Goal: Task Accomplishment & Management: Use online tool/utility

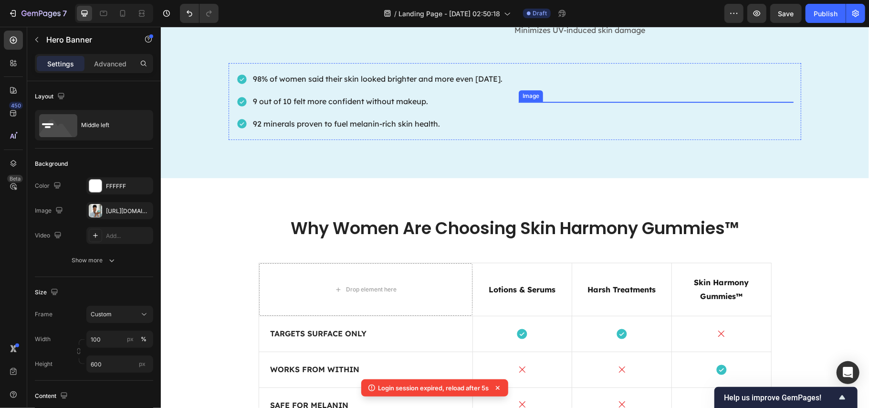
scroll to position [2255, 0]
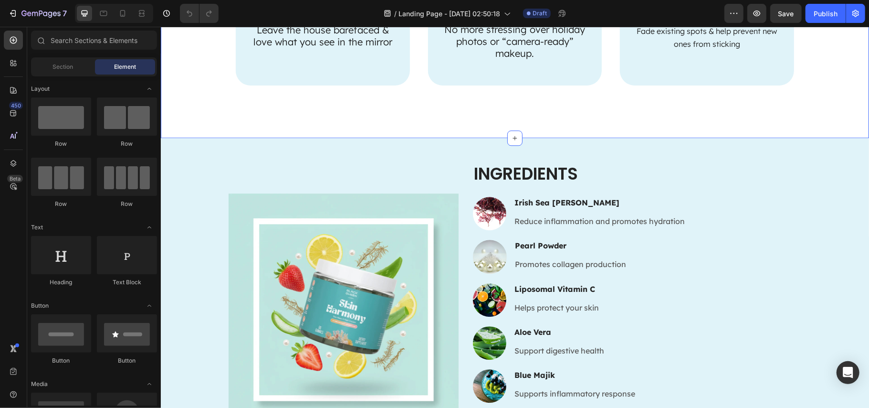
scroll to position [1909, 0]
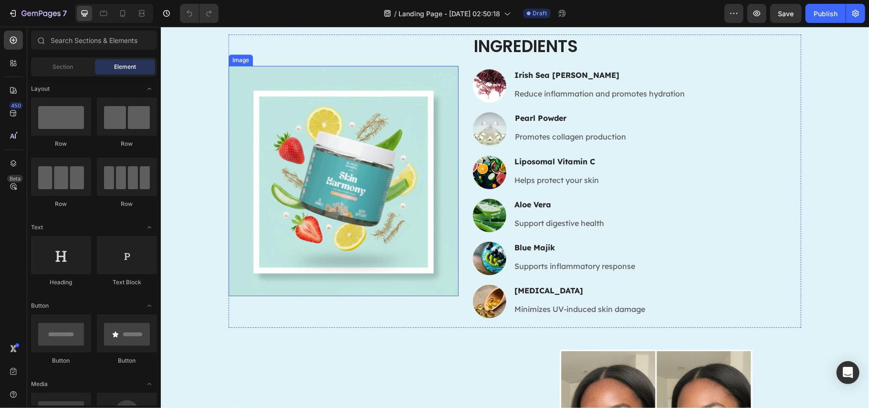
click at [352, 211] on img at bounding box center [343, 180] width 230 height 230
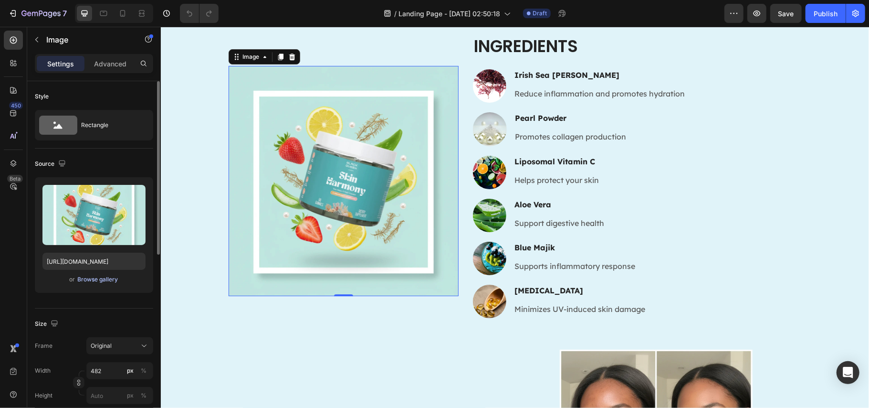
click at [100, 279] on div "Browse gallery" at bounding box center [98, 279] width 41 height 9
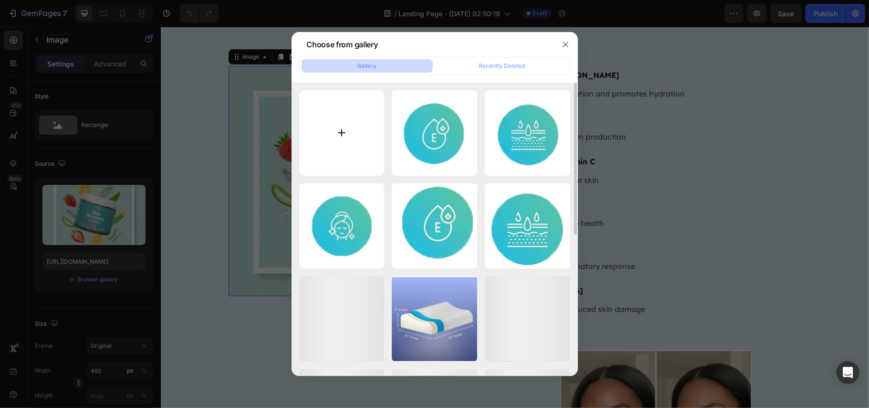
click at [338, 128] on input "file" at bounding box center [341, 132] width 85 height 85
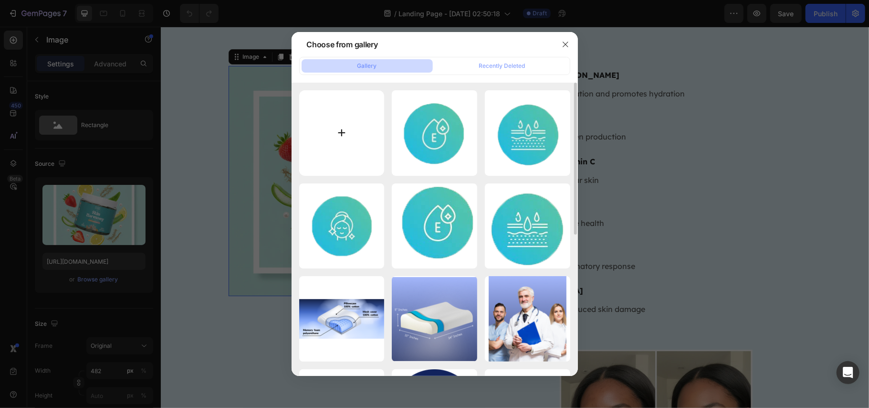
type input "C:\fakepath\skin.png"
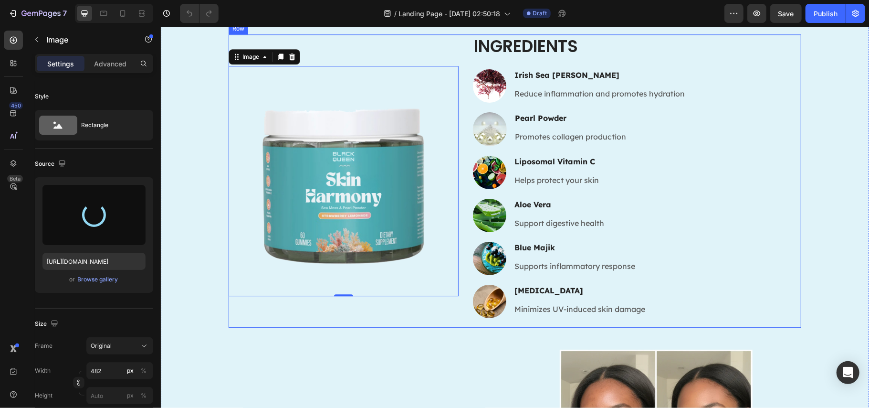
type input "https://cdn.shopify.com/s/files/1/0890/9530/7606/files/gempages_575567914451600…"
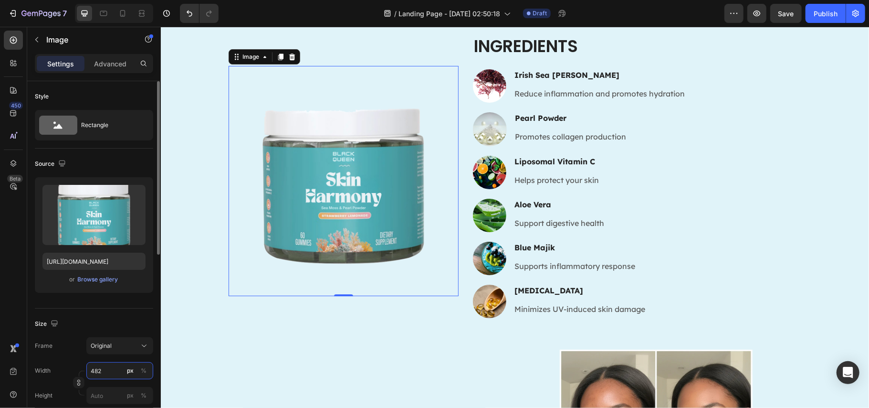
click at [98, 370] on input "482" at bounding box center [119, 370] width 67 height 17
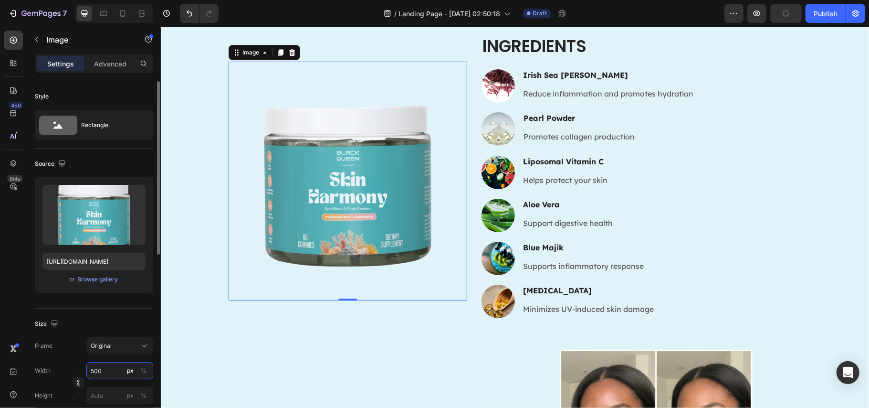
scroll to position [127, 0]
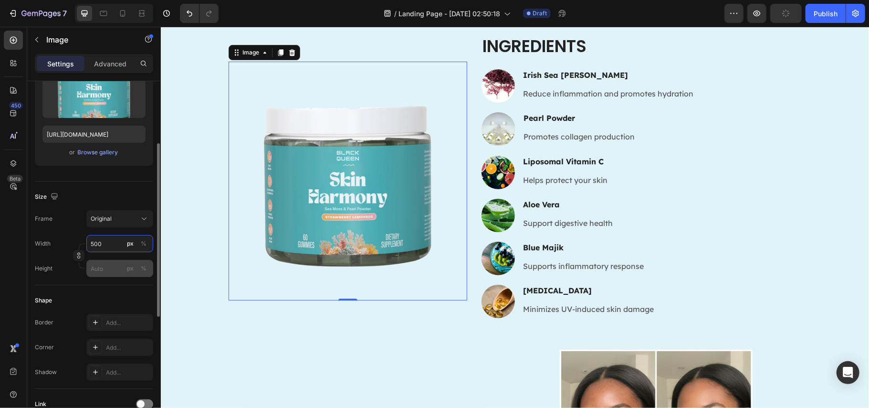
type input "500"
click at [104, 274] on input "px %" at bounding box center [119, 268] width 67 height 17
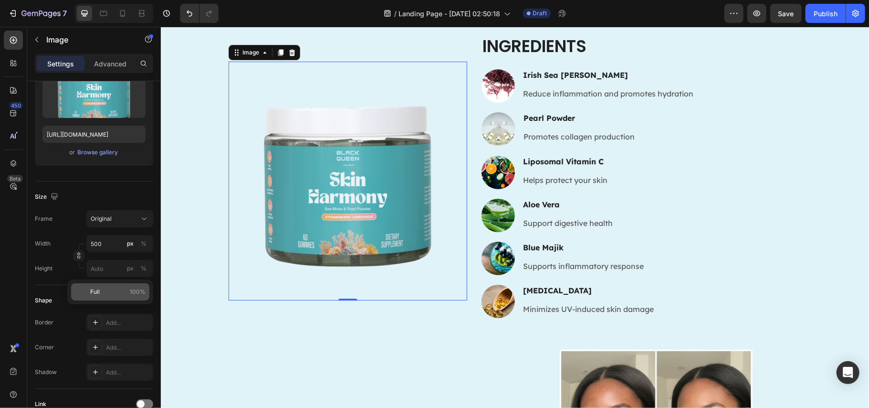
click at [95, 297] on div "Full 100%" at bounding box center [110, 291] width 78 height 17
type input "100"
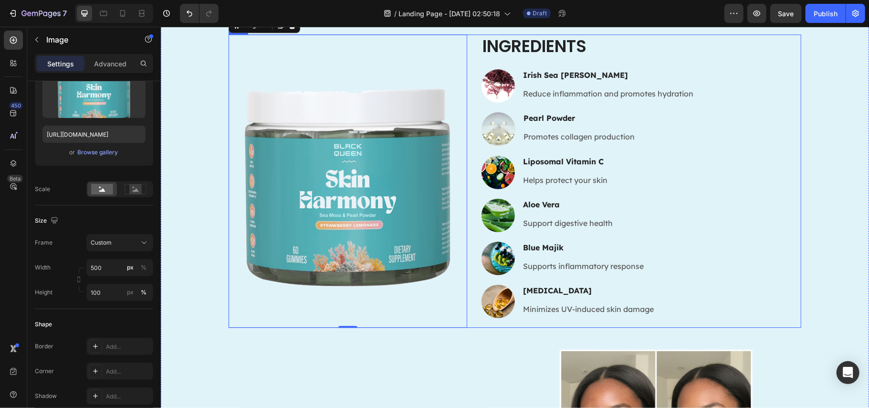
click at [747, 158] on div "Image 0 Ingredients Heading Image Irish Sea Moss Heading Reduce inflammation an…" at bounding box center [514, 181] width 573 height 294
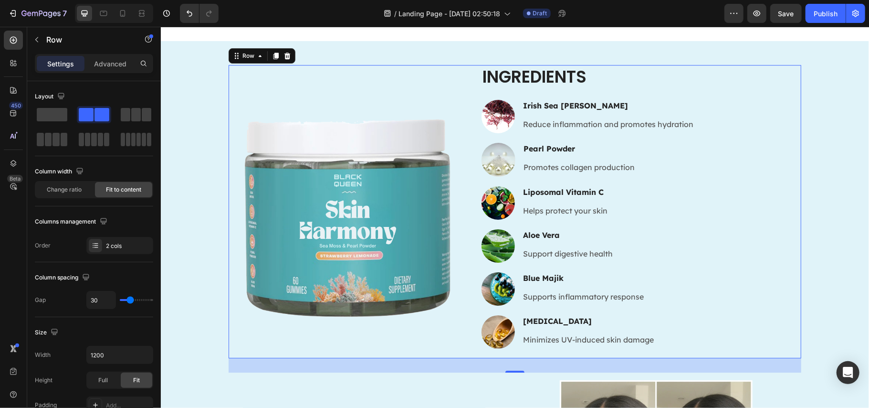
scroll to position [1845, 0]
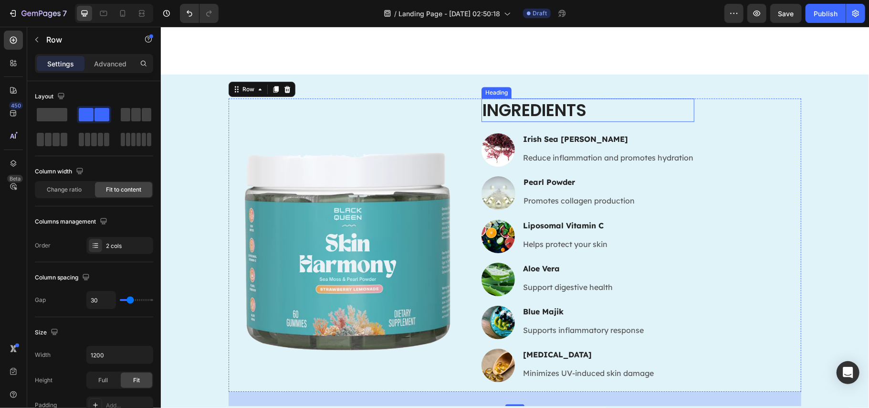
click at [598, 122] on h2 "Ingredients" at bounding box center [587, 110] width 213 height 24
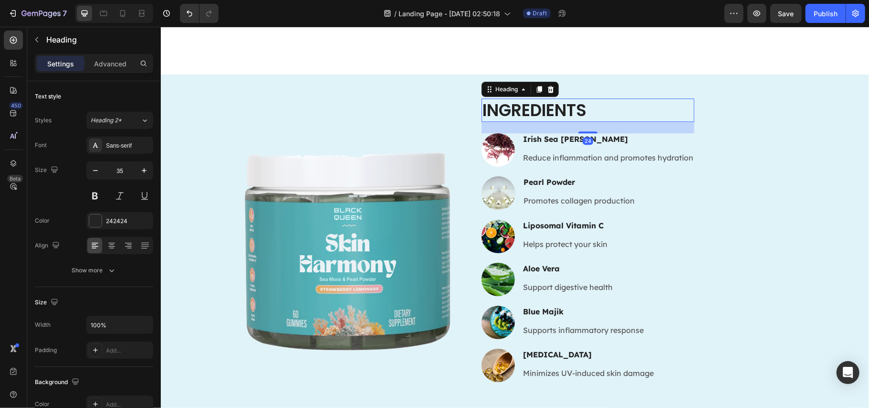
click at [600, 122] on h2 "Ingredients" at bounding box center [587, 110] width 213 height 24
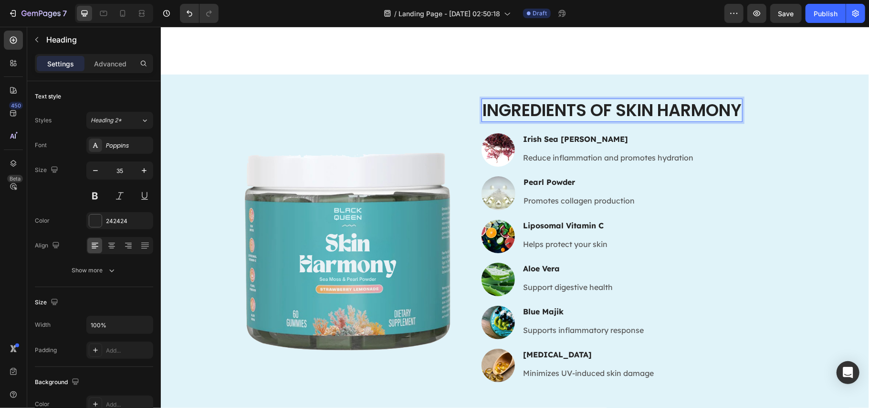
click at [500, 121] on p "Ingredients of Skin Harmony" at bounding box center [611, 110] width 259 height 22
click at [407, 178] on img at bounding box center [347, 245] width 239 height 294
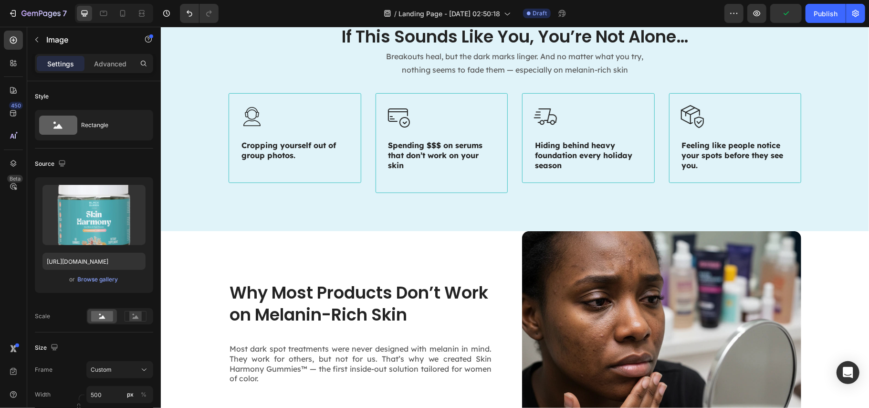
scroll to position [509, 0]
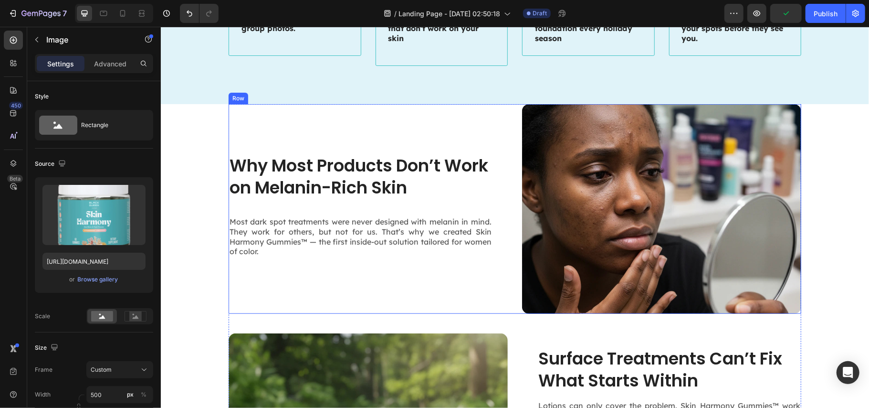
click at [409, 134] on div "Why Most Products Don’t Work on Melanin-Rich Skin Heading Most dark spot treatm…" at bounding box center [367, 209] width 279 height 210
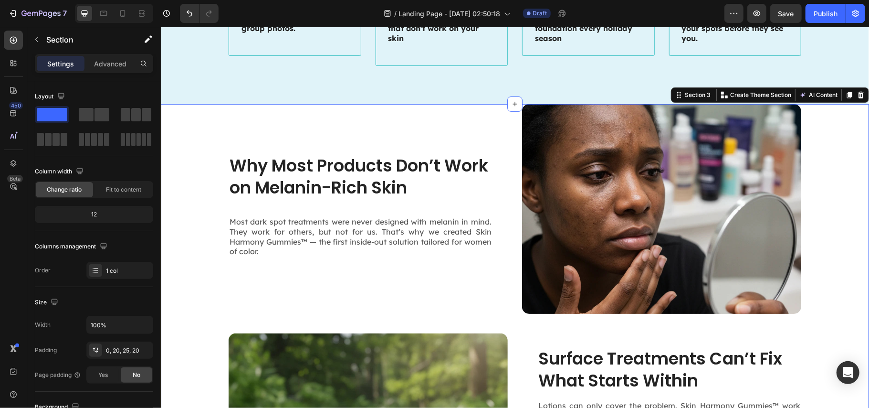
drag, startPoint x: 107, startPoint y: 63, endPoint x: 108, endPoint y: 81, distance: 17.2
click at [108, 63] on p "Advanced" at bounding box center [110, 64] width 32 height 10
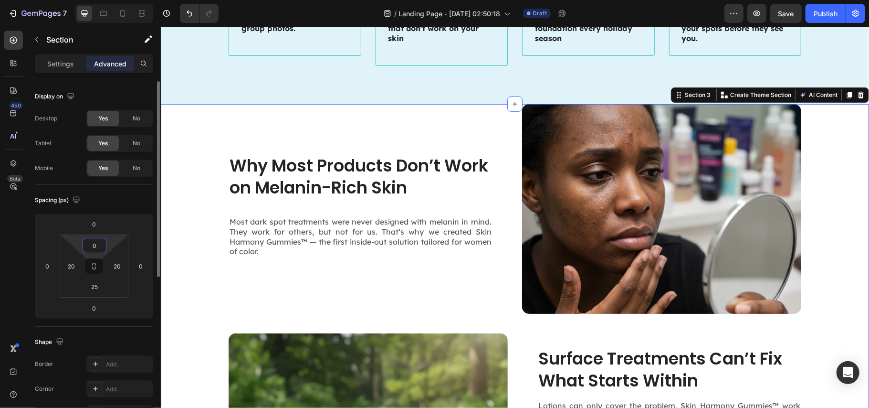
click at [95, 245] on input "0" at bounding box center [94, 245] width 19 height 14
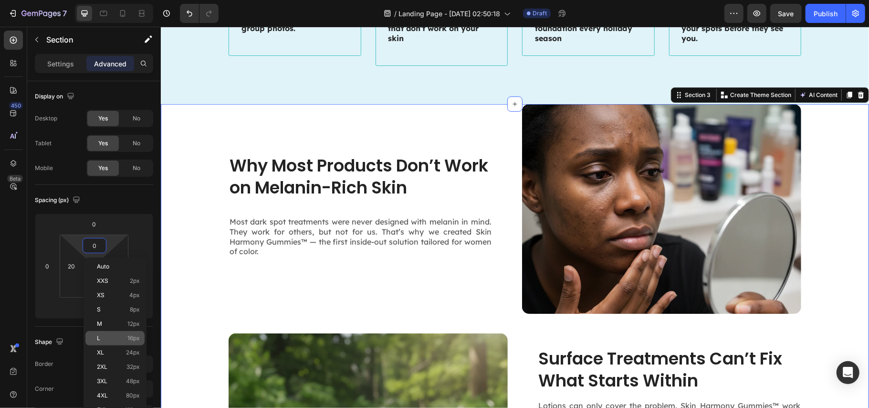
click at [105, 341] on p "L 16px" at bounding box center [118, 338] width 43 height 7
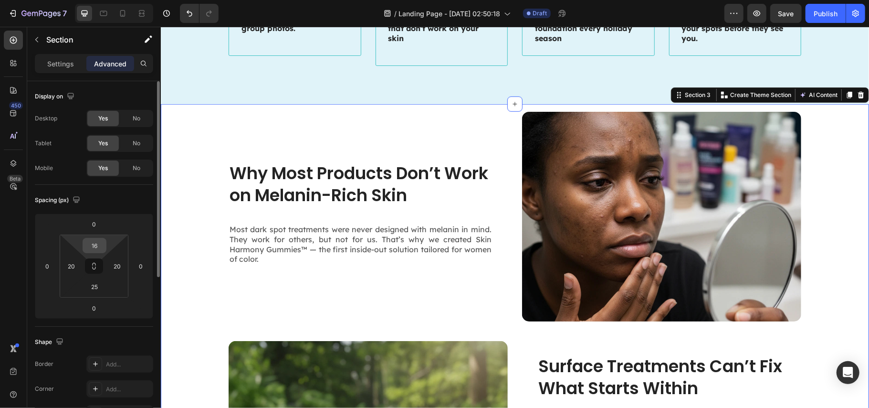
click at [99, 247] on input "16" at bounding box center [94, 245] width 19 height 14
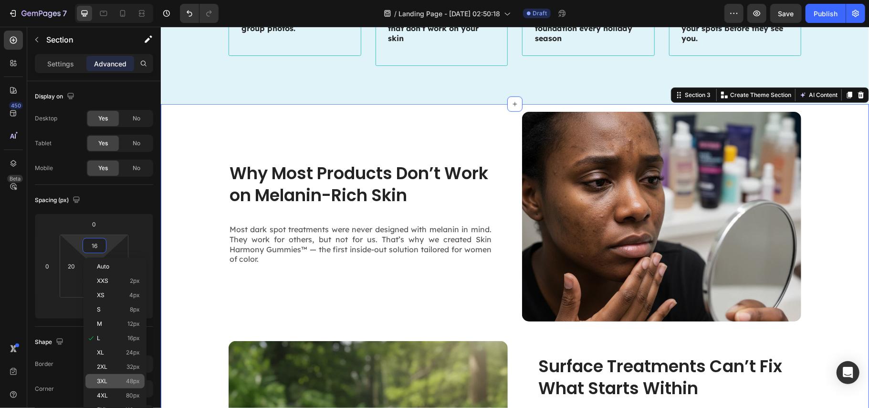
click at [107, 378] on span "3XL" at bounding box center [102, 381] width 11 height 7
type input "48"
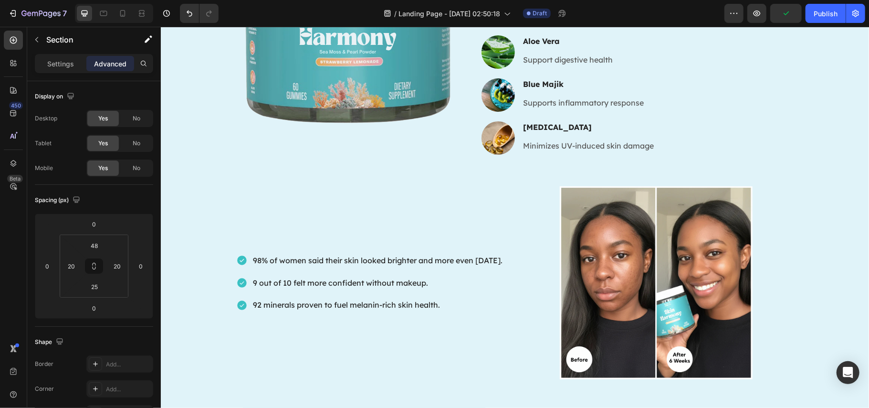
scroll to position [2164, 0]
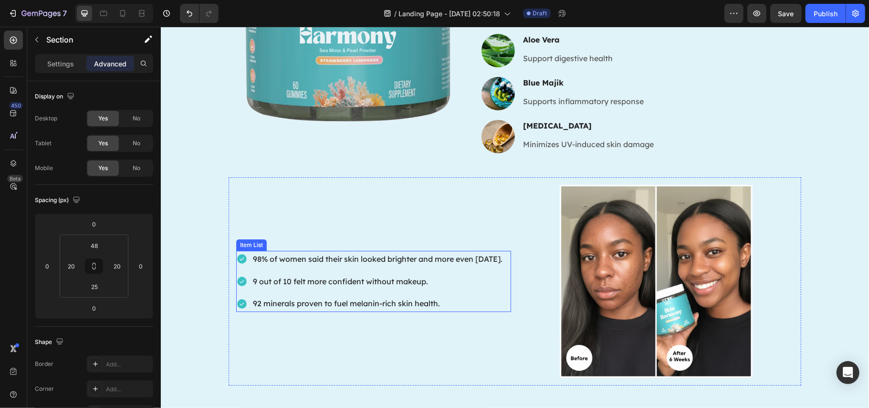
click at [383, 259] on p "98% of women said their skin looked brighter and more even [DATE]." at bounding box center [378, 259] width 250 height 14
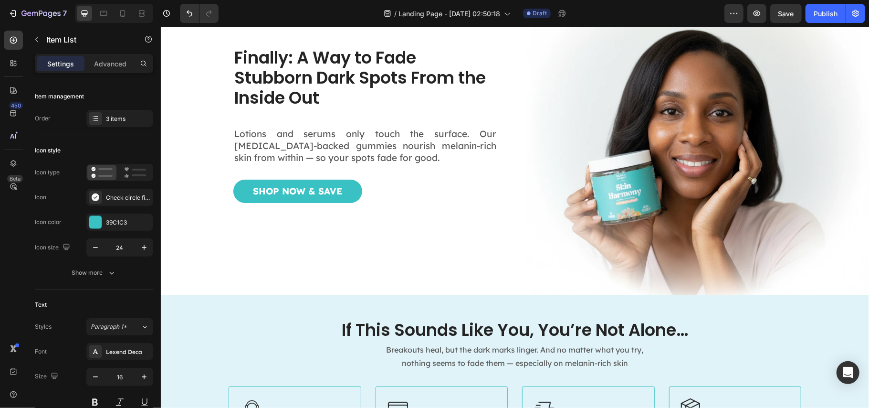
scroll to position [63, 0]
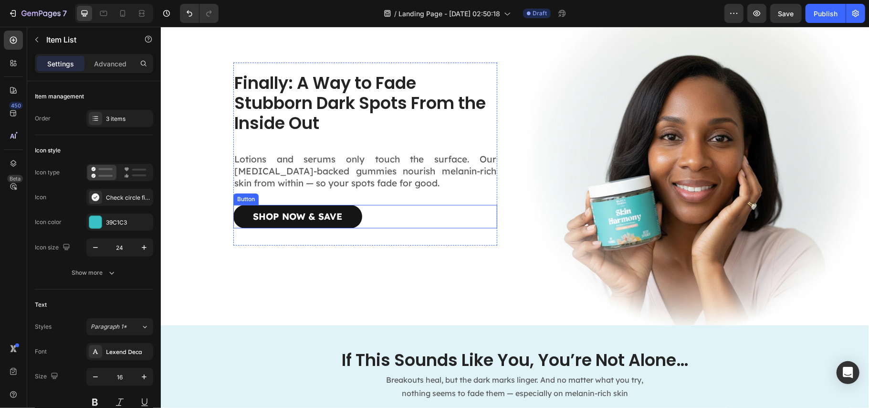
click at [342, 215] on link "Shop Now & Save" at bounding box center [297, 215] width 129 height 23
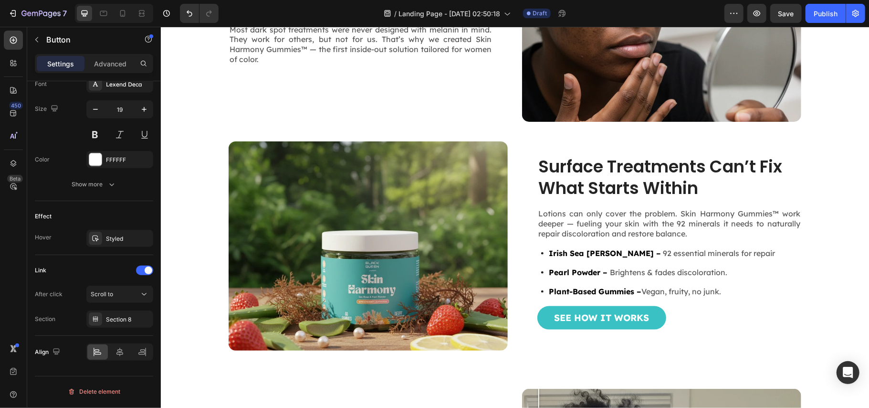
scroll to position [955, 0]
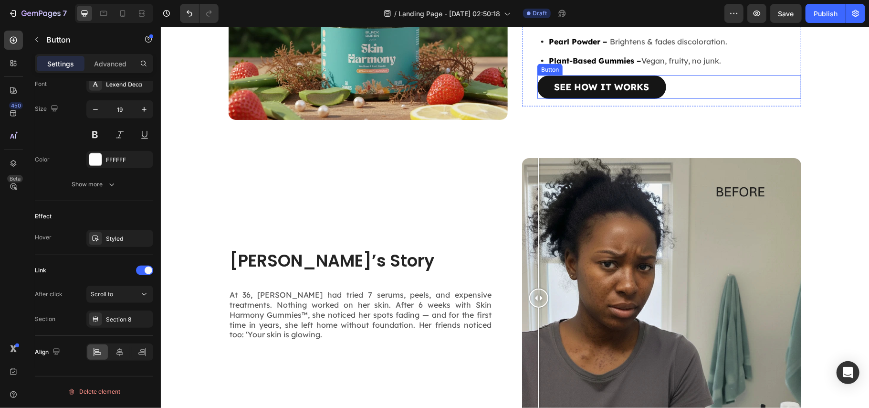
click at [637, 94] on link "See How It Works" at bounding box center [601, 86] width 129 height 23
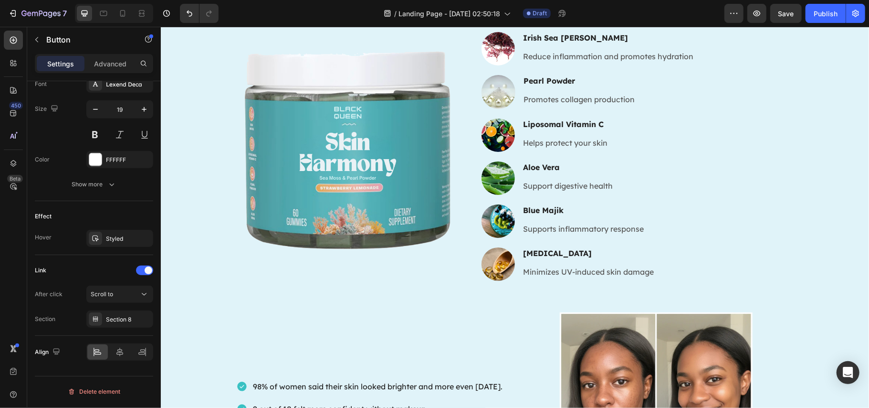
scroll to position [2227, 0]
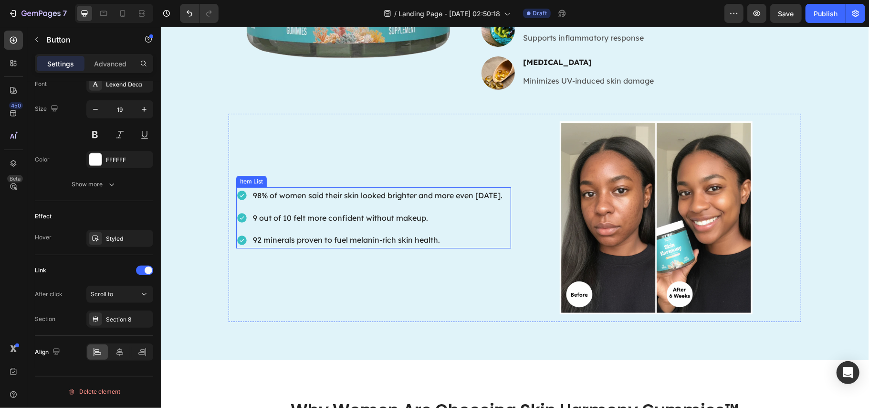
click at [407, 193] on p "98% of women said their skin looked brighter and more even [DATE]." at bounding box center [378, 195] width 250 height 14
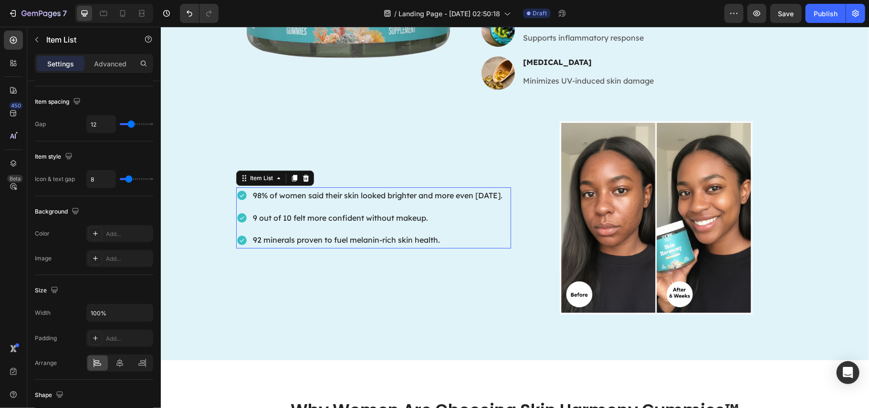
scroll to position [0, 0]
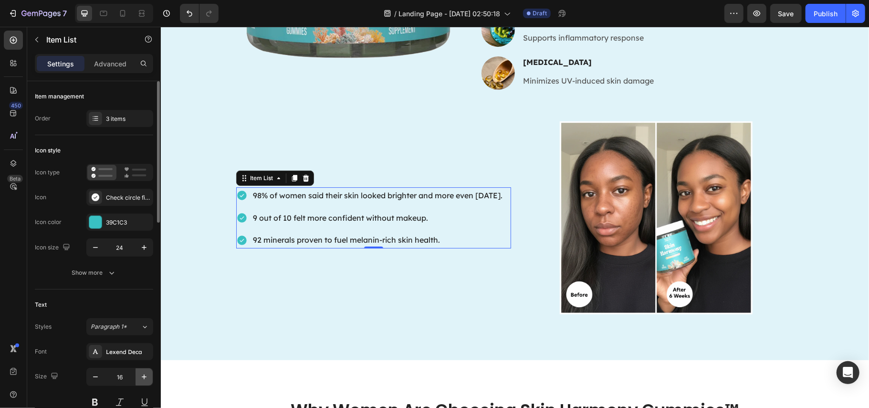
click at [142, 377] on icon "button" at bounding box center [144, 377] width 10 height 10
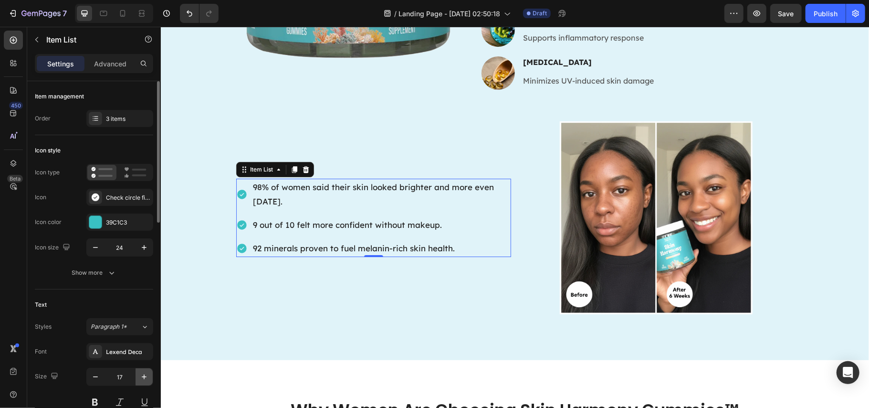
click at [142, 377] on icon "button" at bounding box center [144, 377] width 10 height 10
type input "18"
click at [146, 247] on icon "button" at bounding box center [144, 247] width 10 height 10
type input "26"
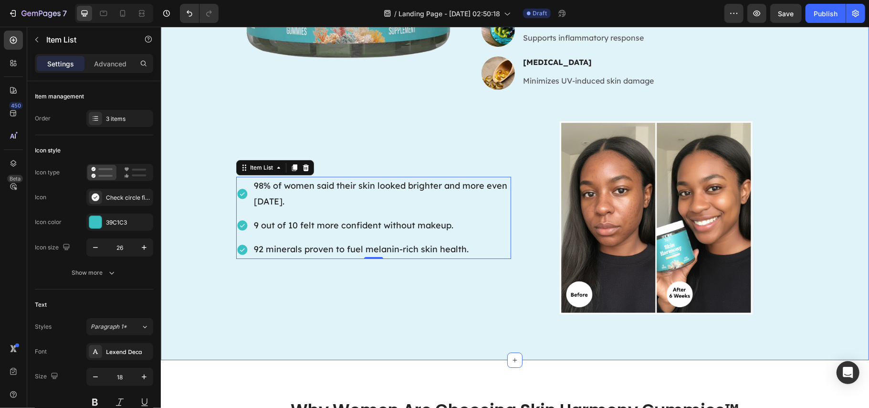
click at [411, 318] on div "98% of women said their skin looked brighter and more even in 8 weeks. 9 out of…" at bounding box center [514, 217] width 573 height 208
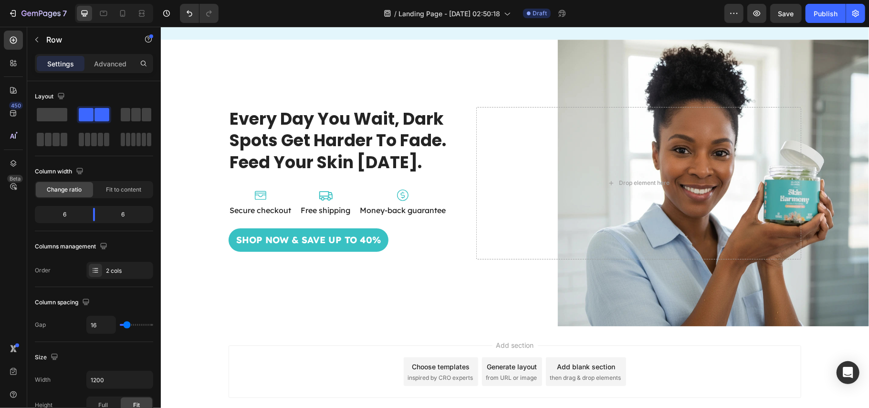
scroll to position [3508, 0]
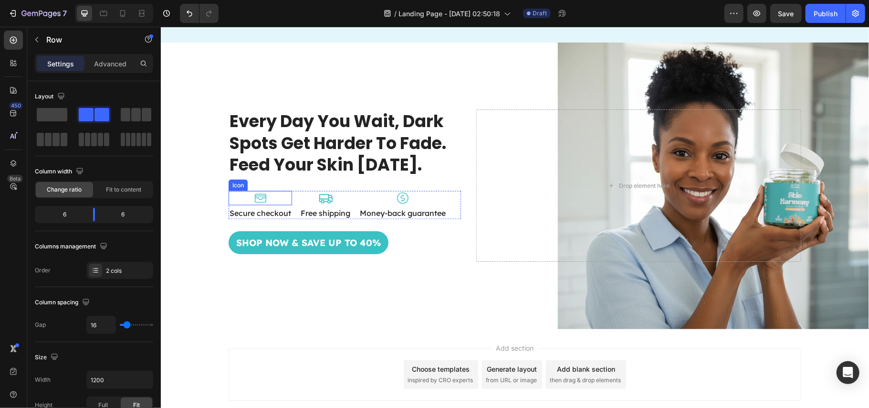
click at [253, 199] on icon at bounding box center [260, 197] width 14 height 14
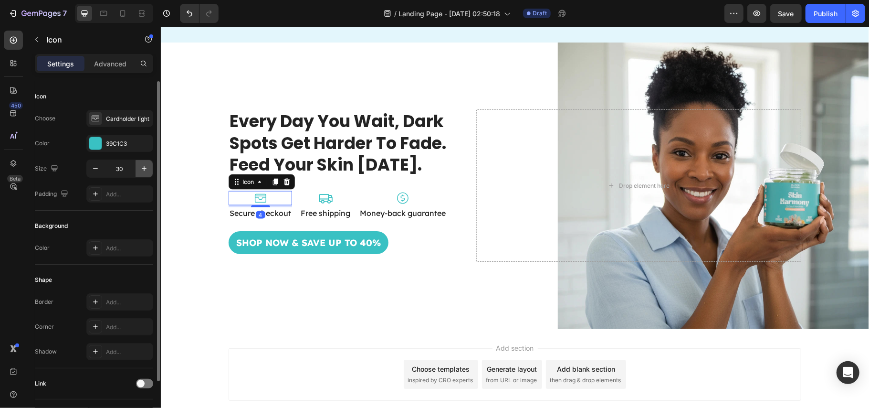
click at [141, 171] on icon "button" at bounding box center [144, 169] width 10 height 10
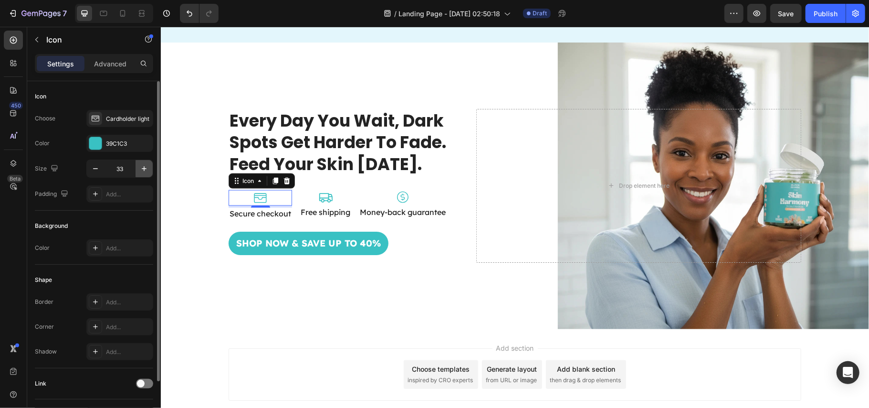
click at [141, 171] on icon "button" at bounding box center [144, 169] width 10 height 10
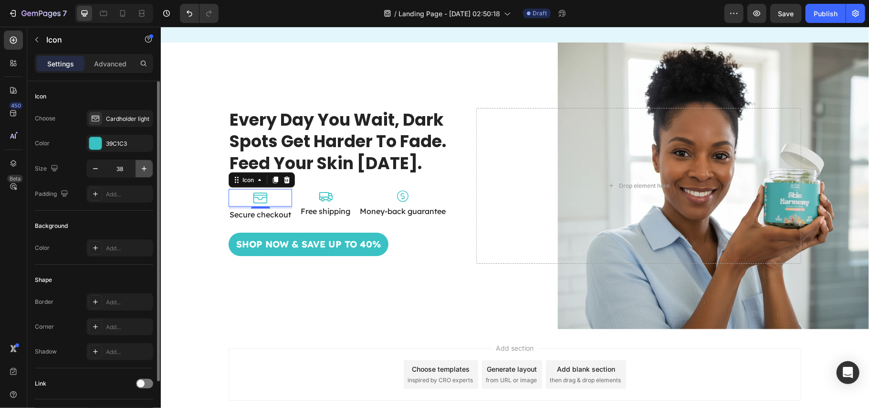
click at [141, 171] on icon "button" at bounding box center [144, 169] width 10 height 10
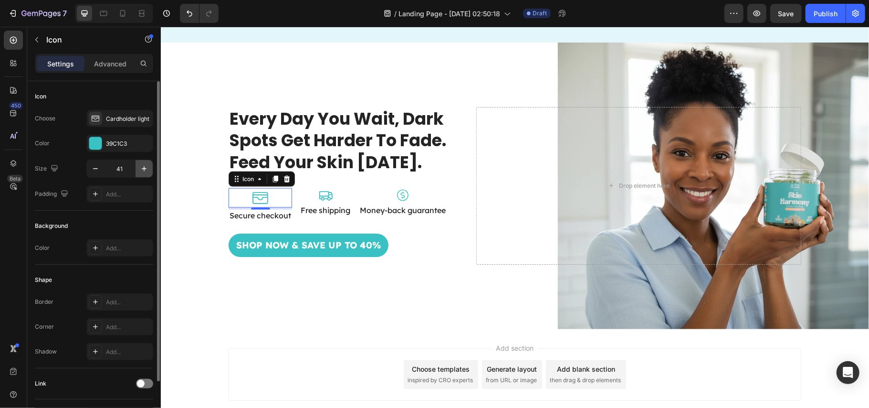
click at [141, 171] on icon "button" at bounding box center [144, 169] width 10 height 10
click at [116, 169] on input "42" at bounding box center [120, 168] width 32 height 17
type input "50"
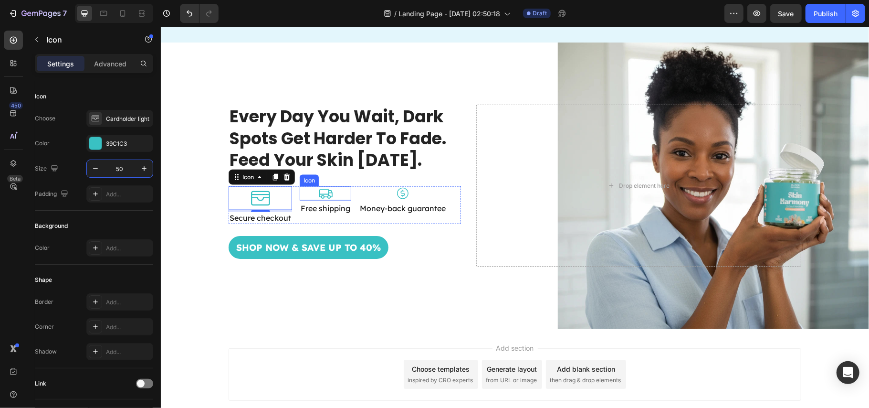
click at [320, 196] on icon at bounding box center [325, 193] width 14 height 14
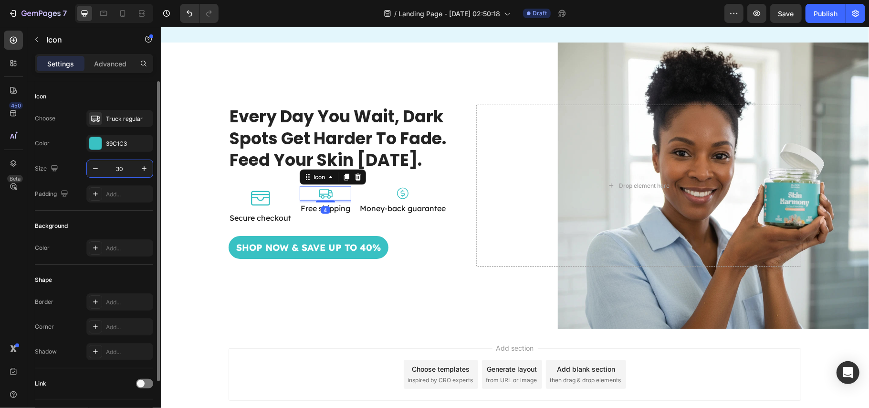
click at [121, 168] on input "30" at bounding box center [120, 168] width 32 height 17
type input "50"
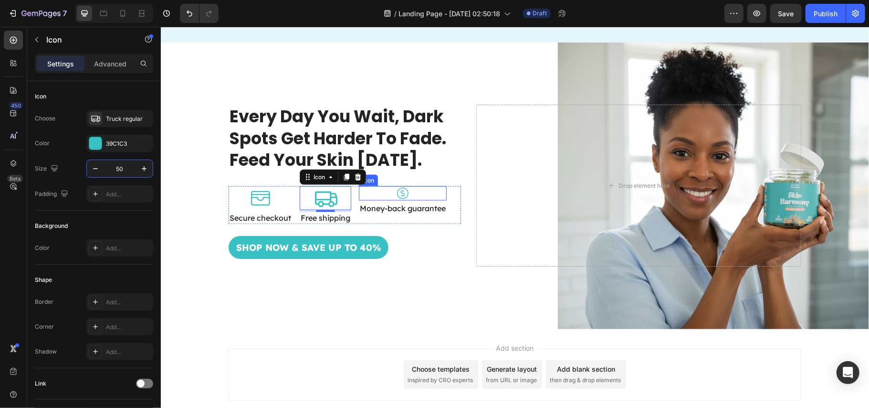
click at [401, 195] on icon at bounding box center [402, 193] width 14 height 14
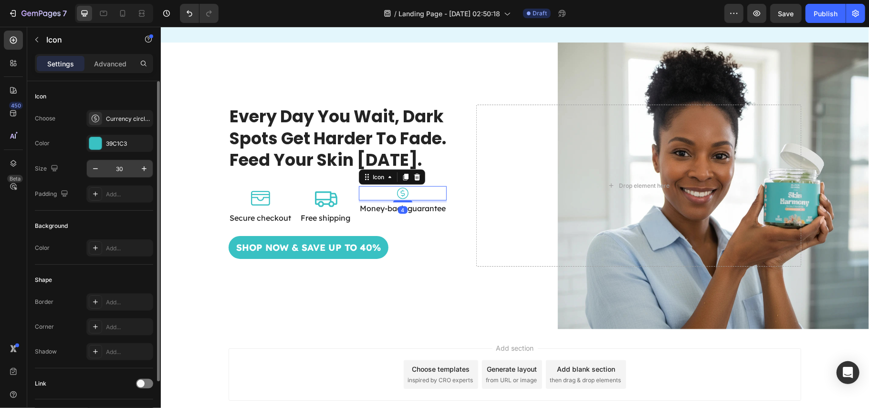
click at [113, 169] on input "30" at bounding box center [120, 168] width 32 height 17
type input "50"
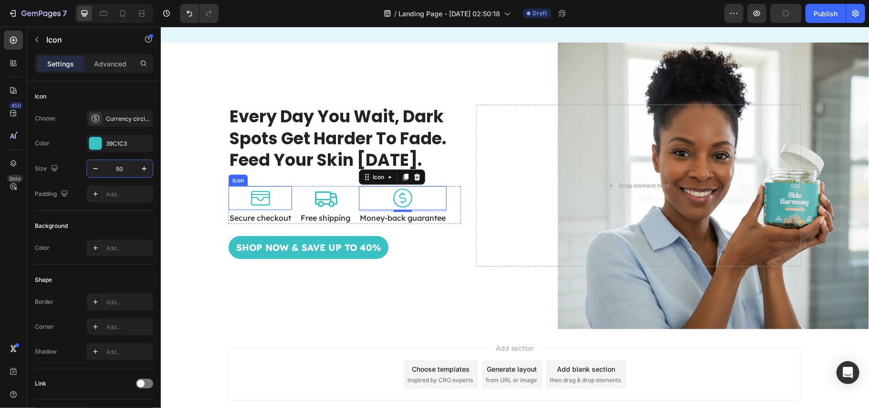
click at [251, 199] on icon at bounding box center [260, 197] width 19 height 14
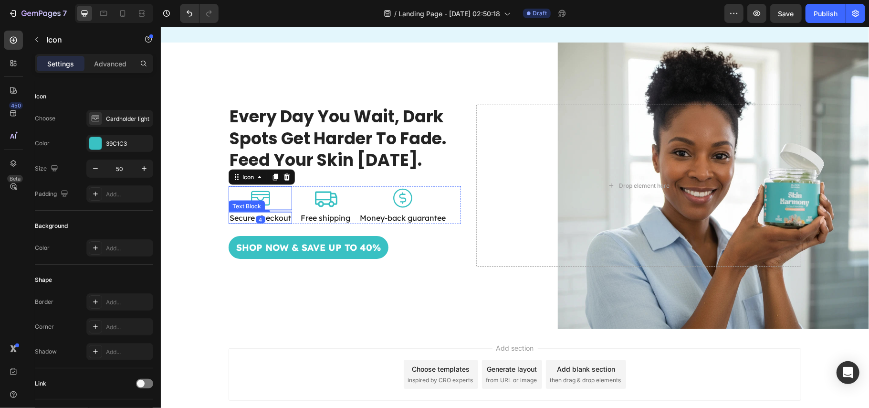
click at [280, 220] on p "Secure checkout" at bounding box center [260, 217] width 62 height 10
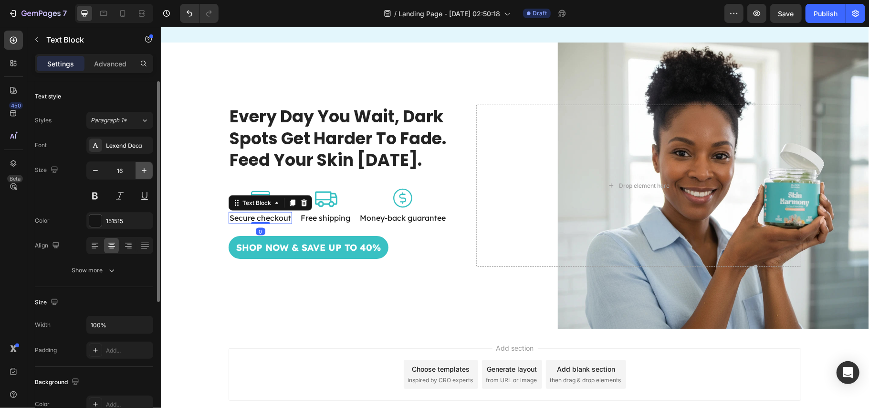
click at [146, 171] on icon "button" at bounding box center [144, 170] width 5 height 5
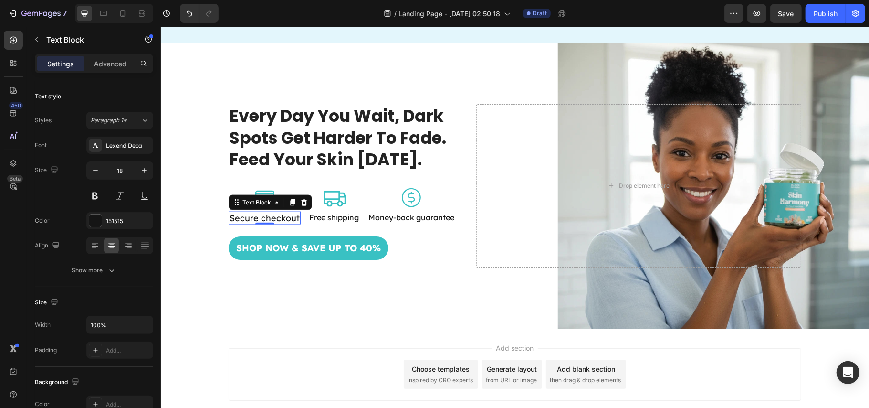
type input "19"
click at [339, 219] on p "Free shipping" at bounding box center [337, 216] width 50 height 10
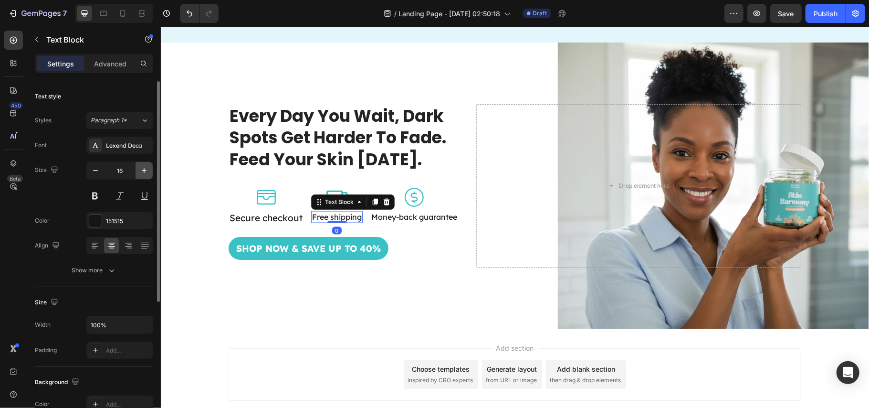
click at [141, 170] on icon "button" at bounding box center [144, 171] width 10 height 10
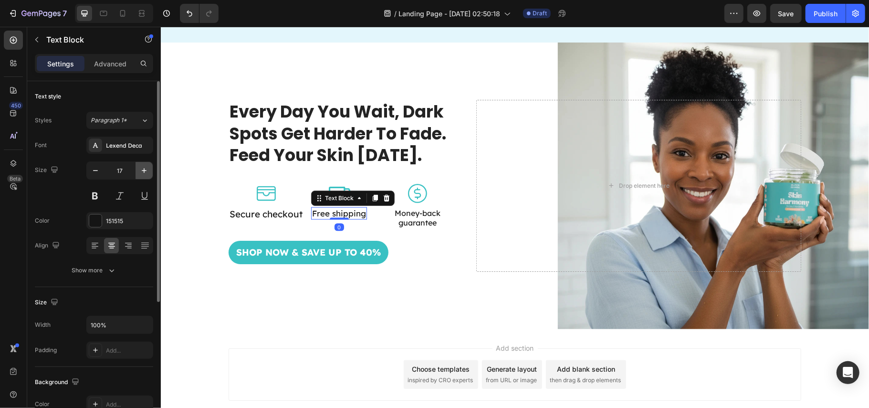
click at [141, 170] on icon "button" at bounding box center [144, 171] width 10 height 10
click at [95, 171] on icon "button" at bounding box center [95, 170] width 5 height 1
type input "17"
click at [243, 218] on p "Secure checkout" at bounding box center [265, 214] width 73 height 12
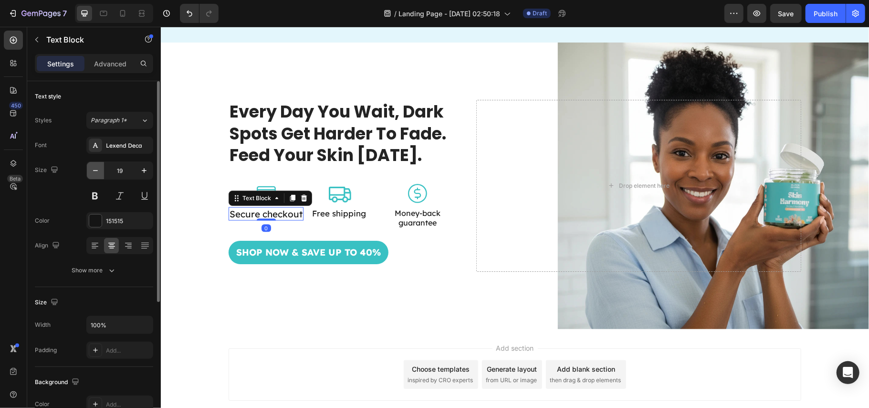
click at [94, 174] on icon "button" at bounding box center [96, 171] width 10 height 10
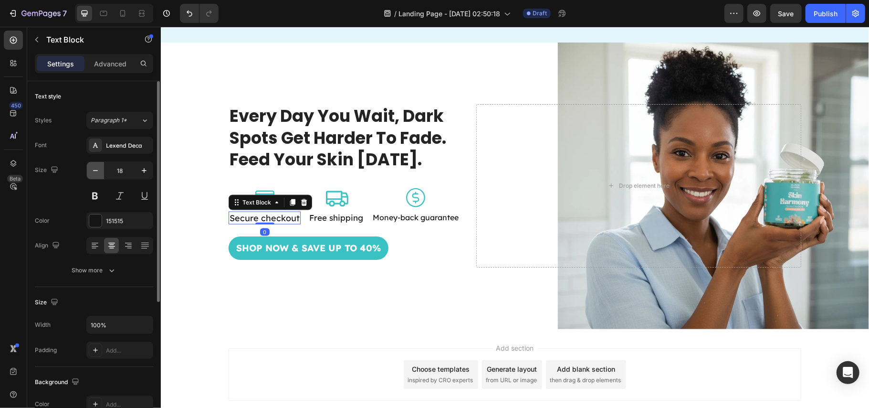
click at [95, 174] on icon "button" at bounding box center [96, 171] width 10 height 10
type input "17"
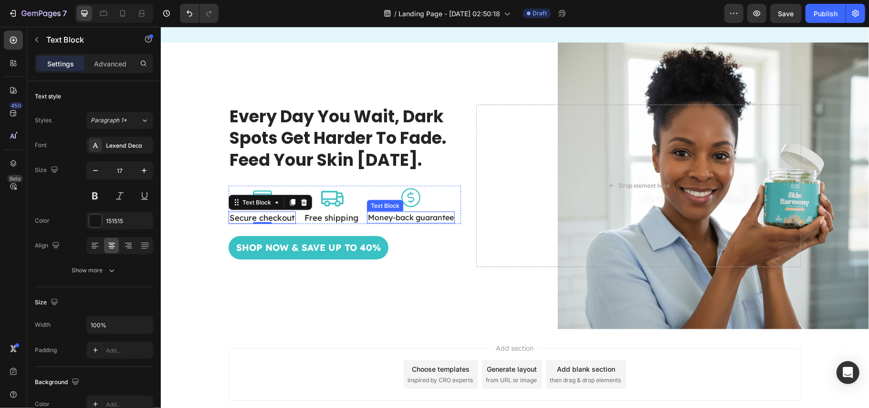
click at [376, 221] on p "Money-back guarantee" at bounding box center [411, 217] width 86 height 10
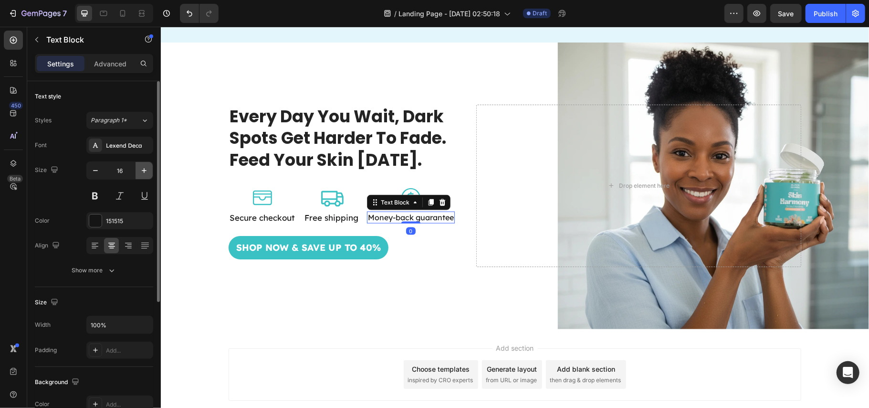
click at [147, 171] on icon "button" at bounding box center [144, 171] width 10 height 10
type input "17"
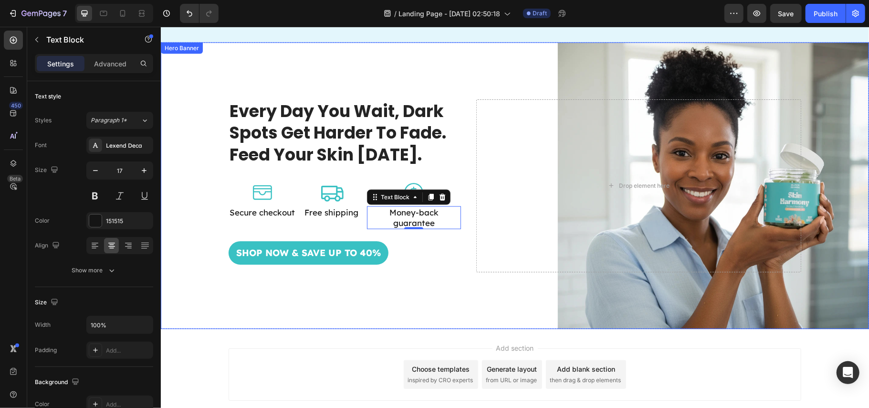
click at [421, 294] on div "Background Image" at bounding box center [514, 185] width 708 height 286
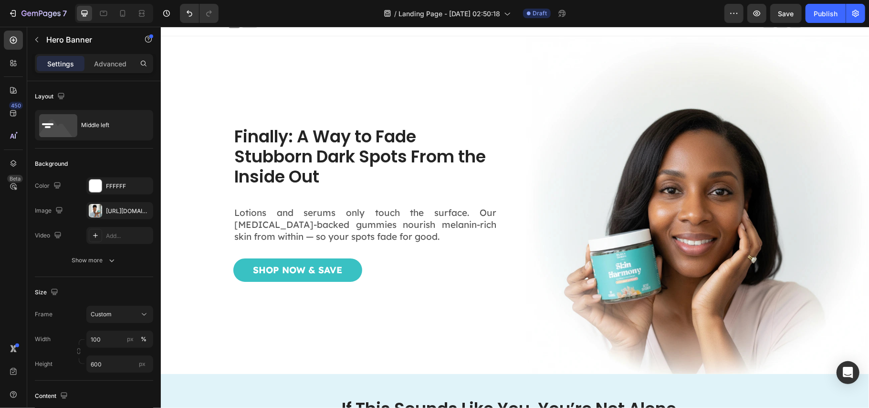
scroll to position [0, 0]
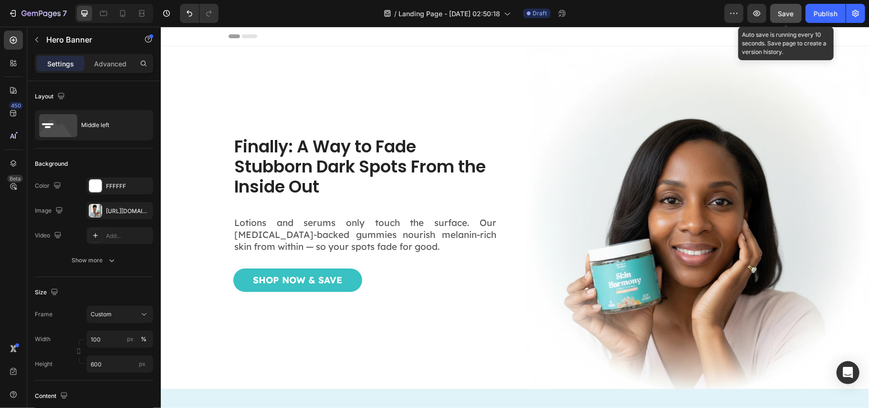
click at [787, 10] on span "Save" at bounding box center [787, 14] width 16 height 8
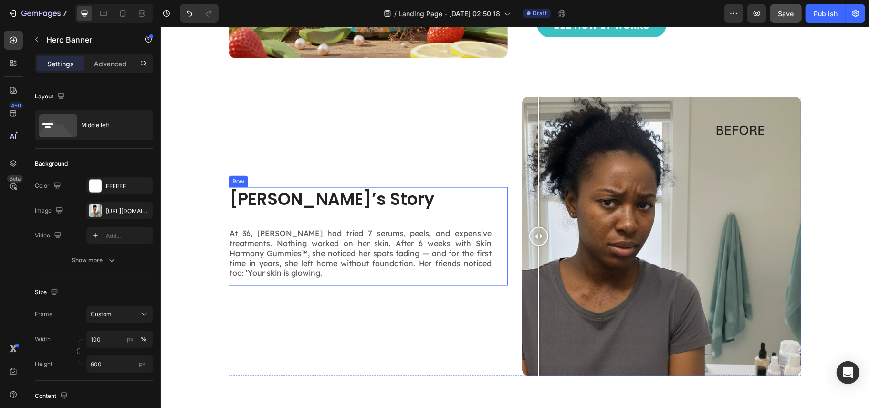
scroll to position [1082, 0]
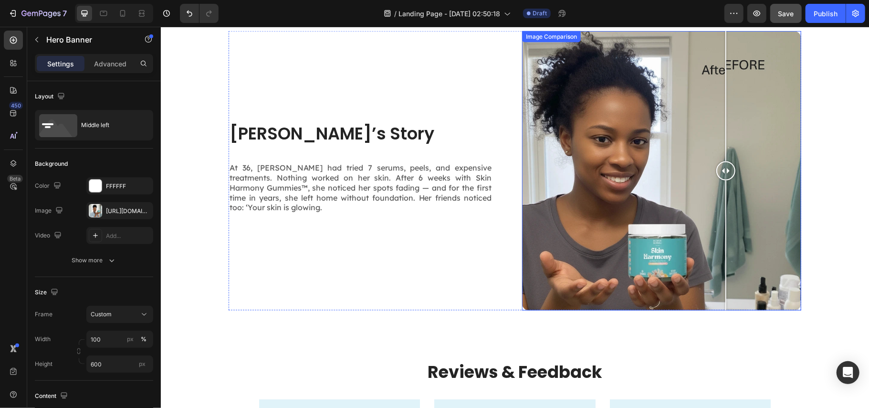
drag, startPoint x: 533, startPoint y: 168, endPoint x: 721, endPoint y: 164, distance: 188.1
click at [721, 164] on div at bounding box center [725, 170] width 19 height 19
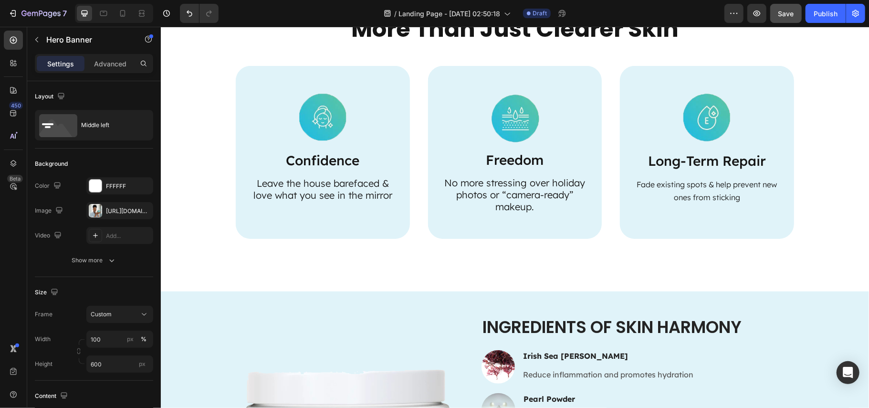
scroll to position [1654, 0]
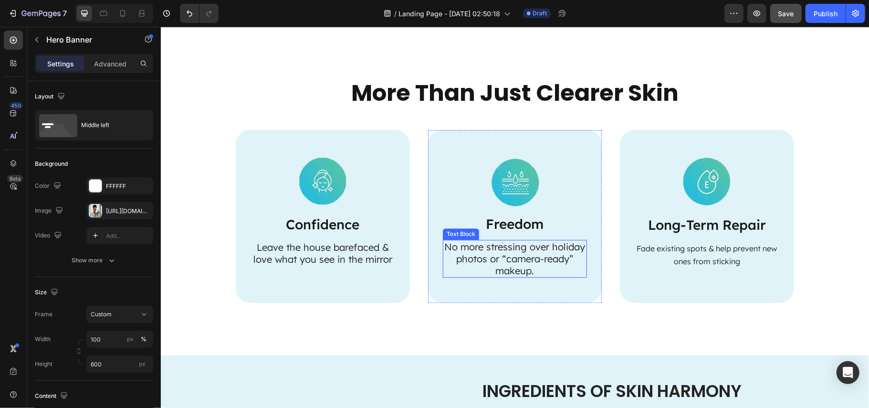
click at [539, 258] on p "No more stressing over holiday photos or “camera-ready” makeup." at bounding box center [514, 258] width 143 height 36
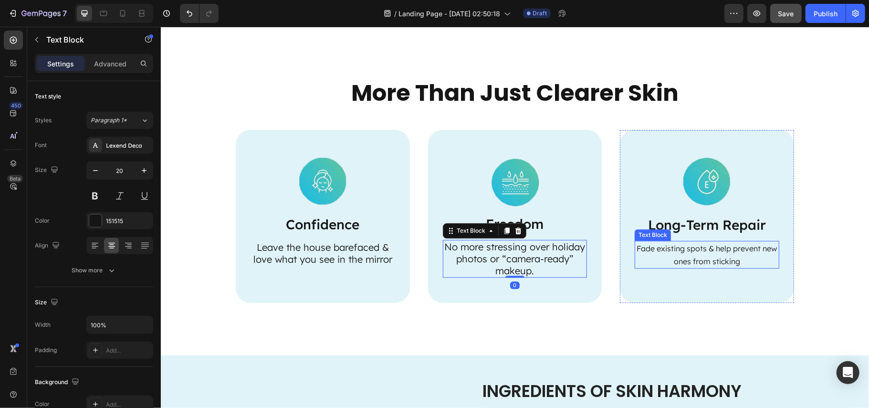
click at [687, 254] on span "Fade existing spots & help prevent new ones from sticking" at bounding box center [707, 254] width 140 height 22
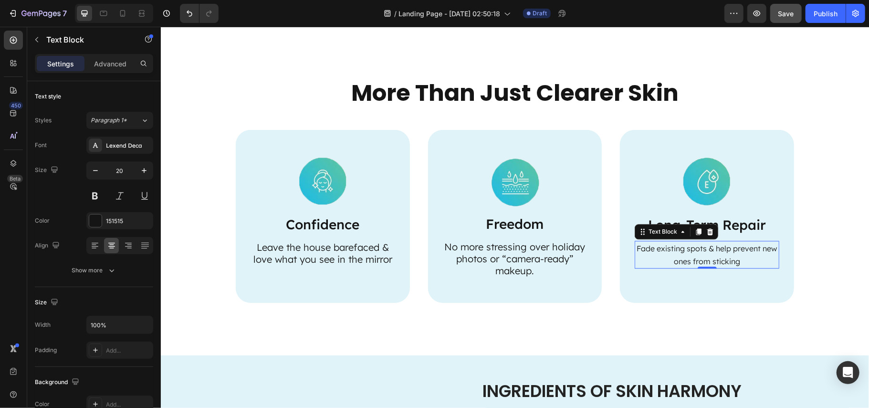
click at [653, 245] on span "Fade existing spots & help prevent new ones from sticking" at bounding box center [707, 254] width 140 height 22
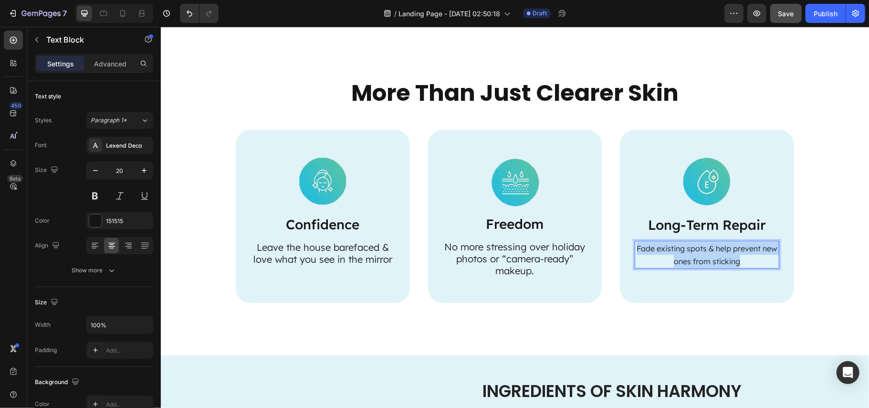
click at [653, 245] on span "Fade existing spots & help prevent new ones from sticking" at bounding box center [707, 254] width 140 height 22
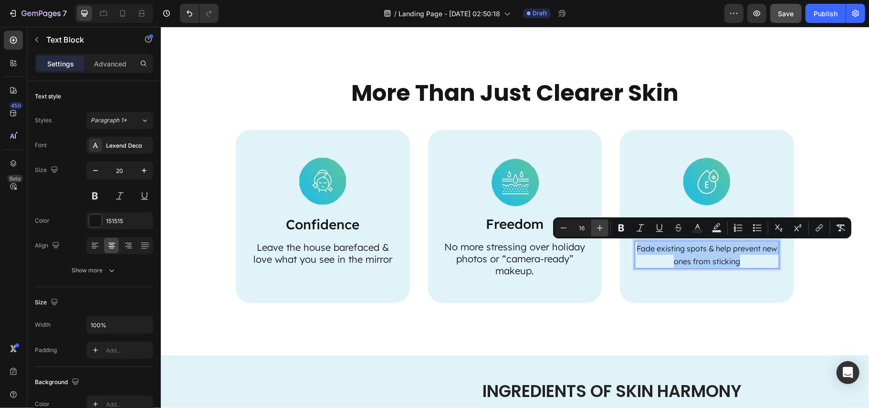
click at [603, 226] on icon "Editor contextual toolbar" at bounding box center [600, 228] width 10 height 10
type input "20"
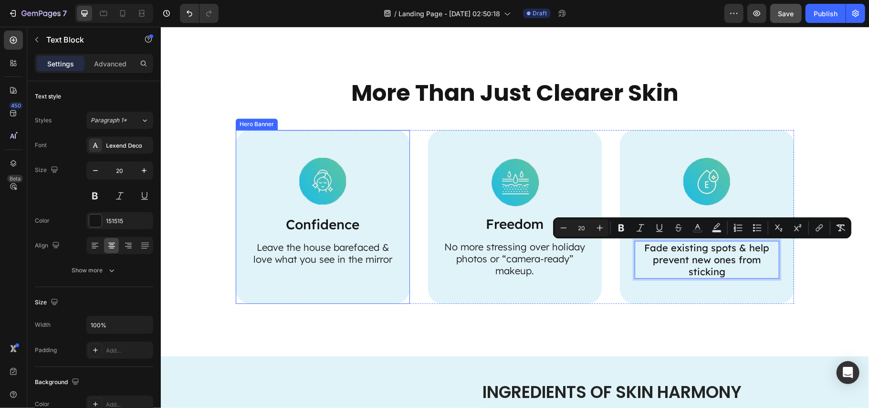
click at [397, 256] on div "Image Confidence Text Block Leave the house barefaced & love what you see in th…" at bounding box center [322, 209] width 174 height 161
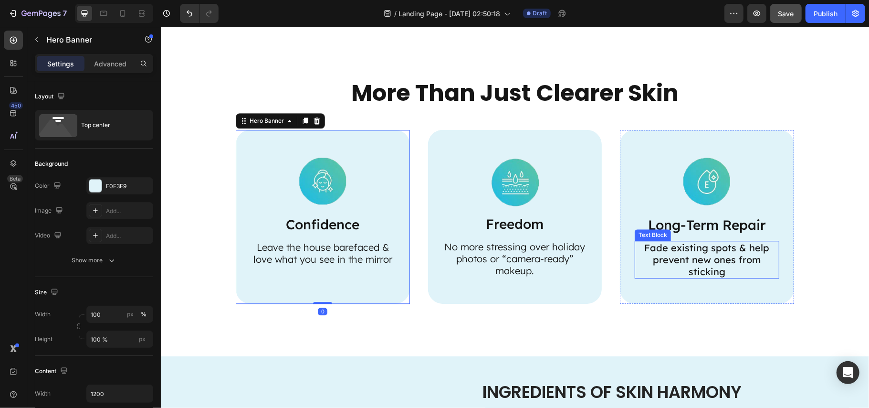
click at [672, 263] on span "Fade existing spots & help prevent new ones from sticking" at bounding box center [706, 259] width 125 height 36
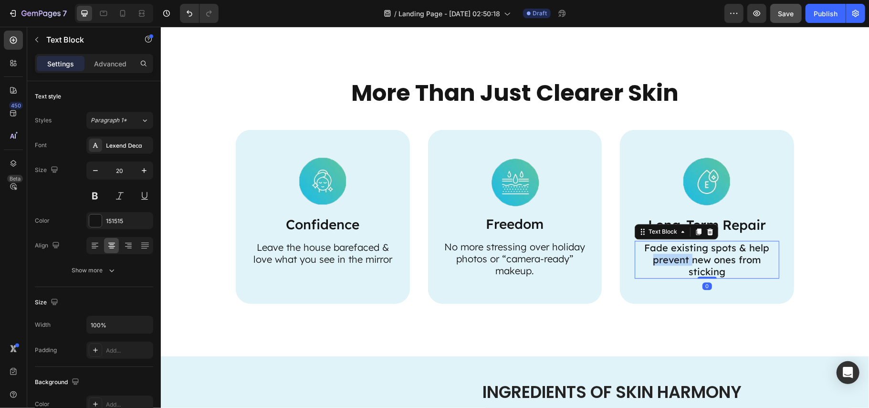
click at [672, 263] on span "Fade existing spots & help prevent new ones from sticking" at bounding box center [706, 259] width 125 height 36
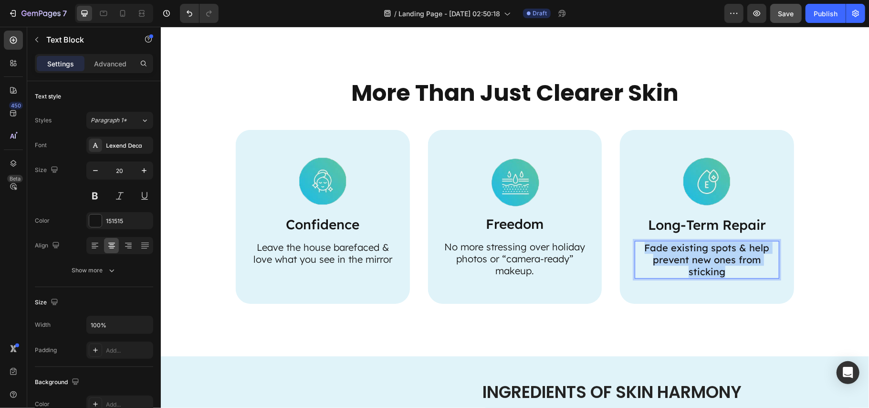
click at [672, 263] on span "Fade existing spots & help prevent new ones from sticking" at bounding box center [706, 259] width 125 height 36
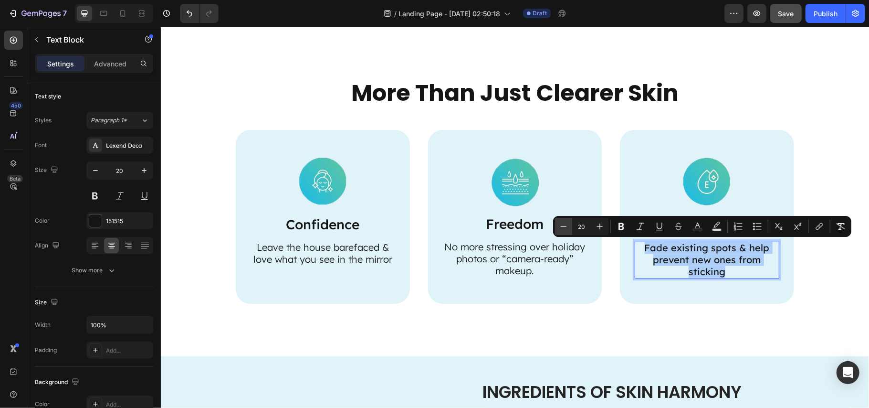
click at [559, 223] on icon "Editor contextual toolbar" at bounding box center [564, 226] width 10 height 10
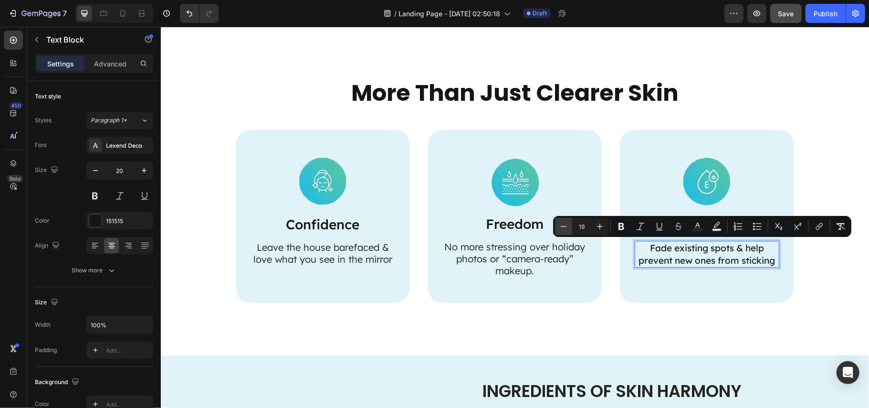
click at [559, 223] on icon "Editor contextual toolbar" at bounding box center [564, 226] width 10 height 10
click at [559, 222] on icon "Editor contextual toolbar" at bounding box center [564, 226] width 10 height 10
type input "16"
click at [617, 225] on icon "Editor contextual toolbar" at bounding box center [622, 226] width 10 height 10
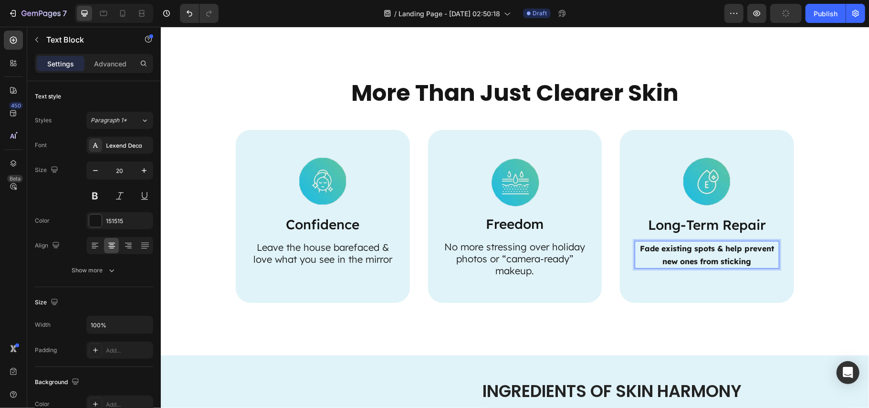
click at [620, 225] on div "Image Long-Term Repair Text Block Fade existing spots & help prevent new ones f…" at bounding box center [707, 211] width 174 height 164
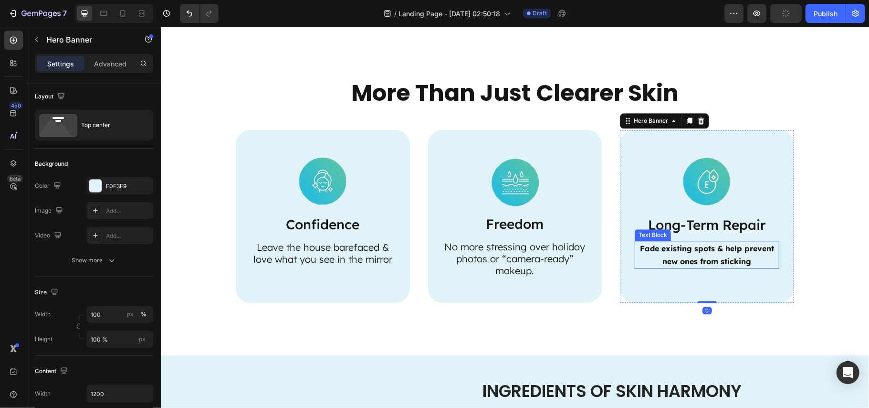
click at [665, 245] on strong "Fade existing spots & help prevent new ones from sticking" at bounding box center [707, 254] width 134 height 22
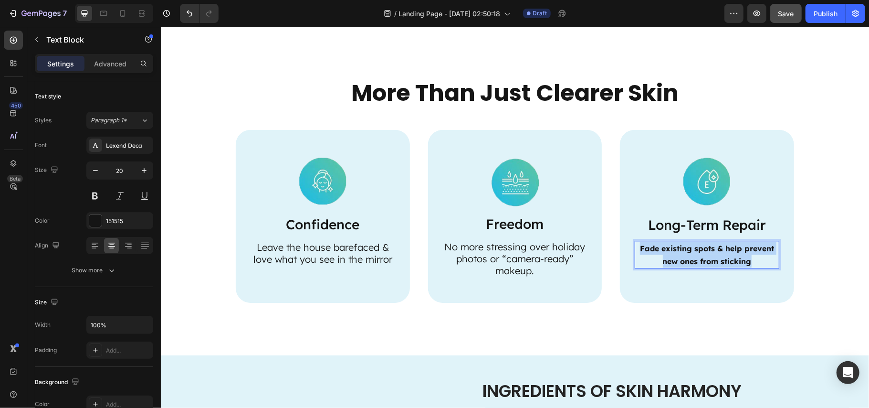
click at [665, 245] on strong "Fade existing spots & help prevent new ones from sticking" at bounding box center [707, 254] width 134 height 22
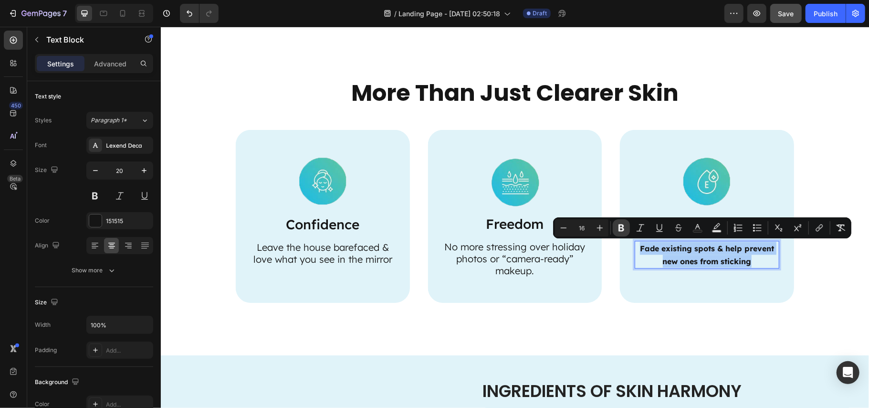
click at [623, 228] on icon "Editor contextual toolbar" at bounding box center [622, 227] width 6 height 7
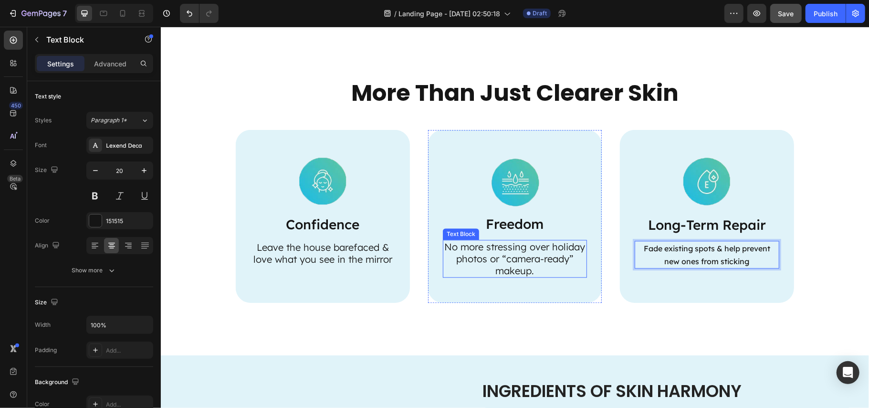
click at [530, 250] on p "No more stressing over holiday photos or “camera-ready” makeup." at bounding box center [514, 258] width 143 height 36
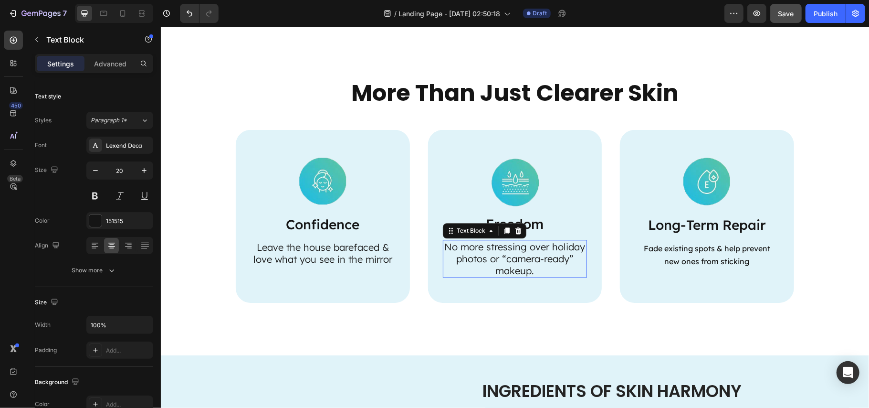
click at [530, 250] on p "No more stressing over holiday photos or “camera-ready” makeup." at bounding box center [514, 258] width 143 height 36
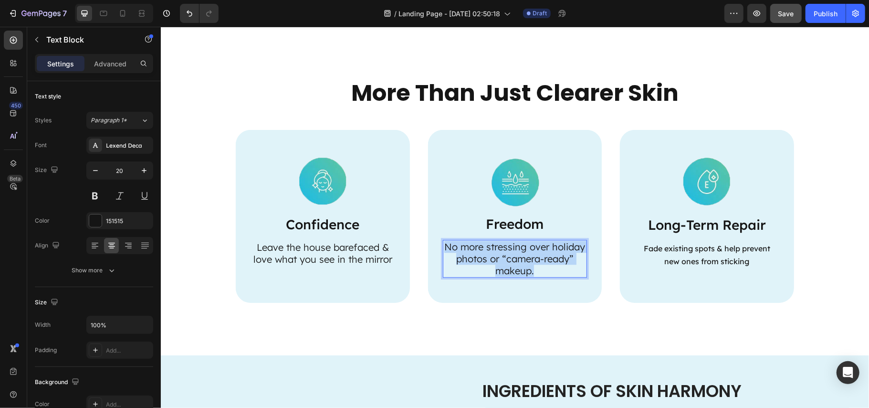
click at [530, 250] on p "No more stressing over holiday photos or “camera-ready” makeup." at bounding box center [514, 258] width 143 height 36
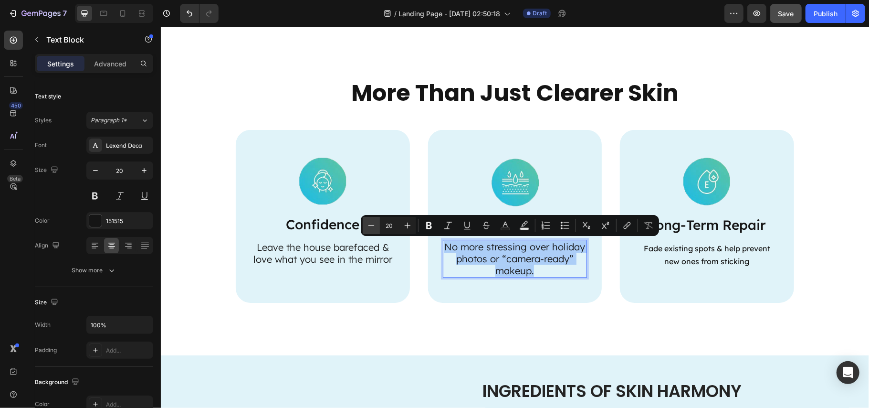
click at [376, 224] on button "Minus" at bounding box center [371, 225] width 17 height 17
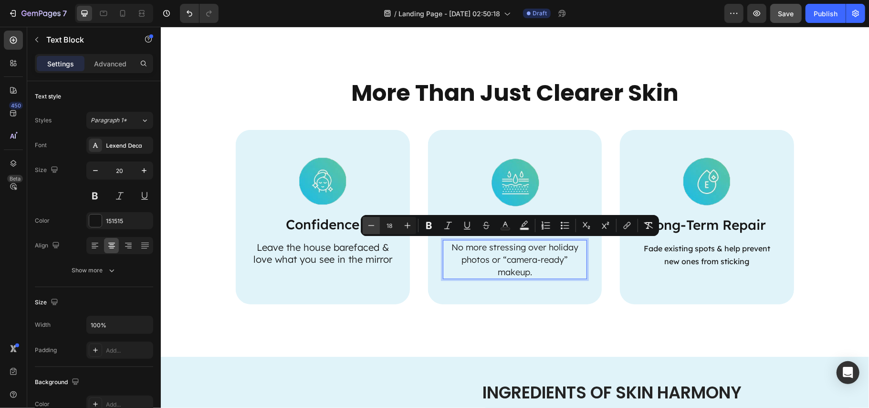
click at [376, 224] on button "Minus" at bounding box center [371, 225] width 17 height 17
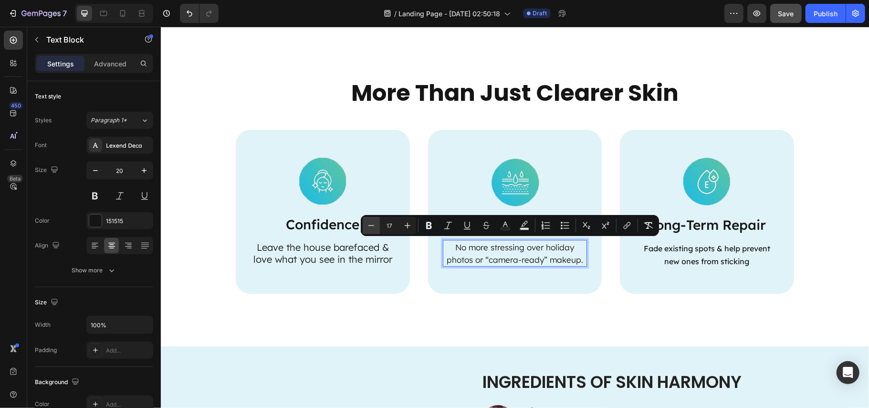
click at [376, 224] on button "Minus" at bounding box center [371, 225] width 17 height 17
type input "16"
click at [306, 246] on p "Leave the house barefaced & love what you see in the mirror" at bounding box center [322, 253] width 143 height 24
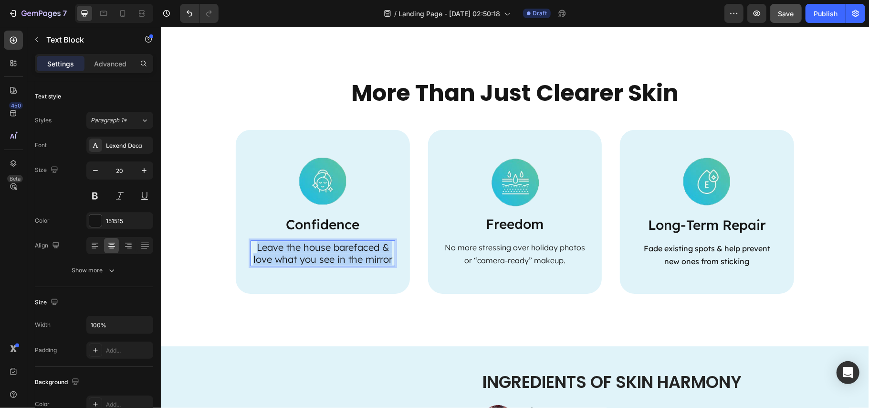
click at [306, 245] on p "Leave the house barefaced & love what you see in the mirror" at bounding box center [322, 253] width 143 height 24
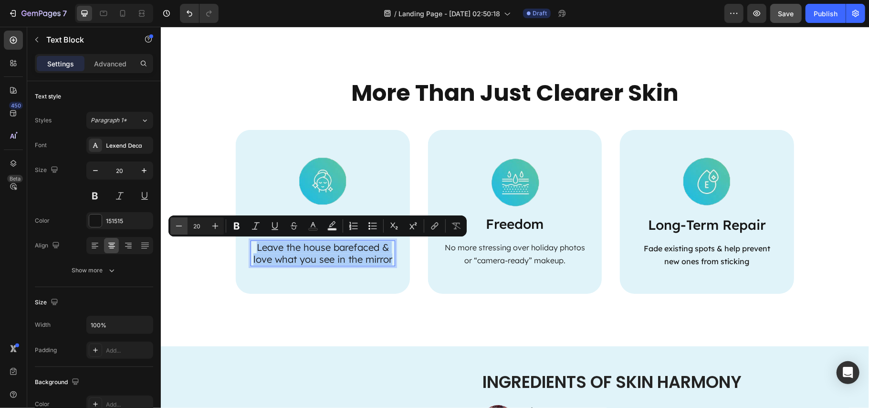
click at [186, 222] on button "Minus" at bounding box center [178, 225] width 17 height 17
click at [179, 224] on icon "Editor contextual toolbar" at bounding box center [179, 226] width 10 height 10
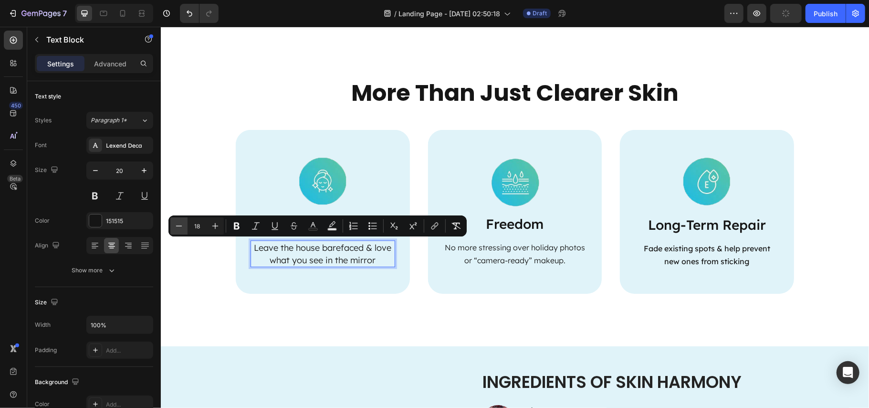
click at [179, 224] on icon "Editor contextual toolbar" at bounding box center [179, 226] width 10 height 10
type input "16"
click at [685, 191] on img at bounding box center [707, 180] width 67 height 67
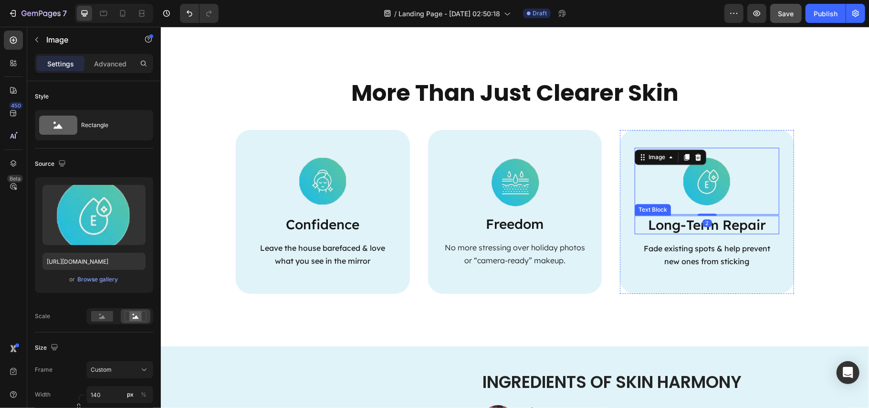
click at [704, 228] on p "Long-Term Repair" at bounding box center [706, 224] width 143 height 17
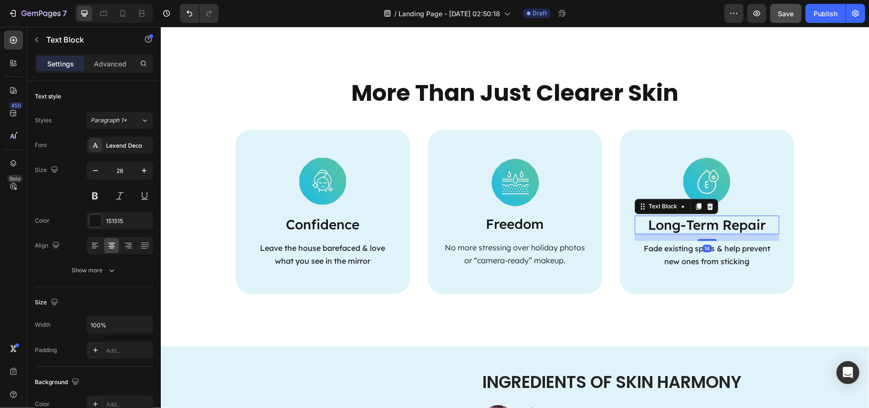
click at [704, 227] on p "Long-Term Repair" at bounding box center [706, 224] width 143 height 17
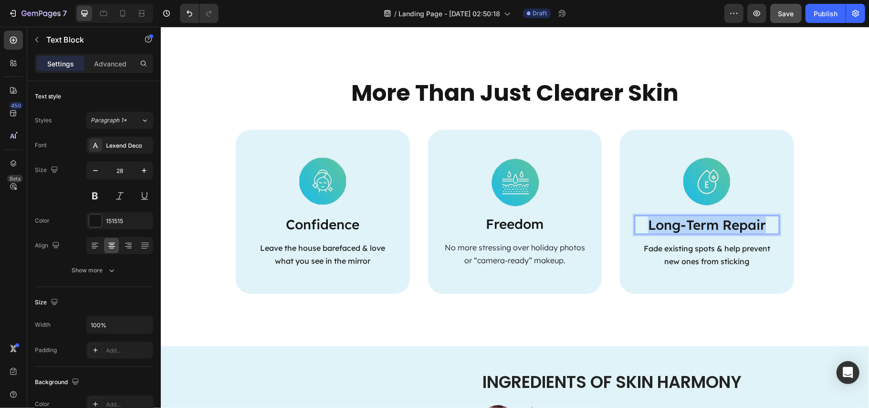
click at [704, 227] on p "Long-Term Repair" at bounding box center [706, 224] width 143 height 17
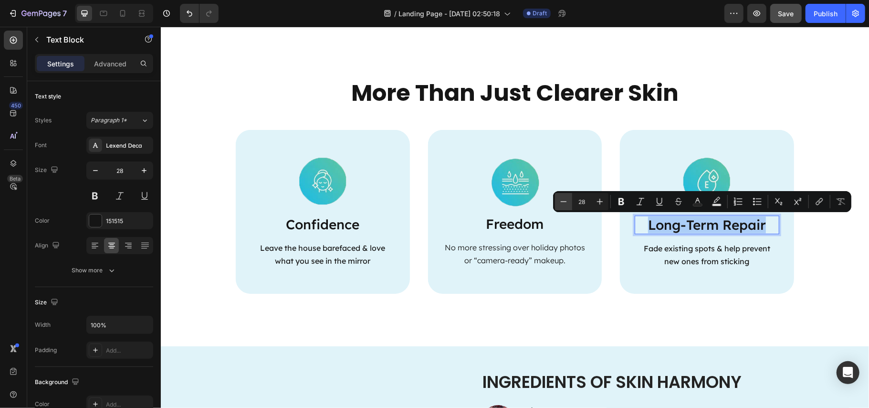
click at [563, 201] on icon "Editor contextual toolbar" at bounding box center [564, 202] width 10 height 10
type input "24"
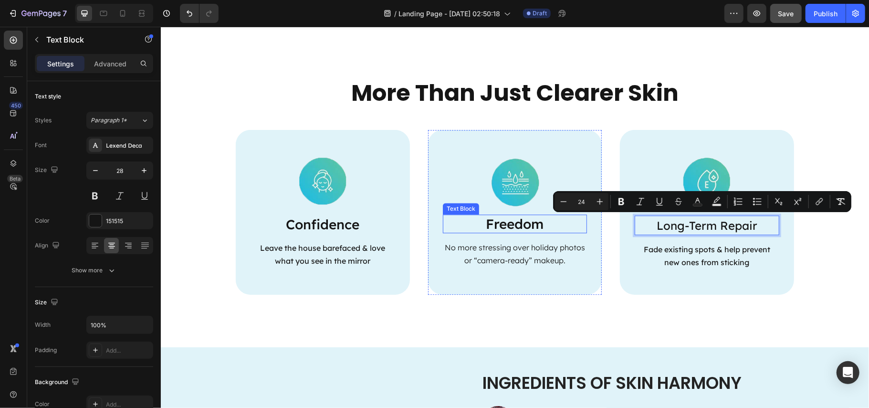
click at [532, 223] on p "Freedom" at bounding box center [514, 223] width 143 height 17
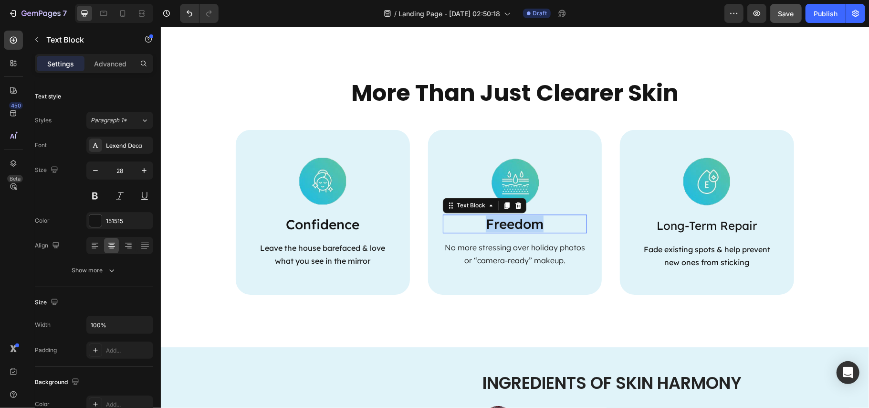
click at [532, 223] on p "Freedom" at bounding box center [514, 223] width 143 height 17
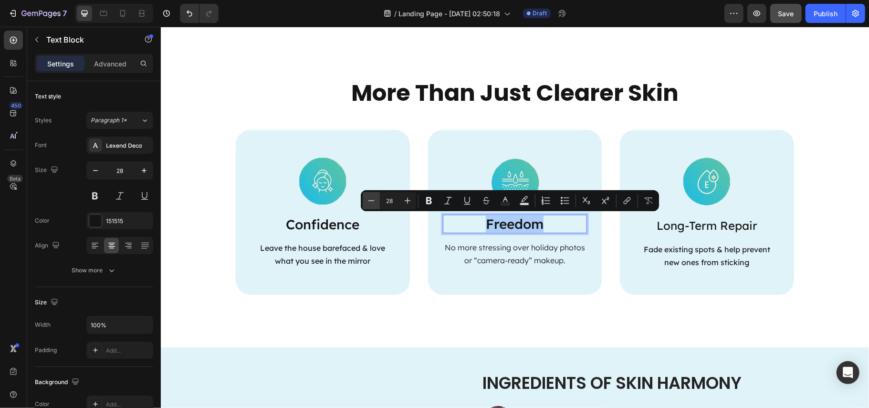
click at [370, 203] on icon "Editor contextual toolbar" at bounding box center [372, 201] width 10 height 10
type input "24"
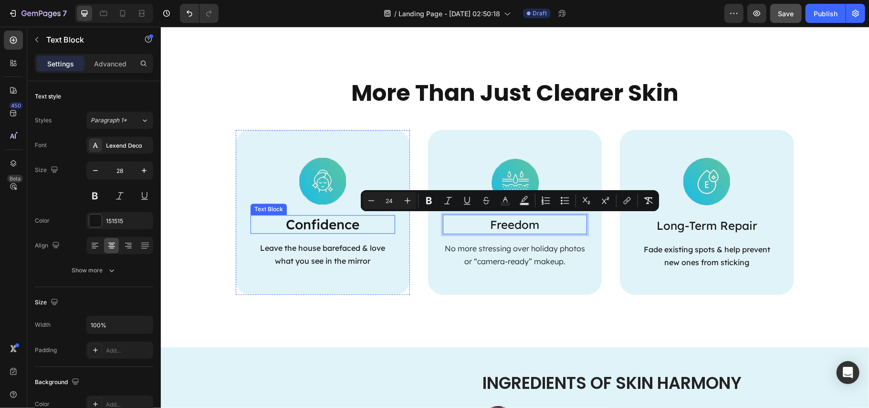
click at [352, 221] on p "Confidence" at bounding box center [322, 223] width 143 height 17
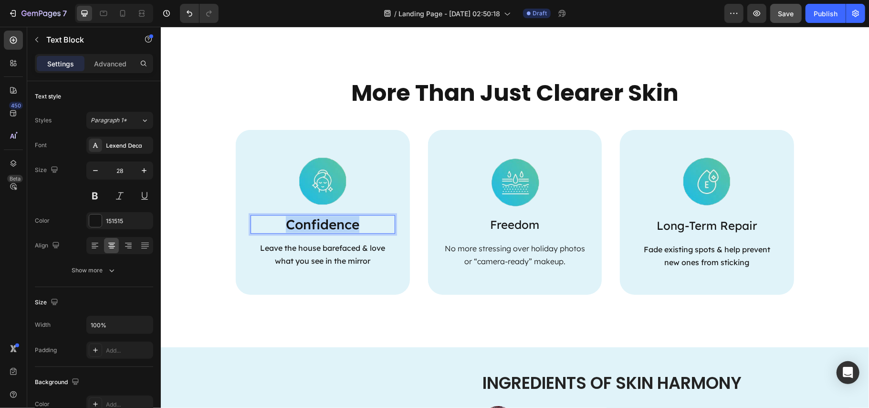
click at [352, 221] on p "Confidence" at bounding box center [322, 223] width 143 height 17
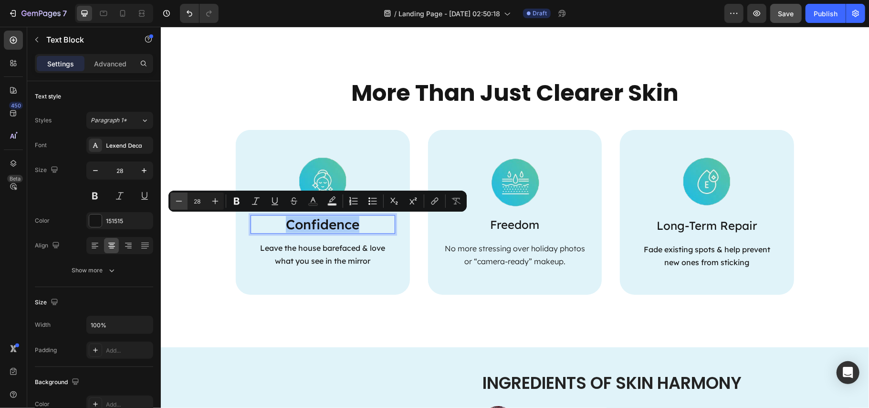
click at [174, 196] on icon "Editor contextual toolbar" at bounding box center [179, 201] width 10 height 10
type input "24"
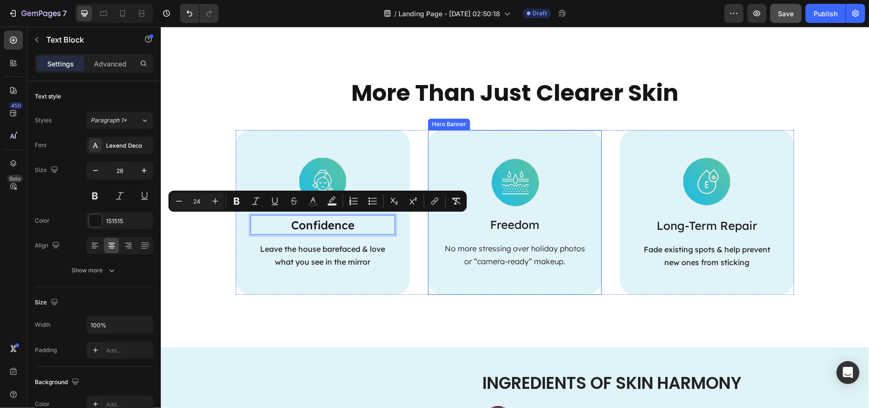
click at [582, 255] on div "Image Freedom Text Block No more stressing over holiday photos or “camera-ready…" at bounding box center [515, 211] width 174 height 164
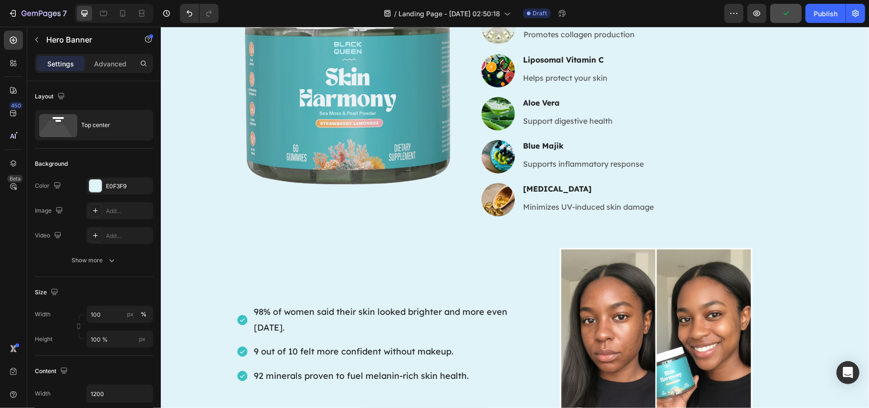
scroll to position [2036, 0]
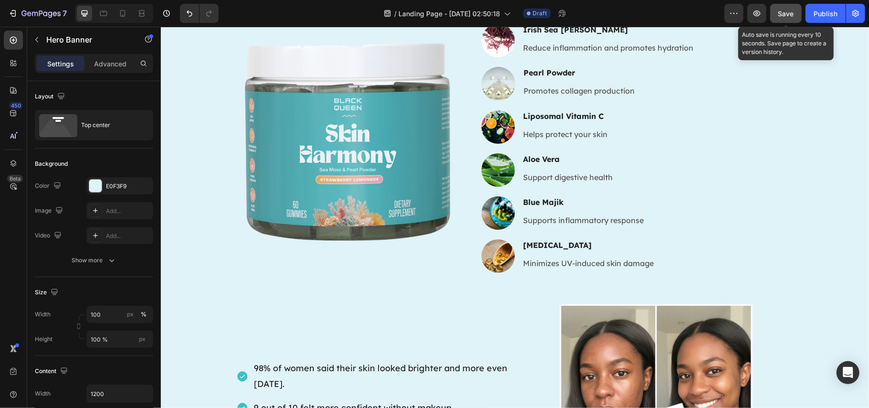
click at [779, 14] on span "Save" at bounding box center [787, 14] width 16 height 8
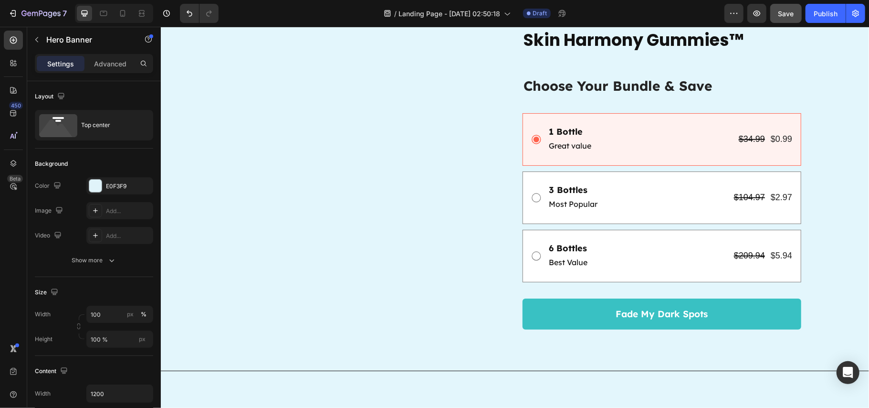
scroll to position [2928, 0]
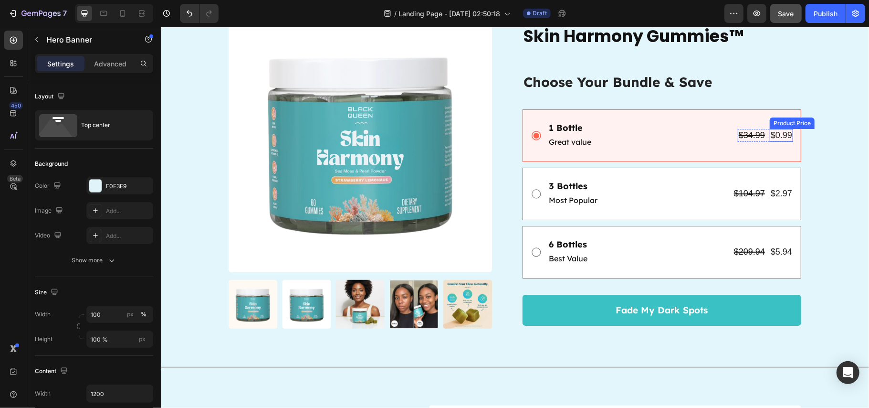
click at [775, 137] on div "$0.99" at bounding box center [780, 134] width 23 height 13
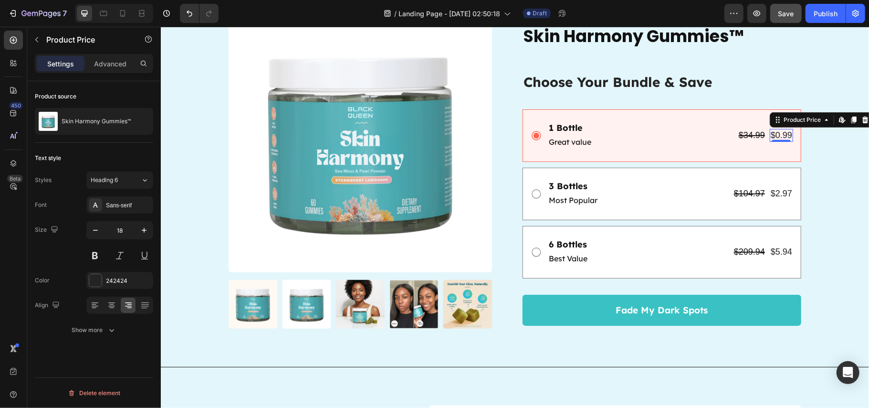
click at [775, 134] on div "$0.99" at bounding box center [780, 134] width 23 height 13
click at [793, 120] on div "Product Price" at bounding box center [801, 119] width 41 height 9
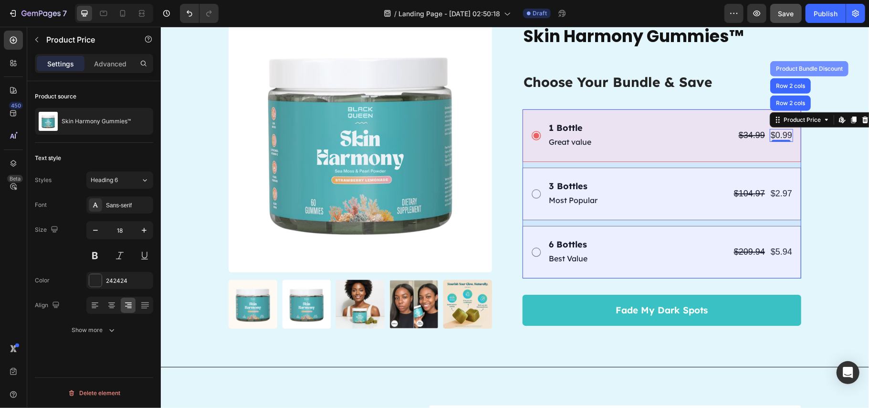
click at [797, 65] on div "Product Bundle Discount" at bounding box center [809, 68] width 71 height 6
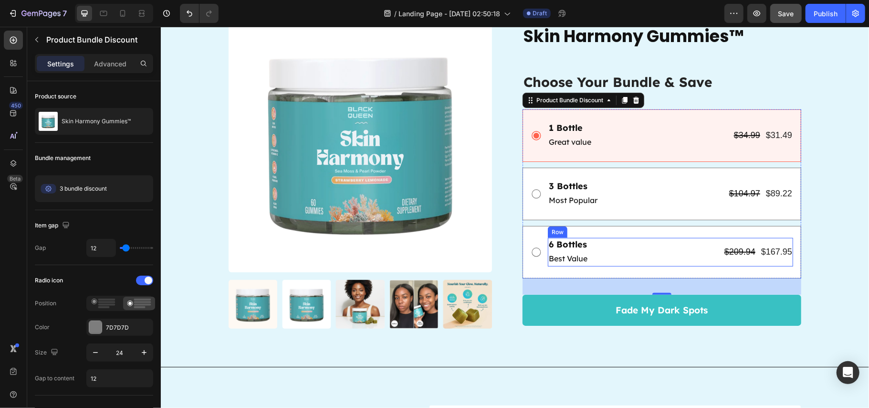
click at [629, 245] on div "6 Bottles Text Block Best Value Text Block $209.94 Product Price Product Price …" at bounding box center [670, 251] width 245 height 29
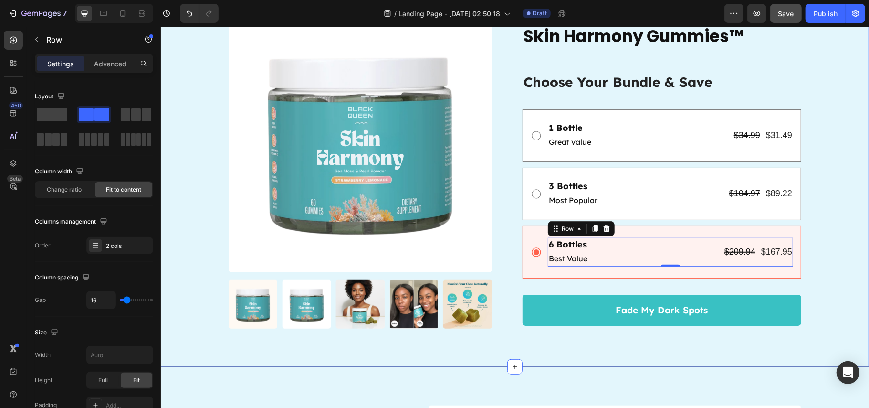
click at [823, 213] on div "Product Images Icon Icon Icon Icon Icon Icon List Love your skin in 90 days or …" at bounding box center [514, 175] width 689 height 335
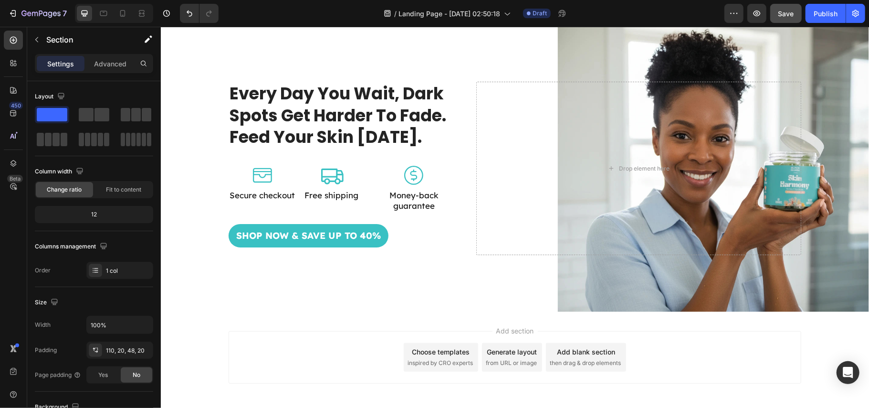
scroll to position [3500, 0]
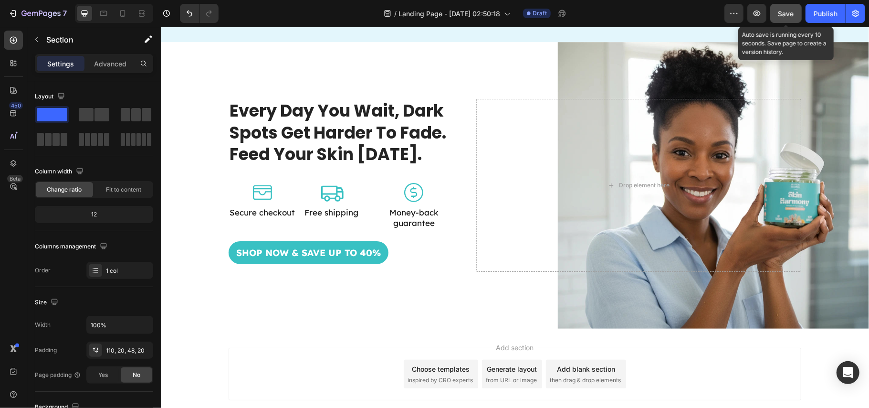
click at [790, 12] on span "Save" at bounding box center [787, 14] width 16 height 8
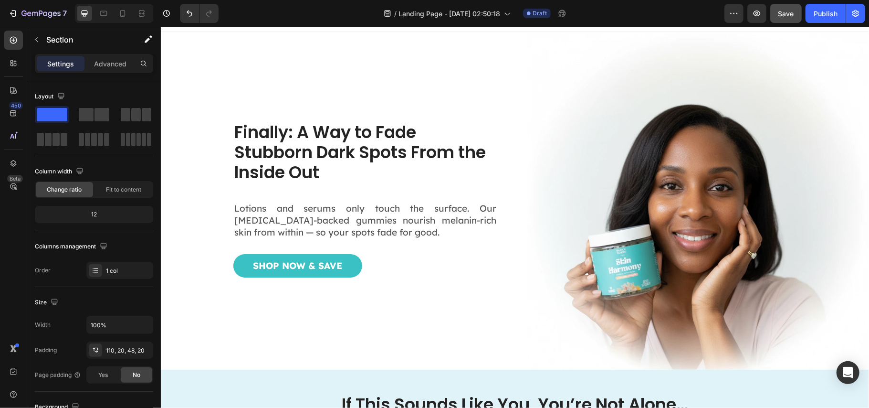
scroll to position [0, 0]
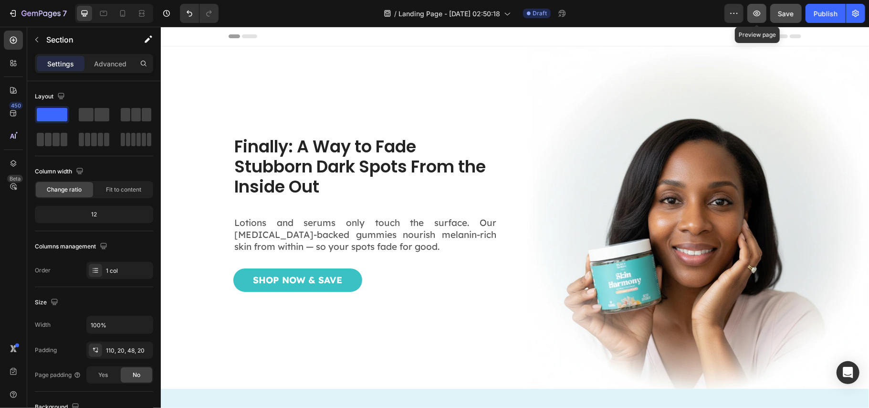
click at [754, 18] on icon "button" at bounding box center [757, 14] width 10 height 10
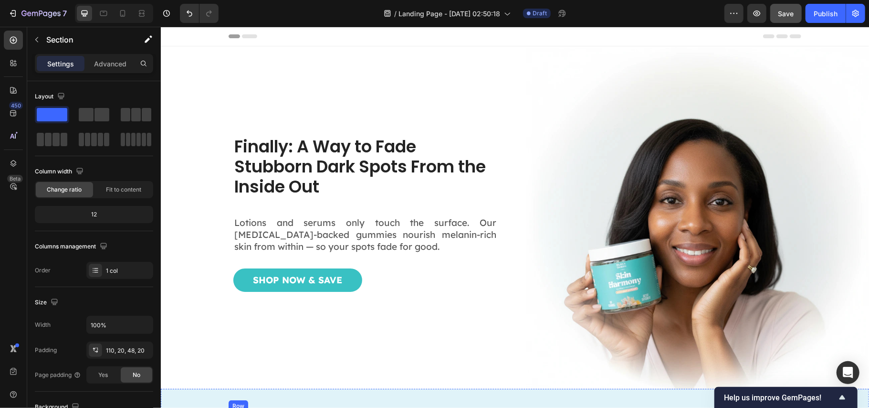
scroll to position [318, 0]
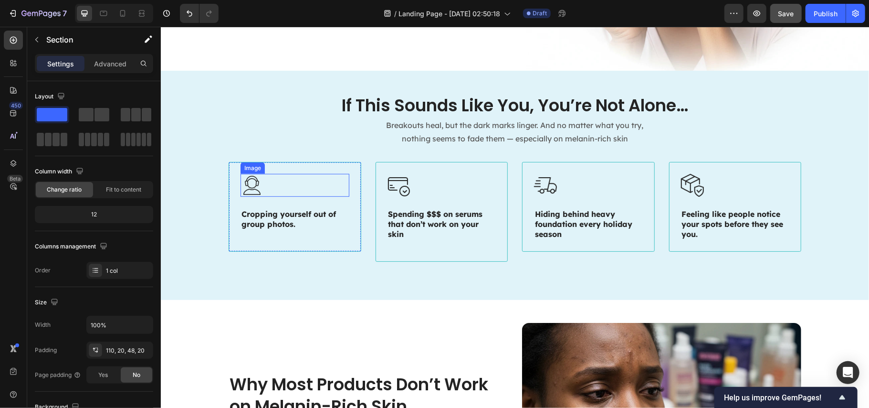
click at [253, 177] on img at bounding box center [251, 184] width 23 height 23
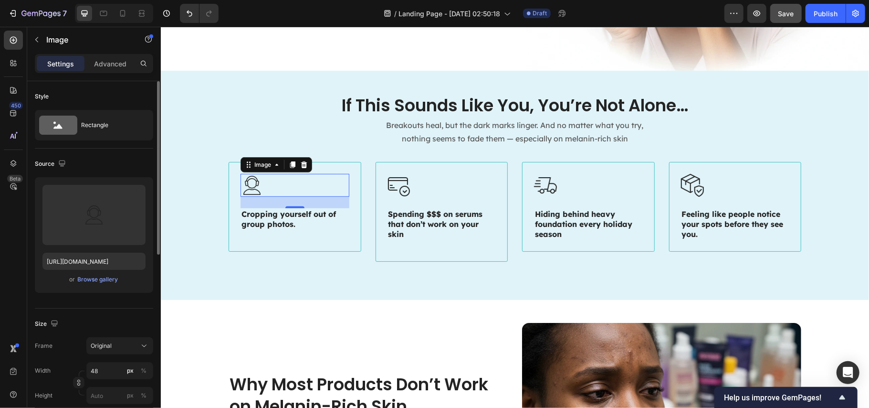
click at [49, 162] on div "Source" at bounding box center [51, 164] width 33 height 13
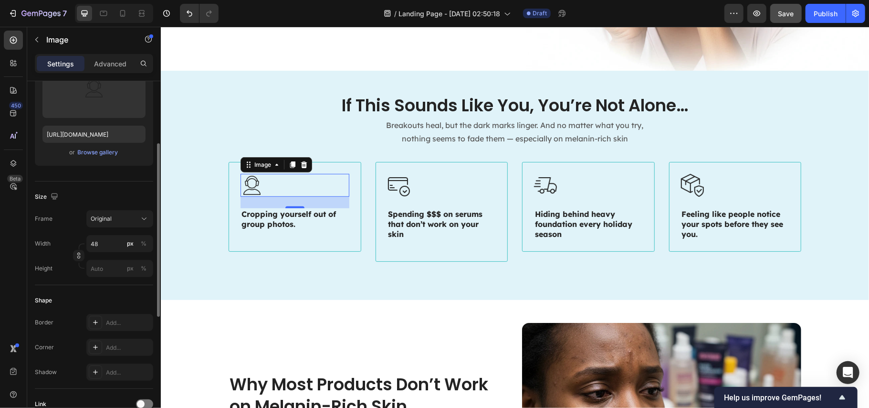
scroll to position [254, 0]
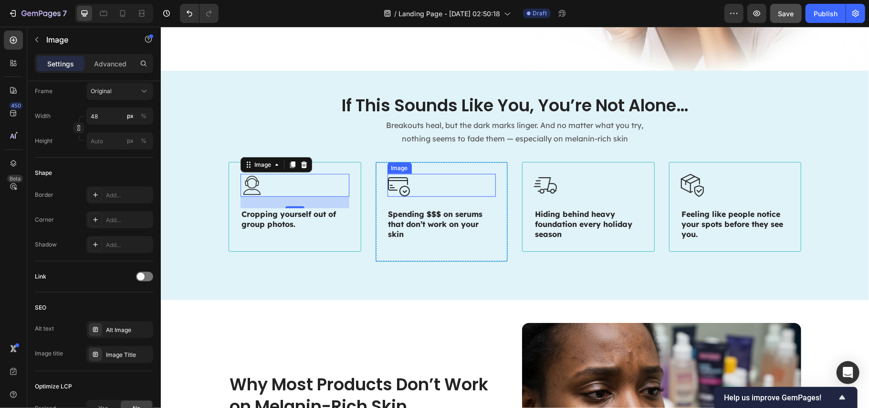
click at [402, 178] on img at bounding box center [398, 184] width 23 height 23
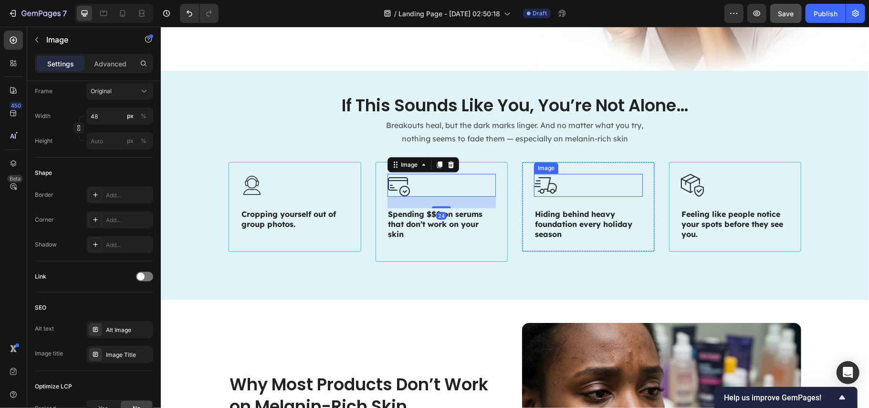
click at [543, 184] on img at bounding box center [545, 184] width 23 height 23
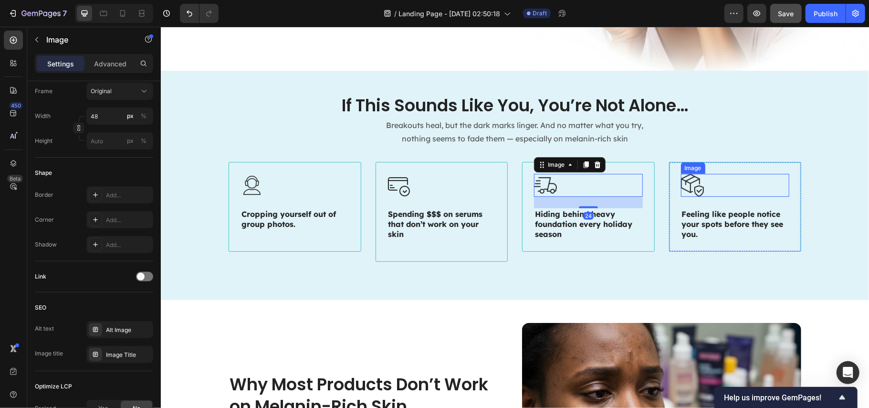
click at [686, 182] on img at bounding box center [692, 184] width 23 height 23
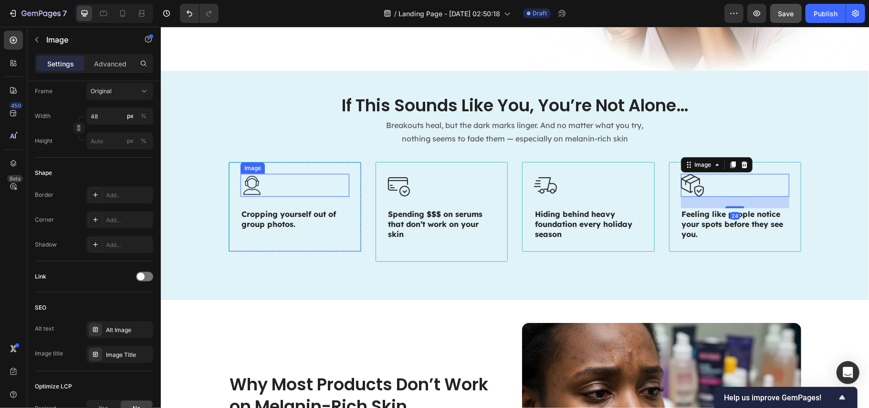
click at [240, 179] on img at bounding box center [251, 184] width 23 height 23
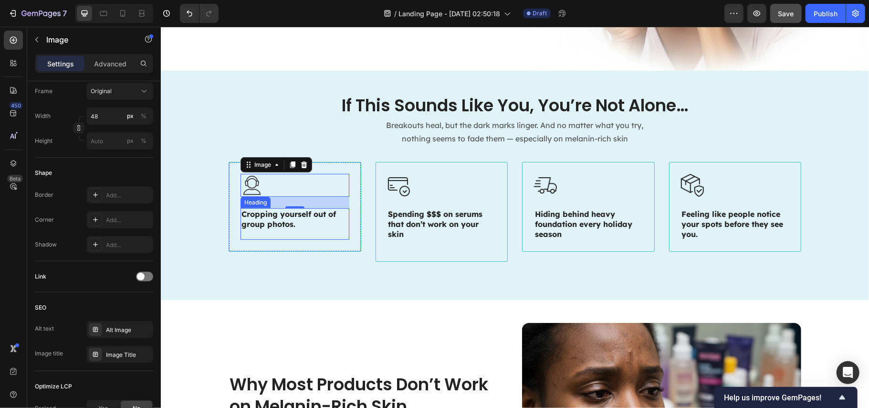
click at [256, 214] on span "Cropping yourself out of group photos." at bounding box center [288, 219] width 95 height 20
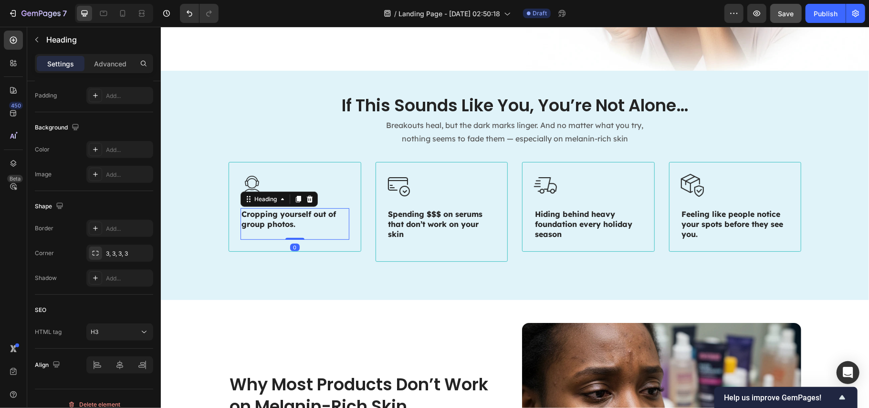
scroll to position [0, 0]
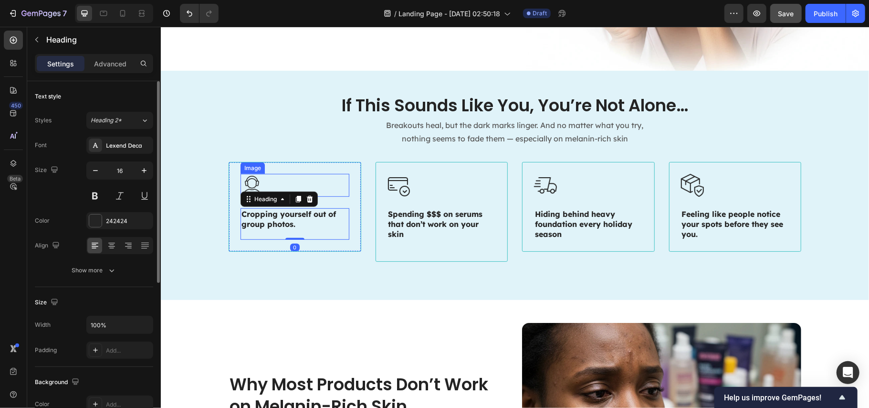
click at [256, 178] on img at bounding box center [251, 184] width 23 height 23
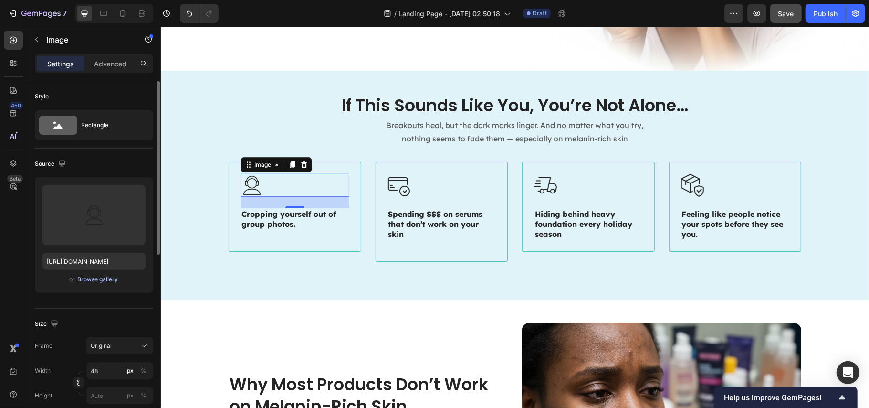
click at [87, 276] on div "Browse gallery" at bounding box center [98, 279] width 41 height 9
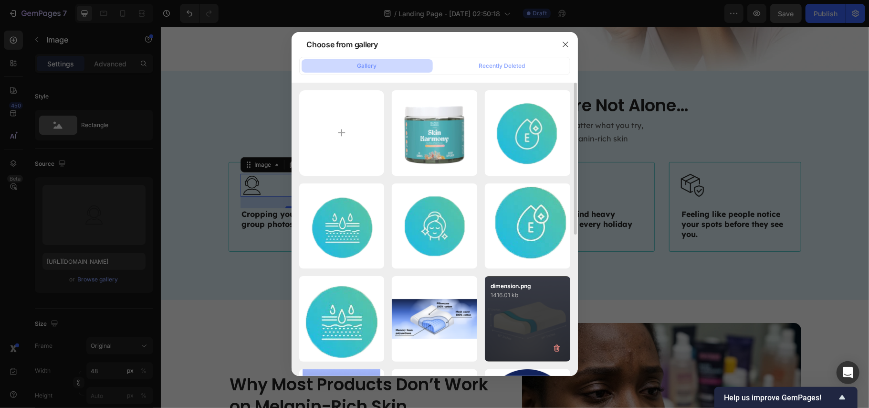
click at [526, 325] on div "dimension.png 1416.01 kb" at bounding box center [527, 318] width 85 height 85
type input "https://cdn.shopify.com/s/files/1/0890/9530/7606/files/gempages_575567914451600…"
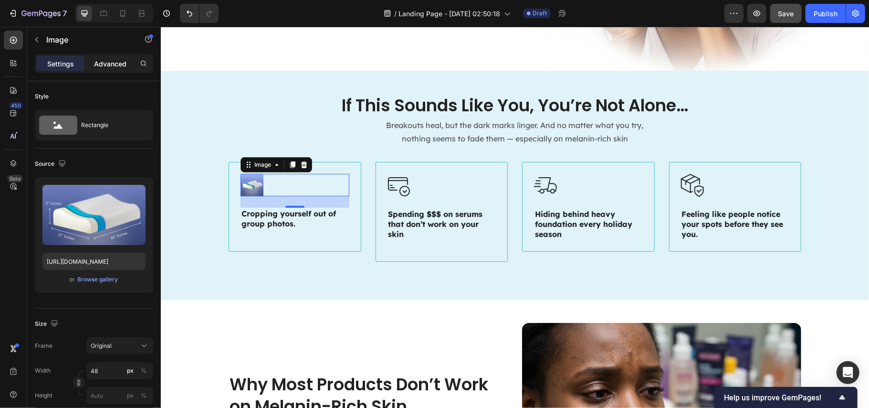
click at [111, 62] on p "Advanced" at bounding box center [110, 64] width 32 height 10
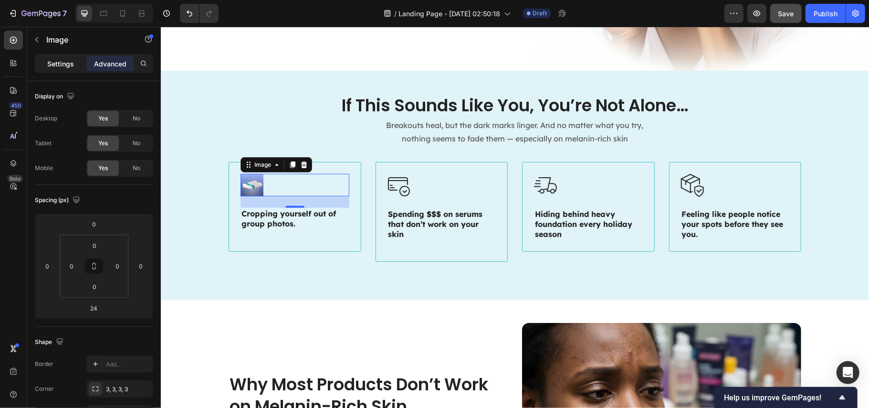
click at [54, 58] on div "Settings" at bounding box center [61, 63] width 48 height 15
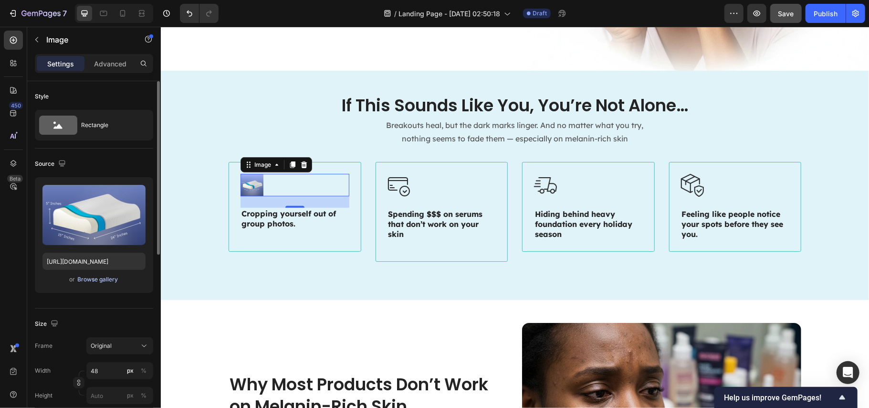
click at [107, 283] on div "Browse gallery" at bounding box center [98, 279] width 41 height 9
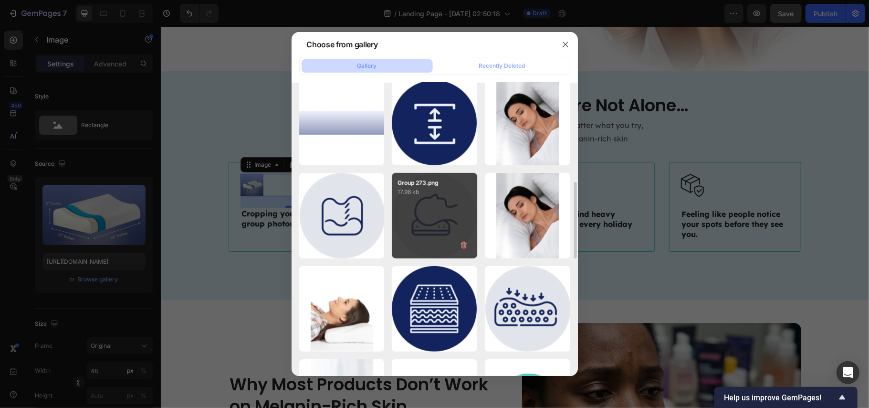
scroll to position [191, 0]
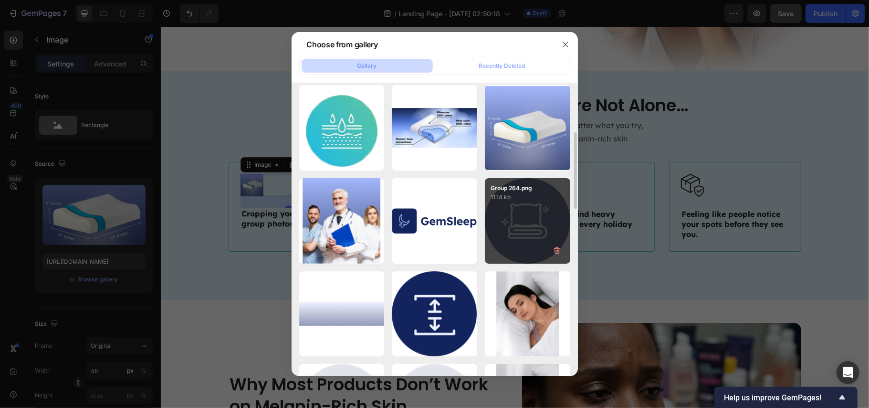
click at [552, 230] on div "Group 264.png 11.14 kb" at bounding box center [527, 220] width 85 height 85
type input "https://cdn.shopify.com/s/files/1/0890/9530/7606/files/gempages_575567914451600…"
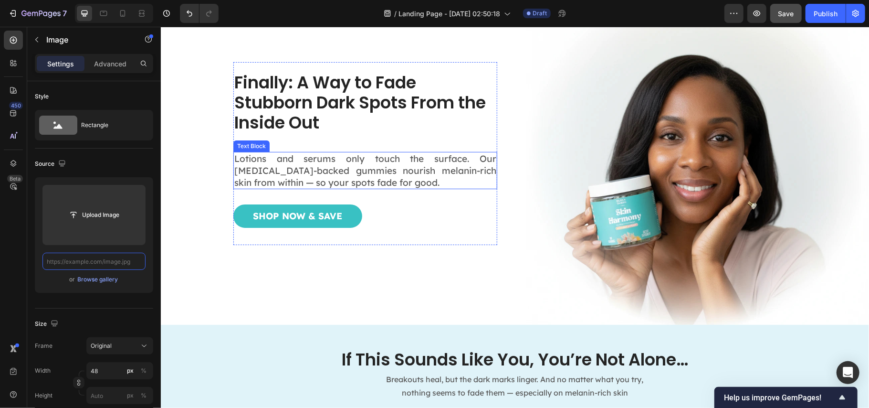
scroll to position [63, 0]
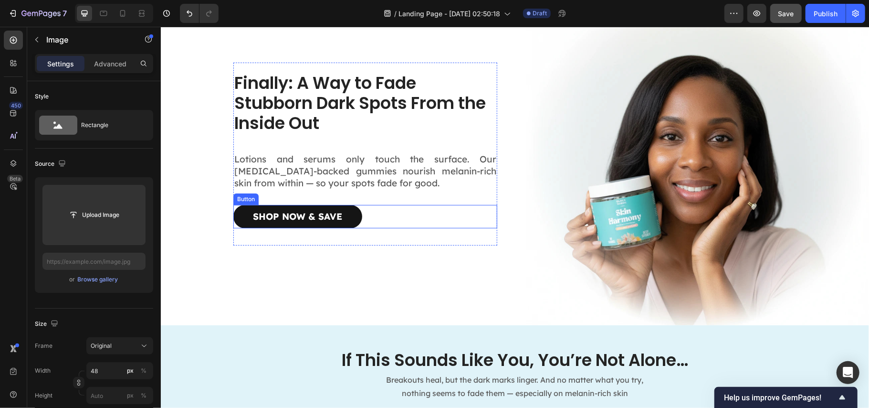
click at [356, 212] on link "Shop Now & Save" at bounding box center [297, 215] width 129 height 23
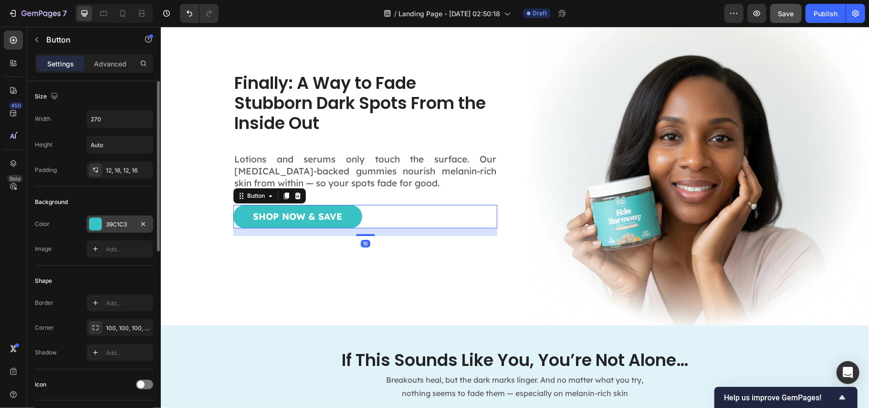
click at [108, 223] on div "39C1C3" at bounding box center [120, 224] width 28 height 9
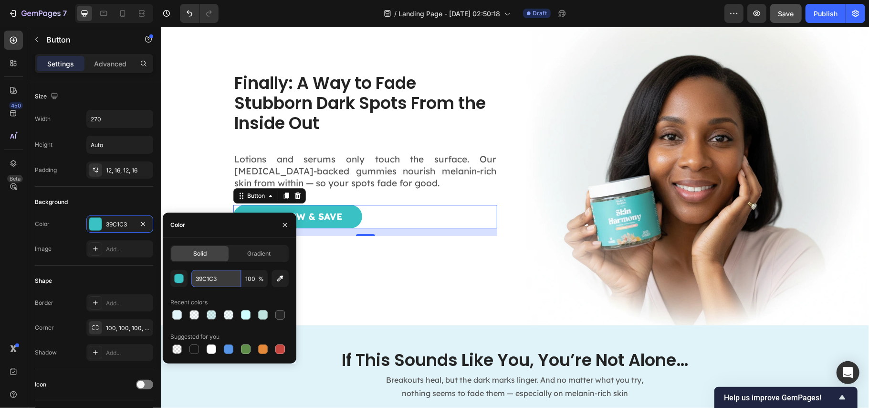
click at [209, 277] on input "39C1C3" at bounding box center [216, 278] width 50 height 17
click at [447, 240] on div "Finally: A Way to Fade Stubborn Dark Spots From the Inside Out Heading Lotions …" at bounding box center [365, 153] width 264 height 183
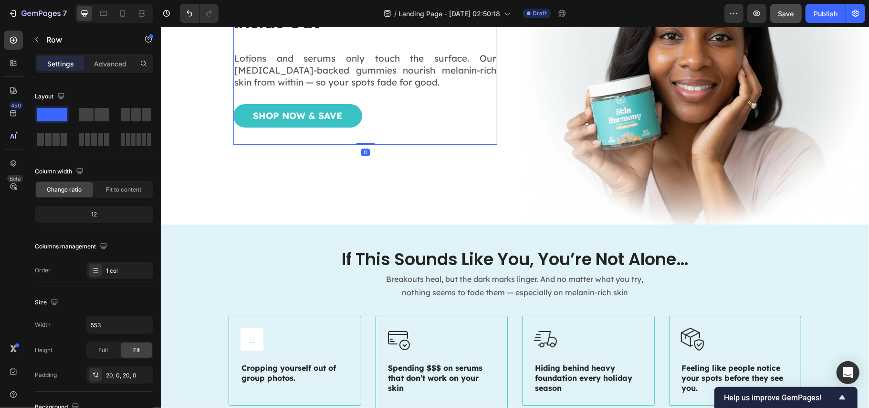
scroll to position [191, 0]
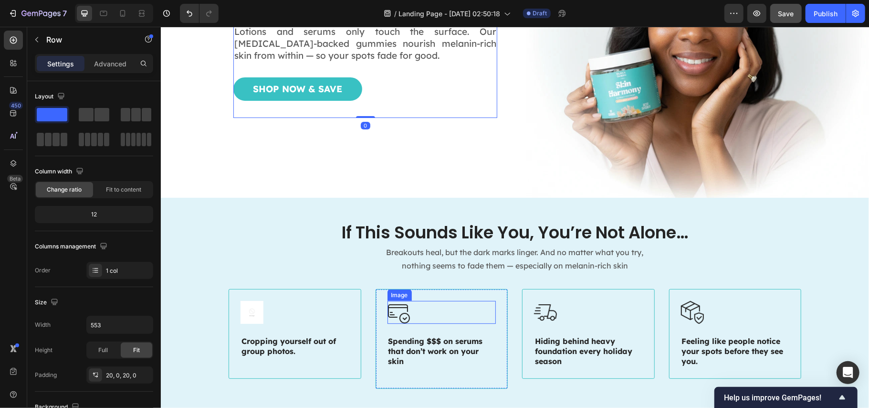
click at [400, 304] on img at bounding box center [398, 311] width 23 height 23
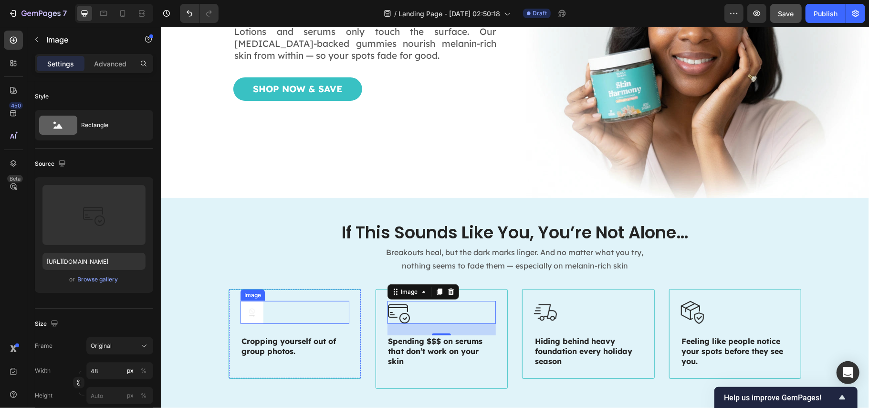
click at [256, 307] on img at bounding box center [251, 311] width 23 height 23
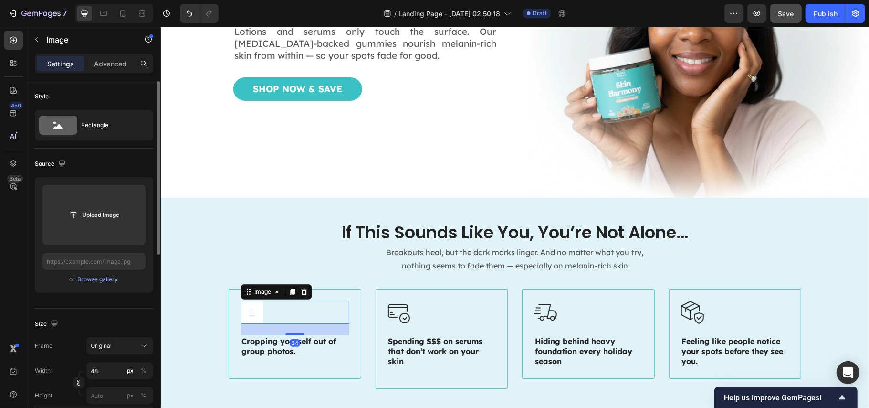
click at [95, 285] on div "or Browse gallery" at bounding box center [93, 279] width 103 height 11
click at [95, 279] on div "Browse gallery" at bounding box center [98, 279] width 41 height 9
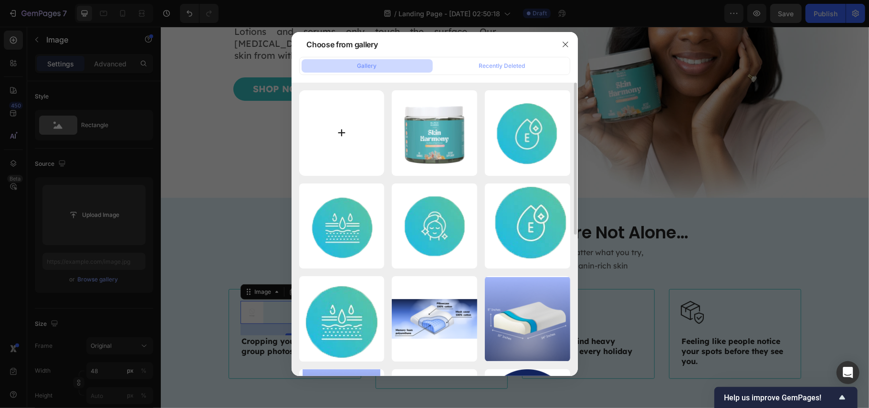
click at [333, 125] on input "file" at bounding box center [341, 132] width 85 height 85
type input "C:\fakepath\crop.png"
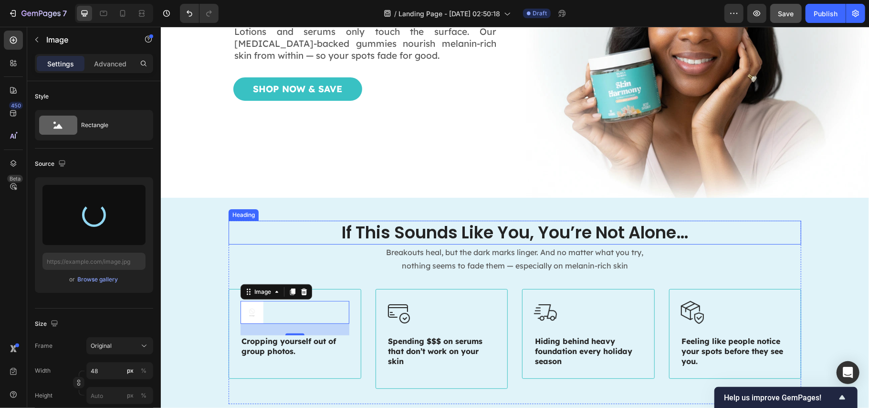
type input "https://cdn.shopify.com/s/files/1/0890/9530/7606/files/gempages_575567914451600…"
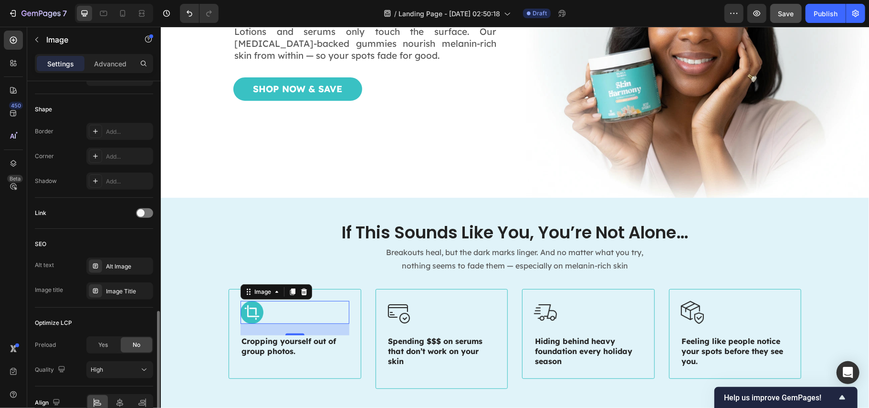
scroll to position [368, 0]
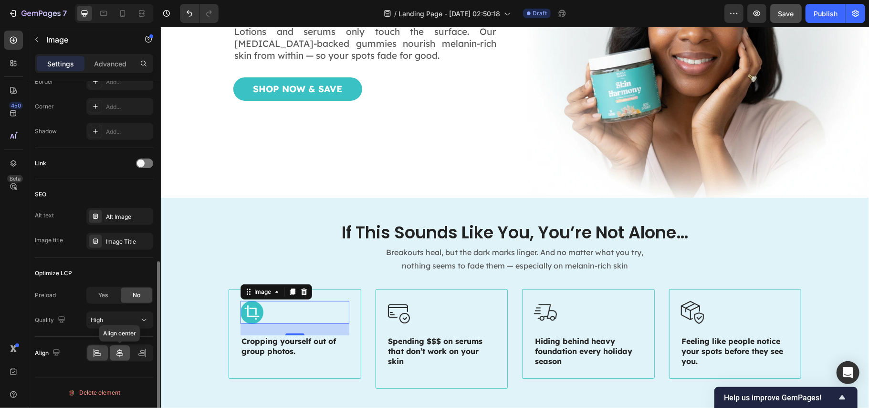
click at [117, 359] on div at bounding box center [120, 352] width 21 height 15
click at [287, 342] on span "Cropping yourself out of group photos." at bounding box center [288, 346] width 95 height 20
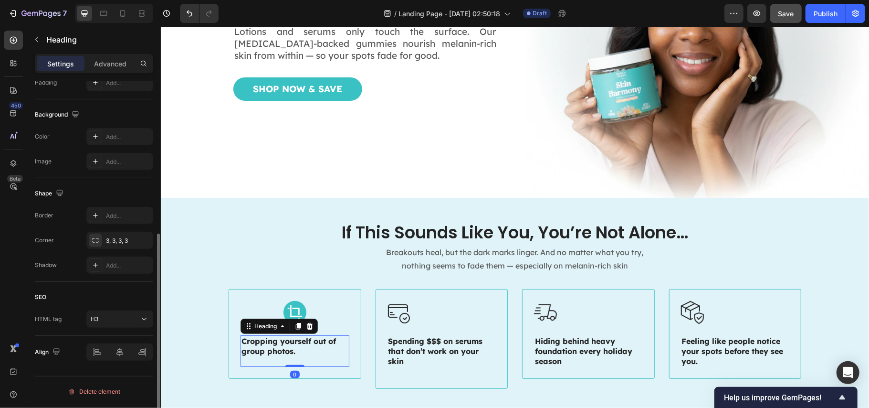
scroll to position [0, 0]
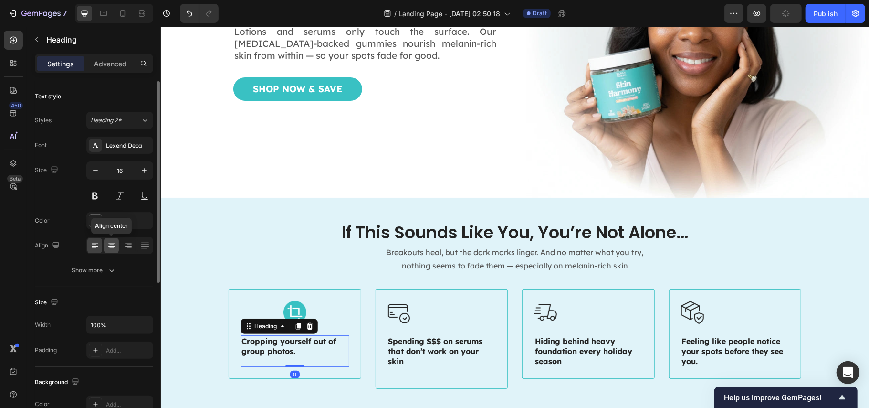
click at [113, 246] on icon at bounding box center [112, 246] width 10 height 10
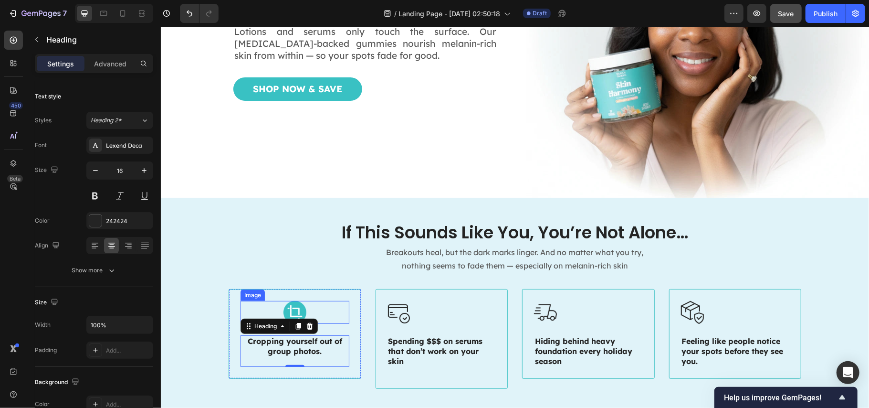
click at [316, 308] on div at bounding box center [294, 311] width 109 height 23
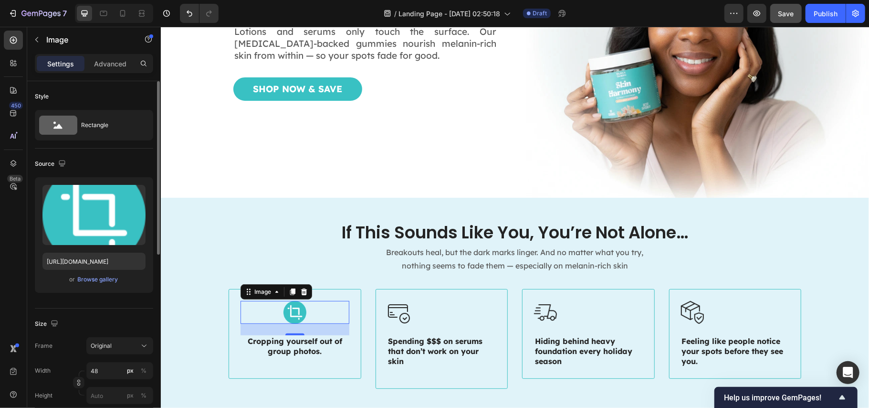
scroll to position [127, 0]
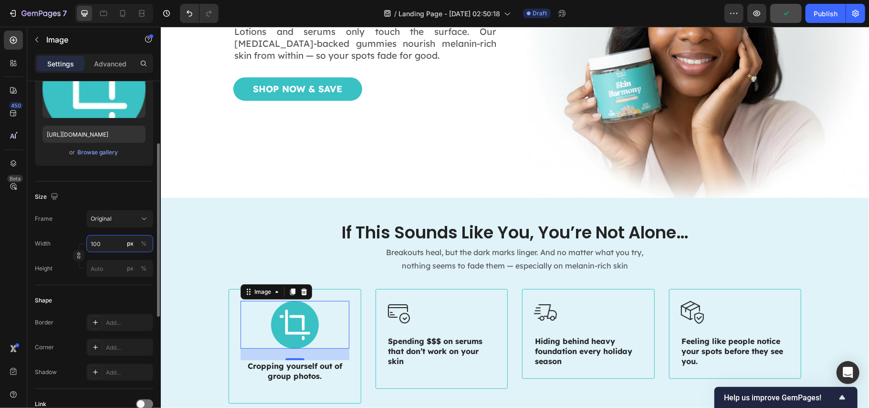
drag, startPoint x: 99, startPoint y: 244, endPoint x: 71, endPoint y: 237, distance: 29.2
click at [71, 237] on div "Width 100 px %" at bounding box center [94, 243] width 118 height 17
type input "70"
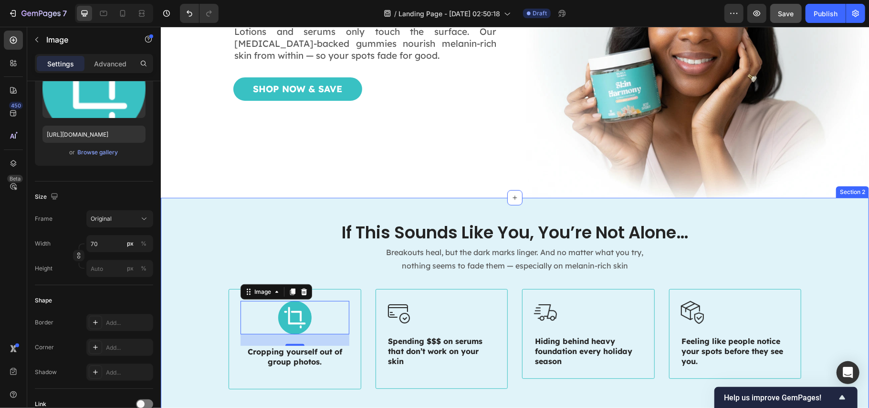
click at [215, 231] on div "If This Sounds Like You, You’re Not Alone… Heading Breakouts heal, but the dark…" at bounding box center [514, 312] width 689 height 184
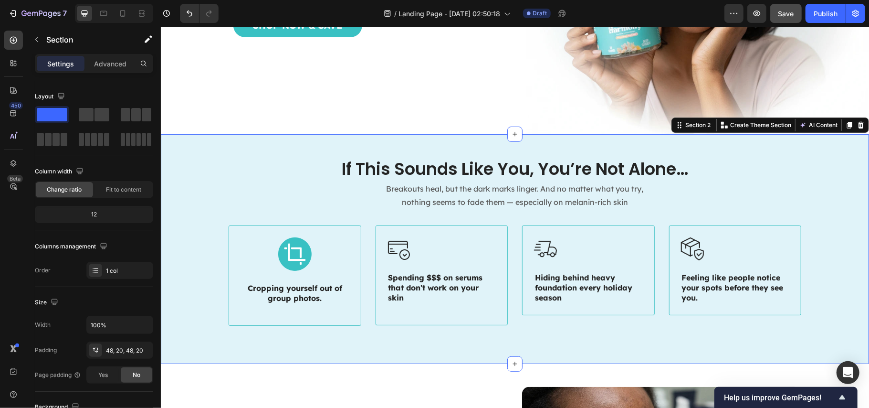
scroll to position [191, 0]
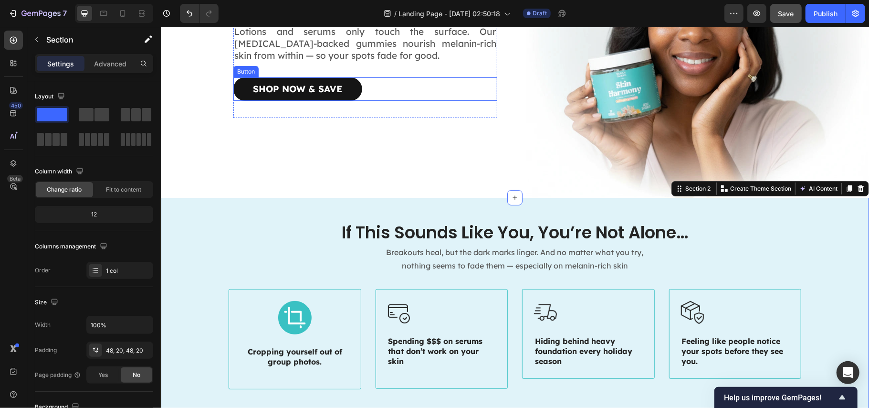
click at [340, 90] on link "Shop Now & Save" at bounding box center [297, 88] width 129 height 23
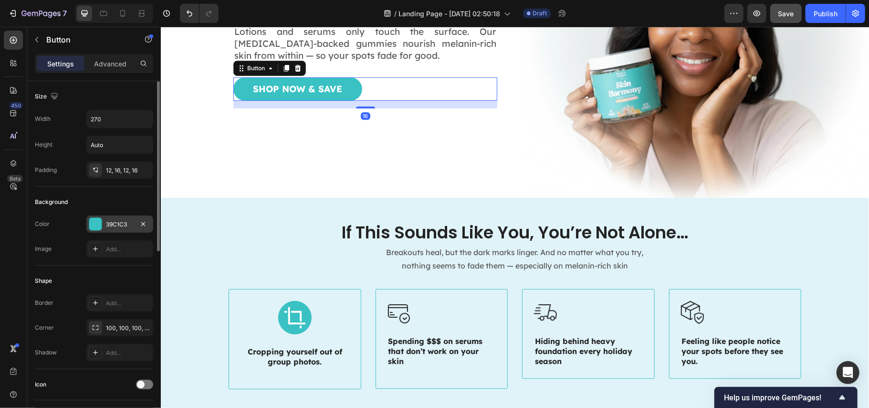
click at [111, 223] on div "39C1C3" at bounding box center [120, 224] width 28 height 9
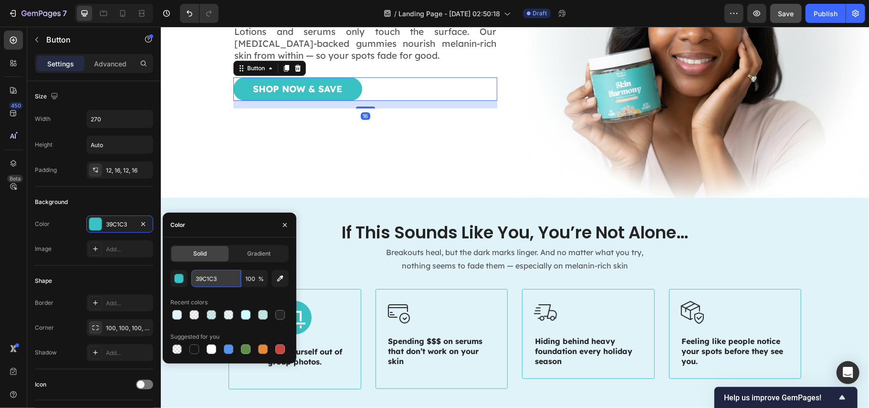
click at [209, 281] on input "39C1C3" at bounding box center [216, 278] width 50 height 17
click at [422, 305] on div at bounding box center [441, 311] width 109 height 23
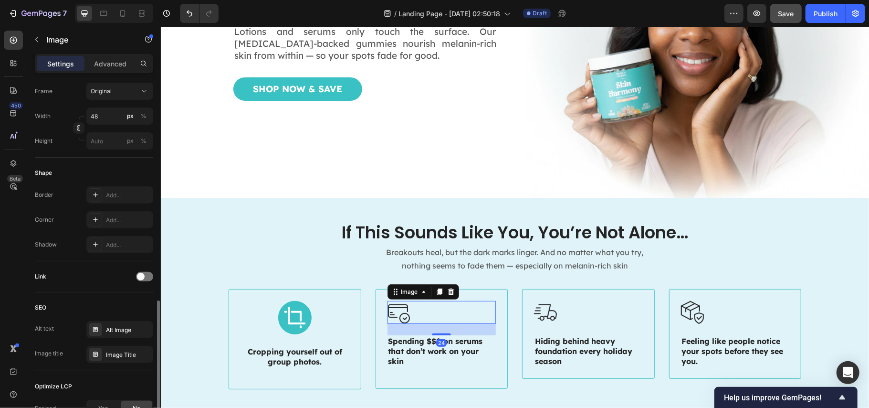
scroll to position [368, 0]
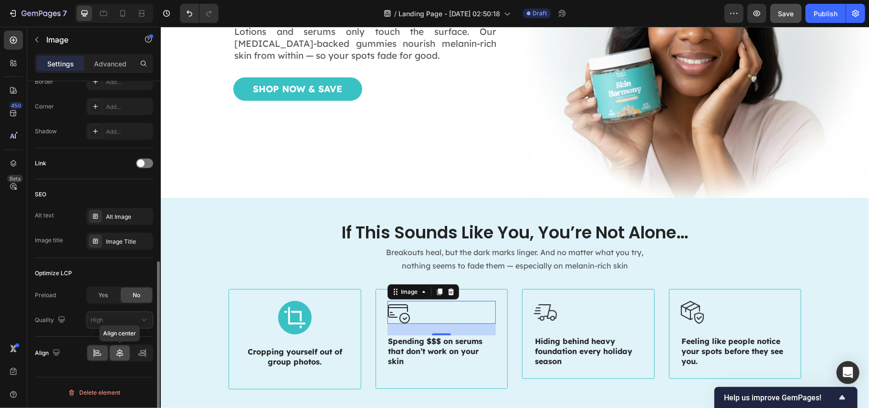
click at [119, 357] on icon at bounding box center [119, 352] width 7 height 9
click at [422, 343] on span "Spending $$$ on serums that don’t work on your skin" at bounding box center [435, 351] width 95 height 30
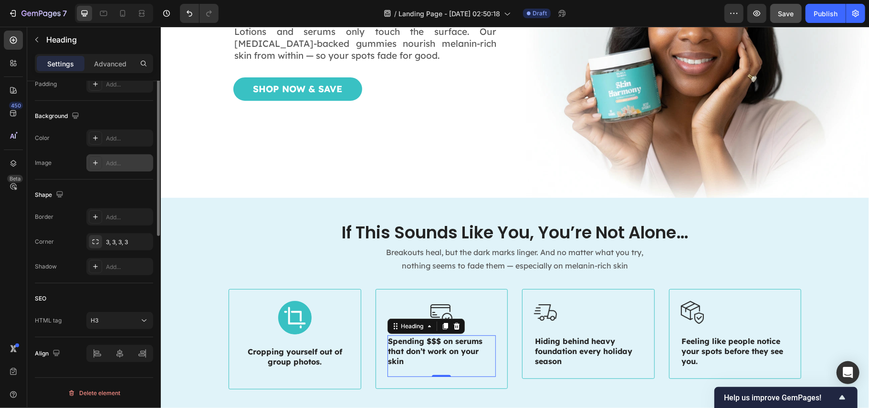
scroll to position [140, 0]
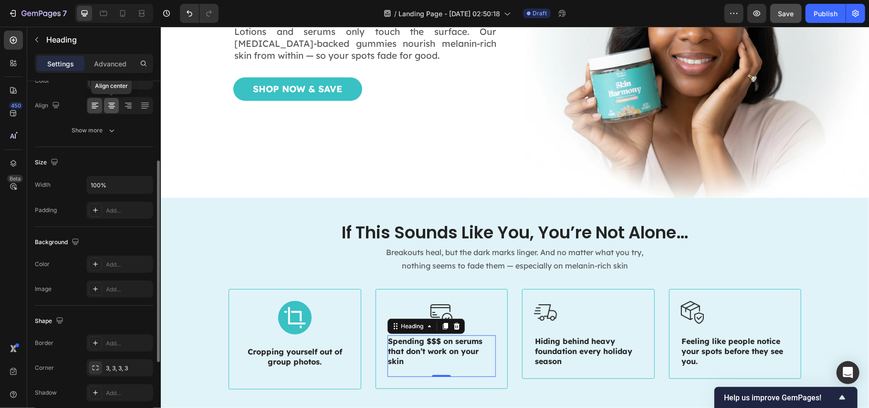
click at [111, 107] on icon at bounding box center [112, 106] width 10 height 10
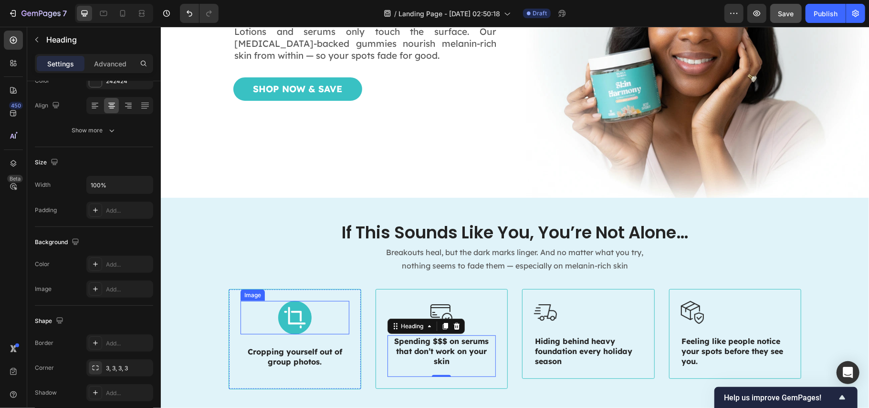
click at [291, 311] on img at bounding box center [294, 316] width 33 height 33
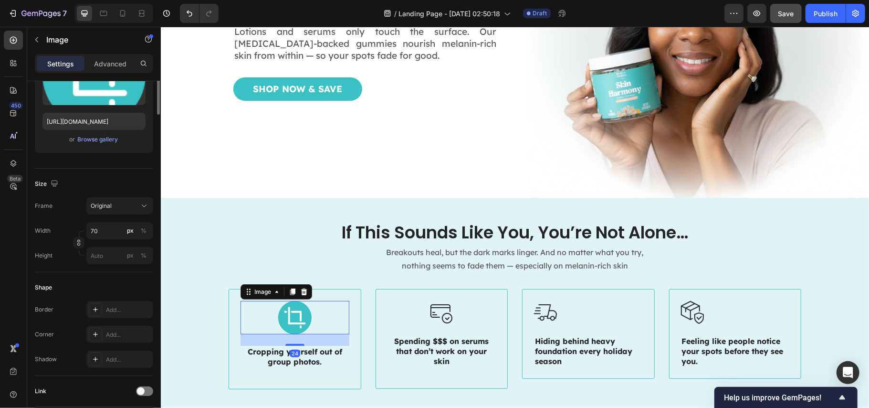
scroll to position [0, 0]
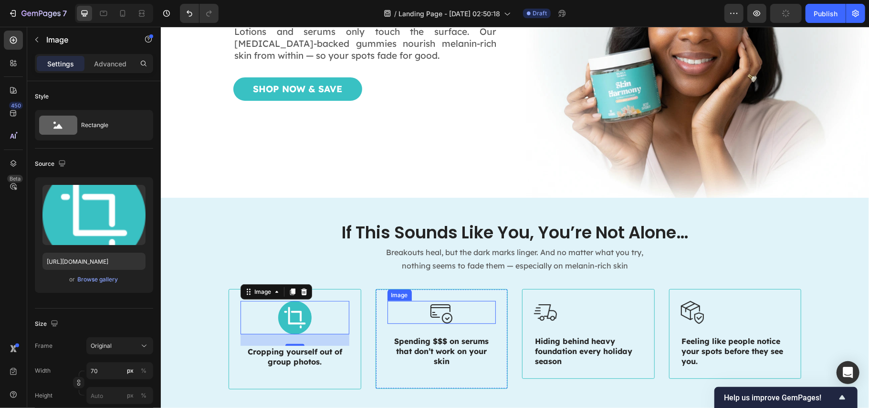
click at [424, 307] on div at bounding box center [441, 311] width 109 height 23
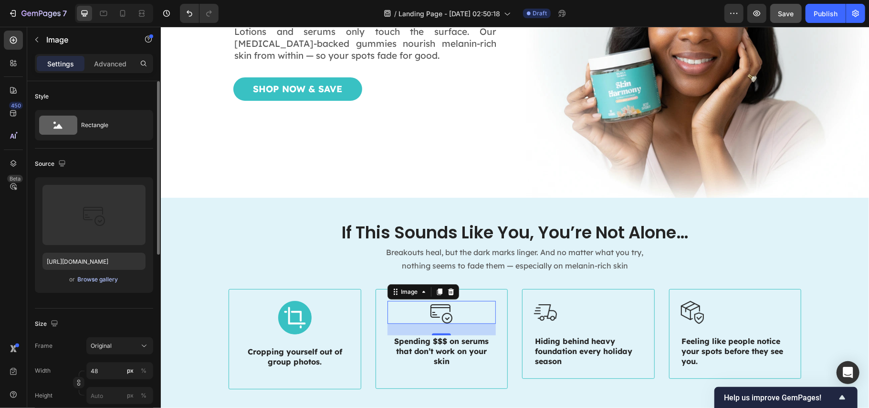
click at [93, 277] on div "Browse gallery" at bounding box center [98, 279] width 41 height 9
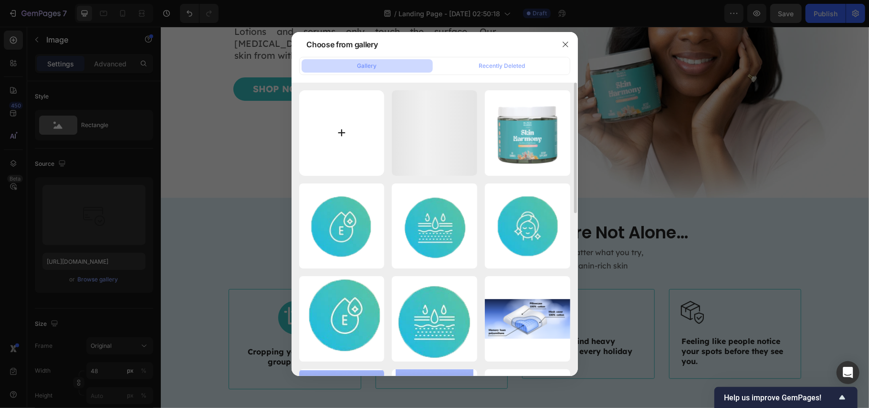
click at [348, 132] on input "file" at bounding box center [341, 132] width 85 height 85
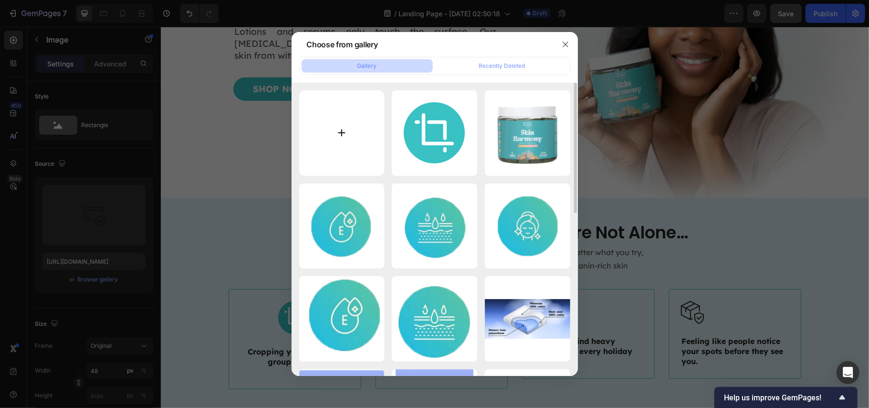
type input "C:\fakepath\budget.png"
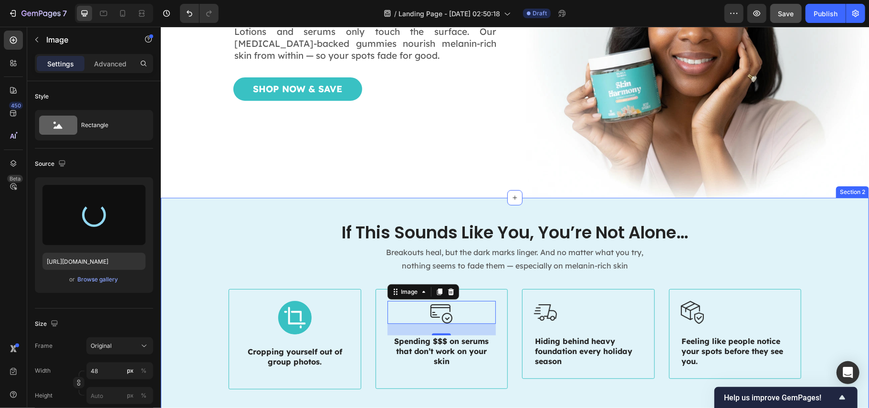
type input "https://cdn.shopify.com/s/files/1/0890/9530/7606/files/gempages_575567914451600…"
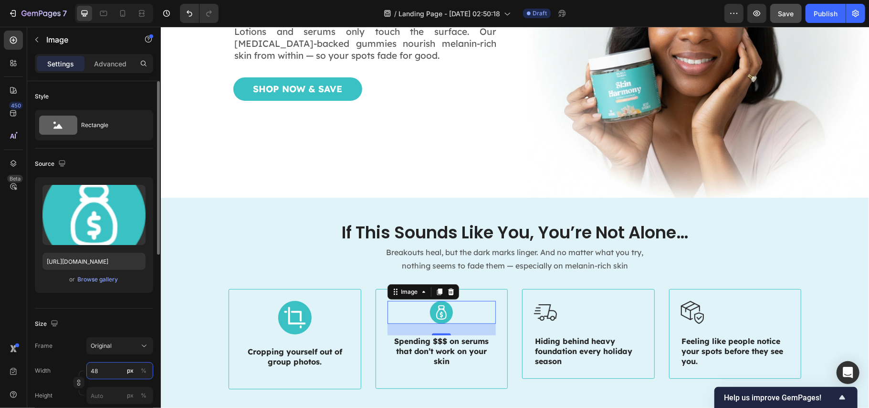
click at [94, 367] on input "48" at bounding box center [119, 370] width 67 height 17
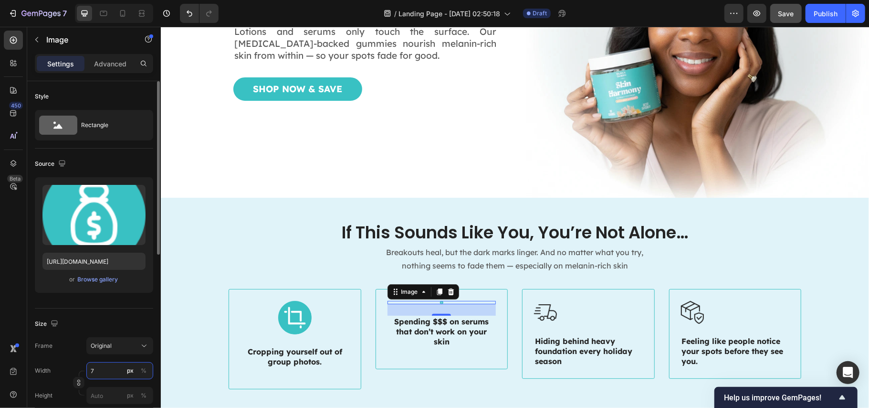
type input "70"
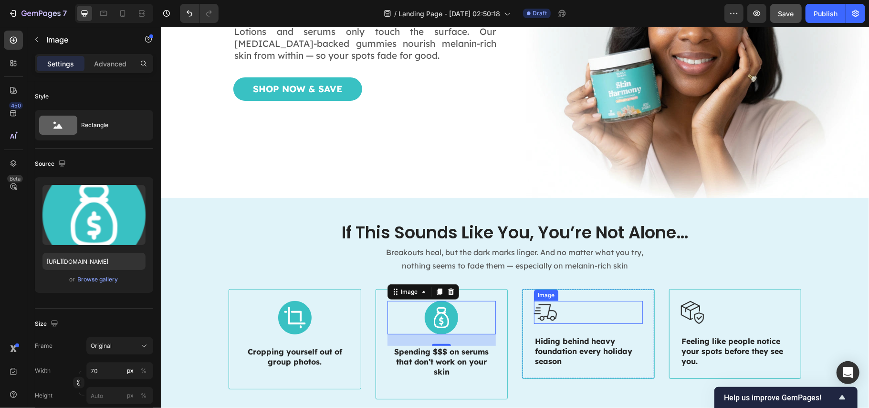
click at [568, 306] on div at bounding box center [588, 311] width 109 height 23
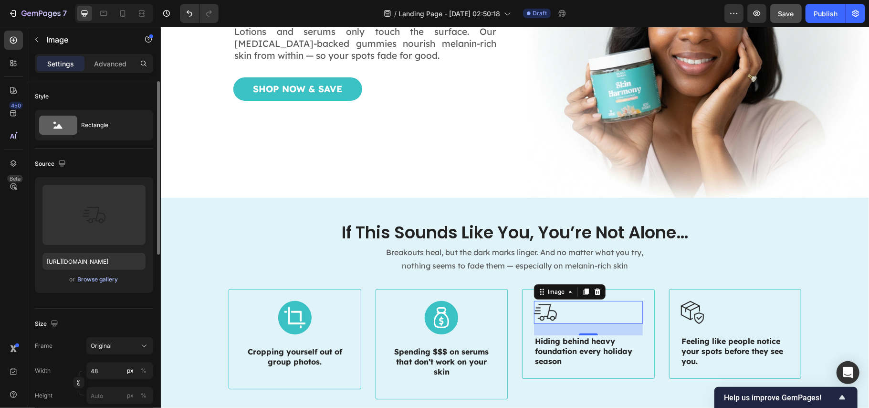
click at [102, 283] on div "Browse gallery" at bounding box center [98, 279] width 41 height 9
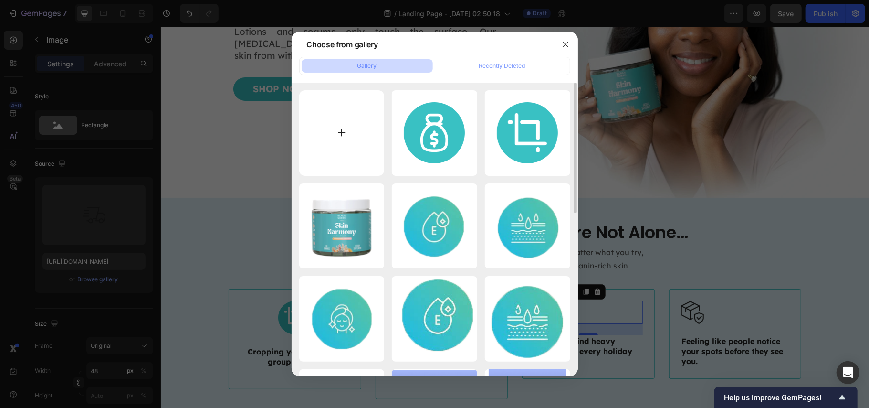
click at [332, 136] on input "file" at bounding box center [341, 132] width 85 height 85
type input "C:\fakepath\hide.png"
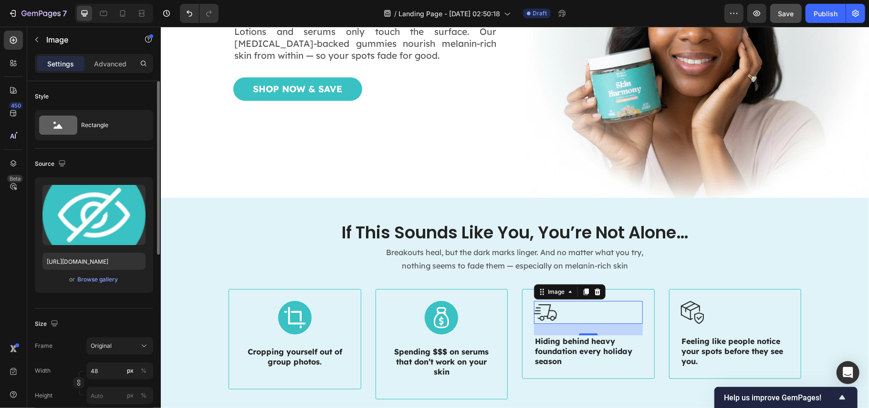
type input "https://cdn.shopify.com/s/files/1/0890/9530/7606/files/gempages_575567914451600…"
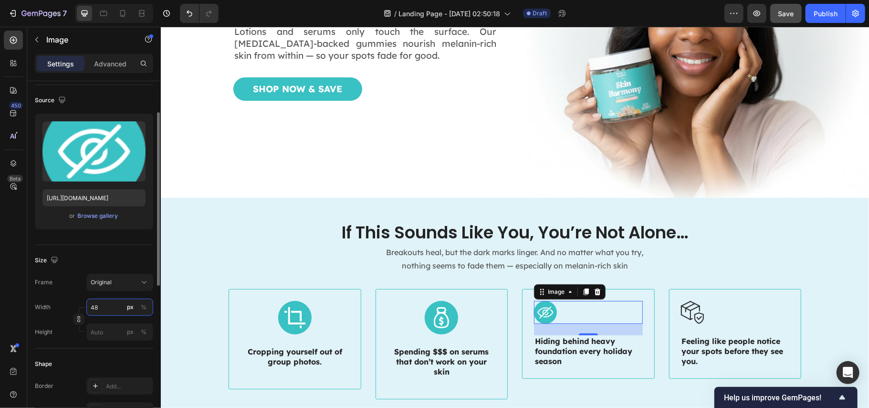
click at [94, 302] on input "48" at bounding box center [119, 306] width 67 height 17
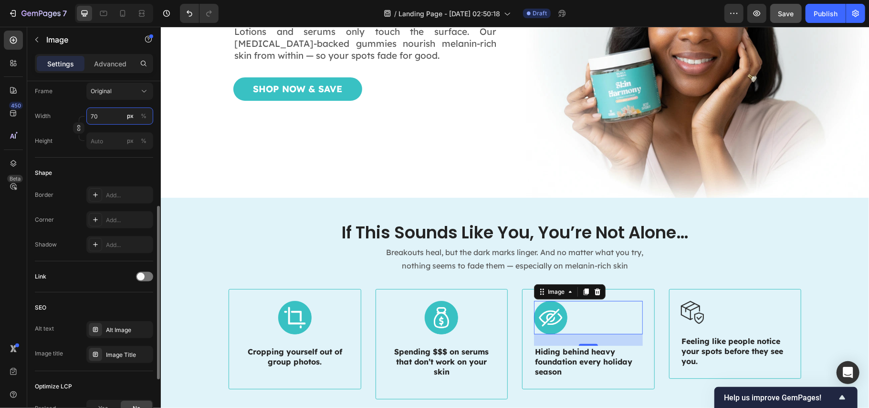
scroll to position [368, 0]
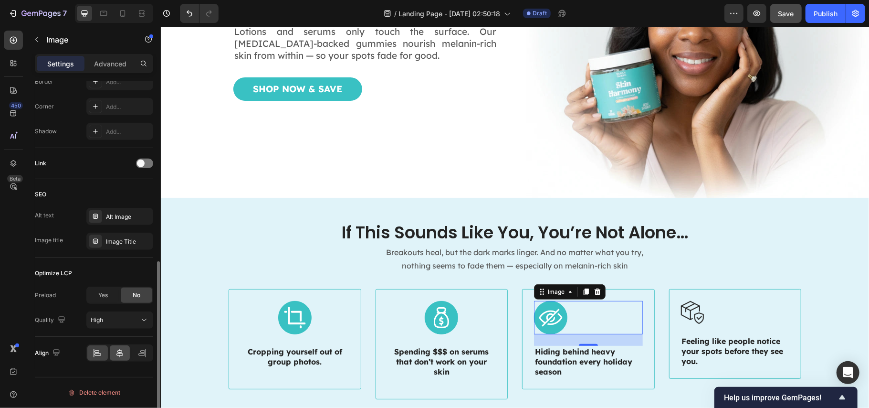
type input "70"
click at [119, 358] on icon at bounding box center [120, 353] width 10 height 10
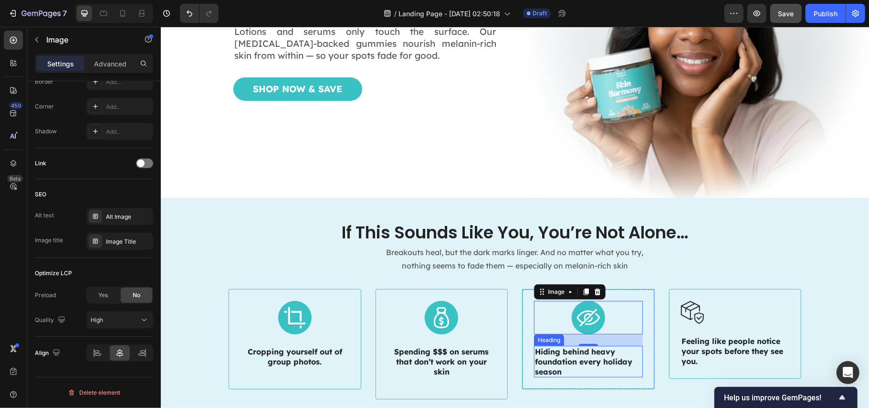
click at [563, 352] on h3 "Hiding behind heavy foundation every holiday season" at bounding box center [588, 361] width 109 height 32
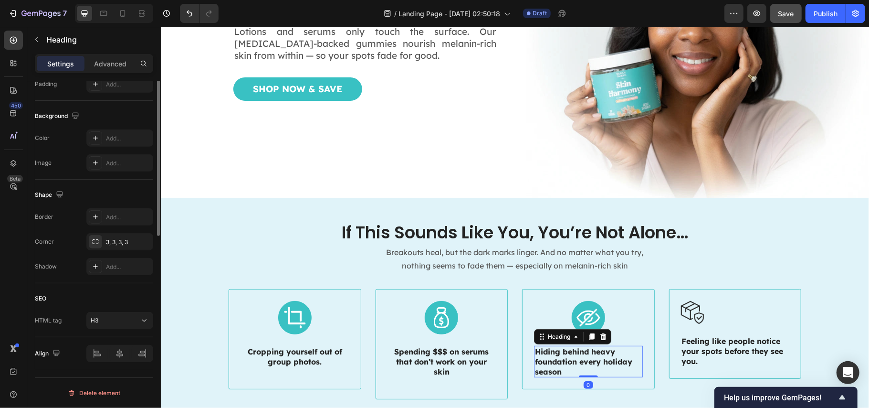
scroll to position [76, 0]
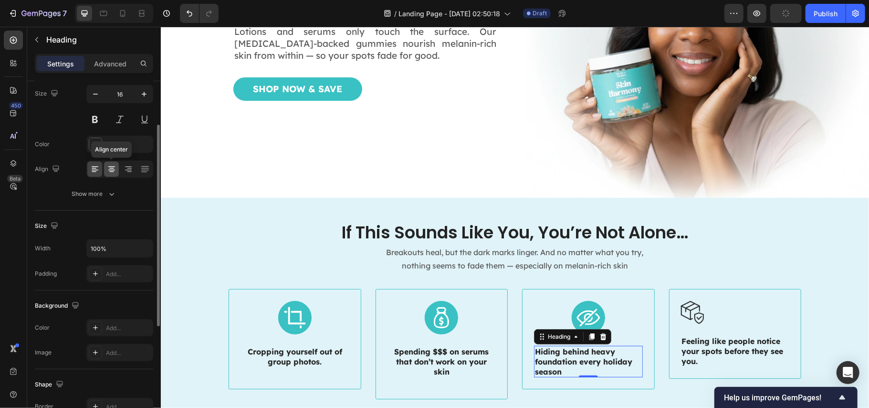
click at [110, 172] on icon at bounding box center [111, 171] width 5 height 1
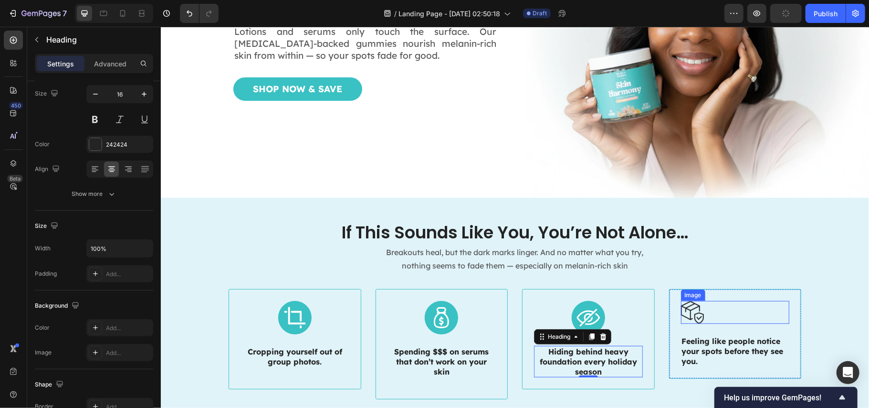
click at [715, 306] on div at bounding box center [735, 311] width 109 height 23
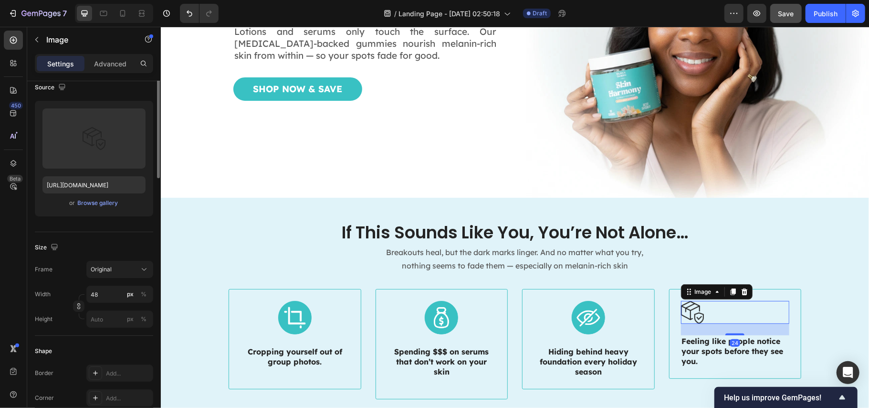
scroll to position [0, 0]
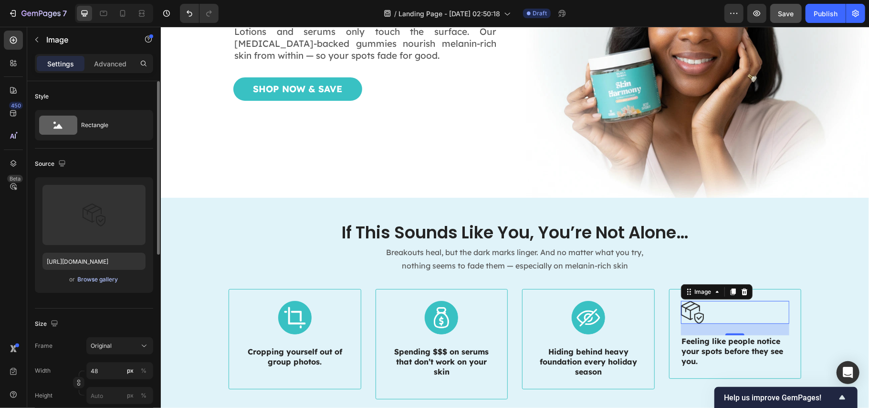
click at [95, 280] on div "Browse gallery" at bounding box center [98, 279] width 41 height 9
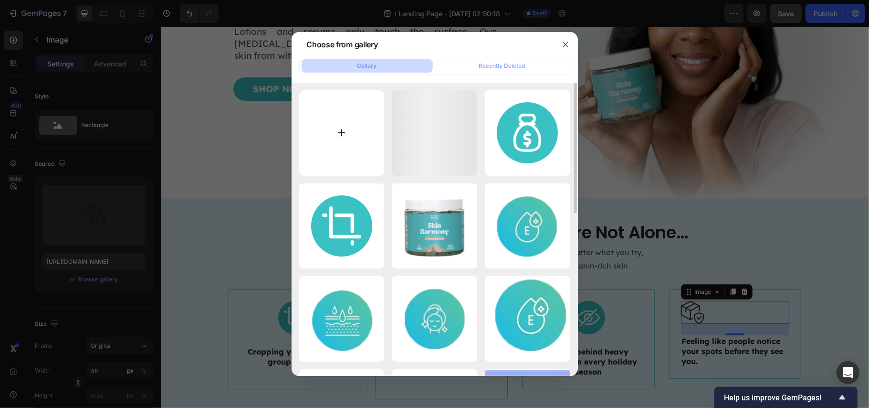
click at [337, 126] on input "file" at bounding box center [341, 132] width 85 height 85
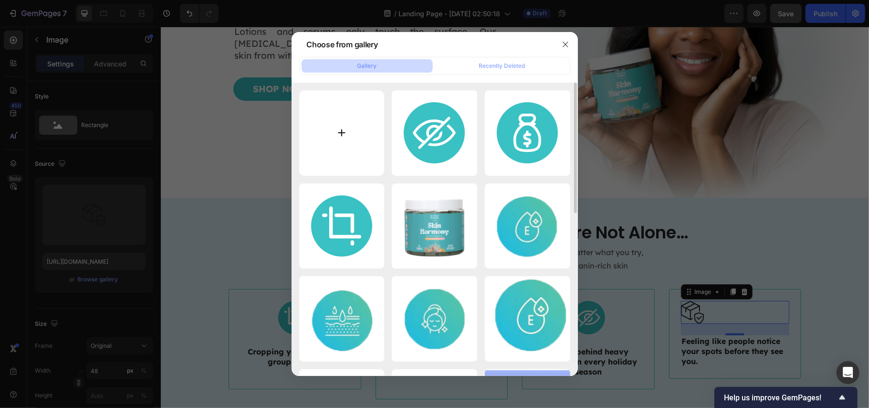
click at [341, 136] on input "file" at bounding box center [341, 132] width 85 height 85
type input "C:\fakepath\blackhead.png"
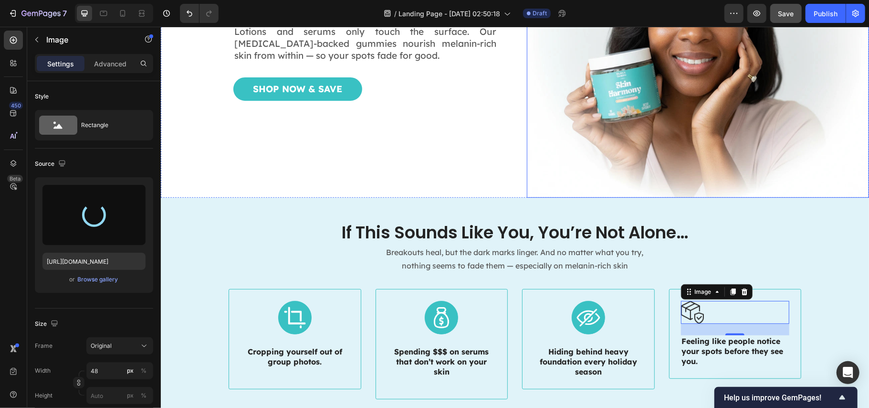
type input "https://cdn.shopify.com/s/files/1/0890/9530/7606/files/gempages_575567914451600…"
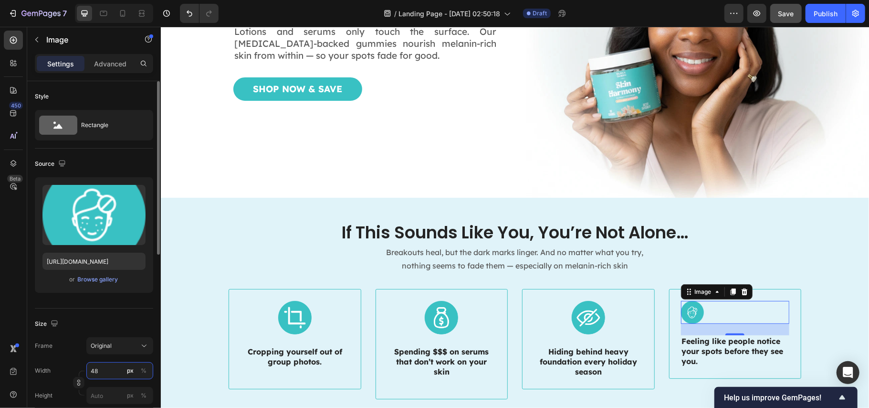
click at [95, 369] on input "48" at bounding box center [119, 370] width 67 height 17
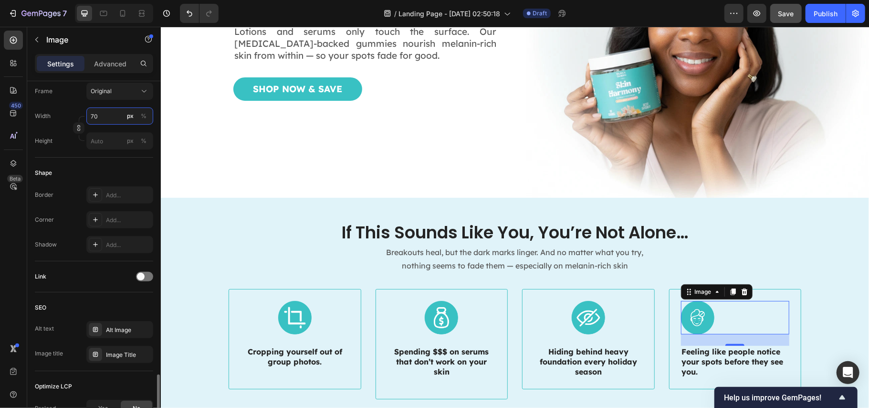
scroll to position [368, 0]
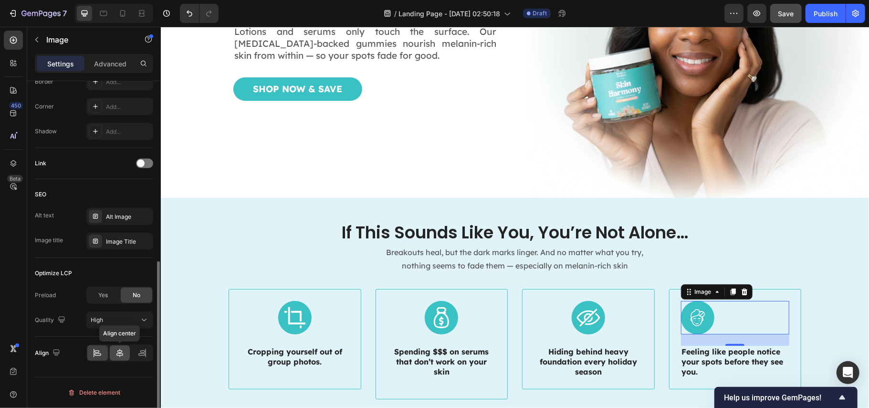
type input "70"
click at [117, 354] on icon at bounding box center [120, 353] width 10 height 10
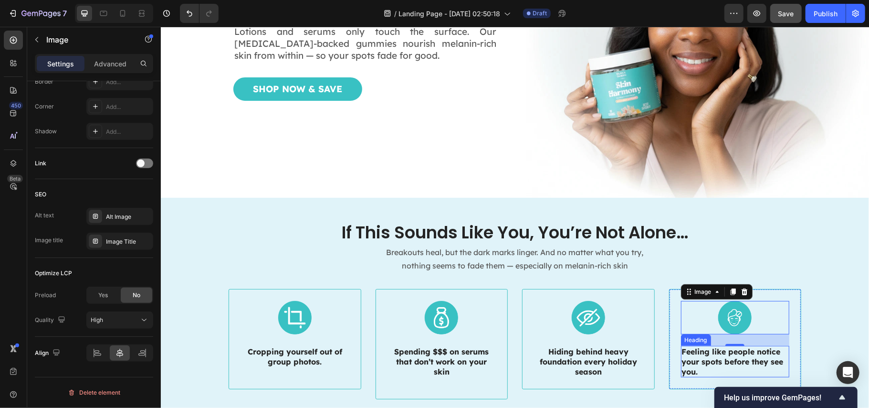
click at [698, 357] on h3 "Feeling like people notice your spots before they see you." at bounding box center [735, 361] width 109 height 32
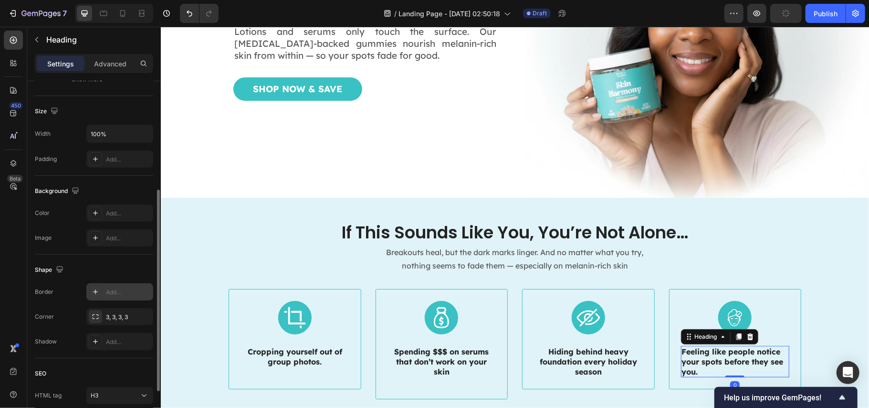
scroll to position [267, 0]
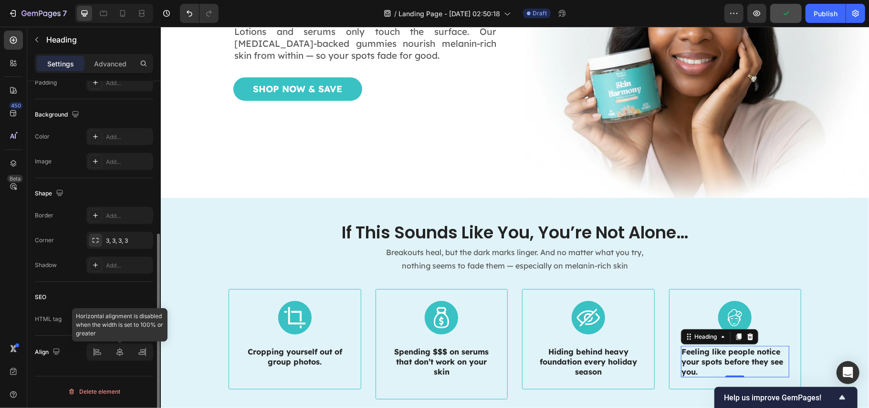
click at [121, 354] on div at bounding box center [119, 351] width 67 height 17
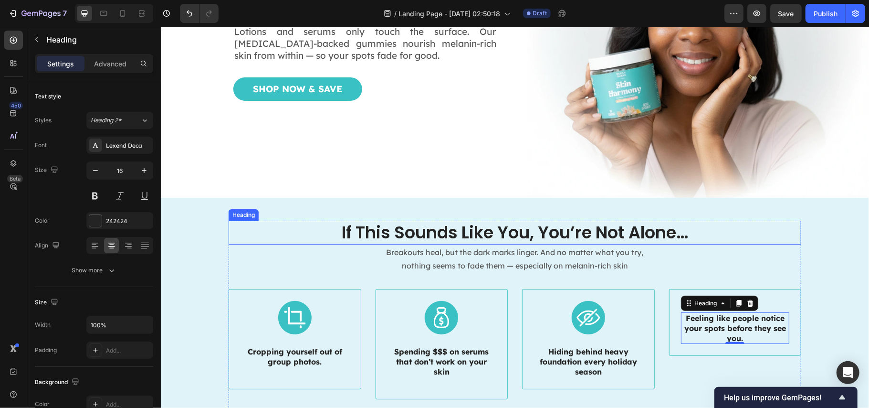
scroll to position [12, 0]
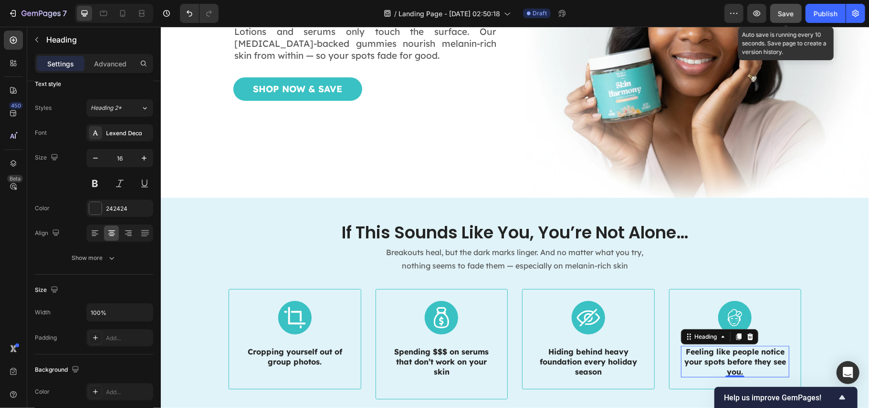
drag, startPoint x: 789, startPoint y: 12, endPoint x: 789, endPoint y: 18, distance: 5.3
click at [789, 12] on span "Save" at bounding box center [787, 14] width 16 height 8
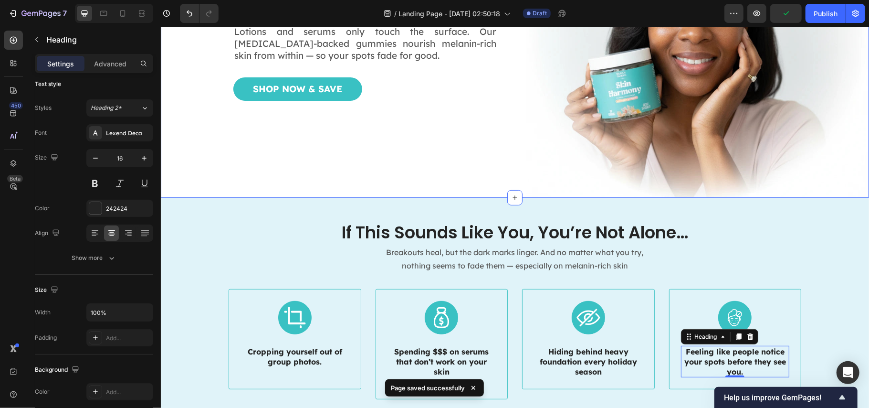
scroll to position [318, 0]
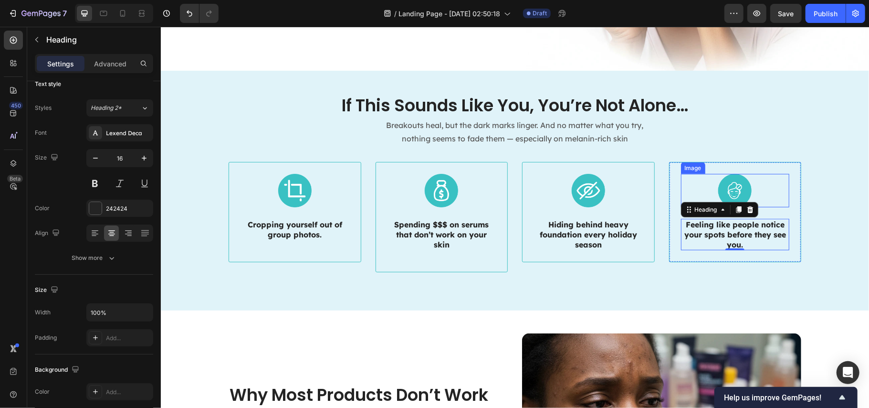
click at [732, 179] on img at bounding box center [734, 189] width 33 height 33
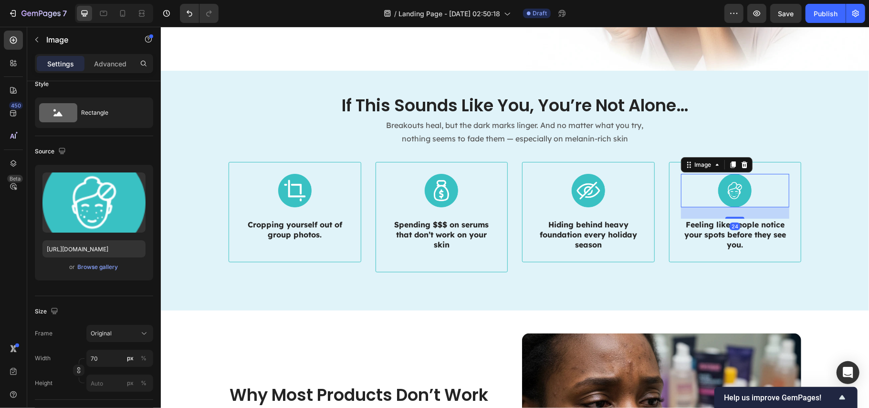
scroll to position [0, 0]
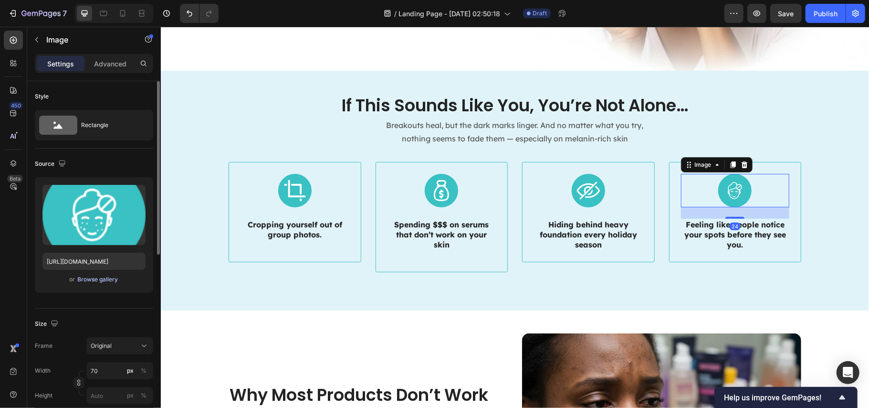
click at [109, 279] on div "Browse gallery" at bounding box center [98, 279] width 41 height 9
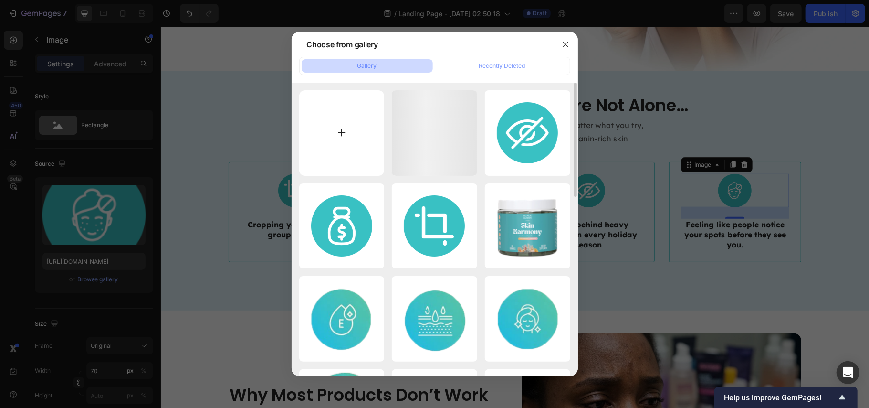
click at [340, 119] on input "file" at bounding box center [341, 132] width 85 height 85
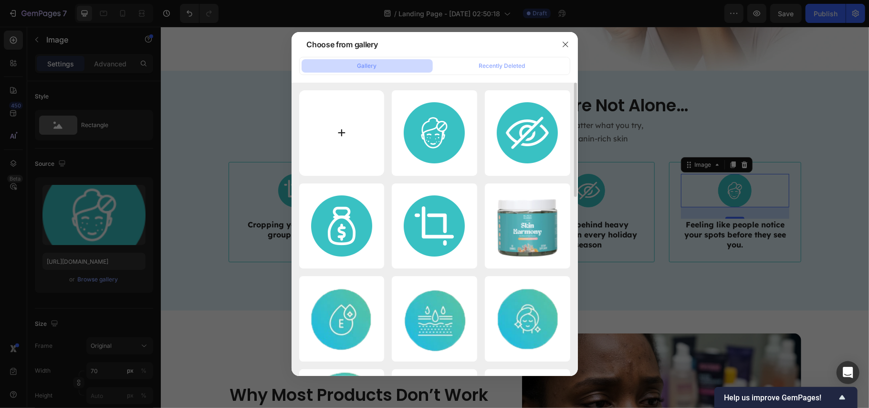
type input "C:\fakepath\blackhead (1).png"
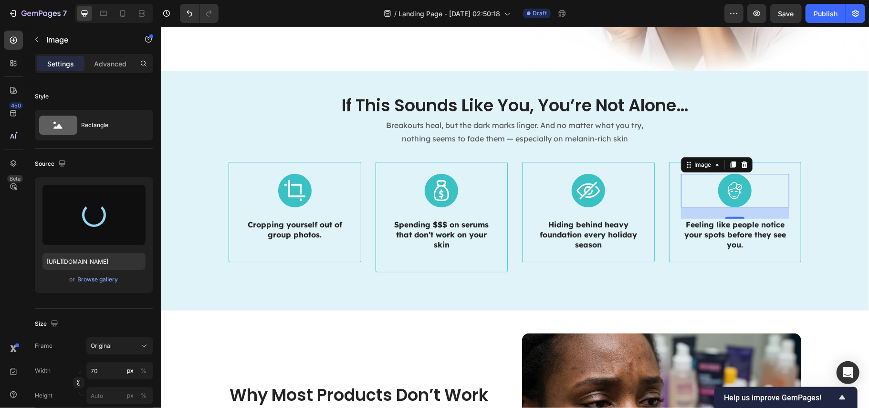
type input "https://cdn.shopify.com/s/files/1/0890/9530/7606/files/gempages_575567914451600…"
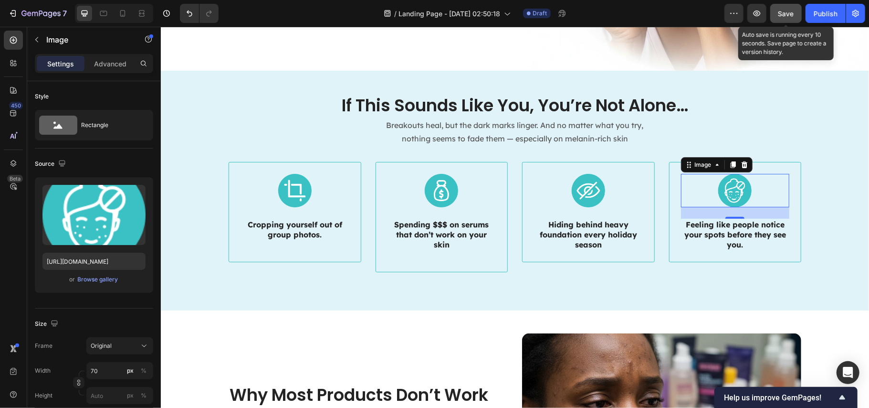
drag, startPoint x: 788, startPoint y: 11, endPoint x: 403, endPoint y: 51, distance: 386.3
click at [788, 11] on span "Save" at bounding box center [787, 14] width 16 height 8
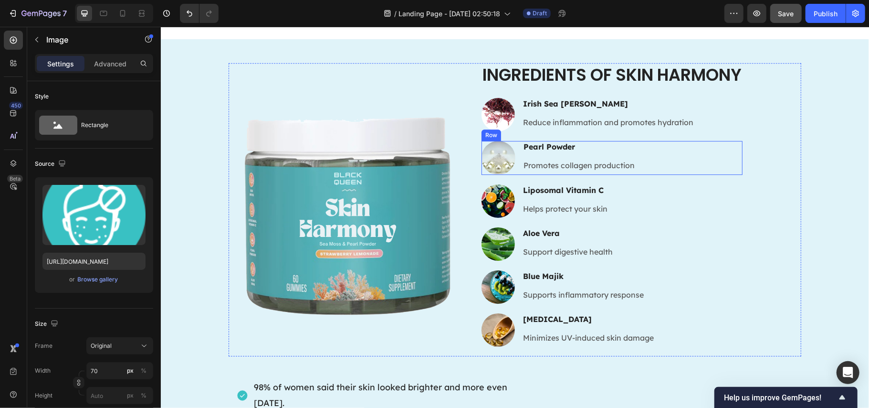
scroll to position [1909, 0]
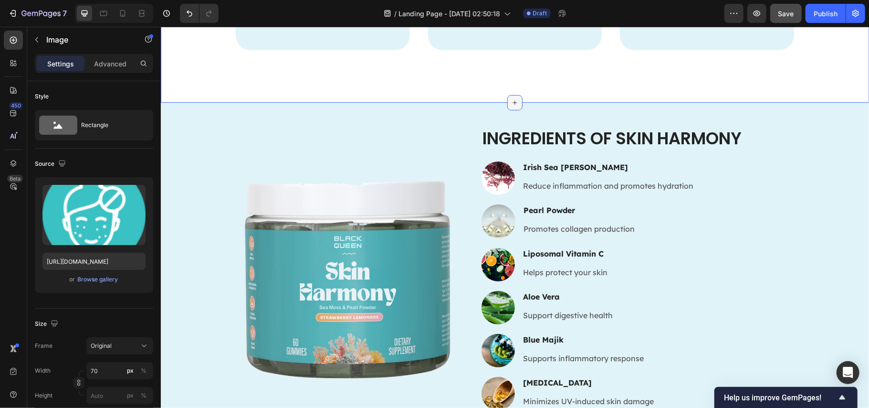
click at [511, 98] on icon at bounding box center [515, 102] width 8 height 8
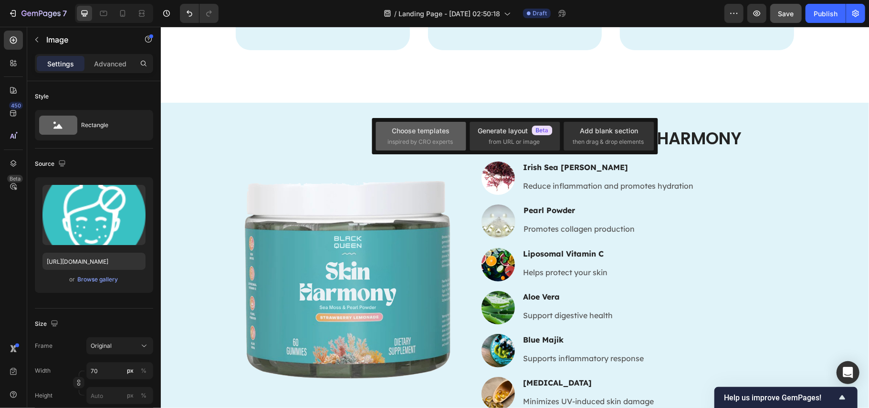
click at [447, 124] on div "Choose templates inspired by CRO experts" at bounding box center [421, 136] width 90 height 29
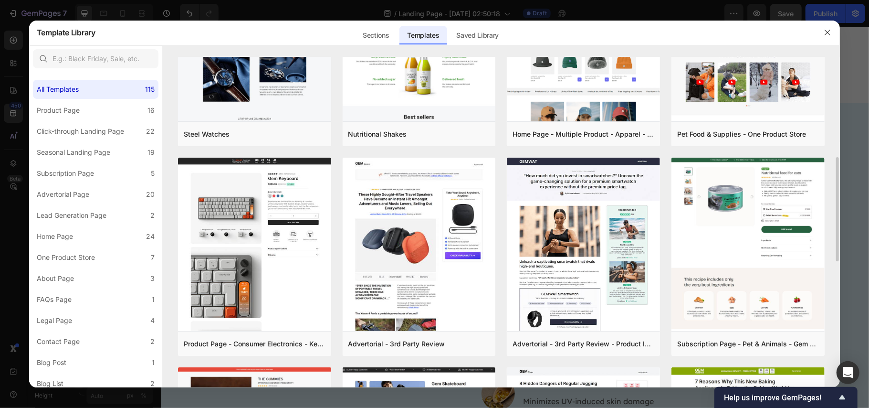
scroll to position [382, 0]
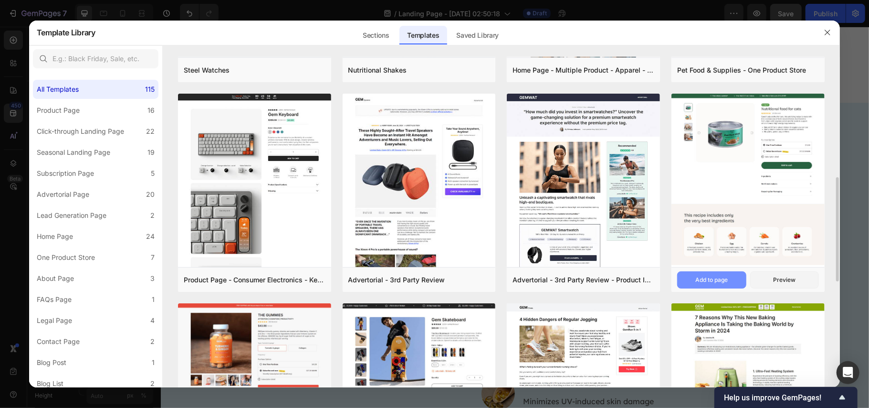
click at [719, 276] on div "Add to page" at bounding box center [712, 279] width 32 height 9
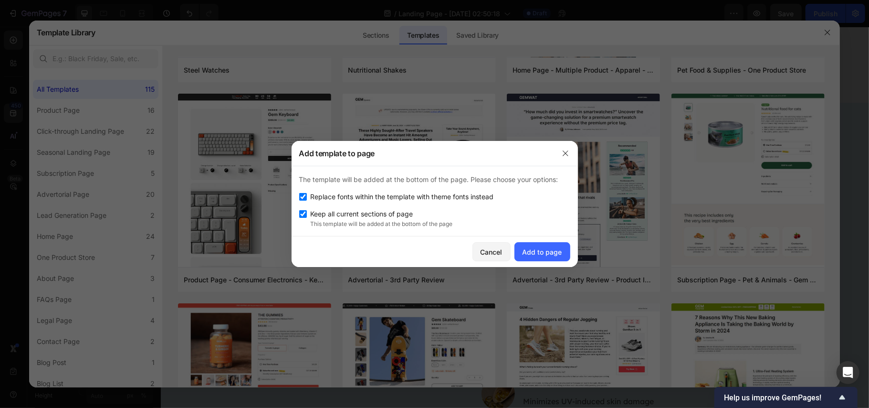
click at [300, 199] on input "checkbox" at bounding box center [303, 197] width 8 height 8
checkbox input "false"
click at [545, 252] on div "Add to page" at bounding box center [543, 252] width 40 height 10
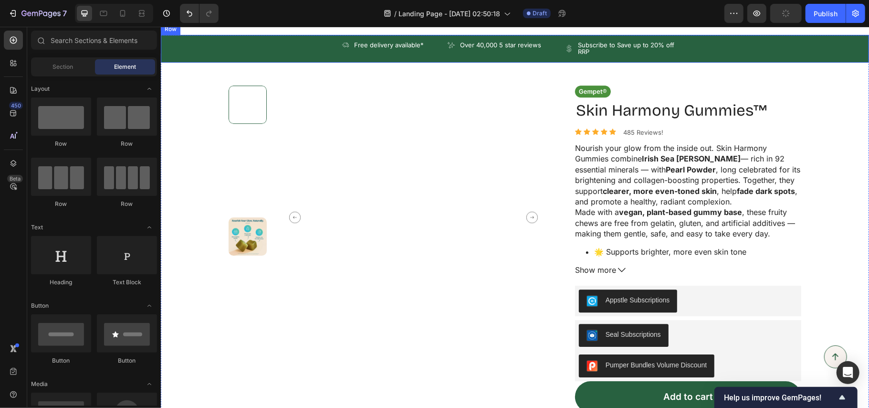
scroll to position [1849, 0]
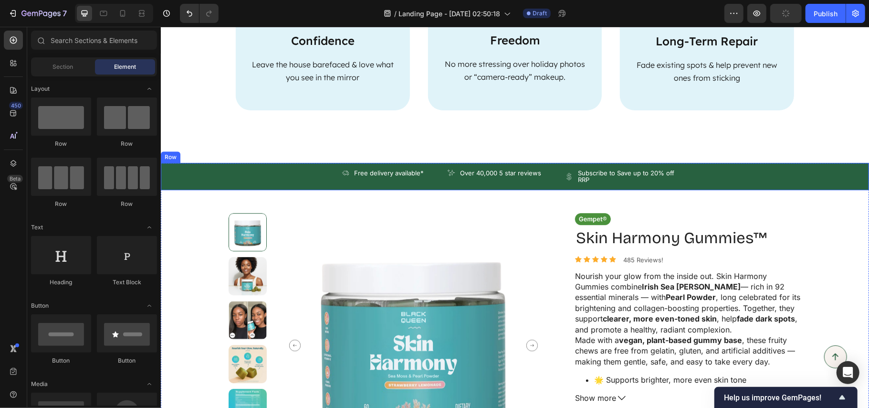
click at [831, 174] on div "Icon Free delivery available* Text Block Row Icon Over 40,000 5 star reviews Te…" at bounding box center [514, 176] width 708 height 28
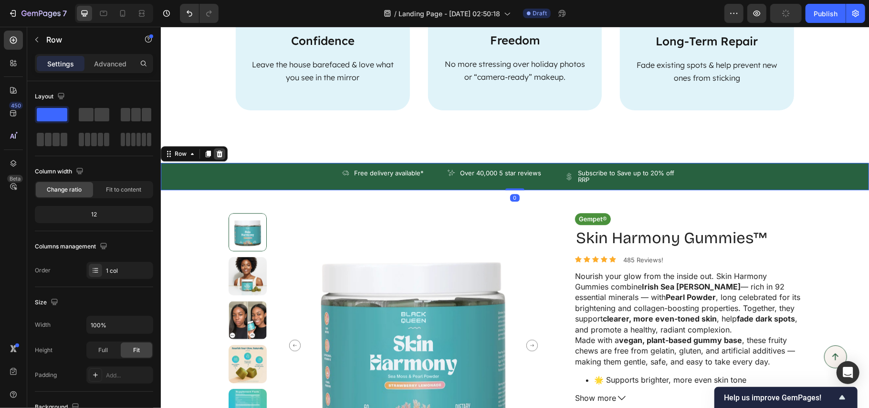
click at [216, 151] on icon at bounding box center [219, 153] width 8 height 8
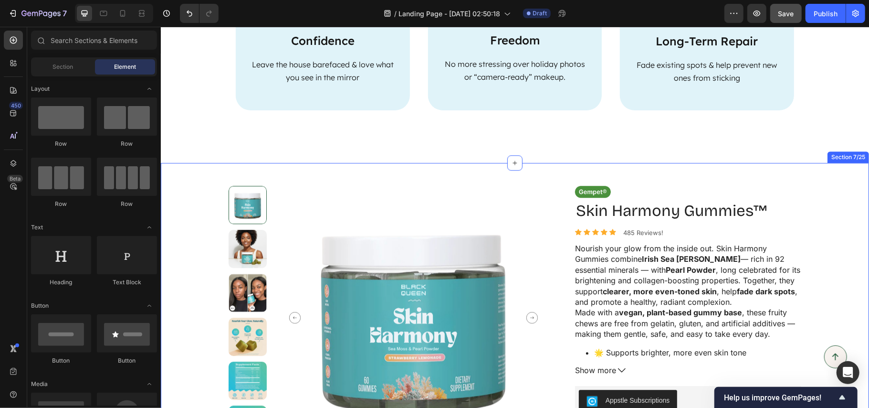
click at [812, 194] on div "Product Images Image Skin Harmony Gummies™ Product Title Icon Icon Icon Icon Ic…" at bounding box center [514, 397] width 708 height 471
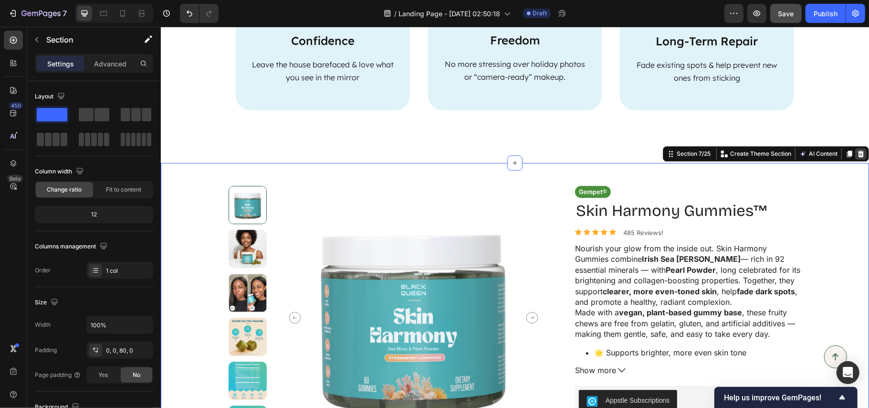
click at [855, 157] on div at bounding box center [860, 152] width 11 height 11
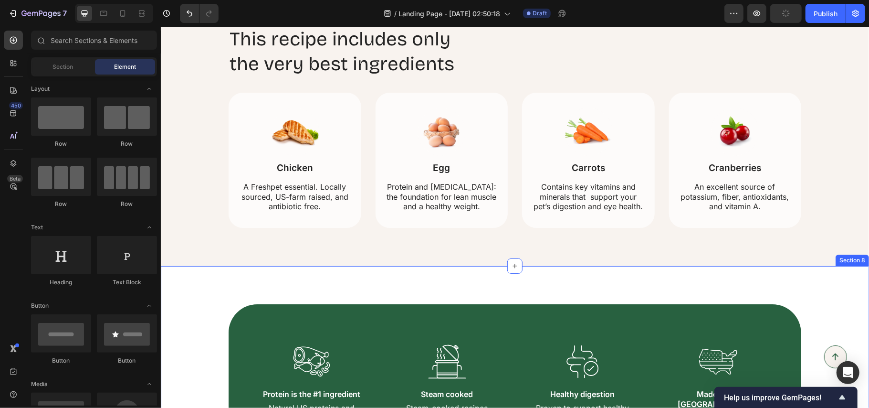
scroll to position [2104, 0]
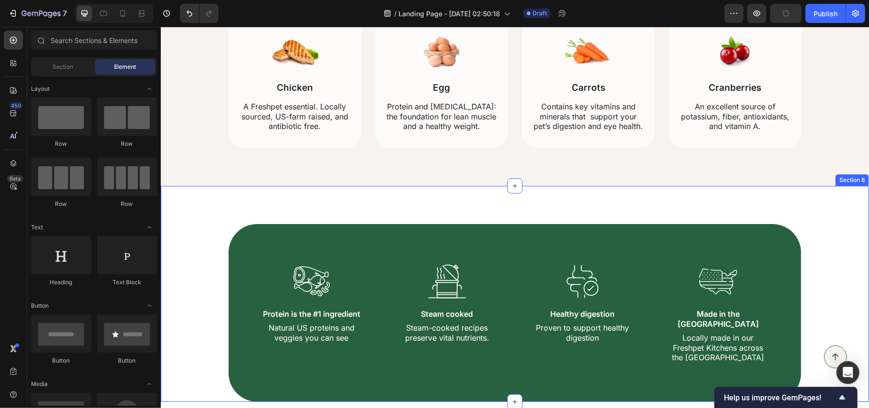
click at [832, 215] on div "Image Protein is the #1 ingredient Text Block Natural US proteins and veggies y…" at bounding box center [514, 293] width 708 height 216
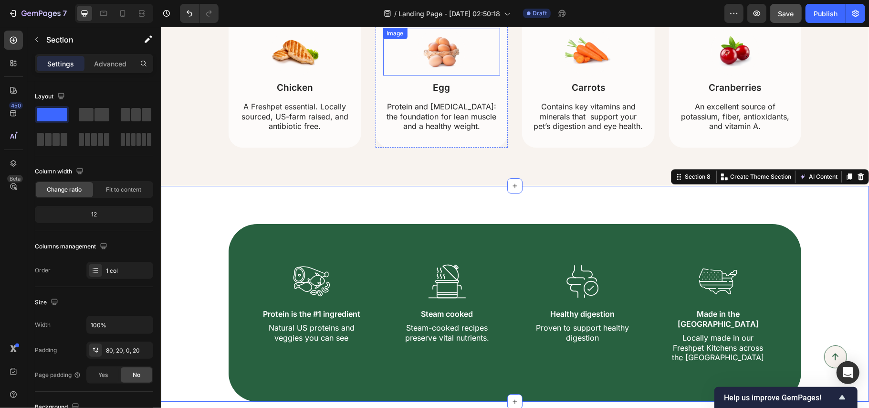
click at [435, 50] on img at bounding box center [441, 51] width 48 height 48
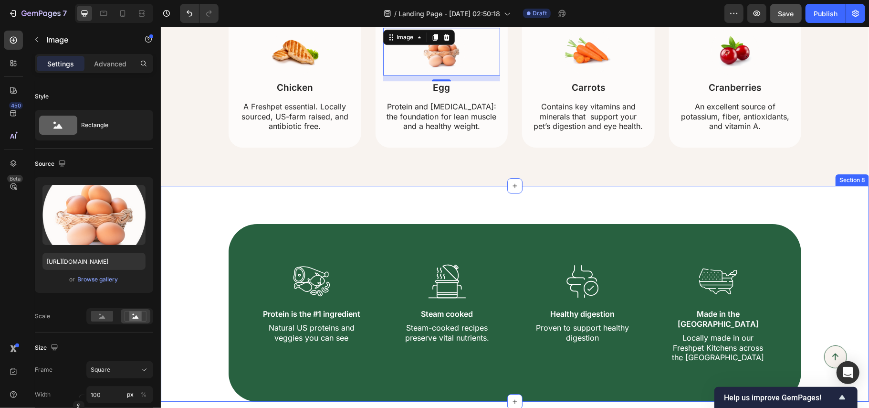
click at [825, 207] on div "Image Protein is the #1 ingredient Text Block Natural US proteins and veggies y…" at bounding box center [514, 293] width 708 height 216
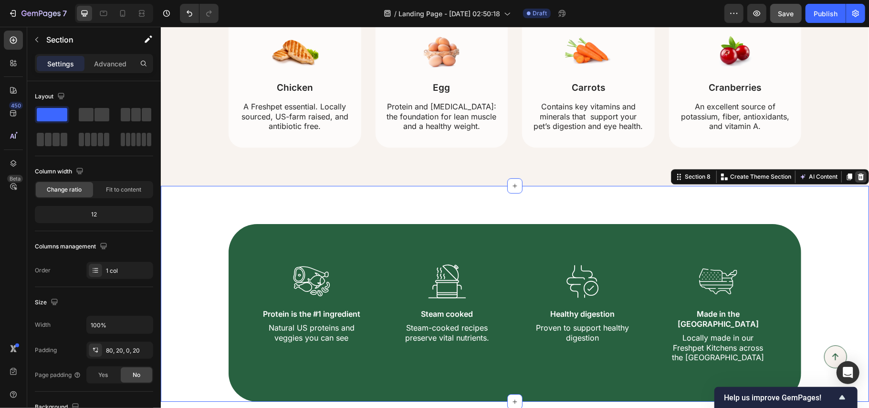
click at [858, 178] on icon at bounding box center [861, 176] width 6 height 7
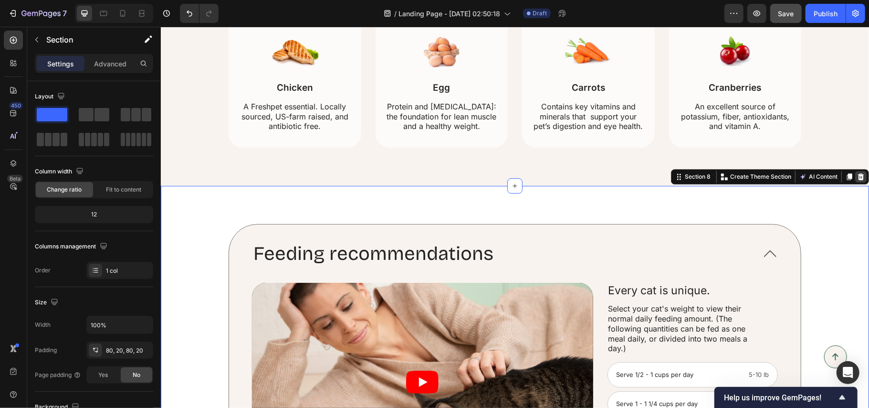
click at [858, 179] on icon at bounding box center [861, 176] width 6 height 7
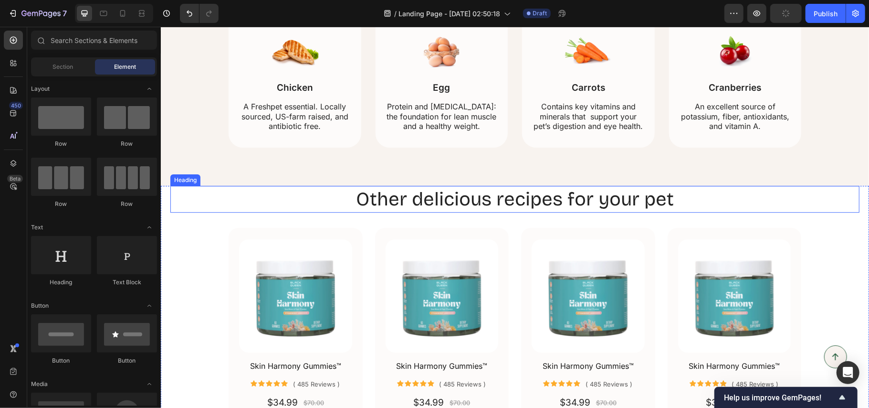
click at [814, 210] on div "Other delicious recipes for your pet" at bounding box center [514, 198] width 689 height 27
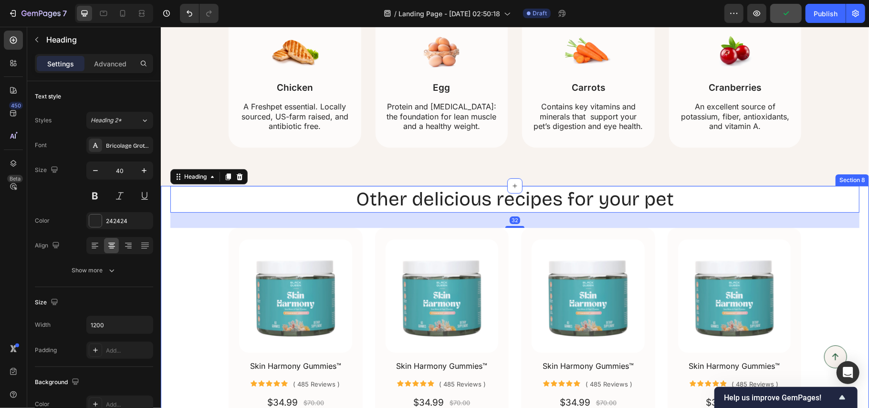
click at [852, 227] on div "Other delicious recipes for your pet Heading 32 Product Images Skin Harmony Gum…" at bounding box center [514, 362] width 708 height 354
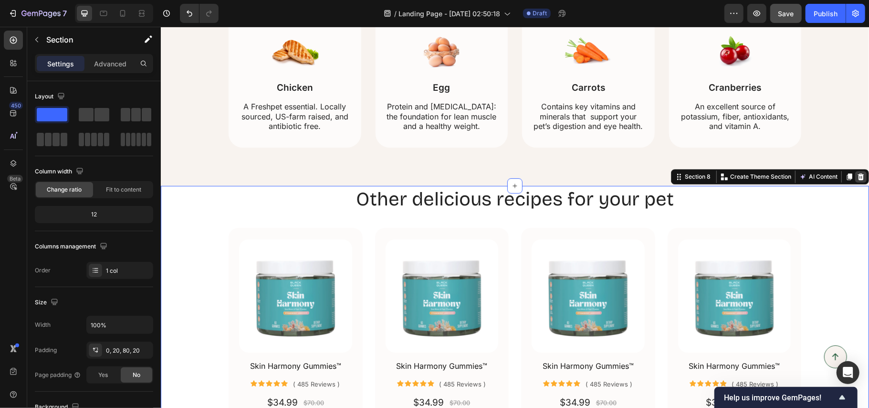
click at [857, 177] on icon at bounding box center [861, 176] width 8 height 8
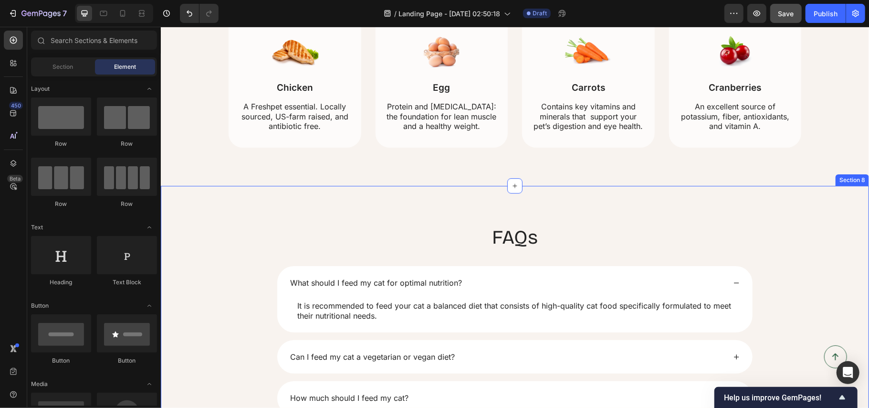
click at [808, 208] on div "FAQs Heading What should I feed my cat for optimal nutrition? It is recommended…" at bounding box center [514, 391] width 708 height 412
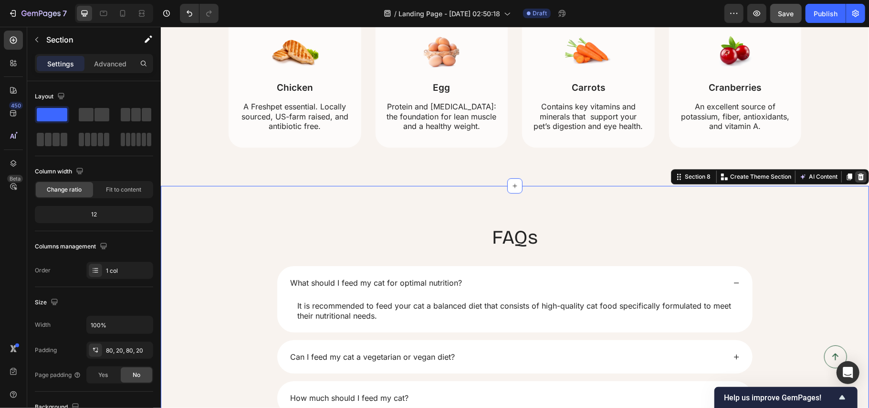
click at [857, 178] on icon at bounding box center [861, 176] width 8 height 8
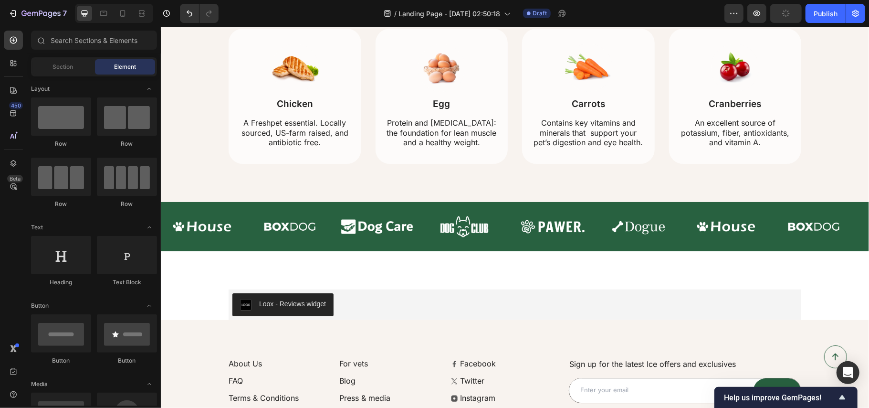
scroll to position [2040, 0]
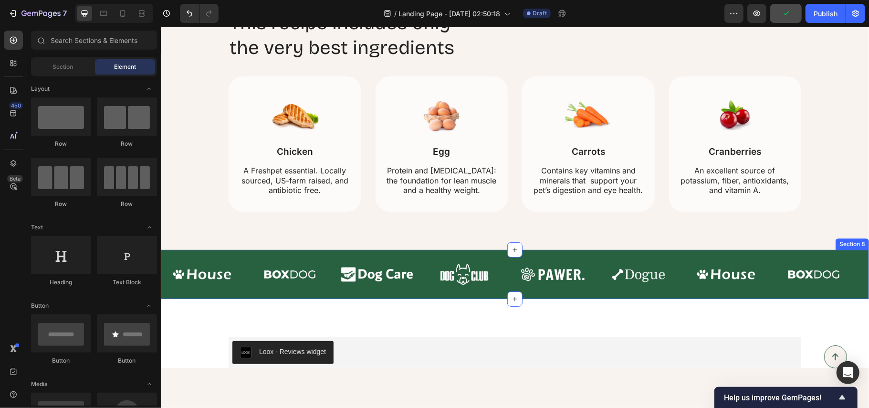
click at [726, 252] on div "Image Image Image Image Image Image Image Image Image Image Image Image Image I…" at bounding box center [514, 273] width 708 height 49
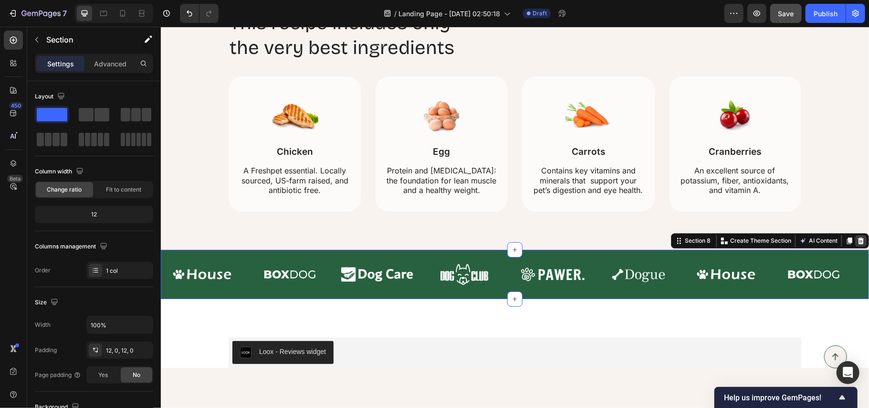
click at [858, 239] on icon at bounding box center [861, 240] width 6 height 7
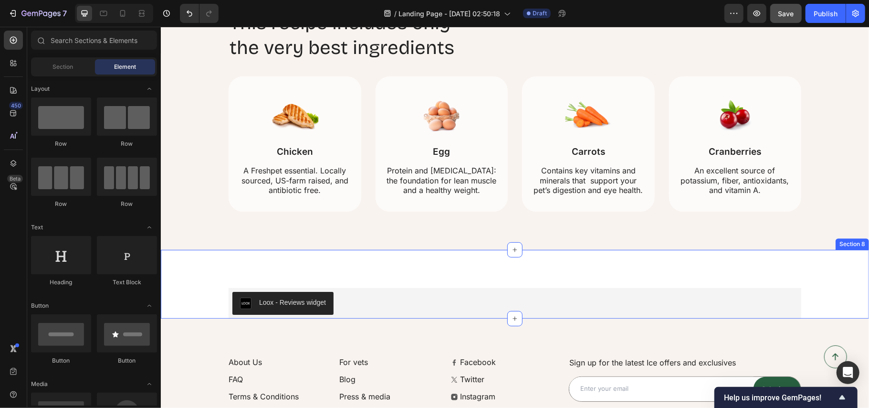
click at [789, 261] on div "Loox - Reviews widget Loox Row Section 8" at bounding box center [514, 283] width 708 height 69
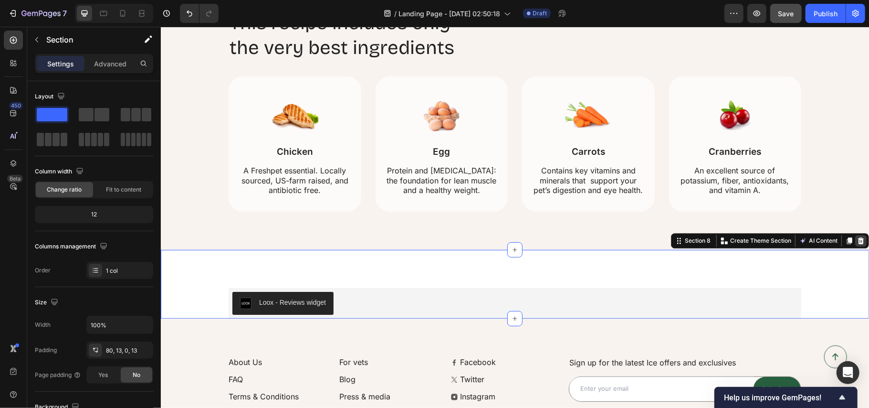
click at [857, 241] on icon at bounding box center [861, 240] width 8 height 8
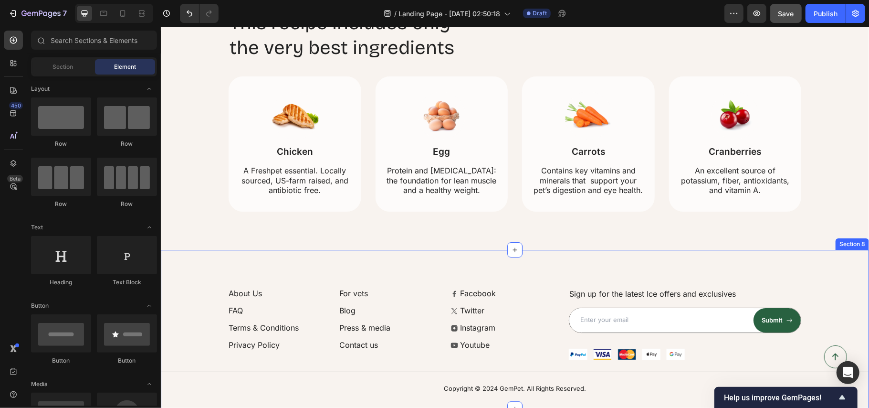
click at [798, 263] on div "About Us Button FAQ Button Terms & Conditions Button Privacy Policy Button For …" at bounding box center [514, 328] width 708 height 159
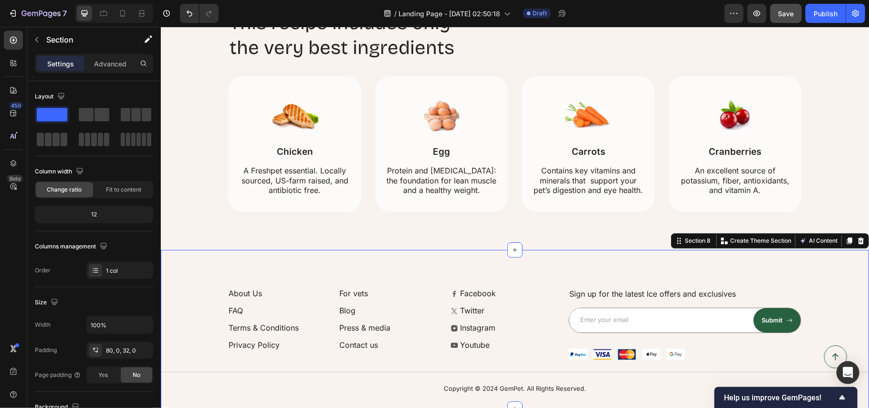
scroll to position [2168, 0]
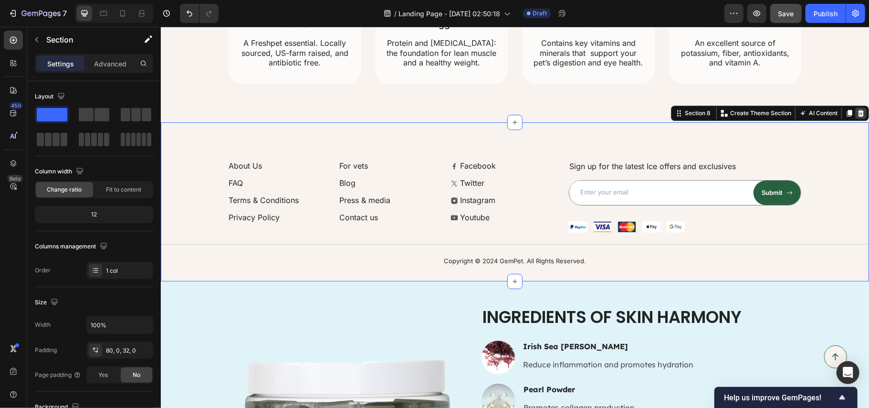
click at [858, 116] on icon at bounding box center [861, 112] width 6 height 7
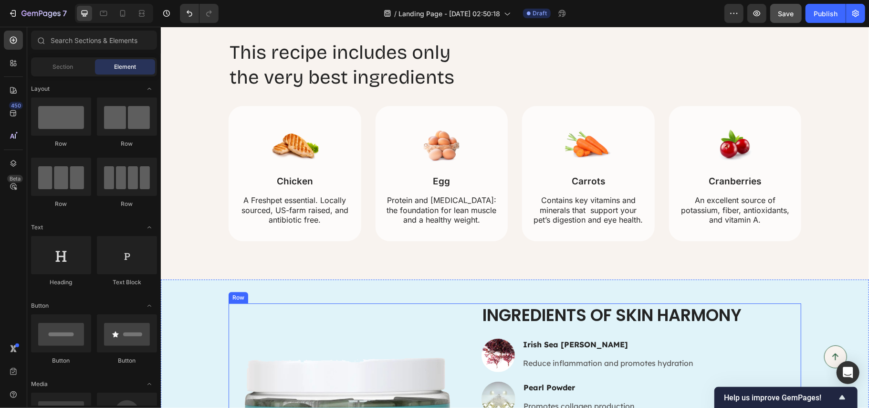
scroll to position [1977, 0]
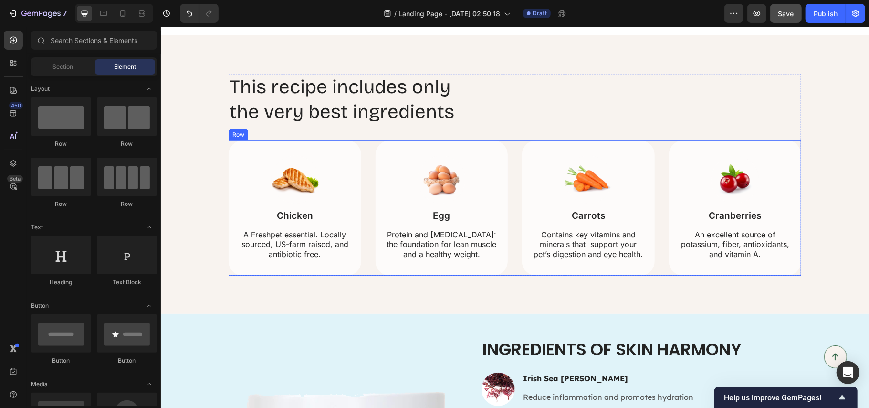
click at [512, 170] on div "Image Chicken Text Block A Freshpet essential. Locally sourced, US-farm raised,…" at bounding box center [514, 207] width 573 height 135
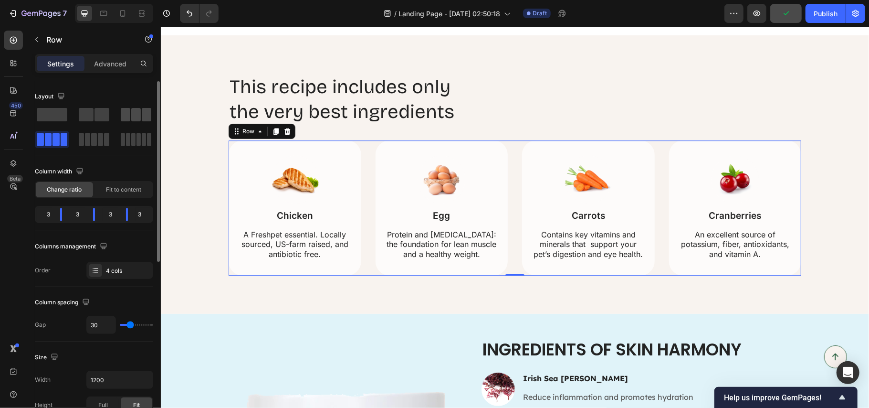
click at [131, 116] on span at bounding box center [136, 114] width 10 height 13
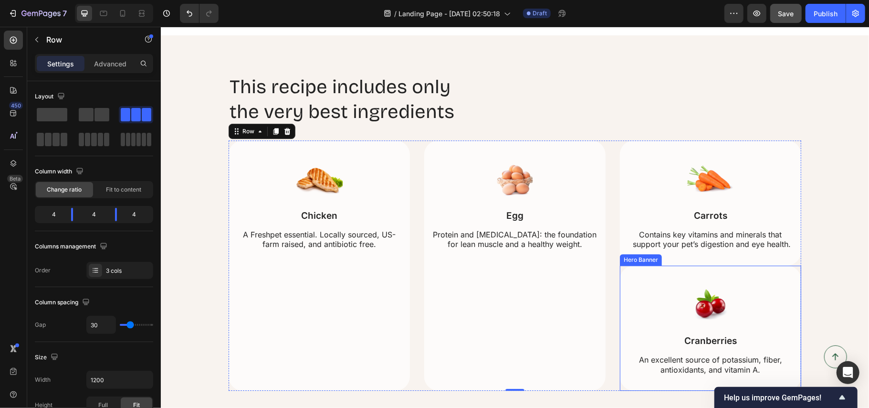
click at [757, 277] on div "Image Cranberries Text Block An excellent source of potassium, fiber, antioxida…" at bounding box center [710, 327] width 181 height 125
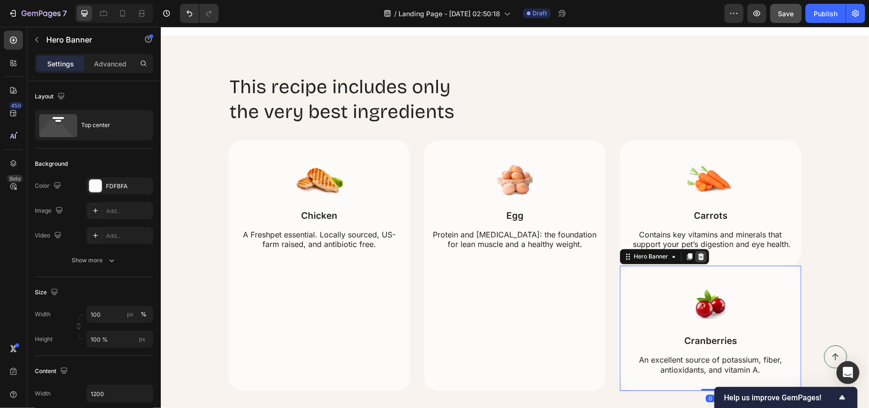
click at [699, 256] on icon at bounding box center [701, 256] width 8 height 8
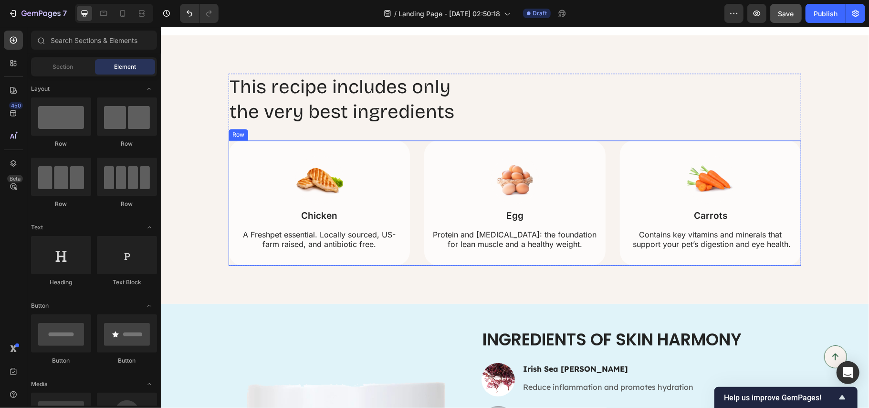
click at [410, 262] on div "Image Chicken Text Block A Freshpet essential. Locally sourced, US-farm raised,…" at bounding box center [514, 202] width 573 height 125
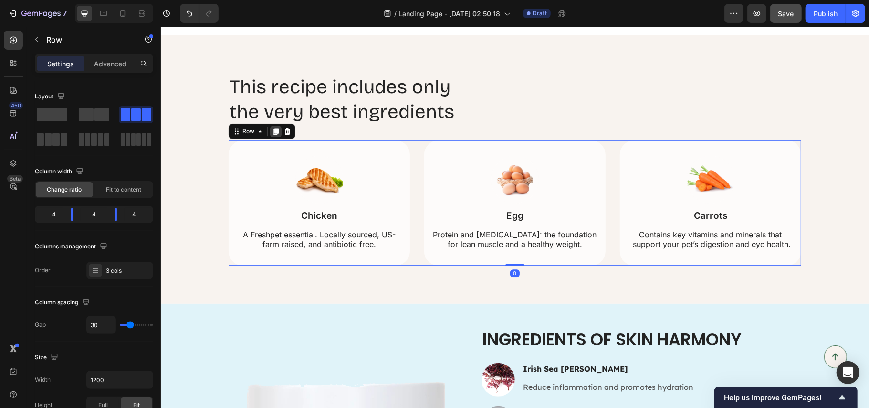
click at [272, 130] on icon at bounding box center [276, 131] width 8 height 8
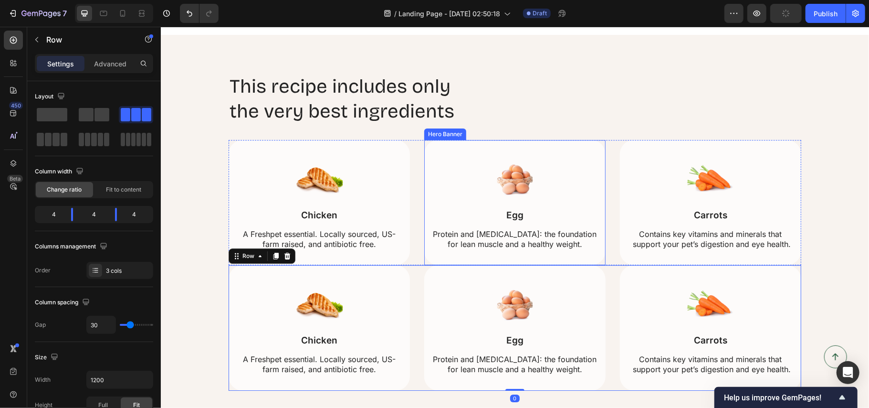
scroll to position [2040, 0]
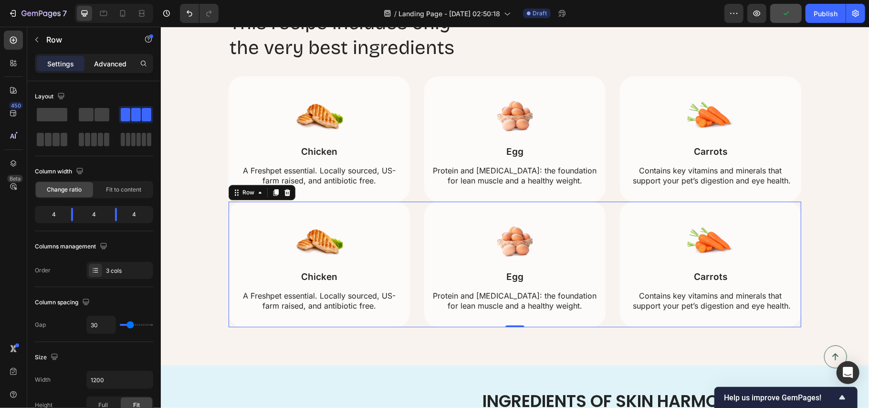
click at [116, 63] on p "Advanced" at bounding box center [110, 64] width 32 height 10
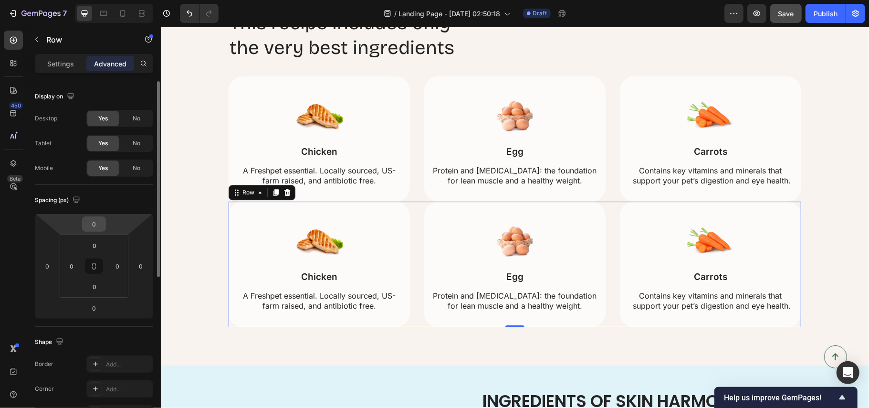
click at [97, 223] on input "0" at bounding box center [93, 224] width 19 height 14
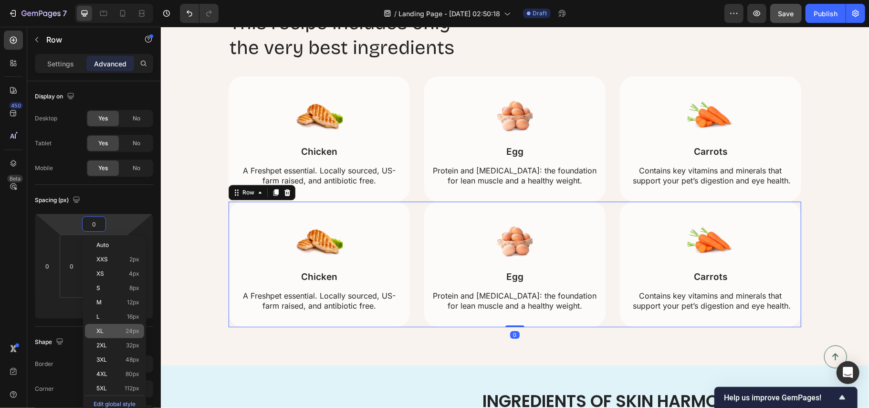
click at [103, 330] on span "XL" at bounding box center [99, 330] width 7 height 7
type input "24"
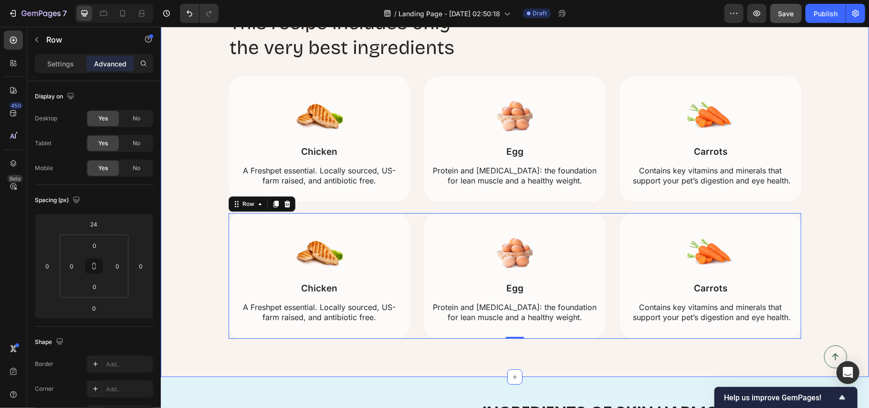
click at [832, 179] on div "This recipe includes only the very best ingredients Heading Image Chicken Text …" at bounding box center [514, 173] width 689 height 329
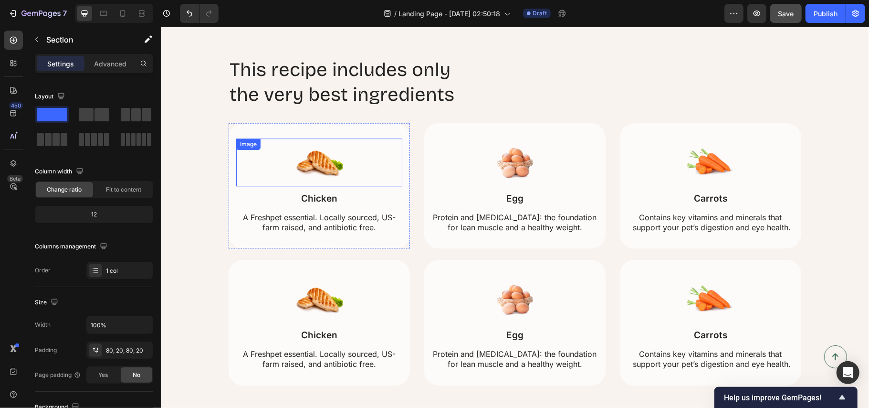
scroll to position [1977, 0]
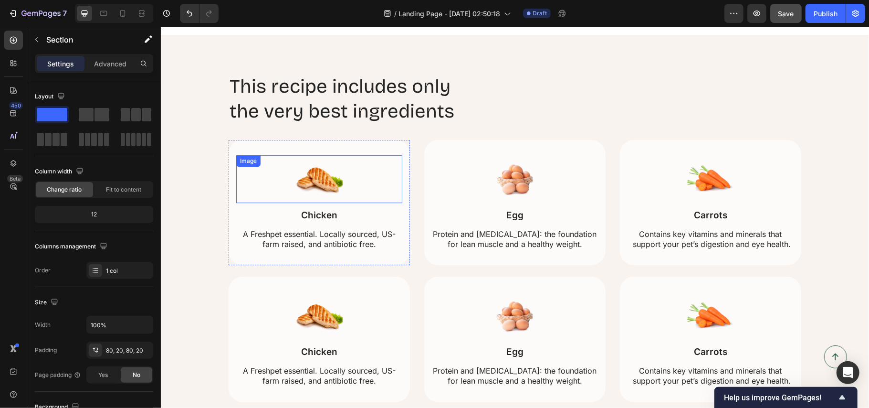
click at [321, 174] on img at bounding box center [319, 179] width 48 height 48
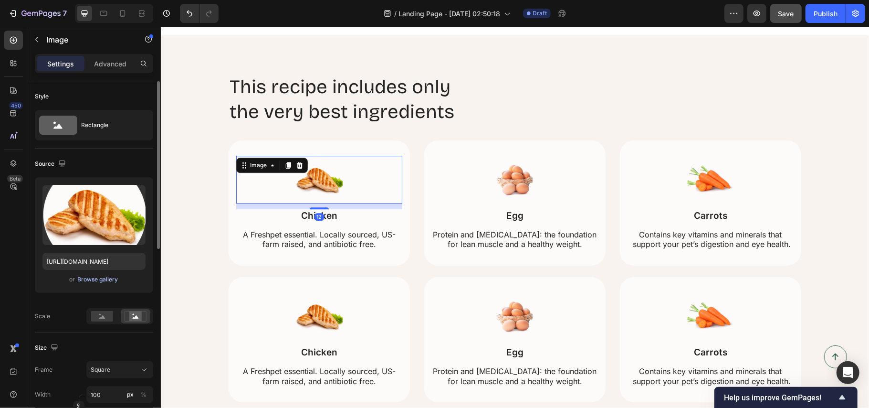
click at [106, 280] on div "Browse gallery" at bounding box center [98, 279] width 41 height 9
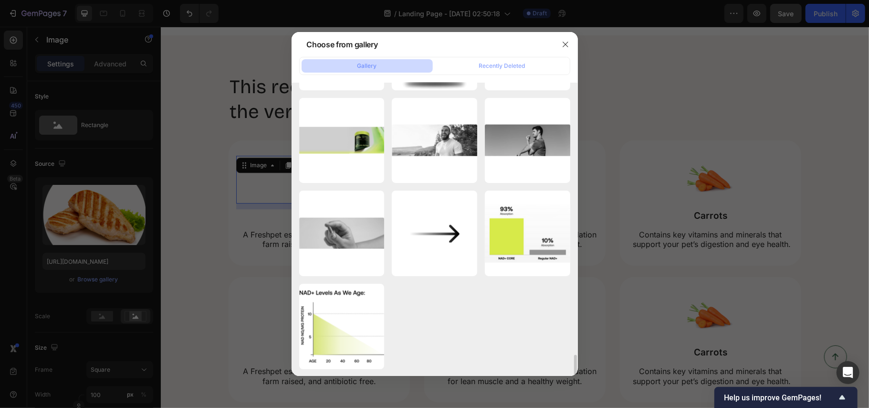
scroll to position [3739, 0]
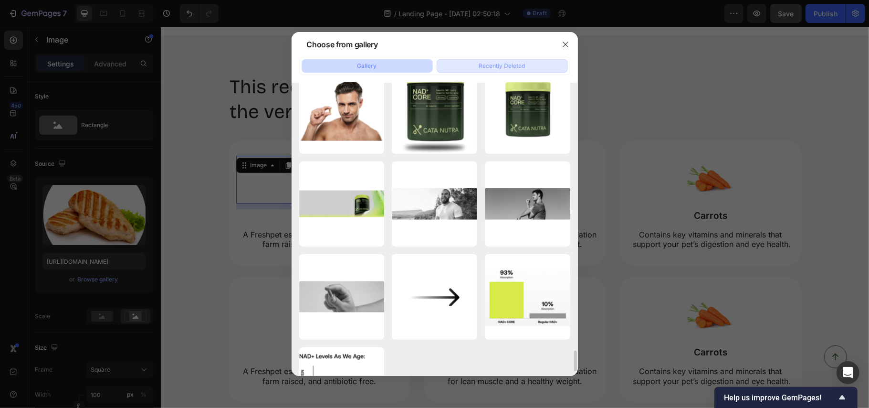
click at [495, 63] on div "Recently Deleted" at bounding box center [502, 66] width 46 height 9
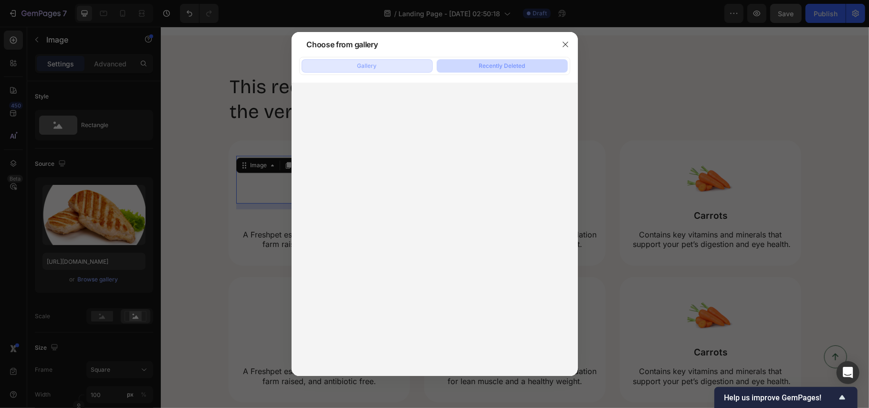
click at [381, 68] on button "Gallery" at bounding box center [367, 65] width 131 height 13
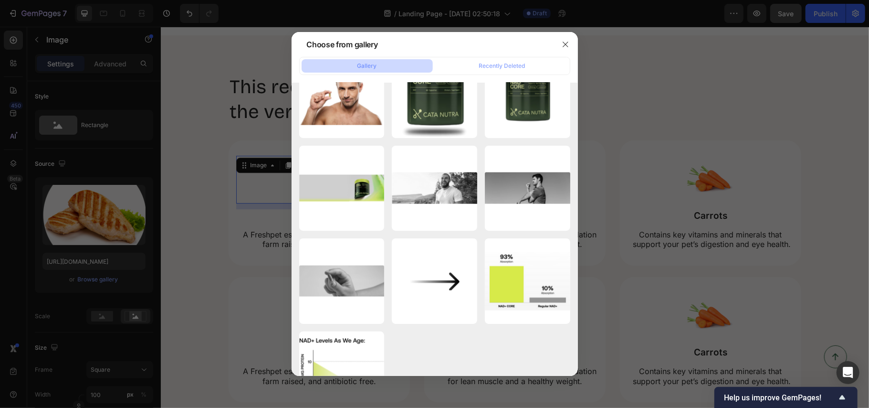
scroll to position [3803, 0]
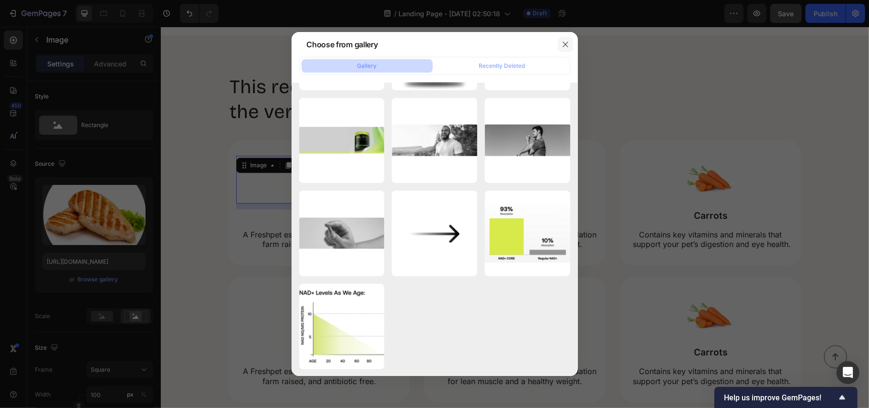
click at [569, 48] on button "button" at bounding box center [565, 44] width 15 height 15
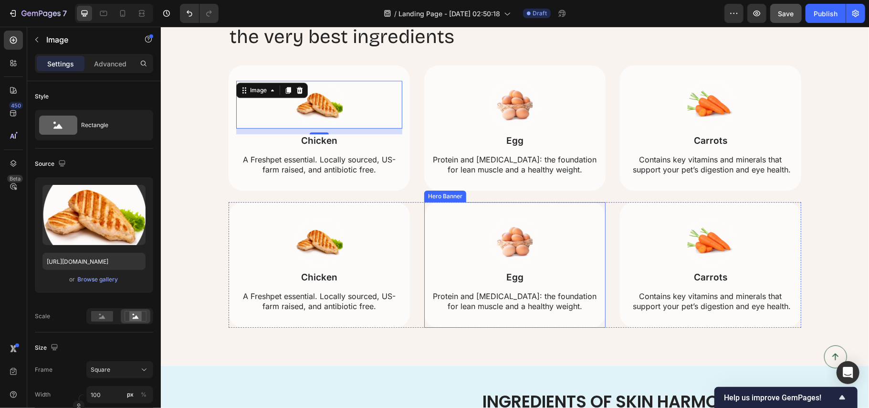
scroll to position [2295, 0]
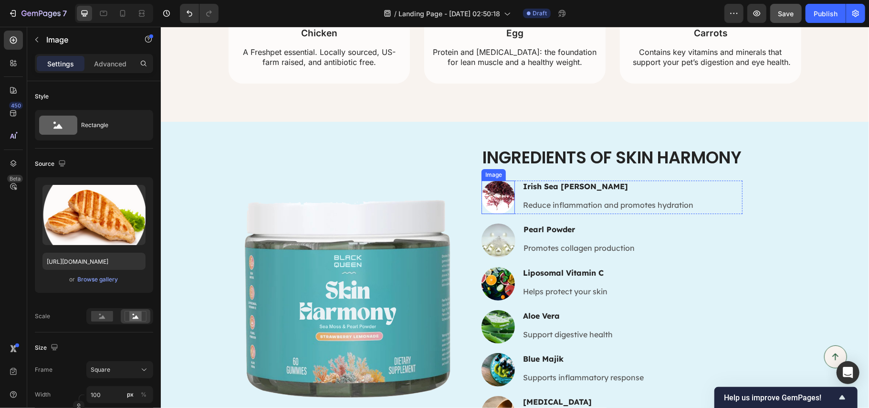
click at [500, 199] on img at bounding box center [497, 196] width 33 height 33
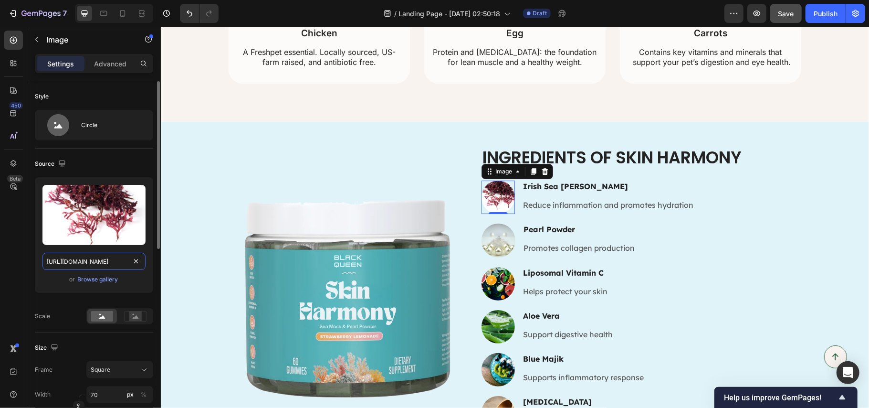
click at [101, 262] on input "https://cdn.shopify.com/s/files/1/0890/9530/7606/files/gempages_575567914451600…" at bounding box center [93, 261] width 103 height 17
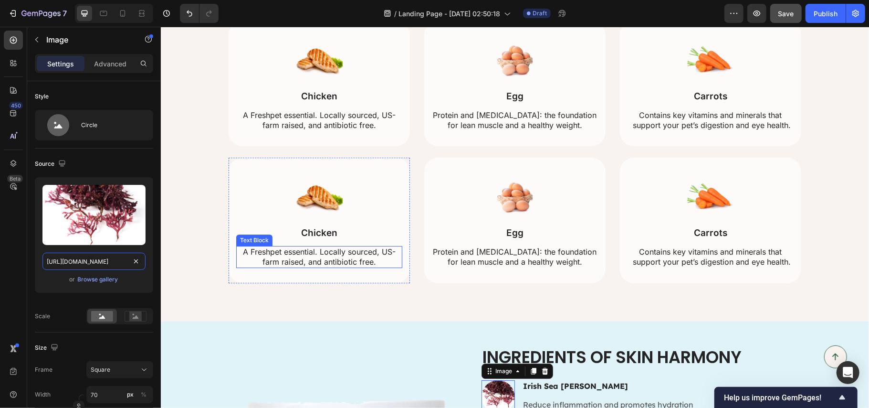
scroll to position [2040, 0]
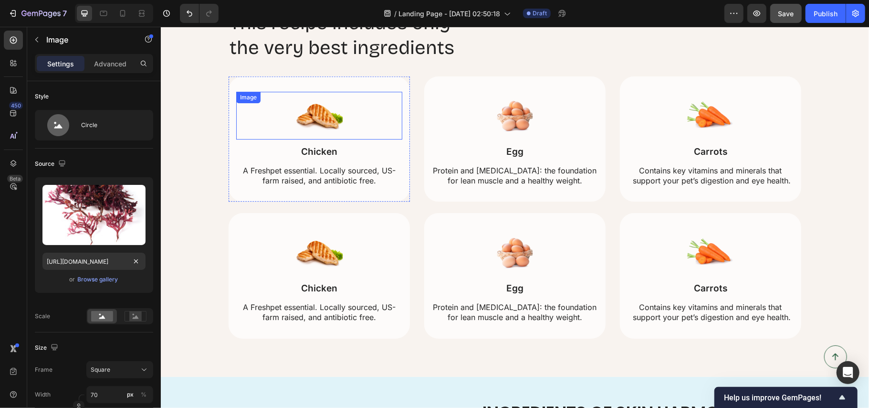
click at [311, 113] on img at bounding box center [319, 115] width 48 height 48
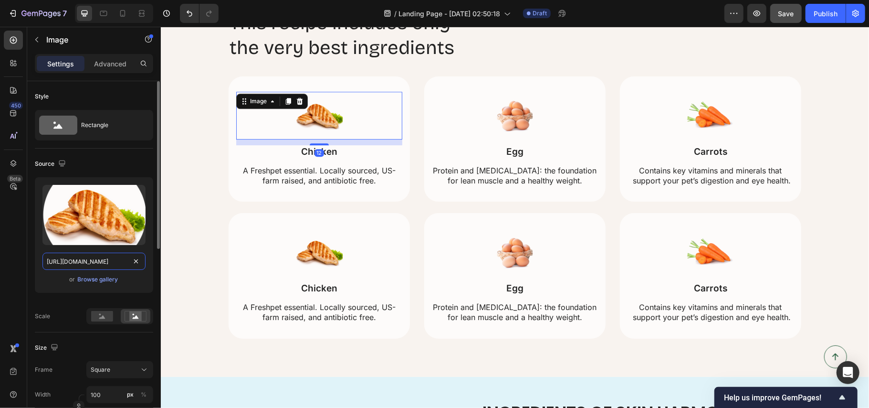
click at [104, 258] on input "https://cdn.shopify.com/s/files/1/0890/9530/7606/files/gempages_575567914451600…" at bounding box center [93, 261] width 103 height 17
paste input "3a37e310-f6fd-443f-b56e-4638aa666a14.webp"
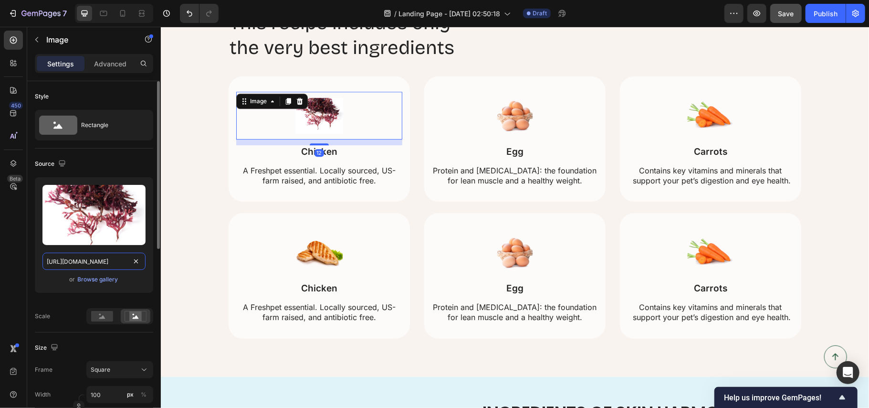
scroll to position [0, 296]
type input "https://cdn.shopify.com/s/files/1/0890/9530/7606/files/gempages_575567914451600…"
click at [102, 365] on button "Square" at bounding box center [119, 369] width 67 height 17
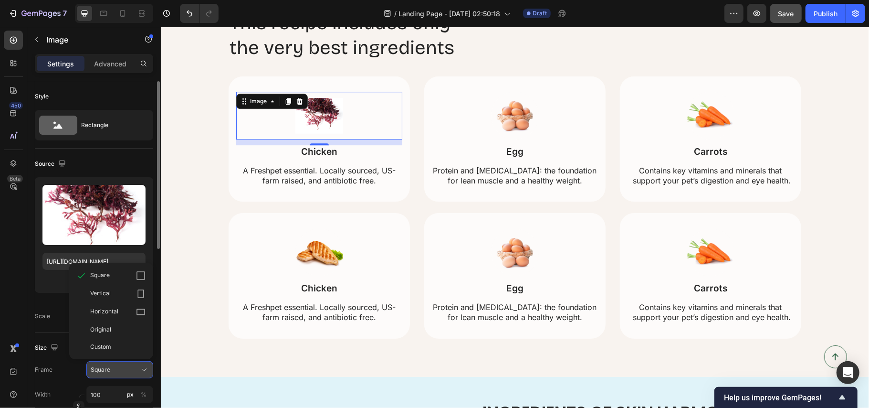
click at [102, 365] on button "Square" at bounding box center [119, 369] width 67 height 17
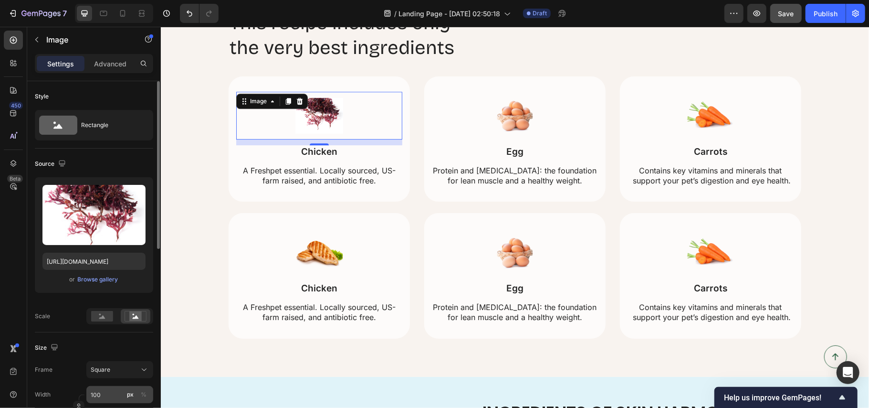
scroll to position [63, 0]
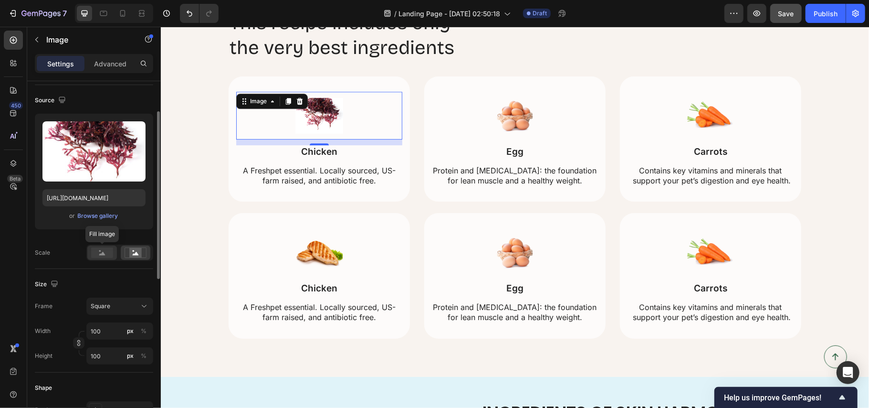
click at [100, 250] on rect at bounding box center [102, 252] width 22 height 11
click at [128, 250] on icon at bounding box center [136, 252] width 22 height 11
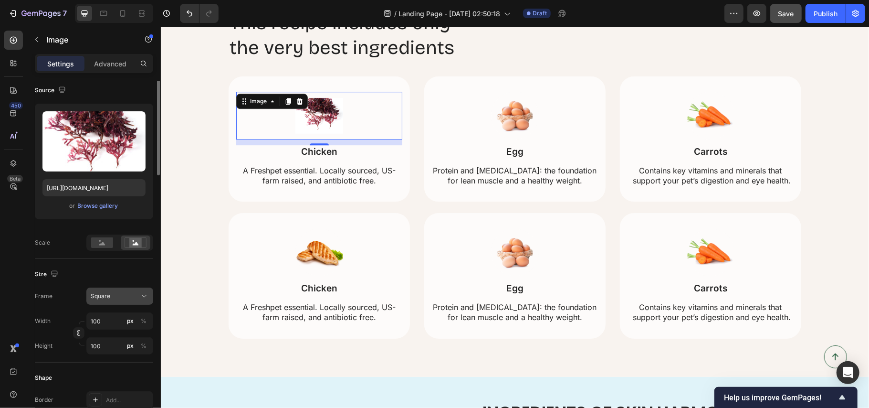
scroll to position [0, 0]
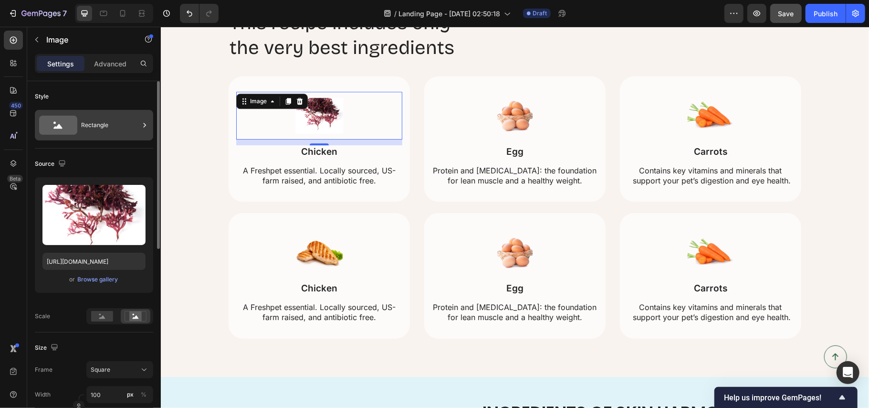
click at [91, 119] on div "Rectangle" at bounding box center [110, 125] width 58 height 22
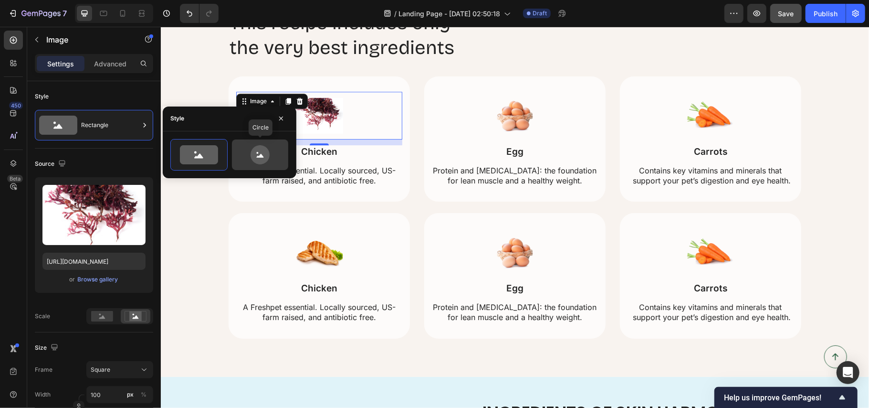
click at [271, 154] on icon at bounding box center [260, 154] width 45 height 19
type input "80"
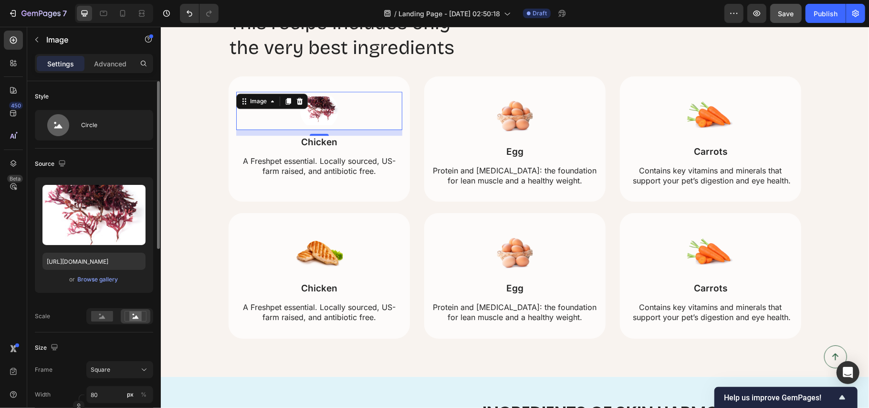
click at [61, 307] on div "Upload Image https://cdn.shopify.com/s/files/1/0890/9530/7606/files/gempages_57…" at bounding box center [94, 250] width 118 height 147
click at [97, 310] on div at bounding box center [102, 316] width 30 height 14
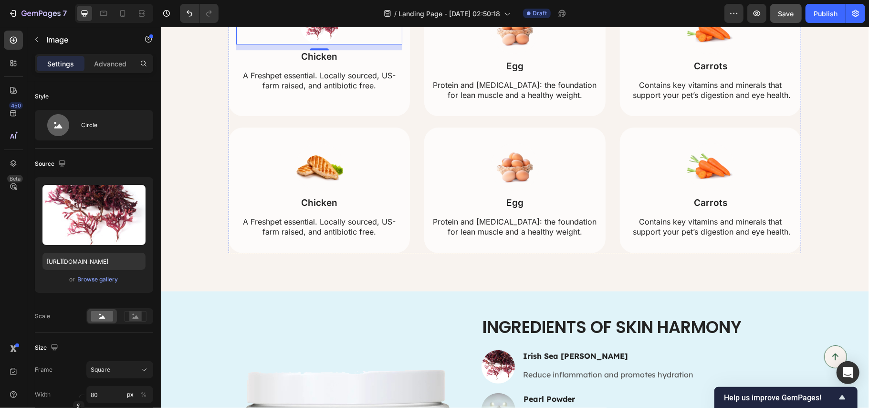
scroll to position [2168, 0]
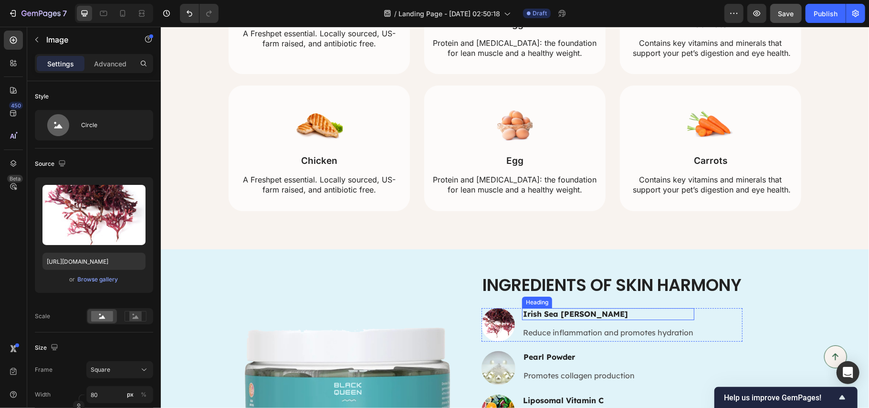
click at [543, 311] on h3 "Irish Sea [PERSON_NAME]" at bounding box center [608, 313] width 172 height 12
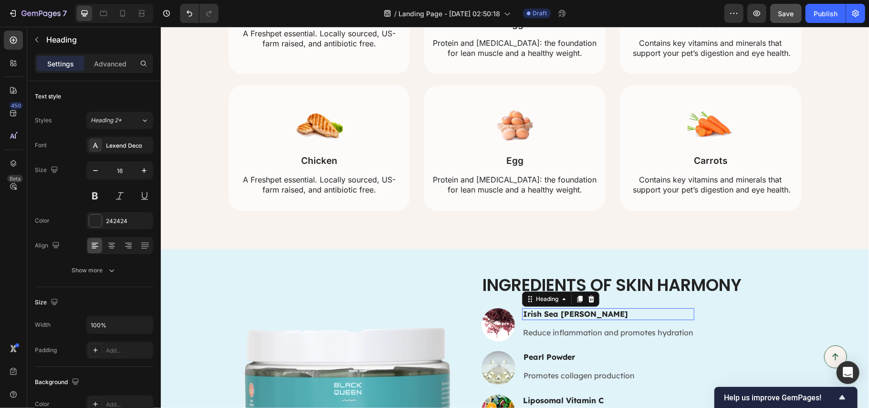
click at [543, 311] on p "Irish Sea [PERSON_NAME]" at bounding box center [608, 313] width 170 height 10
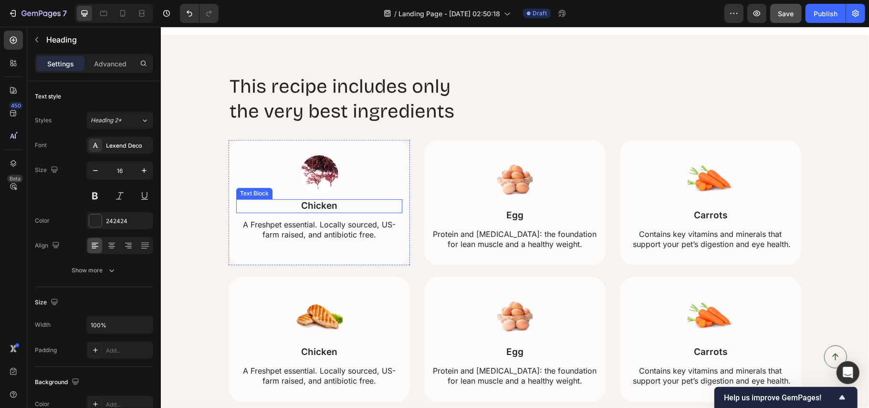
click at [319, 205] on p "Chicken" at bounding box center [319, 206] width 164 height 12
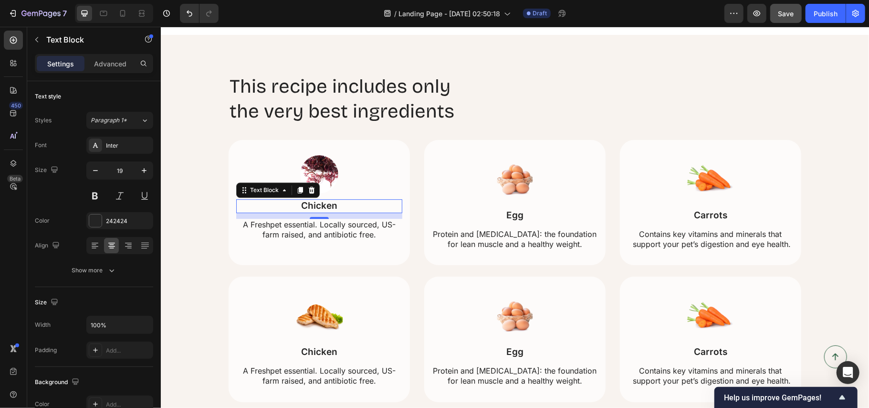
click at [319, 205] on p "Chicken" at bounding box center [319, 206] width 164 height 12
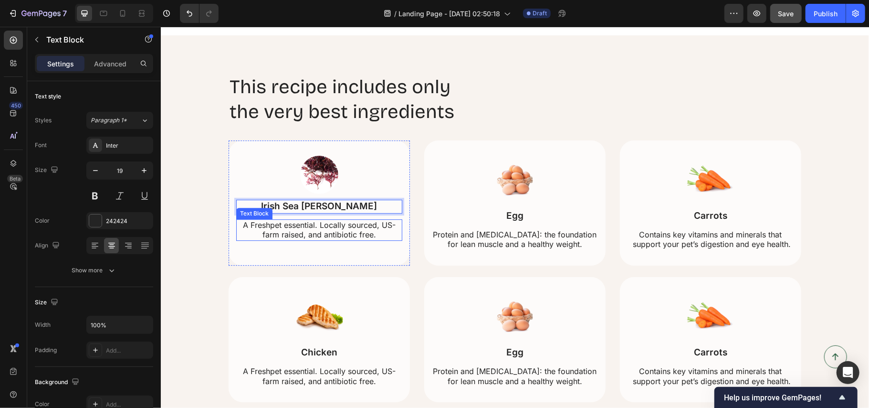
click at [327, 226] on p "A Freshpet essential. Locally sourced, US-farm raised, and antibiotic free." at bounding box center [319, 230] width 164 height 20
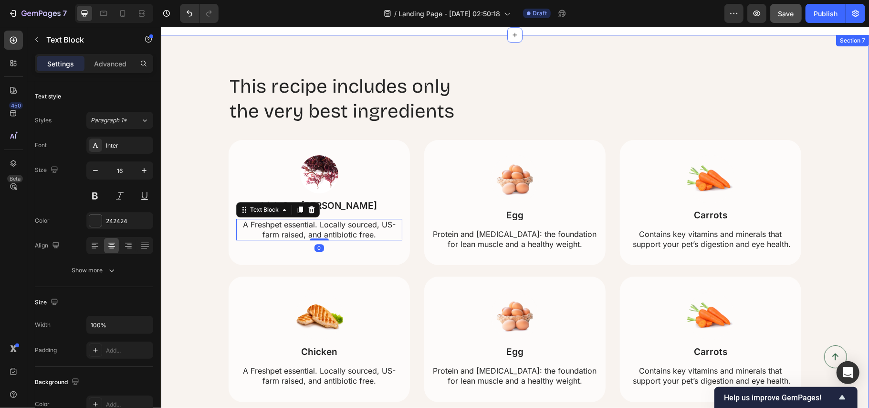
scroll to position [2168, 0]
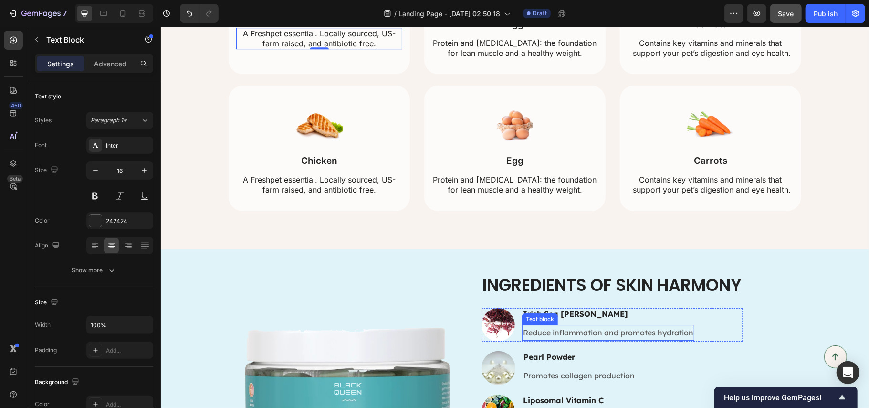
click at [543, 328] on p "Reduce inflammation and promotes hydration" at bounding box center [608, 332] width 170 height 14
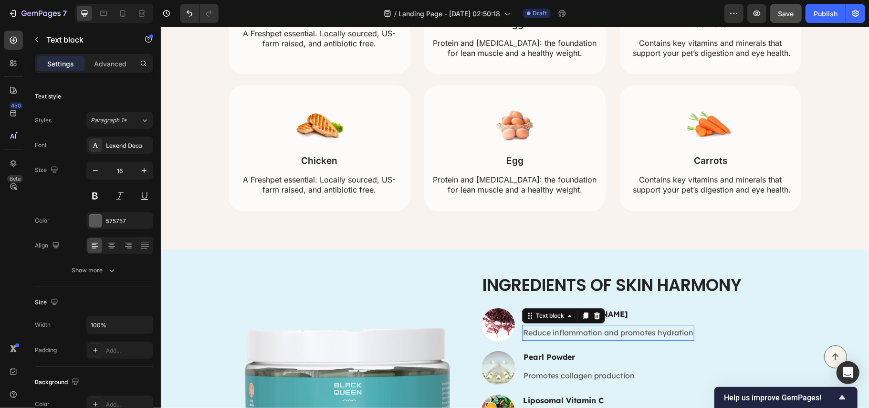
click at [543, 328] on p "Reduce inflammation and promotes hydration" at bounding box center [608, 332] width 170 height 14
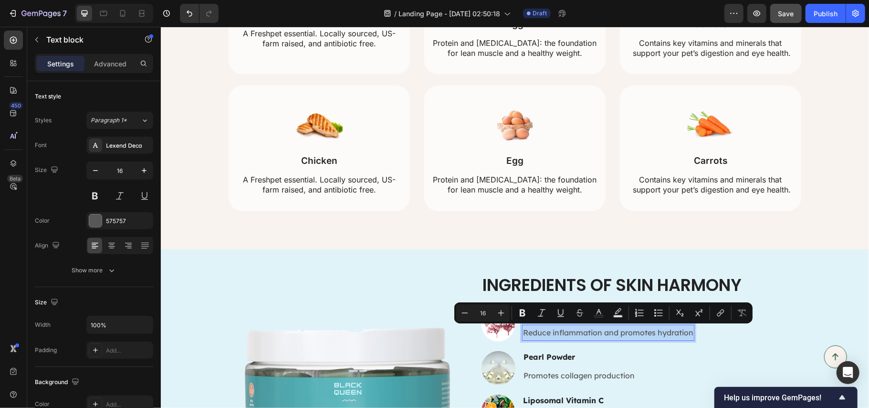
copy p "Reduce inflammation and promotes hydration"
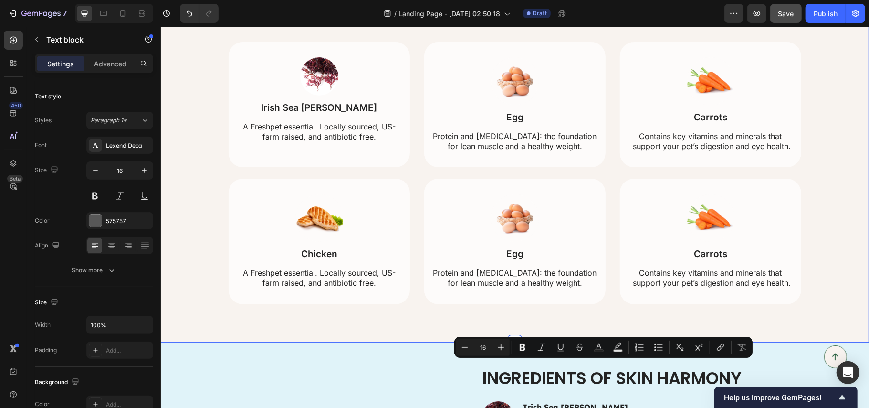
scroll to position [1977, 0]
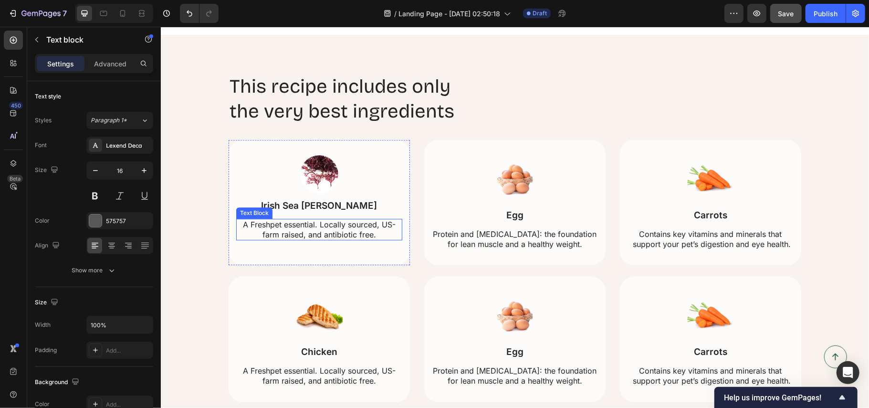
click at [317, 226] on p "A Freshpet essential. Locally sourced, US-farm raised, and antibiotic free." at bounding box center [319, 229] width 164 height 20
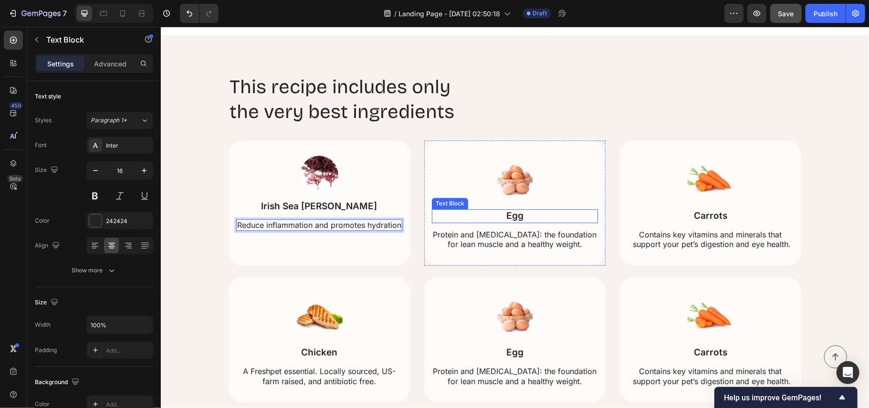
click at [516, 212] on p "Egg" at bounding box center [514, 216] width 164 height 12
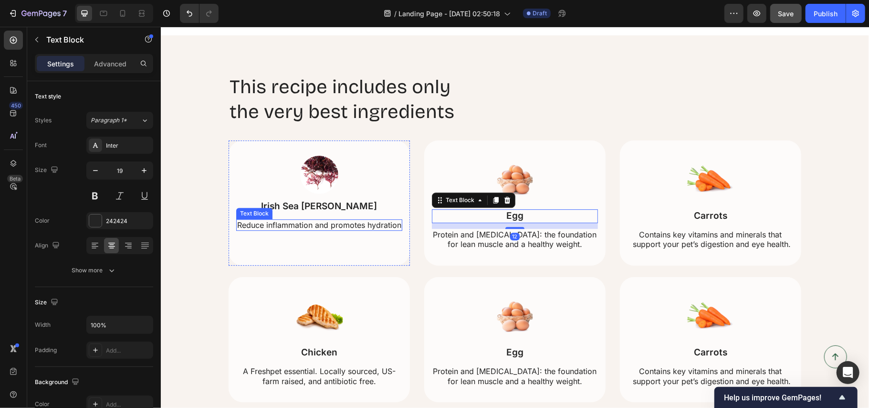
click at [319, 225] on p "Reduce inflammation and promotes hydration" at bounding box center [319, 225] width 164 height 10
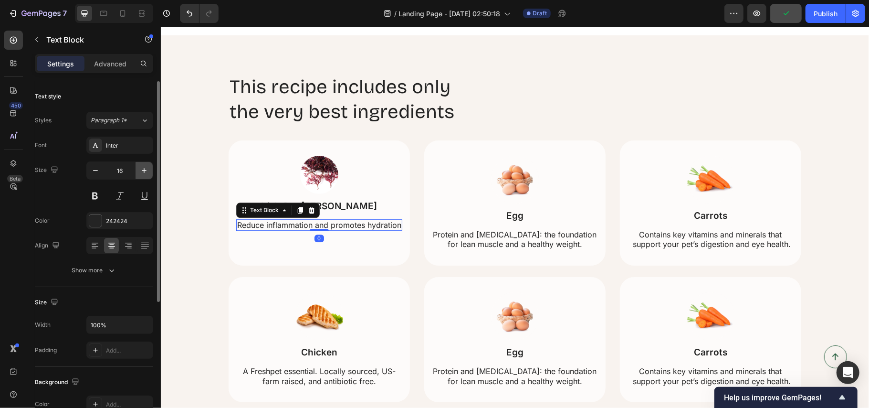
click at [146, 173] on icon "button" at bounding box center [144, 171] width 10 height 10
click at [147, 169] on icon "button" at bounding box center [144, 171] width 10 height 10
click at [99, 169] on icon "button" at bounding box center [96, 171] width 10 height 10
type input "17"
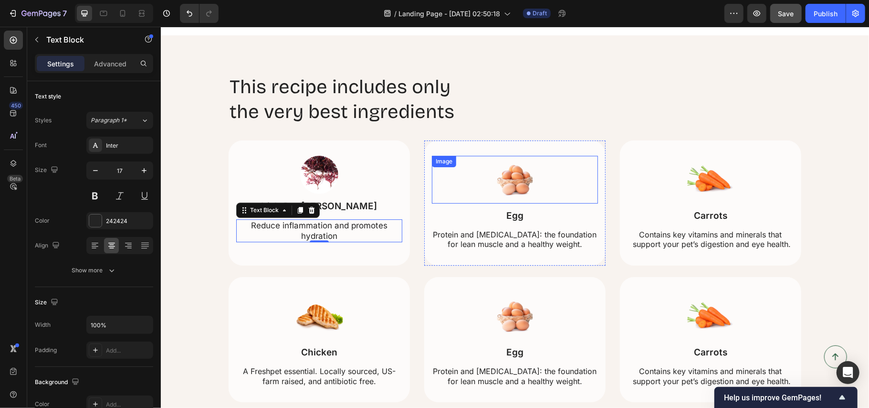
click at [514, 188] on img at bounding box center [515, 179] width 48 height 48
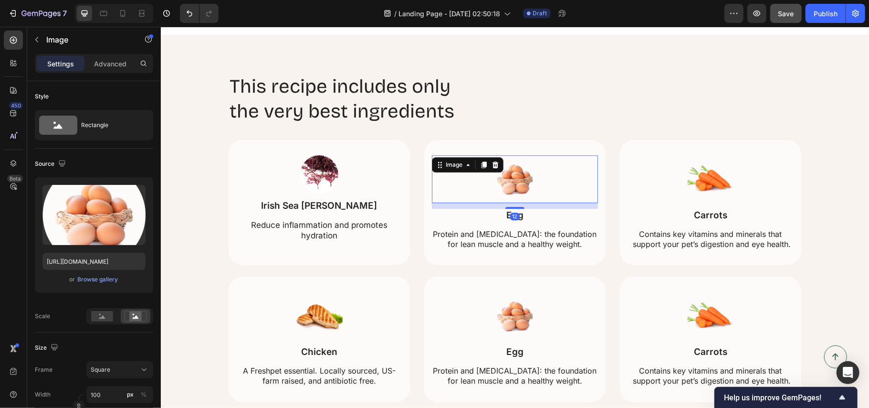
scroll to position [2359, 0]
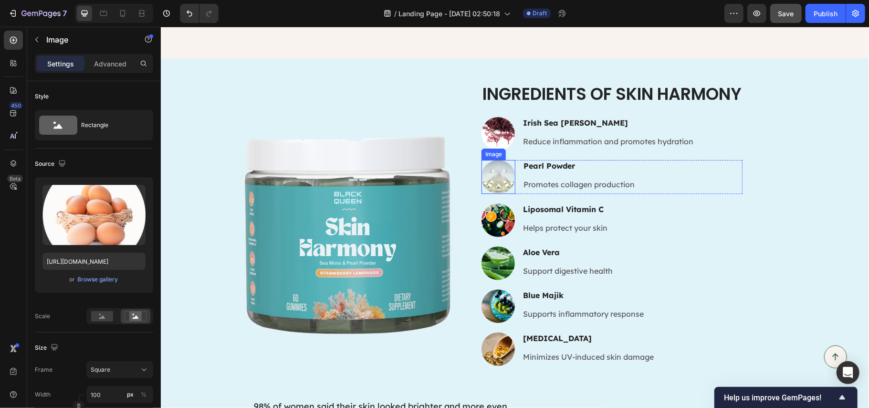
click at [499, 173] on img at bounding box center [498, 176] width 34 height 34
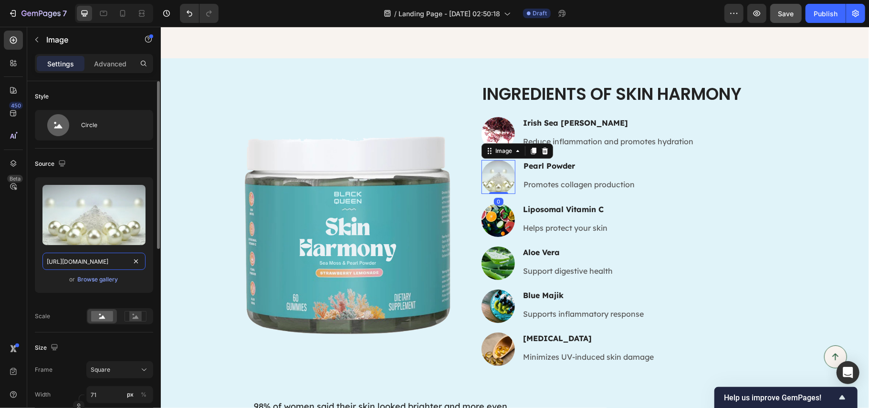
click at [96, 259] on input "https://cdn.shopify.com/s/files/1/0890/9530/7606/files/gempages_575567914451600…" at bounding box center [93, 261] width 103 height 17
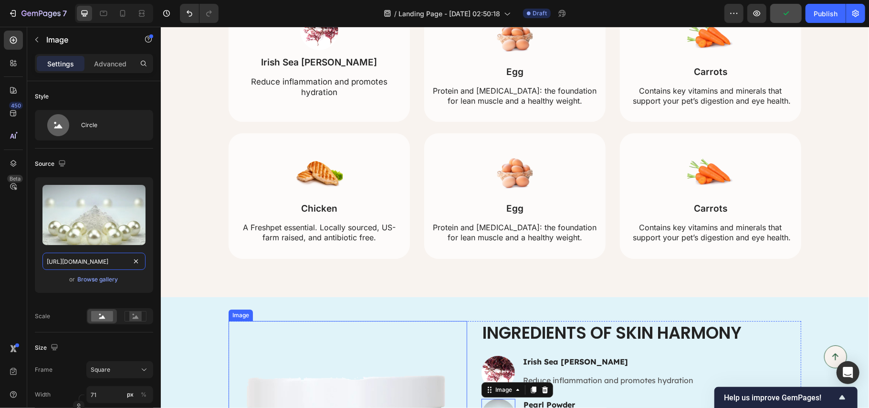
scroll to position [2104, 0]
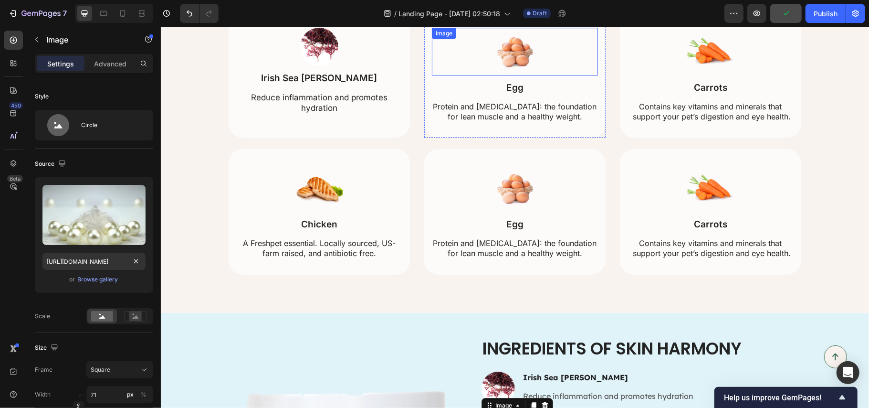
click at [503, 49] on img at bounding box center [515, 51] width 48 height 48
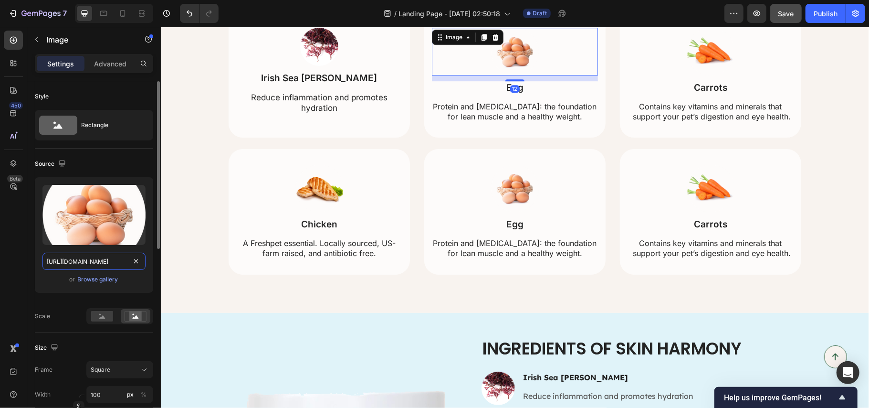
click at [89, 265] on input "https://cdn.shopify.com/s/files/1/0890/9530/7606/files/gempages_575567914451600…" at bounding box center [93, 261] width 103 height 17
paste input "2ece6cb1-8e57-41f8-acfd-00d23e68bb00.webp"
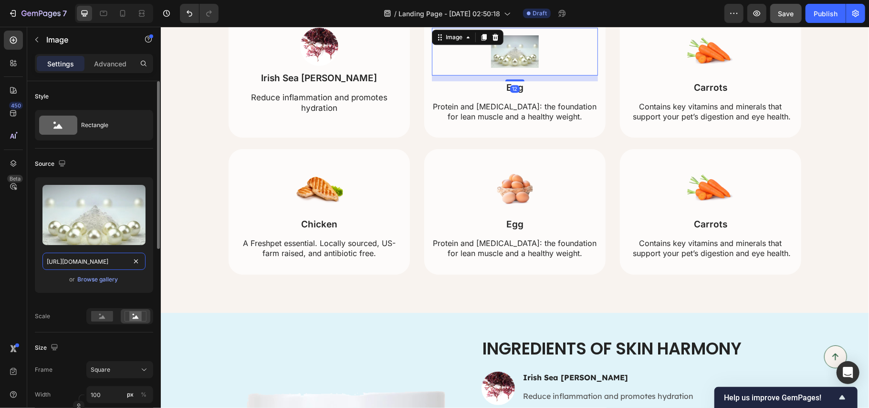
scroll to position [0, 297]
type input "https://cdn.shopify.com/s/files/1/0890/9530/7606/files/gempages_575567914451600…"
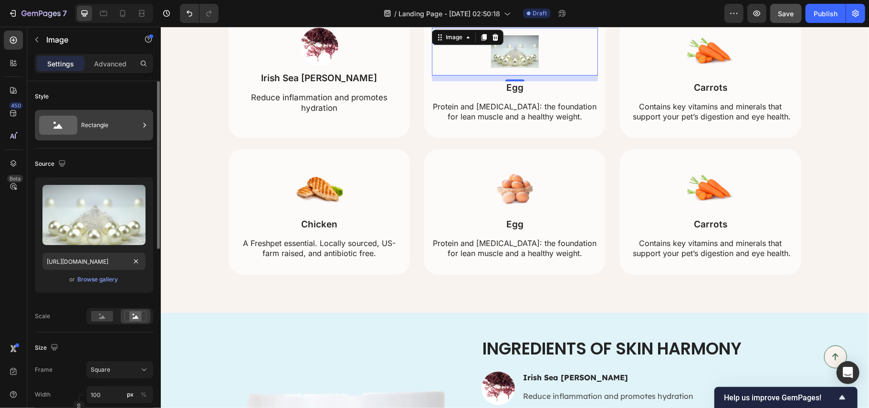
click at [100, 118] on div "Rectangle" at bounding box center [110, 125] width 58 height 22
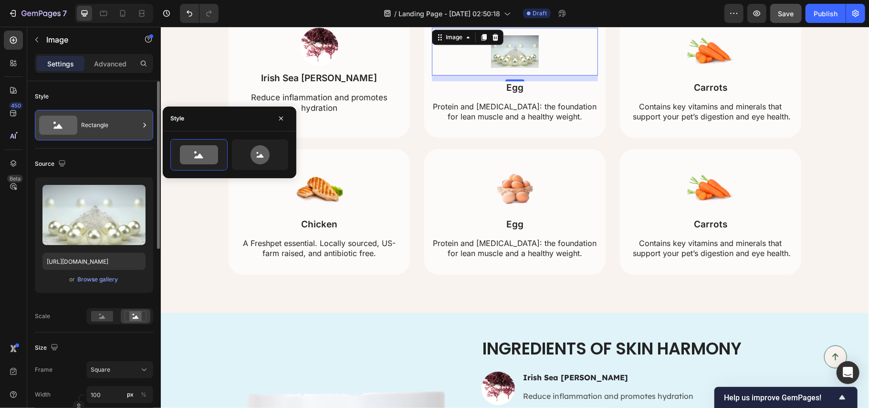
scroll to position [0, 0]
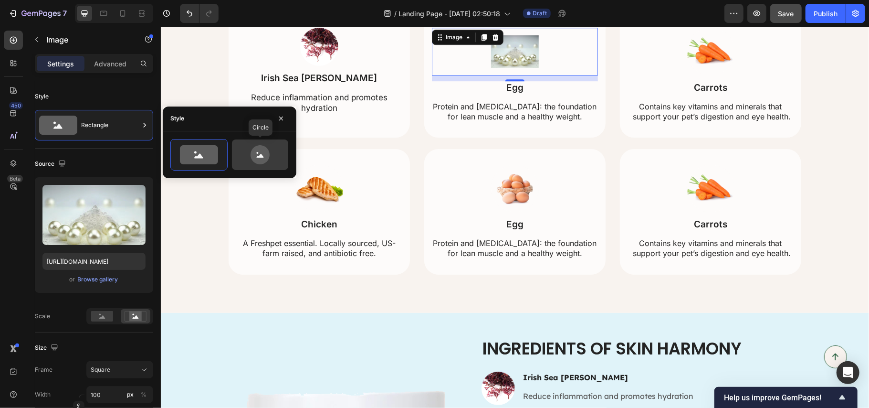
click at [265, 153] on icon at bounding box center [260, 154] width 19 height 19
type input "80"
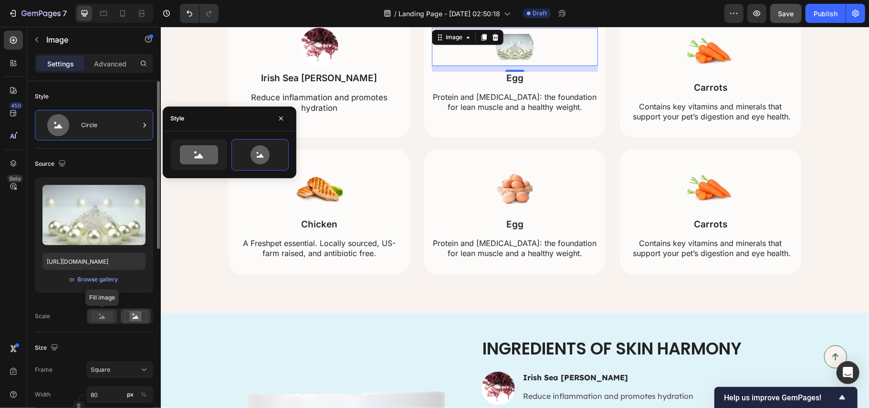
click at [104, 316] on rect at bounding box center [102, 316] width 22 height 11
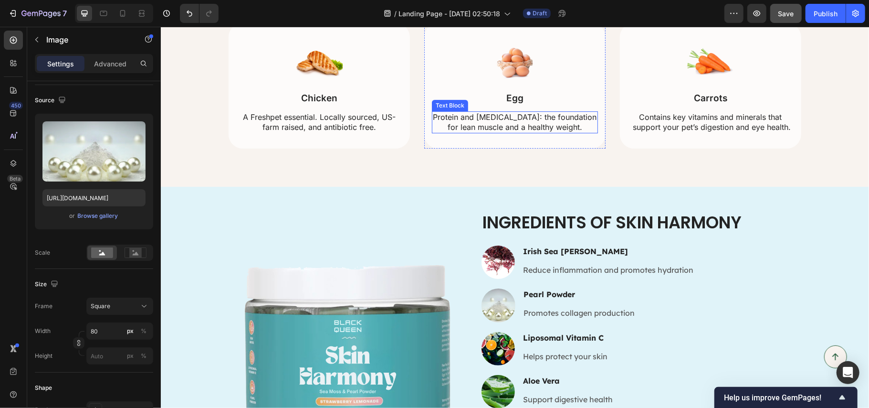
scroll to position [2231, 0]
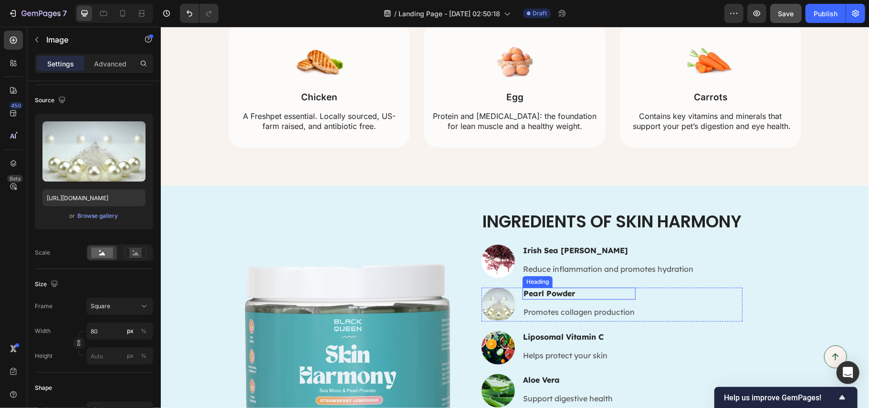
click at [537, 292] on h3 "Pearl Powder" at bounding box center [578, 293] width 113 height 12
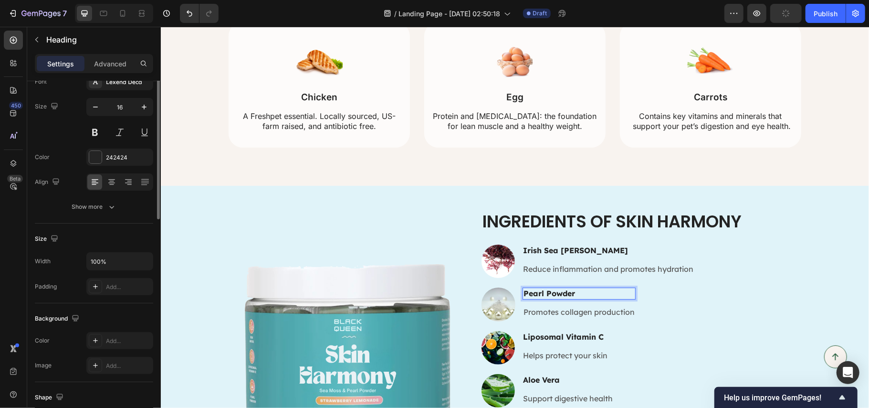
scroll to position [0, 0]
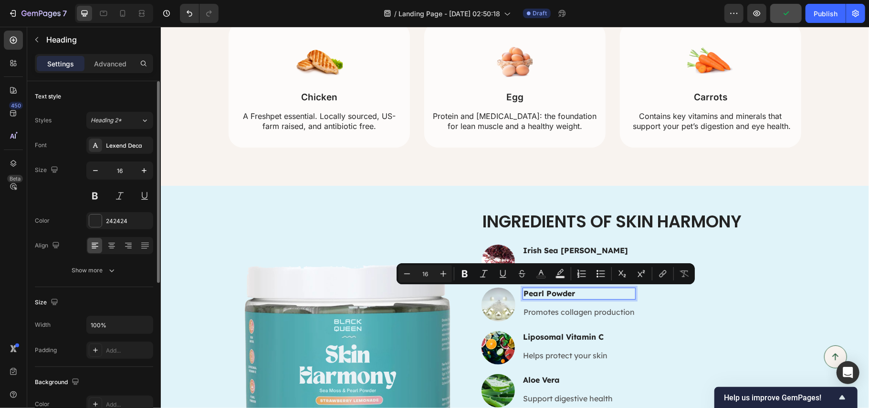
copy p "Pearl Powder"
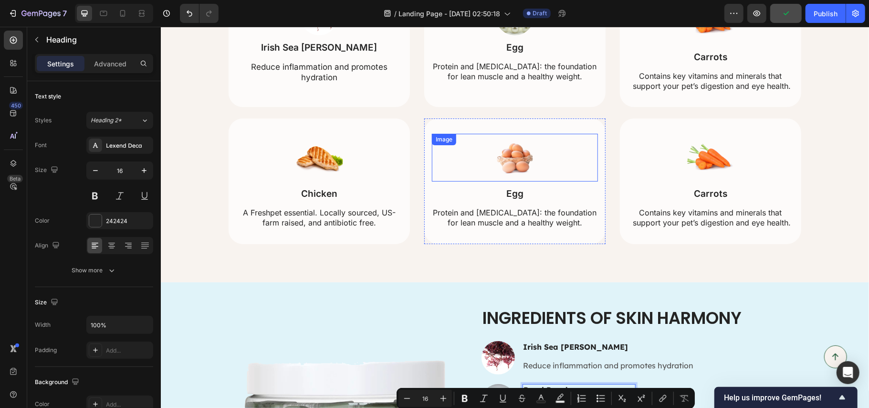
scroll to position [2104, 0]
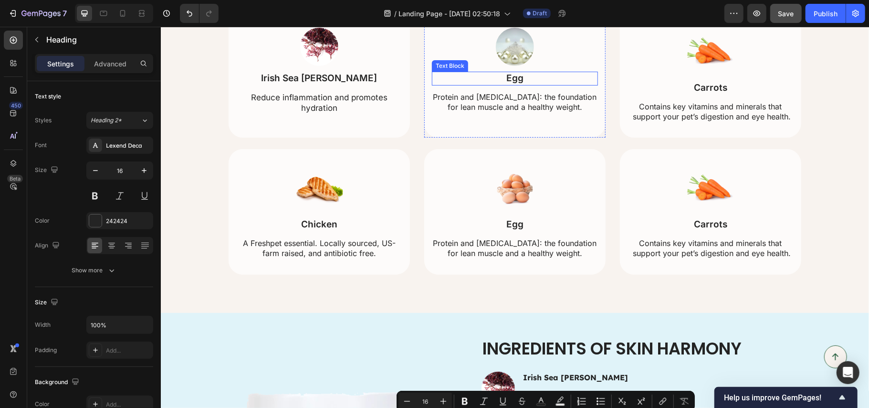
click at [508, 81] on p "Egg" at bounding box center [514, 78] width 164 height 12
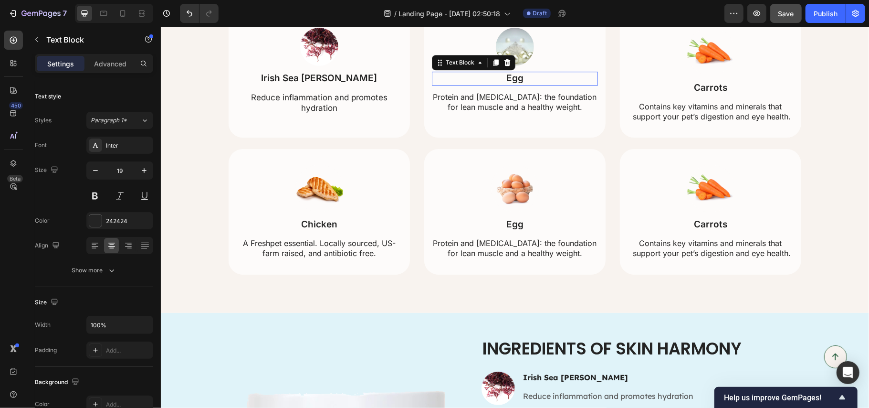
click at [508, 81] on p "Egg" at bounding box center [514, 78] width 164 height 12
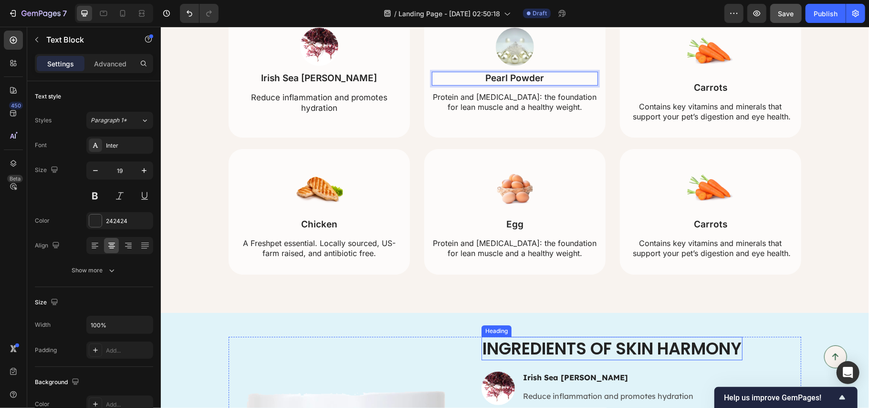
scroll to position [2231, 0]
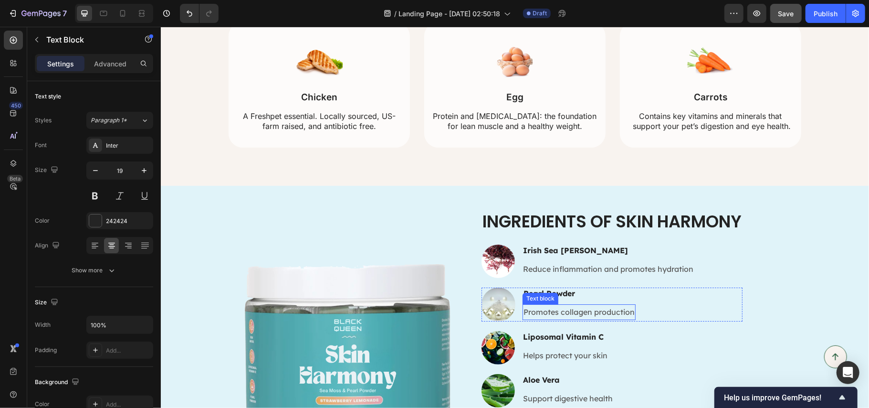
click at [553, 313] on p "Promotes collagen production" at bounding box center [578, 312] width 111 height 14
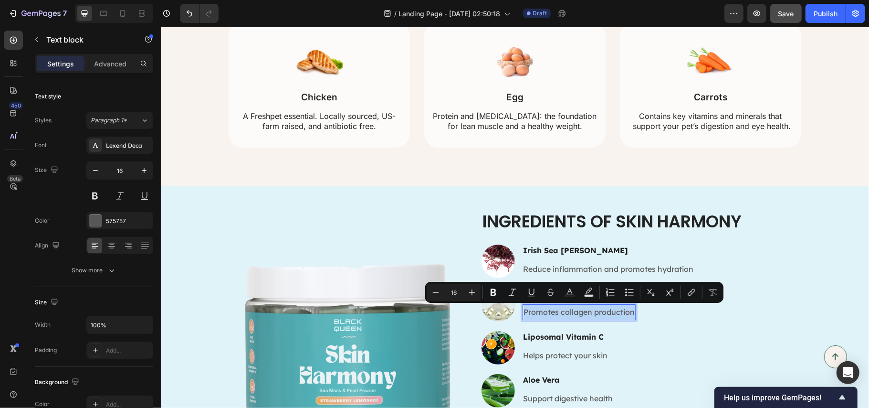
copy p "Promotes collagen production"
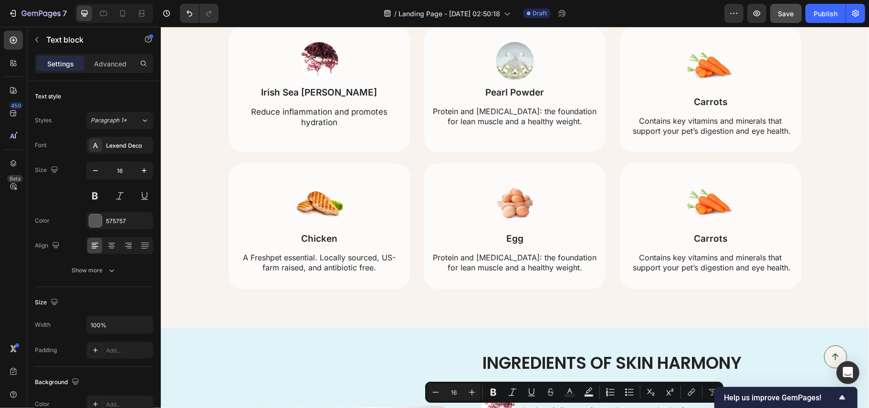
scroll to position [2040, 0]
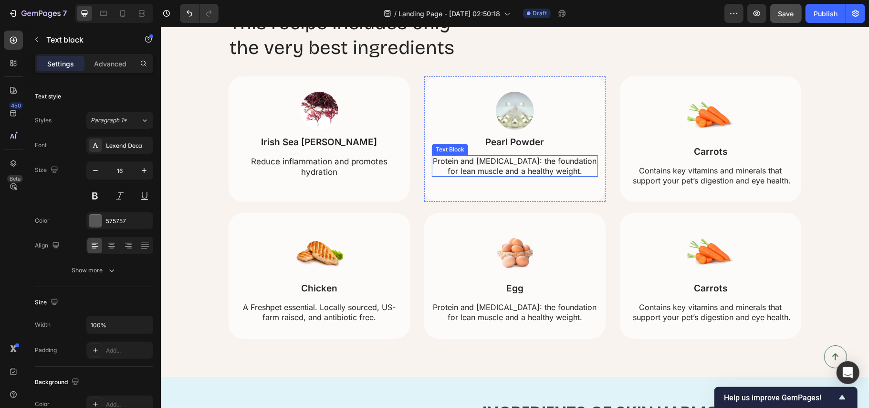
click at [511, 163] on p "Protein and amino acids: the foundation for lean muscle and a healthy weight." at bounding box center [514, 166] width 164 height 20
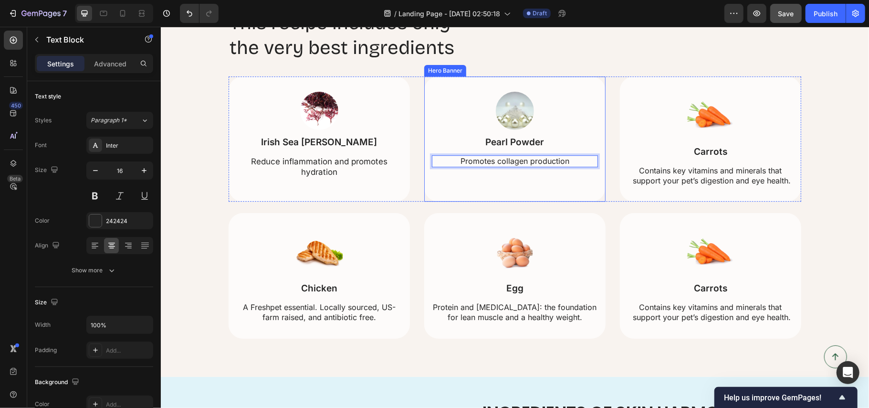
click at [520, 189] on div "Background Image" at bounding box center [514, 138] width 181 height 125
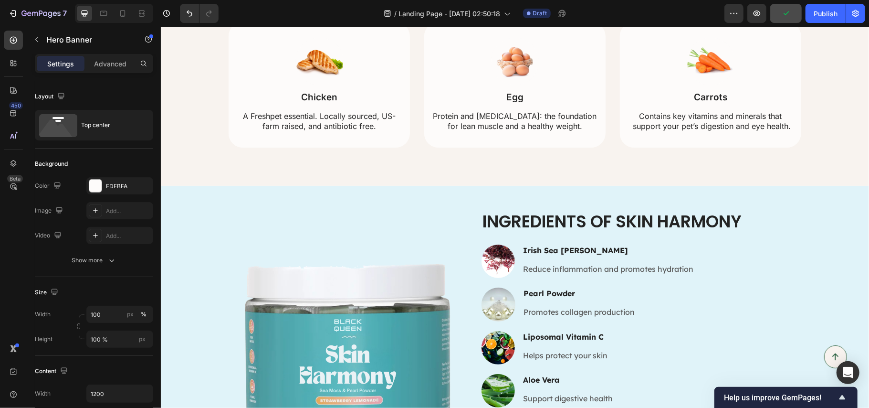
scroll to position [2359, 0]
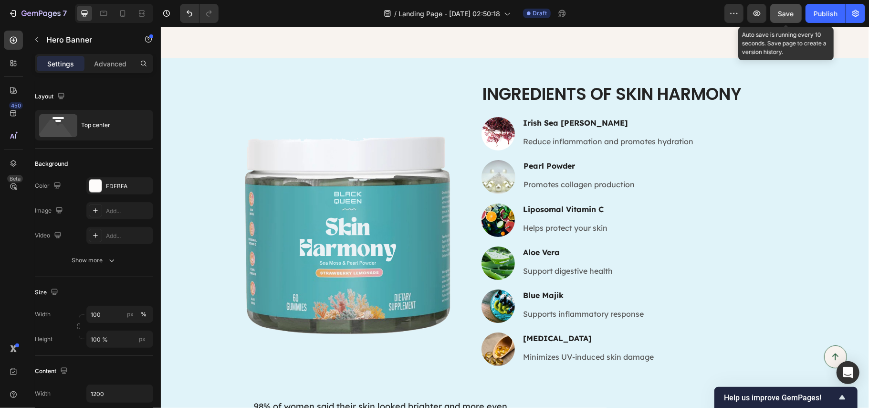
click at [780, 11] on span "Save" at bounding box center [787, 14] width 16 height 8
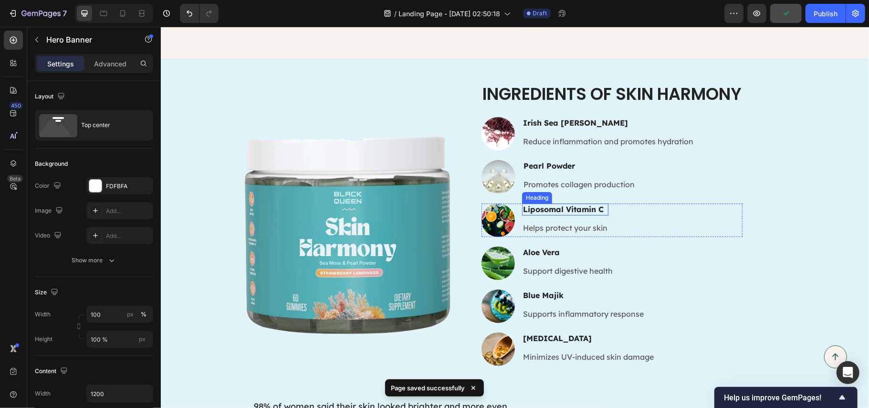
click at [558, 208] on h3 "Liposomal Vitamin C" at bounding box center [565, 209] width 86 height 12
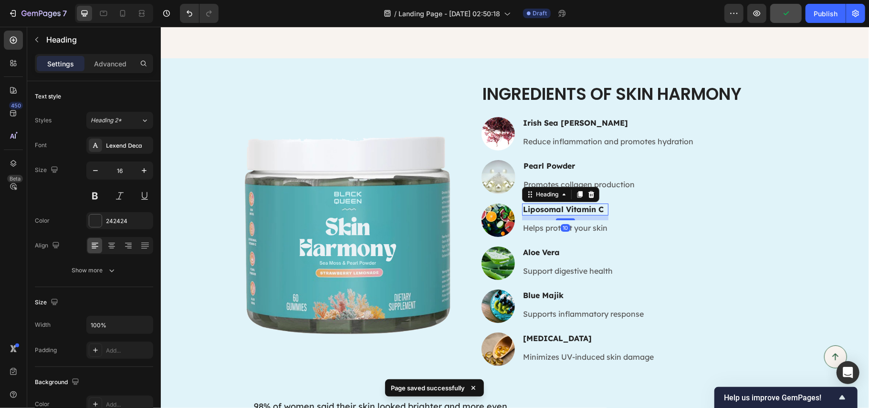
click at [558, 208] on h3 "Liposomal Vitamin C" at bounding box center [565, 209] width 86 height 12
click at [558, 208] on p "Liposomal Vitamin C" at bounding box center [565, 209] width 84 height 10
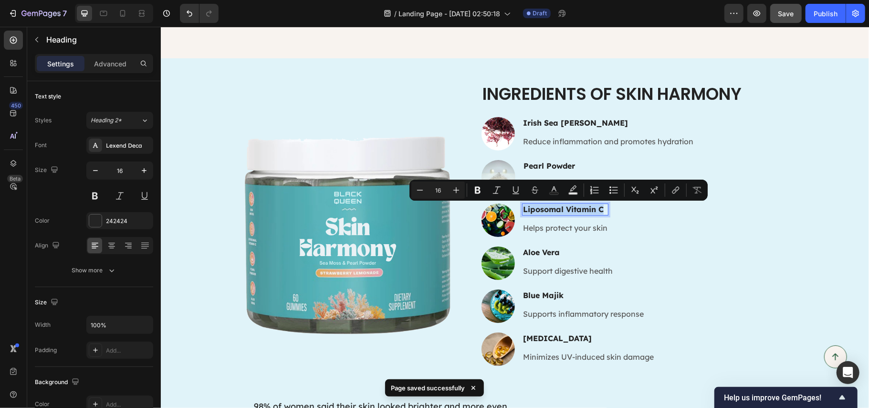
copy p "Liposomal Vitamin C"
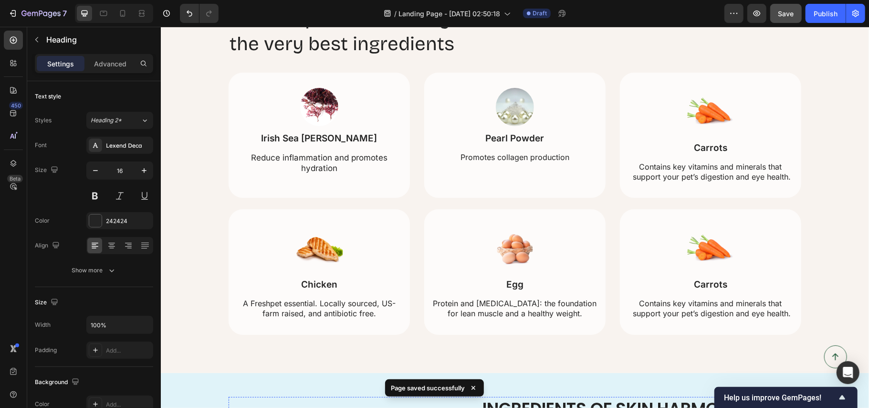
scroll to position [2040, 0]
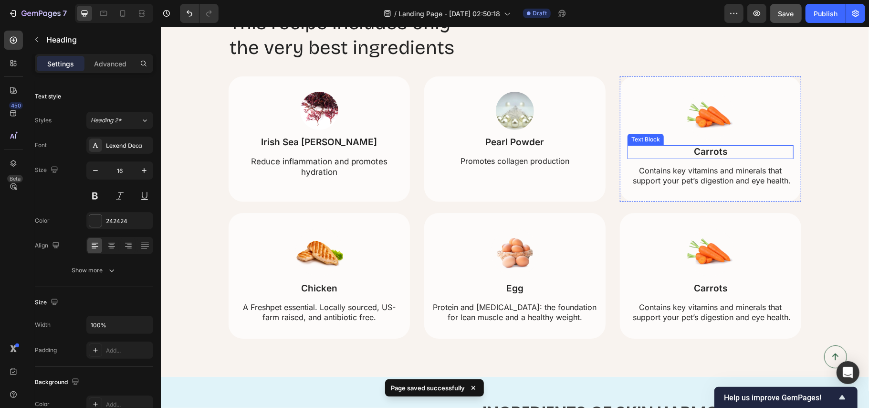
click at [696, 152] on p "Carrots" at bounding box center [710, 152] width 164 height 12
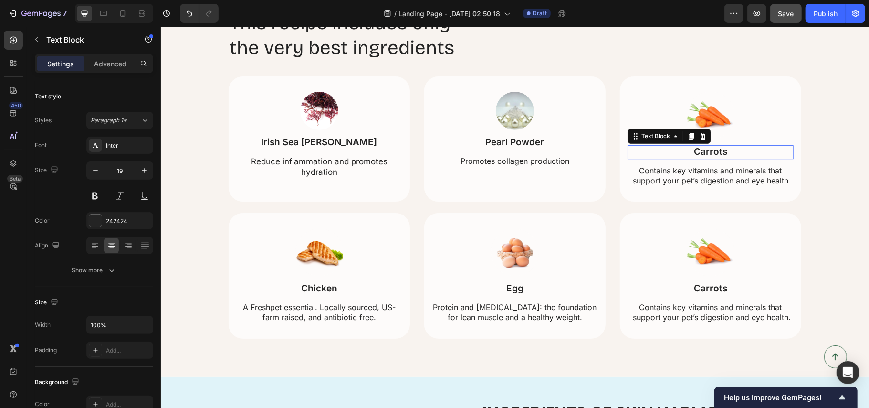
click at [696, 152] on p "Carrots" at bounding box center [710, 152] width 164 height 12
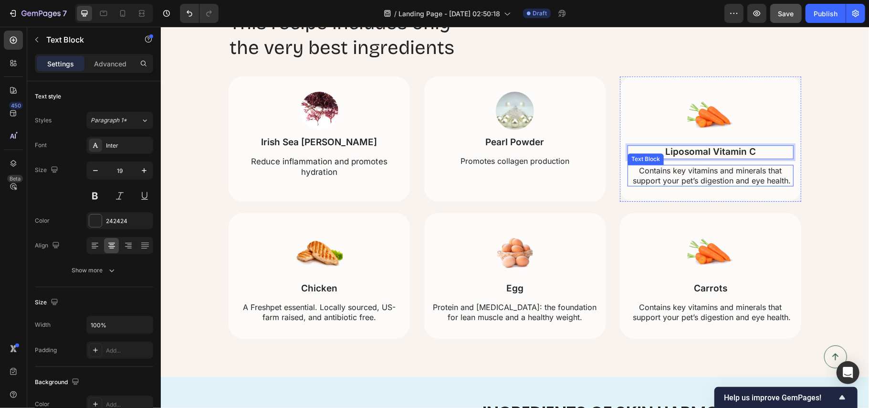
click at [681, 174] on p "Contains key vitamins and minerals that support your pet’s digestion and eye he…" at bounding box center [710, 175] width 164 height 20
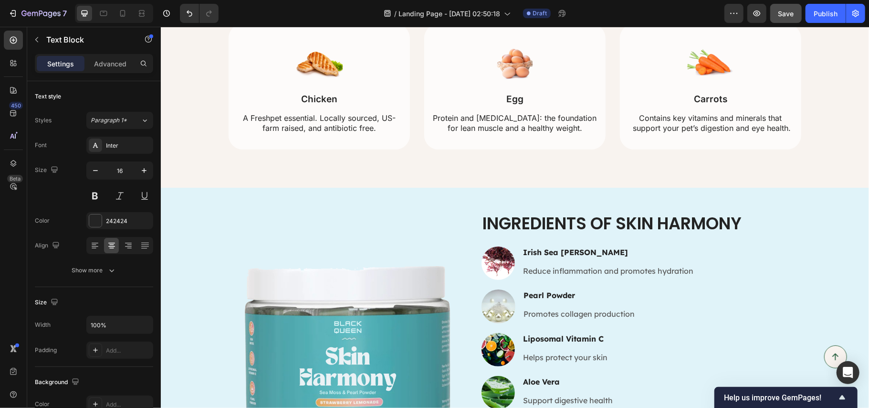
scroll to position [2231, 0]
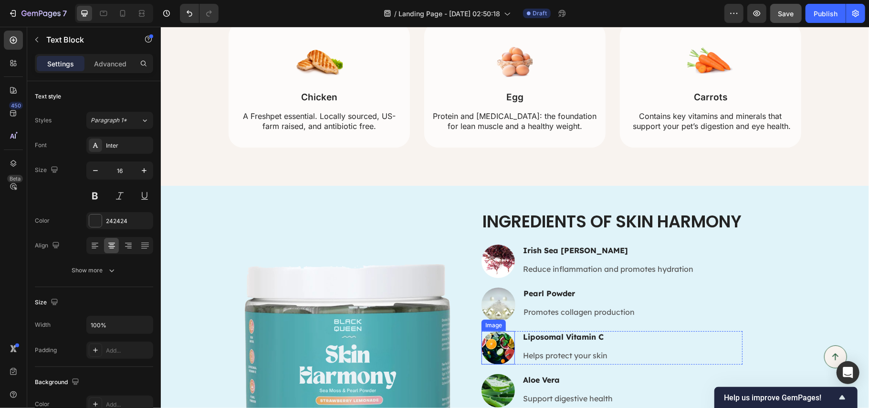
click at [491, 341] on img at bounding box center [497, 346] width 33 height 33
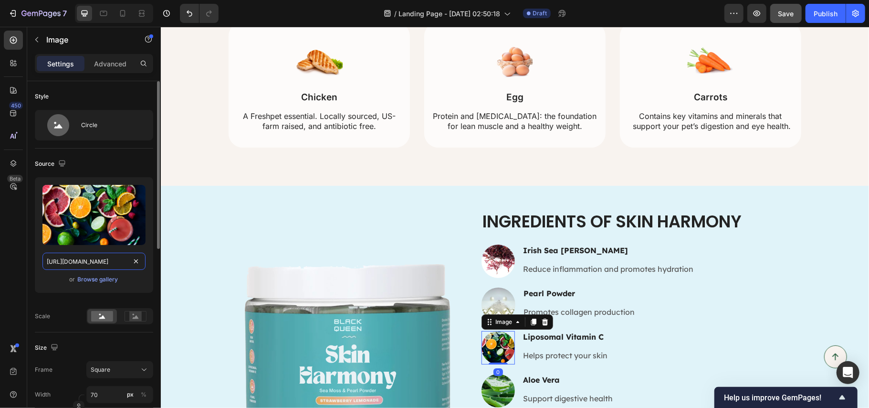
click at [98, 263] on input "https://cdn.shopify.com/s/files/1/0890/9530/7606/files/gempages_575567914451600…" at bounding box center [93, 261] width 103 height 17
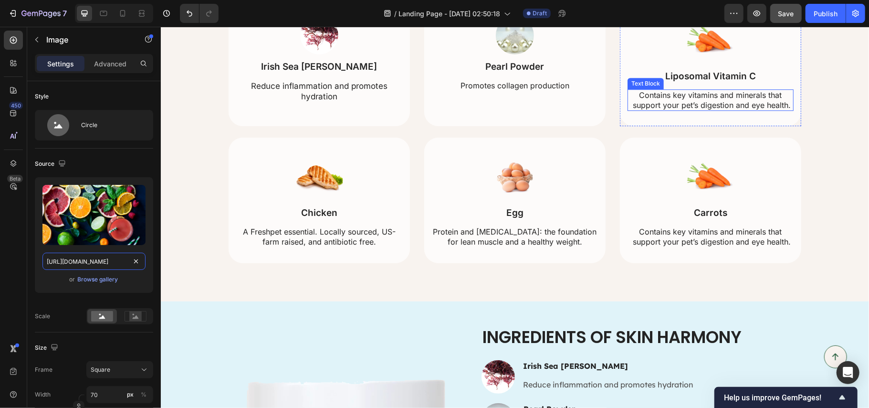
scroll to position [2104, 0]
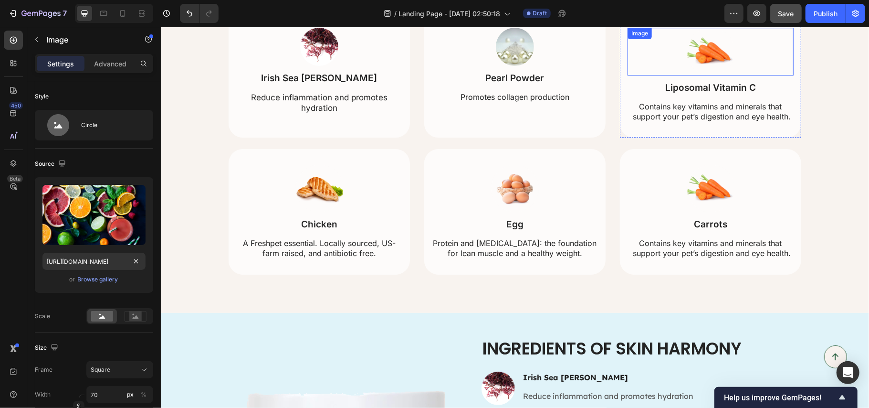
click at [698, 55] on img at bounding box center [710, 51] width 48 height 48
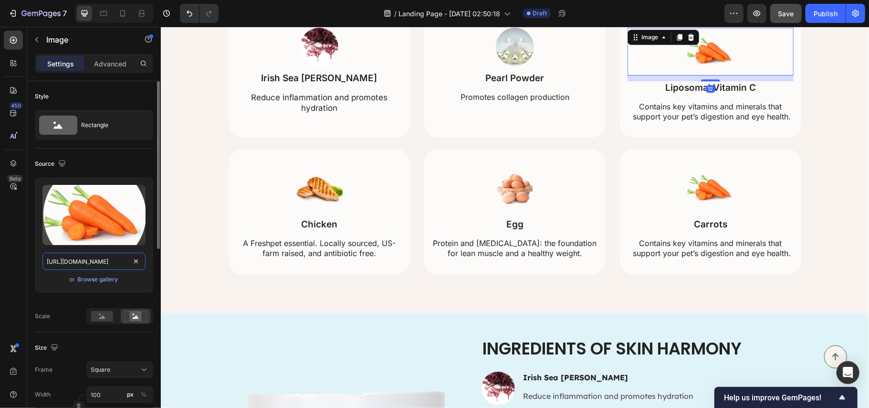
click at [67, 261] on input "https://cdn.shopify.com/s/files/1/0890/9530/7606/files/gempages_575567914451600…" at bounding box center [93, 261] width 103 height 17
paste input "57118dd6-4cbf-4029-8e8a-1bee4385fd55.webp"
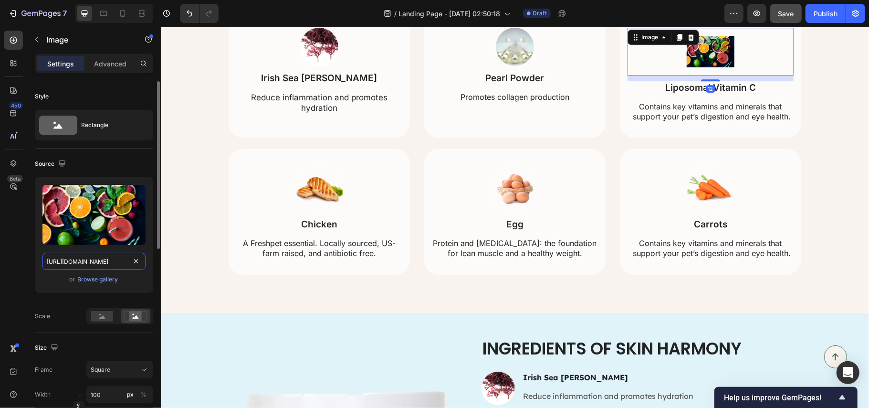
scroll to position [0, 296]
type input "https://cdn.shopify.com/s/files/1/0890/9530/7606/files/gempages_575567914451600…"
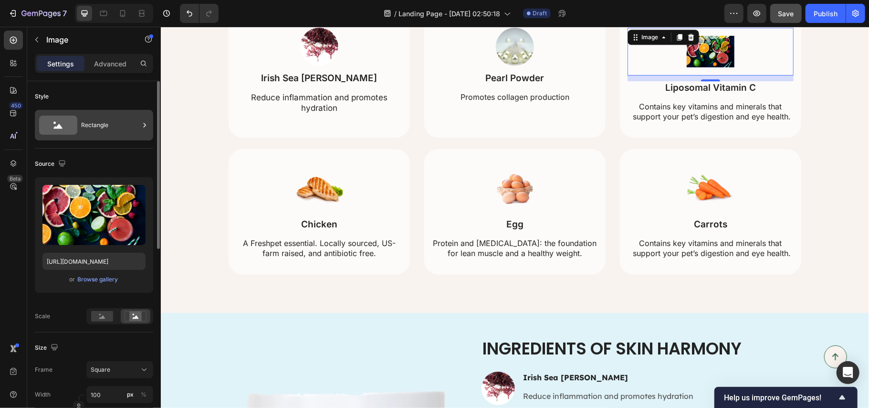
click at [93, 127] on div "Rectangle" at bounding box center [110, 125] width 58 height 22
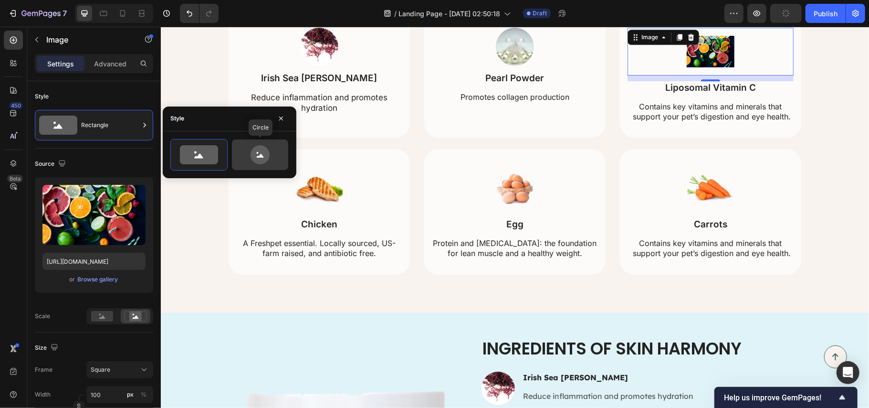
click at [256, 153] on icon at bounding box center [260, 154] width 19 height 19
type input "80"
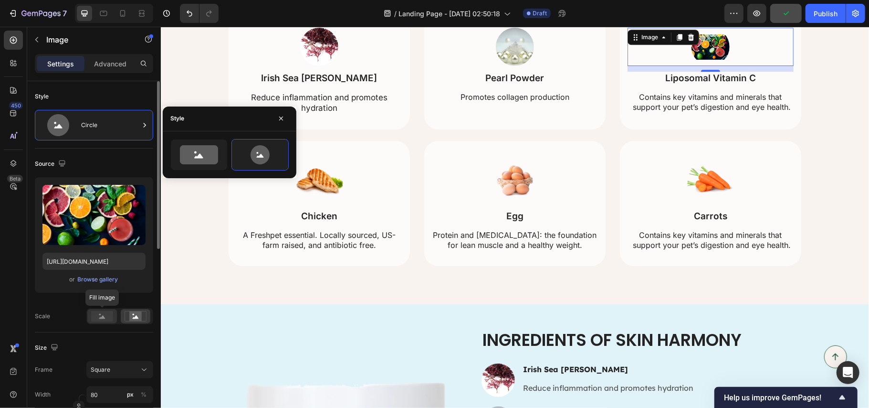
click at [97, 314] on rect at bounding box center [102, 316] width 22 height 11
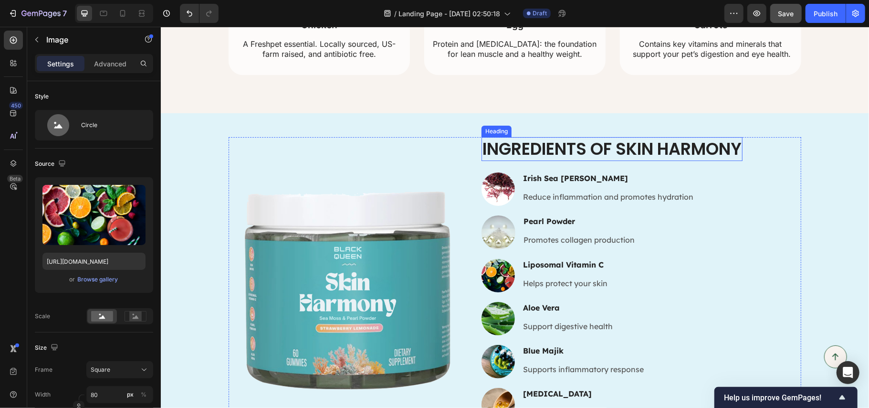
scroll to position [2359, 0]
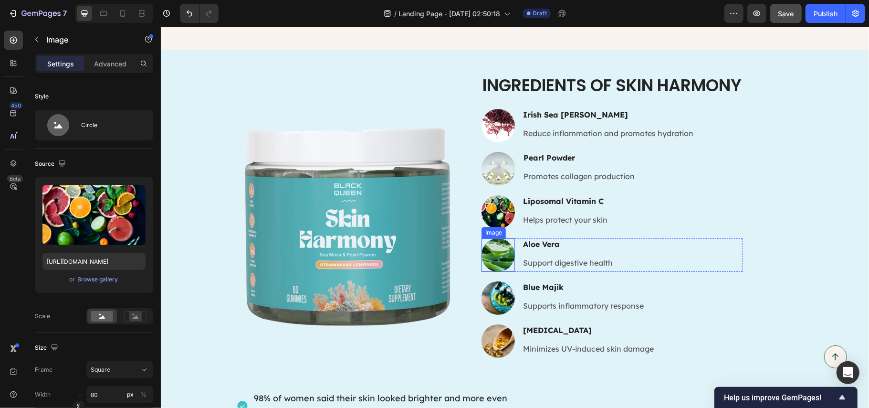
click at [493, 252] on img at bounding box center [497, 254] width 33 height 33
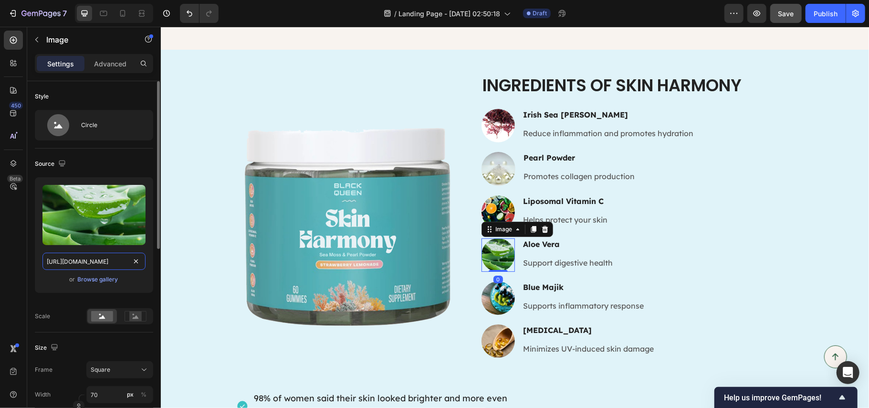
click at [94, 258] on input "https://cdn.shopify.com/s/files/1/0890/9530/7606/files/gempages_575567914451600…" at bounding box center [93, 261] width 103 height 17
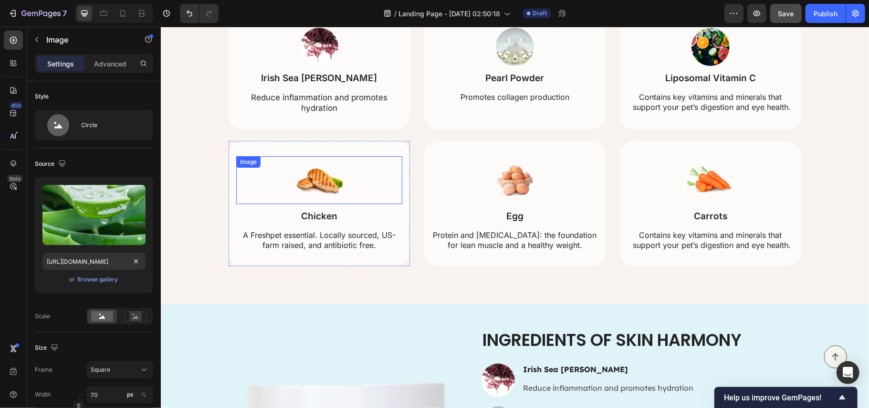
click at [312, 187] on img at bounding box center [319, 180] width 48 height 48
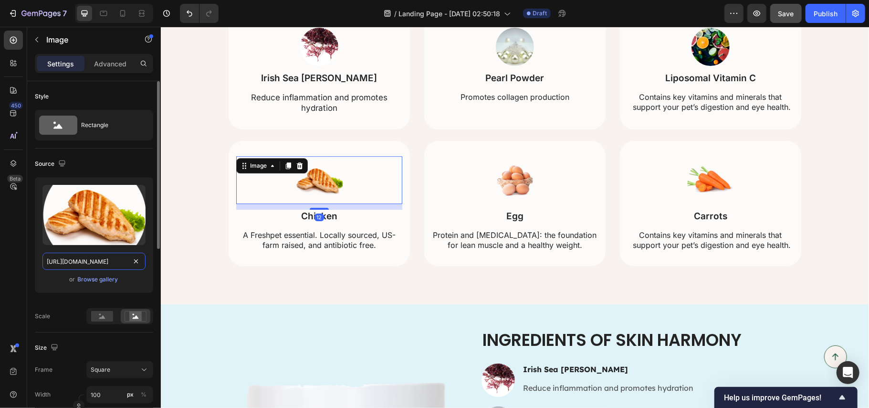
click at [104, 257] on input "https://cdn.shopify.com/s/files/1/0890/9530/7606/files/gempages_575567914451600…" at bounding box center [93, 261] width 103 height 17
paste input "d559450-38a2-4d0b-bba1-83a4892163e8.webp"
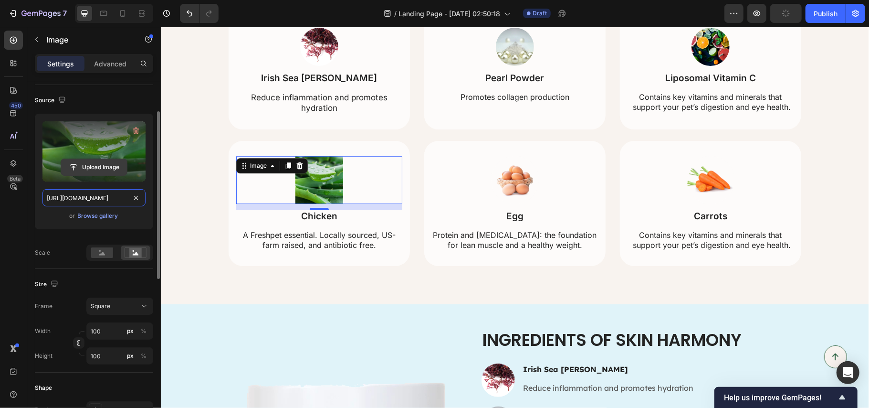
scroll to position [0, 0]
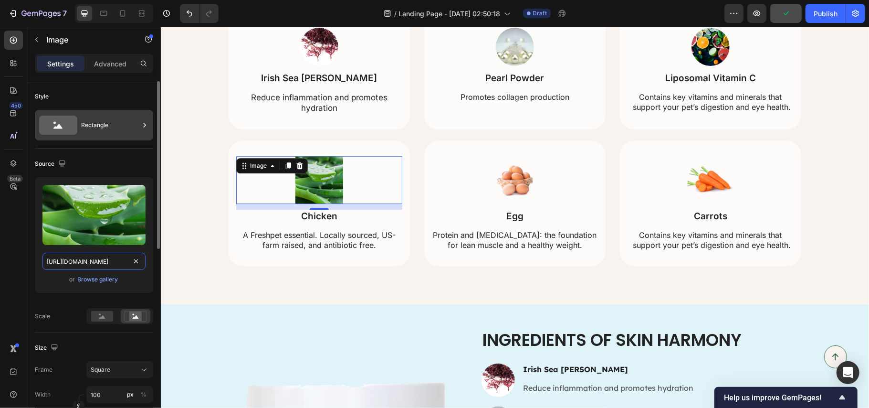
type input "https://cdn.shopify.com/s/files/1/0890/9530/7606/files/gempages_575567914451600…"
click at [89, 123] on div "Rectangle" at bounding box center [110, 125] width 58 height 22
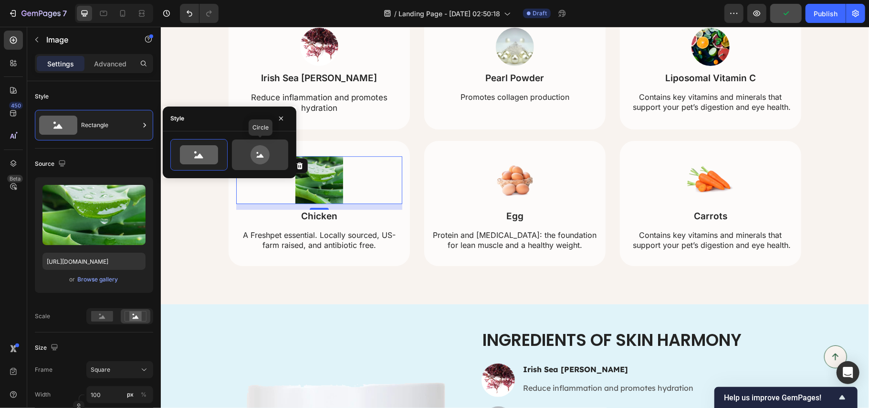
click at [256, 153] on icon at bounding box center [260, 154] width 19 height 19
type input "80"
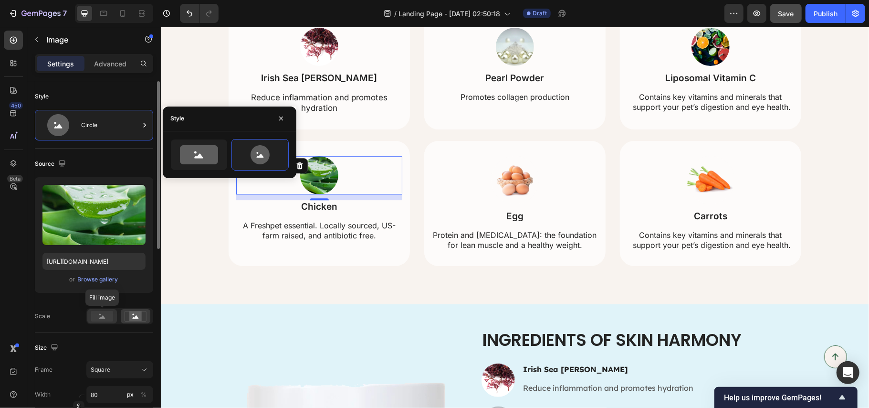
click at [100, 317] on icon at bounding box center [102, 316] width 6 height 3
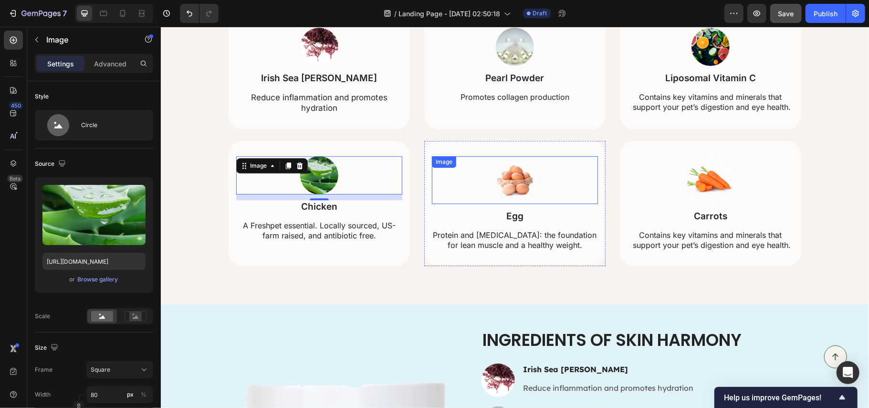
click at [499, 174] on img at bounding box center [515, 180] width 48 height 48
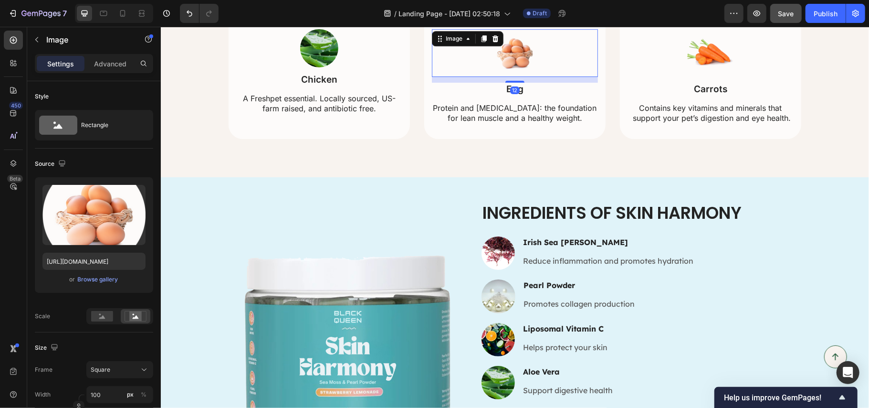
scroll to position [2359, 0]
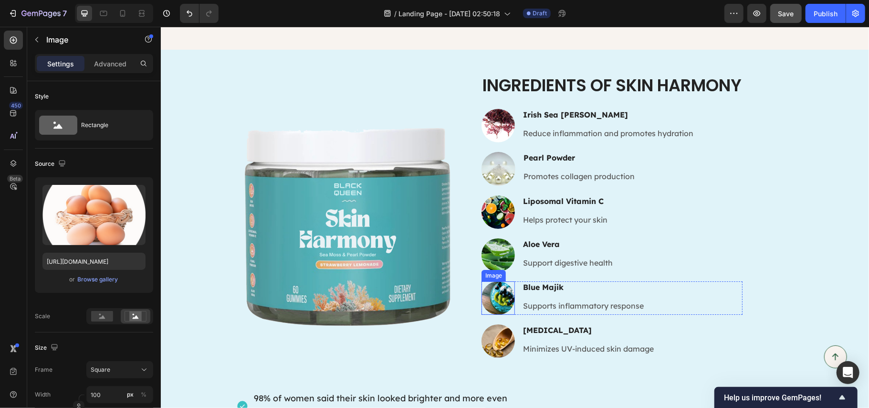
click at [499, 292] on img at bounding box center [497, 297] width 33 height 33
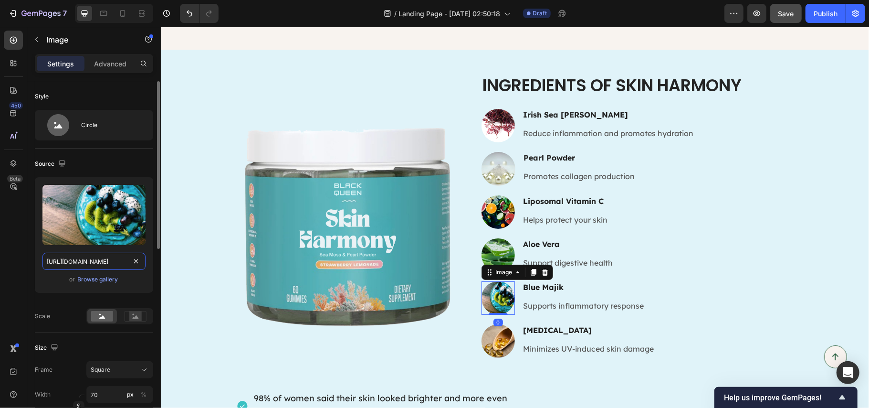
click at [97, 262] on input "https://cdn.shopify.com/s/files/1/0890/9530/7606/files/gempages_575567914451600…" at bounding box center [93, 261] width 103 height 17
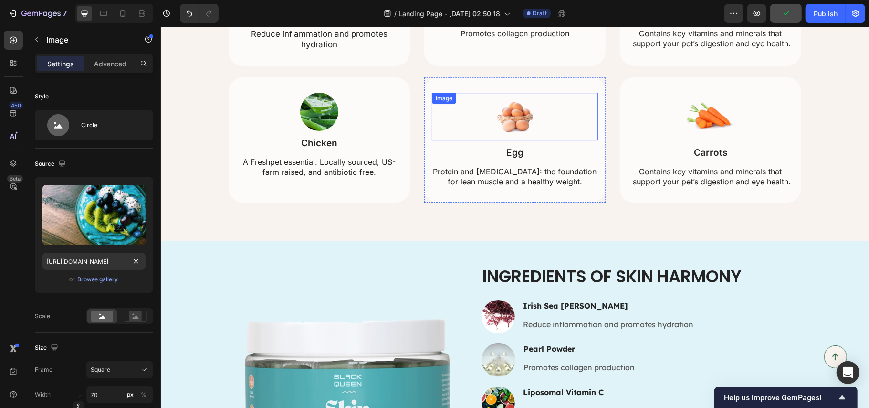
click at [515, 119] on img at bounding box center [515, 116] width 48 height 48
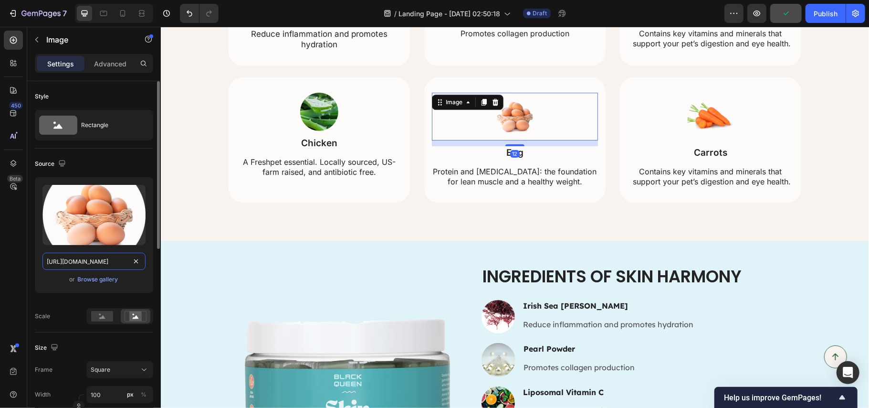
click at [84, 257] on input "https://cdn.shopify.com/s/files/1/0890/9530/7606/files/gempages_575567914451600…" at bounding box center [93, 261] width 103 height 17
paste input "7fe30ba5-326b-42e3-99a5-809622182d2b.webp"
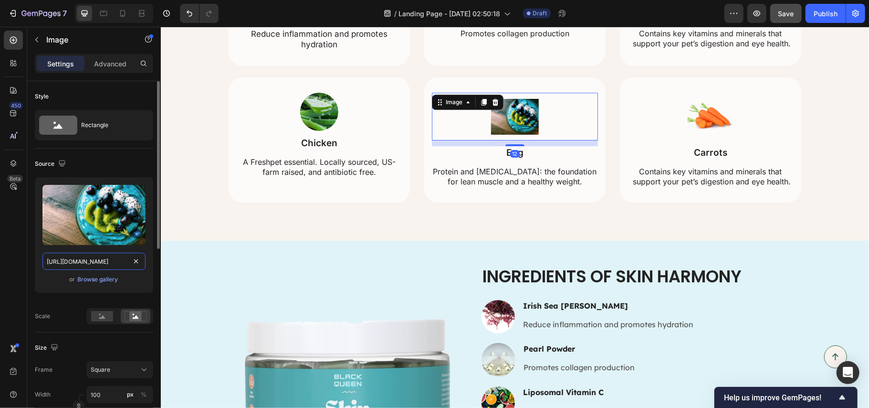
scroll to position [0, 300]
type input "https://cdn.shopify.com/s/files/1/0890/9530/7606/files/gempages_575567914451600…"
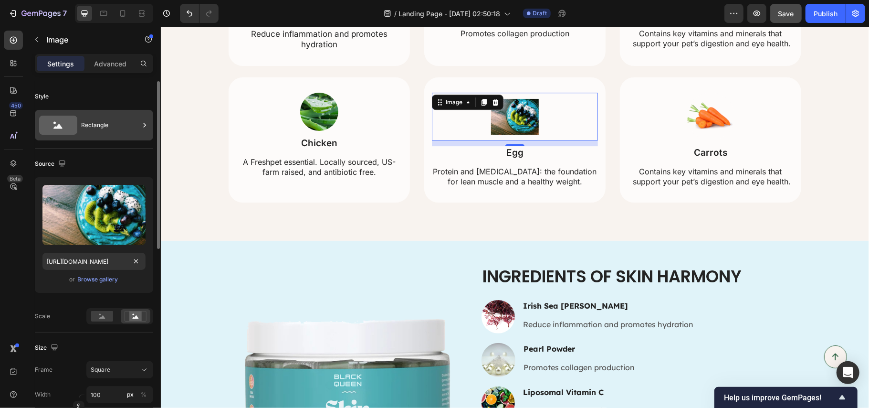
click at [95, 118] on div "Rectangle" at bounding box center [110, 125] width 58 height 22
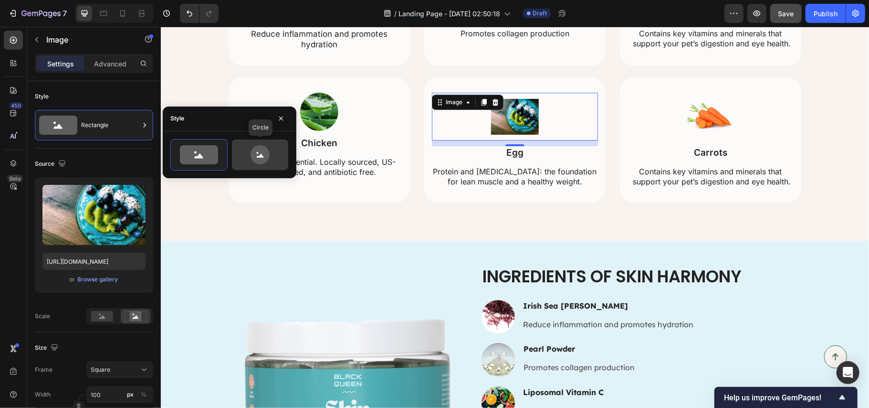
click at [270, 153] on icon at bounding box center [260, 154] width 45 height 19
type input "80"
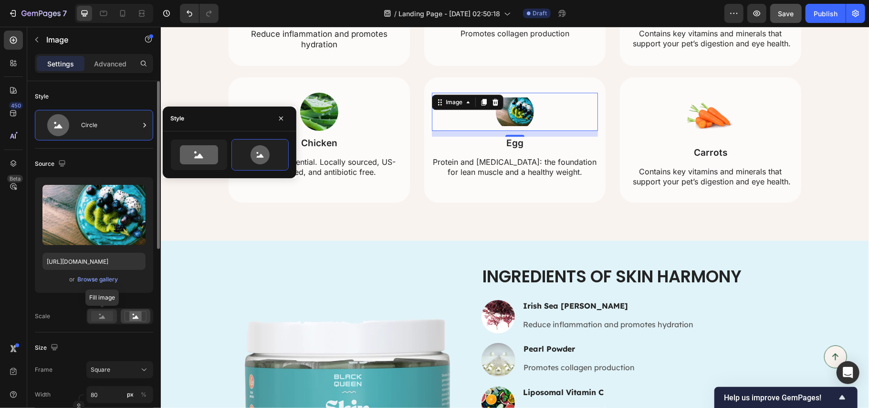
click at [104, 316] on rect at bounding box center [102, 316] width 22 height 11
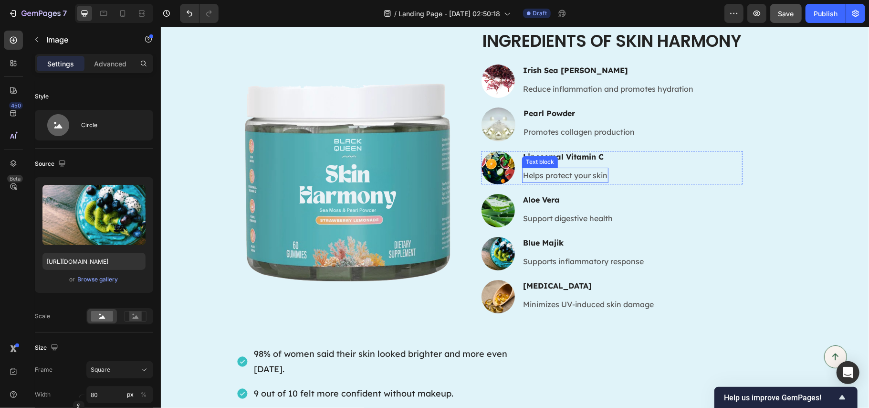
scroll to position [2422, 0]
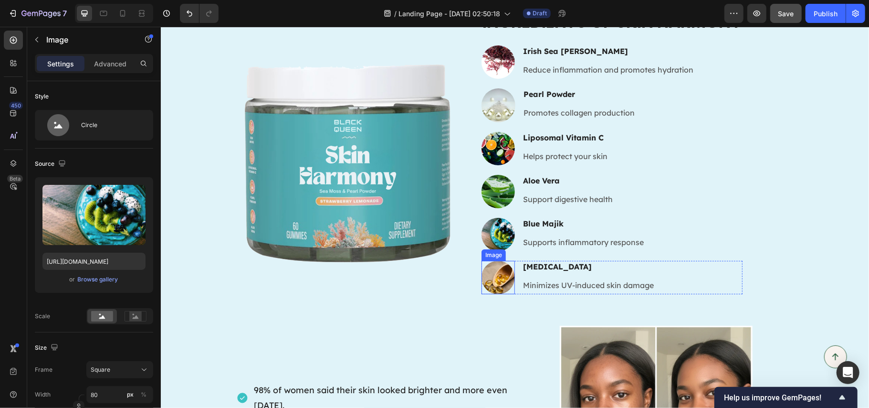
click at [497, 275] on img at bounding box center [497, 276] width 33 height 33
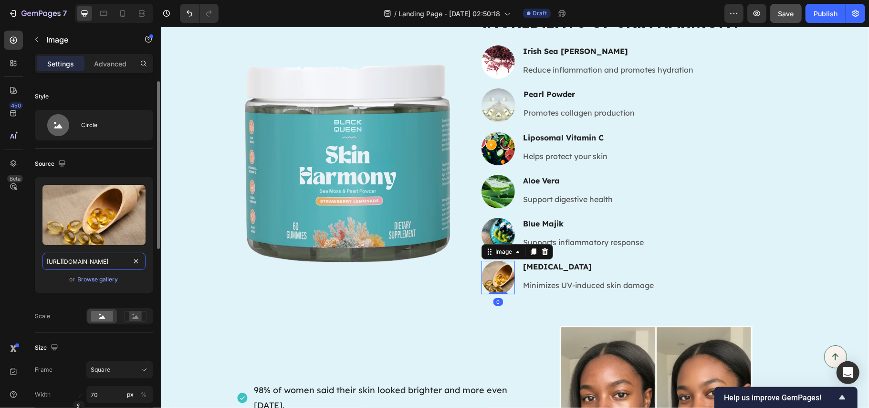
click at [73, 260] on input "https://cdn.shopify.com/s/files/1/0890/9530/7606/files/gempages_575567914451600…" at bounding box center [93, 261] width 103 height 17
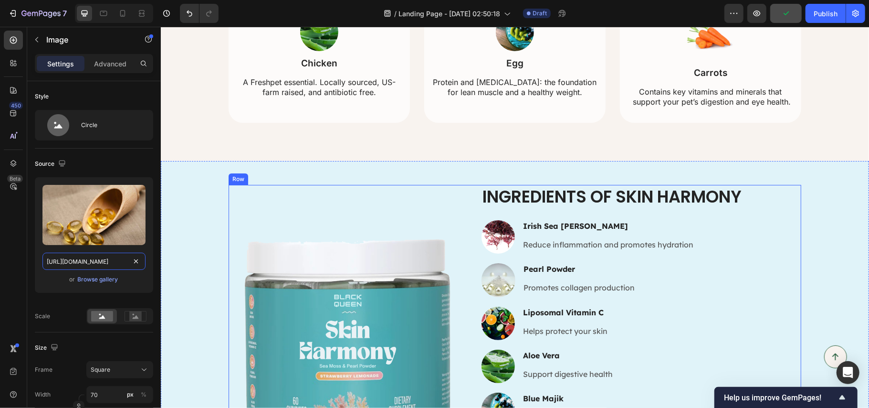
scroll to position [2104, 0]
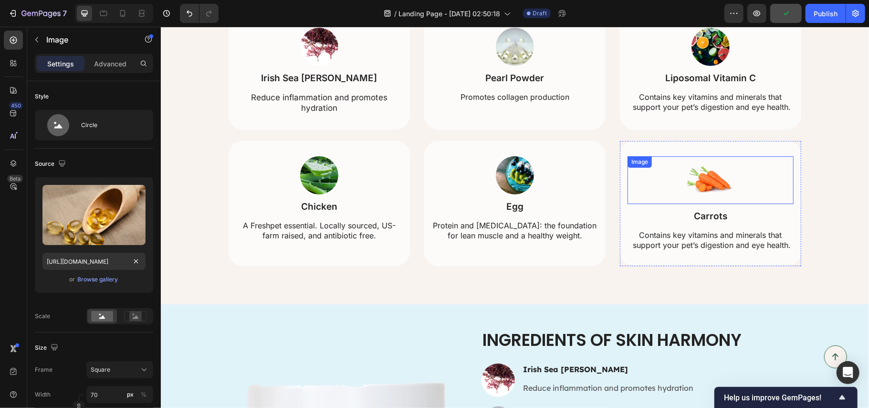
click at [705, 187] on img at bounding box center [710, 180] width 48 height 48
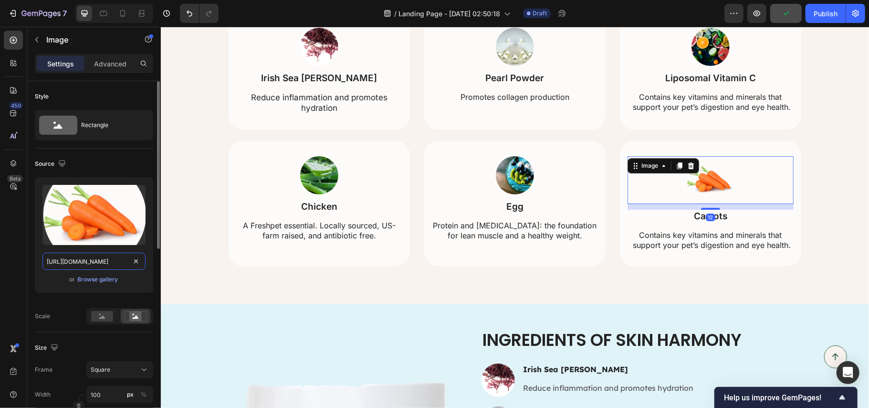
click at [75, 258] on input "https://cdn.shopify.com/s/files/1/0890/9530/7606/files/gempages_575567914451600…" at bounding box center [93, 261] width 103 height 17
paste input "962e9279-3efa-4efa-9302-329a263b8672.webp"
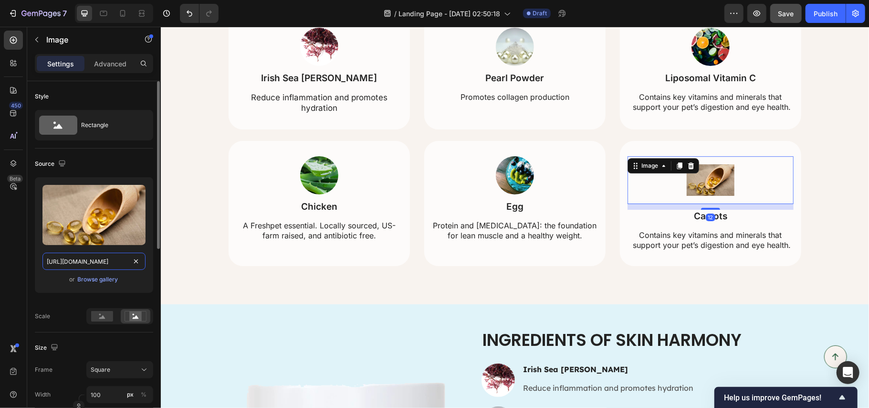
scroll to position [0, 300]
type input "https://cdn.shopify.com/s/files/1/0890/9530/7606/files/gempages_575567914451600…"
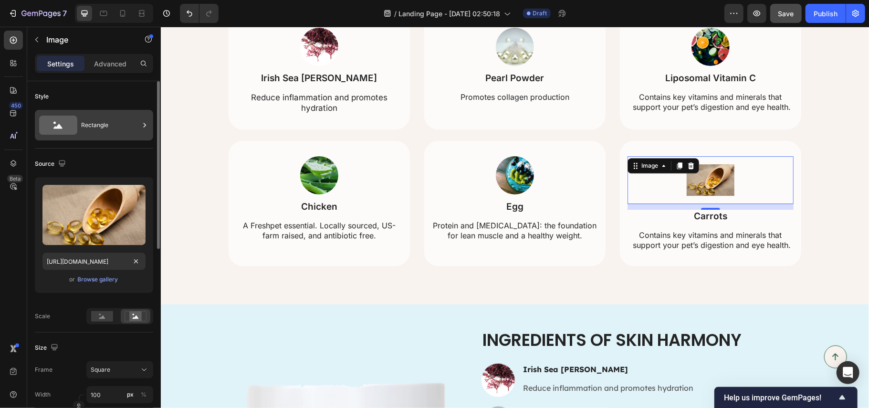
click at [94, 121] on div "Rectangle" at bounding box center [110, 125] width 58 height 22
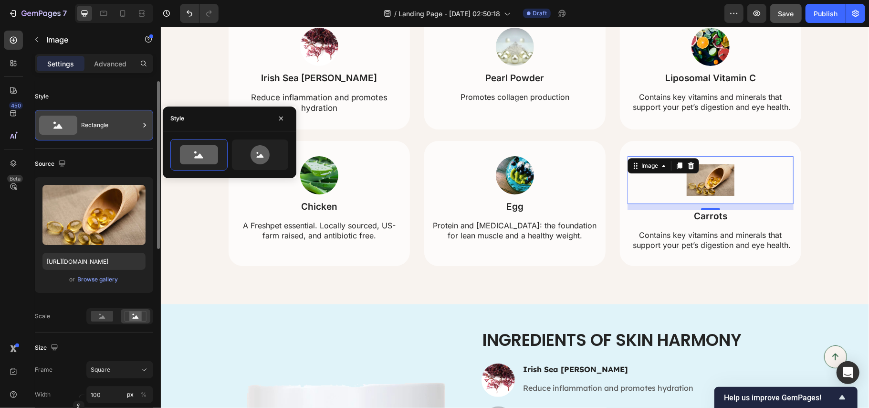
scroll to position [0, 0]
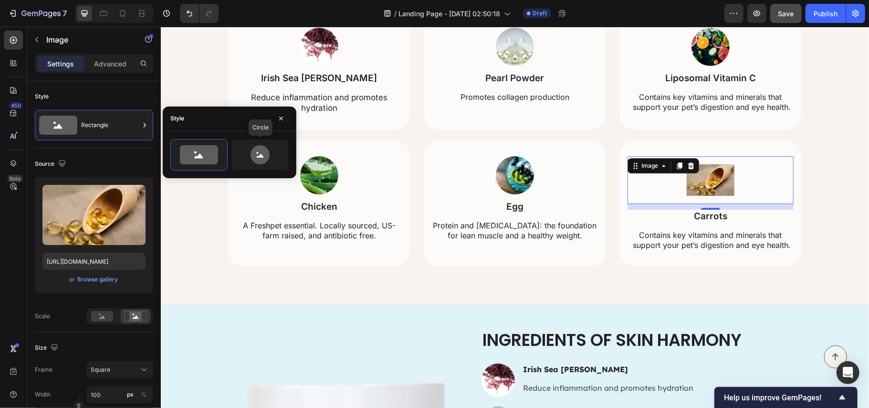
drag, startPoint x: 257, startPoint y: 156, endPoint x: 216, endPoint y: 174, distance: 44.9
click at [258, 156] on icon at bounding box center [260, 154] width 45 height 19
type input "80"
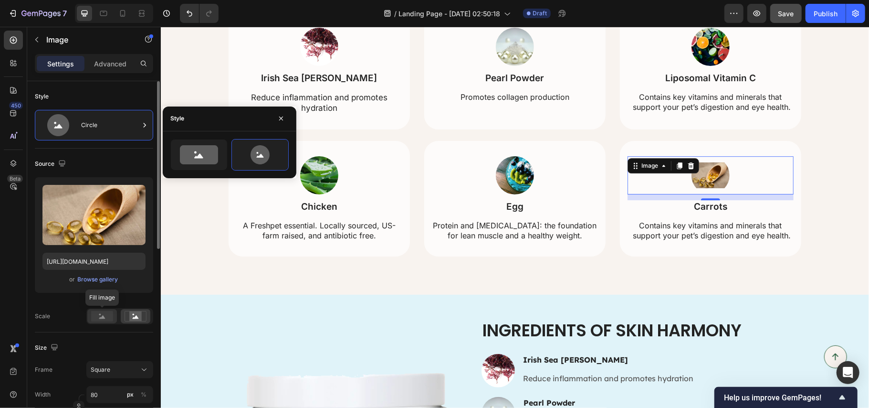
click at [105, 317] on rect at bounding box center [102, 316] width 22 height 11
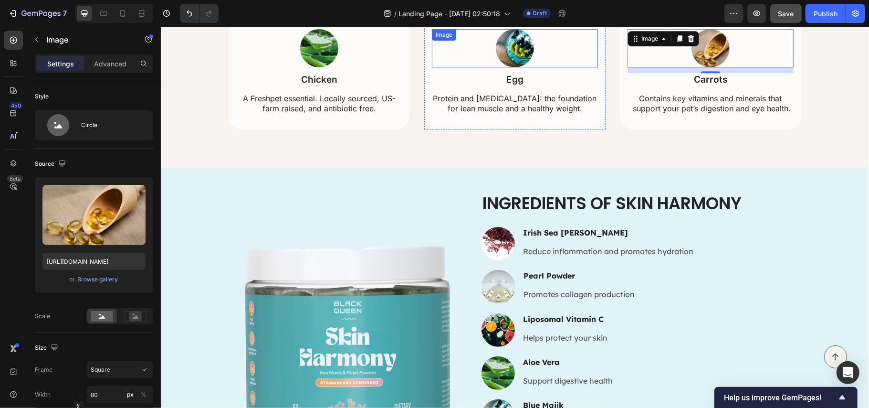
scroll to position [2359, 0]
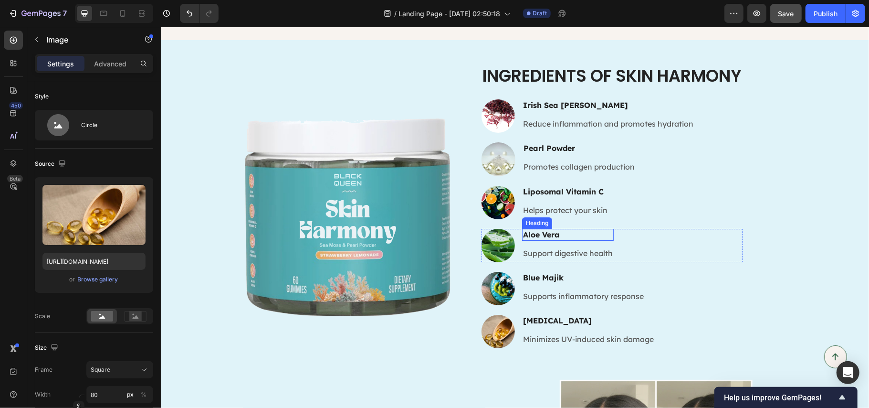
click at [537, 231] on h3 "Aloe Vera" at bounding box center [568, 234] width 92 height 12
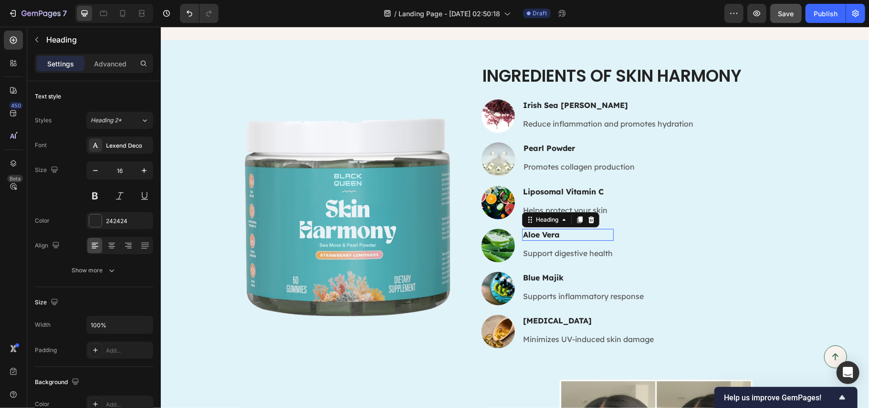
click at [537, 231] on h3 "Aloe Vera" at bounding box center [568, 234] width 92 height 12
click at [537, 231] on p "Aloe Vera" at bounding box center [568, 234] width 90 height 10
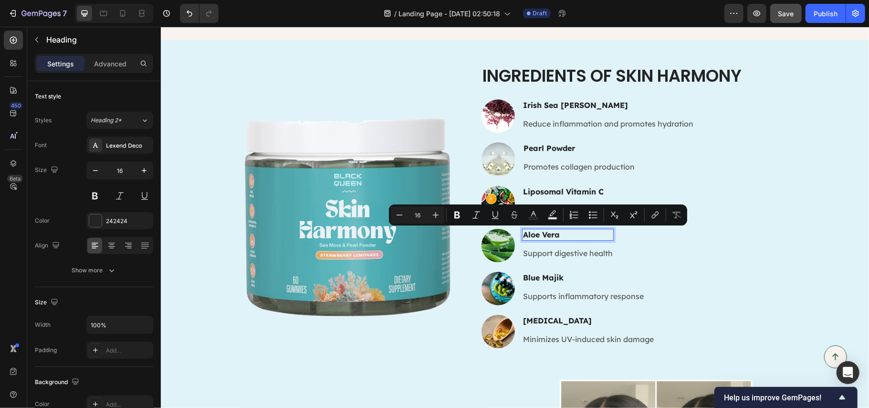
copy p "Aloe Vera"
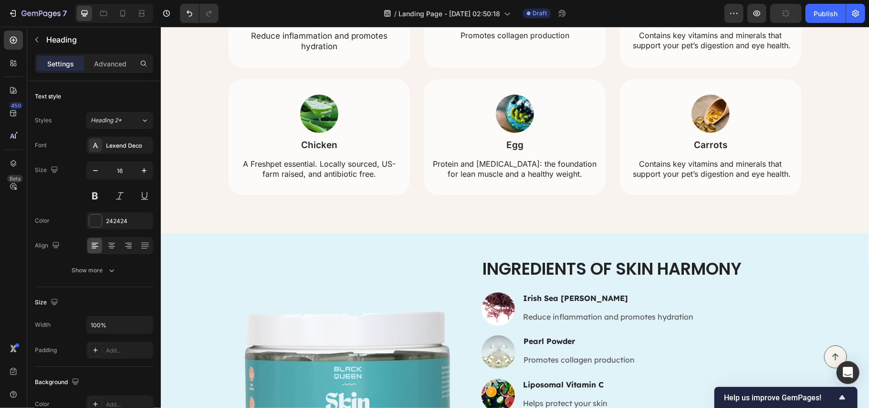
scroll to position [2104, 0]
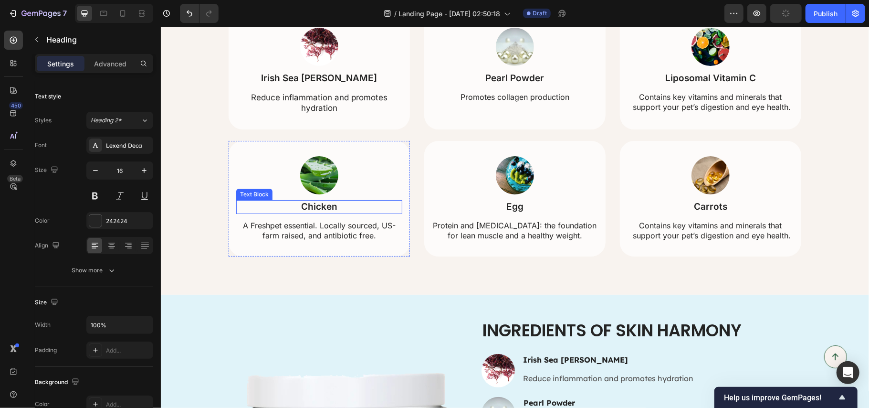
click at [314, 204] on p "Chicken" at bounding box center [319, 206] width 164 height 12
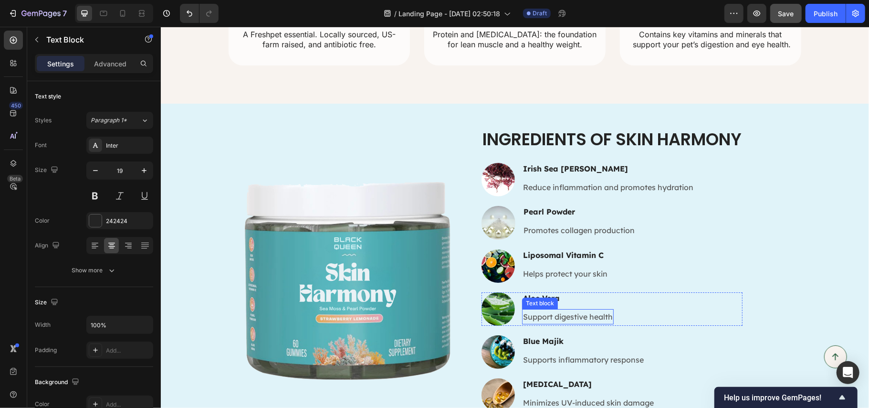
click at [544, 318] on p "Support digestive health" at bounding box center [568, 316] width 90 height 14
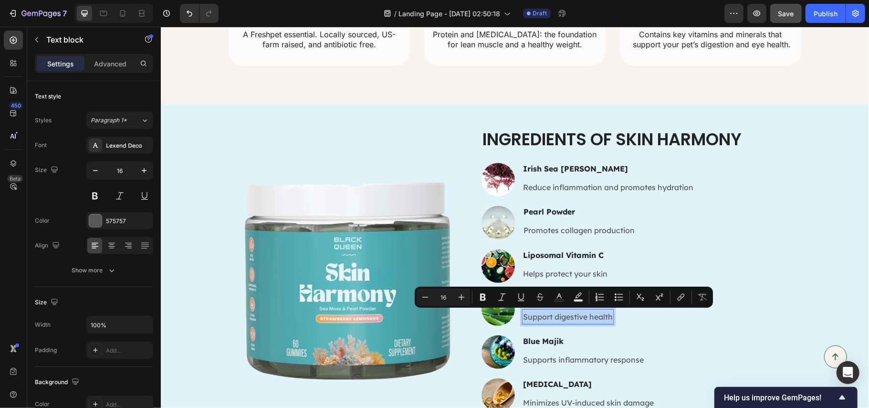
click at [570, 317] on p "Support digestive health" at bounding box center [568, 316] width 90 height 14
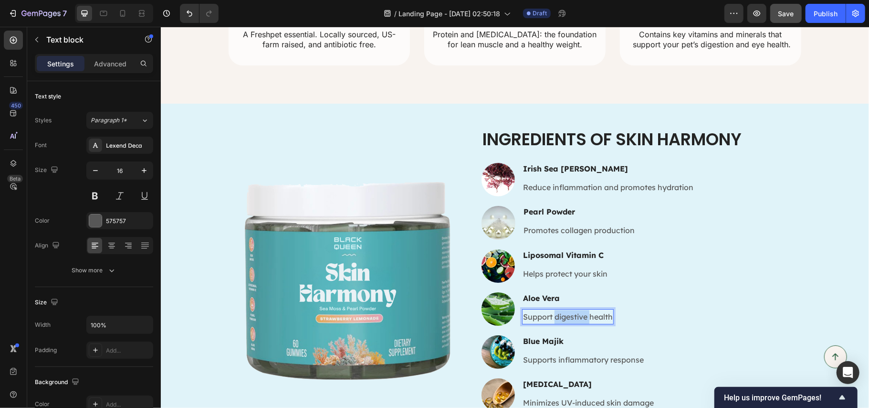
click at [570, 317] on p "Support digestive health" at bounding box center [568, 316] width 90 height 14
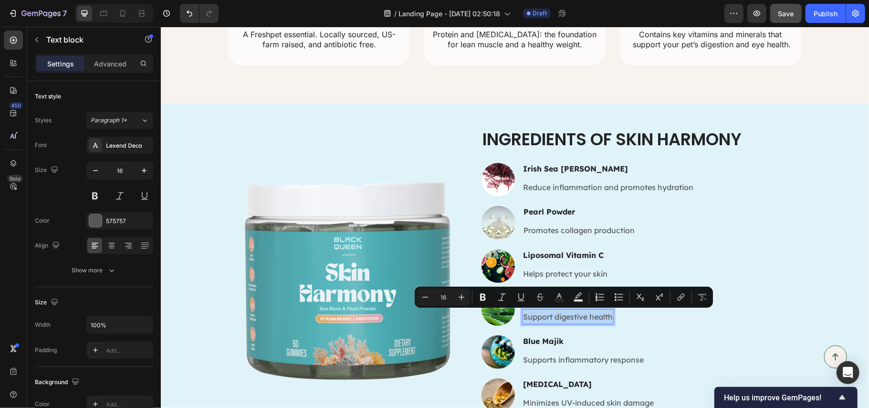
copy p "Support digestive health"
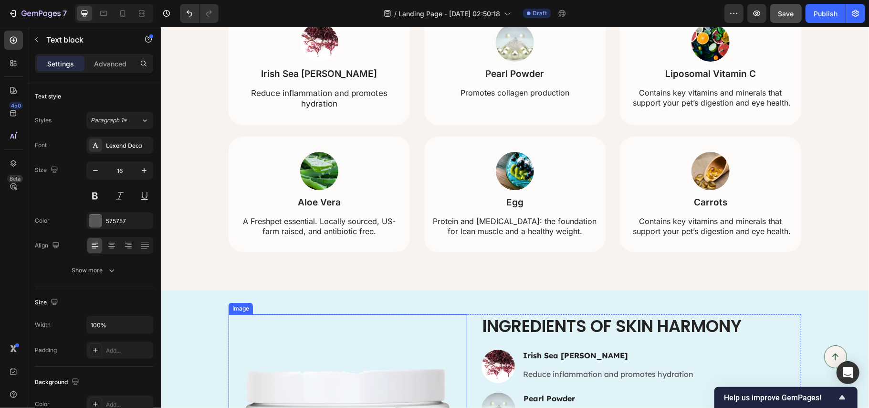
scroll to position [2104, 0]
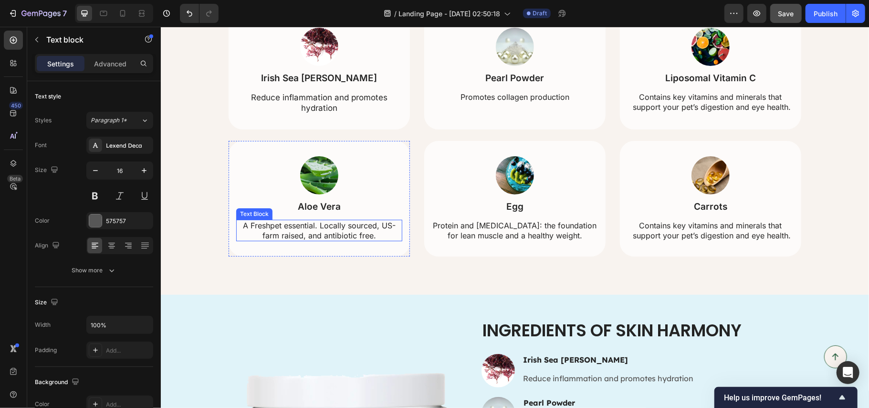
click at [327, 230] on p "A Freshpet essential. Locally sourced, US-farm raised, and antibiotic free." at bounding box center [319, 230] width 164 height 20
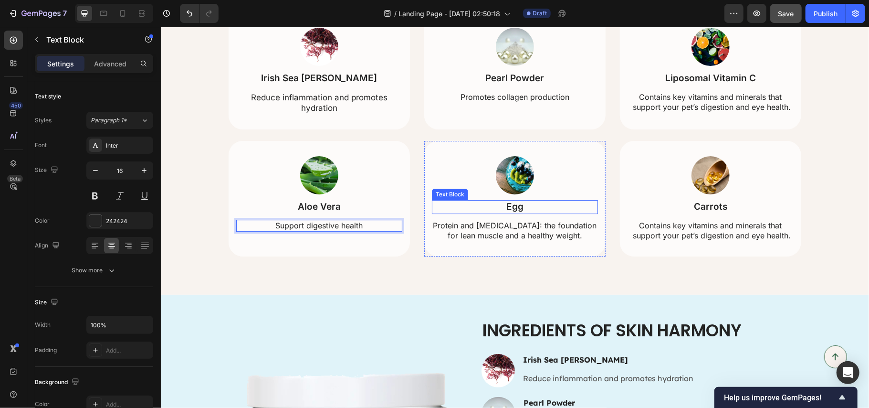
click at [507, 206] on p "Egg" at bounding box center [514, 206] width 164 height 12
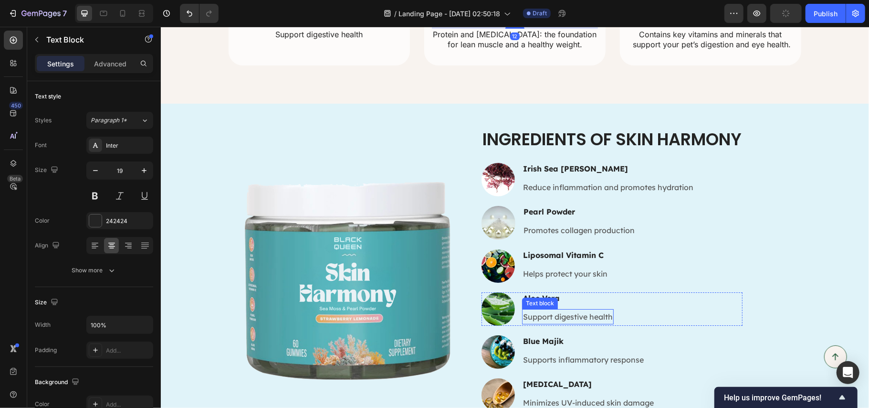
scroll to position [2359, 0]
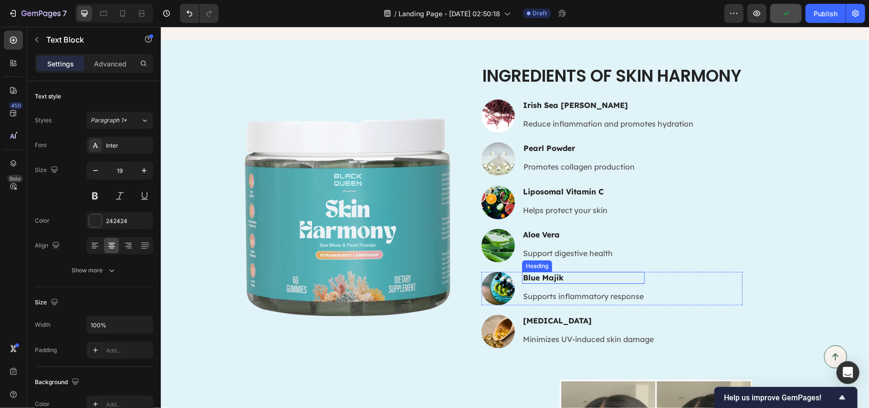
click at [562, 274] on h3 "Blue Majik" at bounding box center [583, 277] width 123 height 12
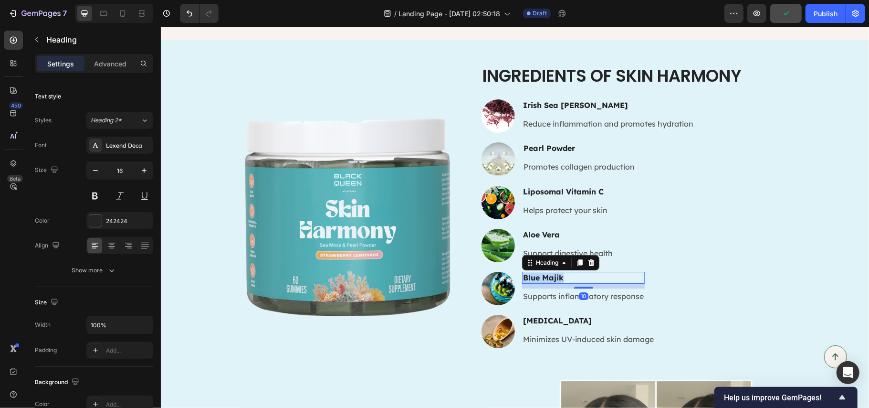
click at [562, 274] on p "Blue Majik" at bounding box center [583, 277] width 121 height 10
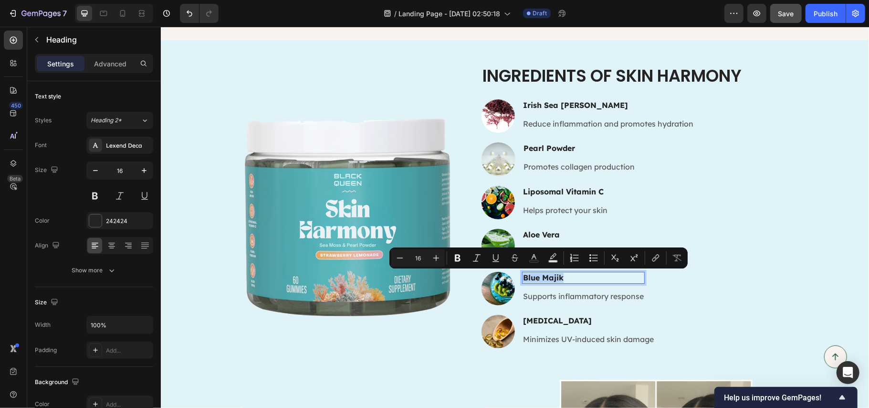
copy p "Blue Majik"
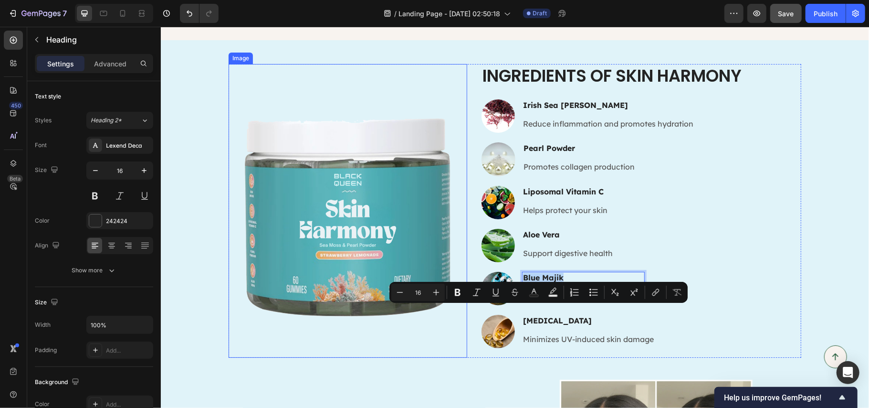
scroll to position [2231, 0]
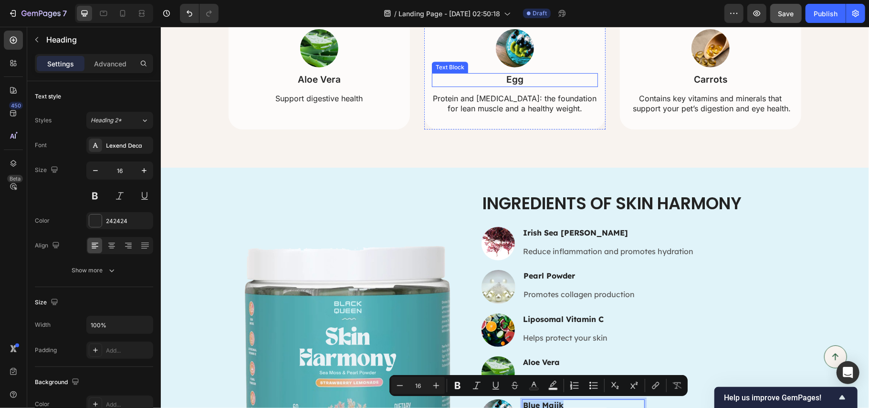
click at [508, 79] on p "Egg" at bounding box center [514, 80] width 164 height 12
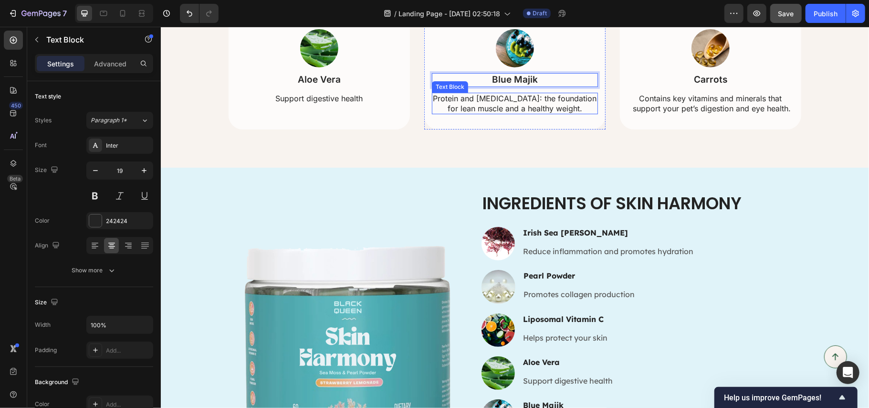
click at [508, 97] on p "Protein and amino acids: the foundation for lean muscle and a healthy weight." at bounding box center [514, 103] width 164 height 20
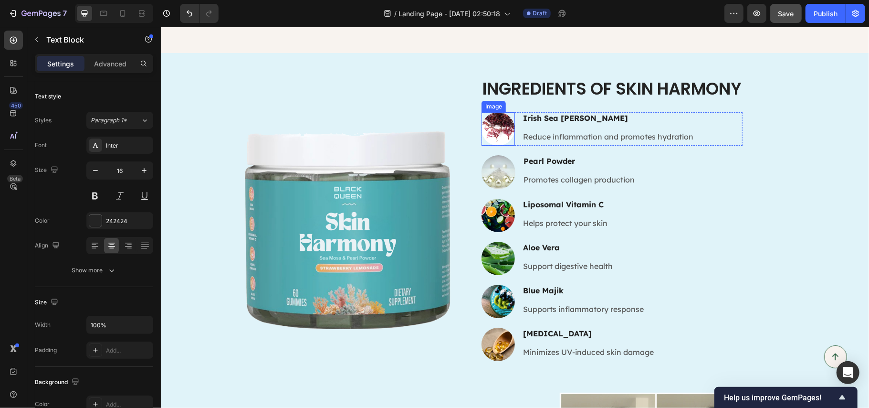
scroll to position [2359, 0]
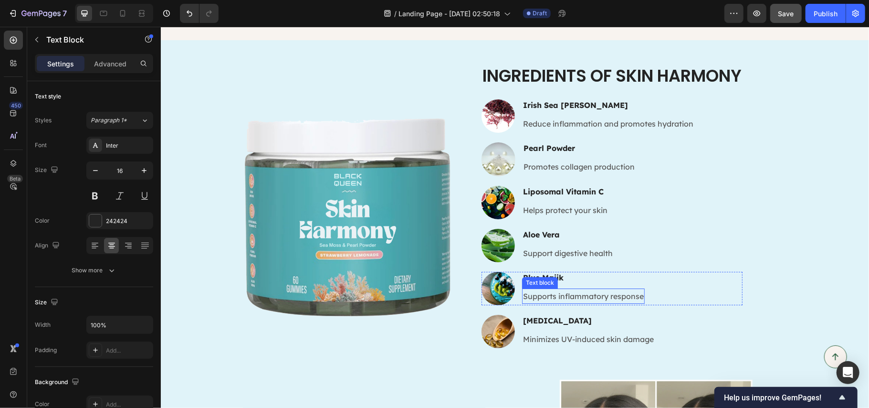
click at [548, 293] on p "Supports inflammatory response" at bounding box center [583, 296] width 121 height 14
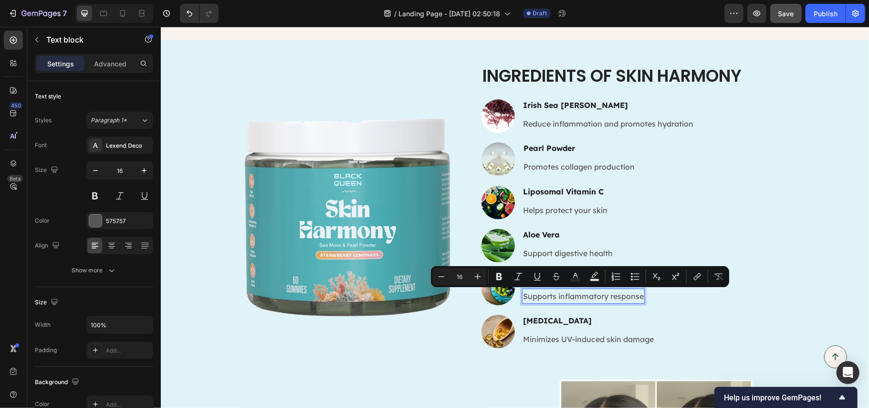
copy p "Supports inflammatory response"
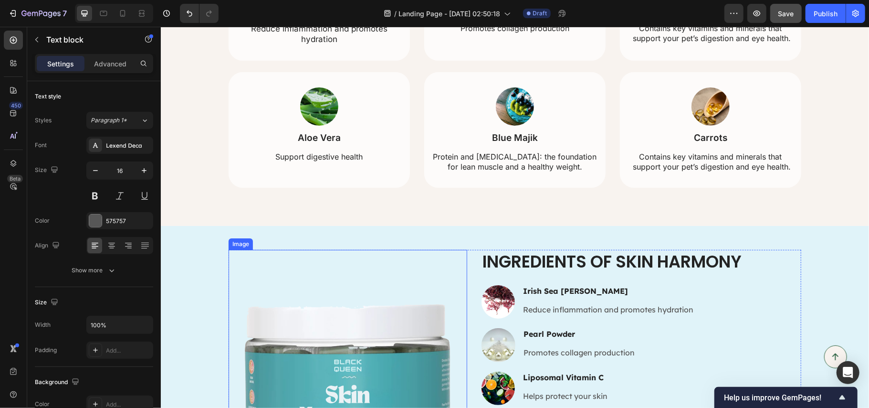
scroll to position [2104, 0]
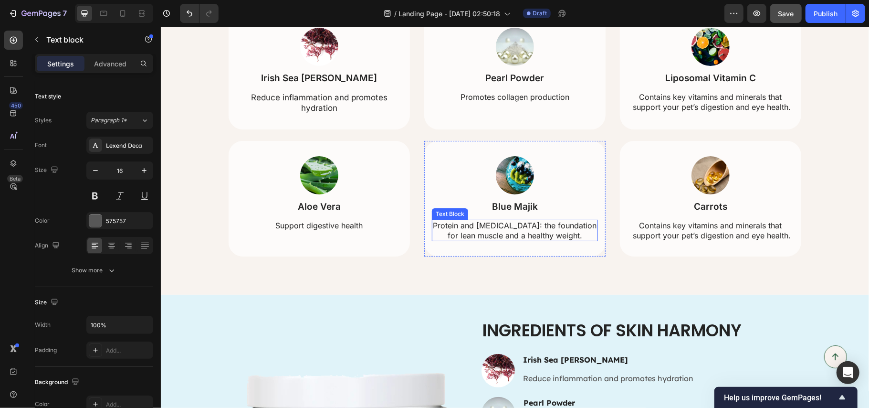
click at [489, 225] on p "Protein and amino acids: the foundation for lean muscle and a healthy weight." at bounding box center [514, 230] width 164 height 20
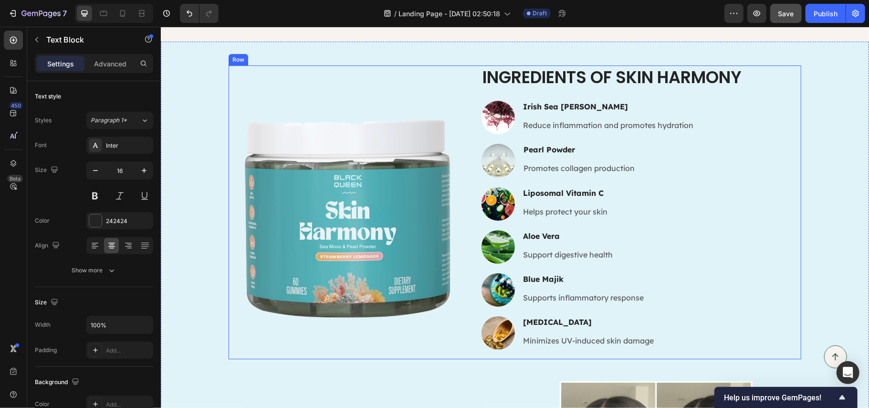
scroll to position [2359, 0]
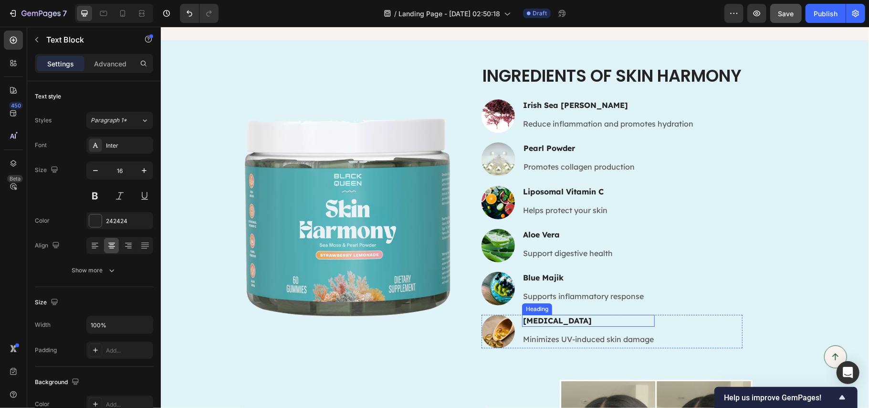
click at [543, 319] on h3 "[MEDICAL_DATA]" at bounding box center [588, 320] width 133 height 12
click at [543, 319] on p "[MEDICAL_DATA]" at bounding box center [588, 320] width 131 height 10
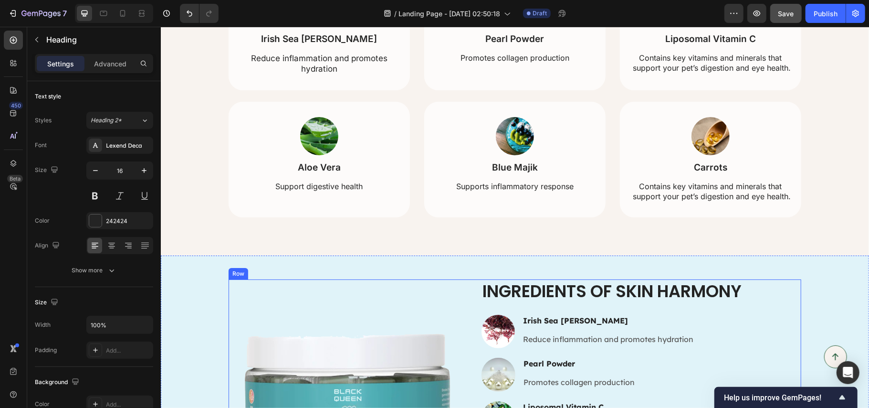
scroll to position [2040, 0]
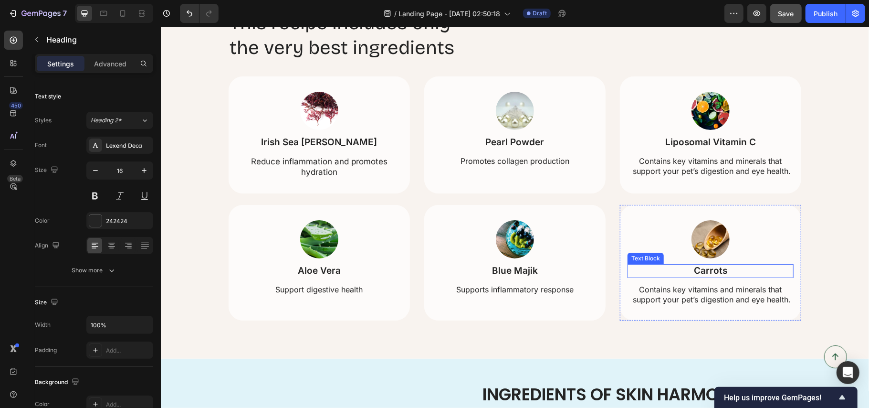
click at [701, 268] on p "Carrots" at bounding box center [710, 270] width 164 height 12
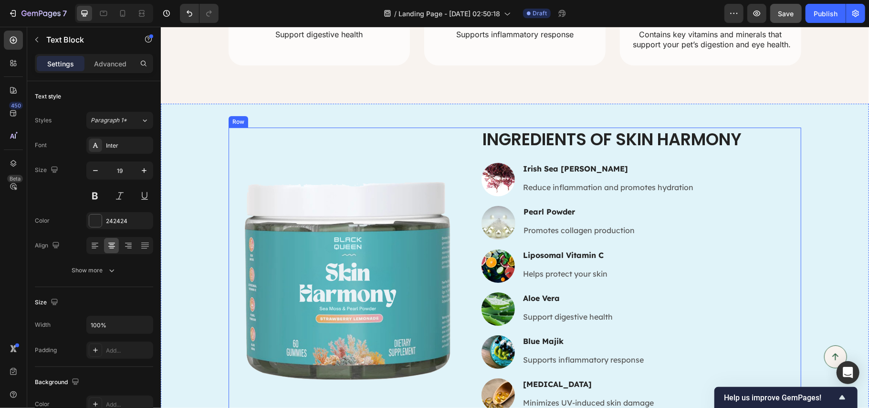
scroll to position [2422, 0]
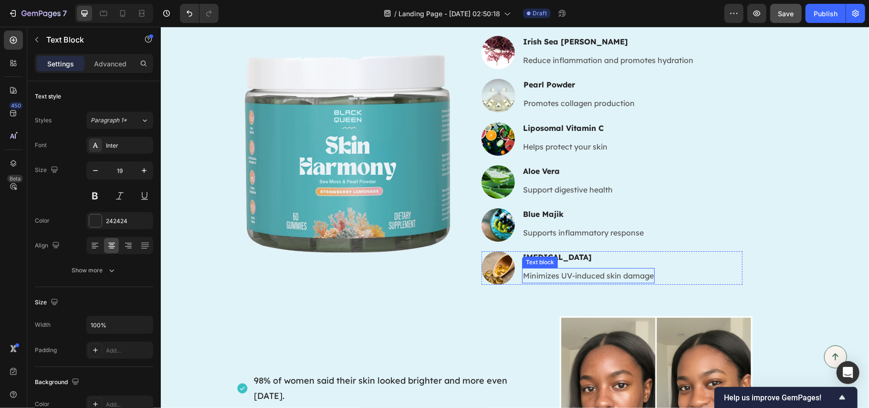
click at [551, 275] on p "Minimizes UV-induced skin damage" at bounding box center [588, 275] width 131 height 14
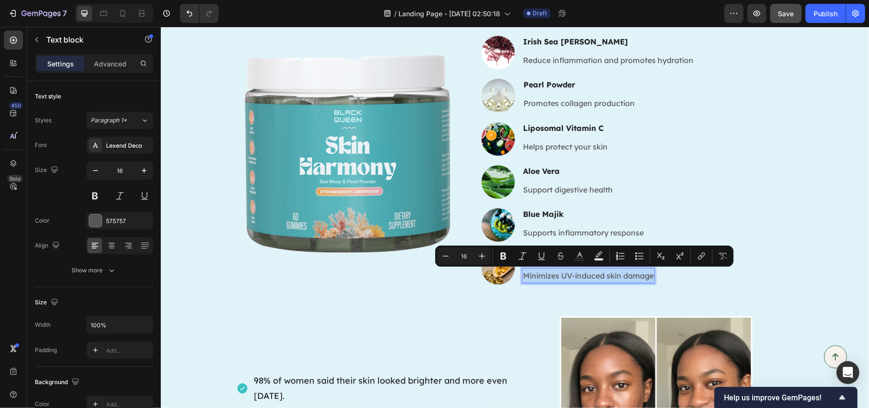
copy p "Minimizes UV-induced skin damage"
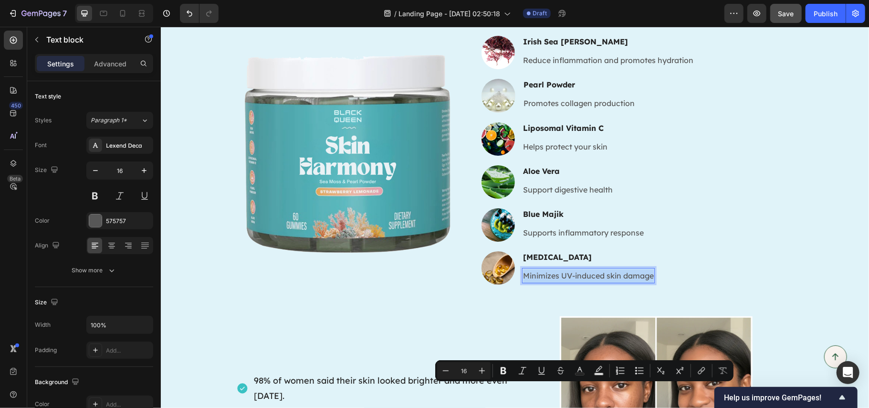
scroll to position [2104, 0]
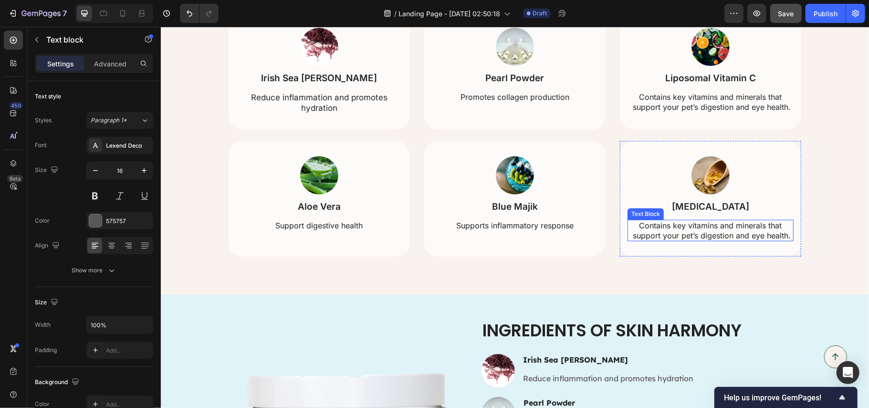
click at [722, 229] on p "Contains key vitamins and minerals that support your pet’s digestion and eye he…" at bounding box center [710, 230] width 164 height 20
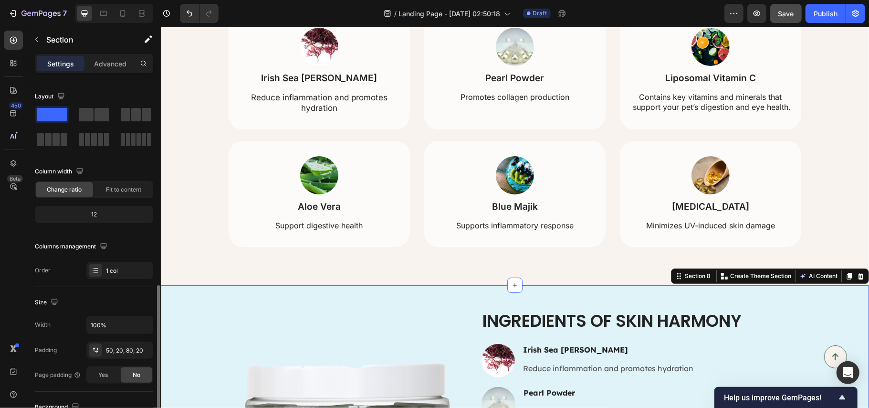
scroll to position [230, 0]
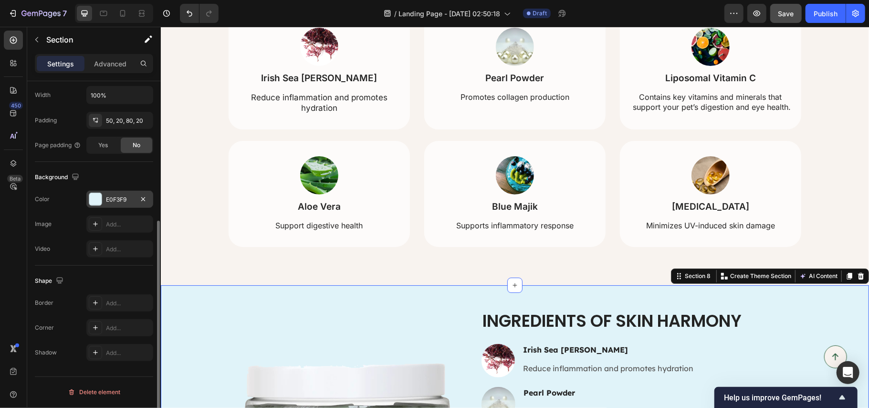
click at [104, 193] on div "E0F3F9" at bounding box center [119, 198] width 67 height 17
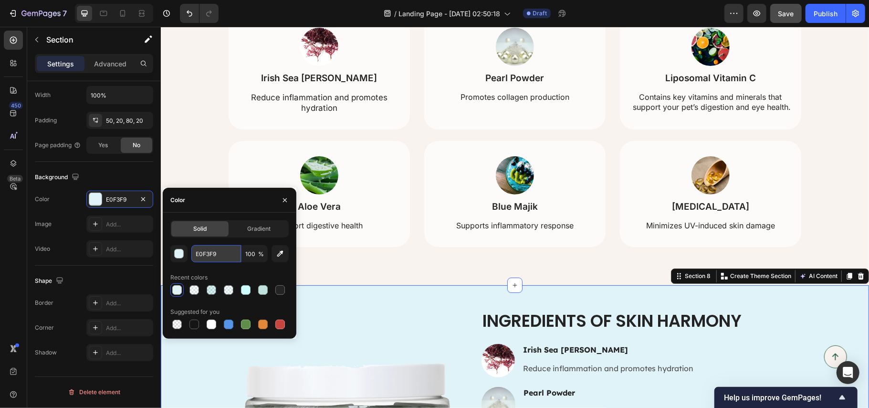
click at [212, 253] on input "E0F3F9" at bounding box center [216, 253] width 50 height 17
click at [185, 138] on div "This recipe includes only the very best ingredients Heading Image Irish Sea Mos…" at bounding box center [514, 95] width 689 height 301
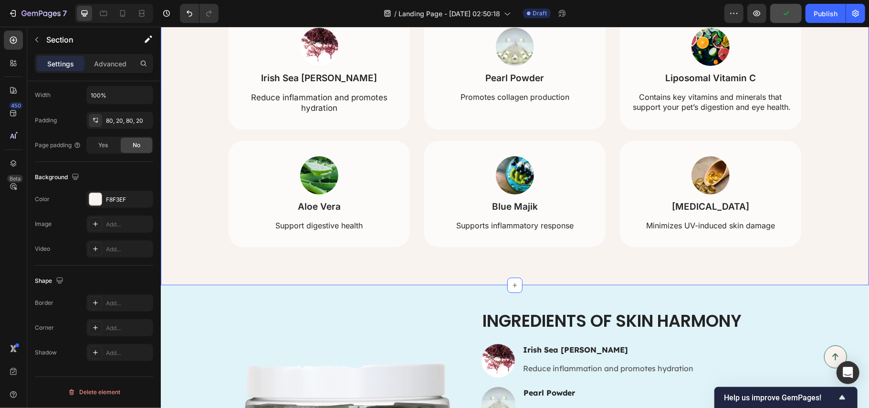
click at [185, 138] on div "This recipe includes only the very best ingredients Heading Image Irish Sea Mos…" at bounding box center [514, 95] width 689 height 301
click at [117, 199] on div "F8F3EF" at bounding box center [120, 199] width 28 height 9
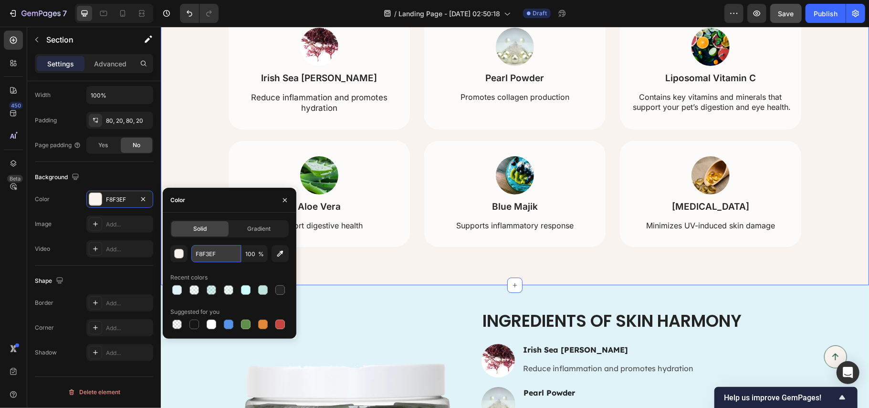
click at [207, 255] on input "F8F3EF" at bounding box center [216, 253] width 50 height 17
paste input "E0F3F9"
type input "E0F3F9"
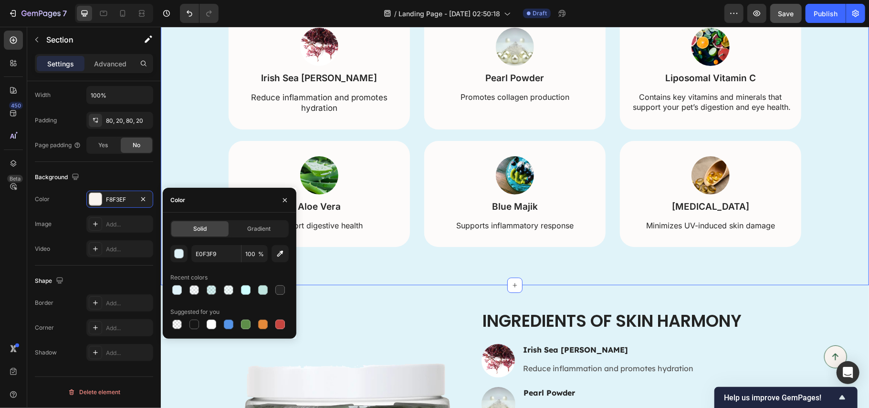
click at [408, 264] on div "This recipe includes only the very best ingredients Heading Image Irish Sea Mos…" at bounding box center [514, 95] width 708 height 377
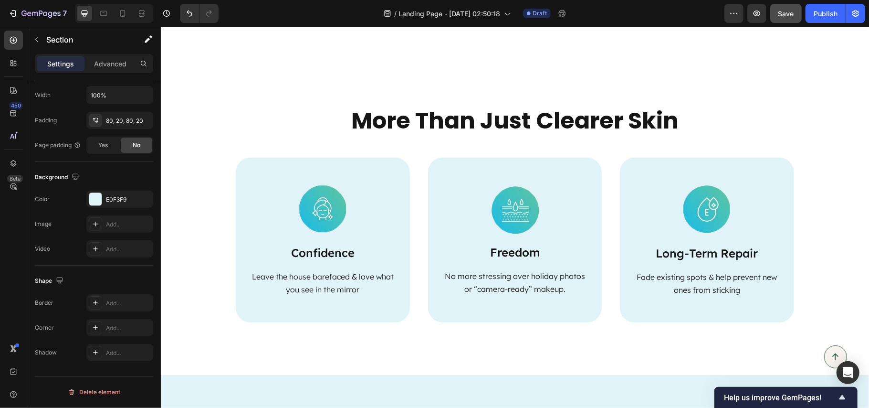
scroll to position [1977, 0]
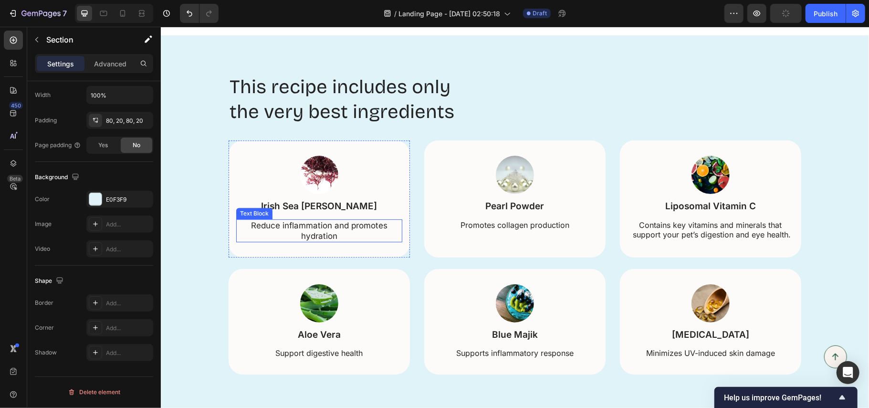
click at [311, 225] on p "Reduce inflammation and promotes hydration" at bounding box center [319, 230] width 164 height 21
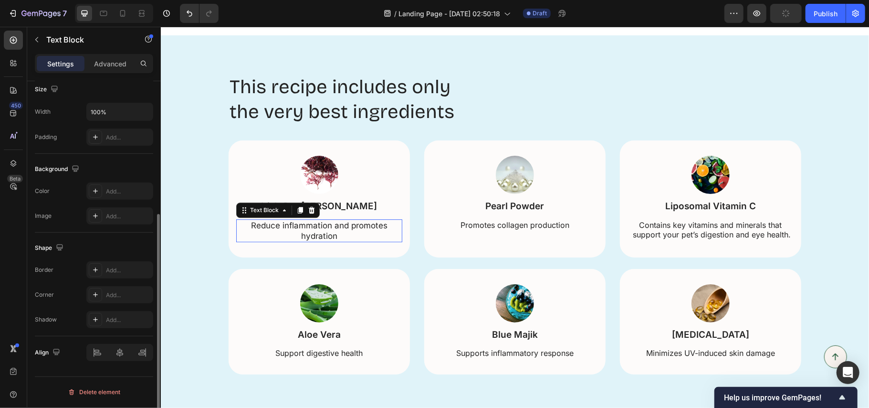
click at [311, 225] on p "Reduce inflammation and promotes hydration" at bounding box center [319, 230] width 164 height 21
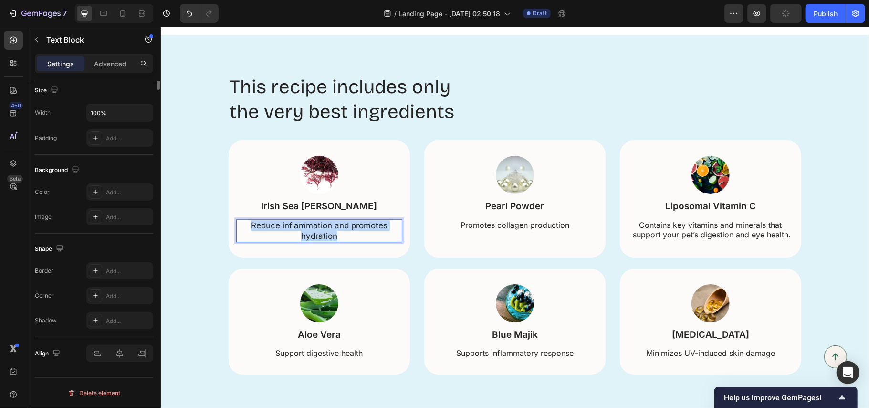
scroll to position [0, 0]
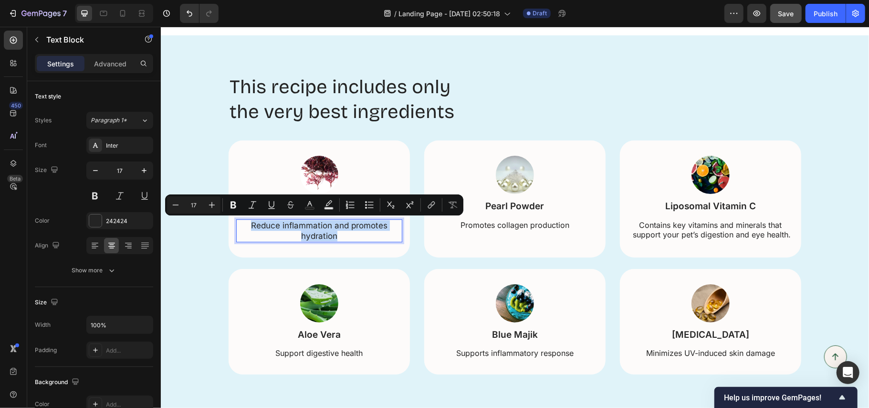
click at [308, 225] on p "Reduce inflammation and promotes hydration" at bounding box center [319, 230] width 164 height 21
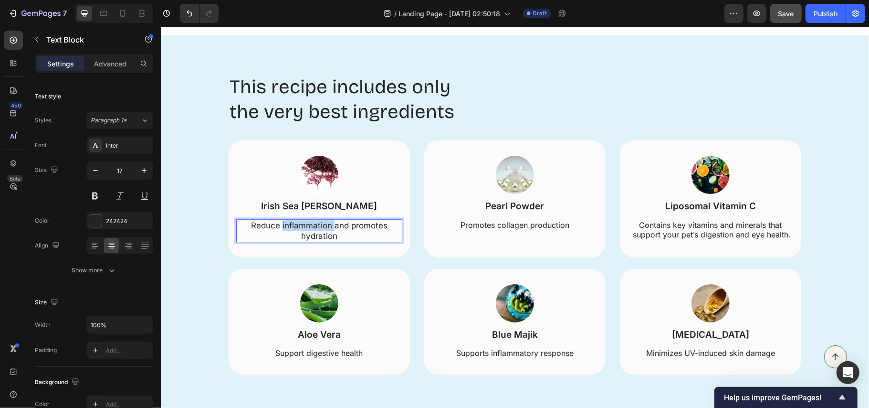
click at [308, 225] on p "Reduce inflammation and promotes hydration" at bounding box center [319, 230] width 164 height 21
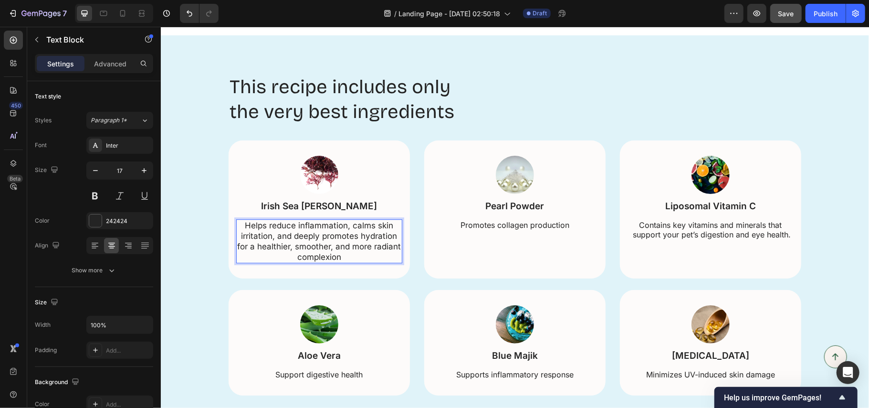
click at [313, 232] on p "Helps reduce inflammation, calms skin irritation, and deeply promotes hydration…" at bounding box center [319, 241] width 164 height 42
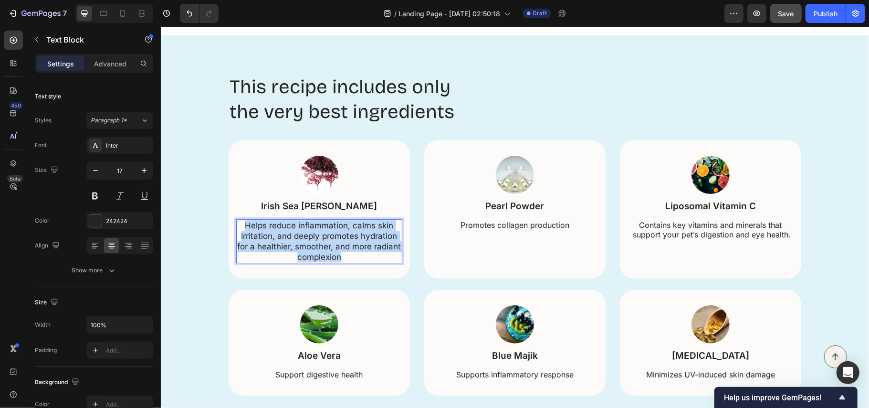
click at [313, 232] on p "Helps reduce inflammation, calms skin irritation, and deeply promotes hydration…" at bounding box center [319, 241] width 164 height 42
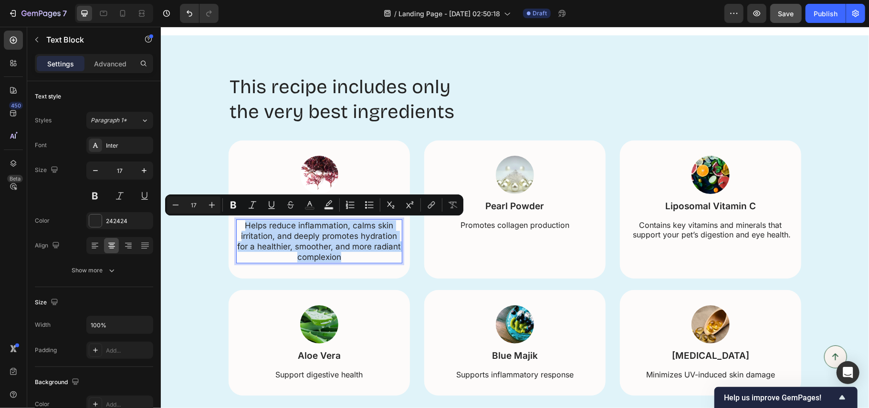
copy p "Helps reduce inflammation, calms skin irritation, and deeply promotes hydration…"
click at [331, 239] on p "Helps reduce inflammation, calms skin irritation, and deeply promotes hydration…" at bounding box center [319, 241] width 164 height 42
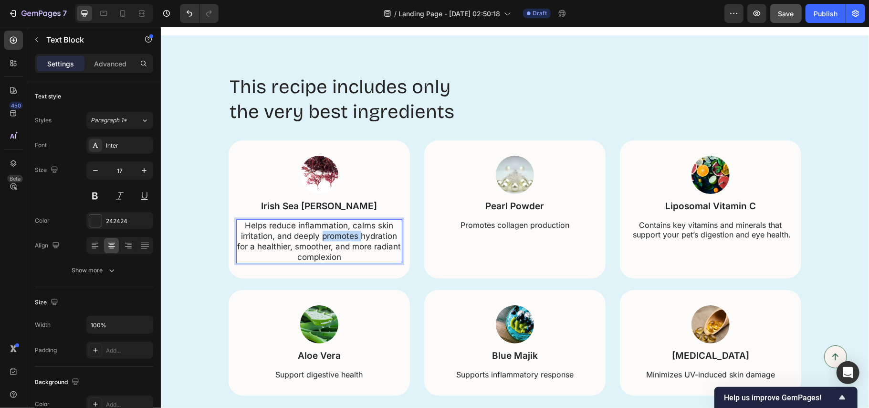
click at [331, 239] on p "Helps reduce inflammation, calms skin irritation, and deeply promotes hydration…" at bounding box center [319, 241] width 164 height 42
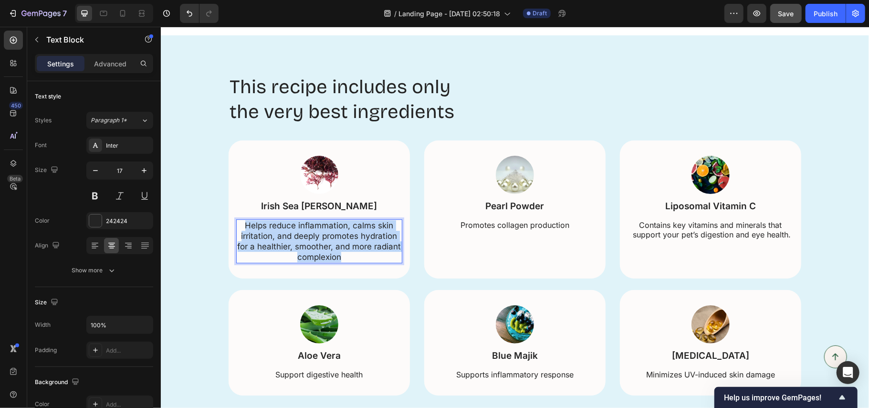
click at [331, 239] on p "Helps reduce inflammation, calms skin irritation, and deeply promotes hydration…" at bounding box center [319, 241] width 164 height 42
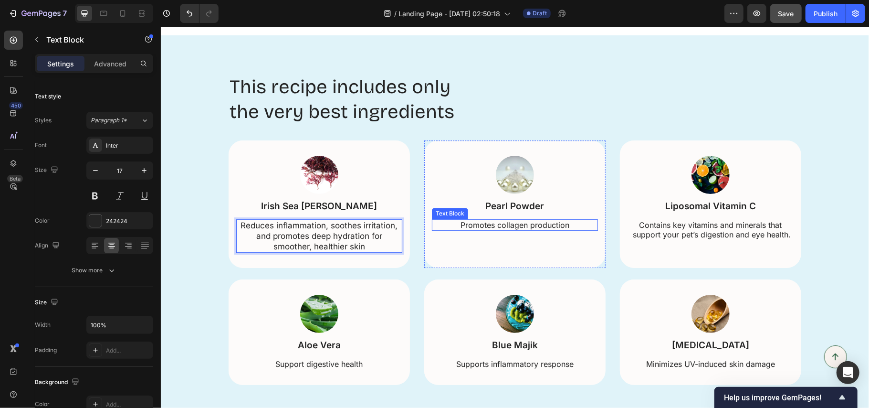
click at [496, 221] on p "Promotes collagen production" at bounding box center [514, 225] width 164 height 10
click at [344, 232] on p "Reduces inflammation, soothes irritation, and promotes deep hydration for smoot…" at bounding box center [319, 236] width 164 height 32
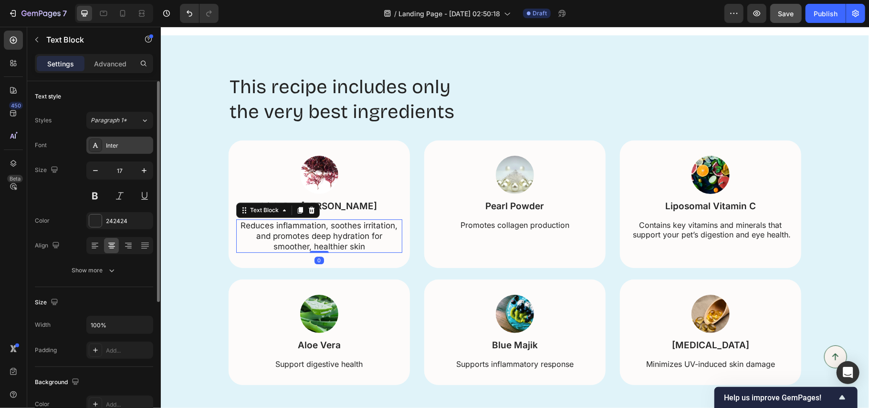
click at [116, 144] on div "Inter" at bounding box center [128, 145] width 45 height 9
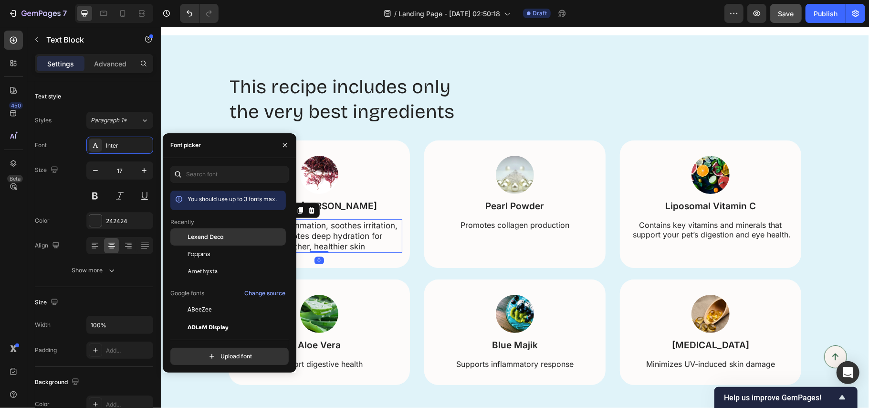
click at [202, 238] on span "Lexend Deca" at bounding box center [206, 236] width 36 height 9
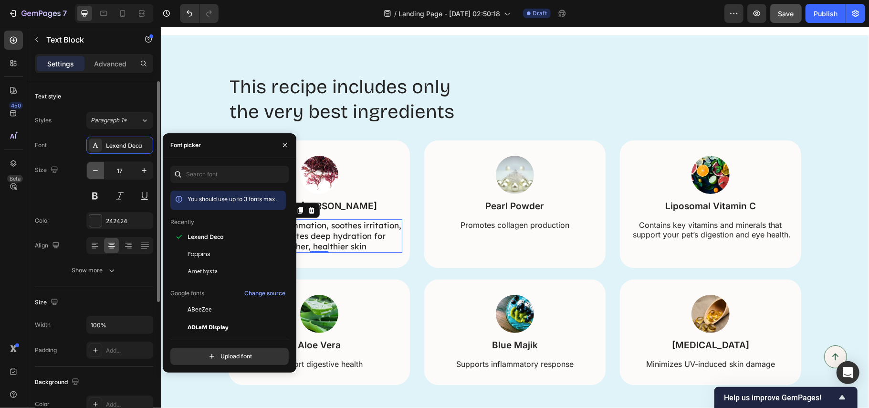
click at [95, 169] on icon "button" at bounding box center [96, 171] width 10 height 10
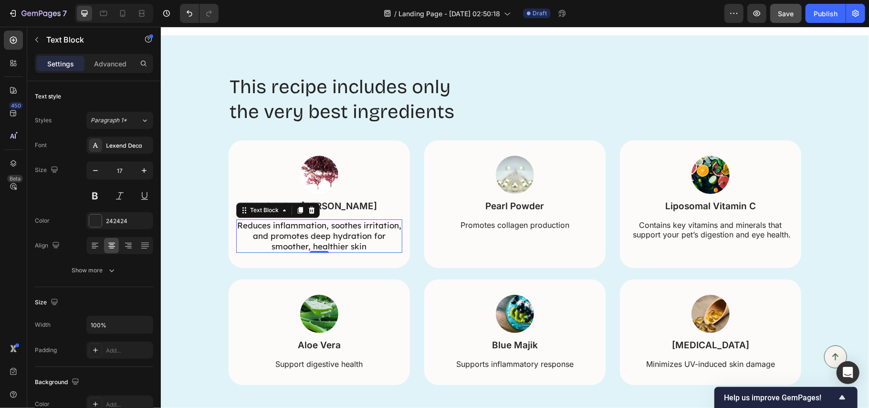
type input "16"
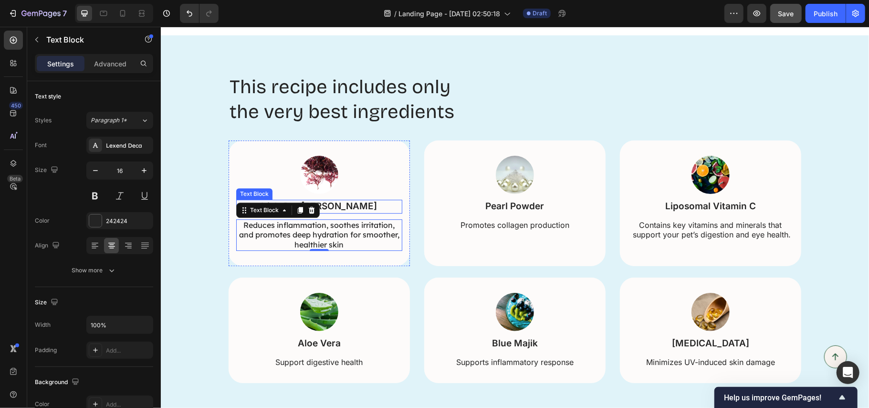
click at [335, 200] on p "Irish Sea [PERSON_NAME]" at bounding box center [319, 206] width 164 height 12
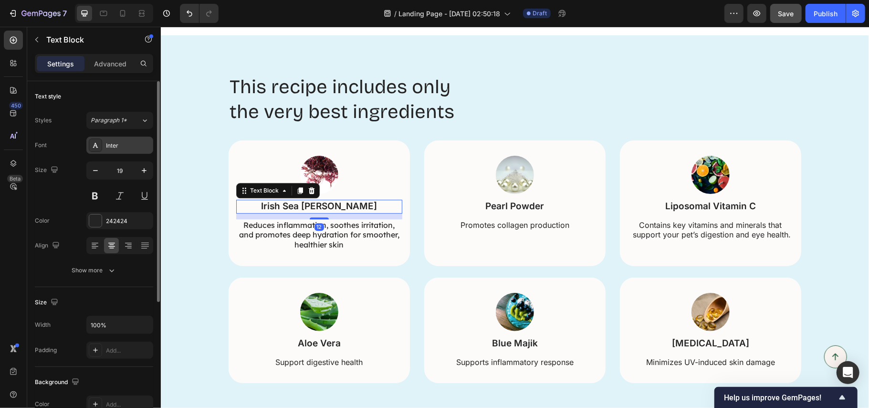
click at [117, 146] on div "Inter" at bounding box center [128, 145] width 45 height 9
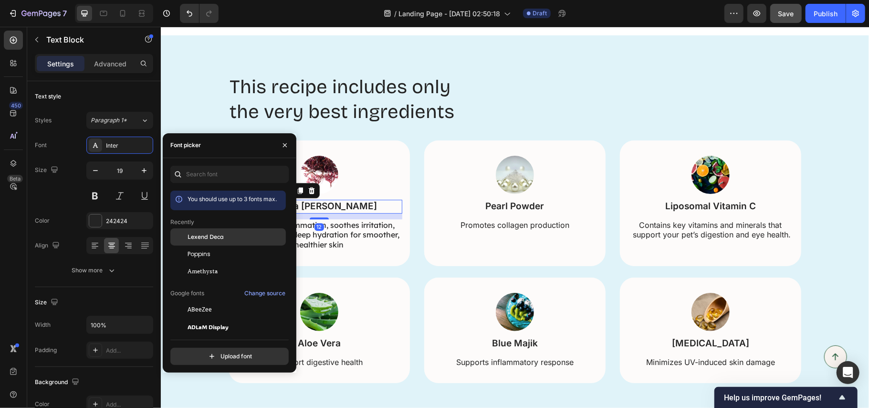
click at [207, 236] on span "Lexend Deca" at bounding box center [206, 236] width 36 height 9
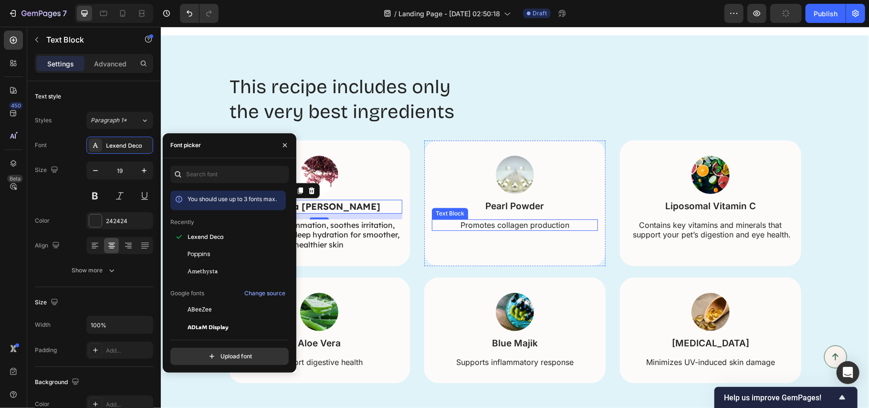
click at [499, 224] on p "Promotes collagen production" at bounding box center [514, 225] width 164 height 10
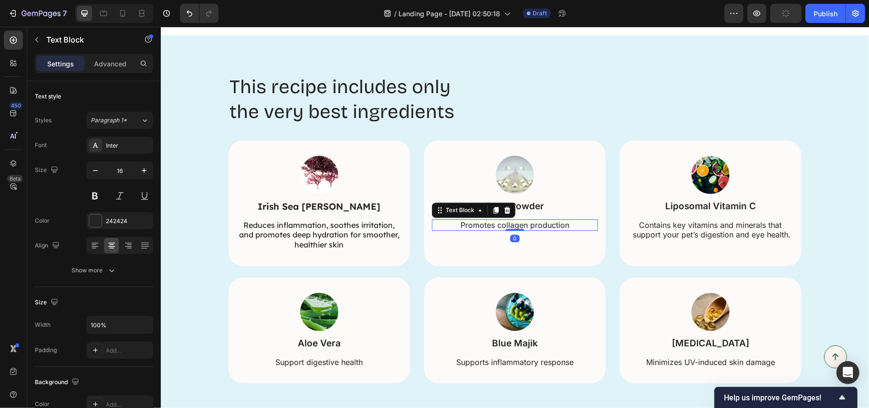
click at [499, 224] on p "Promotes collagen production" at bounding box center [514, 225] width 164 height 10
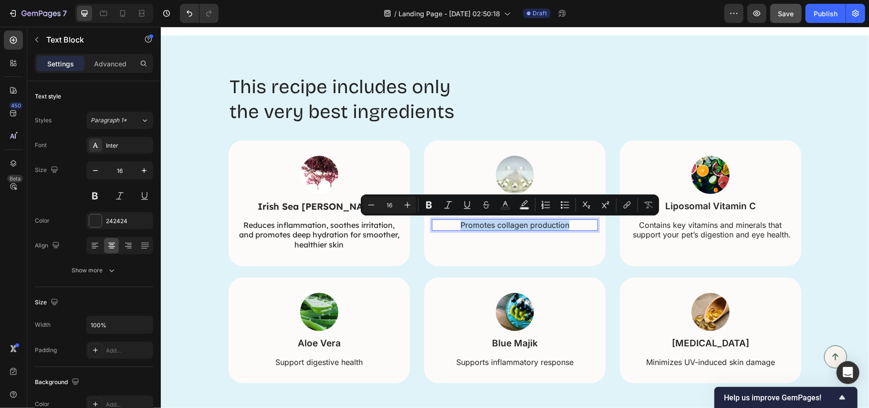
click at [507, 228] on p "Promotes collagen production" at bounding box center [514, 225] width 164 height 10
click at [520, 223] on p "Promotes collagen production" at bounding box center [514, 225] width 164 height 10
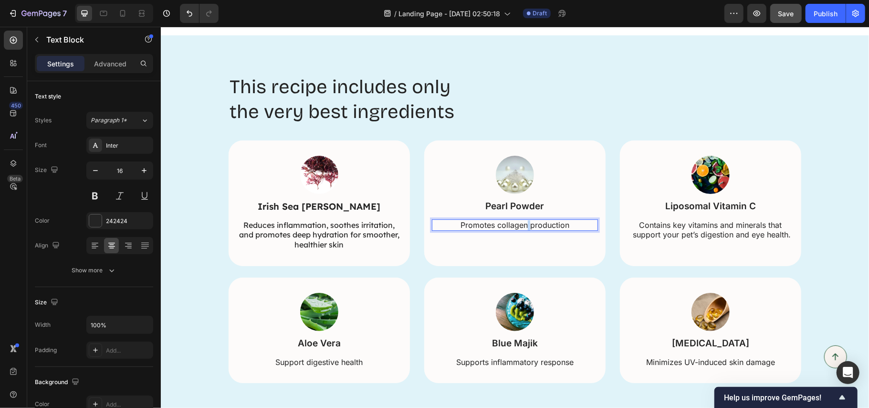
click at [521, 223] on p "Promotes collagen production" at bounding box center [514, 225] width 164 height 10
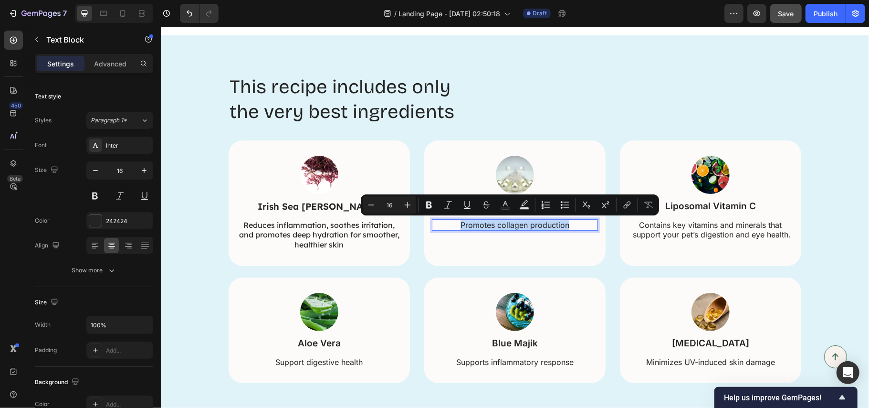
click at [521, 223] on p "Promotes collagen production" at bounding box center [514, 225] width 164 height 10
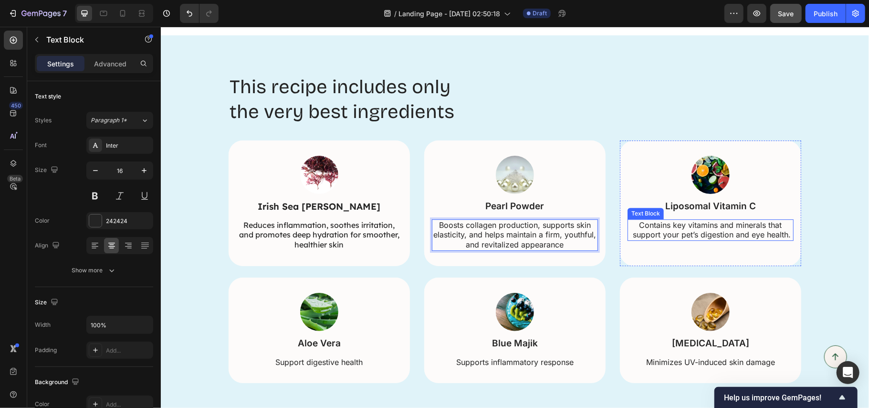
click at [655, 227] on p "Contains key vitamins and minerals that support your pet’s digestion and eye he…" at bounding box center [710, 230] width 164 height 20
click at [525, 239] on p "Boosts collagen production, supports skin elasticity, and helps maintain a firm…" at bounding box center [514, 235] width 164 height 30
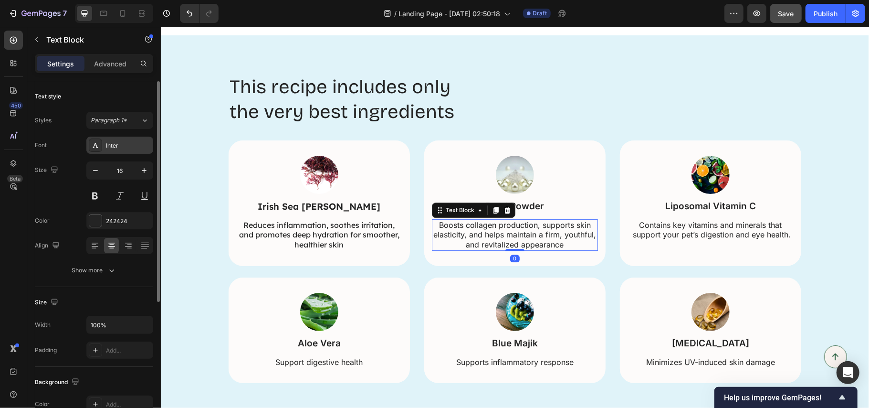
click at [113, 149] on div "Inter" at bounding box center [119, 145] width 67 height 17
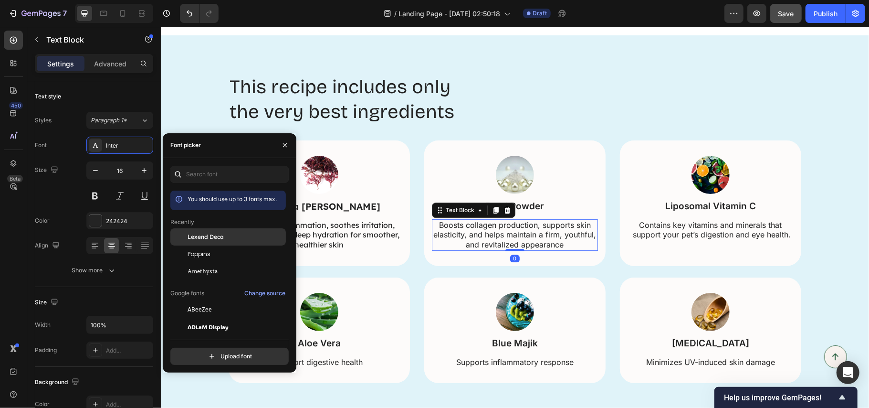
drag, startPoint x: 194, startPoint y: 233, endPoint x: 325, endPoint y: 195, distance: 136.7
click at [194, 233] on span "Lexend Deca" at bounding box center [206, 236] width 36 height 9
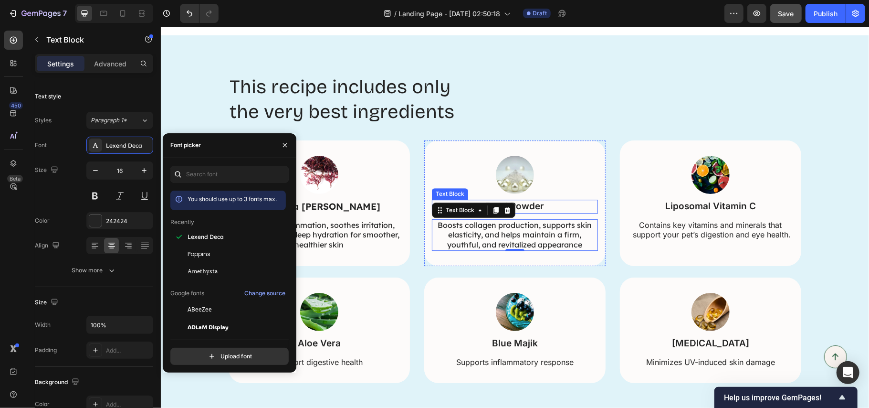
click at [540, 206] on p "Pearl Powder" at bounding box center [514, 206] width 164 height 12
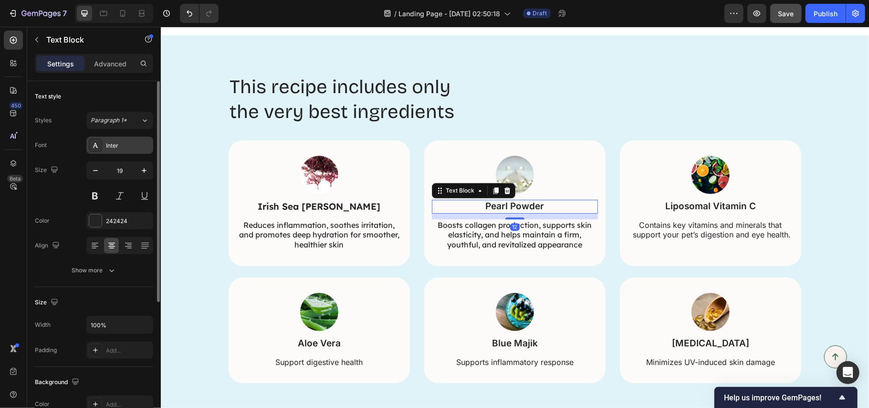
click at [104, 144] on div "Inter" at bounding box center [119, 145] width 67 height 17
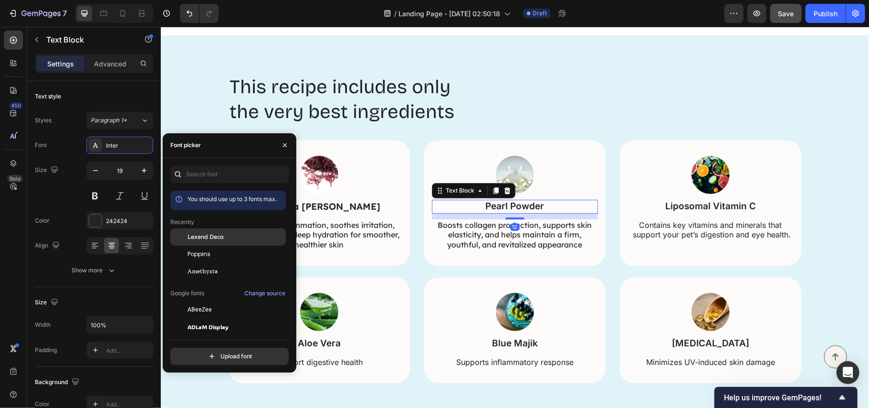
click at [201, 232] on span "Lexend Deca" at bounding box center [206, 236] width 36 height 9
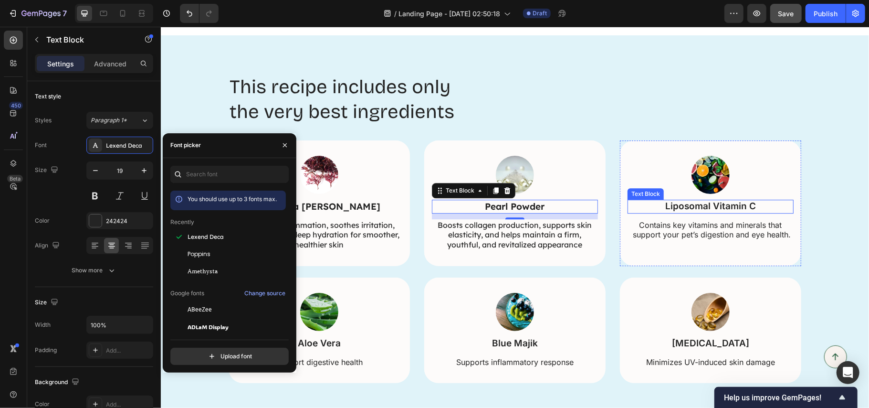
click at [660, 203] on p "Liposomal Vitamin C" at bounding box center [710, 206] width 164 height 12
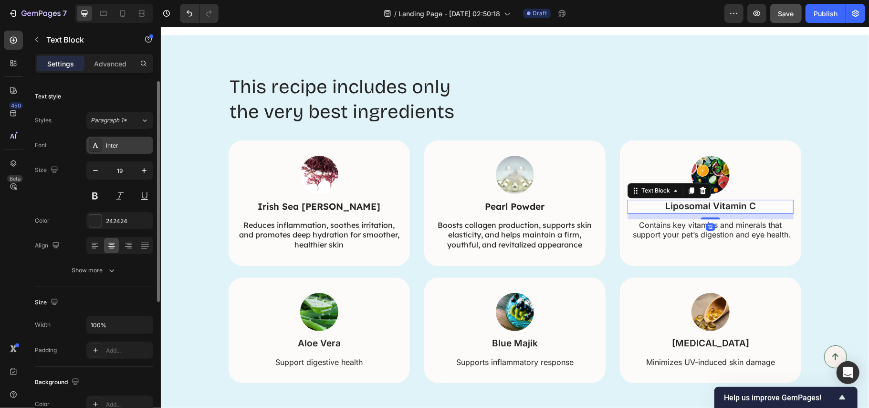
click at [116, 144] on div "Inter" at bounding box center [128, 145] width 45 height 9
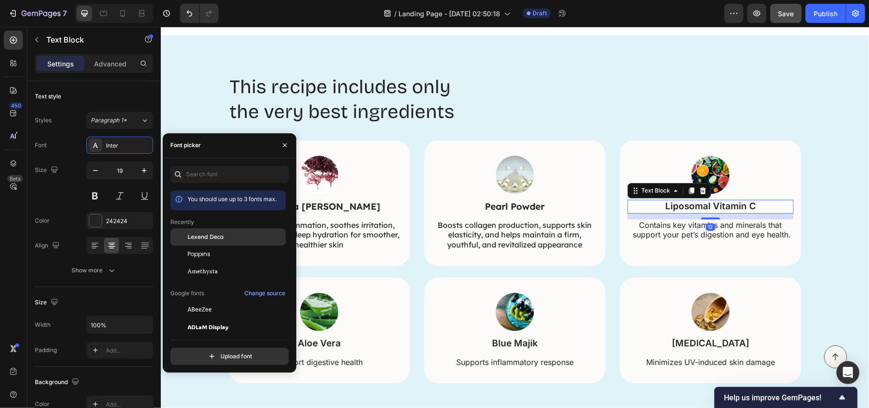
drag, startPoint x: 379, startPoint y: 224, endPoint x: 205, endPoint y: 232, distance: 174.4
click at [205, 232] on span "Lexend Deca" at bounding box center [206, 236] width 36 height 9
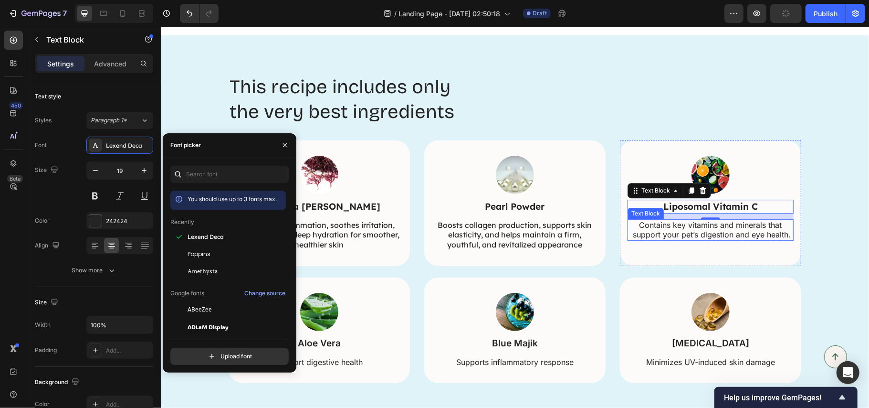
click at [656, 227] on p "Contains key vitamins and minerals that support your pet’s digestion and eye he…" at bounding box center [710, 230] width 164 height 20
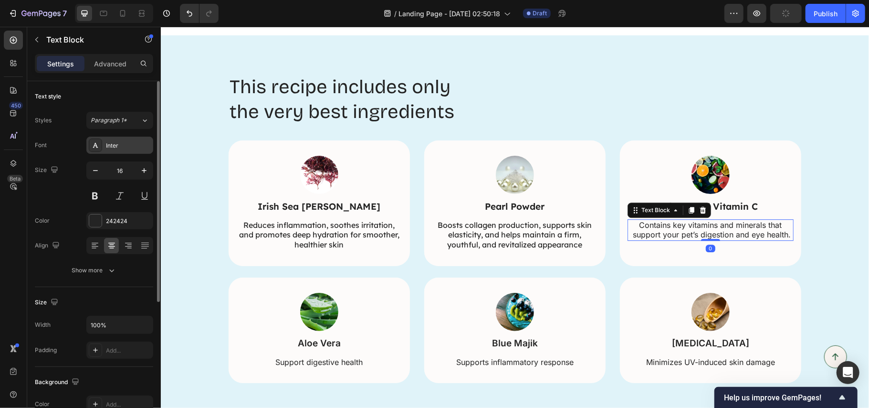
click at [107, 146] on div "Inter" at bounding box center [128, 145] width 45 height 9
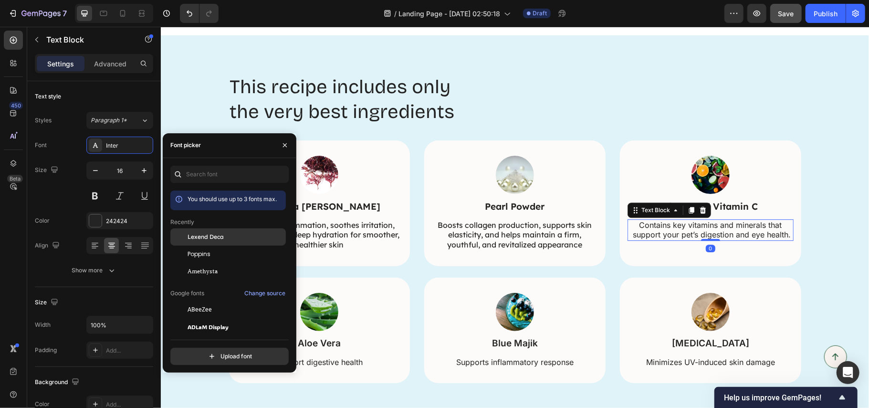
click at [193, 235] on span "Lexend Deca" at bounding box center [206, 236] width 36 height 9
click at [745, 227] on p "Contains key vitamins and minerals that support your pet’s digestion and eye he…" at bounding box center [710, 230] width 164 height 20
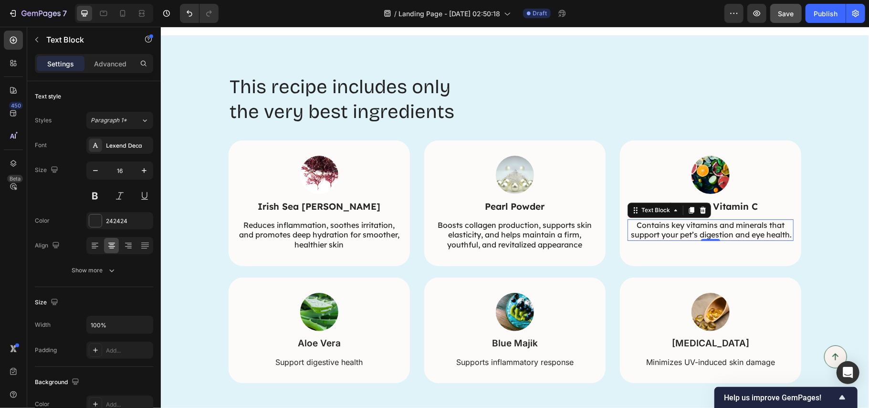
click at [745, 227] on p "Contains key vitamins and minerals that support your pet’s digestion and eye he…" at bounding box center [710, 230] width 164 height 20
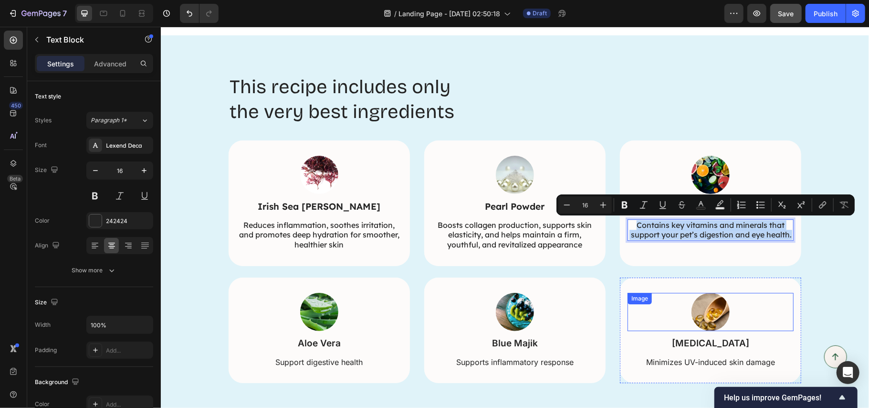
click at [736, 303] on div at bounding box center [710, 311] width 166 height 38
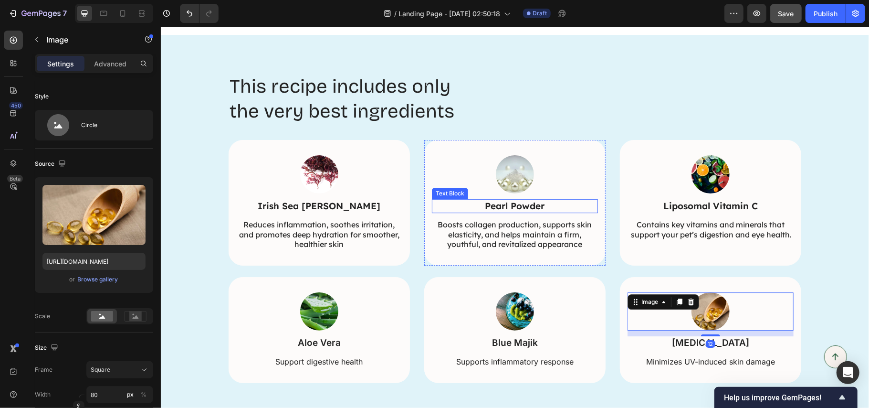
scroll to position [2040, 0]
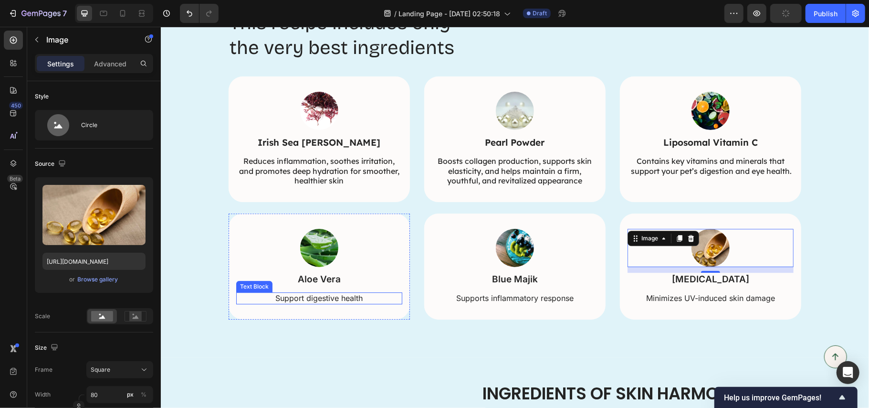
click at [325, 296] on p "Support digestive health" at bounding box center [319, 298] width 164 height 10
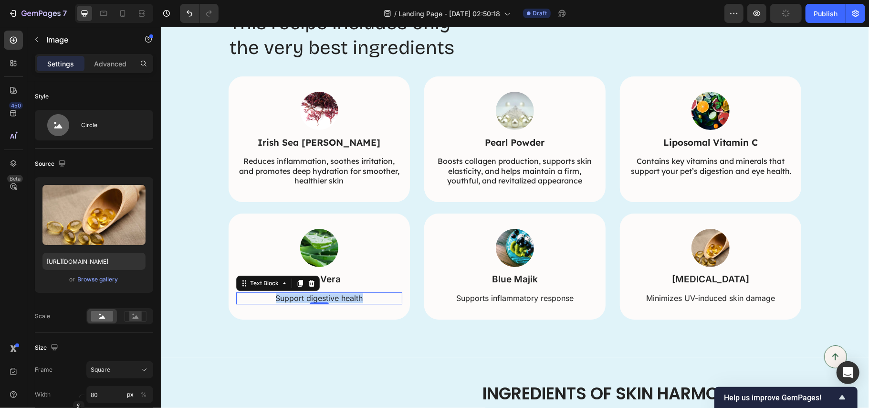
click at [325, 296] on p "Support digestive health" at bounding box center [319, 298] width 164 height 10
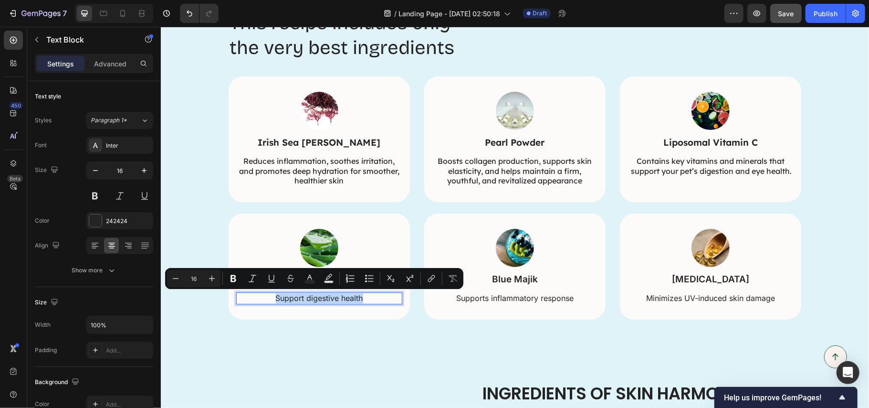
click at [324, 297] on p "Support digestive health" at bounding box center [319, 298] width 164 height 10
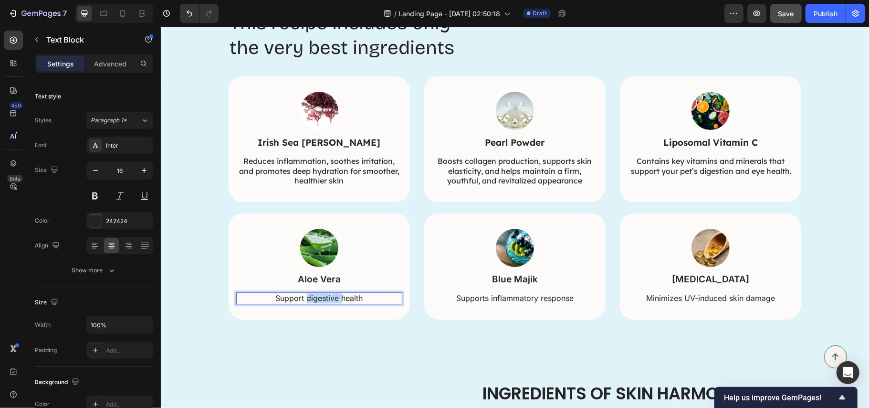
click at [324, 297] on p "Support digestive health" at bounding box center [319, 298] width 164 height 10
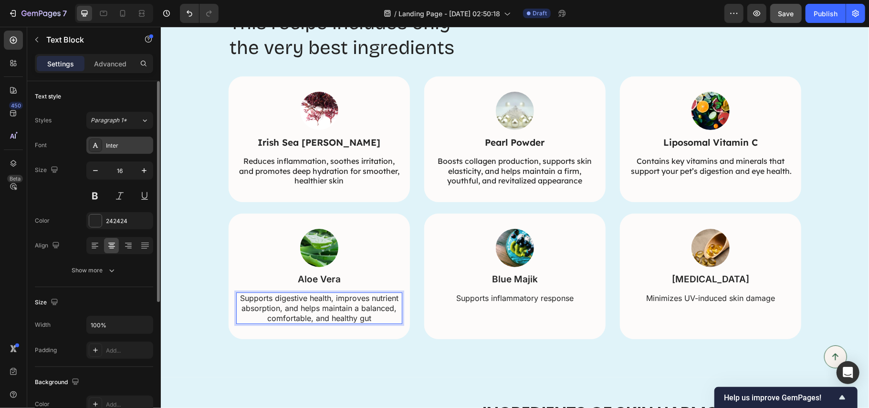
click at [118, 146] on div "Inter" at bounding box center [128, 145] width 45 height 9
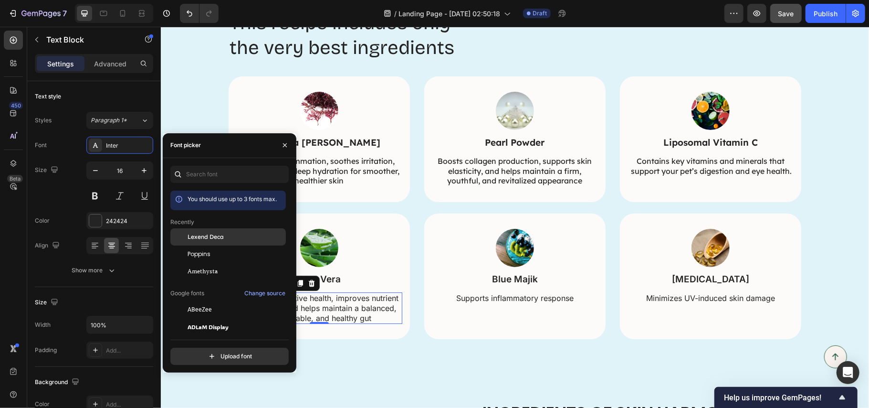
click at [202, 233] on span "Lexend Deca" at bounding box center [206, 236] width 36 height 9
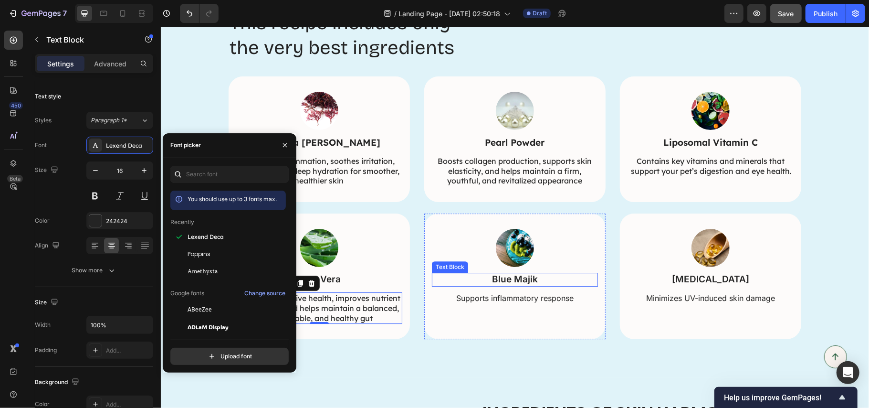
click at [517, 279] on p "Blue Majik" at bounding box center [514, 279] width 164 height 12
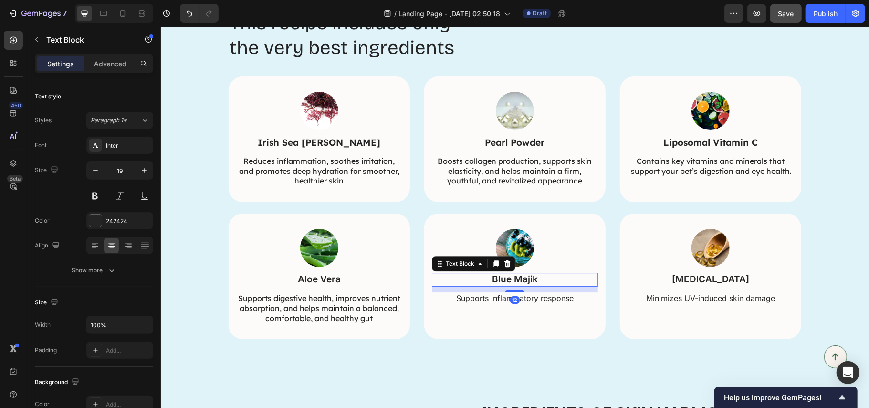
click at [514, 296] on div "12" at bounding box center [515, 299] width 10 height 8
click at [469, 295] on p "Supports inflammatory response" at bounding box center [514, 298] width 164 height 10
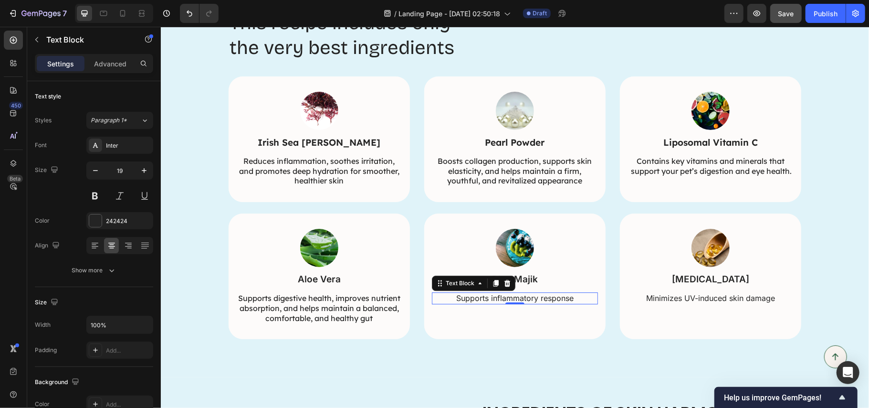
click at [469, 295] on p "Supports inflammatory response" at bounding box center [514, 298] width 164 height 10
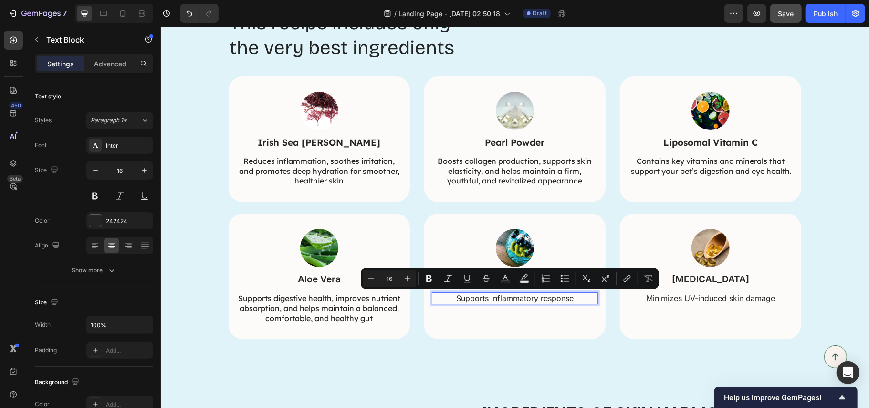
click at [481, 294] on p "Supports inflammatory response" at bounding box center [514, 298] width 164 height 10
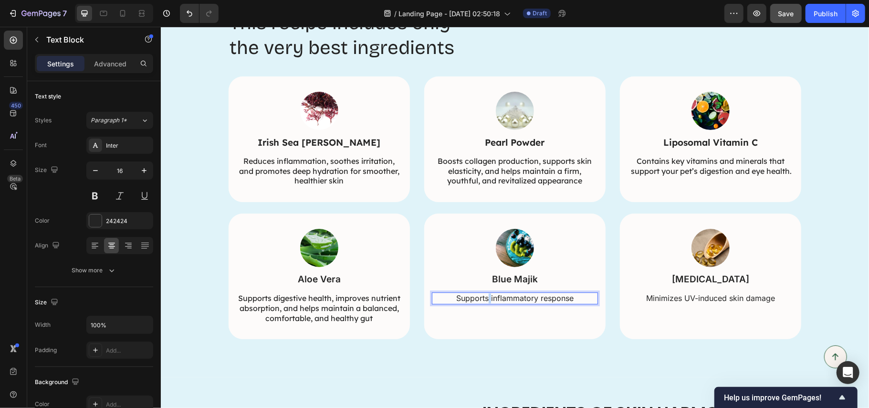
click at [481, 294] on p "Supports inflammatory response" at bounding box center [514, 298] width 164 height 10
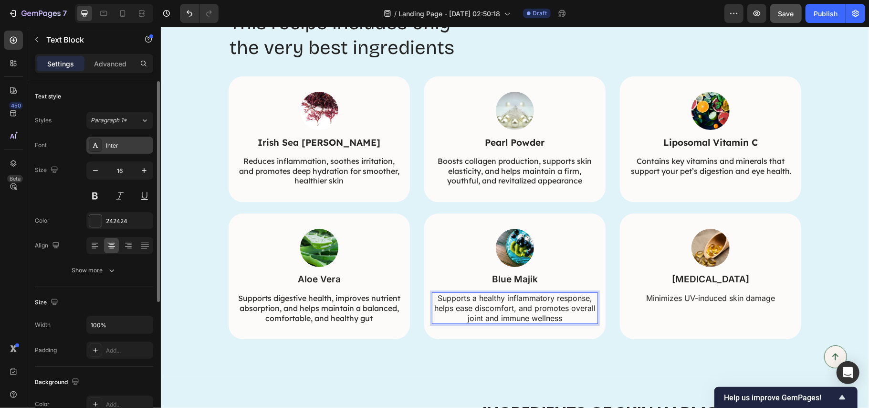
click at [112, 149] on div "Inter" at bounding box center [128, 145] width 45 height 9
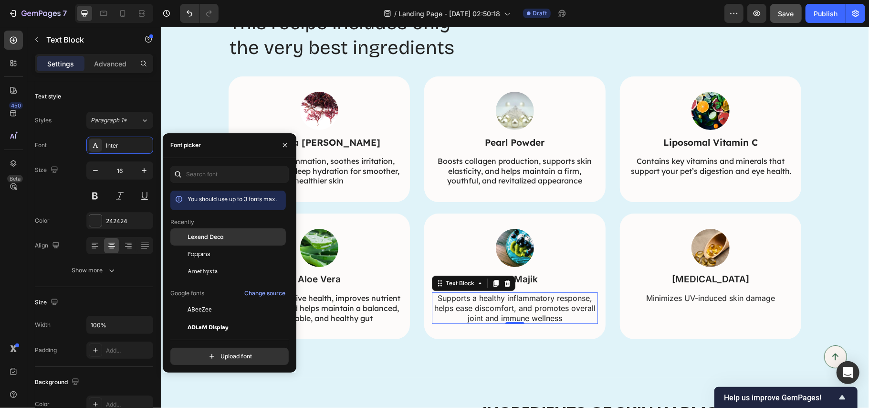
click at [207, 241] on span "Lexend Deca" at bounding box center [206, 236] width 36 height 9
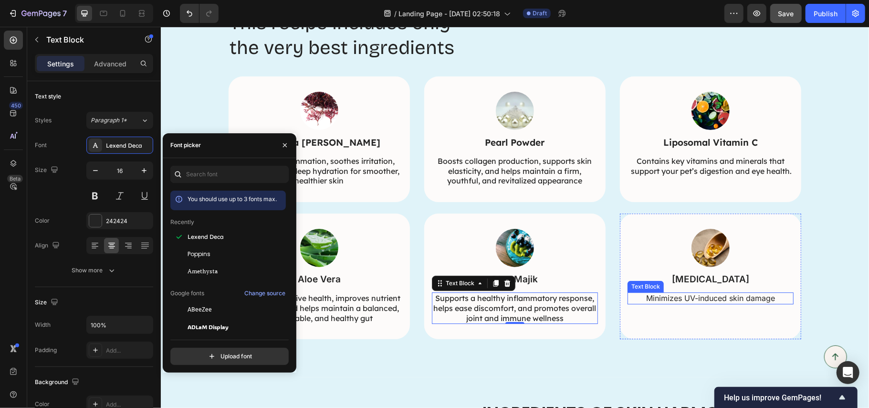
drag, startPoint x: 730, startPoint y: 295, endPoint x: 724, endPoint y: 297, distance: 7.0
click at [731, 295] on p "Minimizes UV-induced skin damage" at bounding box center [710, 298] width 164 height 10
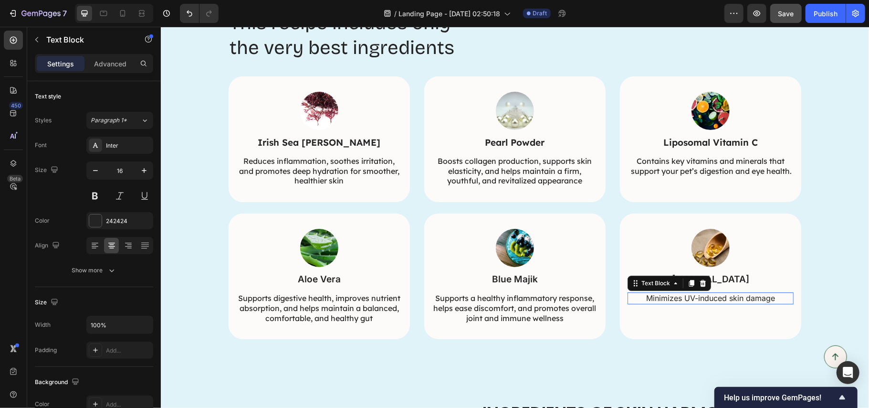
click at [722, 297] on p "Minimizes UV-induced skin damage" at bounding box center [710, 298] width 164 height 10
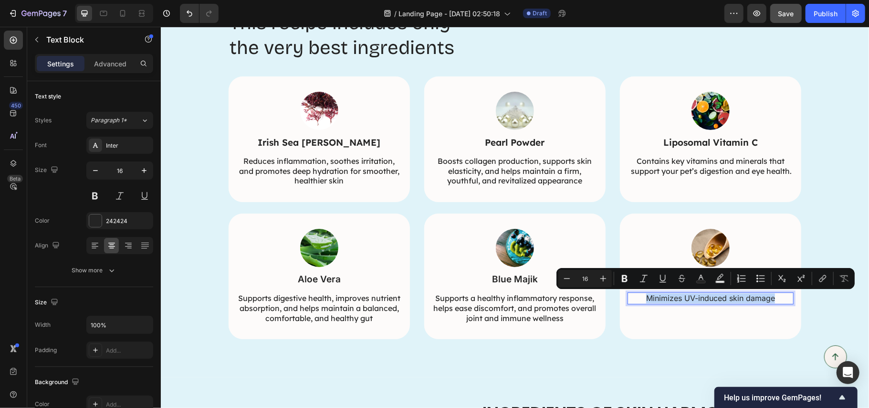
click at [709, 298] on p "Minimizes UV-induced skin damage" at bounding box center [710, 298] width 164 height 10
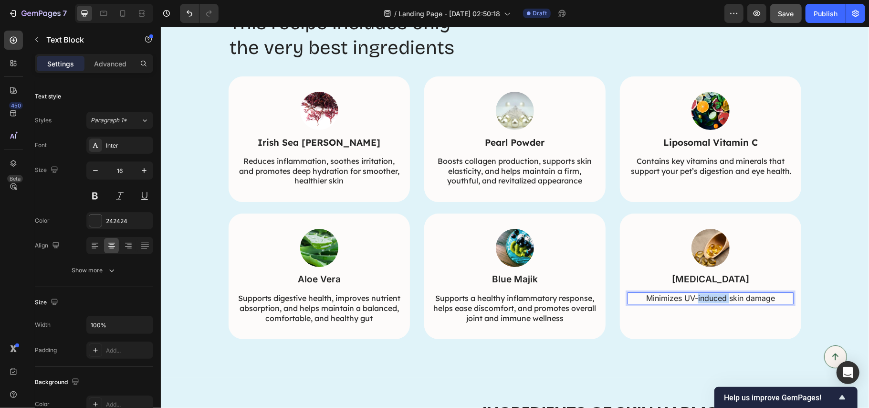
click at [709, 298] on p "Minimizes UV-induced skin damage" at bounding box center [710, 298] width 164 height 10
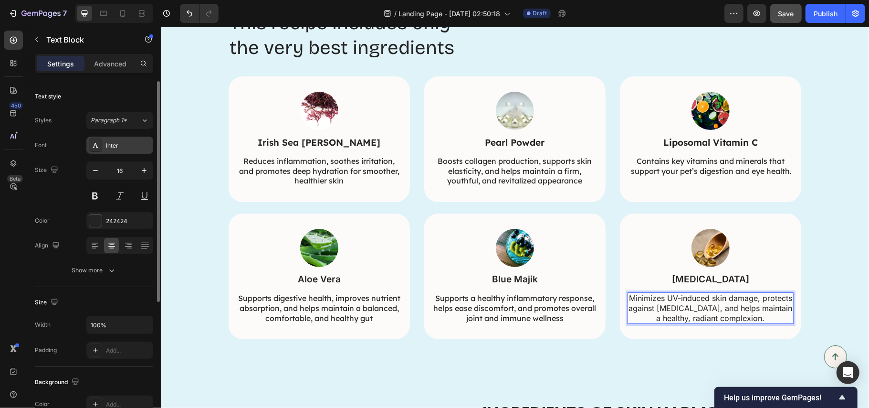
click at [106, 140] on div "Inter" at bounding box center [119, 145] width 67 height 17
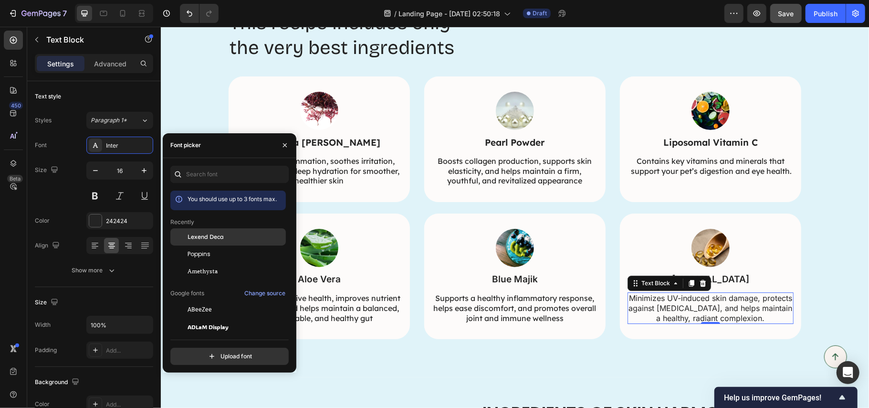
click at [193, 235] on span "Lexend Deca" at bounding box center [206, 236] width 36 height 9
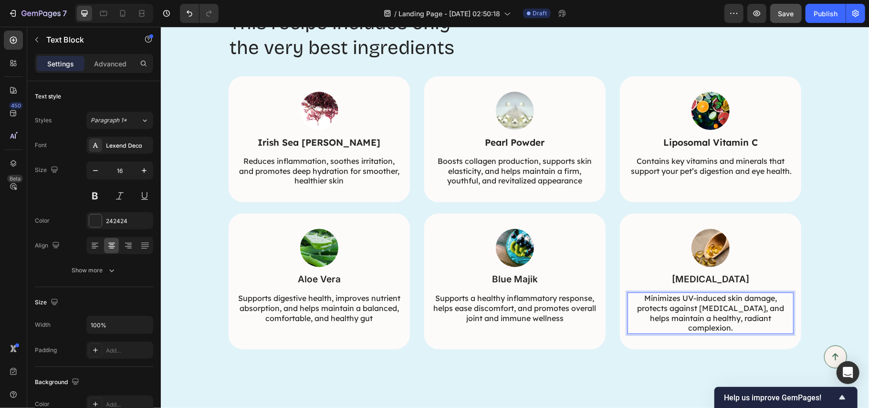
click at [773, 306] on p "Minimizes UV-induced skin damage, protects against premature aging, and helps m…" at bounding box center [710, 313] width 164 height 40
click at [776, 306] on p "Minimizes UV-induced skin damage, protects against premature aging, and helps m…" at bounding box center [710, 313] width 164 height 40
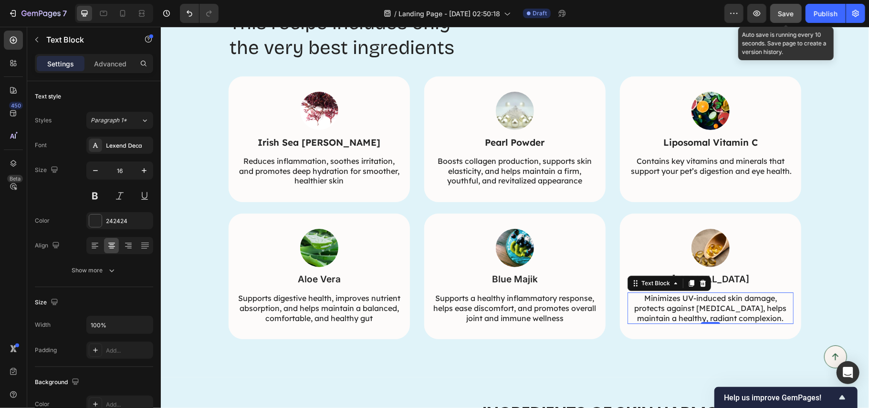
click at [780, 12] on span "Save" at bounding box center [787, 14] width 16 height 8
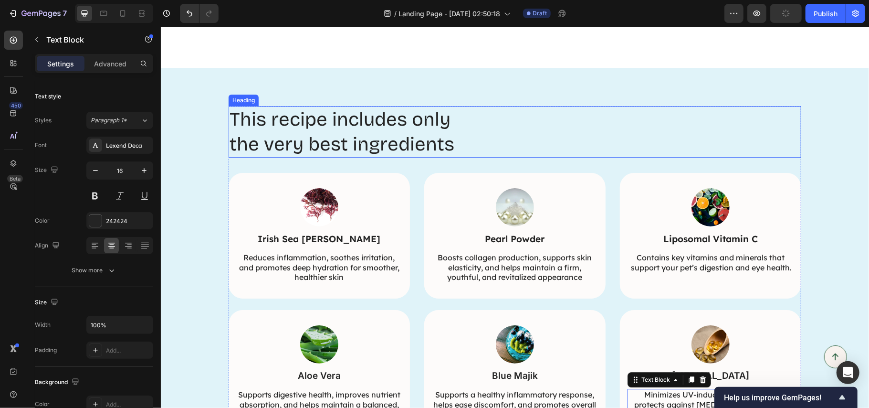
scroll to position [1913, 0]
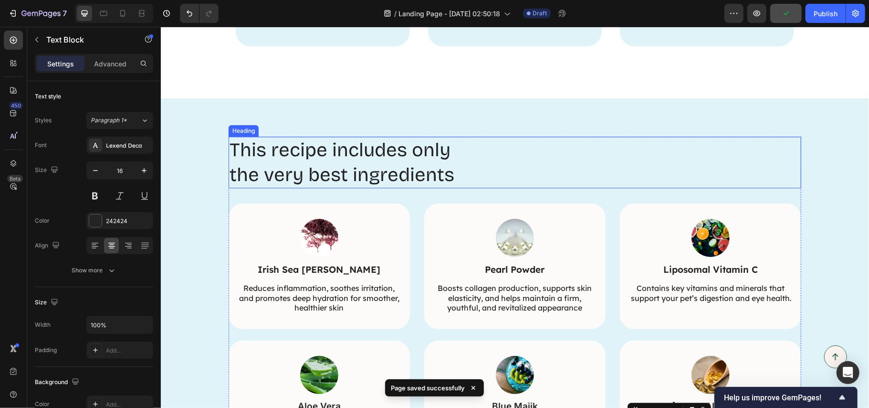
click at [414, 151] on h2 "This recipe includes only the very best ingredients" at bounding box center [343, 162] width 231 height 52
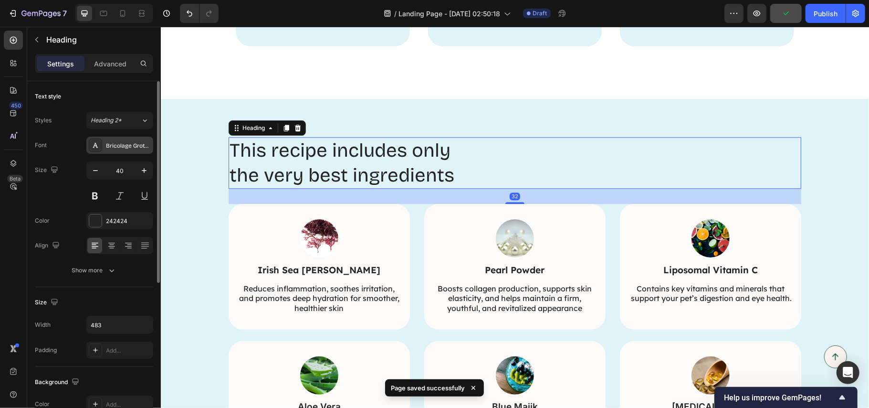
click at [121, 139] on div "Bricolage Grotesque" at bounding box center [119, 145] width 67 height 17
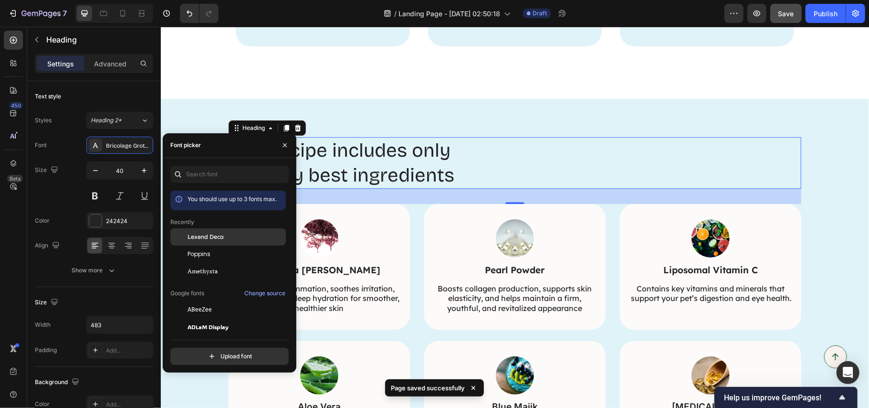
click at [214, 233] on span "Lexend Deca" at bounding box center [206, 236] width 36 height 9
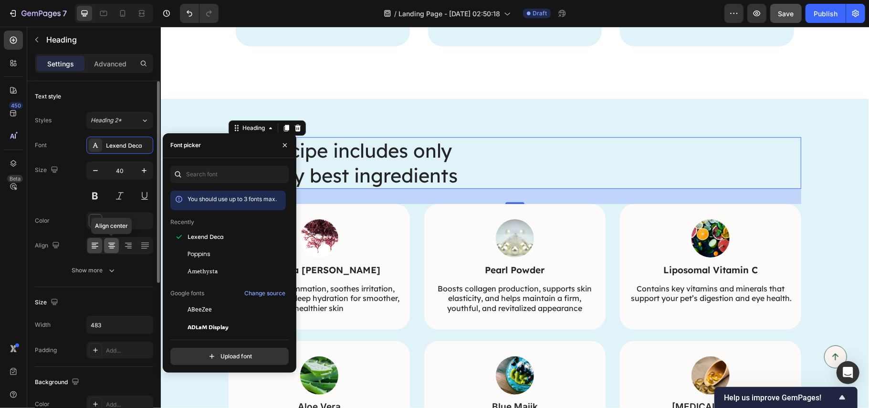
click at [112, 247] on icon at bounding box center [112, 246] width 10 height 10
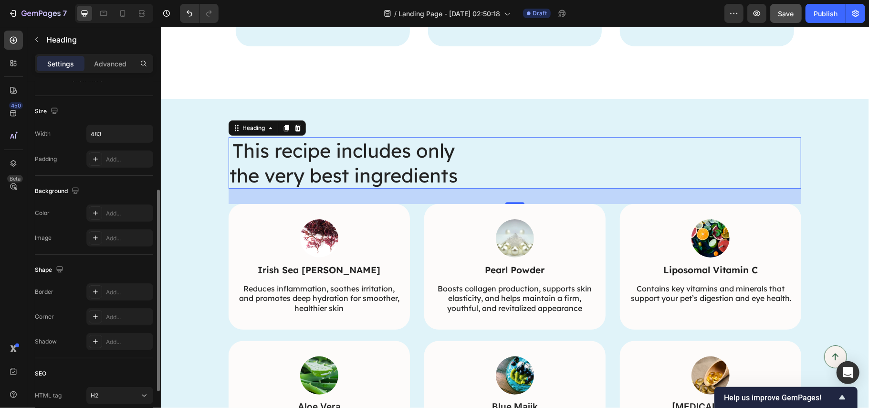
scroll to position [267, 0]
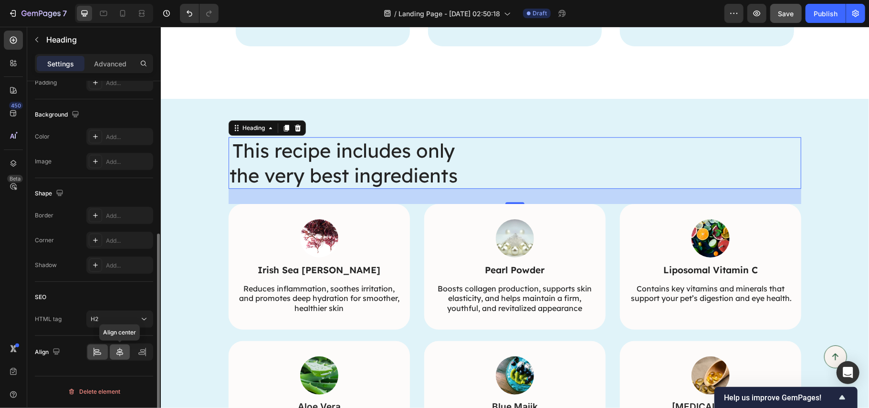
click at [116, 348] on div at bounding box center [120, 351] width 21 height 15
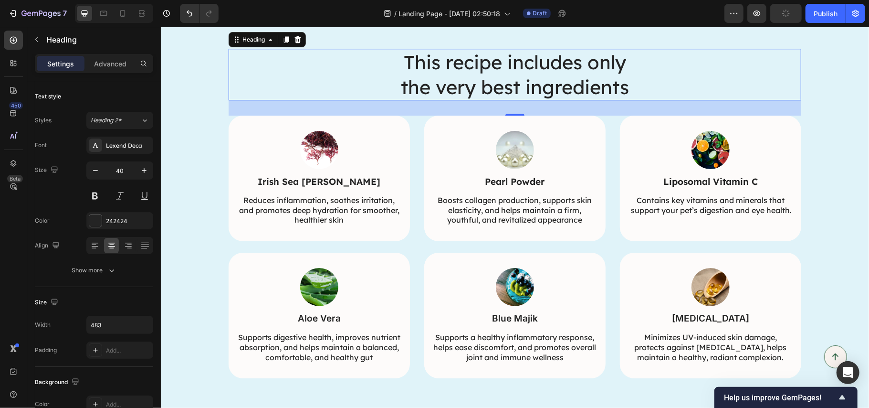
scroll to position [2359, 0]
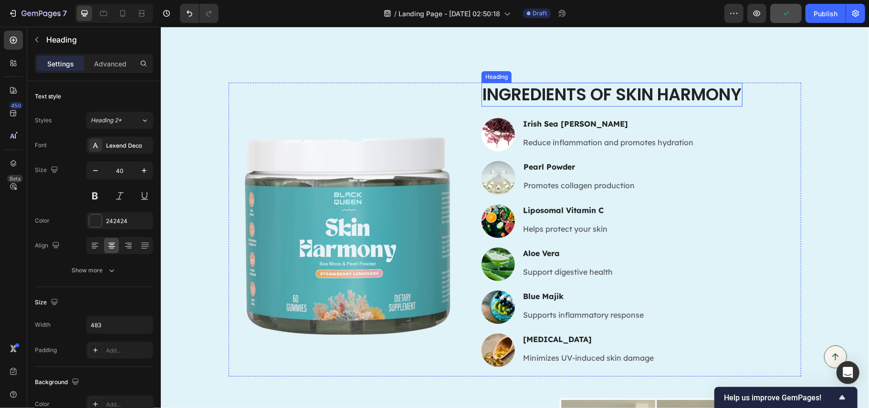
click at [571, 106] on h2 "Ingredients of Skin Harmony" at bounding box center [611, 94] width 261 height 24
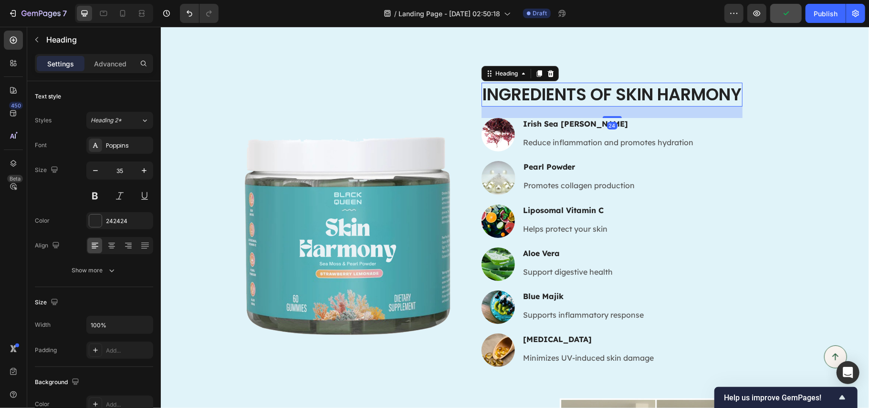
click at [571, 106] on h2 "Ingredients of Skin Harmony" at bounding box center [611, 94] width 261 height 24
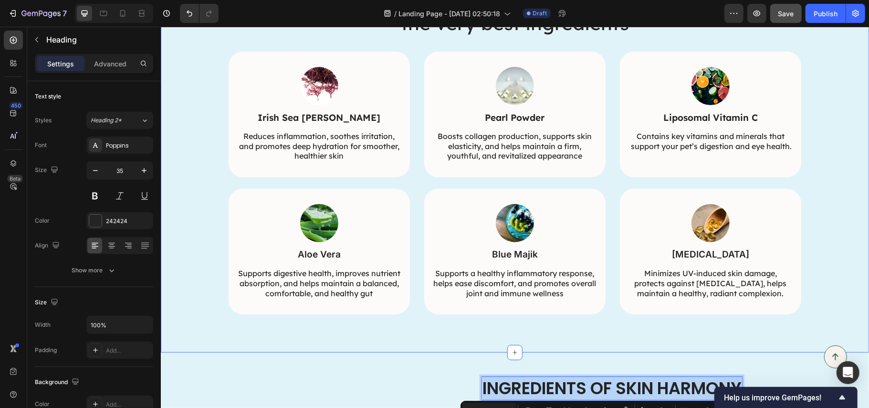
scroll to position [2040, 0]
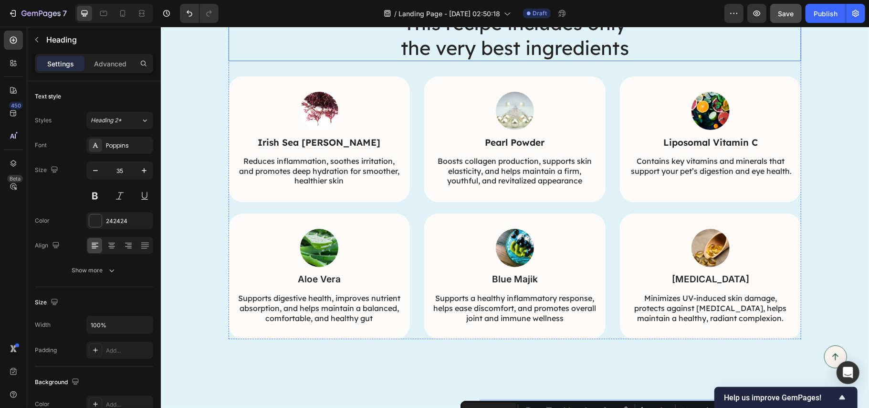
click at [529, 61] on h2 "This recipe includes only the very best ingredients" at bounding box center [515, 35] width 231 height 52
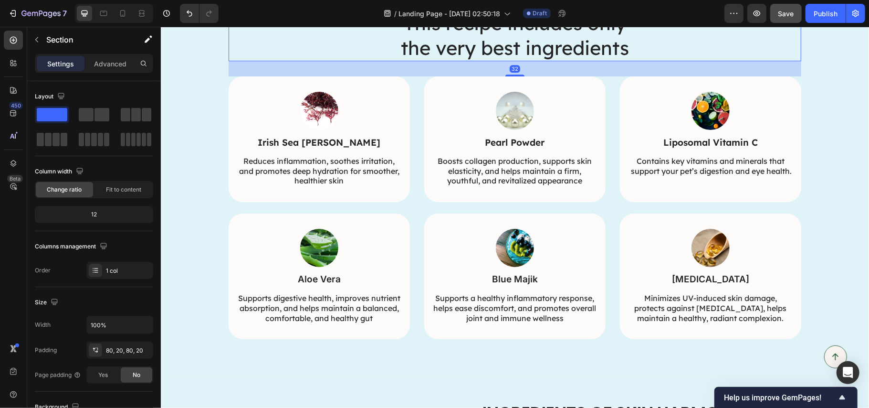
click at [508, 129] on div "This recipe includes only the very best ingredients Heading 32 Image Irish Sea …" at bounding box center [514, 174] width 708 height 406
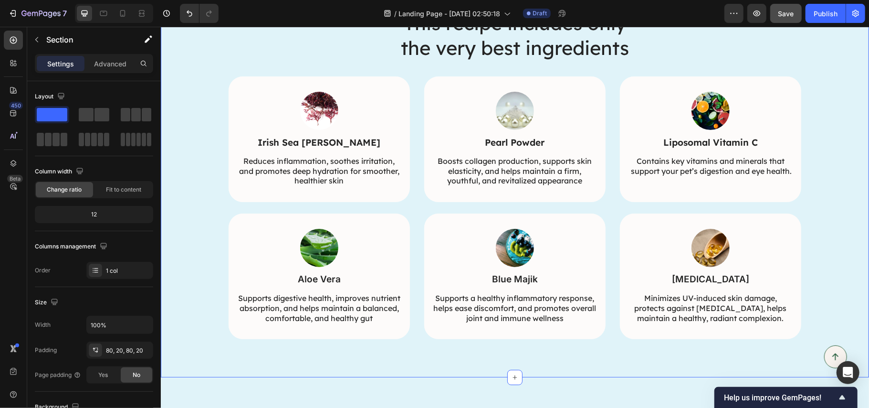
click at [508, 129] on div "This recipe includes only the very best ingredients Heading 32 Image Irish Sea …" at bounding box center [514, 174] width 708 height 406
click at [508, 129] on div "This recipe includes only the very best ingredients Heading Image Irish Sea Mos…" at bounding box center [514, 174] width 708 height 406
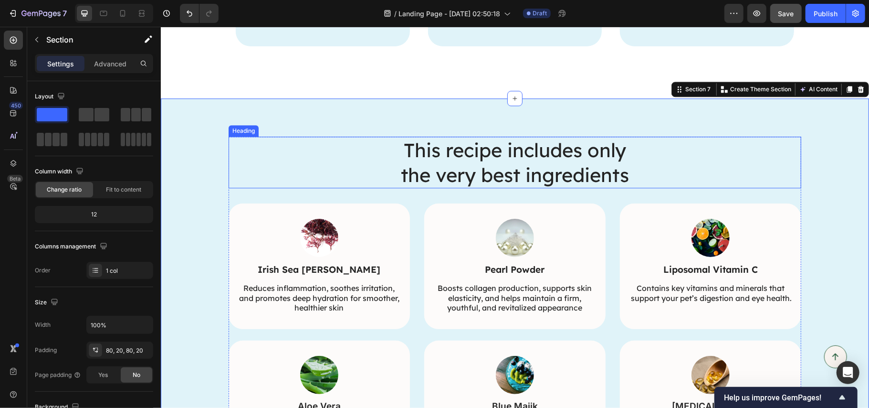
click at [508, 164] on h2 "This recipe includes only the very best ingredients" at bounding box center [515, 162] width 231 height 52
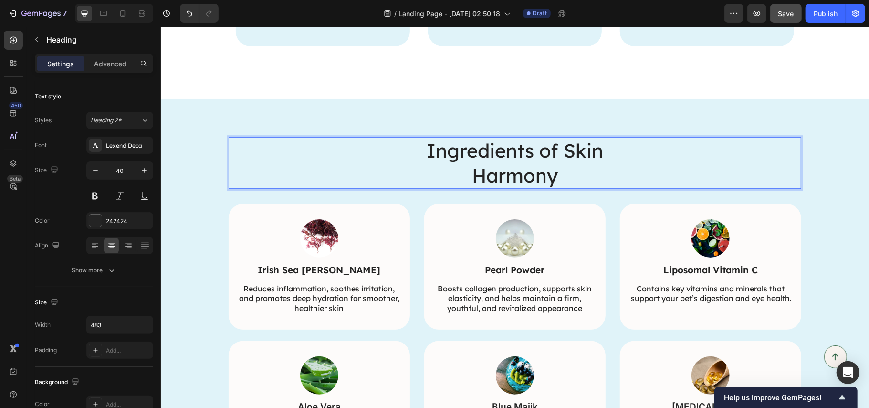
click at [508, 164] on p "Ingredients of Skin Harmony" at bounding box center [514, 162] width 229 height 50
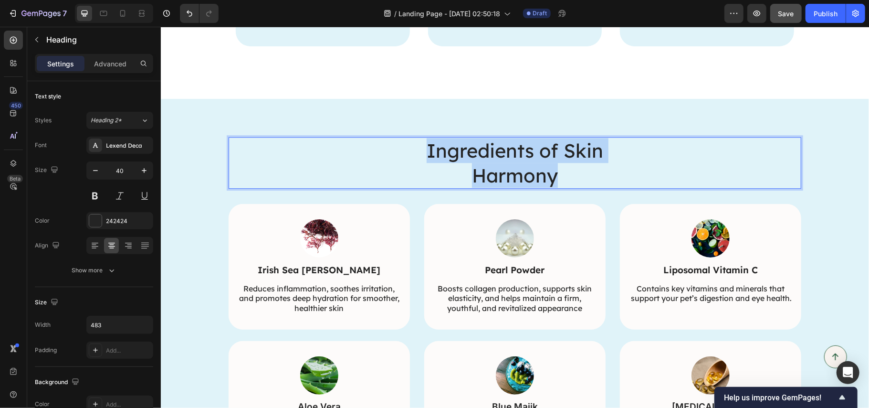
click at [508, 164] on p "Ingredients of Skin Harmony" at bounding box center [514, 162] width 229 height 50
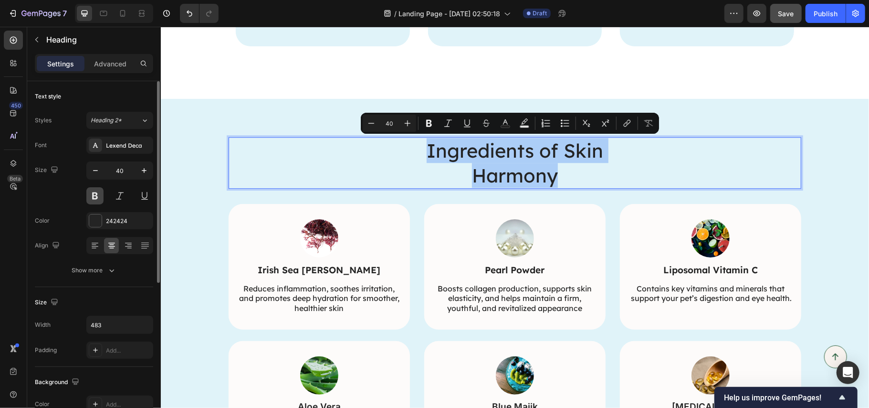
click at [95, 198] on button at bounding box center [94, 195] width 17 height 17
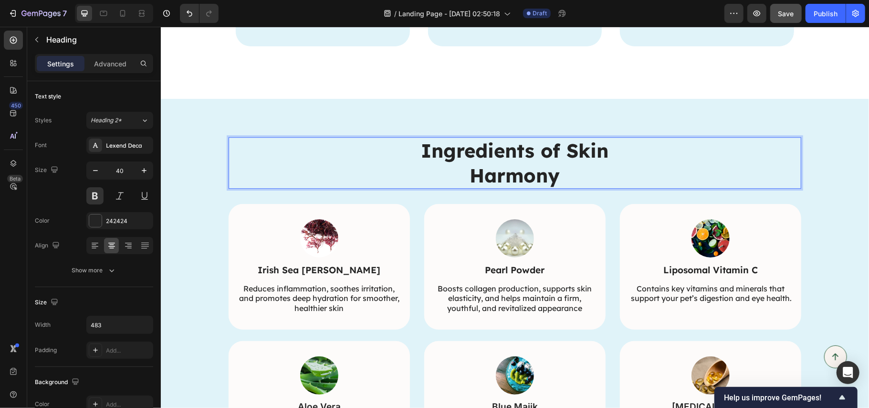
click at [466, 169] on p "Ingredients of Skin Harmony" at bounding box center [514, 162] width 229 height 50
click at [120, 120] on span "Heading 2*" at bounding box center [106, 120] width 31 height 9
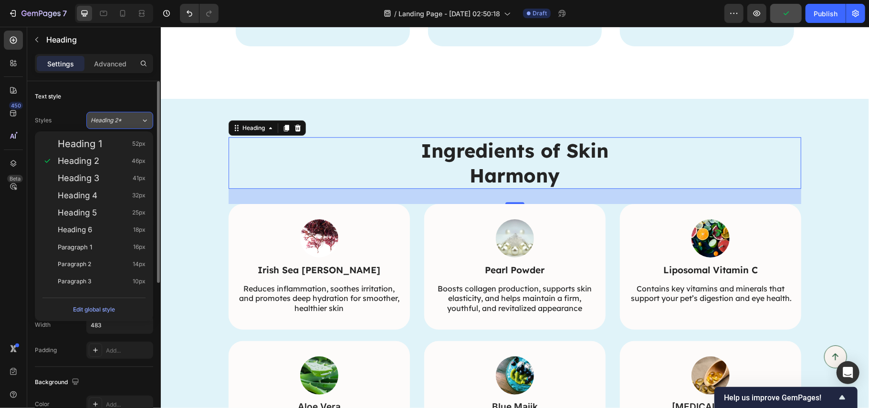
click at [120, 120] on span "Heading 2*" at bounding box center [106, 120] width 31 height 9
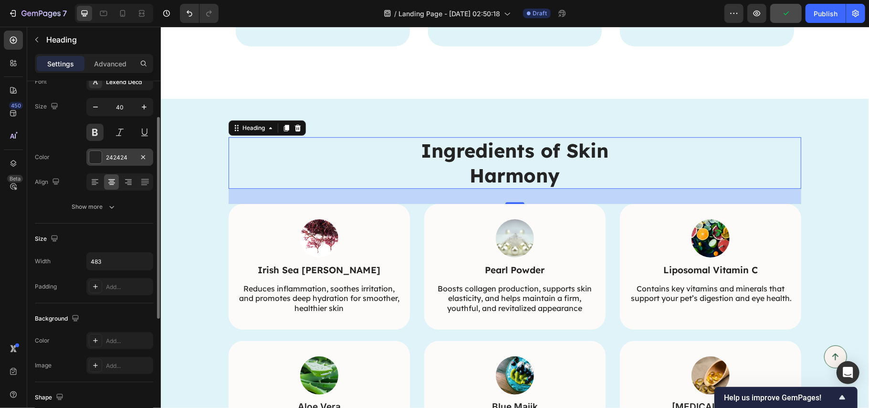
scroll to position [0, 0]
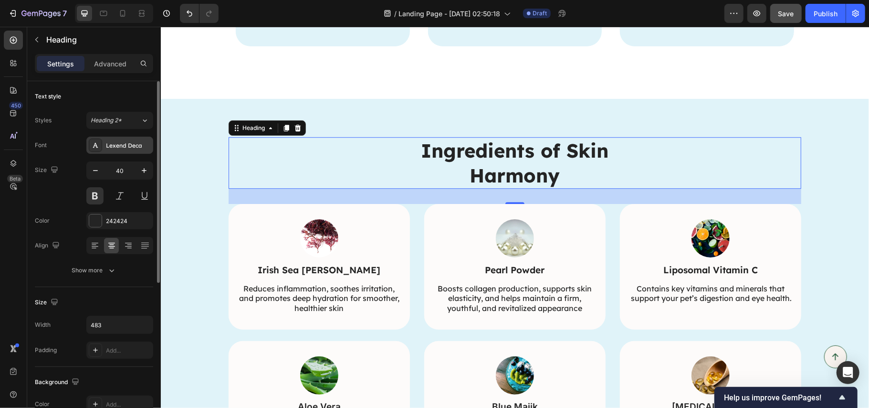
click at [125, 146] on div "Lexend Deca" at bounding box center [128, 145] width 45 height 9
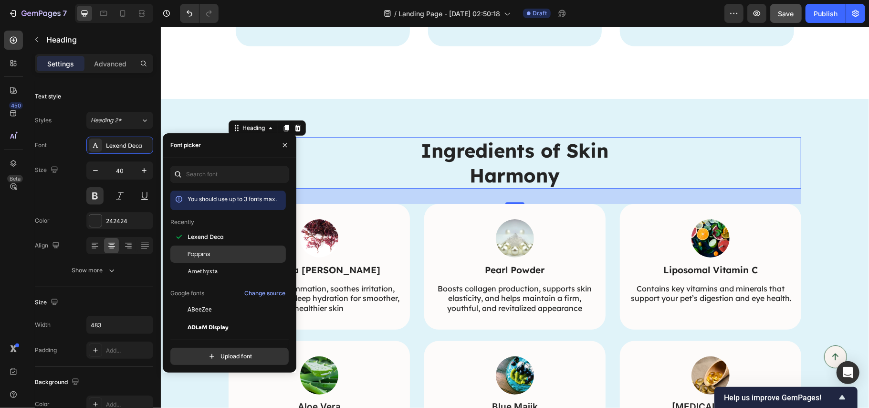
click at [195, 252] on span "Poppins" at bounding box center [199, 254] width 23 height 9
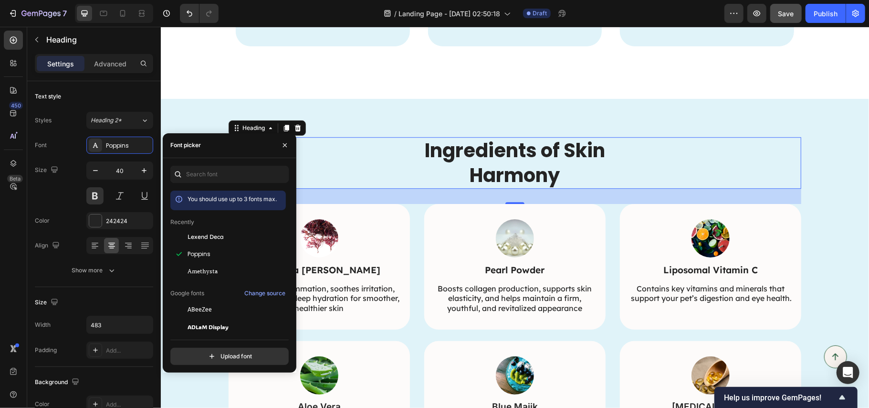
click at [2, 256] on div "450 Beta" at bounding box center [13, 217] width 27 height 381
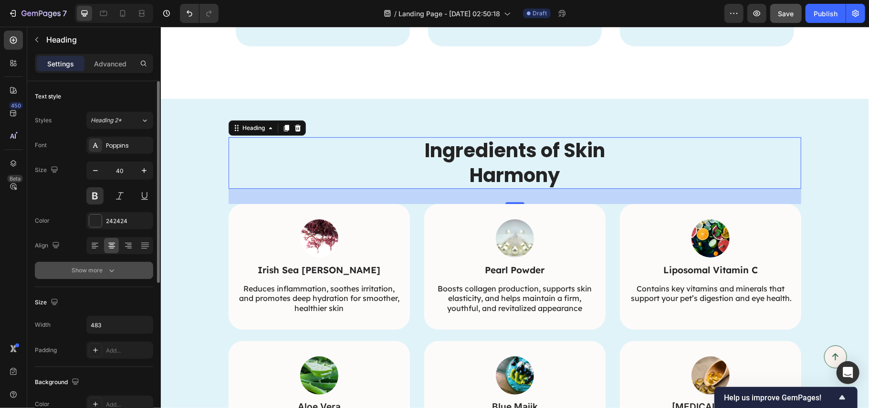
scroll to position [127, 0]
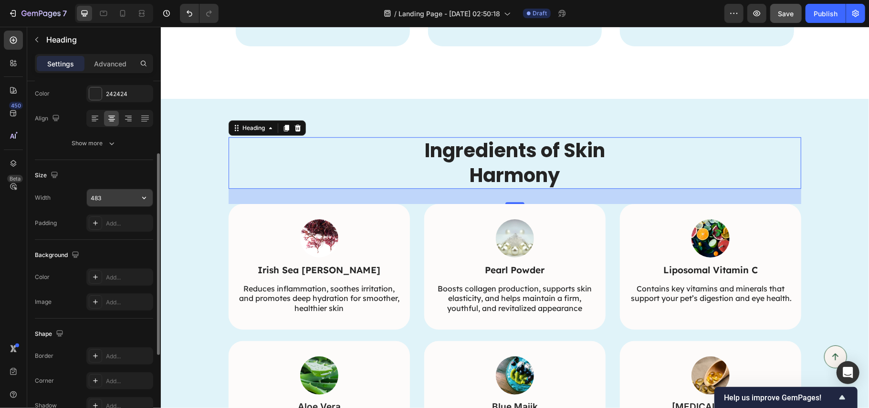
click at [110, 201] on input "483" at bounding box center [120, 197] width 66 height 17
click at [143, 200] on icon "button" at bounding box center [144, 198] width 10 height 10
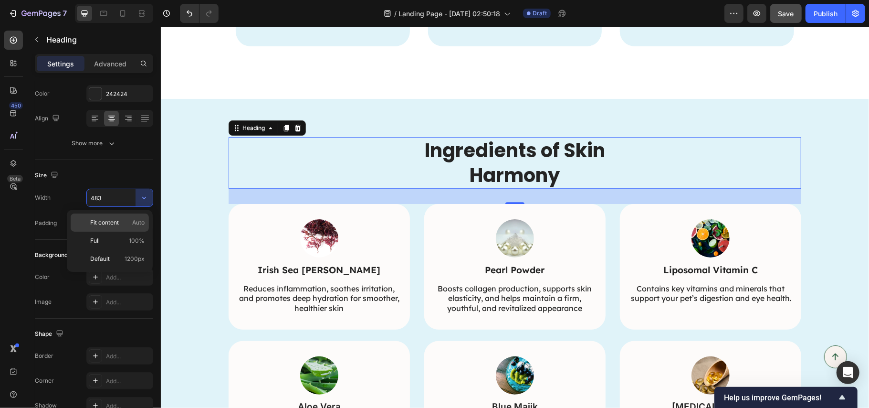
click at [140, 227] on div "Fit content Auto" at bounding box center [110, 222] width 78 height 18
type input "Auto"
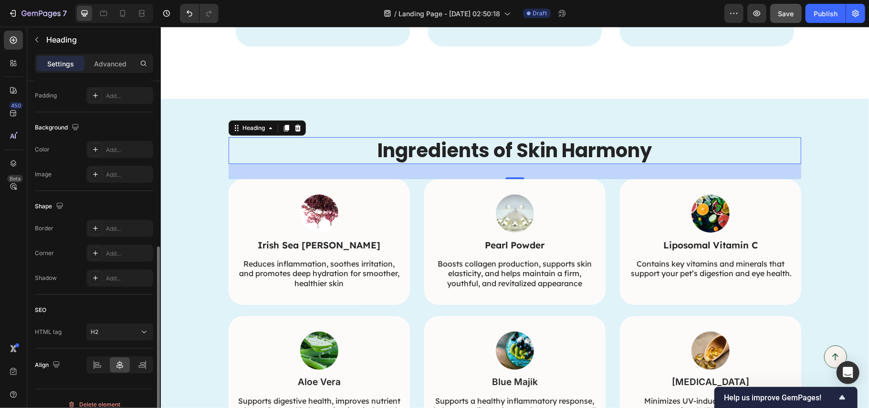
scroll to position [267, 0]
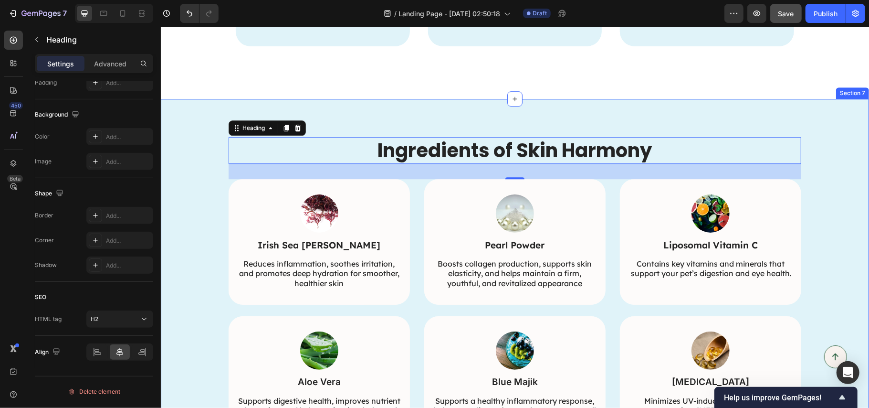
click at [822, 175] on div "Ingredients of Skin Harmony Heading 32 Image Irish Sea Moss Text Block Reduces …" at bounding box center [514, 289] width 689 height 305
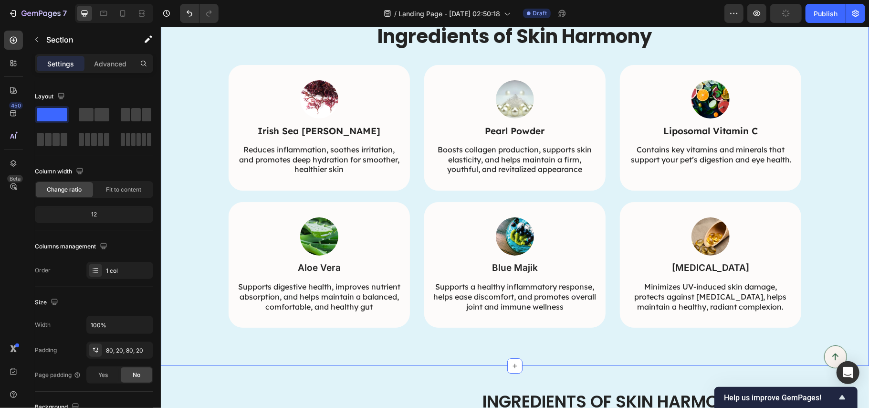
scroll to position [2168, 0]
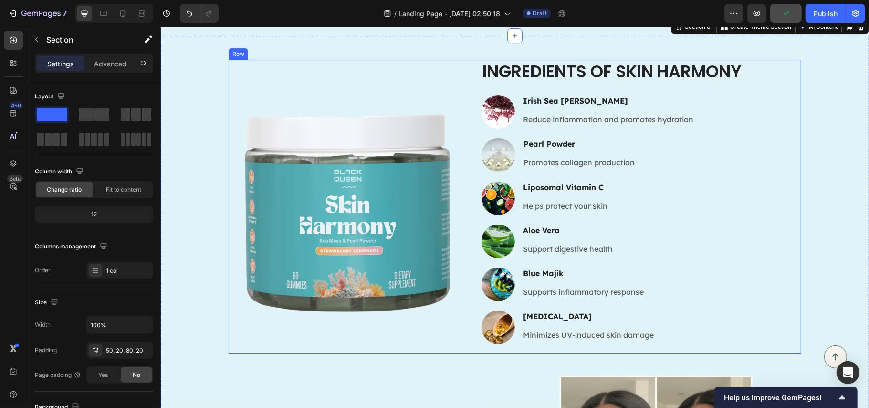
scroll to position [2359, 0]
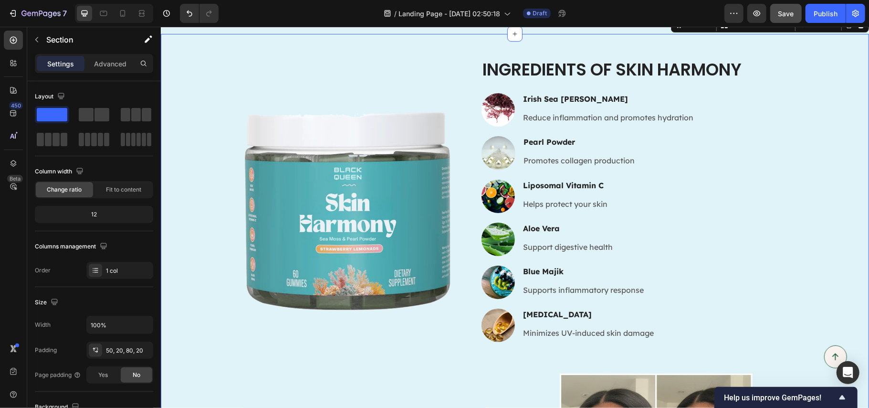
click at [832, 181] on div "Image Ingredients of Skin Harmony Heading Image Irish Sea Moss Heading Reduce i…" at bounding box center [514, 315] width 689 height 516
click at [759, 168] on div "Image Ingredients of Skin Harmony Heading Image Irish Sea Moss Heading Reduce i…" at bounding box center [514, 204] width 573 height 294
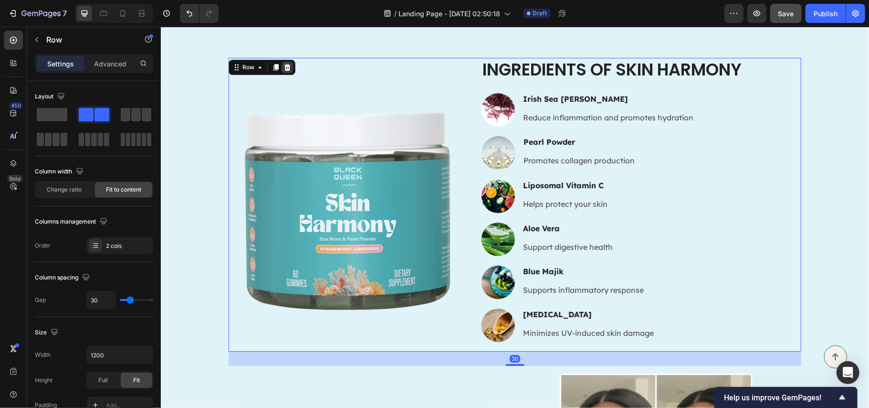
click at [283, 68] on icon at bounding box center [287, 67] width 8 height 8
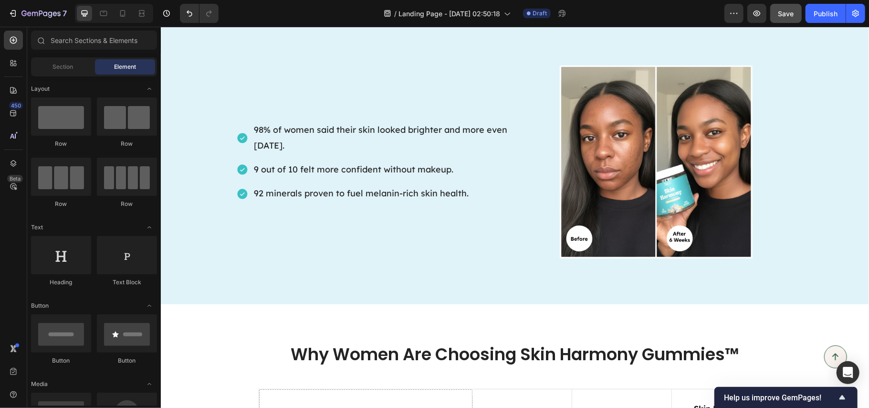
scroll to position [2231, 0]
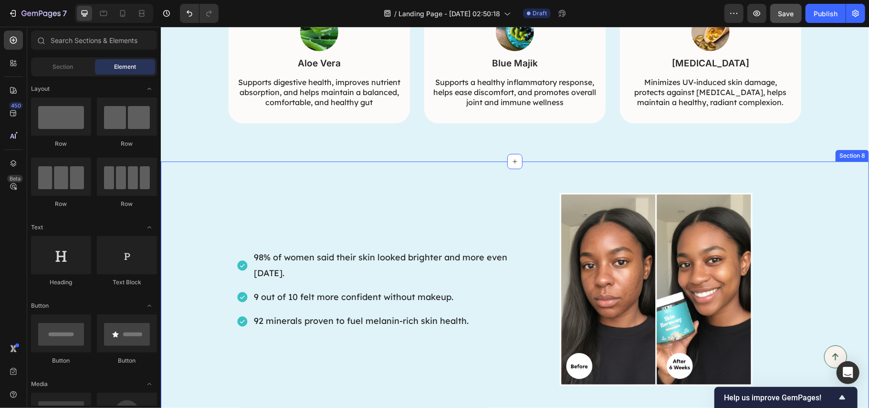
click at [267, 172] on div "98% of women said their skin looked brighter and more even in 8 weeks. 9 out of…" at bounding box center [514, 296] width 708 height 270
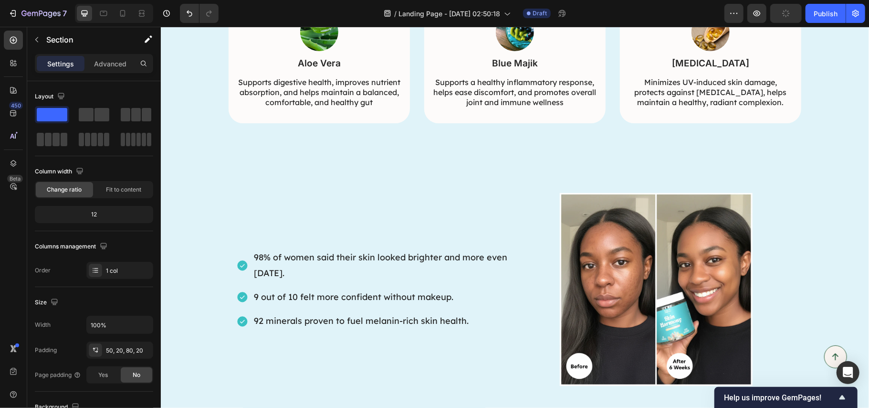
click at [222, 183] on div "98% of women said their skin looked brighter and more even in 8 weeks. 9 out of…" at bounding box center [514, 296] width 708 height 270
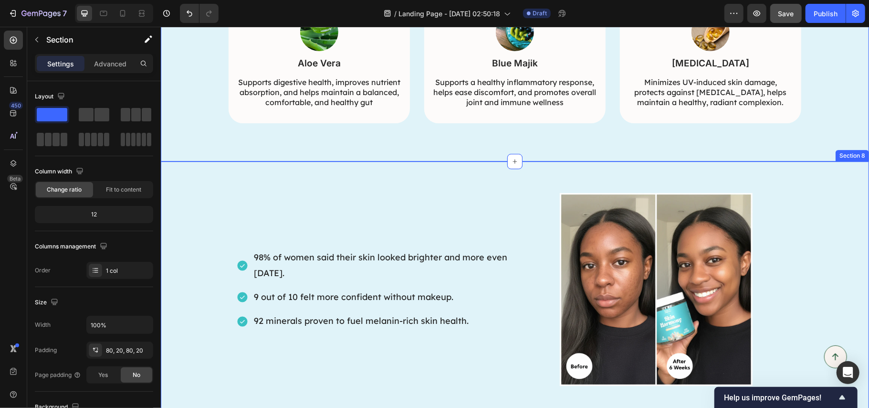
click at [830, 178] on div "98% of women said their skin looked brighter and more even in 8 weeks. 9 out of…" at bounding box center [514, 296] width 708 height 270
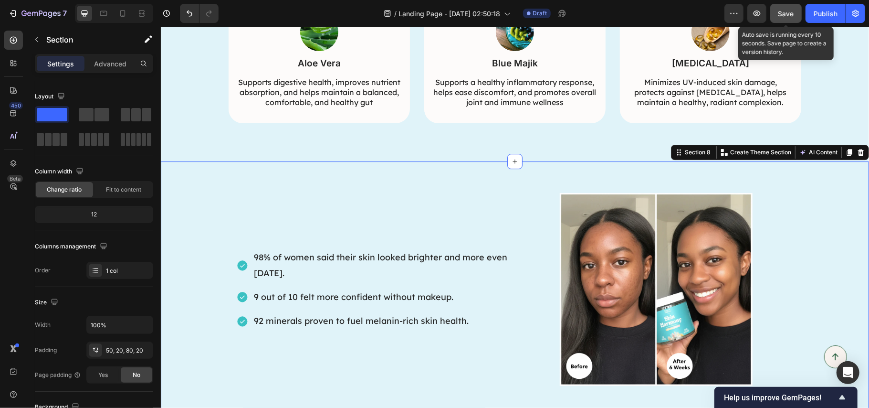
click at [783, 16] on span "Save" at bounding box center [787, 14] width 16 height 8
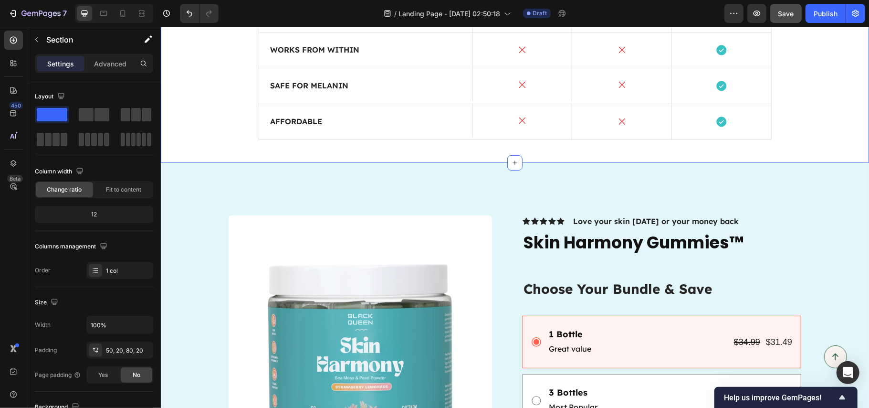
scroll to position [2613, 0]
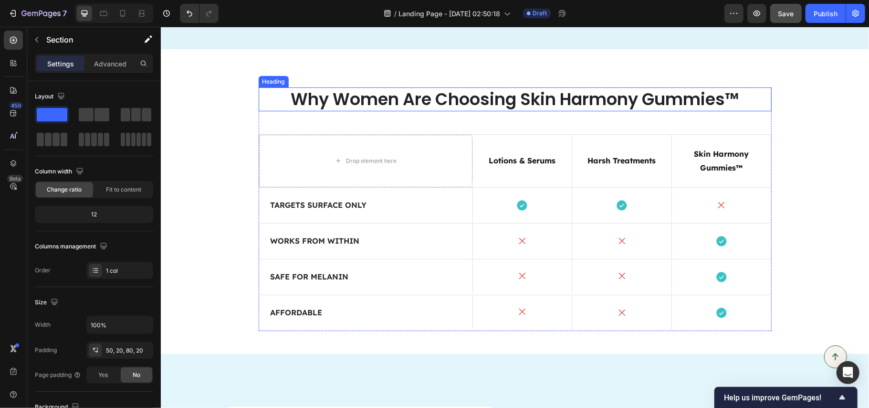
click at [344, 95] on h2 "Why Women Are Choosing Skin Harmony Gummies™" at bounding box center [514, 99] width 513 height 24
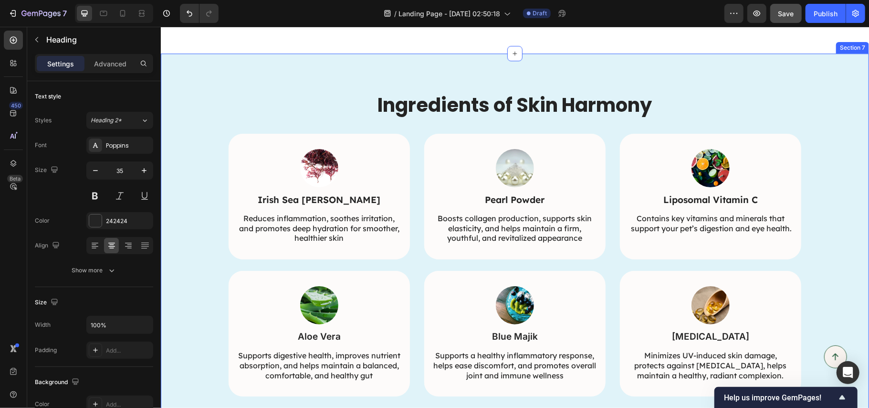
scroll to position [1913, 0]
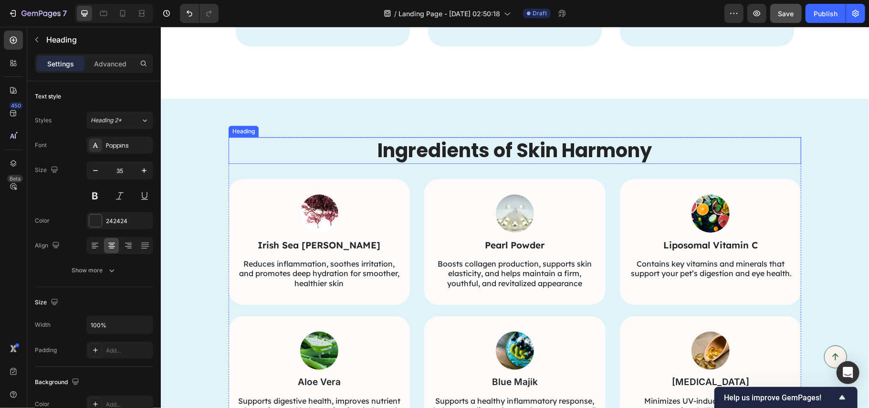
click at [514, 151] on h2 "Ingredients of Skin Harmony" at bounding box center [515, 150] width 276 height 27
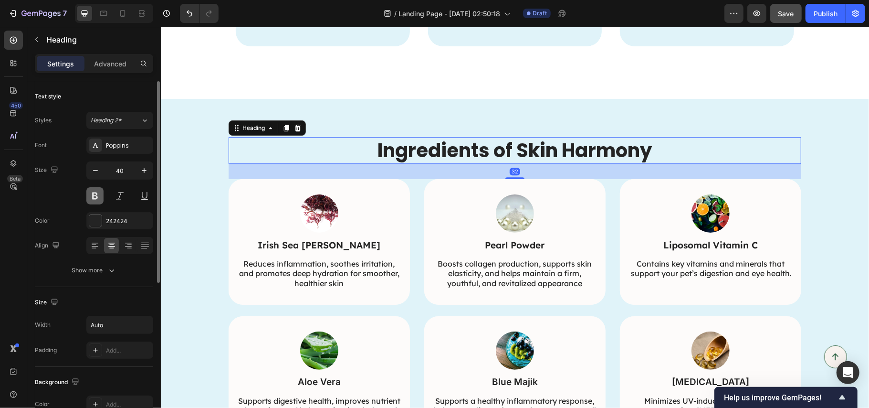
click at [96, 196] on button at bounding box center [94, 195] width 17 height 17
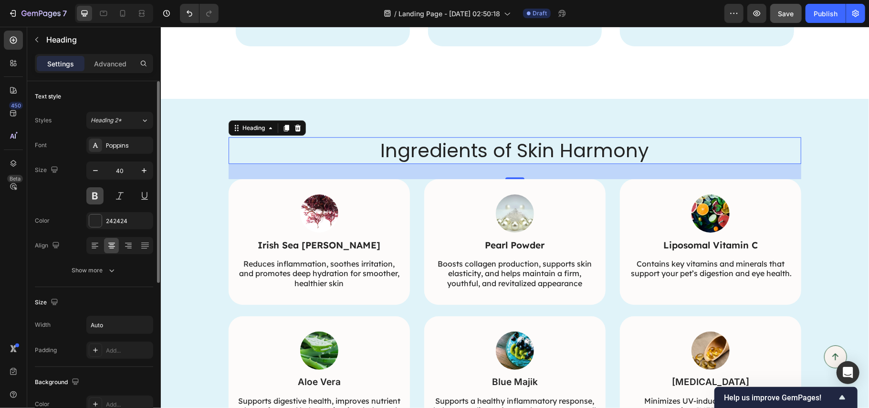
click at [96, 196] on button at bounding box center [94, 195] width 17 height 17
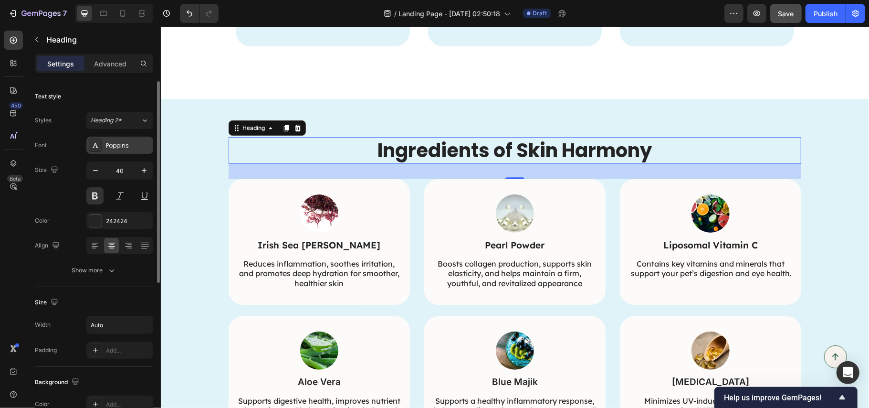
click at [128, 149] on div "Poppins" at bounding box center [128, 145] width 45 height 9
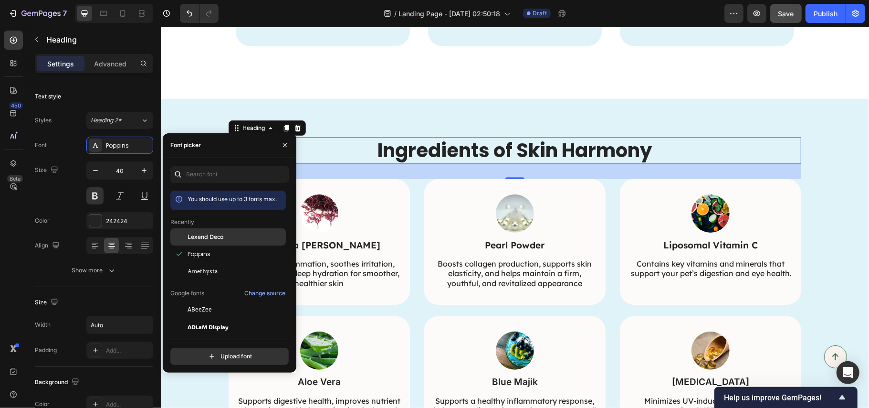
click at [233, 236] on div "Lexend Deca" at bounding box center [236, 236] width 96 height 9
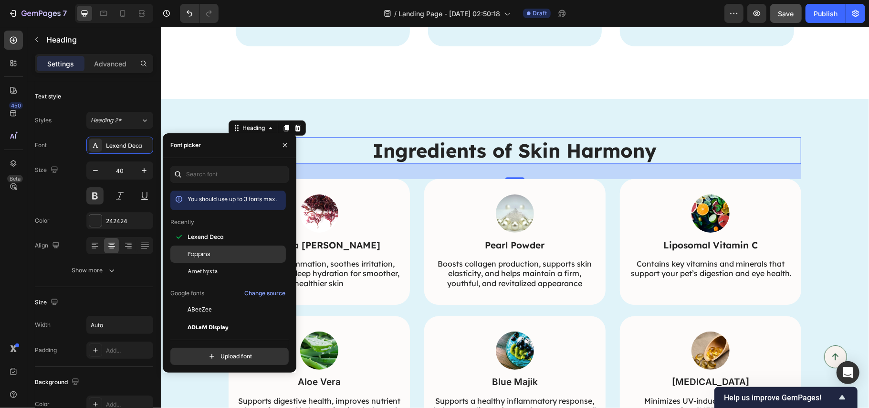
click at [224, 251] on div "Poppins" at bounding box center [236, 254] width 96 height 9
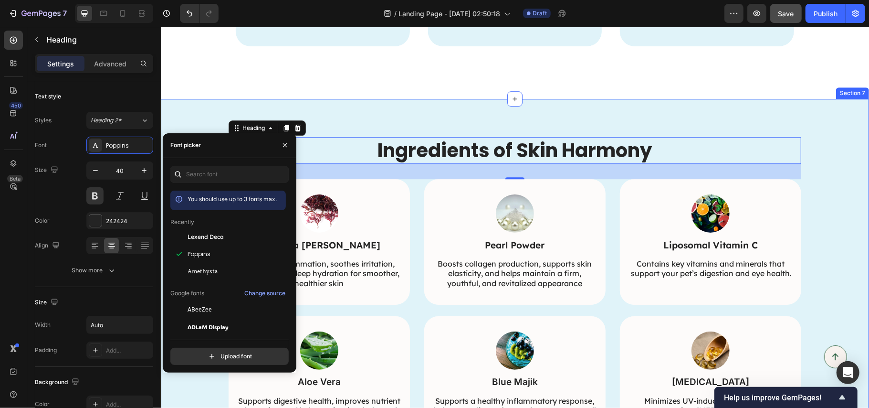
click at [833, 158] on div "Ingredients of Skin Harmony Heading 32 Image Irish Sea Moss Text Block Reduces …" at bounding box center [514, 289] width 689 height 305
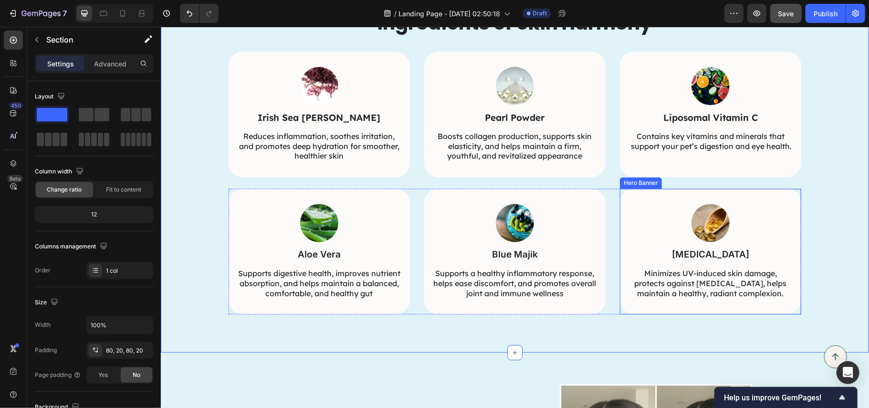
scroll to position [2168, 0]
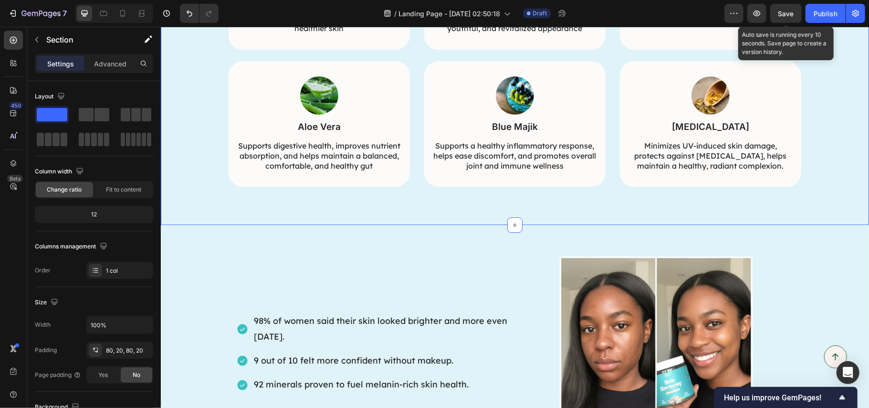
click at [787, 16] on span "Save" at bounding box center [787, 14] width 16 height 8
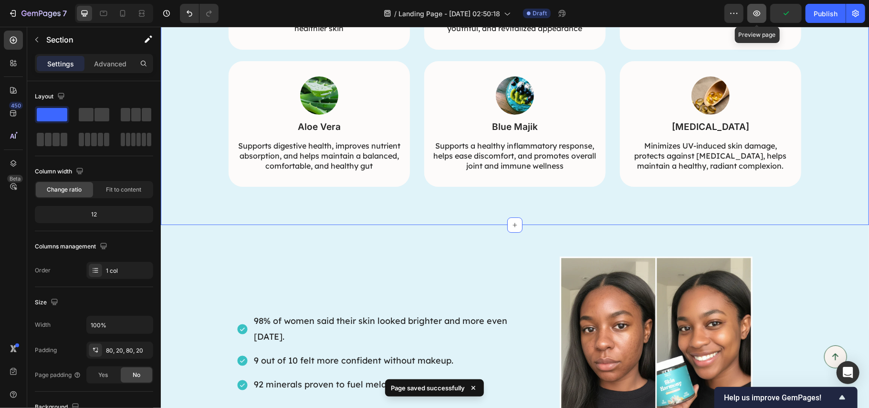
click at [755, 12] on icon "button" at bounding box center [757, 14] width 7 height 6
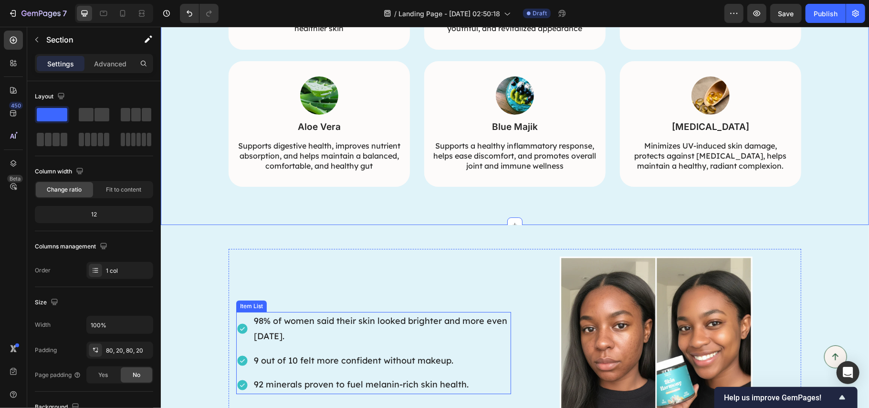
scroll to position [2422, 0]
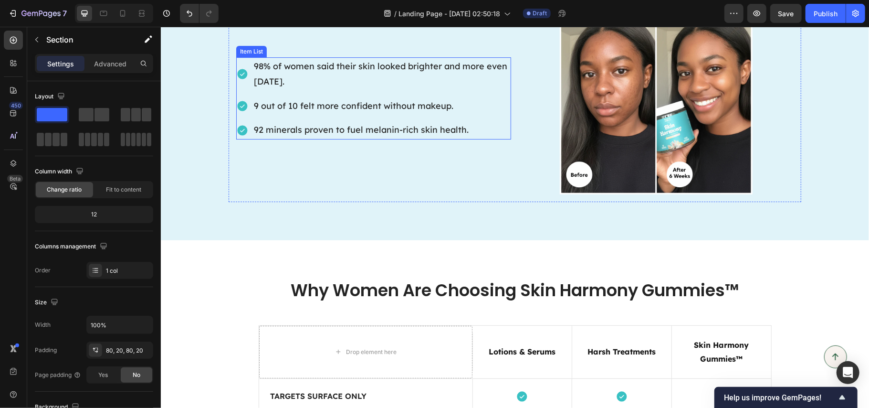
click at [375, 76] on p "98% of women said their skin looked brighter and more even [DATE]." at bounding box center [381, 73] width 256 height 31
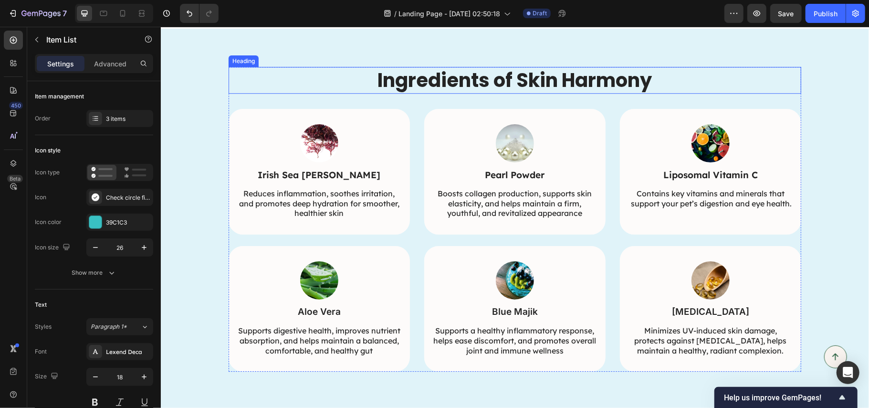
scroll to position [1913, 0]
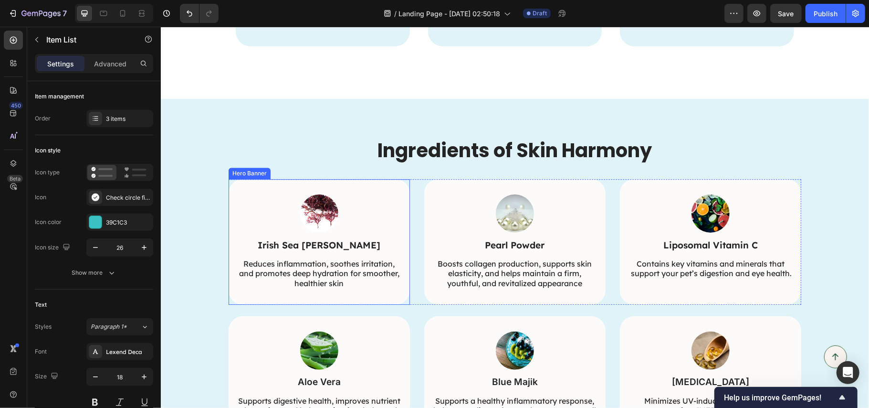
click at [396, 186] on div "Image Irish Sea Moss Text Block Reduces inflammation, soothes irritation, and p…" at bounding box center [318, 242] width 181 height 126
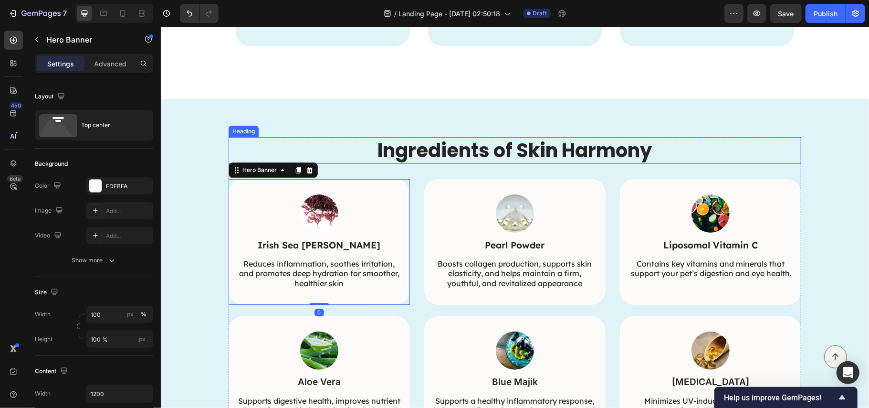
click at [228, 137] on div "Ingredients of Skin Harmony" at bounding box center [514, 150] width 573 height 27
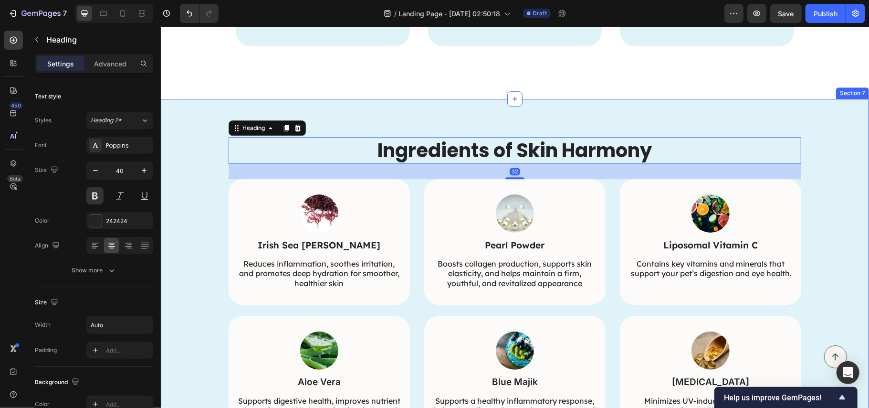
click at [199, 145] on div "Ingredients of Skin Harmony Heading 32 Image Irish Sea Moss Text Block Reduces …" at bounding box center [514, 289] width 689 height 305
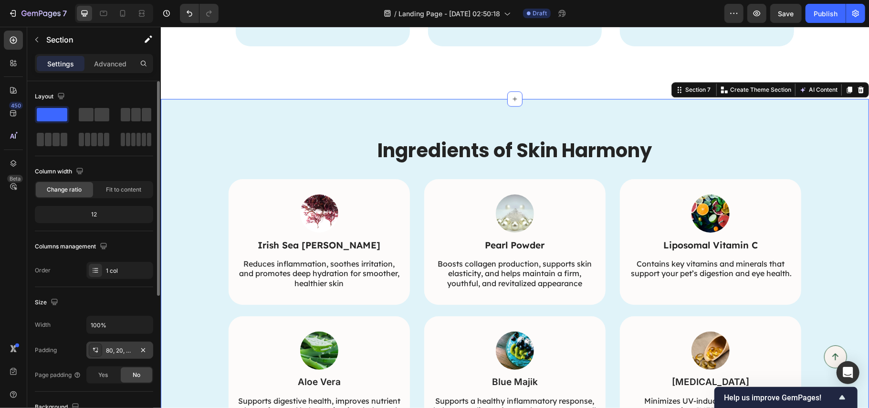
scroll to position [230, 0]
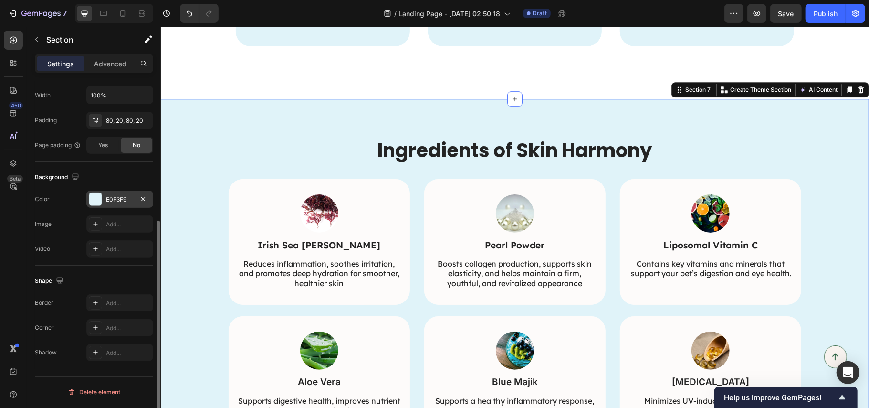
click at [113, 200] on div "E0F3F9" at bounding box center [120, 199] width 28 height 9
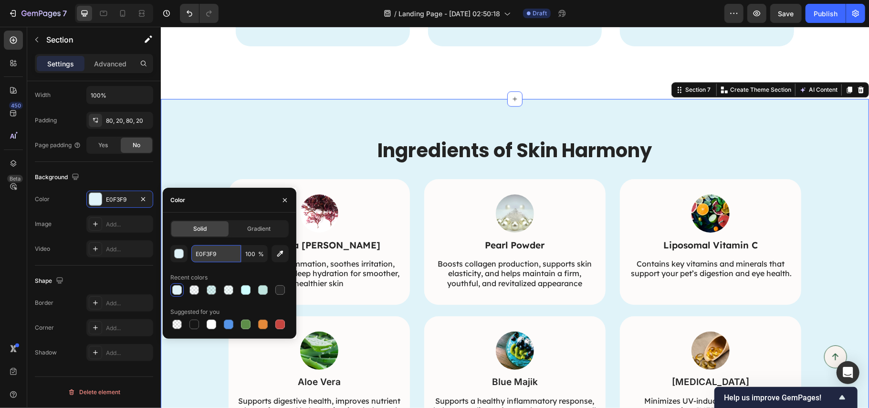
click at [204, 250] on input "E0F3F9" at bounding box center [216, 253] width 50 height 17
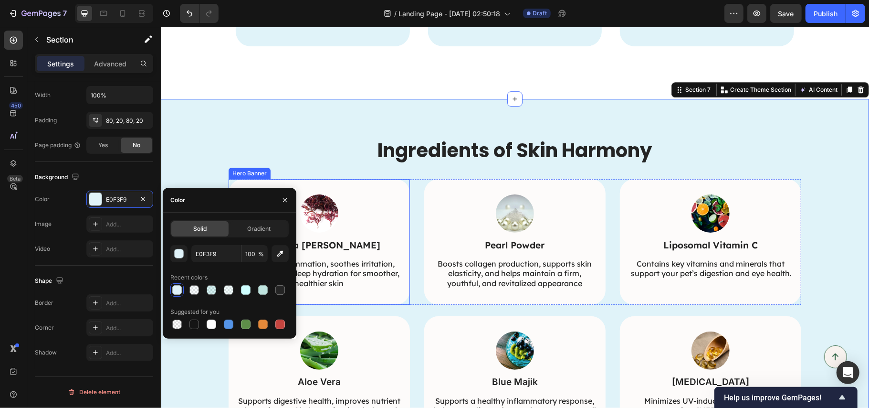
click at [388, 190] on div "Image Irish Sea Moss Text Block Reduces inflammation, soothes irritation, and p…" at bounding box center [318, 242] width 181 height 126
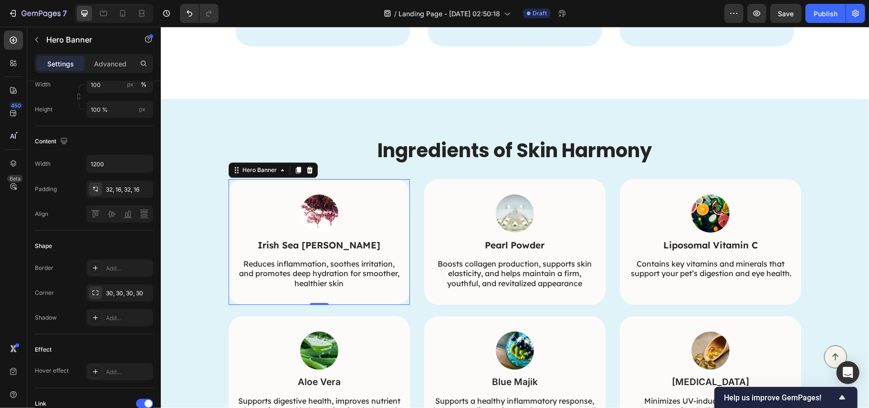
scroll to position [0, 0]
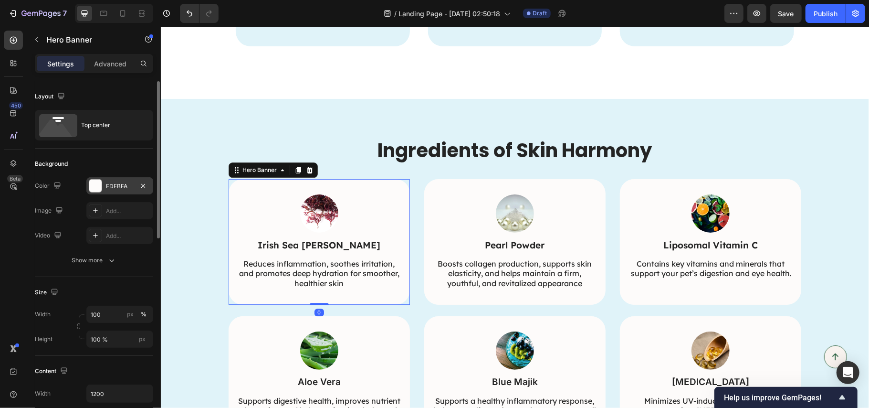
click at [119, 186] on div "FDFBFA" at bounding box center [120, 186] width 28 height 9
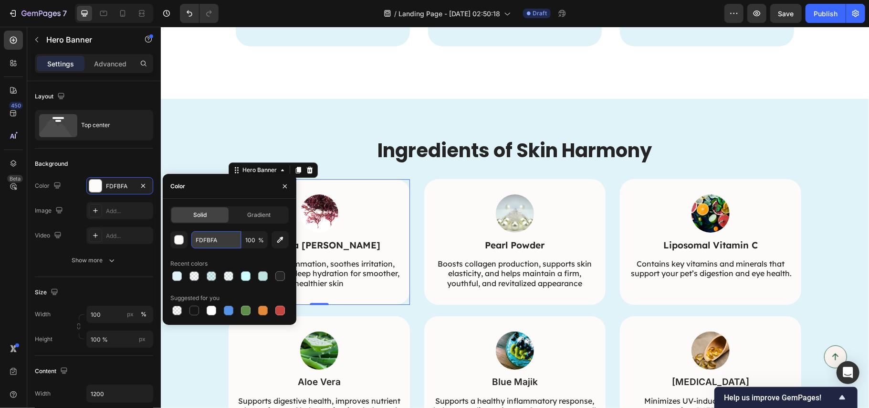
click at [206, 242] on input "FDFBFA" at bounding box center [216, 239] width 50 height 17
paste input "E0F3F9"
type input "E0F3F9"
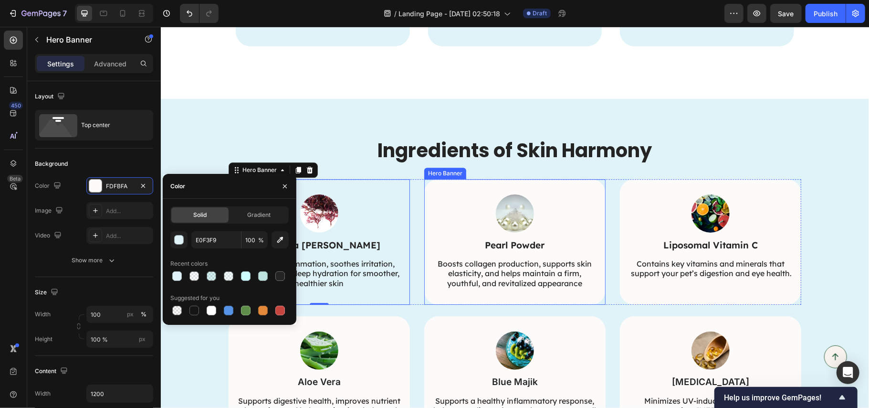
click at [424, 214] on div "Image Pearl Powder Text Block Boosts collagen production, supports skin elastic…" at bounding box center [514, 242] width 181 height 126
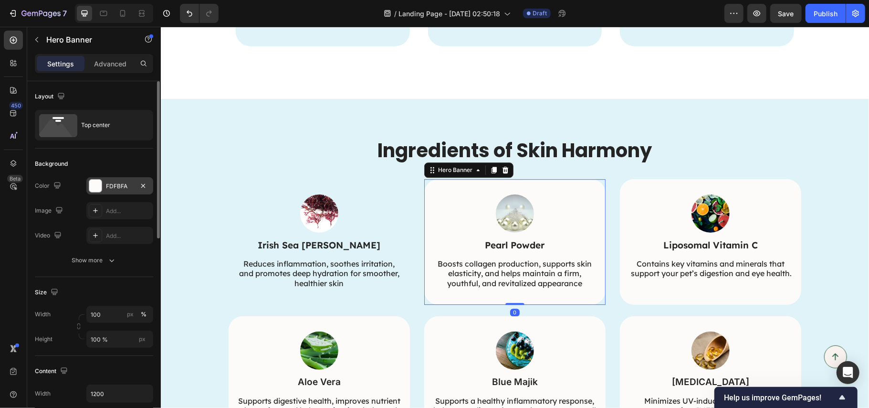
click at [119, 186] on div "FDFBFA" at bounding box center [120, 186] width 28 height 9
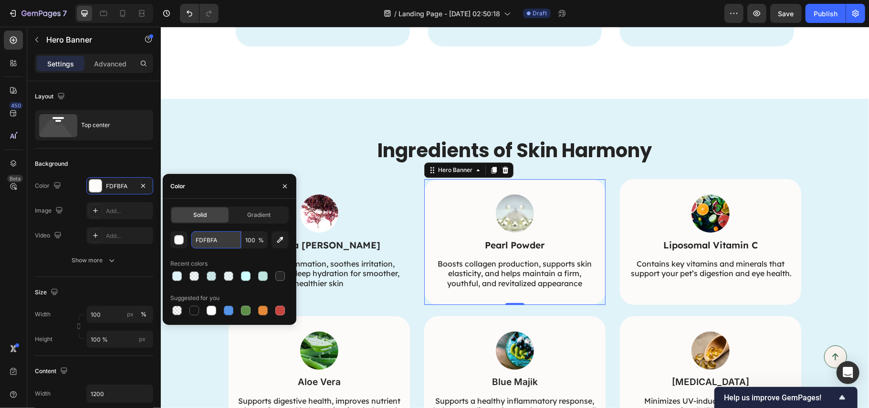
click at [211, 235] on input "FDFBFA" at bounding box center [216, 239] width 50 height 17
paste input "E0F3F9"
type input "E0F3F9"
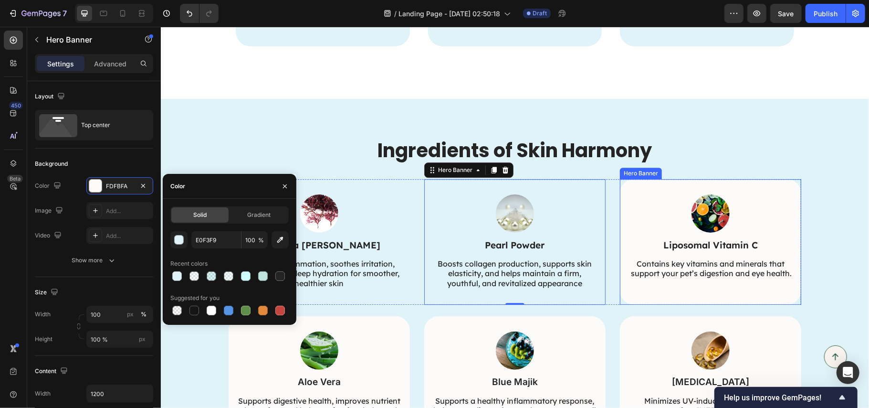
click at [620, 219] on div "Image Liposomal Vitamin C Text Block Contains key vitamins and minerals that su…" at bounding box center [710, 237] width 181 height 116
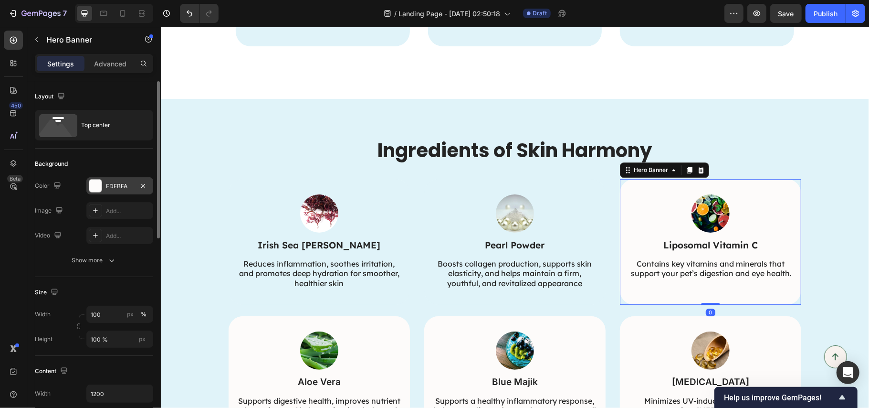
click at [116, 180] on div "FDFBFA" at bounding box center [119, 185] width 67 height 17
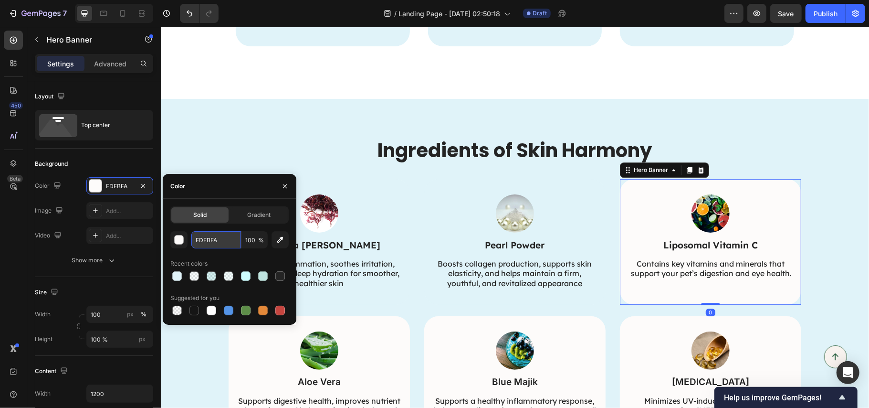
click at [208, 237] on input "FDFBFA" at bounding box center [216, 239] width 50 height 17
paste input "E0F3F9"
type input "E0F3F9"
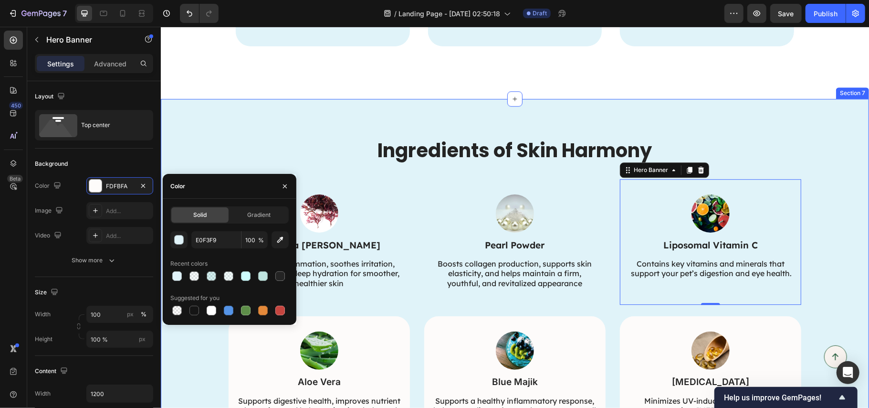
click at [254, 120] on div "Ingredients of Skin Harmony Heading Image Irish Sea Moss Text Block Reduces inf…" at bounding box center [514, 288] width 708 height 381
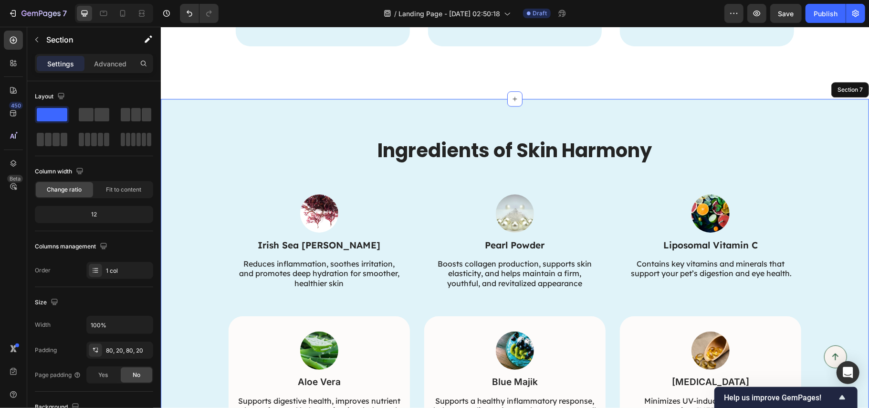
click at [201, 127] on div "Ingredients of Skin Harmony Heading Image Irish Sea Moss Text Block Reduces inf…" at bounding box center [514, 288] width 708 height 381
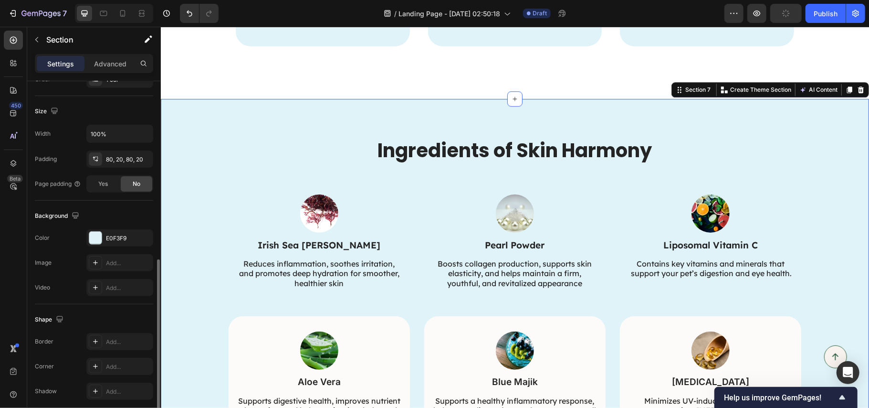
scroll to position [230, 0]
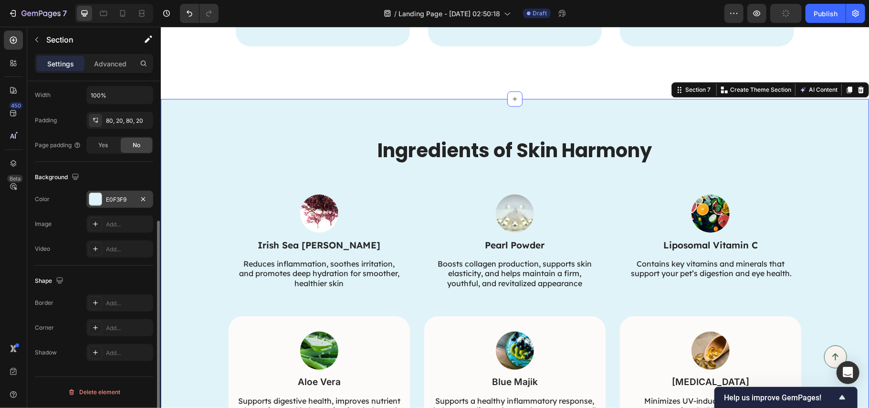
click at [109, 198] on div "E0F3F9" at bounding box center [120, 199] width 28 height 9
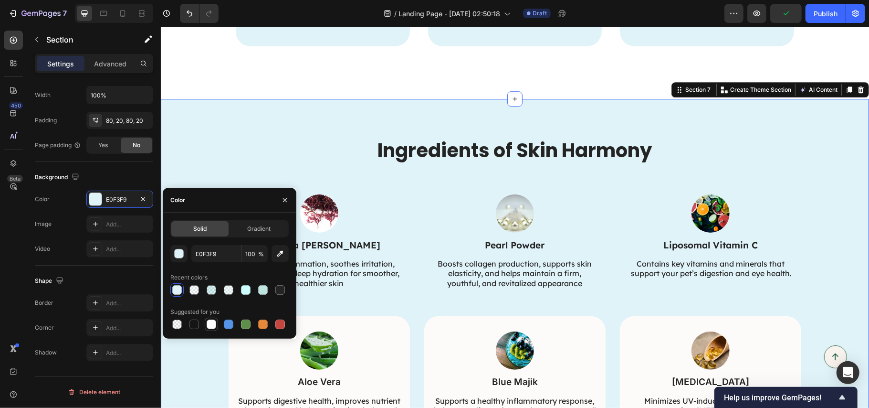
click at [209, 325] on div at bounding box center [212, 324] width 10 height 10
type input "FFFFFF"
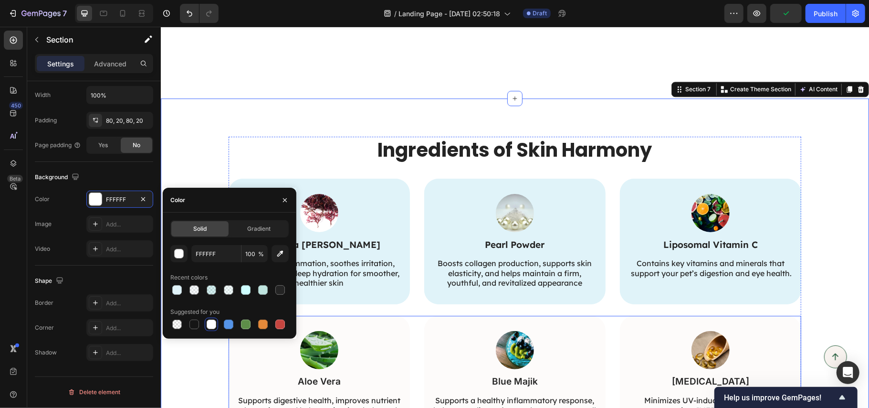
scroll to position [2040, 0]
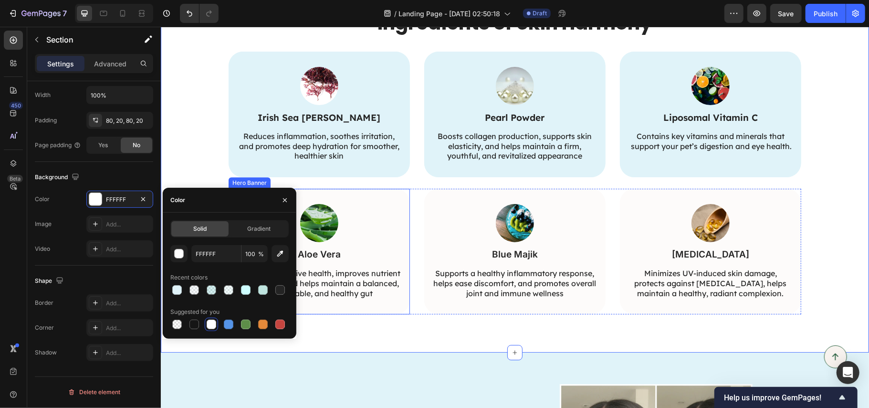
click at [396, 202] on div "Image Aloe Vera Text Block Supports digestive health, improves nutrient absorpt…" at bounding box center [318, 251] width 181 height 126
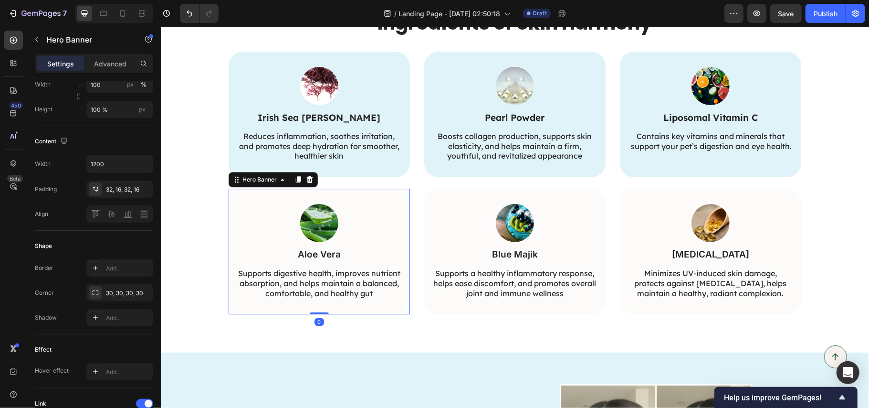
scroll to position [0, 0]
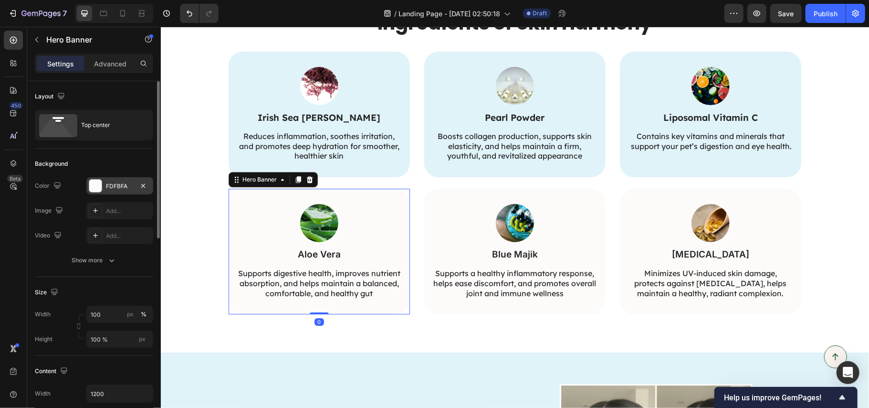
click at [113, 186] on div "FDFBFA" at bounding box center [120, 186] width 28 height 9
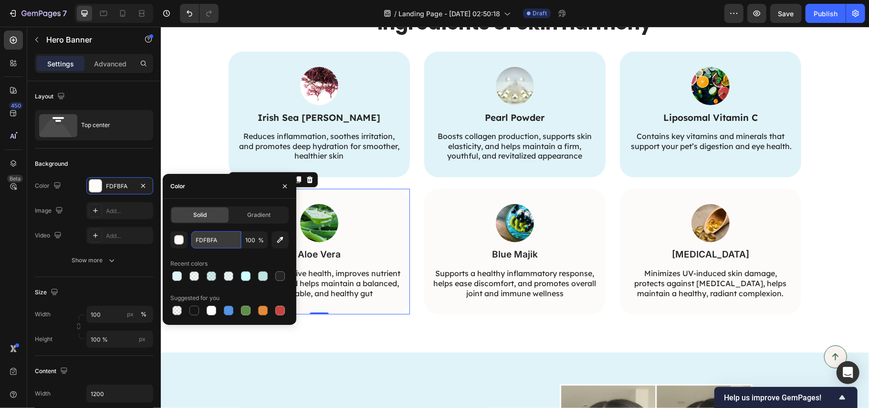
click at [208, 241] on input "FDFBFA" at bounding box center [216, 239] width 50 height 17
paste input "E0F3F9"
type input "E0F3F9"
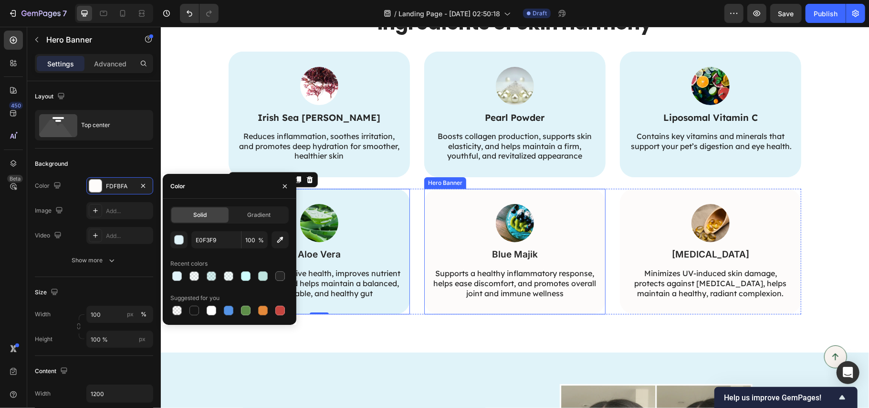
click at [426, 302] on div "Image Blue Majik Text Block Supports a healthy inflammatory response, helps eas…" at bounding box center [514, 251] width 181 height 126
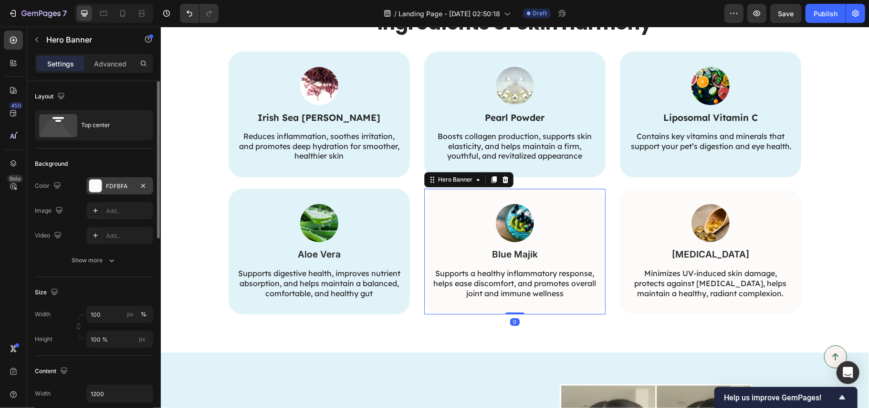
click at [117, 186] on div "FDFBFA" at bounding box center [120, 186] width 28 height 9
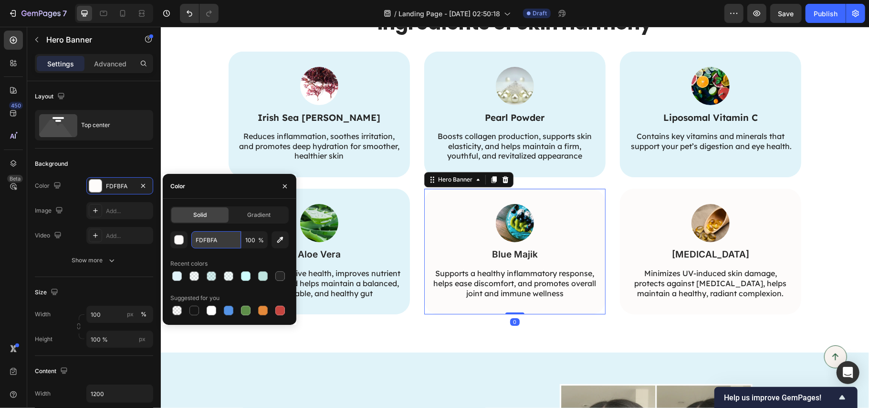
click at [203, 240] on input "FDFBFA" at bounding box center [216, 239] width 50 height 17
paste input "E0F3F9"
type input "E0F3F9"
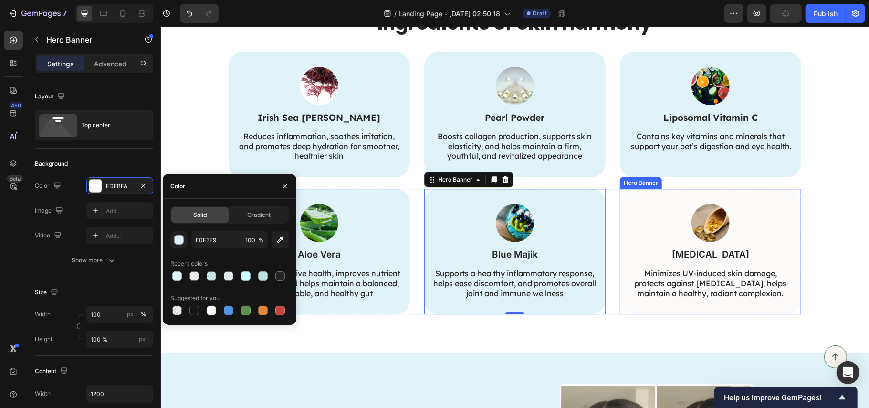
click at [627, 239] on div "Image Vitamin E Text Block Minimizes UV-induced skin damage, protects against p…" at bounding box center [710, 250] width 166 height 95
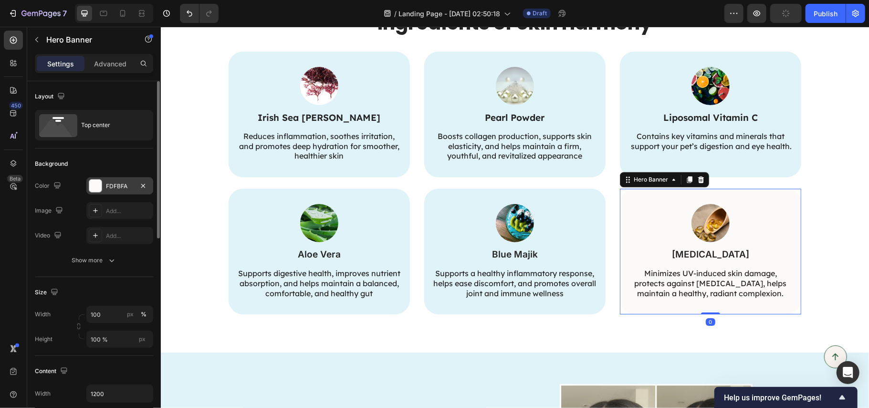
click at [109, 178] on div "FDFBFA" at bounding box center [119, 185] width 67 height 17
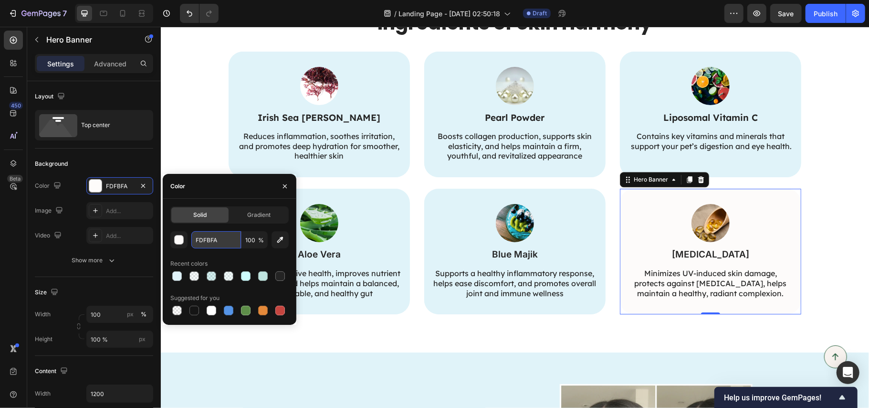
click at [211, 237] on input "FDFBFA" at bounding box center [216, 239] width 50 height 17
paste input "E0F3F9"
type input "E0F3F9"
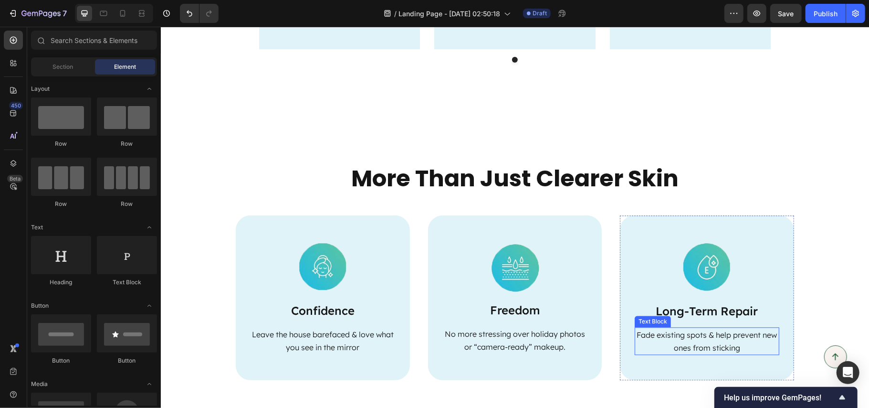
scroll to position [1707, 0]
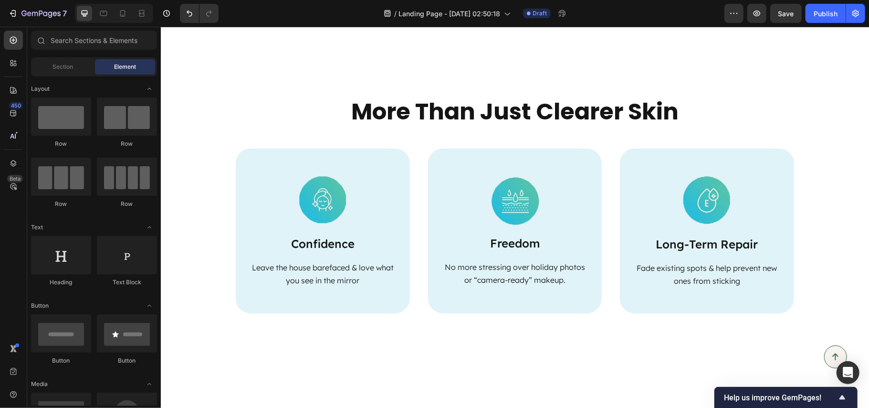
scroll to position [1516, 0]
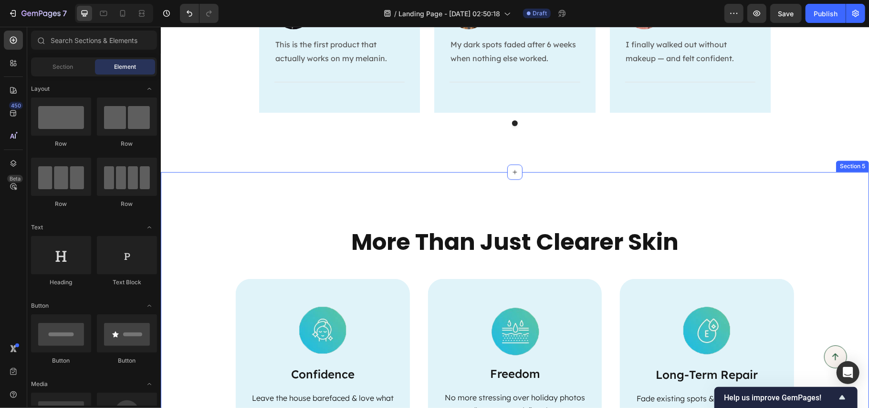
click at [715, 193] on div "More Than Just Clearer Skin Heading Image Confidence Text Block Leave the house…" at bounding box center [514, 333] width 708 height 324
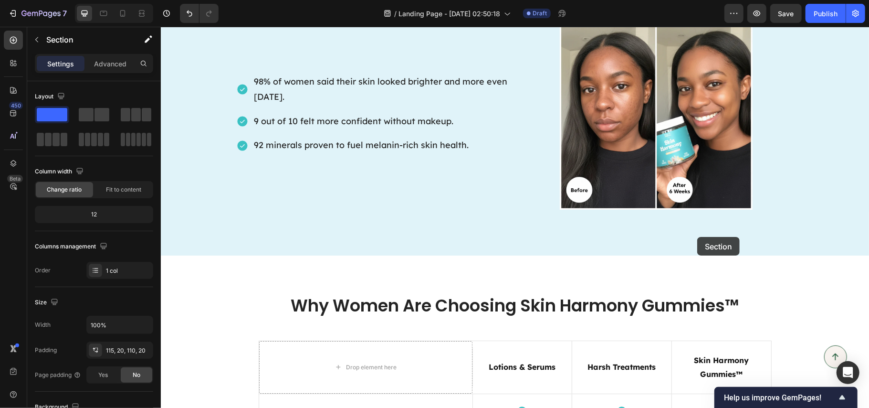
scroll to position [2534, 0]
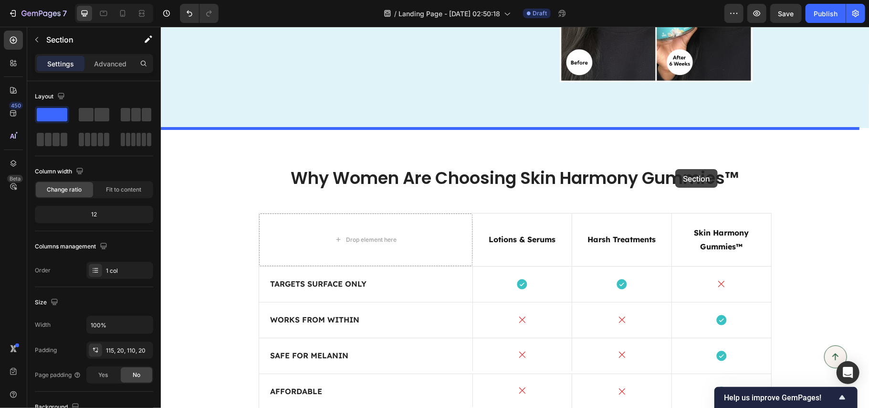
drag, startPoint x: 685, startPoint y: 161, endPoint x: 675, endPoint y: 169, distance: 13.0
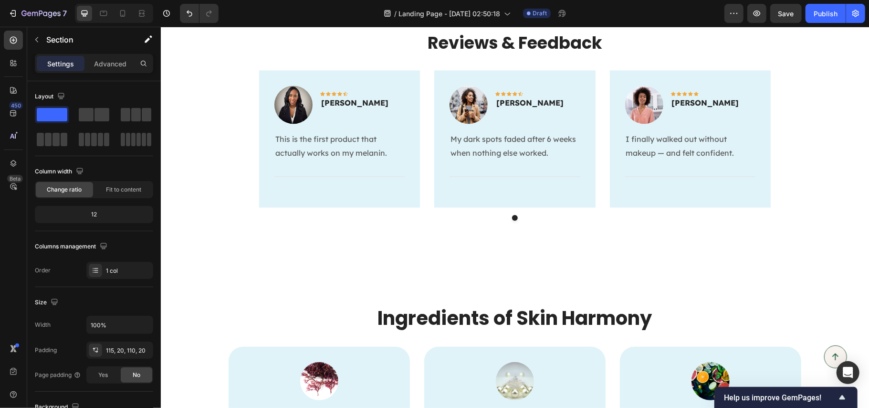
scroll to position [1420, 0]
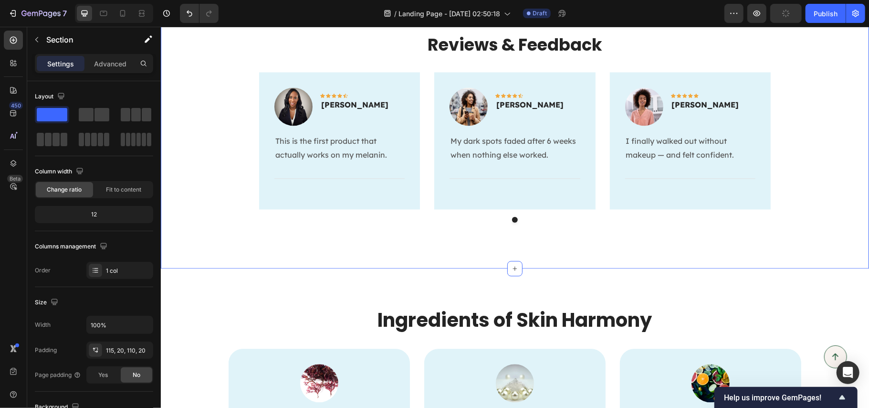
click at [589, 256] on div "Reviews & Feedback Heading Image Icon Icon Icon Icon Icon Row [PERSON_NAME] Tex…" at bounding box center [514, 130] width 708 height 273
click at [101, 65] on p "Advanced" at bounding box center [110, 64] width 32 height 10
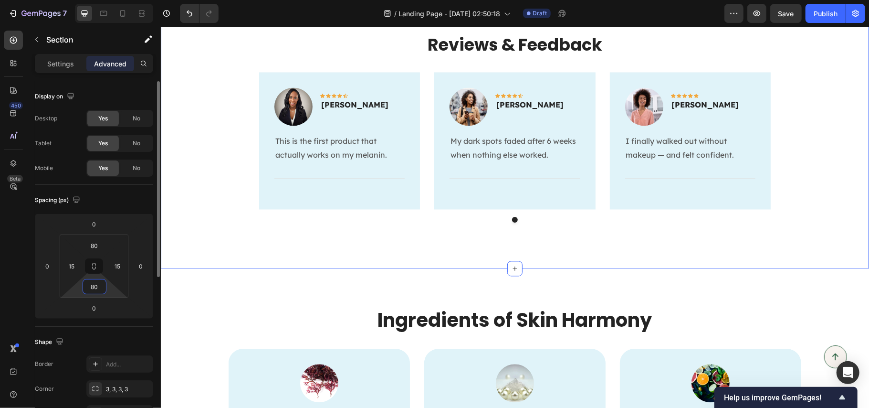
click at [95, 290] on input "80" at bounding box center [94, 286] width 19 height 14
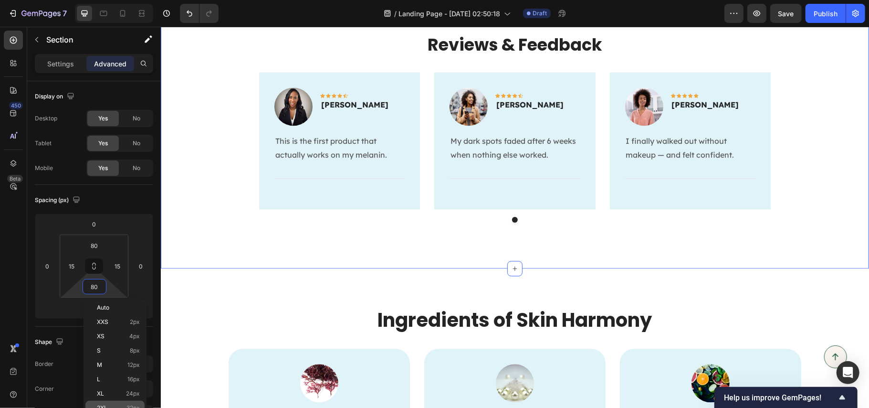
click at [112, 403] on div "2XL 32px" at bounding box center [114, 407] width 59 height 14
type input "32"
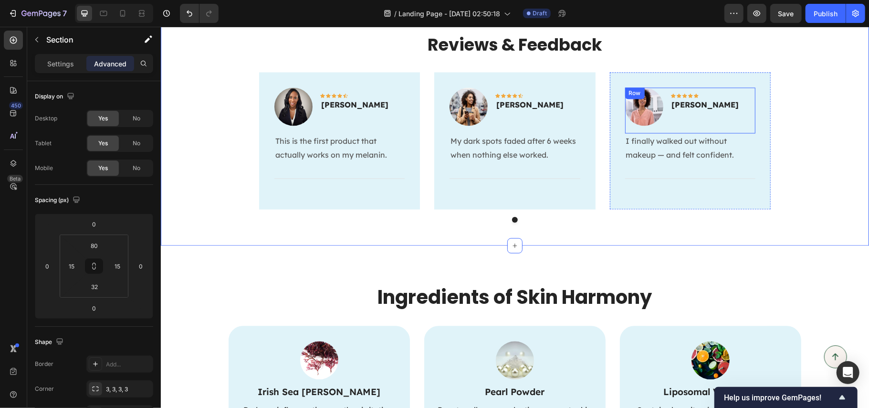
scroll to position [1293, 0]
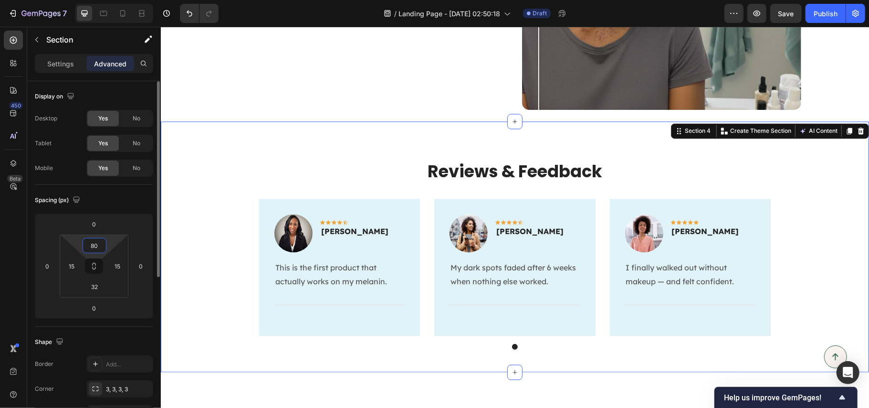
click at [90, 248] on input "80" at bounding box center [94, 245] width 19 height 14
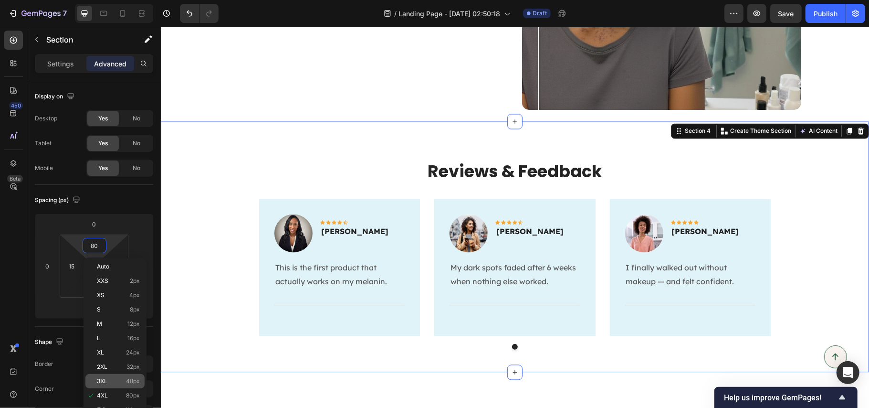
click at [115, 387] on div "3XL 48px" at bounding box center [114, 381] width 59 height 14
type input "48"
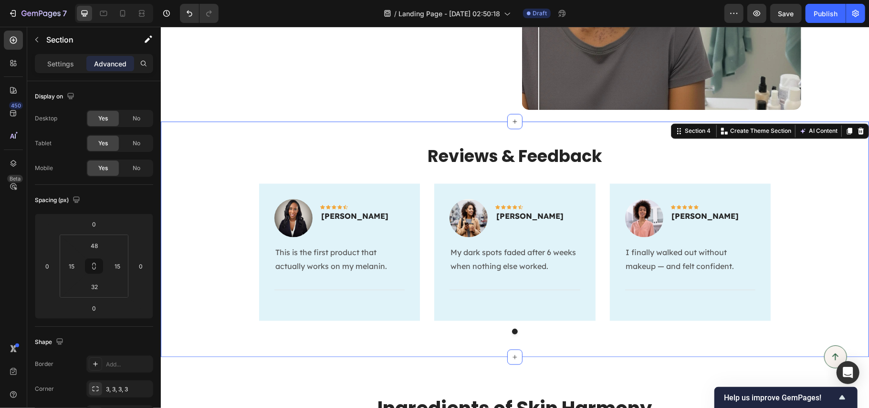
click at [829, 193] on div "Reviews & Feedback Heading Image Icon Icon Icon Icon Icon Row [PERSON_NAME] Tex…" at bounding box center [515, 242] width 694 height 197
click at [781, 10] on span "Save" at bounding box center [787, 14] width 16 height 8
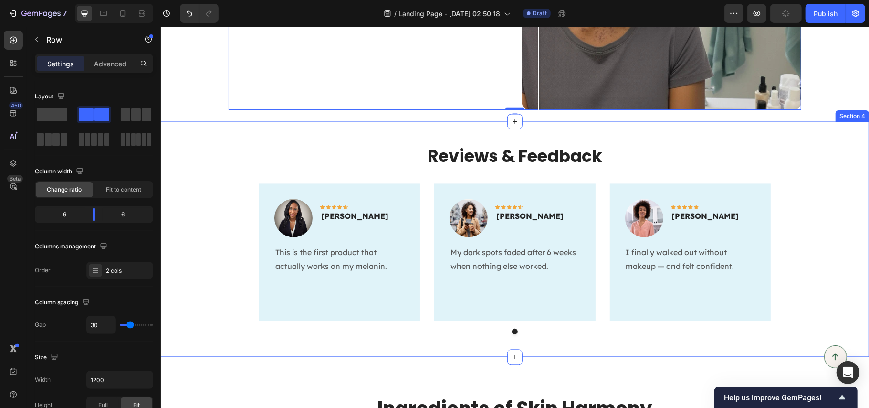
click at [252, 121] on div "Reviews & Feedback Heading Image Icon Icon Icon Icon Icon Row [PERSON_NAME] Tex…" at bounding box center [514, 238] width 708 height 235
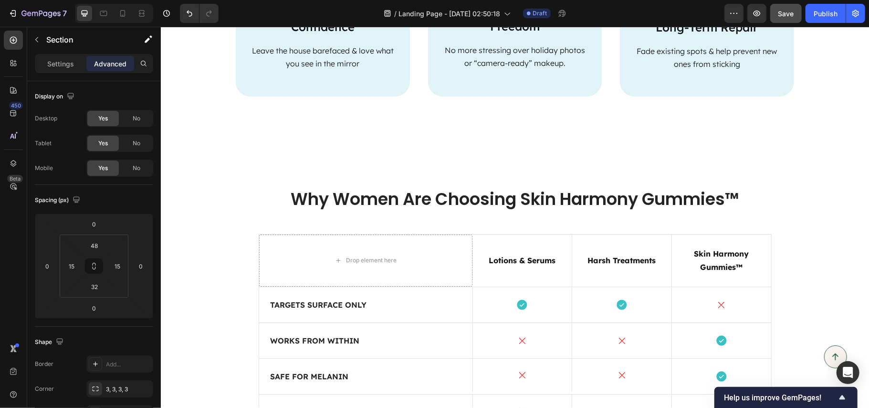
scroll to position [2482, 0]
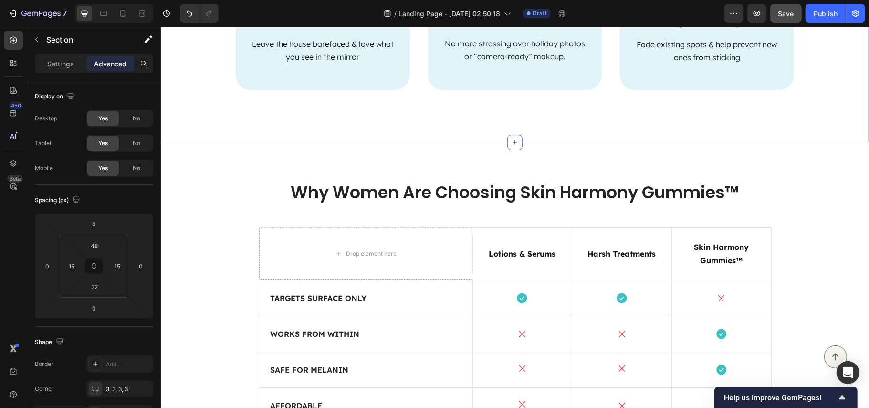
click at [93, 247] on input "115" at bounding box center [94, 245] width 19 height 14
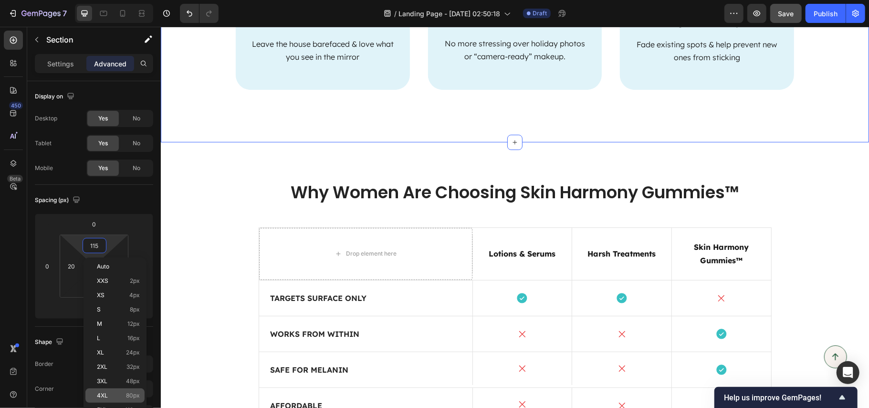
click at [121, 391] on div "4XL 80px" at bounding box center [114, 395] width 59 height 14
type input "80"
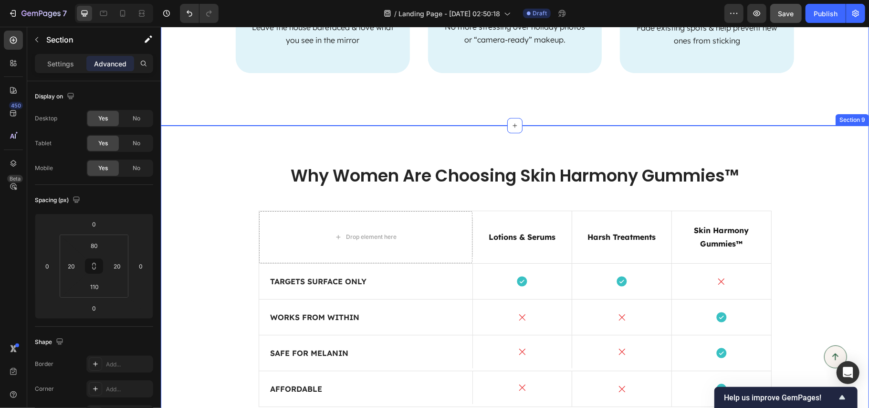
click at [242, 160] on div "Why Women Are Choosing Skin Harmony Gummies™ Heading Drop element here Lotions …" at bounding box center [514, 277] width 708 height 304
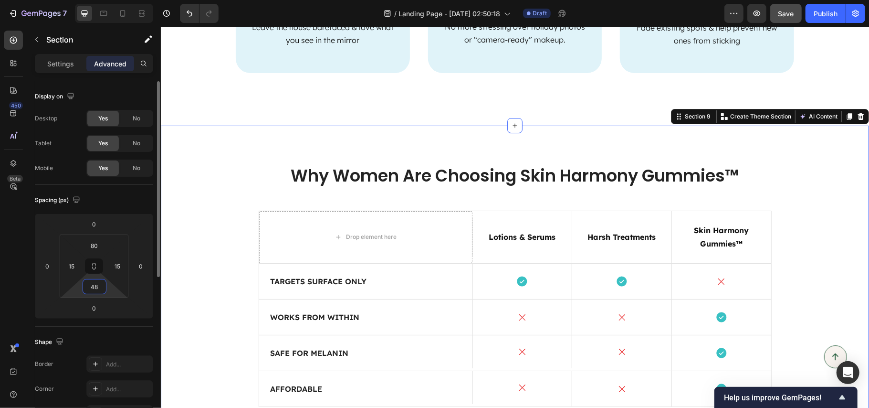
click at [91, 291] on input "48" at bounding box center [94, 286] width 19 height 14
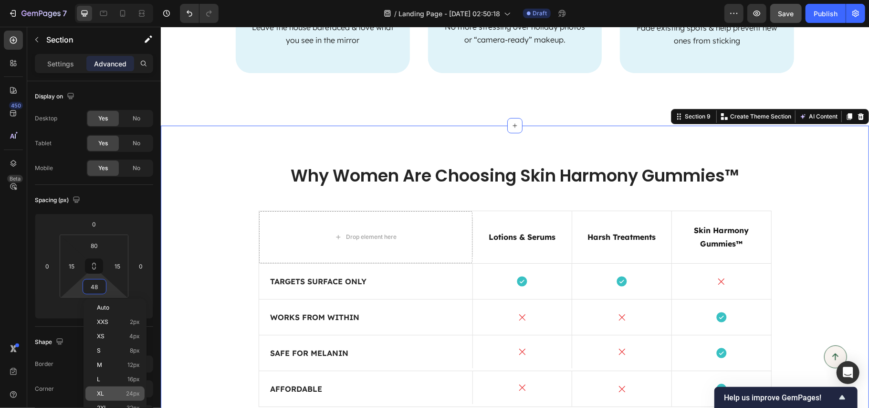
click at [138, 391] on span "24px" at bounding box center [133, 393] width 14 height 7
type input "24"
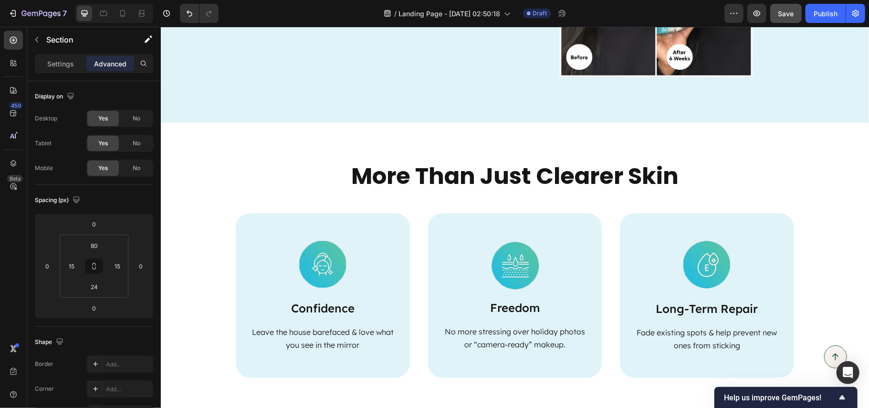
scroll to position [2100, 0]
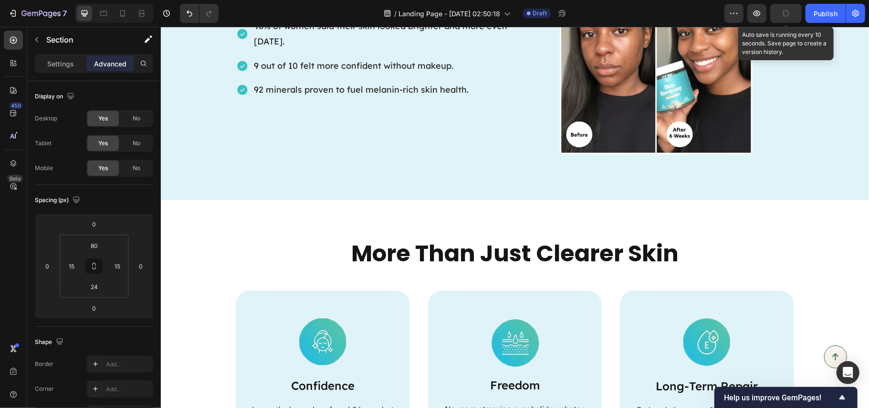
click at [777, 14] on button "button" at bounding box center [786, 13] width 32 height 19
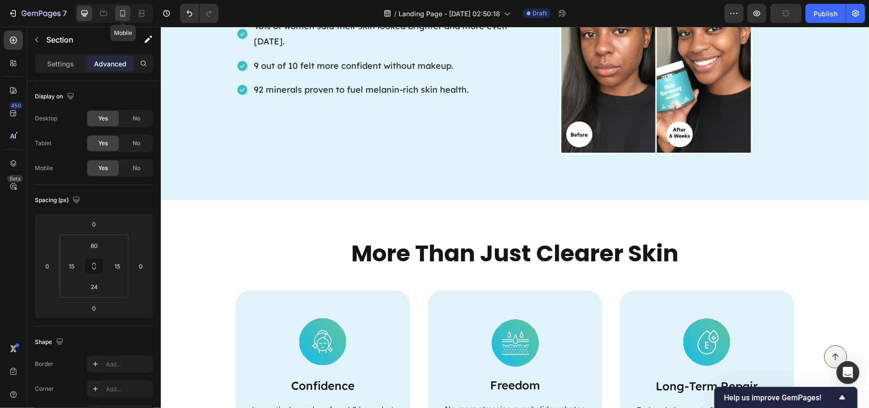
click at [123, 16] on icon at bounding box center [122, 13] width 5 height 7
type input "70"
type input "42"
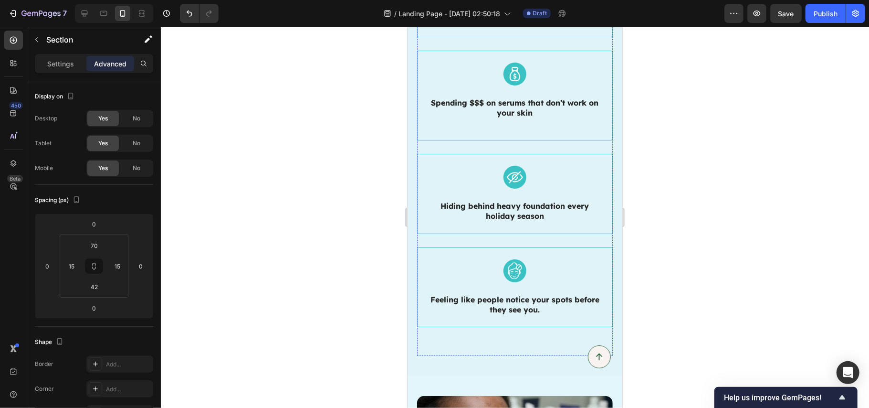
scroll to position [445, 0]
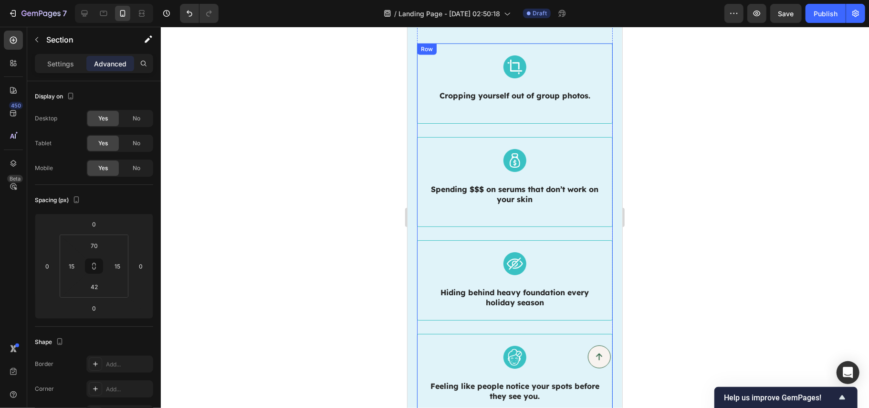
click at [601, 126] on div "Image Cropping yourself out of group photos. Heading Row" at bounding box center [515, 90] width 196 height 94
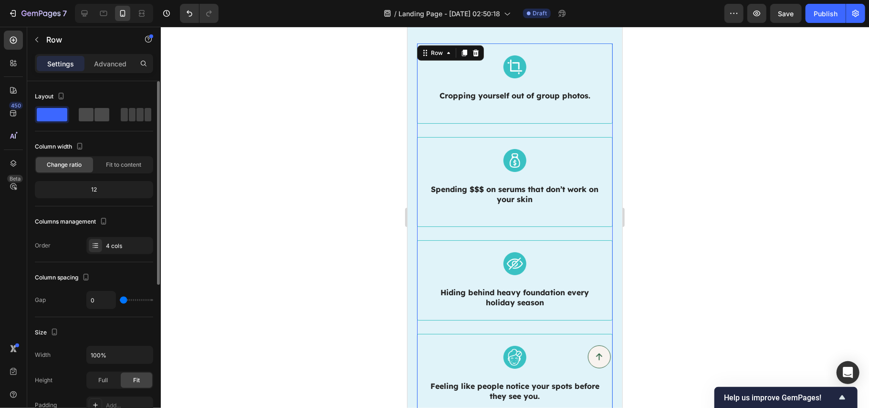
click at [94, 117] on div at bounding box center [94, 114] width 31 height 13
type input "30"
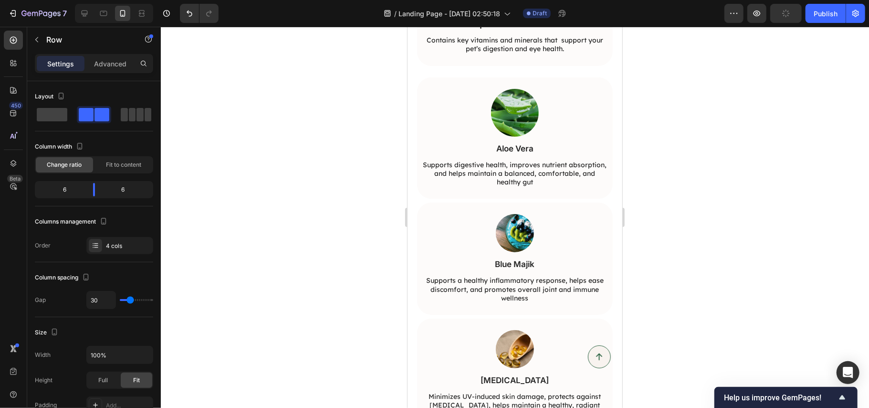
scroll to position [2546, 0]
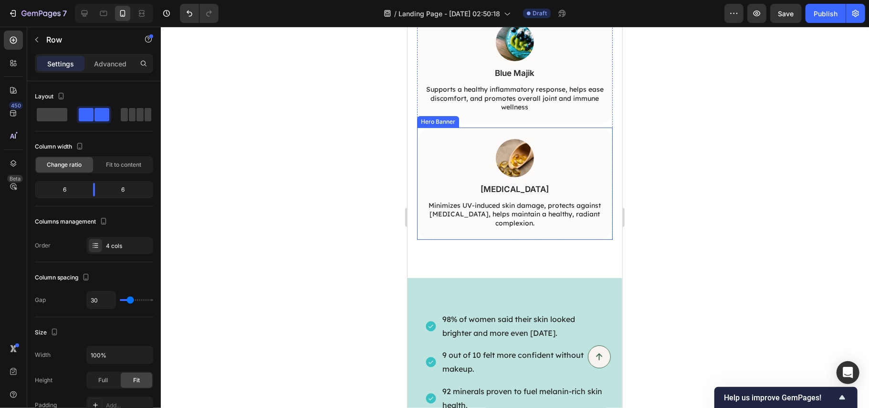
click at [591, 137] on div "Image Vitamin E Text Block Minimizes UV-induced skin damage, protects against p…" at bounding box center [515, 183] width 196 height 112
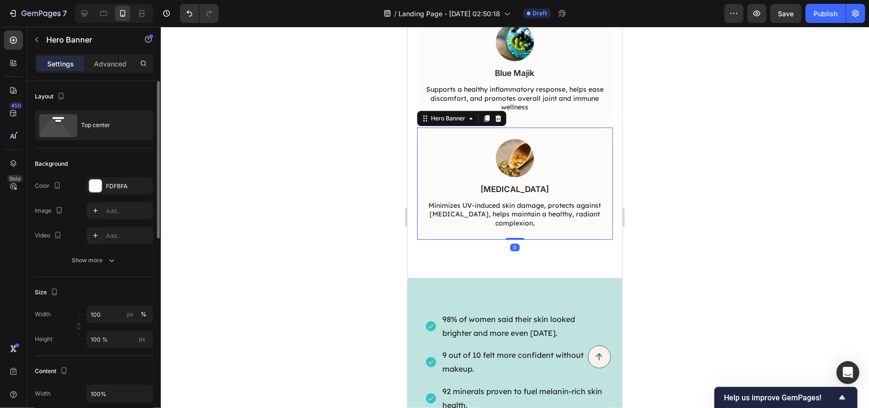
click at [116, 177] on div "Background The changes might be hidden by the video. Color FDFBFA Image Add... …" at bounding box center [94, 212] width 118 height 128
click at [114, 180] on div "FDFBFA" at bounding box center [119, 185] width 67 height 17
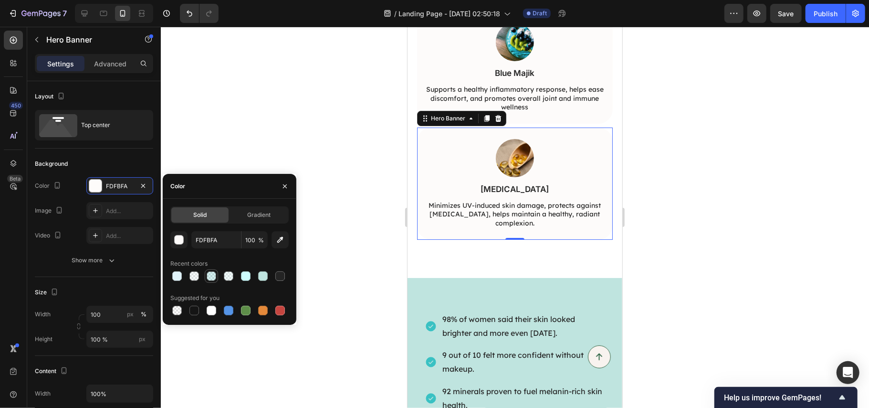
click at [211, 276] on div at bounding box center [212, 276] width 10 height 10
type input "39C1C3"
type input "20"
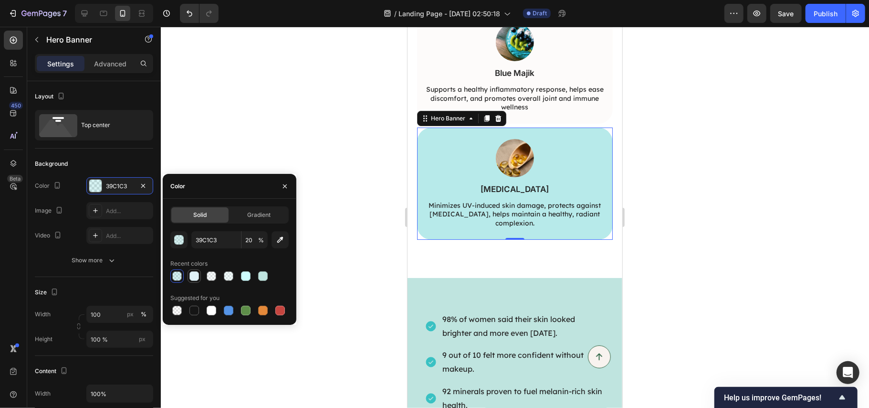
click at [193, 274] on div at bounding box center [195, 276] width 10 height 10
type input "E0F3F9"
type input "100"
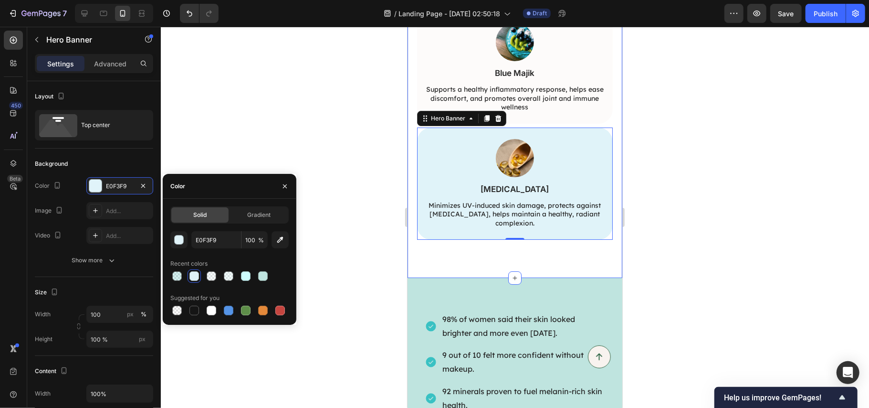
scroll to position [2482, 0]
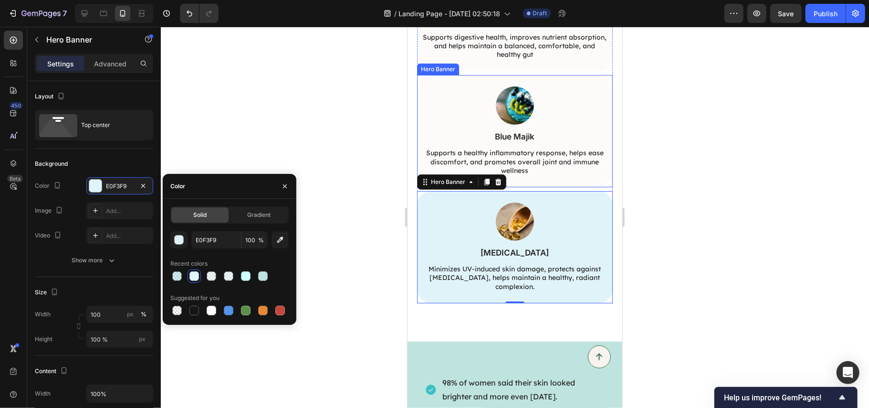
click at [593, 86] on div "Image Blue Majik Text Block Supports a healthy inflammatory response, helps eas…" at bounding box center [515, 130] width 188 height 89
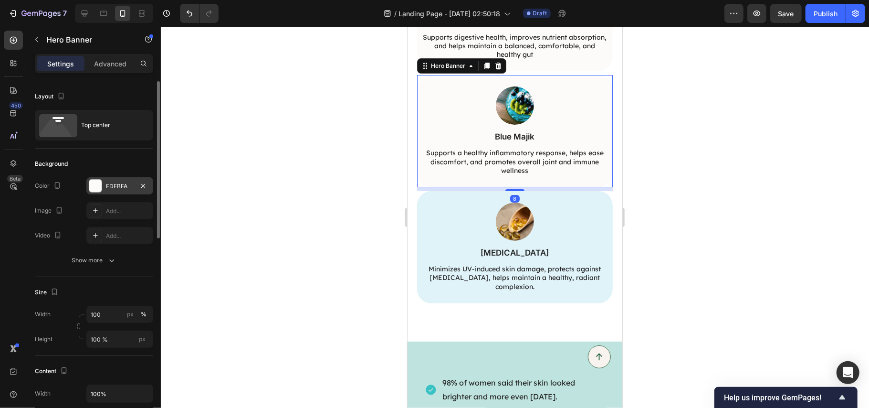
click at [109, 182] on div "FDFBFA" at bounding box center [120, 186] width 28 height 9
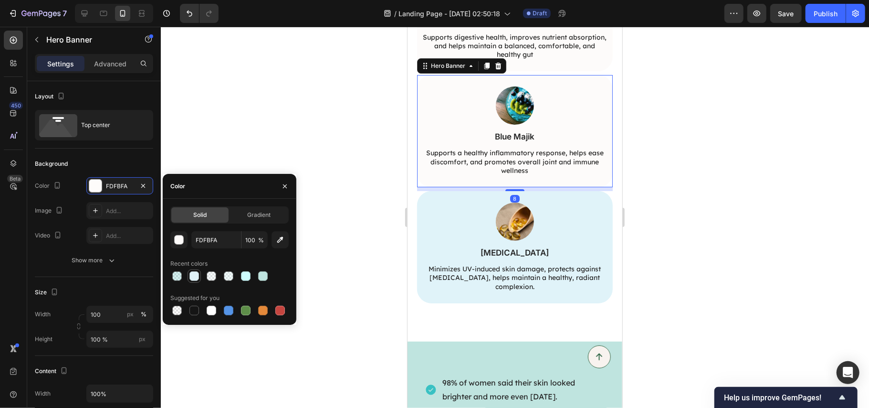
click at [197, 274] on div at bounding box center [195, 276] width 10 height 10
type input "E0F3F9"
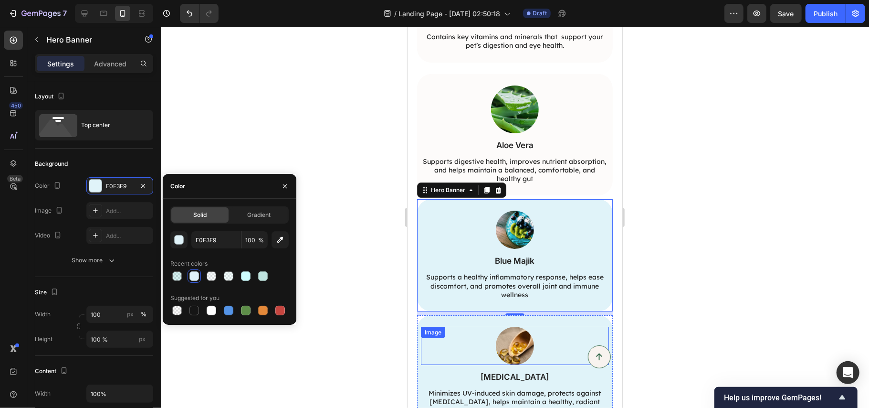
scroll to position [2355, 0]
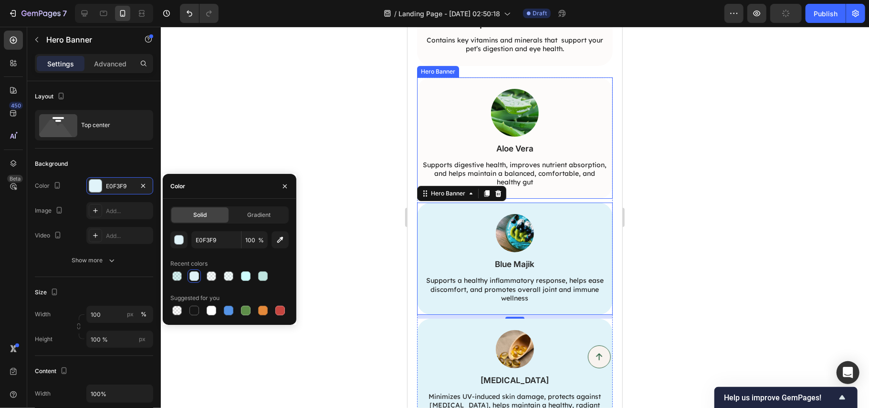
click at [583, 88] on div "Image Aloe Vera Text Block Supports digestive health, improves nutrient absorpt…" at bounding box center [515, 137] width 188 height 99
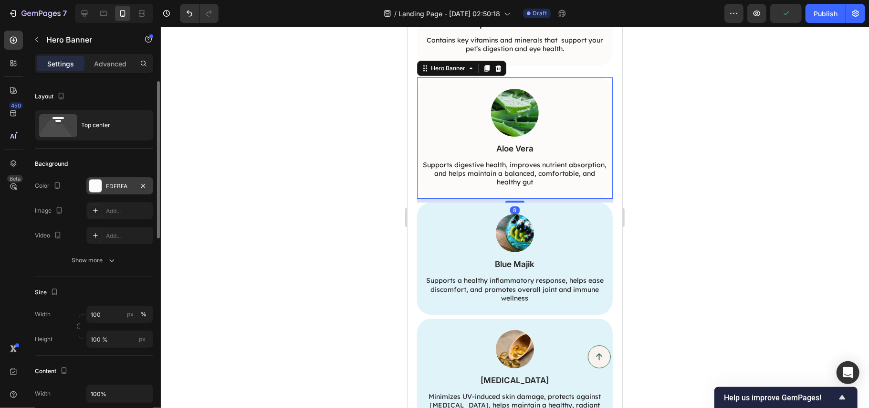
click at [114, 190] on div "FDFBFA" at bounding box center [120, 186] width 28 height 9
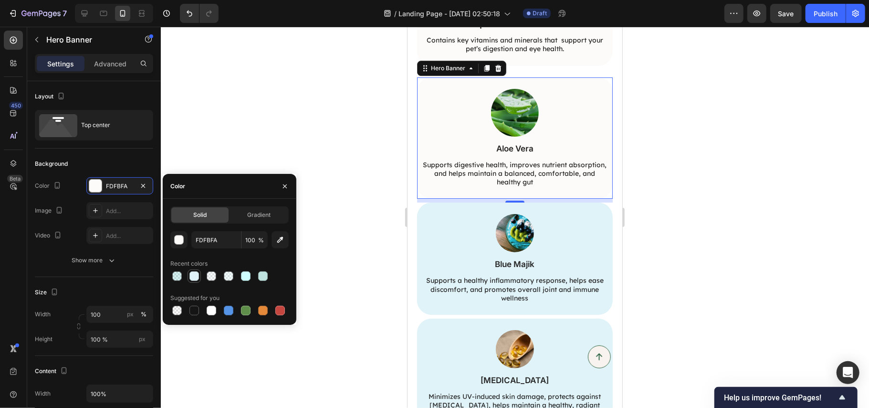
click at [193, 275] on div at bounding box center [195, 276] width 10 height 10
type input "E0F3F9"
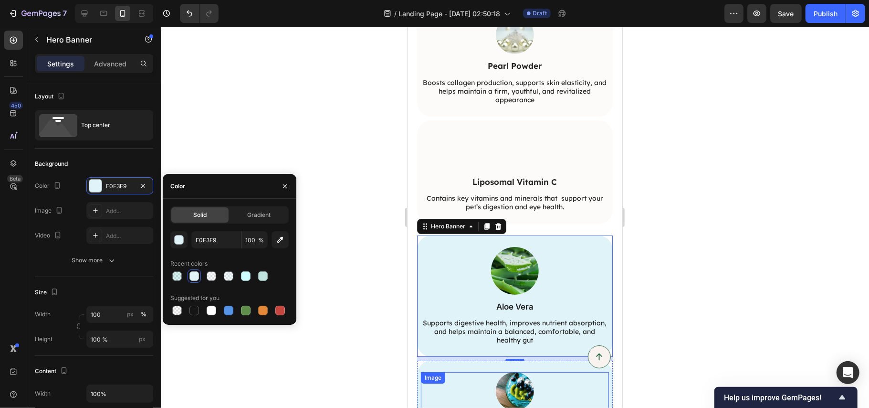
scroll to position [2164, 0]
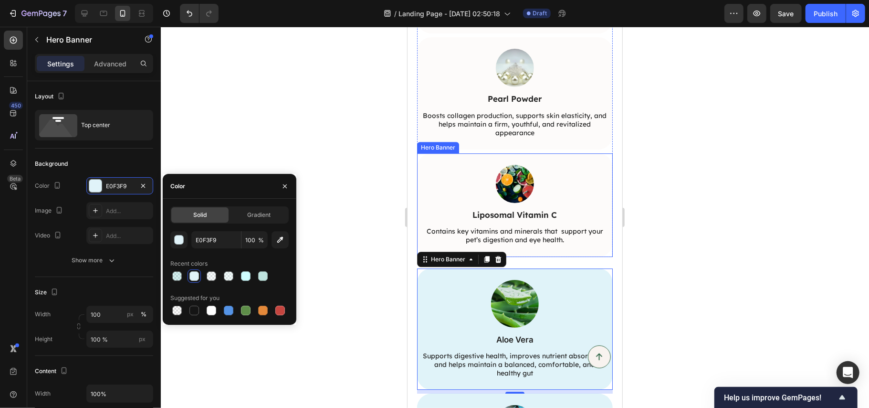
click at [592, 164] on div "Image Liposomal Vitamin C Text Block Contains key vitamins and minerals that su…" at bounding box center [515, 204] width 188 height 81
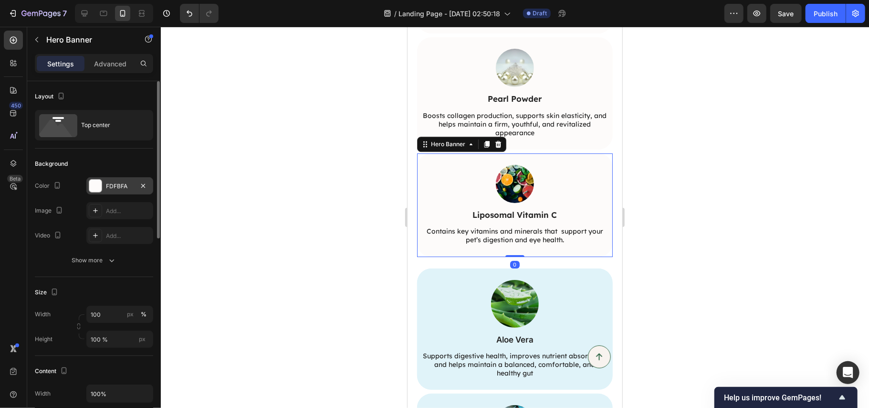
click at [111, 183] on div "FDFBFA" at bounding box center [120, 186] width 28 height 9
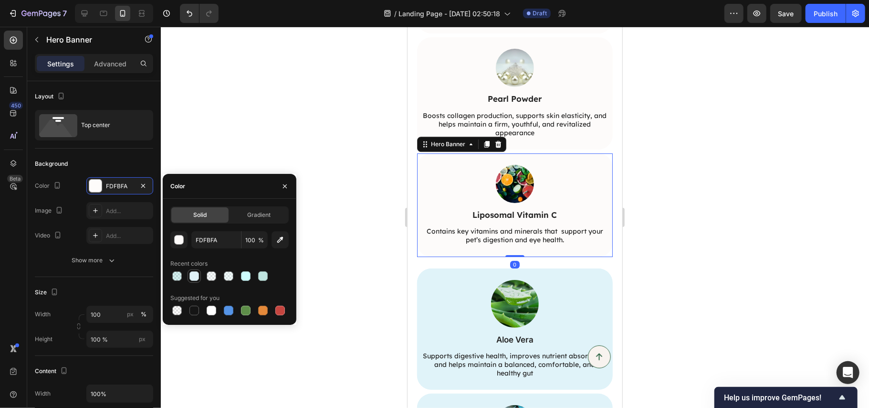
click at [189, 273] on div at bounding box center [194, 275] width 11 height 11
type input "E0F3F9"
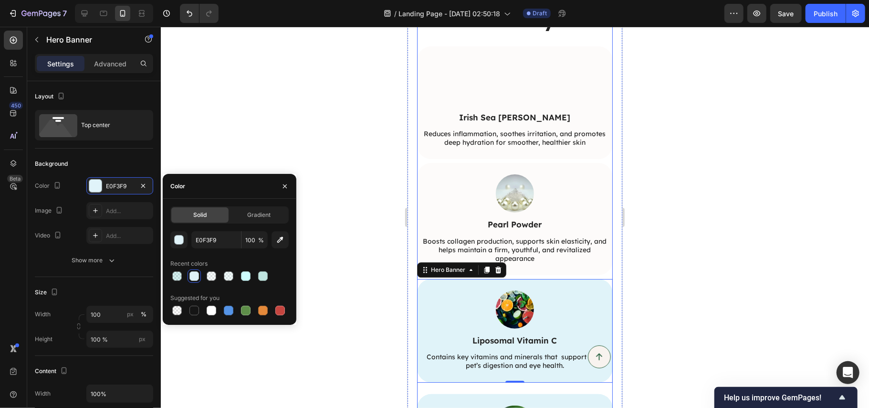
scroll to position [2036, 0]
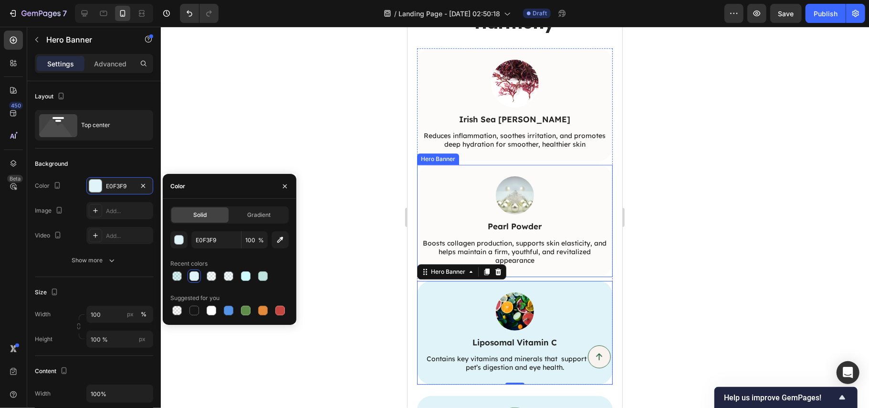
click at [587, 171] on div "Image Pearl Powder Text Block Boosts collagen production, supports skin elastic…" at bounding box center [515, 220] width 196 height 112
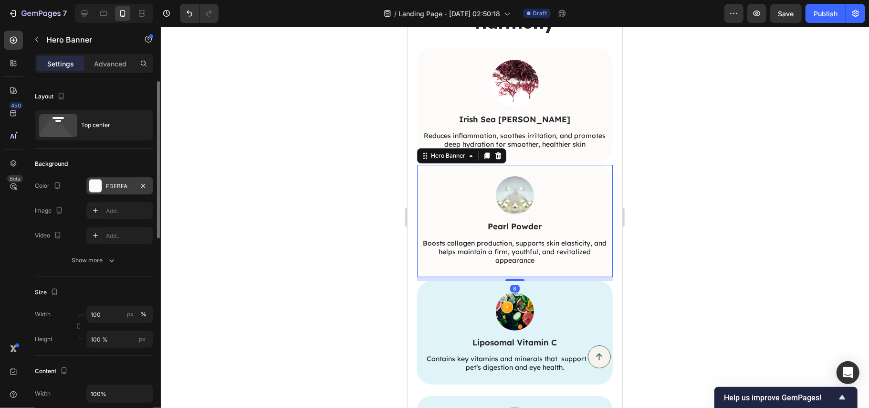
click at [117, 182] on div "FDFBFA" at bounding box center [120, 186] width 28 height 9
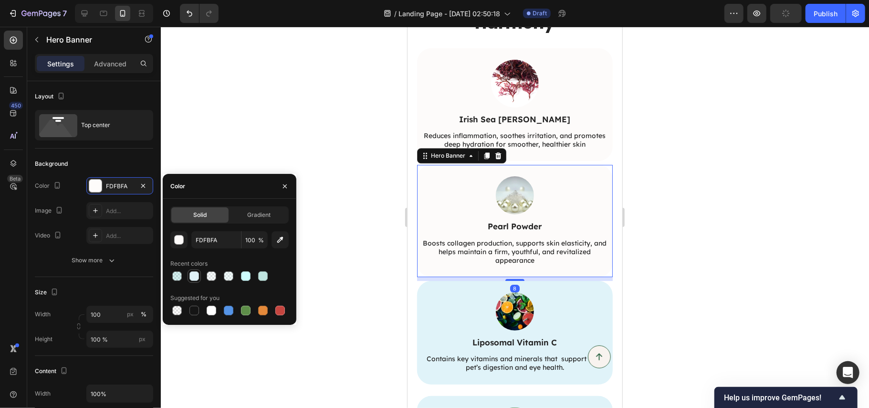
click at [193, 271] on div at bounding box center [195, 276] width 10 height 10
type input "E0F3F9"
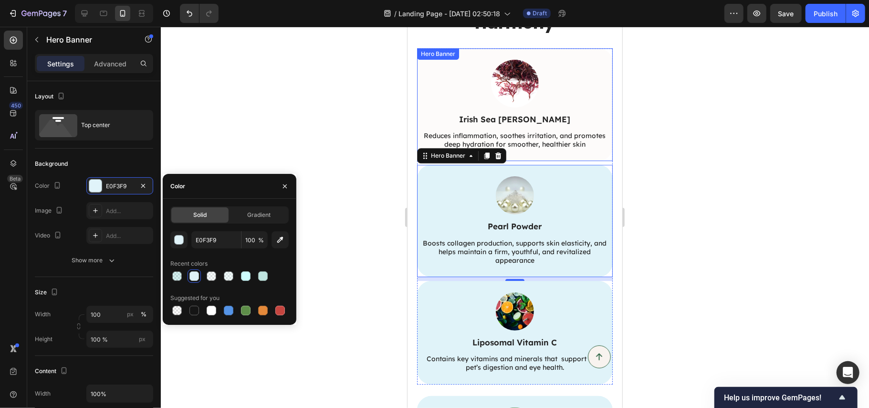
click at [580, 55] on div "Image Irish Sea Moss Text Block Reduces inflammation, soothes irritation, and p…" at bounding box center [515, 104] width 196 height 113
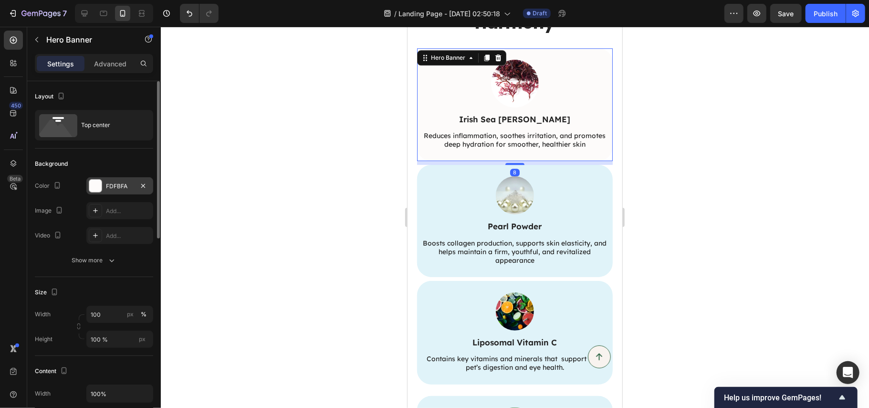
click at [107, 182] on div "FDFBFA" at bounding box center [120, 186] width 28 height 9
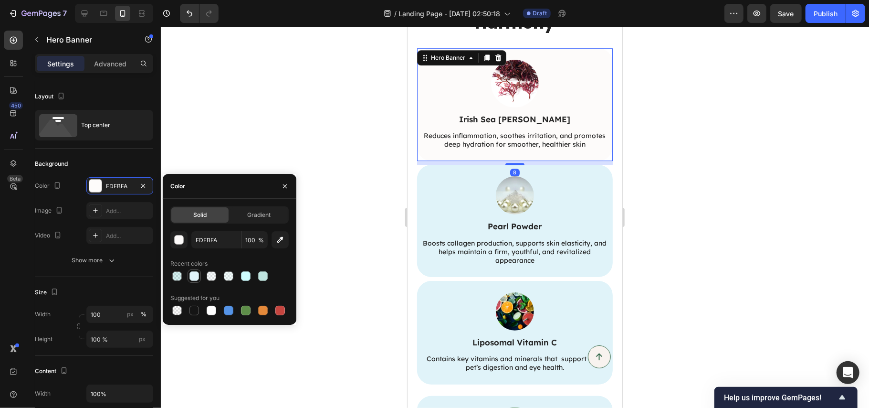
click at [193, 275] on div at bounding box center [195, 276] width 10 height 10
type input "E0F3F9"
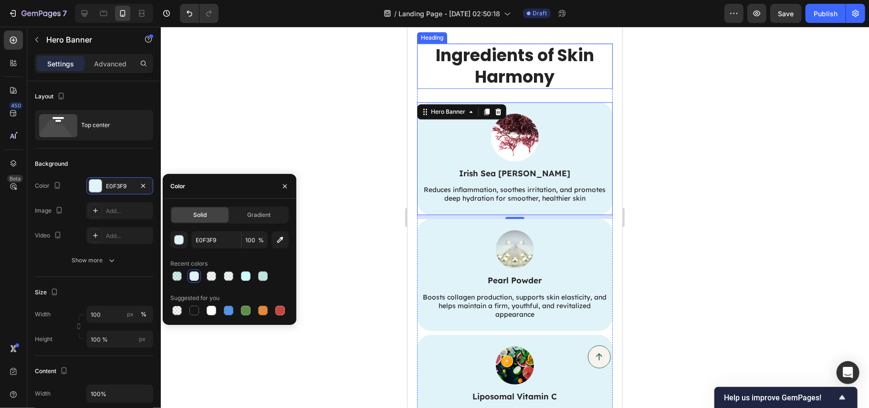
scroll to position [1909, 0]
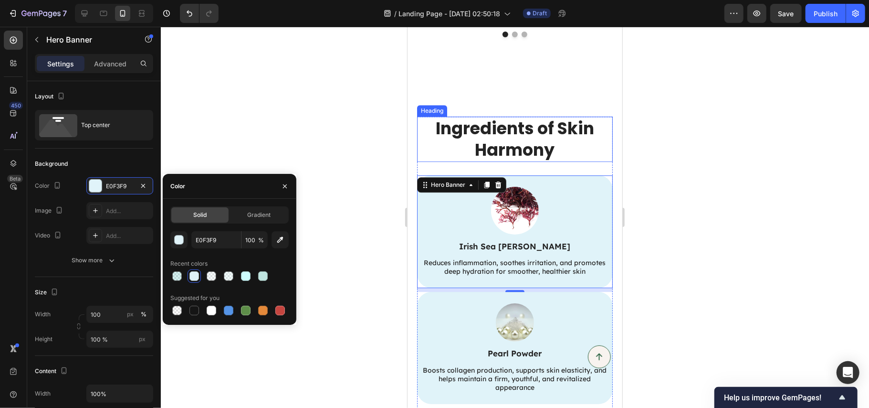
click at [572, 152] on h2 "Ingredients of Skin Harmony" at bounding box center [515, 138] width 196 height 45
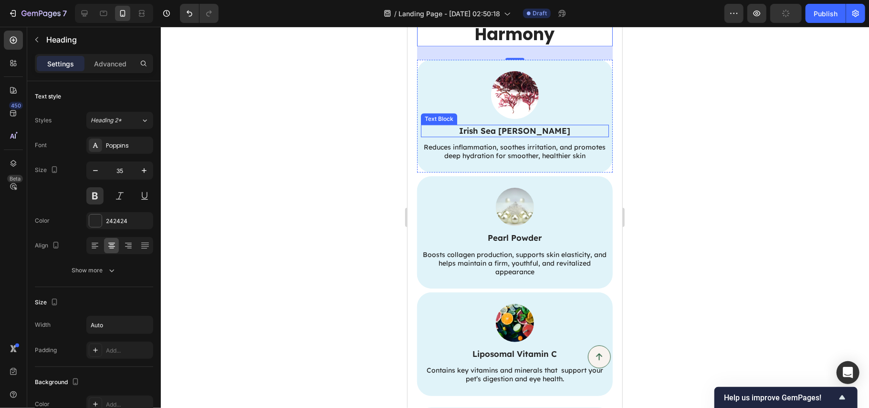
scroll to position [1973, 0]
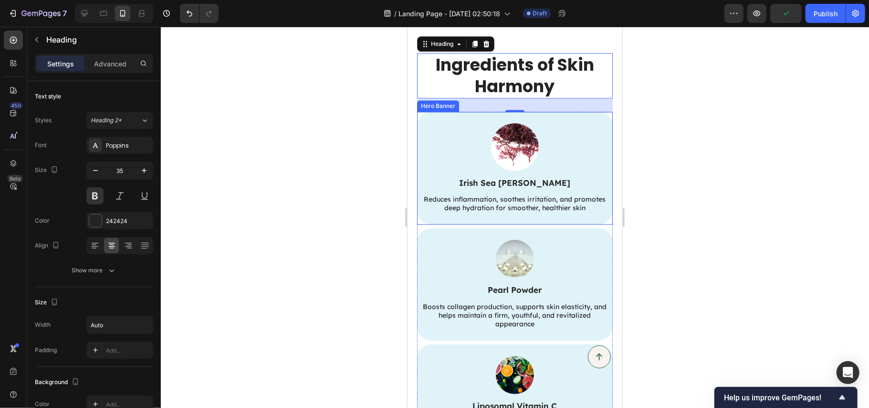
click at [601, 126] on div "Image Irish Sea Moss Text Block Reduces inflammation, soothes irritation, and p…" at bounding box center [515, 167] width 196 height 113
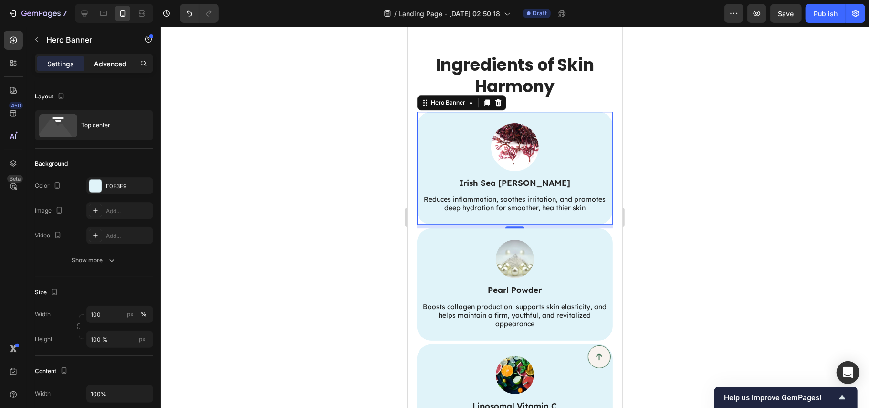
click at [115, 57] on div "Advanced" at bounding box center [110, 63] width 48 height 15
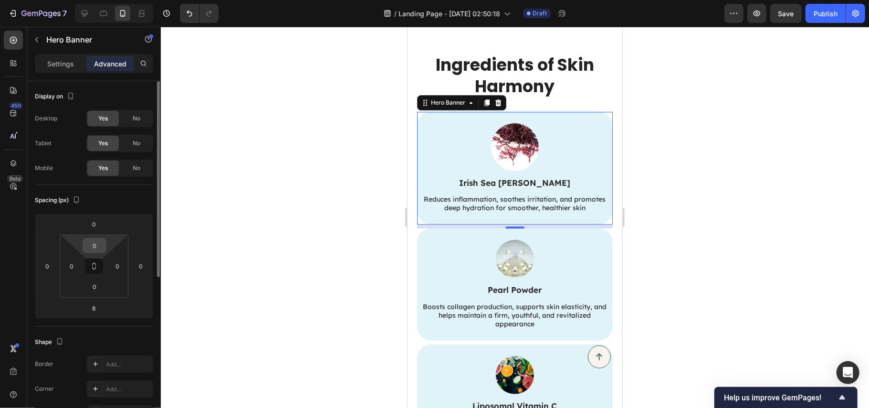
click at [92, 247] on input "0" at bounding box center [94, 245] width 19 height 14
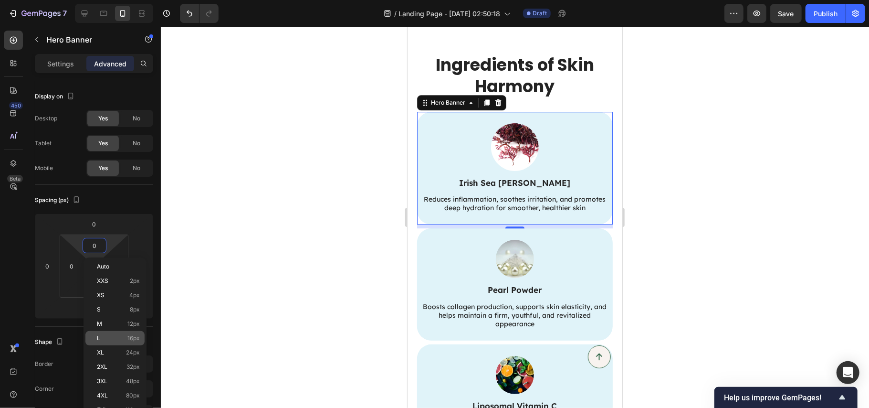
click at [122, 333] on div "L 16px" at bounding box center [114, 338] width 59 height 14
type input "16"
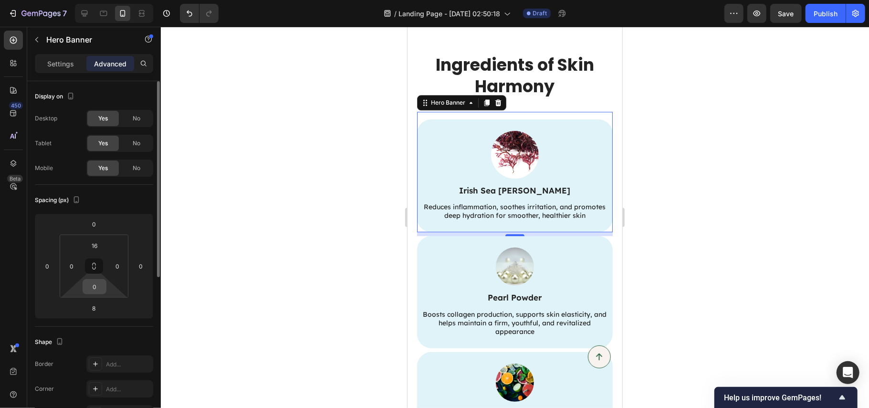
click at [96, 293] on input "0" at bounding box center [94, 286] width 19 height 14
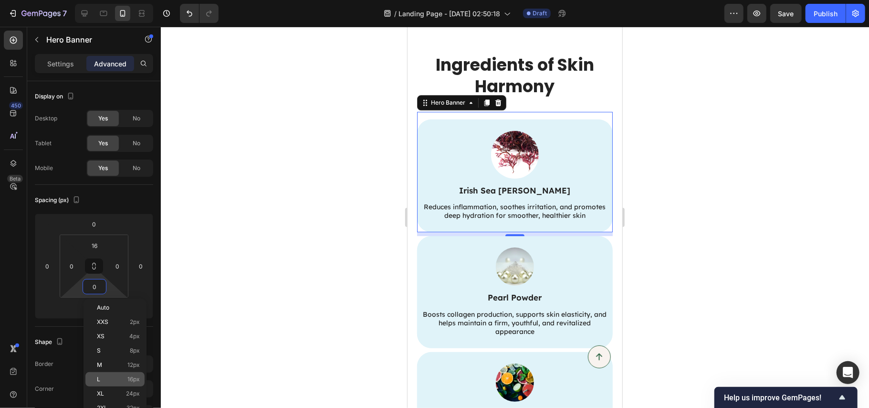
click at [113, 376] on p "L 16px" at bounding box center [118, 379] width 43 height 7
type input "16"
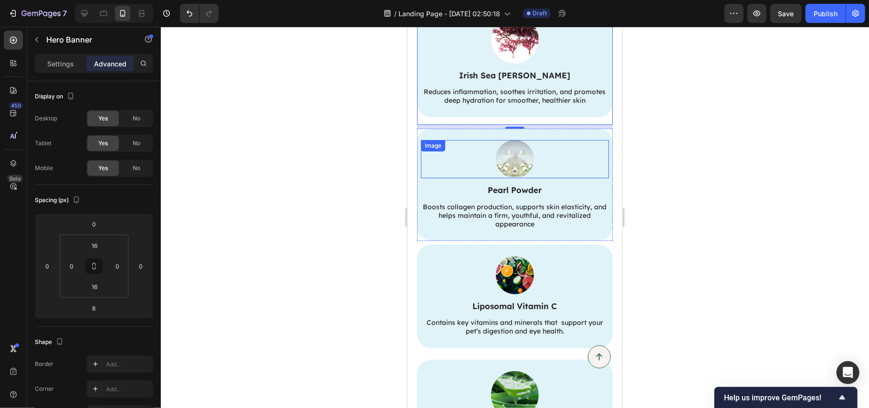
scroll to position [2100, 0]
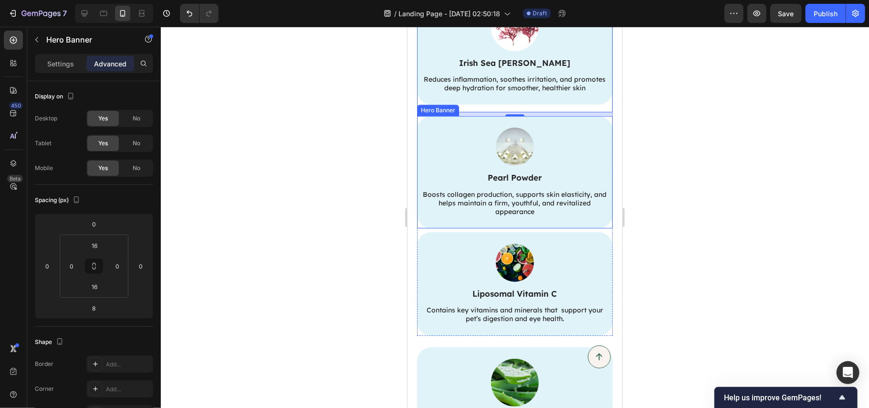
click at [585, 222] on div "Image Pearl Powder Text Block Boosts collagen production, supports skin elastic…" at bounding box center [515, 172] width 196 height 112
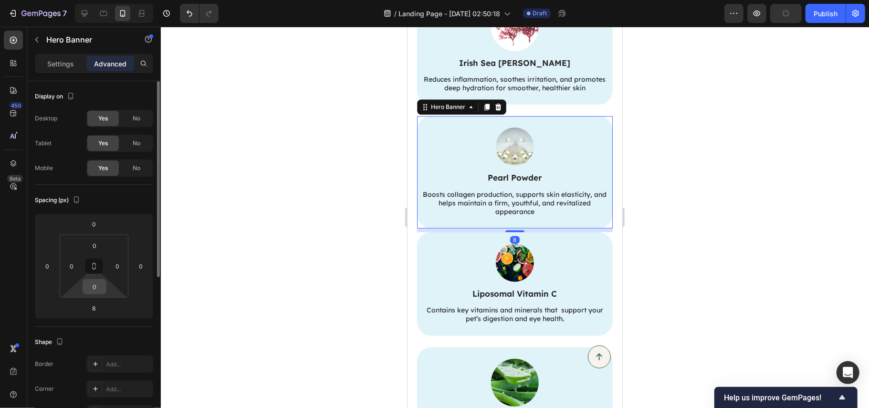
click at [99, 289] on input "0" at bounding box center [94, 286] width 19 height 14
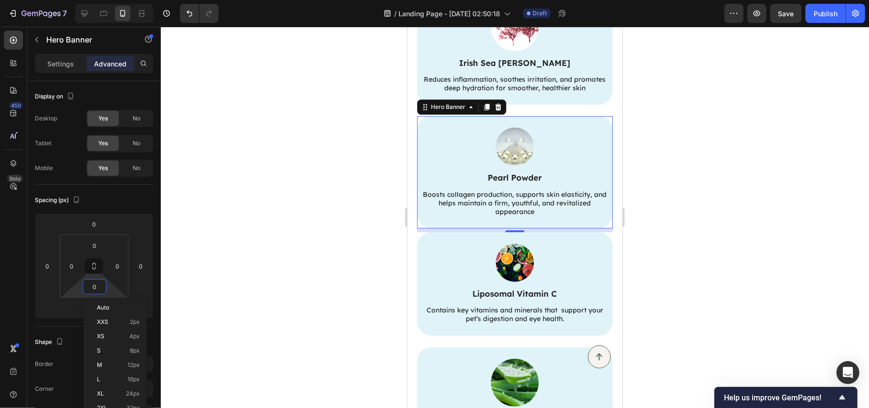
click at [111, 376] on p "L 16px" at bounding box center [118, 379] width 43 height 7
type input "16"
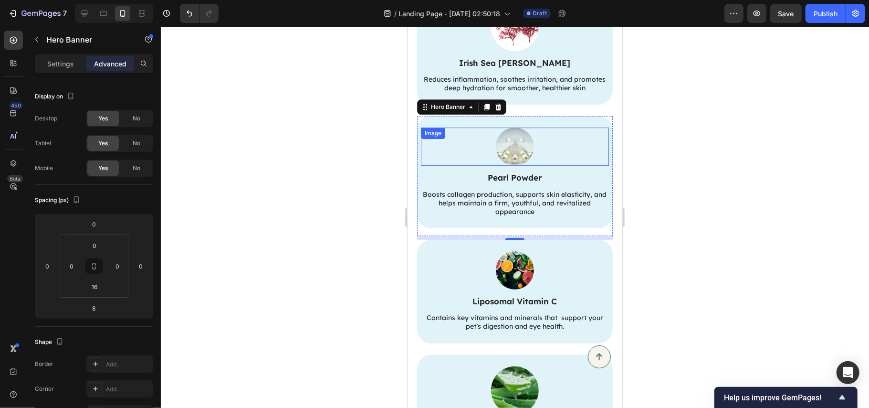
scroll to position [2227, 0]
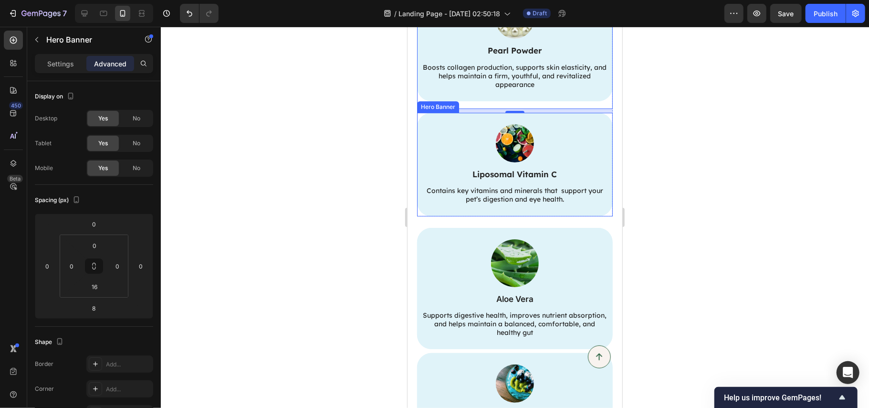
click at [597, 127] on div "Image Liposomal Vitamin C Text Block Contains key vitamins and minerals that su…" at bounding box center [515, 164] width 188 height 81
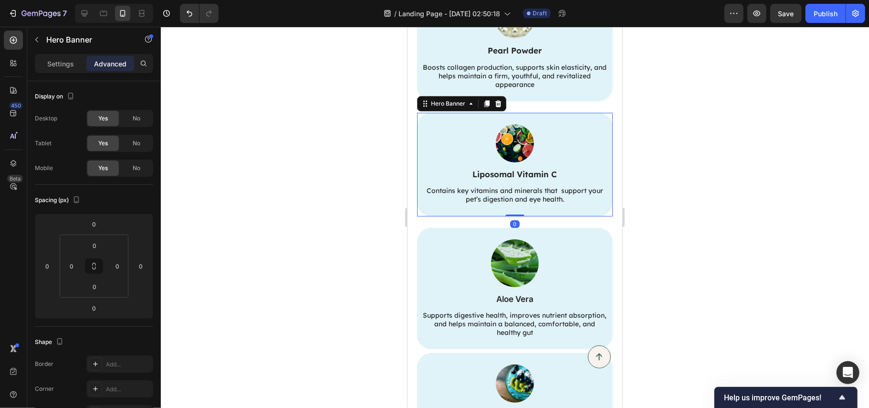
scroll to position [2355, 0]
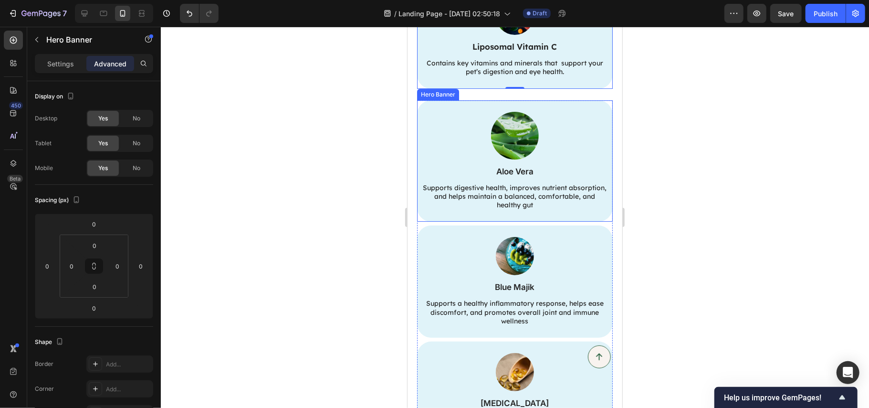
click at [594, 106] on div "Image Aloe Vera Text Block Supports digestive health, improves nutrient absorpt…" at bounding box center [515, 161] width 196 height 122
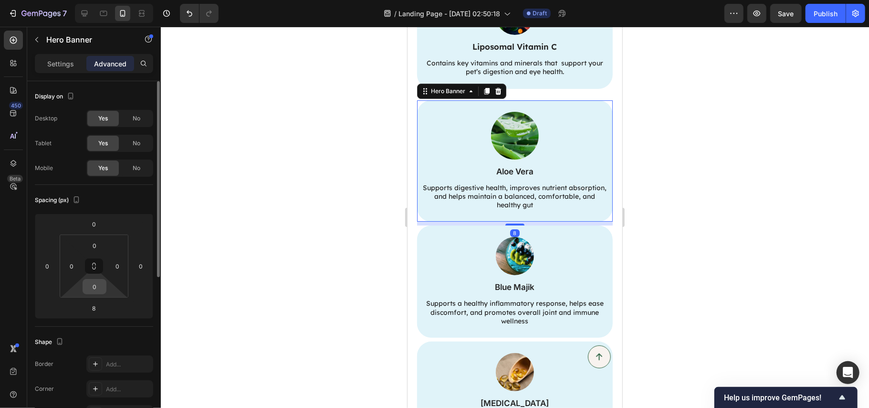
click at [99, 286] on input "0" at bounding box center [94, 286] width 19 height 14
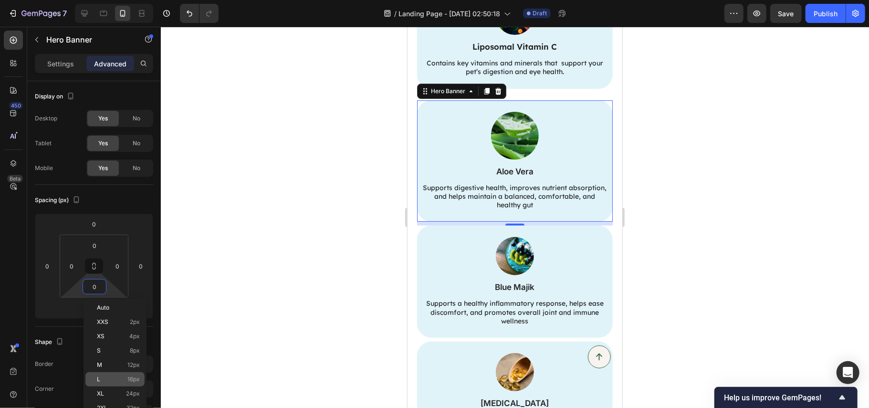
click at [114, 377] on p "L 16px" at bounding box center [118, 379] width 43 height 7
type input "16"
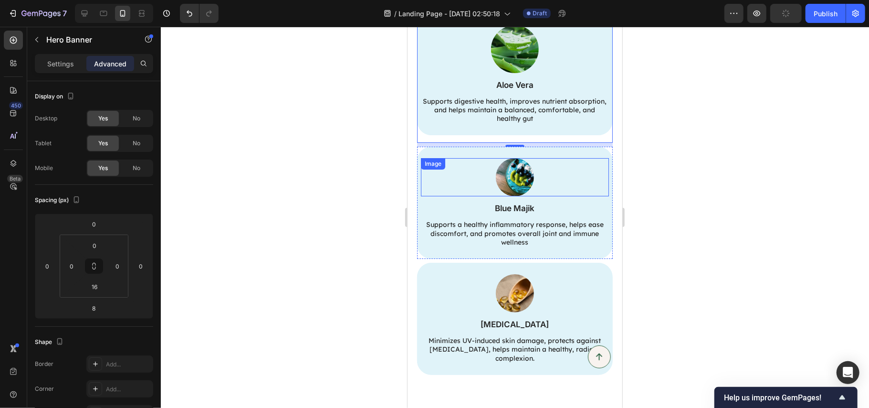
scroll to position [2482, 0]
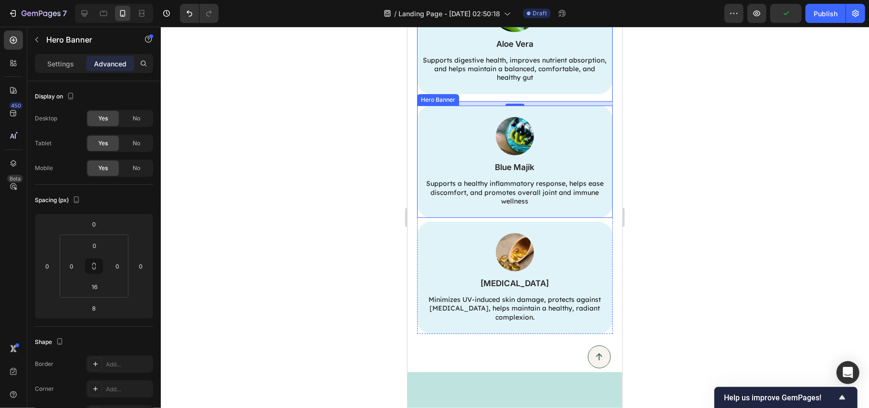
click at [592, 115] on div "Image Blue Majik Text Block Supports a healthy inflammatory response, helps eas…" at bounding box center [515, 161] width 196 height 112
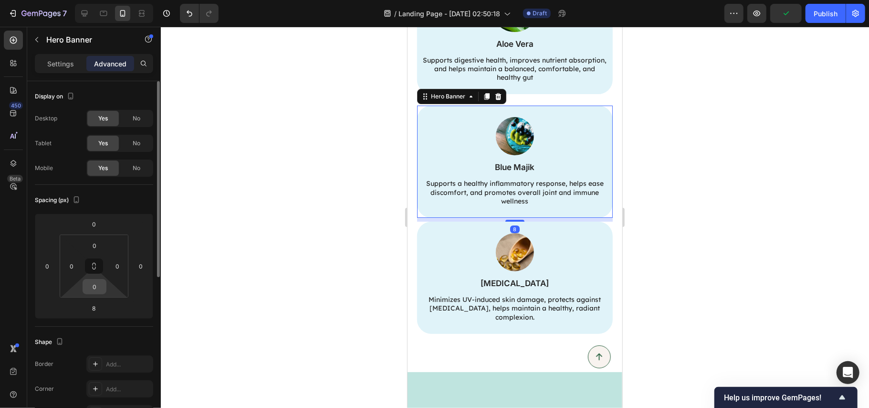
click at [96, 289] on input "0" at bounding box center [94, 286] width 19 height 14
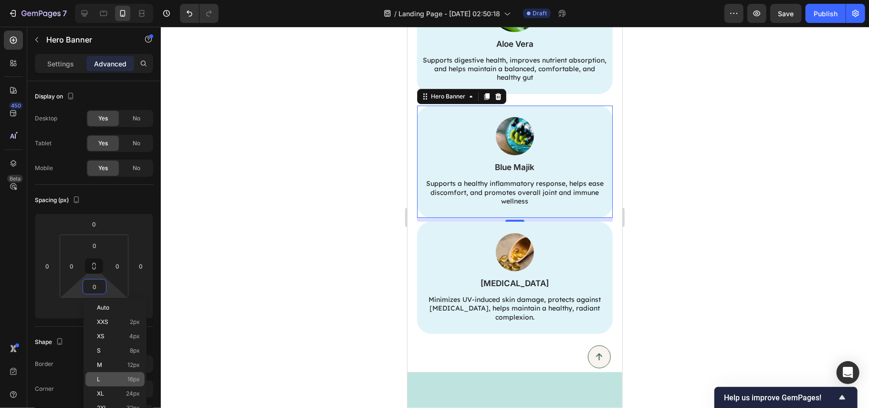
click at [109, 379] on p "L 16px" at bounding box center [118, 379] width 43 height 7
type input "16"
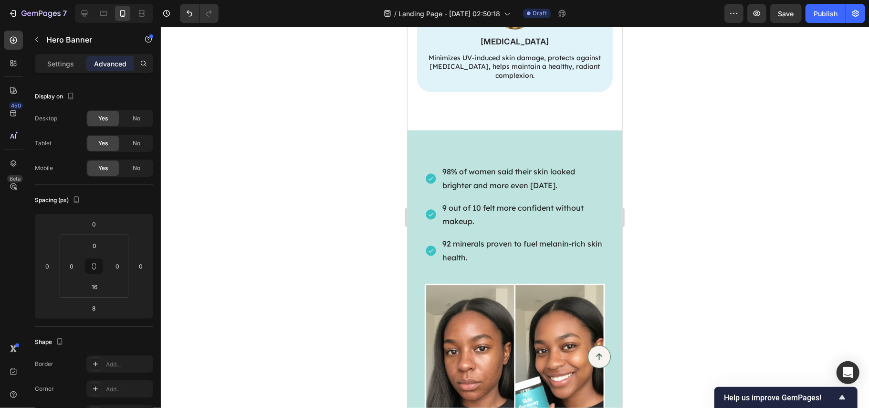
scroll to position [2673, 0]
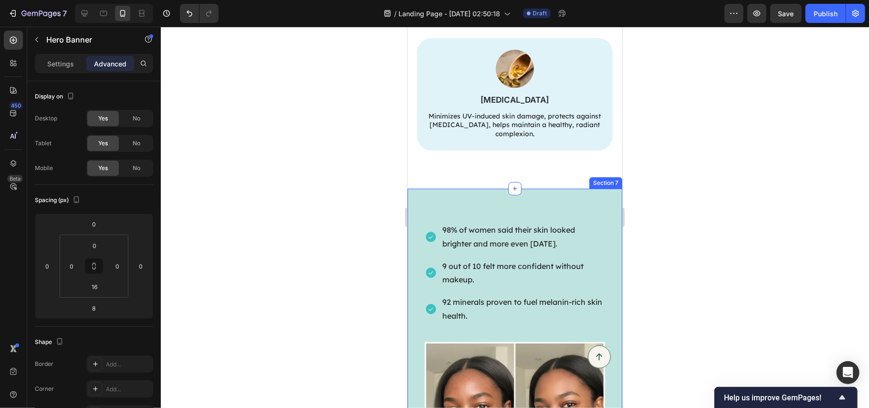
click at [446, 202] on div "98% of women said their skin looked brighter and more even in 8 weeks. 9 out of…" at bounding box center [514, 369] width 215 height 363
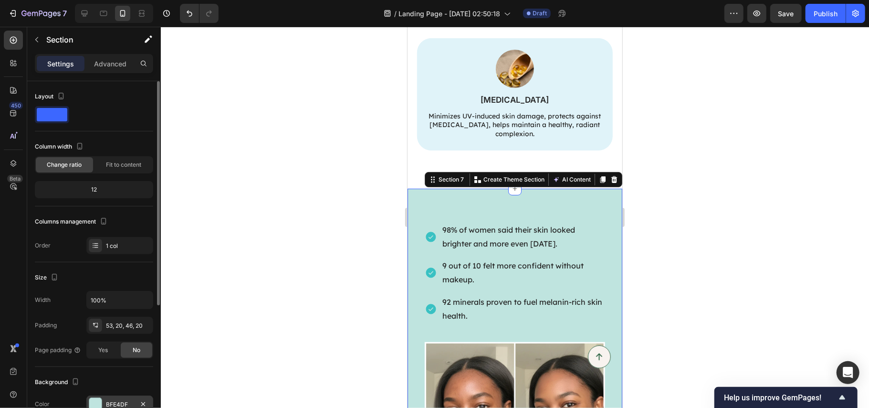
click at [110, 400] on div "BFE4DF" at bounding box center [119, 403] width 67 height 17
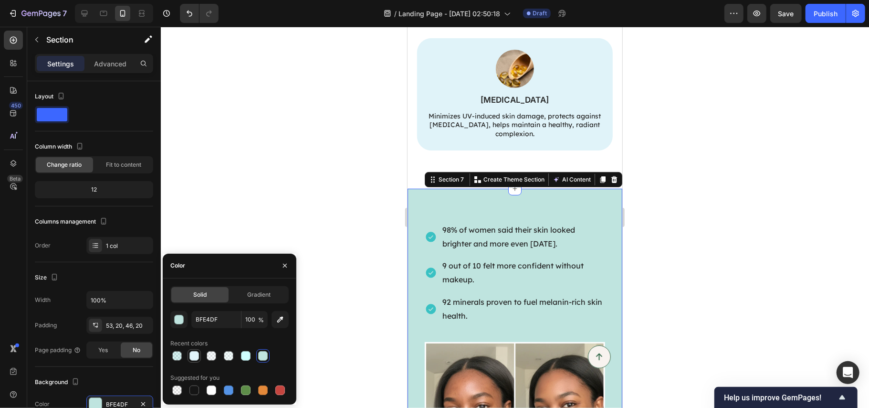
click at [199, 350] on div at bounding box center [194, 355] width 11 height 11
type input "E0F3F9"
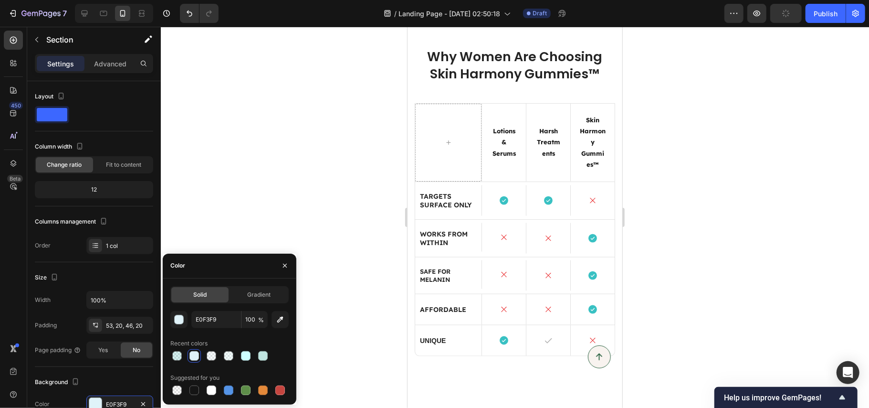
scroll to position [3091, 0]
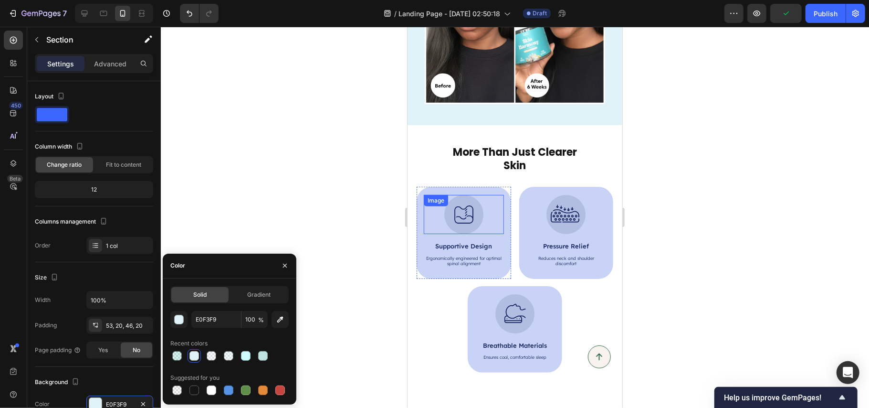
click at [468, 215] on img at bounding box center [463, 213] width 39 height 39
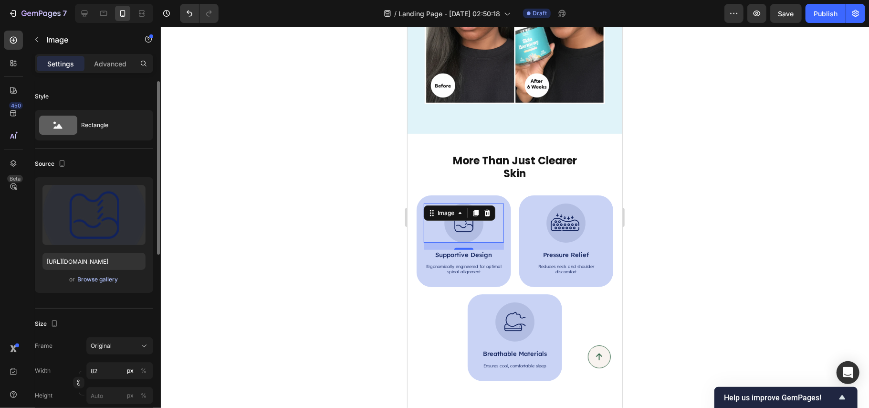
click at [109, 281] on div "Browse gallery" at bounding box center [98, 279] width 41 height 9
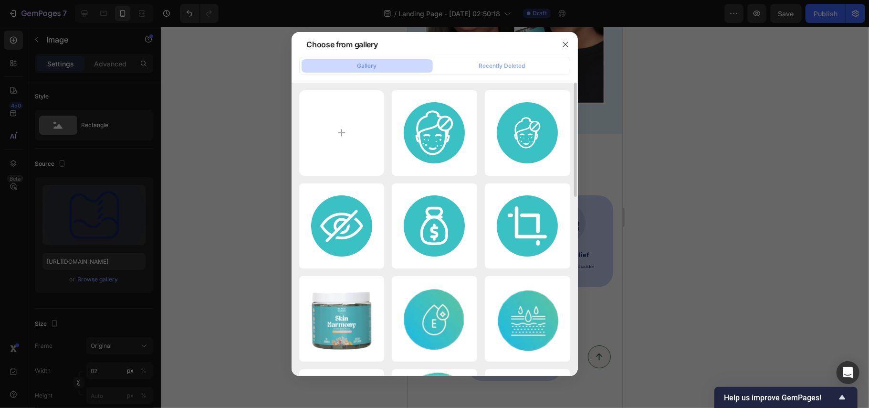
scroll to position [127, 0]
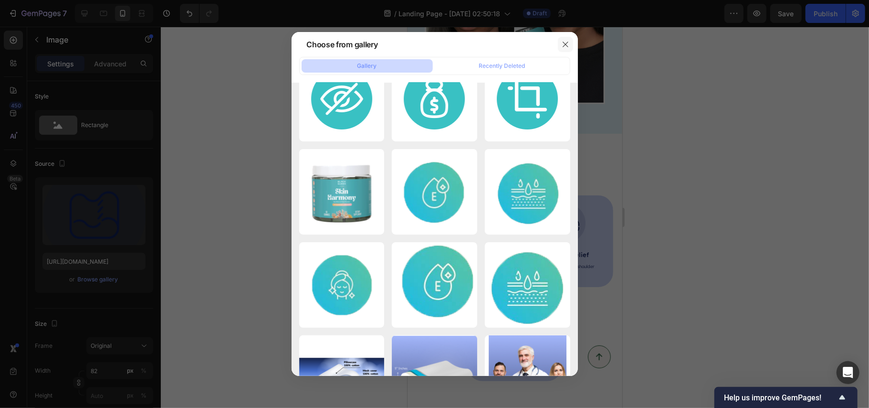
click at [567, 45] on icon "button" at bounding box center [566, 45] width 8 height 8
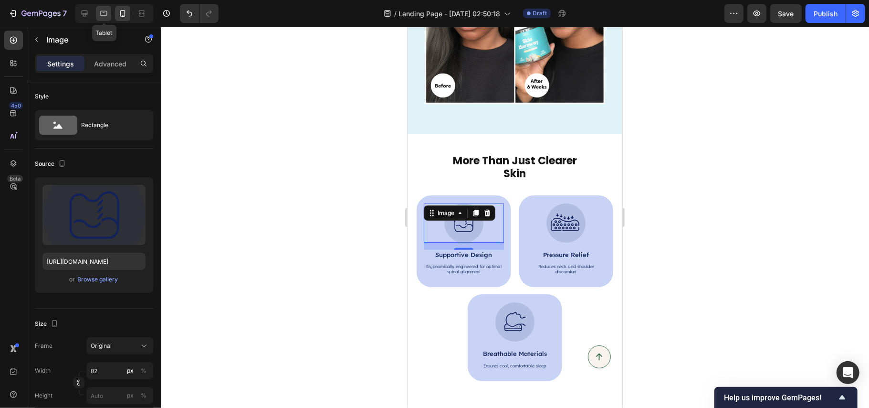
click at [107, 12] on icon at bounding box center [103, 13] width 7 height 5
type input "178"
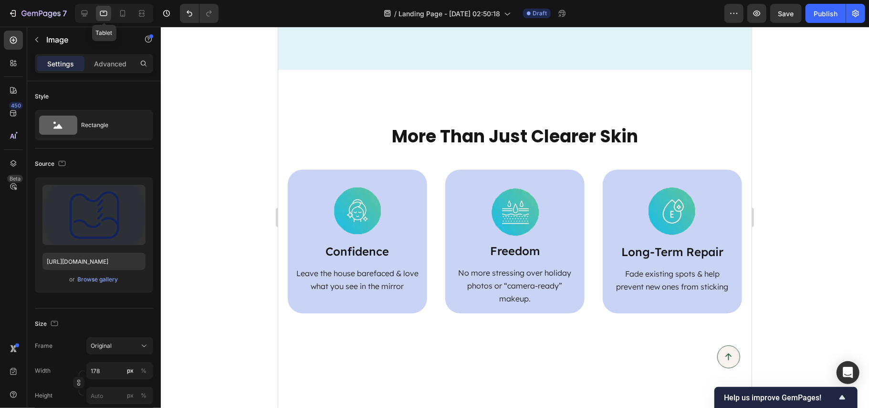
scroll to position [3030, 0]
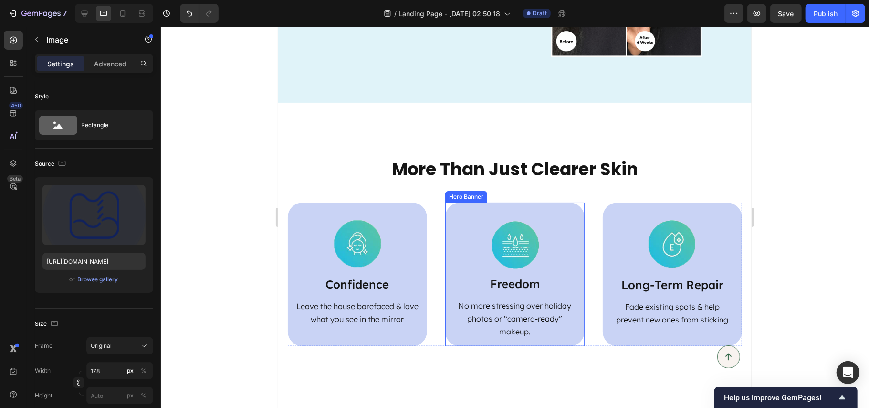
click at [549, 204] on div "Image Freedom Text Block No more stressing over holiday photos or “camera-ready…" at bounding box center [514, 274] width 139 height 144
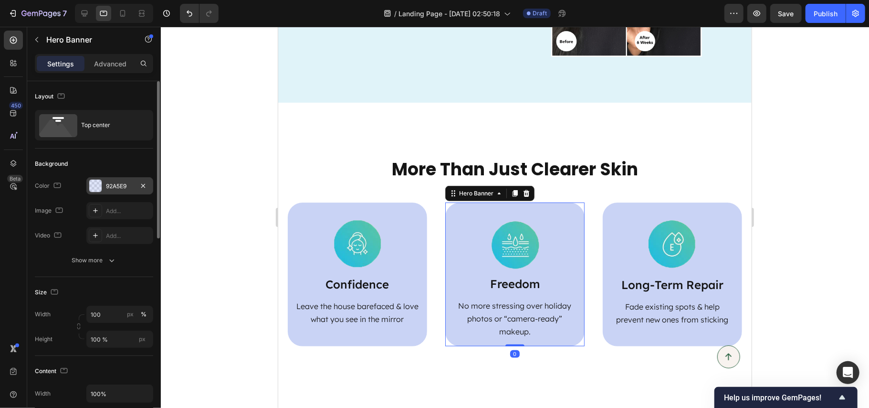
click at [115, 184] on div "92A5E9" at bounding box center [120, 186] width 28 height 9
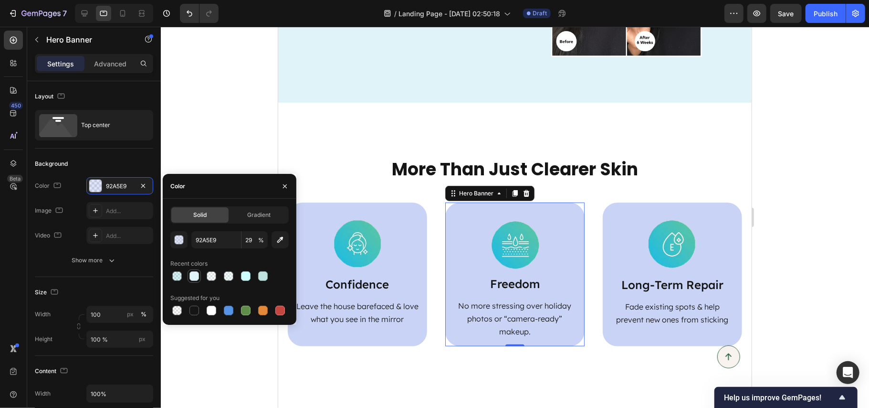
click at [193, 276] on div at bounding box center [195, 276] width 10 height 10
type input "E0F3F9"
type input "100"
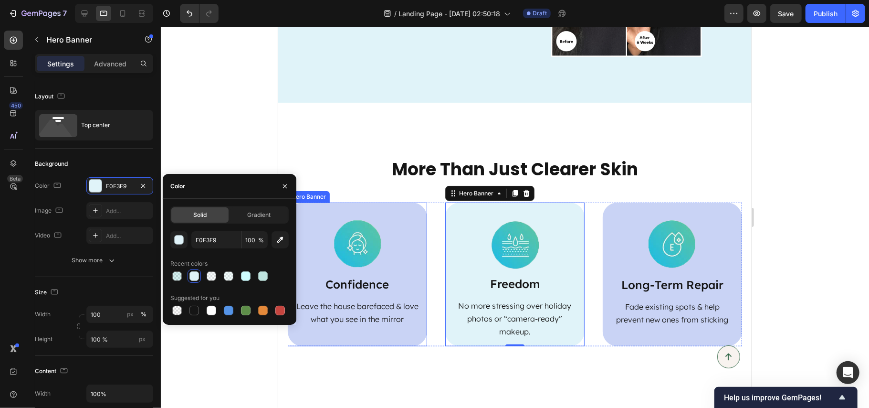
click at [391, 203] on div "Image Confidence Text Block Leave the house barefaced & love what you see in th…" at bounding box center [356, 267] width 139 height 131
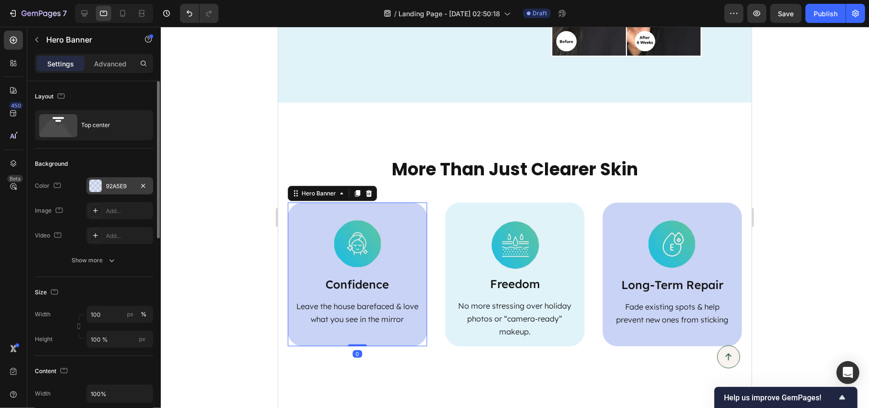
click at [112, 184] on div "92A5E9" at bounding box center [120, 186] width 28 height 9
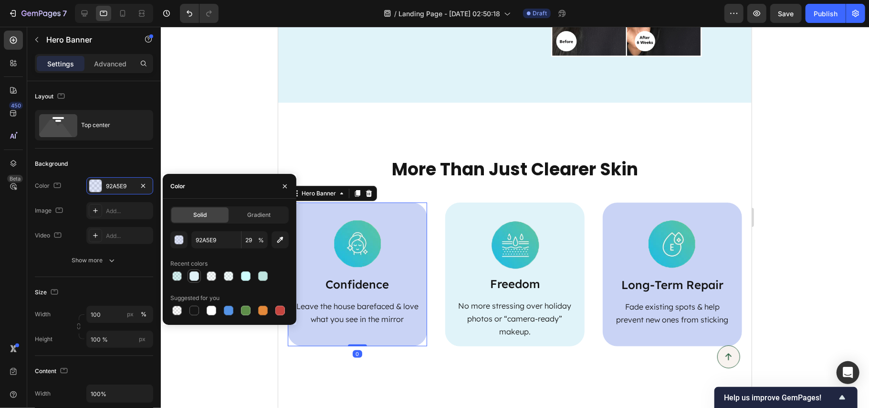
click at [193, 278] on div at bounding box center [195, 276] width 10 height 10
type input "E0F3F9"
type input "100"
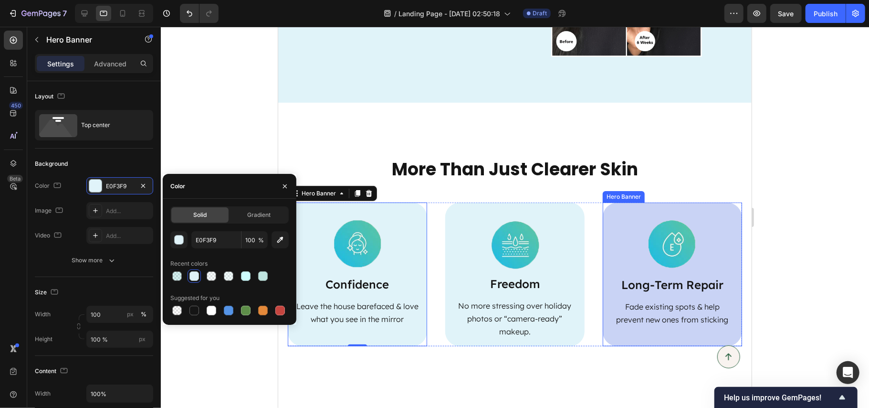
click at [602, 210] on div "Image Long-Term Repair Text Block Fade existing spots & help prevent new ones f…" at bounding box center [671, 268] width 139 height 132
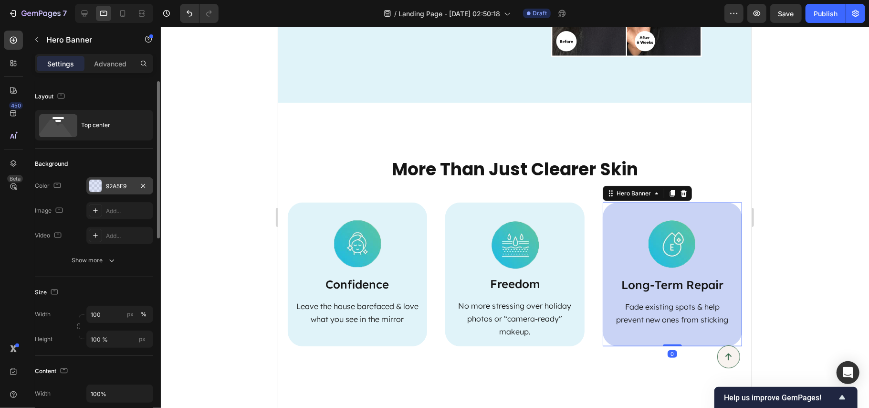
click at [118, 184] on div "92A5E9" at bounding box center [120, 186] width 28 height 9
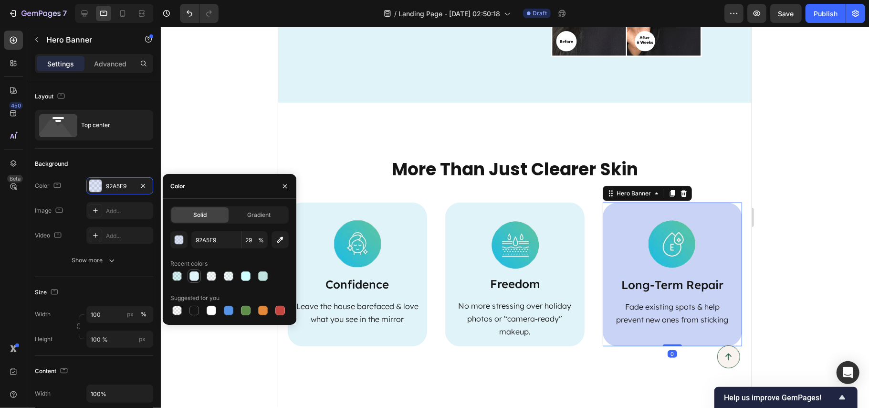
click at [193, 274] on div at bounding box center [195, 276] width 10 height 10
type input "E0F3F9"
type input "100"
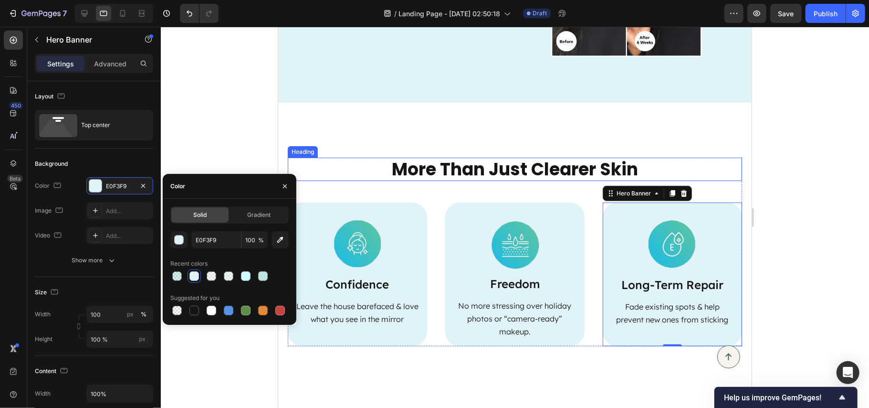
click at [531, 176] on h2 "More Than Just Clearer Skin" at bounding box center [514, 168] width 454 height 23
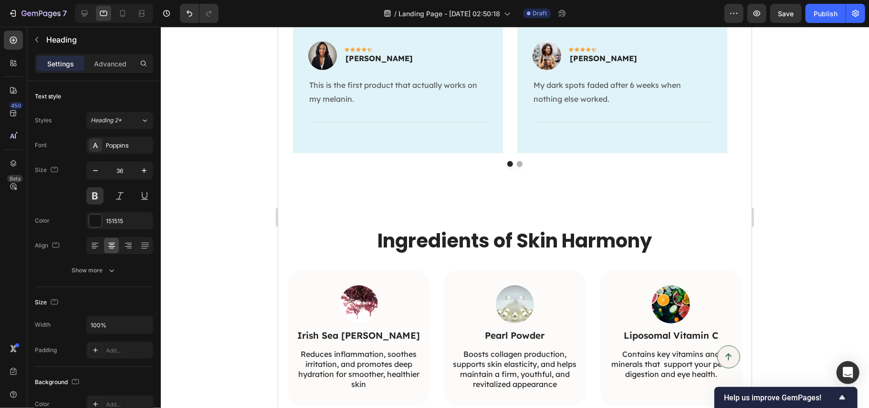
scroll to position [1273, 0]
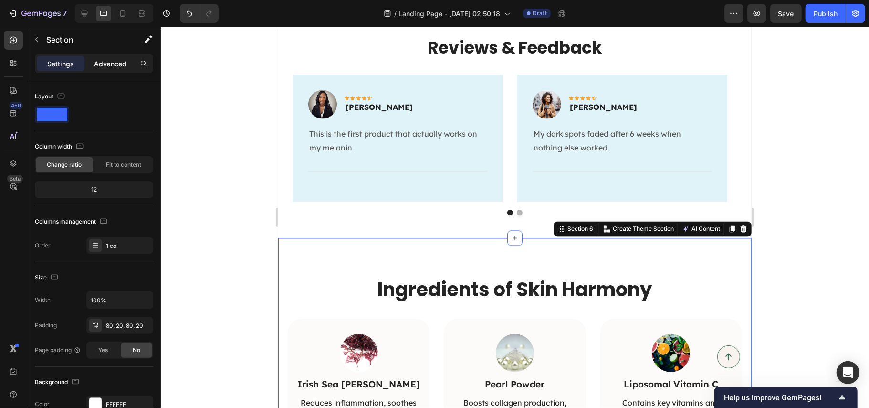
click at [107, 65] on p "Advanced" at bounding box center [110, 64] width 32 height 10
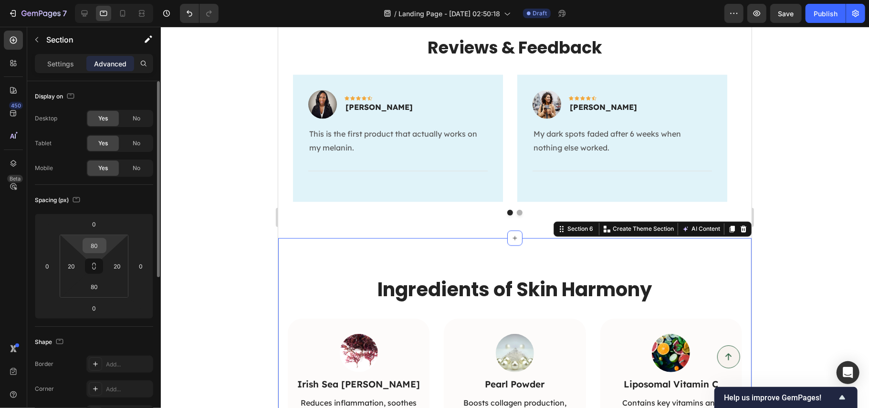
click at [93, 244] on input "80" at bounding box center [94, 245] width 19 height 14
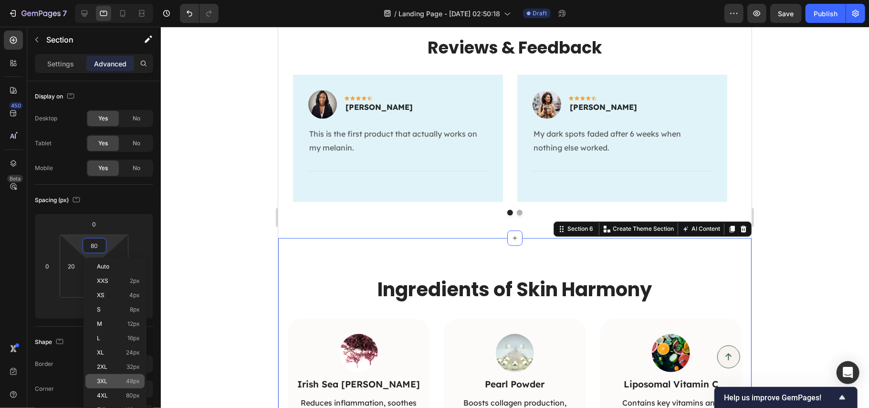
click at [117, 380] on p "3XL 48px" at bounding box center [118, 381] width 43 height 7
type input "48"
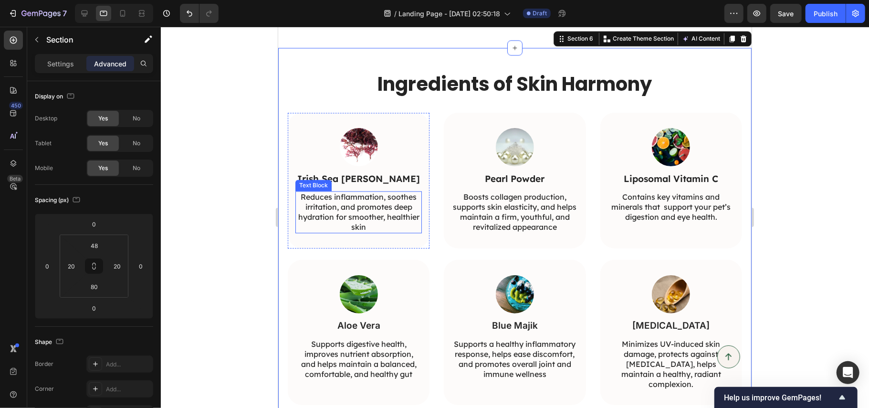
scroll to position [1591, 0]
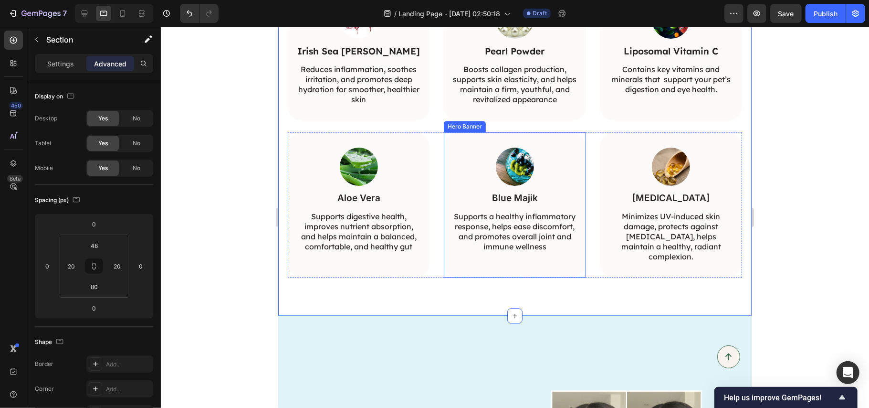
click at [569, 141] on div "Image Blue Majik Text Block Supports a healthy inflammatory response, helps eas…" at bounding box center [514, 200] width 142 height 136
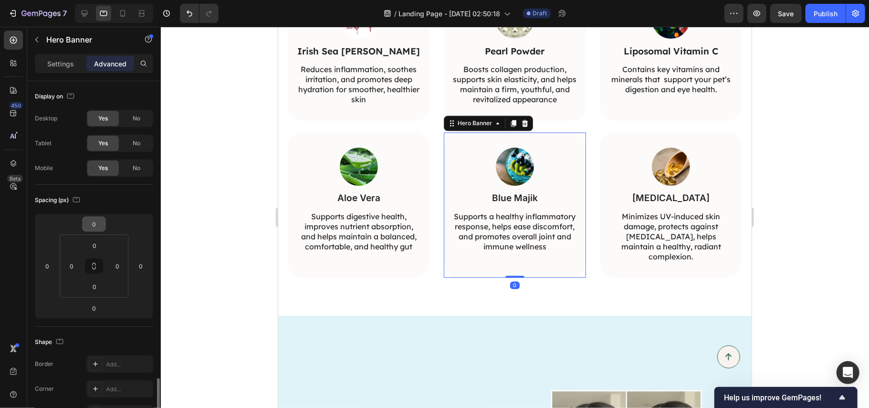
scroll to position [191, 0]
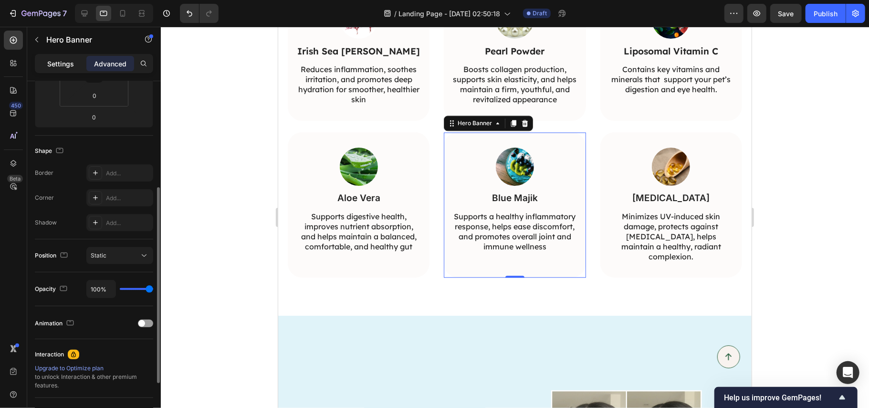
click at [58, 66] on p "Settings" at bounding box center [60, 64] width 27 height 10
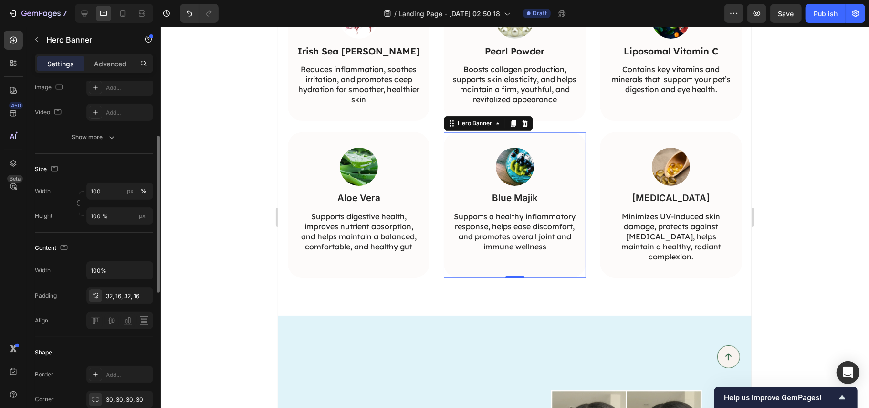
scroll to position [0, 0]
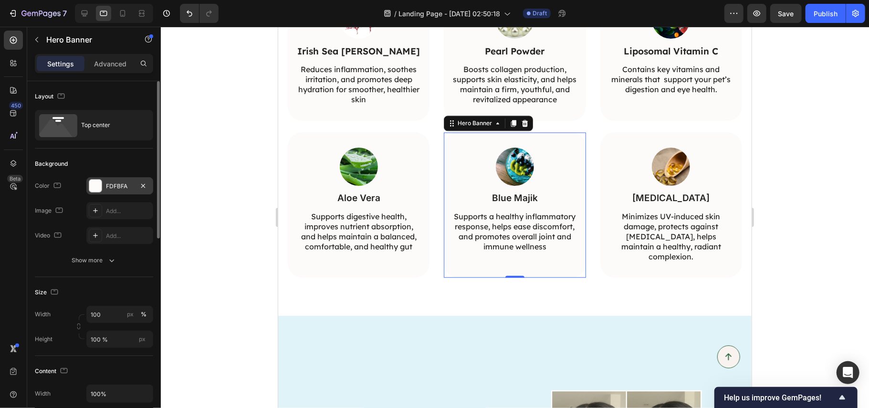
click at [113, 186] on div "FDFBFA" at bounding box center [120, 186] width 28 height 9
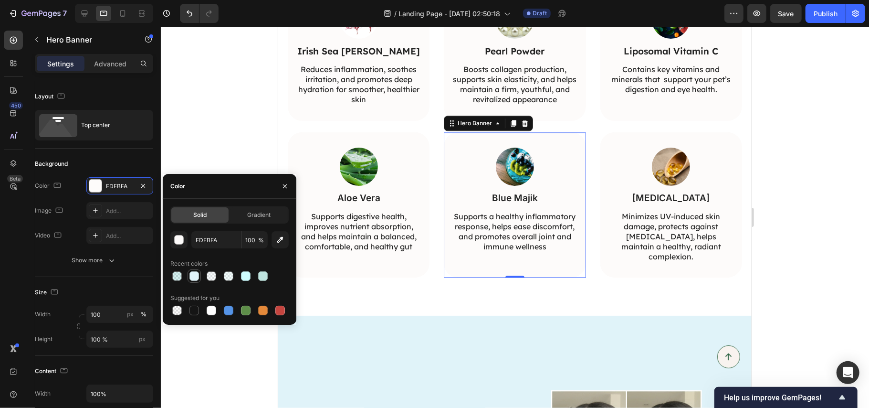
click at [195, 276] on div at bounding box center [195, 276] width 10 height 10
type input "E0F3F9"
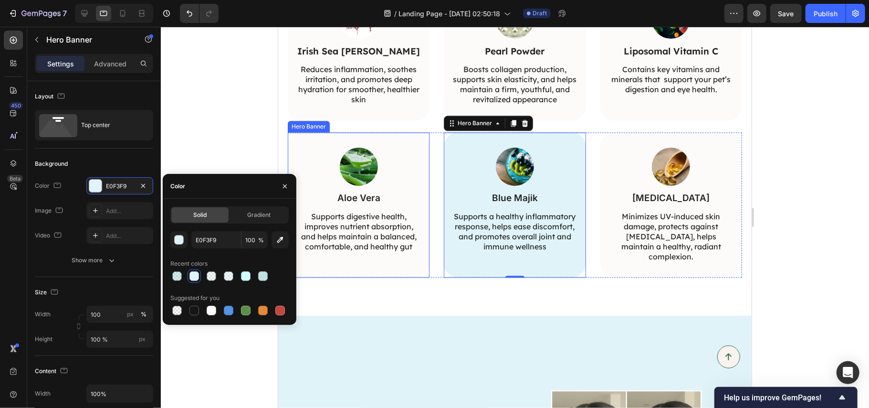
click at [411, 144] on div "Image Aloe Vera Text Block Supports digestive health, improves nutrient absorpt…" at bounding box center [358, 200] width 142 height 136
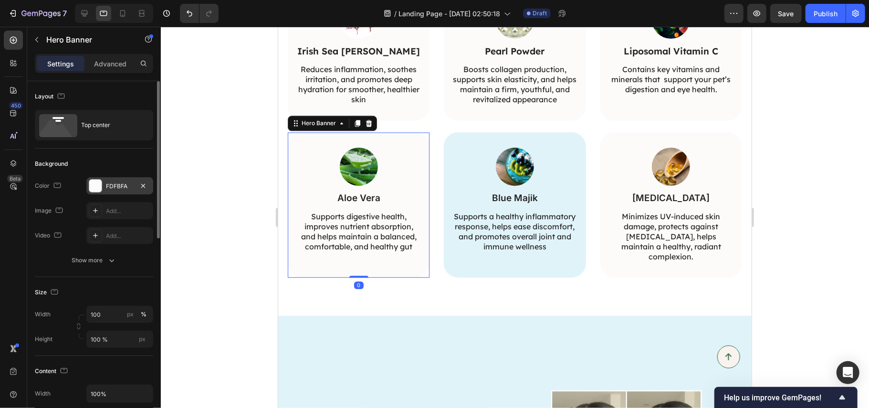
click at [109, 184] on div "FDFBFA" at bounding box center [120, 186] width 28 height 9
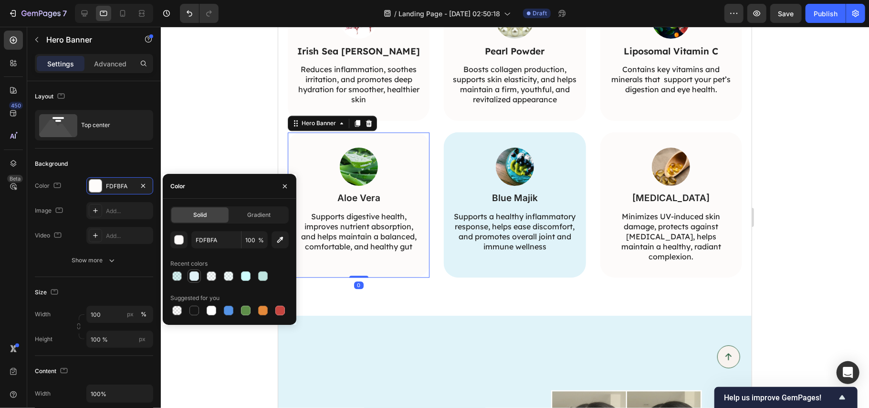
click at [196, 272] on div at bounding box center [195, 276] width 10 height 10
type input "E0F3F9"
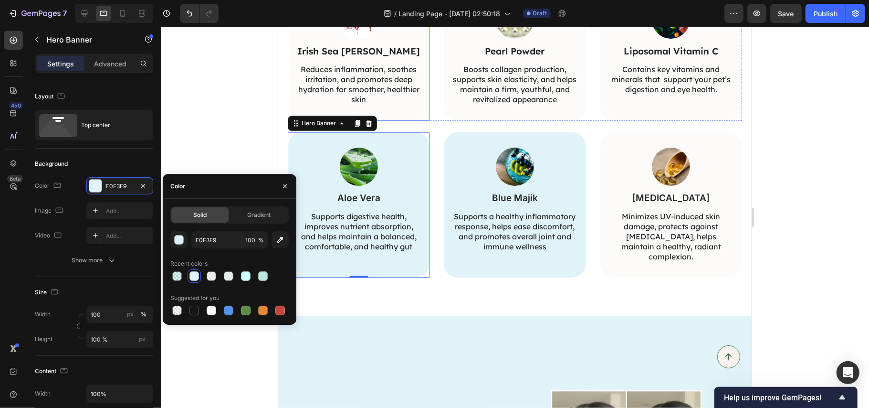
click at [407, 105] on div "Image Irish Sea Moss Text Block Reduces inflammation, soothes irritation, and p…" at bounding box center [358, 53] width 142 height 136
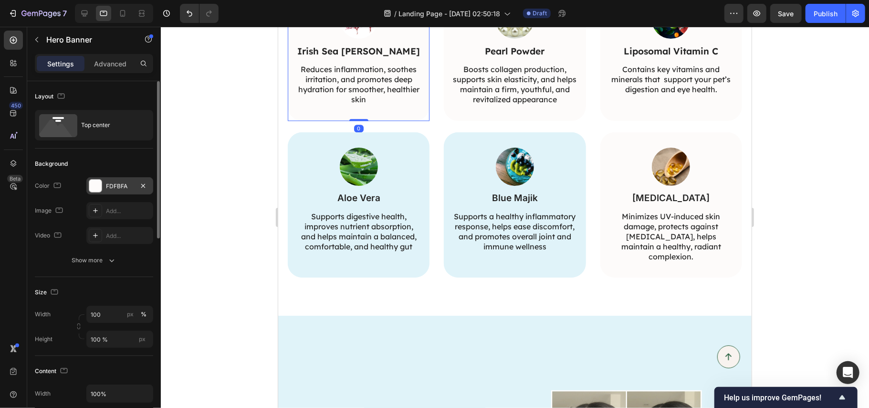
click at [121, 183] on div "FDFBFA" at bounding box center [120, 186] width 28 height 9
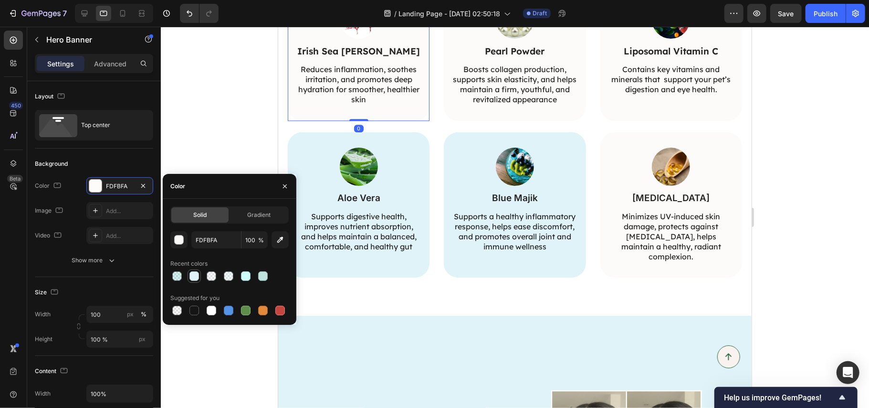
click at [192, 275] on div at bounding box center [195, 276] width 10 height 10
type input "E0F3F9"
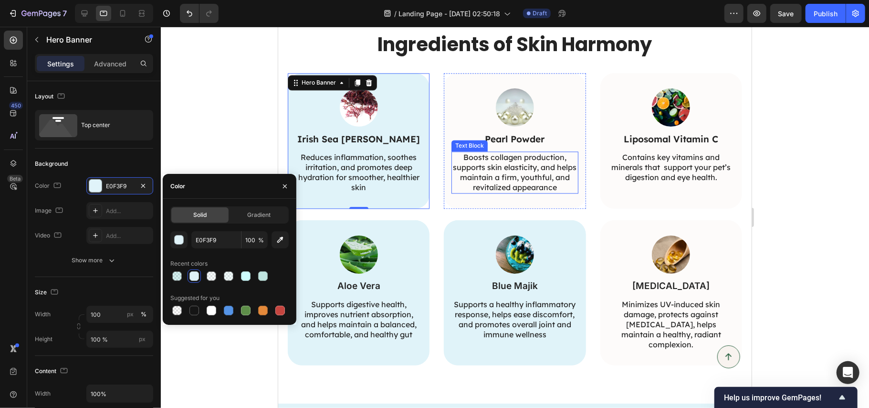
scroll to position [1464, 0]
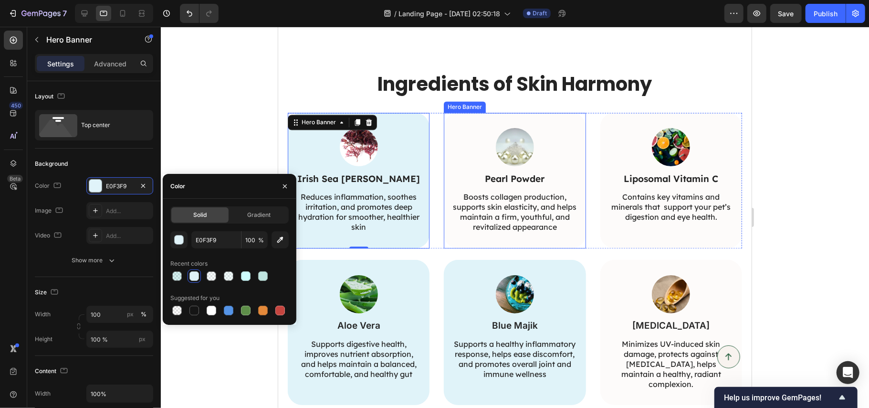
click at [565, 125] on div "Image Pearl Powder Text Block Boosts collagen production, supports skin elastic…" at bounding box center [514, 180] width 142 height 136
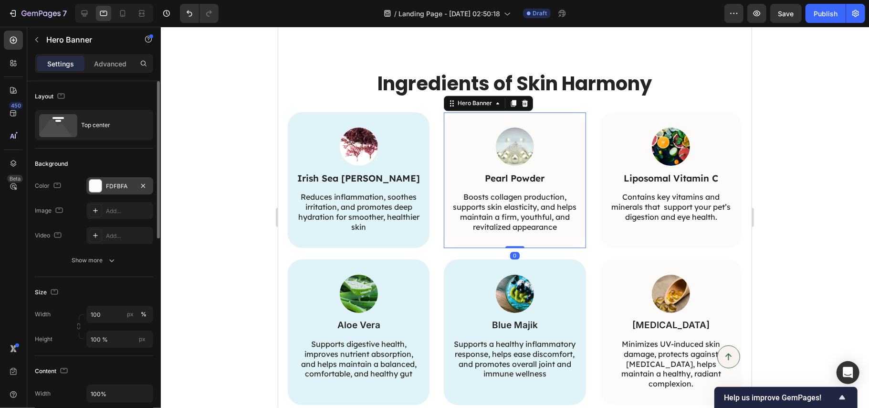
click at [107, 185] on div "FDFBFA" at bounding box center [120, 186] width 28 height 9
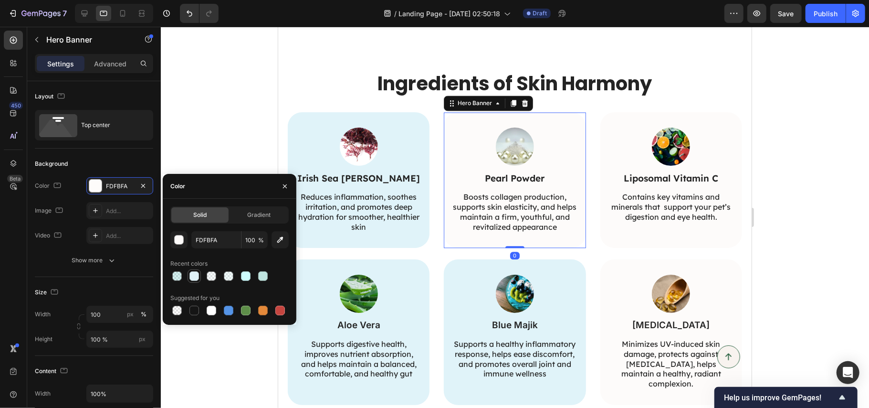
click at [195, 273] on div at bounding box center [195, 276] width 10 height 10
type input "E0F3F9"
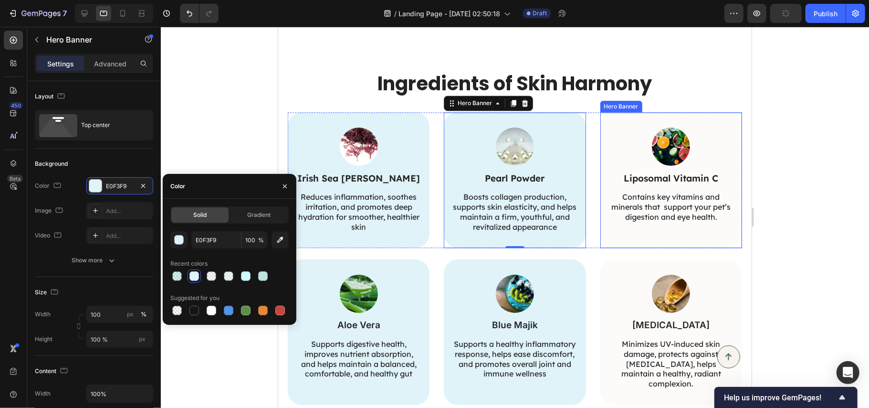
click at [600, 133] on div "Image Liposomal Vitamin C Text Block Contains key vitamins and minerals that su…" at bounding box center [671, 175] width 142 height 126
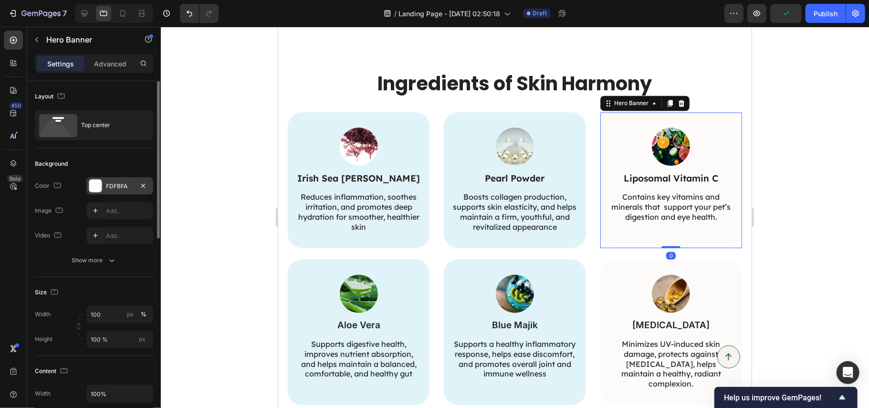
click at [112, 182] on div "FDFBFA" at bounding box center [119, 185] width 67 height 17
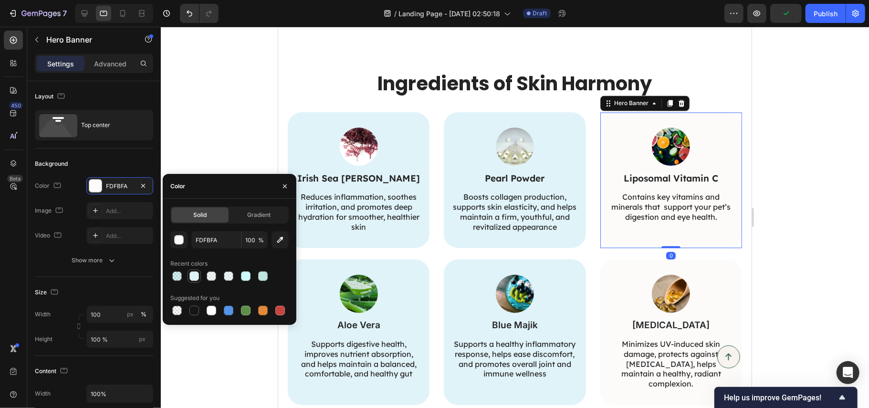
click at [188, 275] on div at bounding box center [194, 275] width 13 height 13
type input "E0F3F9"
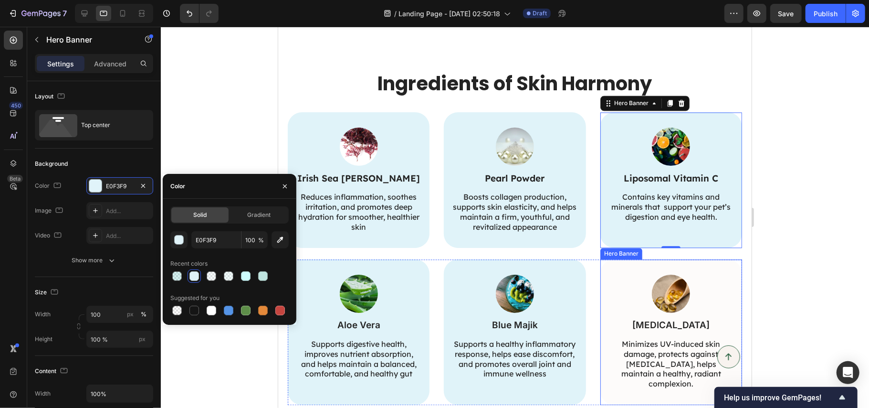
click at [600, 274] on div "Image Vitamin E Text Block Minimizes UV-induced skin damage, protects against p…" at bounding box center [671, 332] width 142 height 146
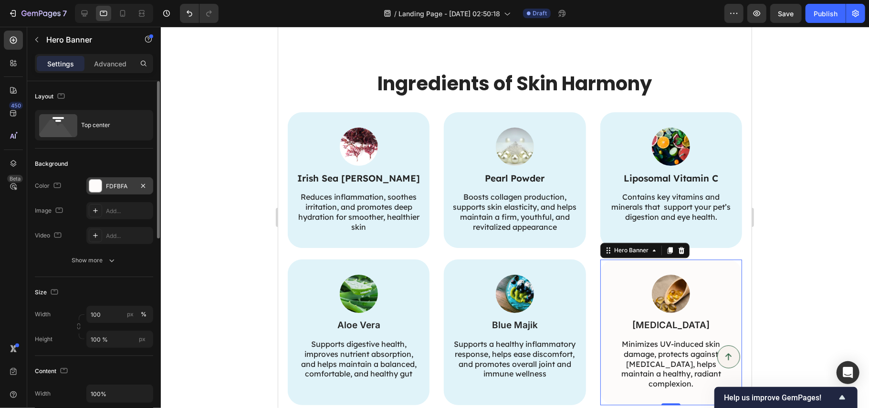
click at [115, 187] on div "FDFBFA" at bounding box center [120, 186] width 28 height 9
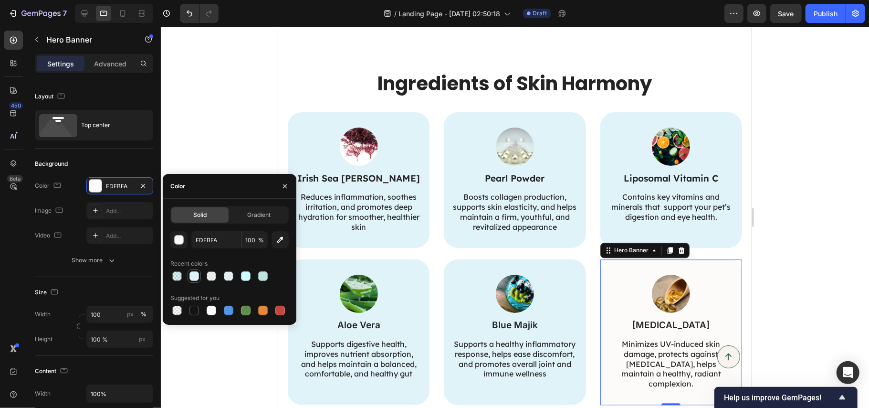
click at [197, 275] on div at bounding box center [195, 276] width 10 height 10
type input "E0F3F9"
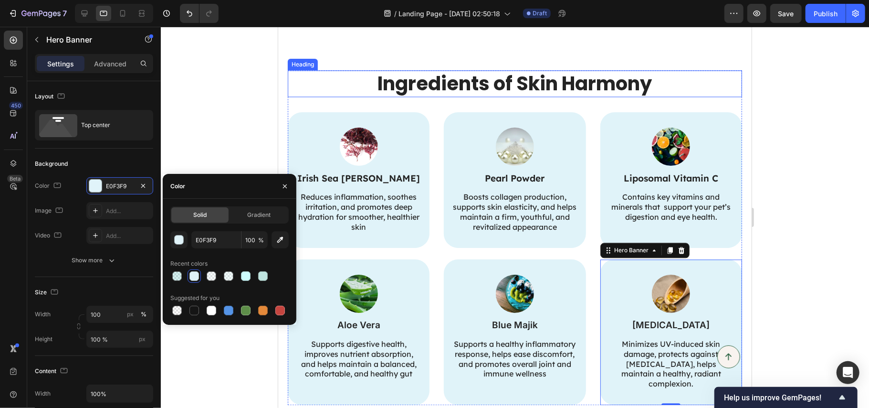
click at [562, 94] on h2 "Ingredients of Skin Harmony" at bounding box center [515, 83] width 276 height 27
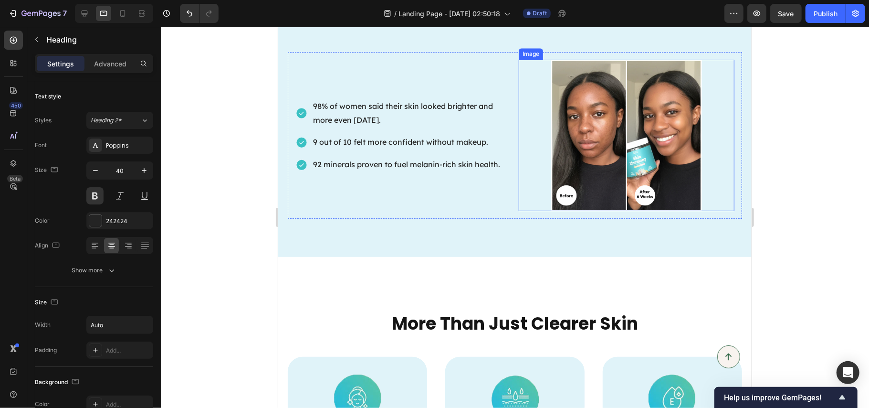
scroll to position [1845, 0]
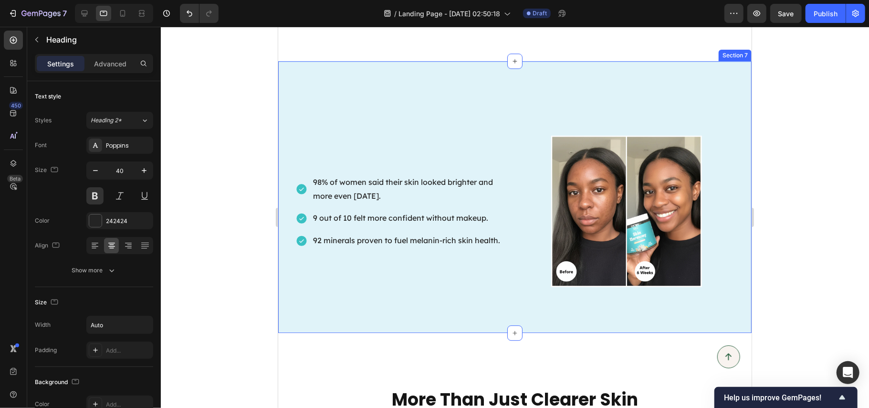
click at [497, 105] on div "98% of women said their skin looked brighter and more even in 8 weeks. 9 out of…" at bounding box center [515, 196] width 474 height 271
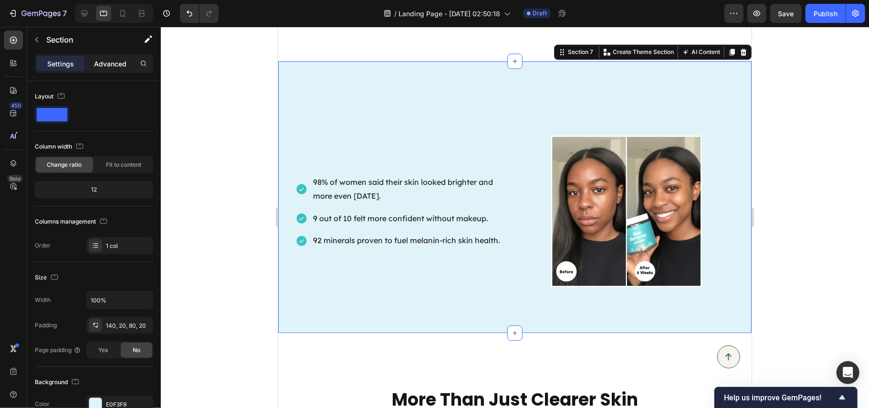
click at [107, 60] on p "Advanced" at bounding box center [110, 64] width 32 height 10
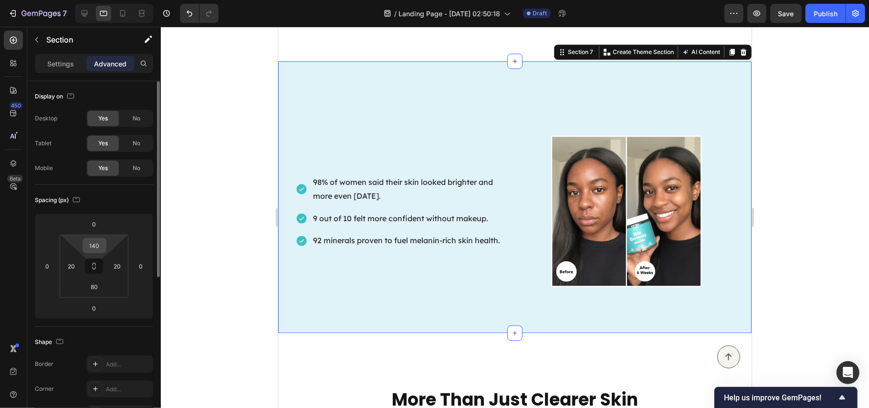
click at [96, 243] on input "140" at bounding box center [94, 245] width 19 height 14
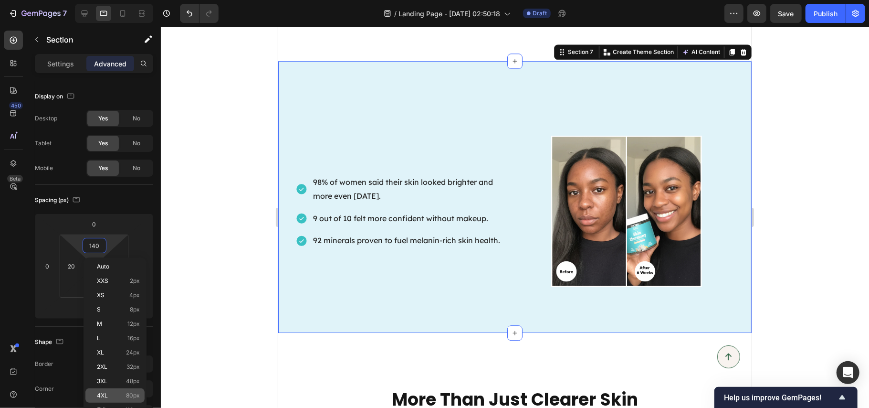
click at [112, 392] on p "4XL 80px" at bounding box center [118, 395] width 43 height 7
type input "80"
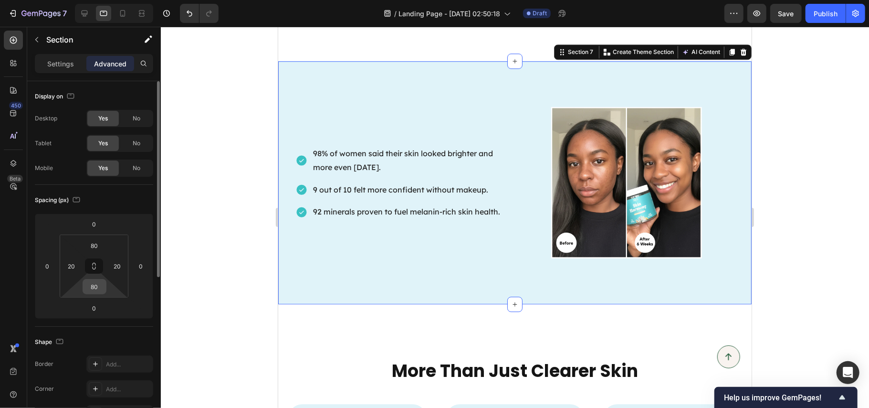
click at [98, 290] on input "80" at bounding box center [94, 286] width 19 height 14
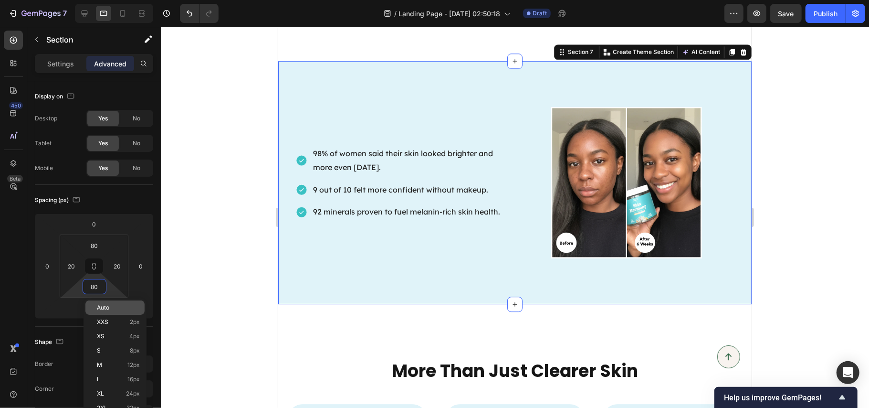
drag, startPoint x: 111, startPoint y: 395, endPoint x: 102, endPoint y: 304, distance: 91.6
click at [111, 394] on p "XL 24px" at bounding box center [118, 393] width 43 height 7
type input "24"
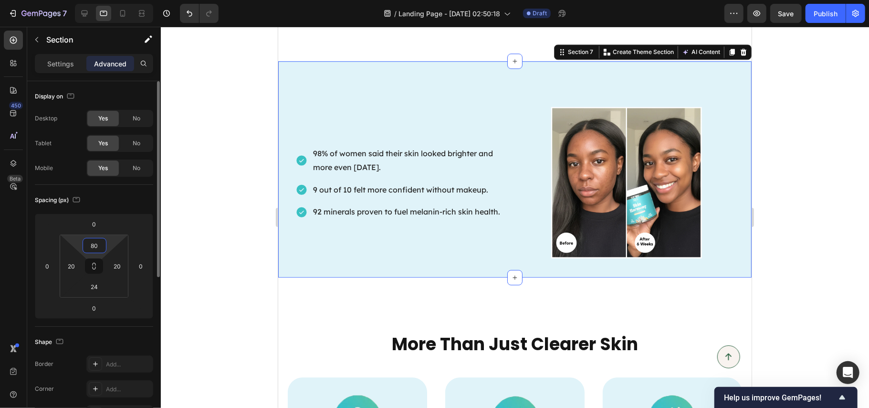
click at [104, 246] on input "80" at bounding box center [94, 245] width 19 height 14
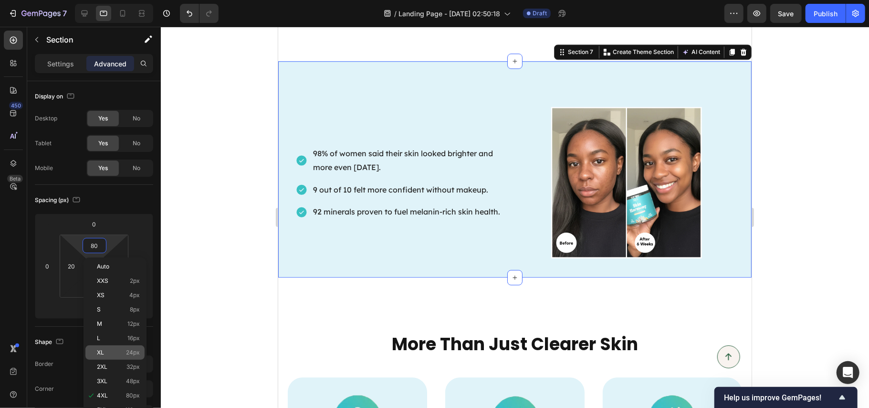
click at [113, 348] on div "XL 24px" at bounding box center [114, 352] width 59 height 14
type input "24"
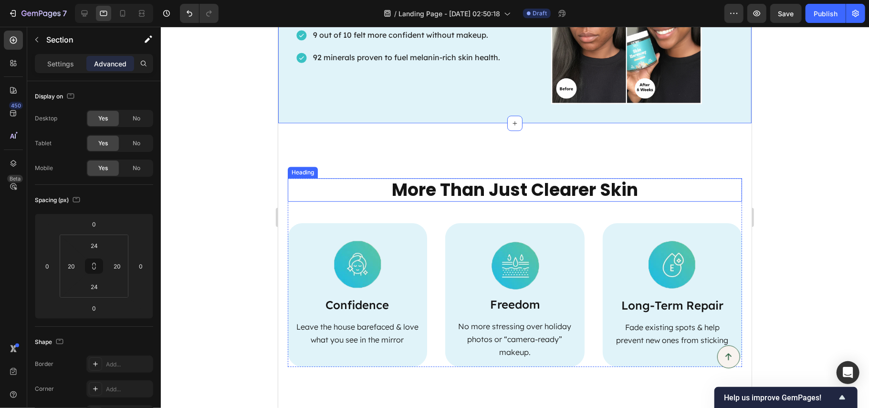
scroll to position [2100, 0]
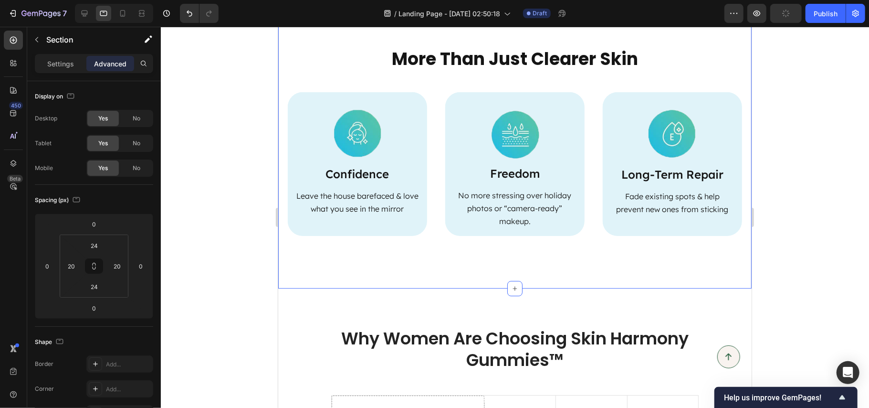
click at [527, 258] on div "More Than Just Clearer Skin Heading Image Confidence Text Block Leave the house…" at bounding box center [515, 140] width 474 height 296
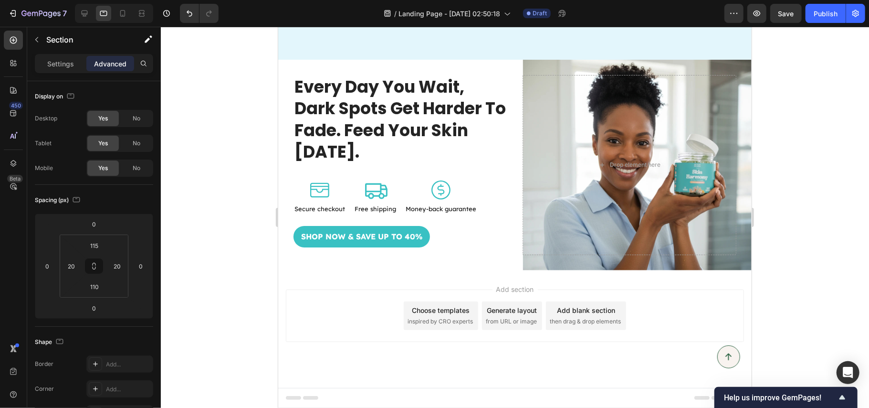
scroll to position [3412, 0]
click at [781, 16] on span "Save" at bounding box center [787, 14] width 16 height 8
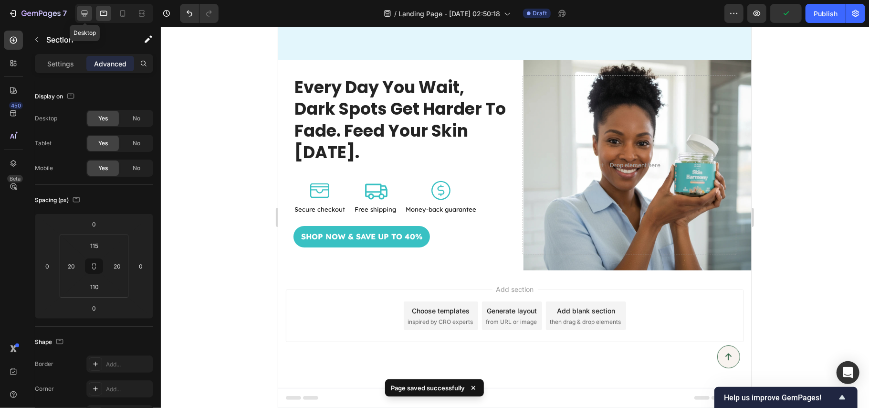
click at [86, 13] on icon at bounding box center [85, 14] width 6 height 6
type input "80"
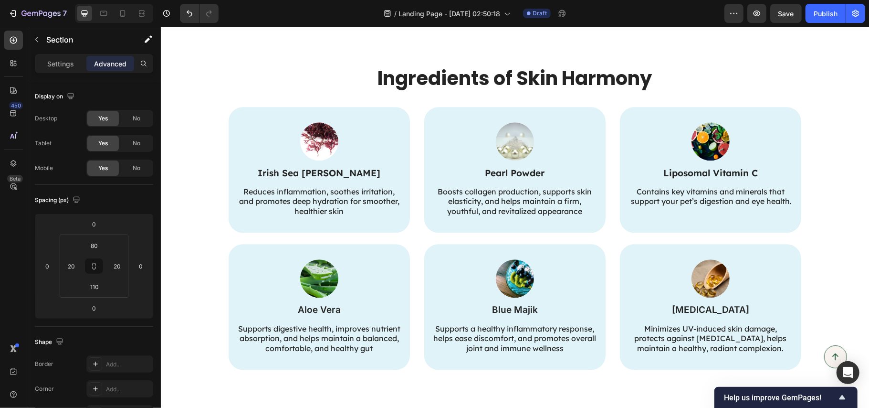
scroll to position [1608, 0]
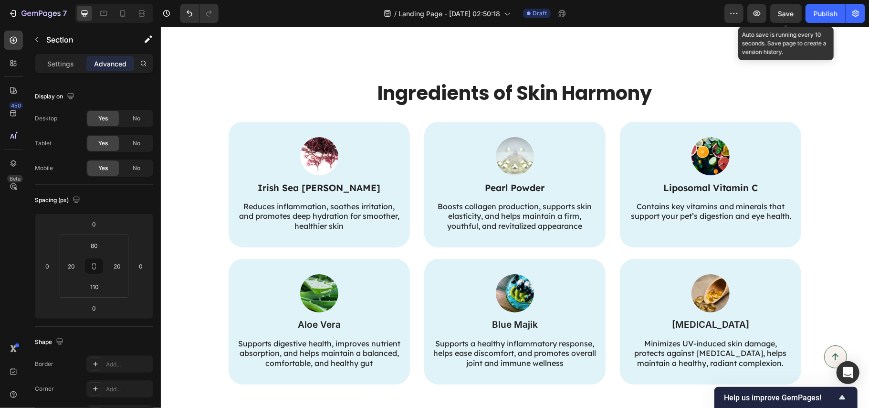
click at [782, 16] on span "Save" at bounding box center [787, 14] width 16 height 8
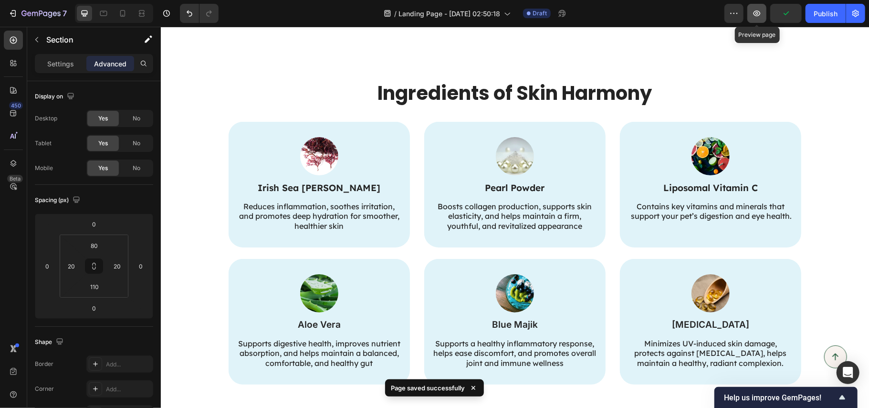
click at [755, 13] on icon "button" at bounding box center [757, 14] width 10 height 10
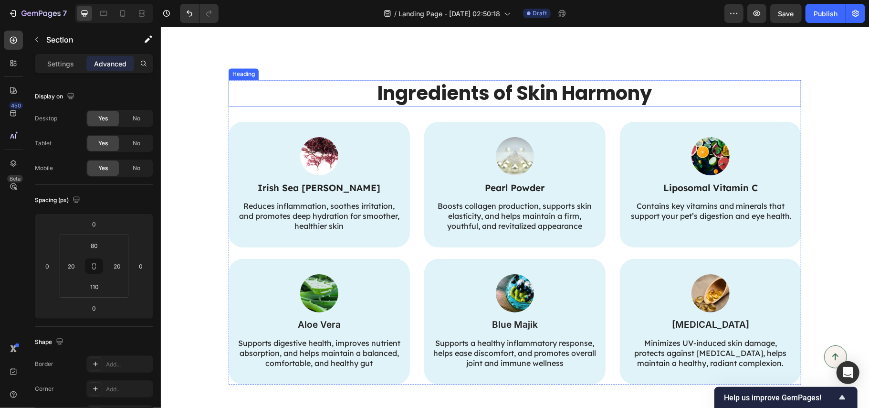
click at [478, 87] on h2 "Ingredients of Skin Harmony" at bounding box center [515, 92] width 276 height 27
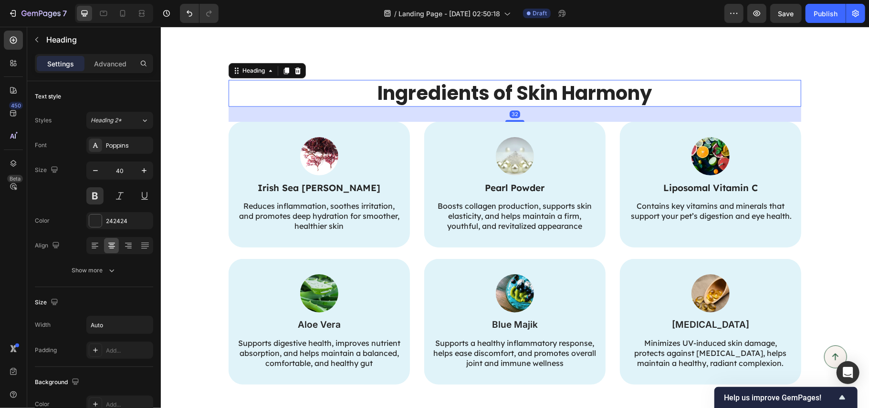
click at [478, 87] on h2 "Ingredients of Skin Harmony" at bounding box center [515, 92] width 276 height 27
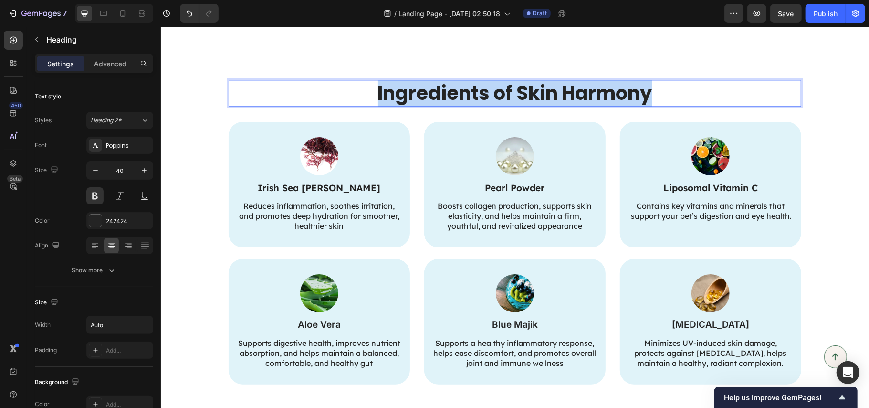
click at [478, 87] on p "Ingredients of Skin Harmony" at bounding box center [515, 92] width 274 height 25
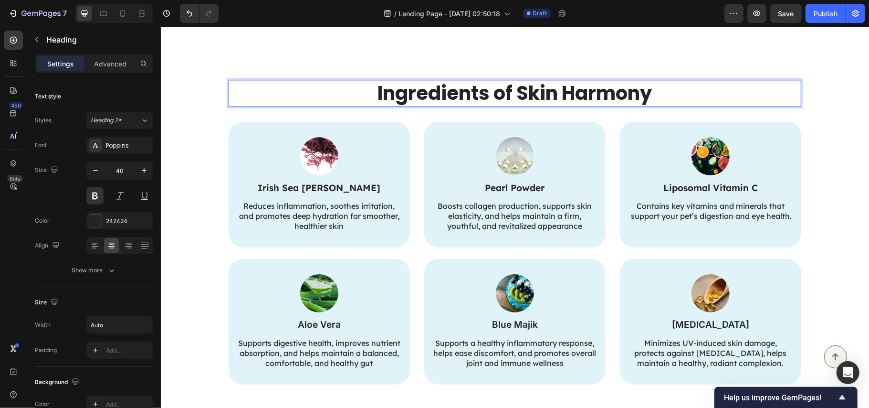
scroll to position [0, 0]
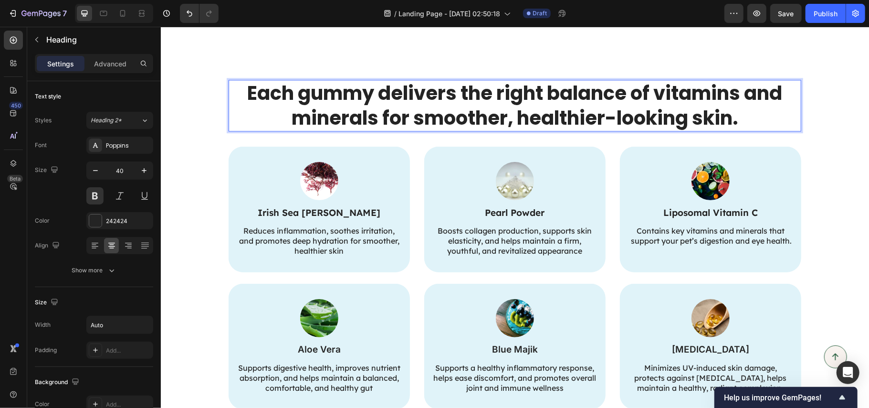
click at [478, 87] on p "Each gummy delivers the right balance of vitamins and minerals for smoother, he…" at bounding box center [514, 105] width 571 height 50
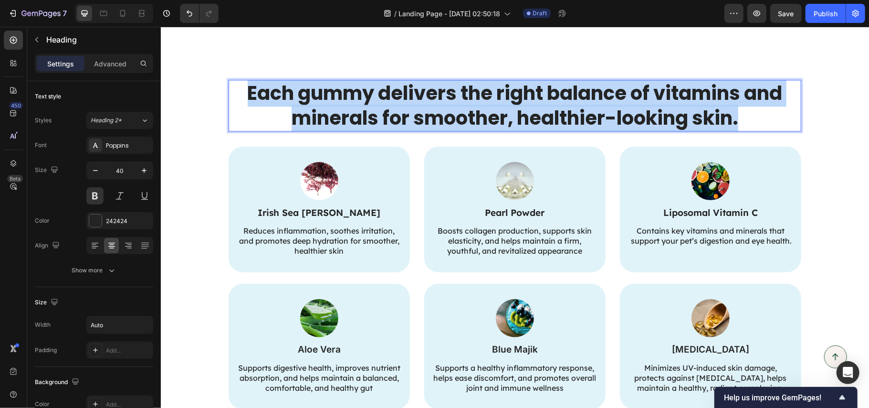
click at [478, 87] on p "Each gummy delivers the right balance of vitamins and minerals for smoother, he…" at bounding box center [514, 105] width 571 height 50
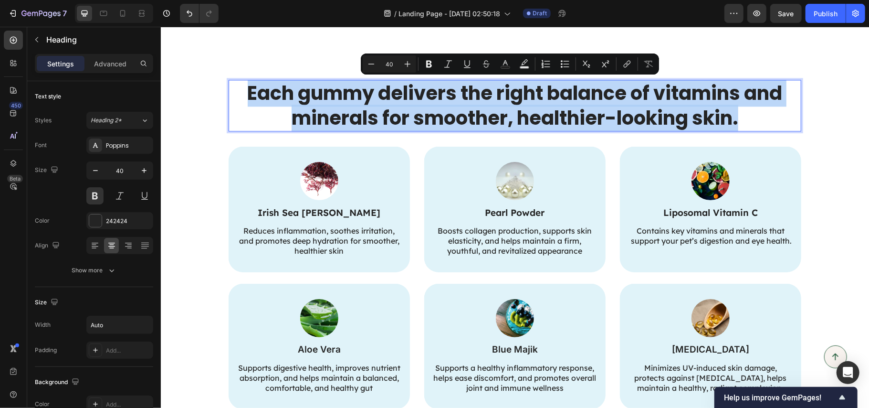
copy p "Each gummy delivers the right balance of vitamins and minerals for smoother, he…"
click at [459, 96] on p "Each gummy delivers the right balance of vitamins and minerals for smoother, he…" at bounding box center [514, 105] width 571 height 50
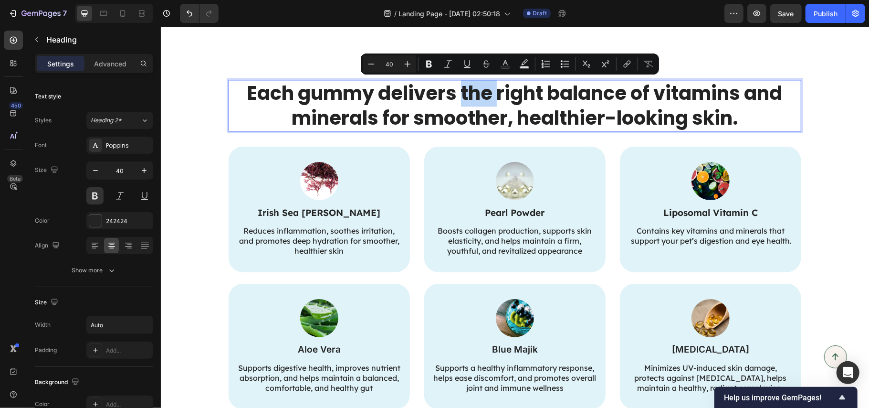
click at [459, 96] on p "Each gummy delivers the right balance of vitamins and minerals for smoother, he…" at bounding box center [514, 105] width 571 height 50
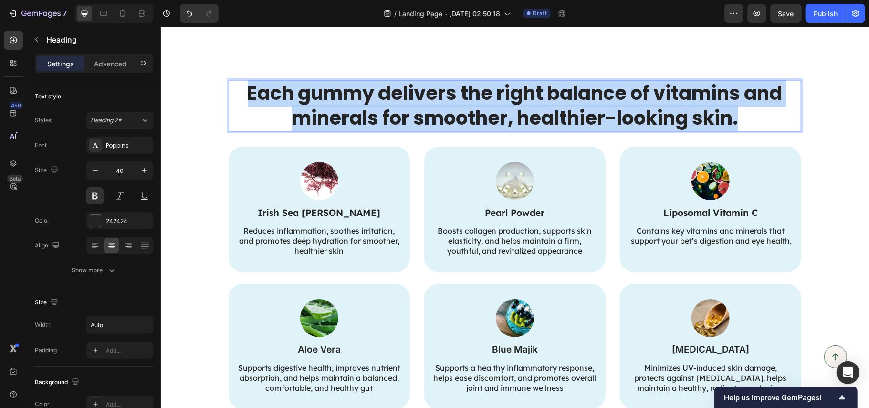
click at [459, 96] on p "Each gummy delivers the right balance of vitamins and minerals for smoother, he…" at bounding box center [514, 105] width 571 height 50
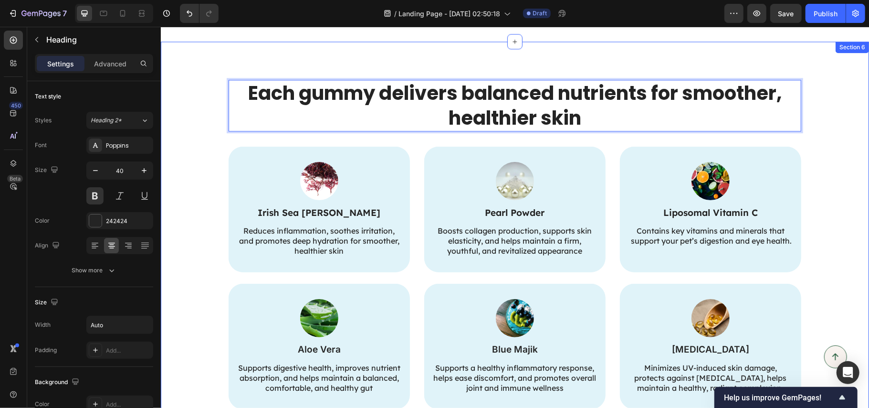
click at [188, 172] on div "Each gummy delivers balanced nutrients for smoother, healthier skin Heading 32 …" at bounding box center [514, 243] width 689 height 329
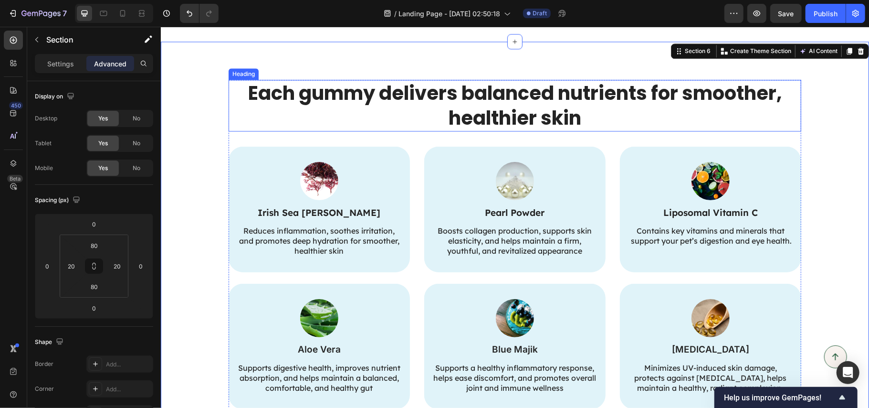
click at [432, 100] on p "Each gummy delivers balanced nutrients for smoother, healthier skin" at bounding box center [514, 105] width 571 height 50
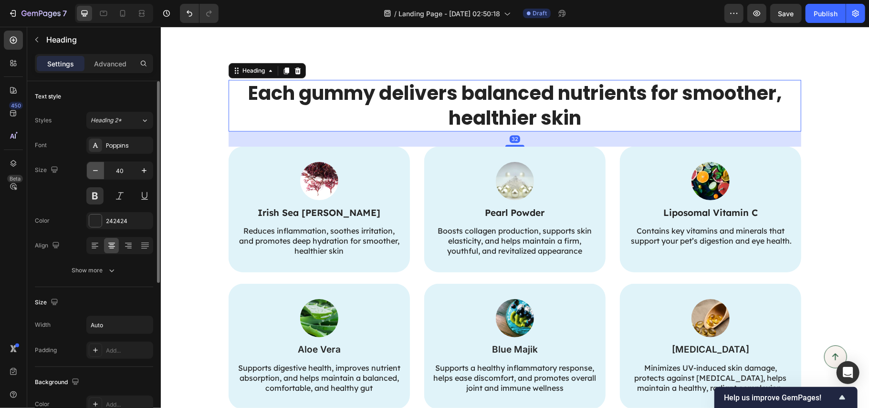
click at [97, 176] on button "button" at bounding box center [95, 170] width 17 height 17
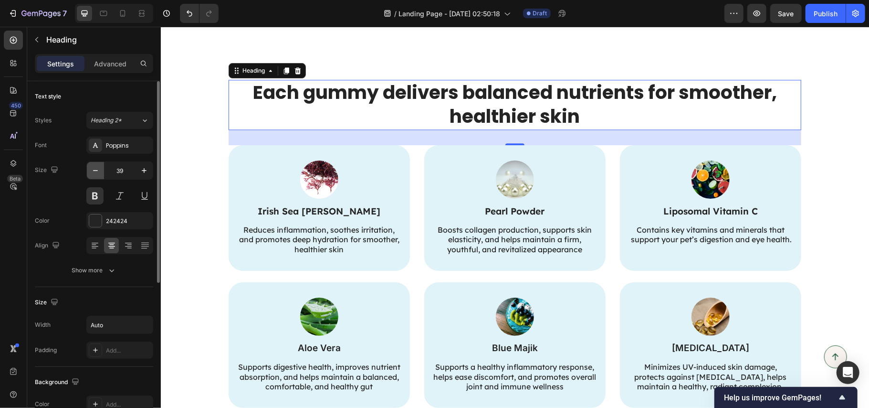
scroll to position [0, 0]
click at [97, 176] on button "button" at bounding box center [95, 170] width 17 height 17
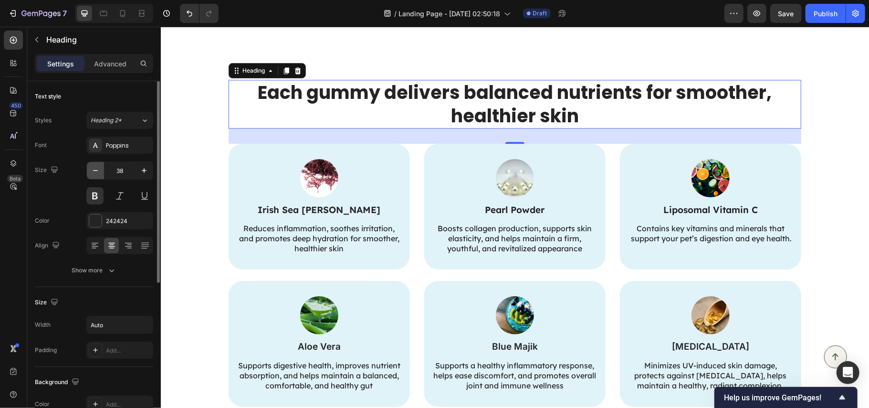
click at [97, 176] on button "button" at bounding box center [95, 170] width 17 height 17
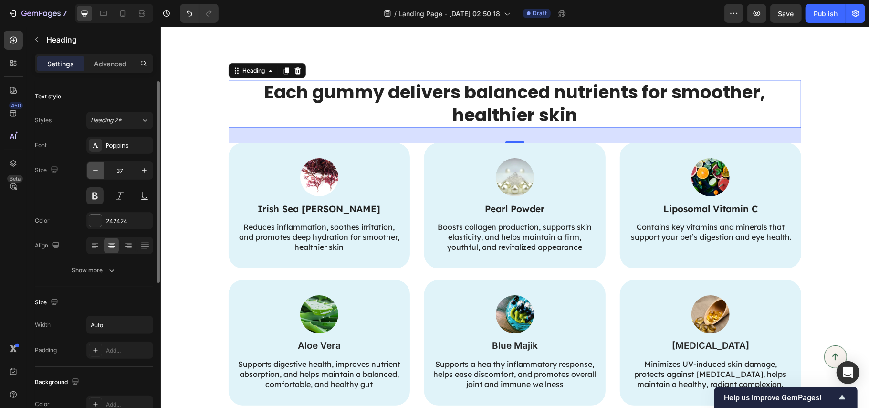
click at [97, 176] on button "button" at bounding box center [95, 170] width 17 height 17
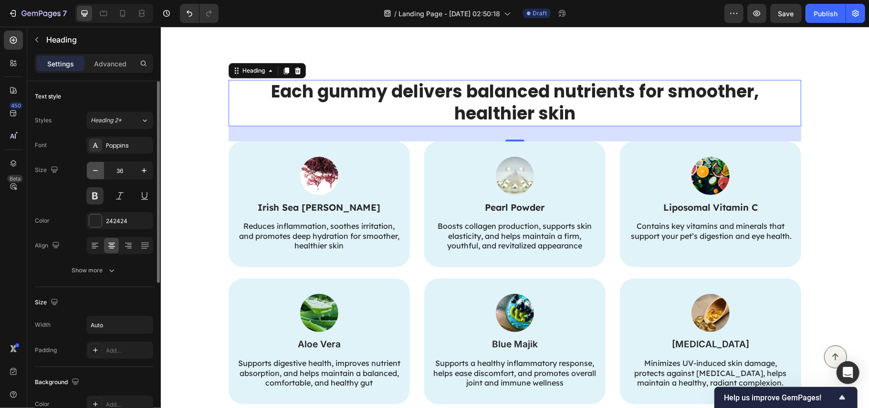
click at [97, 176] on button "button" at bounding box center [95, 170] width 17 height 17
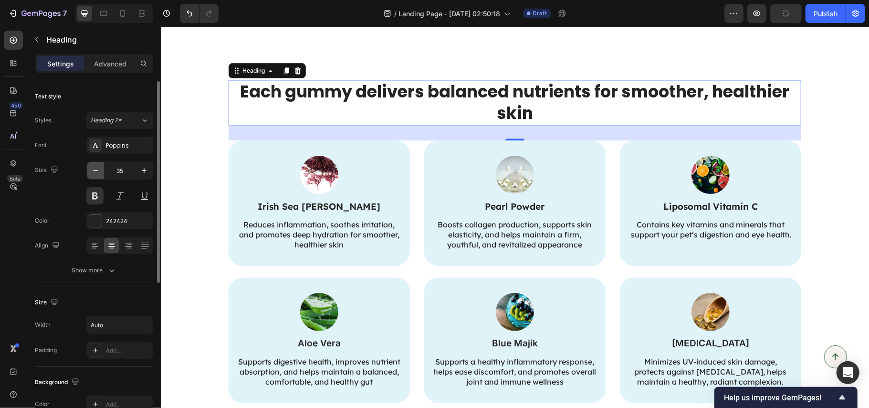
click at [97, 176] on button "button" at bounding box center [95, 170] width 17 height 17
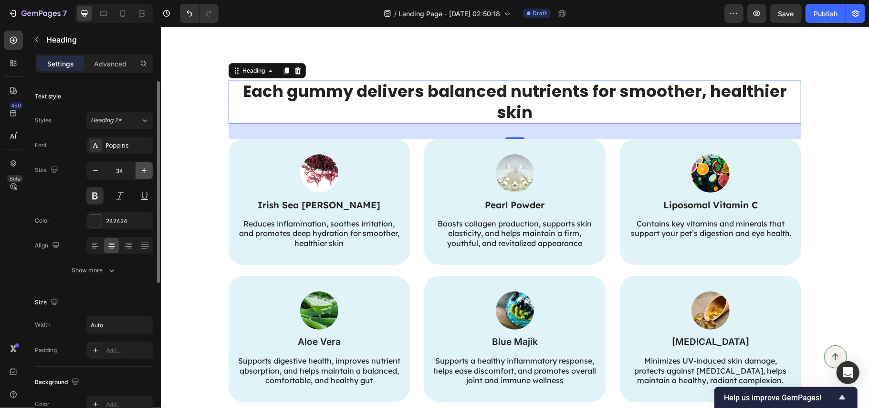
click at [139, 174] on icon "button" at bounding box center [144, 171] width 10 height 10
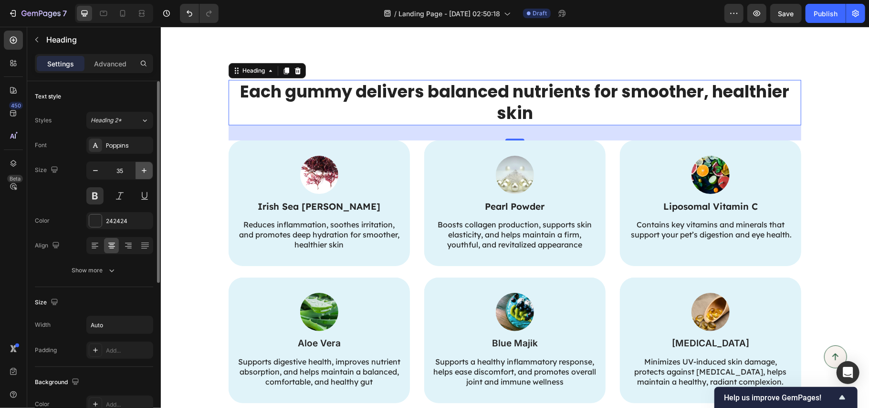
click at [139, 174] on icon "button" at bounding box center [144, 171] width 10 height 10
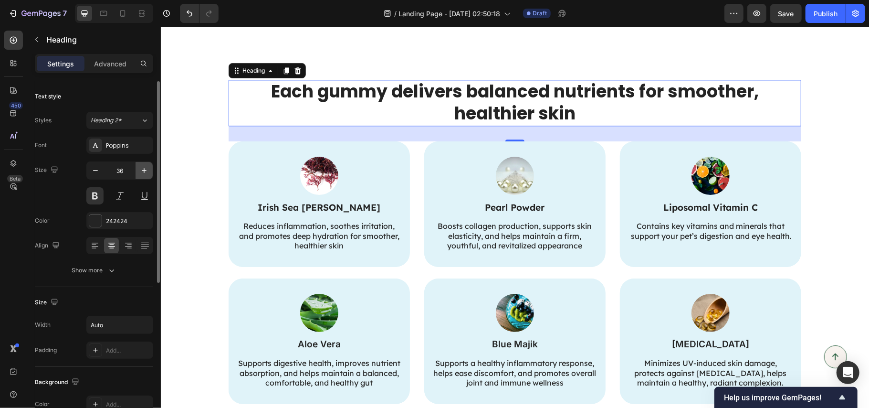
click at [139, 174] on icon "button" at bounding box center [144, 171] width 10 height 10
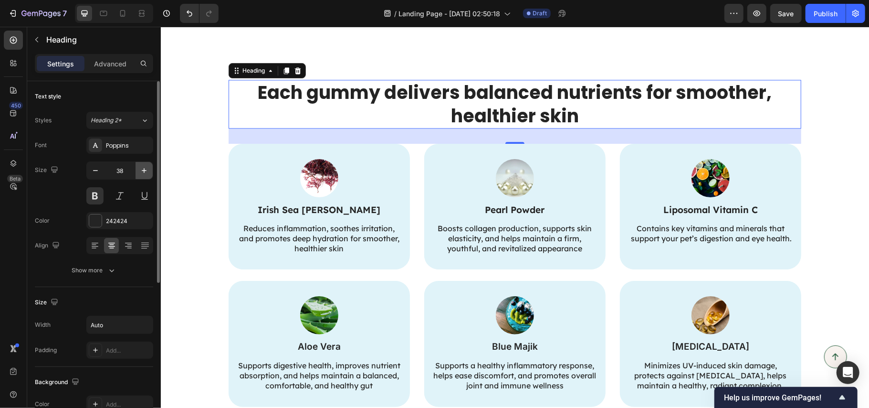
click at [139, 174] on icon "button" at bounding box center [144, 171] width 10 height 10
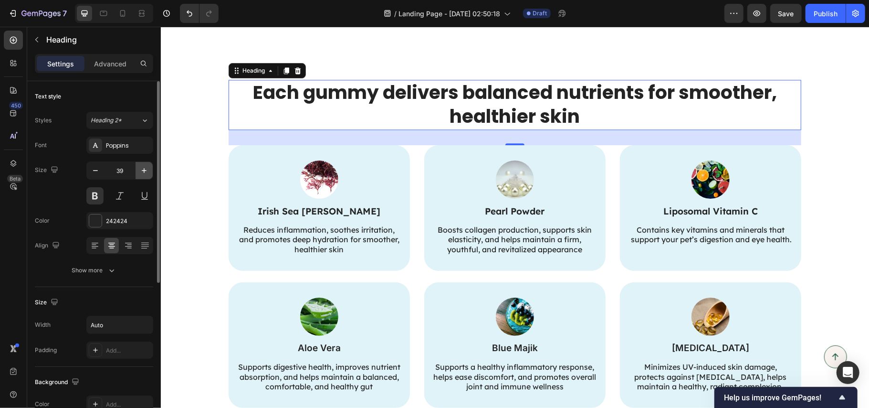
click at [139, 174] on icon "button" at bounding box center [144, 171] width 10 height 10
type input "40"
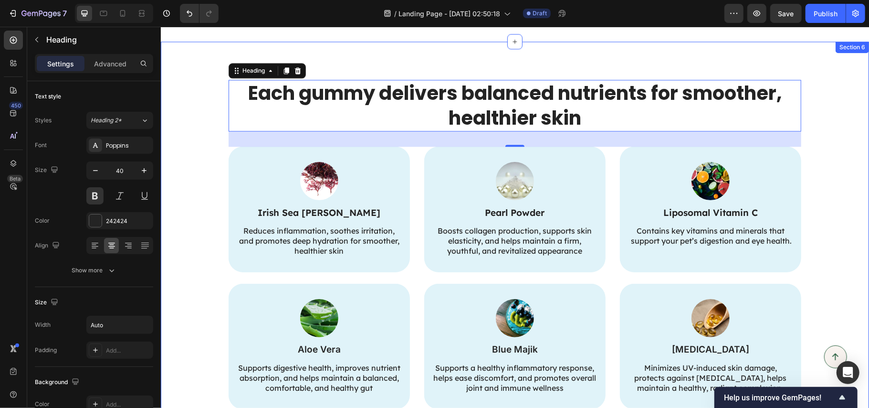
click at [825, 166] on div "Each gummy delivers balanced nutrients for smoother, healthier skin Heading 32 …" at bounding box center [514, 243] width 689 height 329
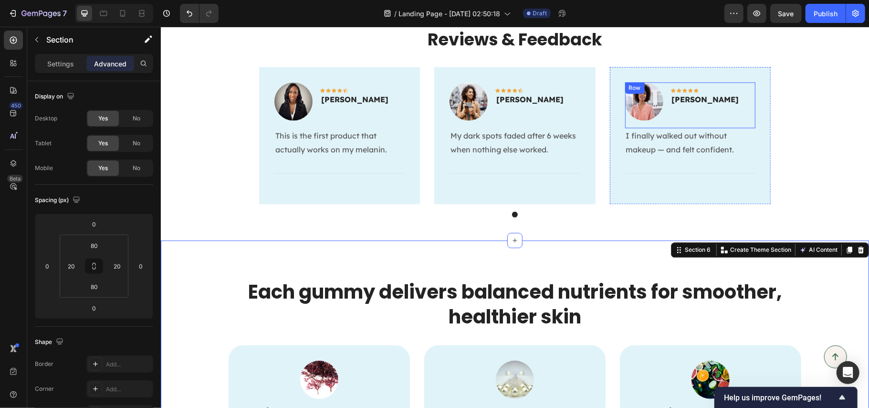
scroll to position [1354, 0]
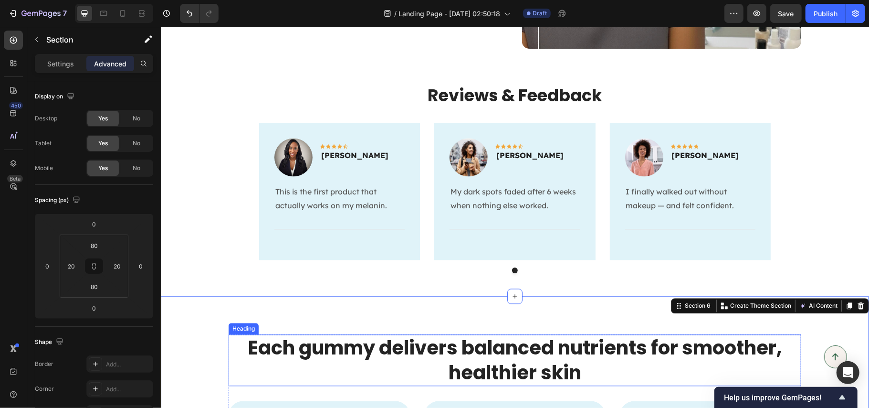
click at [493, 355] on p "Each gummy delivers balanced nutrients for smoother, healthier skin" at bounding box center [514, 360] width 571 height 50
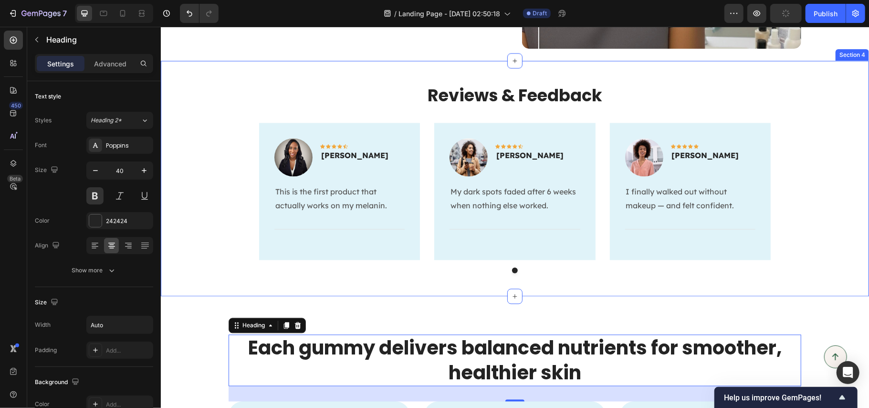
click at [827, 175] on div "Reviews & Feedback Heading Image Icon Icon Icon Icon Icon Row [PERSON_NAME] Tex…" at bounding box center [515, 181] width 694 height 197
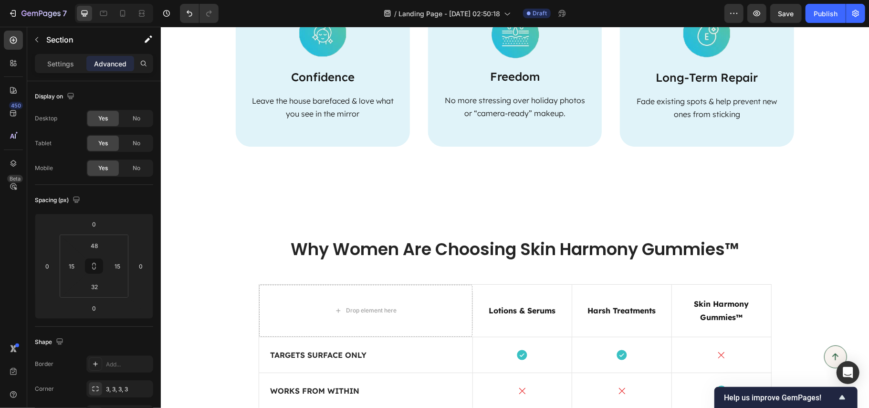
scroll to position [2499, 0]
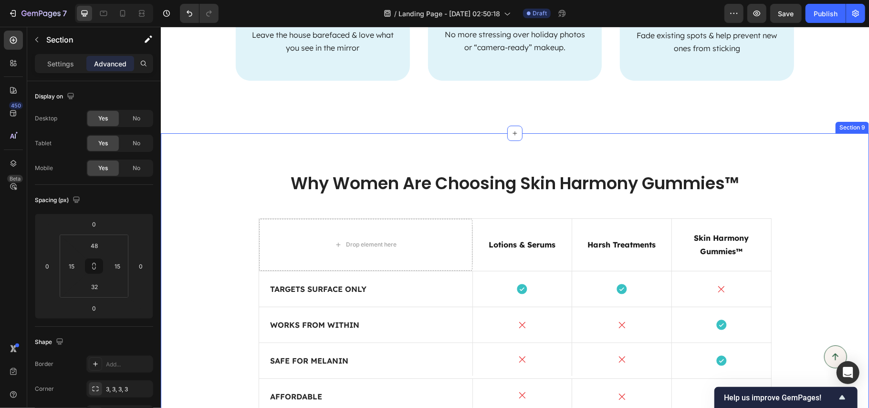
click at [829, 159] on div "Why Women Are Choosing Skin Harmony Gummies™ Heading Drop element here Lotions …" at bounding box center [514, 279] width 708 height 293
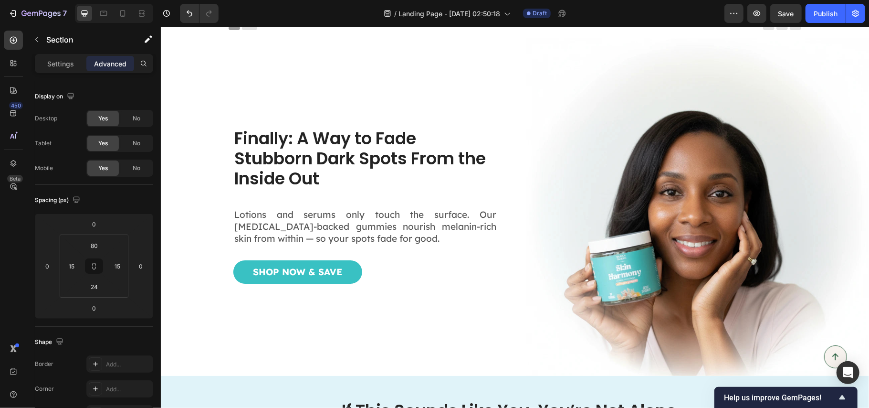
scroll to position [0, 0]
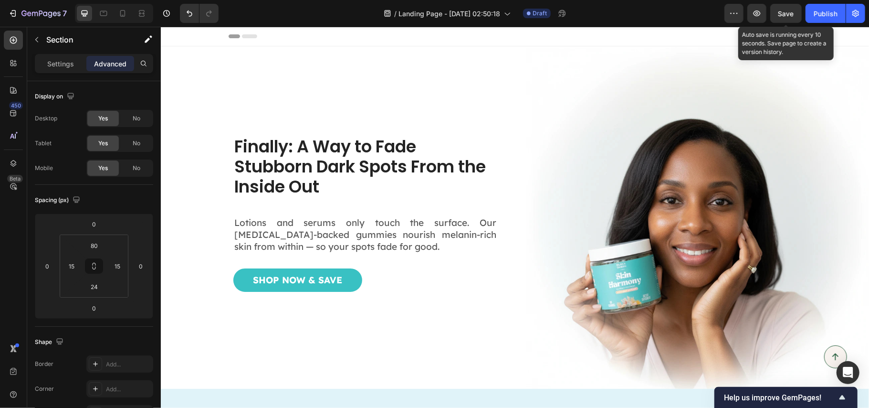
click at [787, 12] on span "Save" at bounding box center [787, 14] width 16 height 8
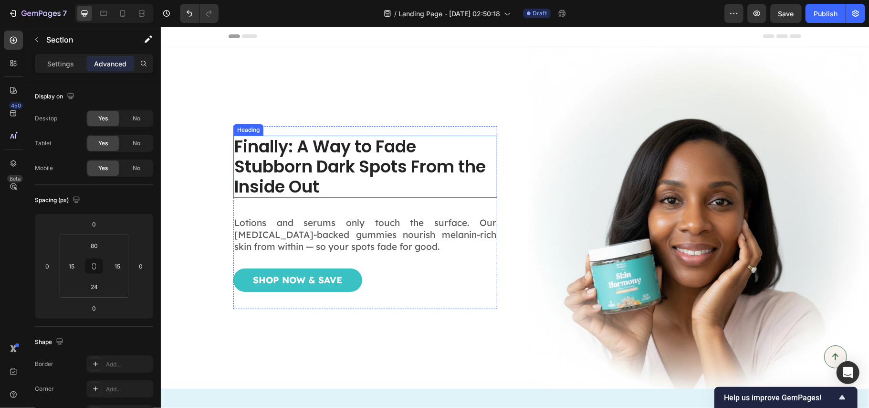
click at [333, 155] on h1 "Finally: A Way to Fade Stubborn Dark Spots From the Inside Out" at bounding box center [365, 166] width 264 height 62
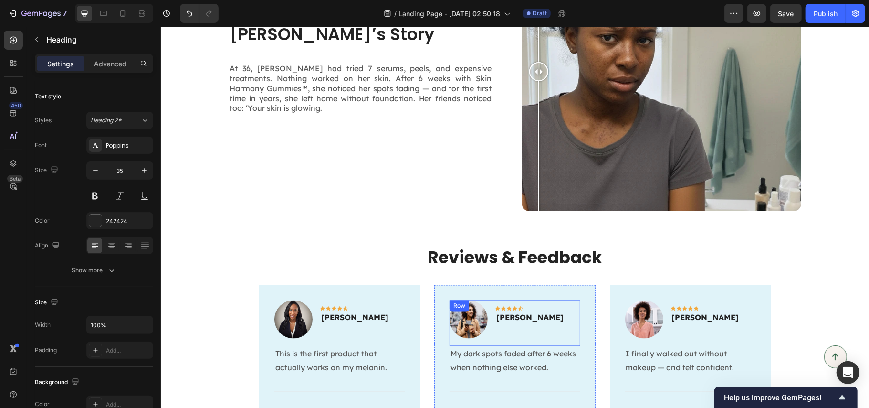
scroll to position [1337, 0]
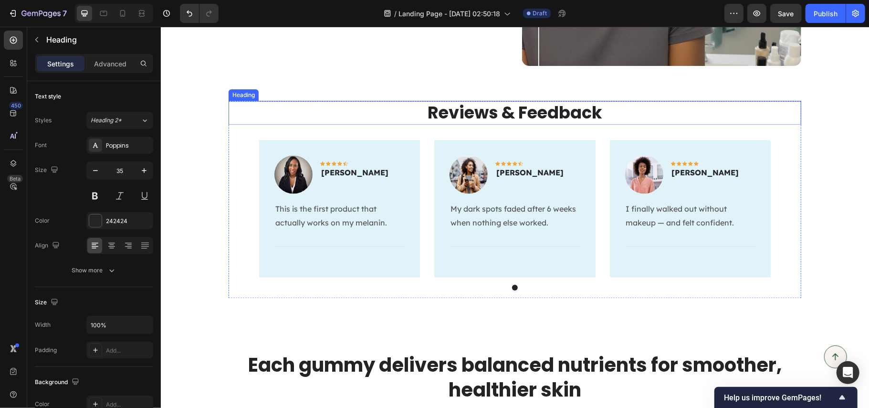
click at [505, 106] on h2 "Reviews & Feedback" at bounding box center [514, 112] width 573 height 24
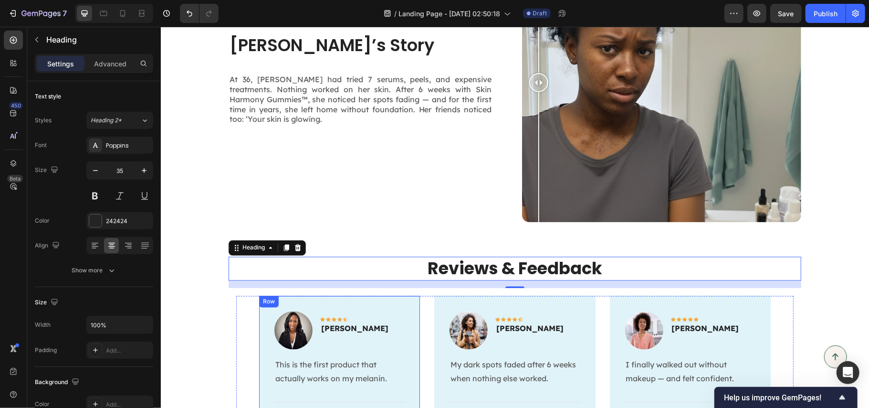
scroll to position [1146, 0]
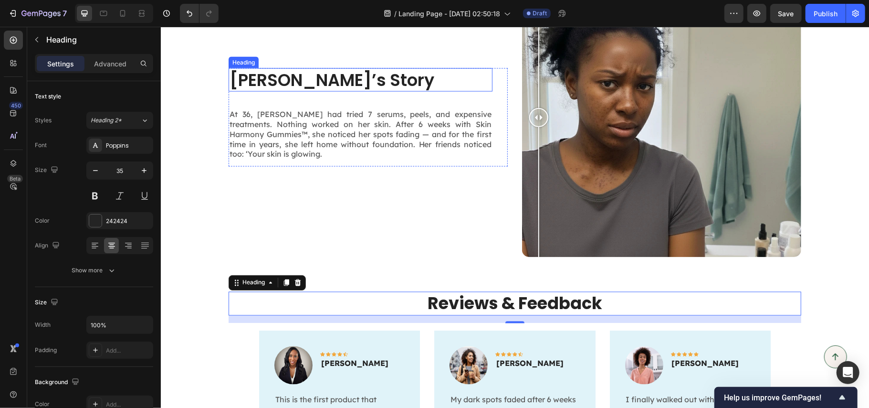
click at [324, 84] on h2 "[PERSON_NAME]’s Story" at bounding box center [360, 80] width 264 height 24
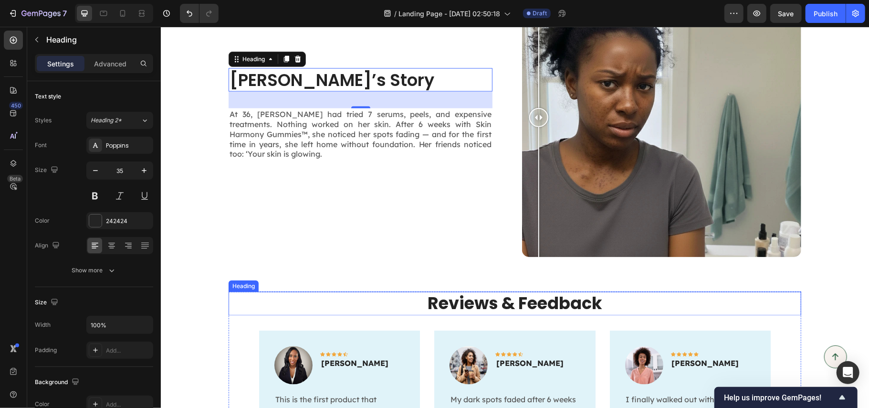
click at [461, 300] on h2 "Reviews & Feedback" at bounding box center [514, 303] width 573 height 24
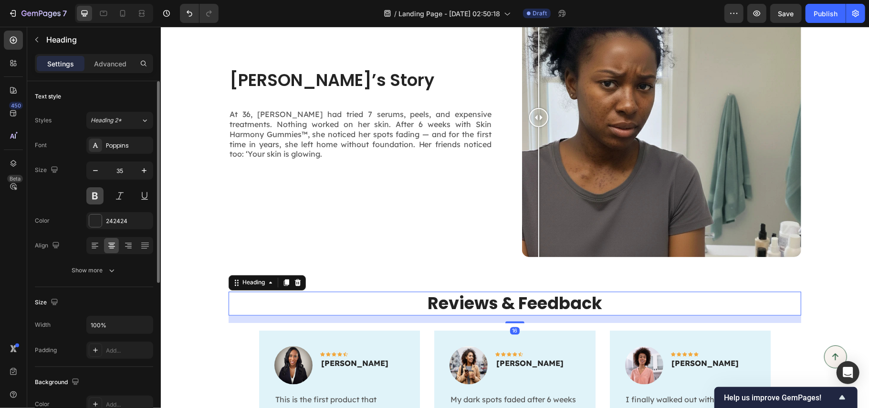
click at [95, 197] on button at bounding box center [94, 195] width 17 height 17
click at [484, 306] on h2 "Reviews & Feedback" at bounding box center [514, 303] width 573 height 24
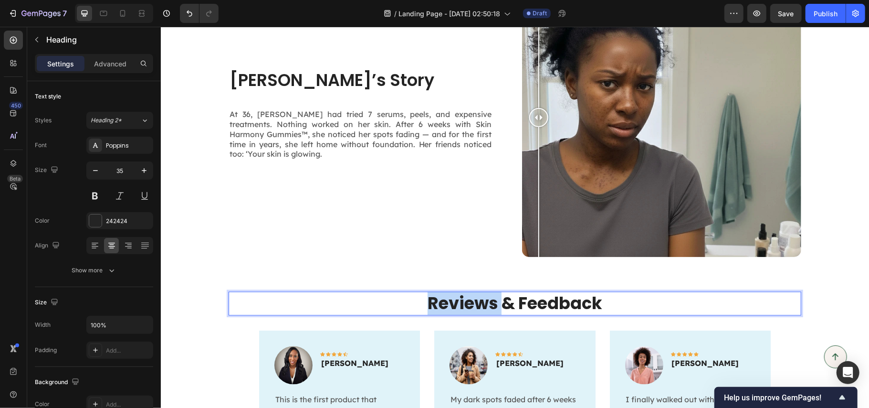
click at [484, 306] on p "Reviews & Feedback" at bounding box center [514, 303] width 571 height 22
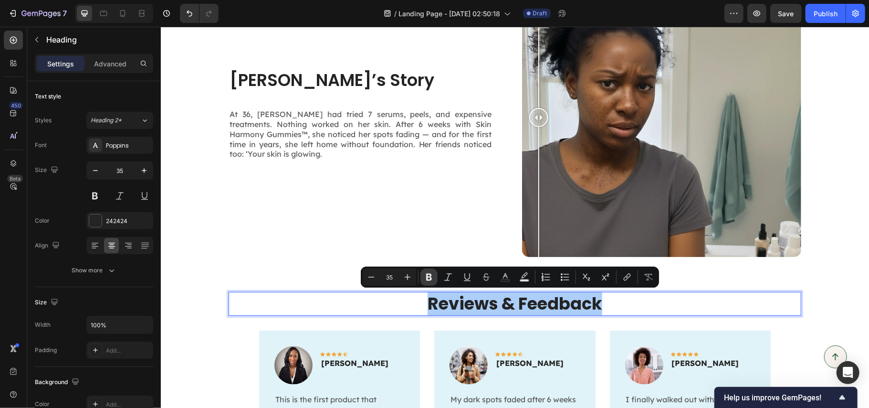
click at [431, 275] on icon "Editor contextual toolbar" at bounding box center [429, 277] width 6 height 7
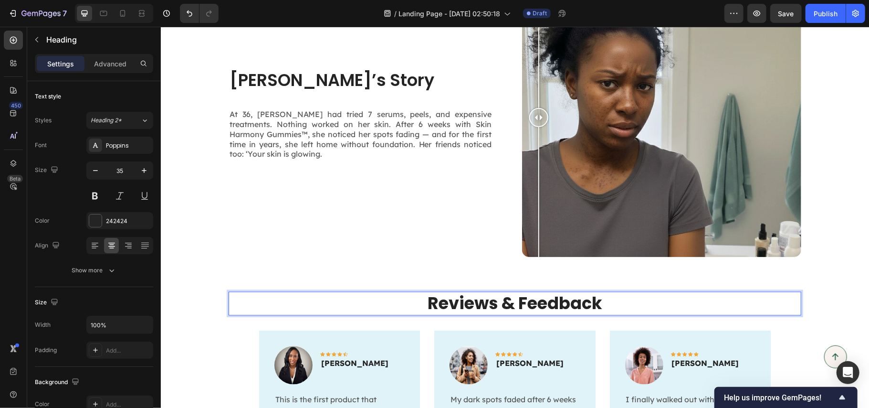
click at [447, 296] on strong "Reviews & Feedback" at bounding box center [514, 302] width 175 height 23
click at [511, 304] on strong "Reviews & Feedback" at bounding box center [514, 302] width 175 height 23
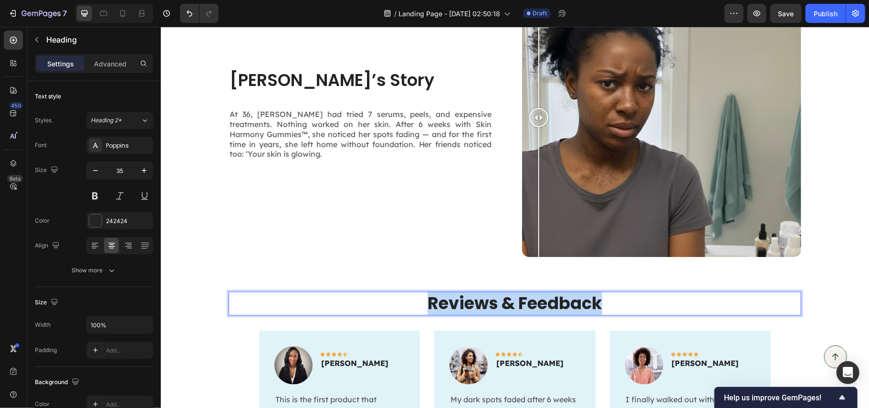
click at [511, 304] on strong "Reviews & Feedback" at bounding box center [514, 302] width 175 height 23
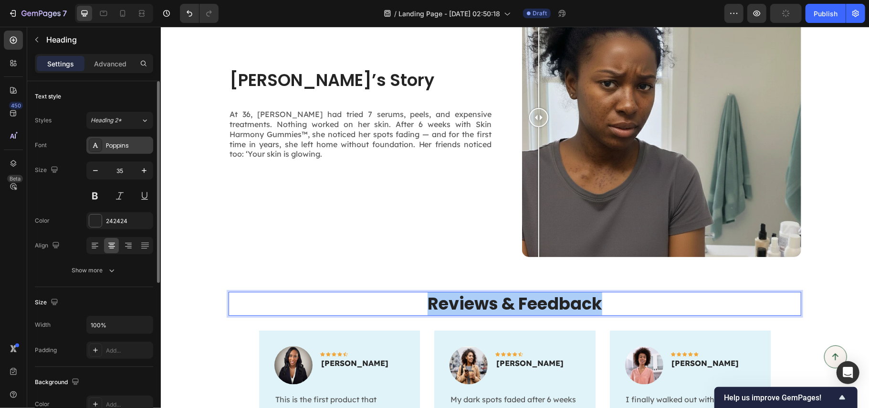
click at [120, 146] on div "Poppins" at bounding box center [128, 145] width 45 height 9
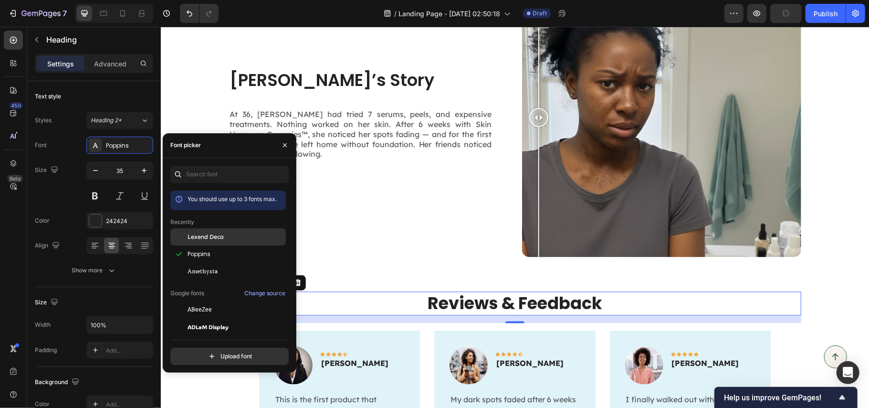
click at [221, 238] on span "Lexend Deca" at bounding box center [206, 236] width 36 height 9
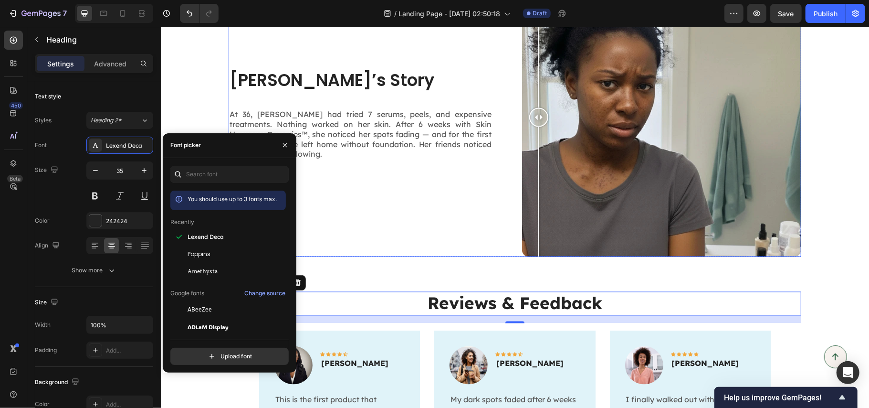
click at [458, 209] on div "[PERSON_NAME]’s Story Heading At 36, [PERSON_NAME] had tried 7 serums, peels, a…" at bounding box center [367, 116] width 279 height 279
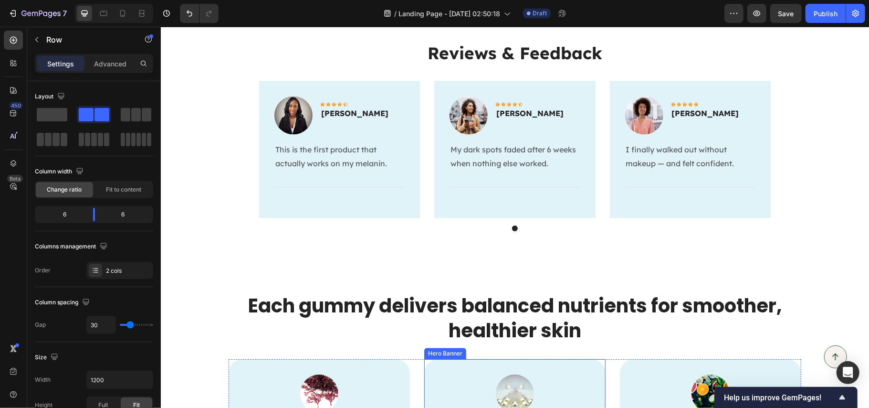
scroll to position [1528, 0]
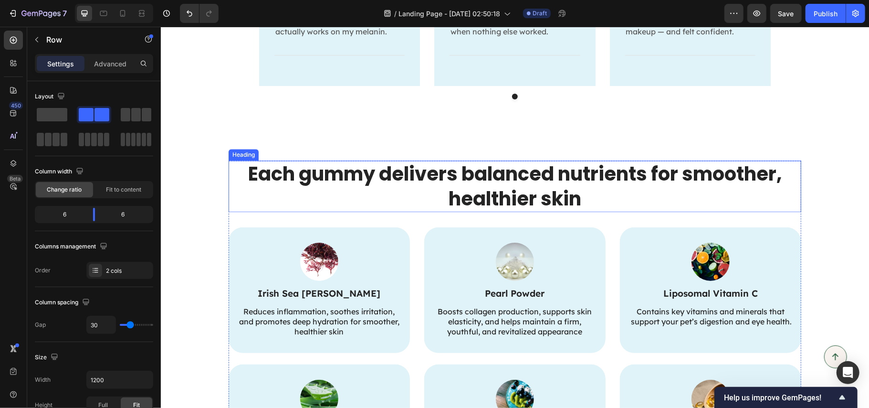
click at [472, 186] on h2 "Each gummy delivers balanced nutrients for smoother, healthier skin" at bounding box center [514, 186] width 573 height 52
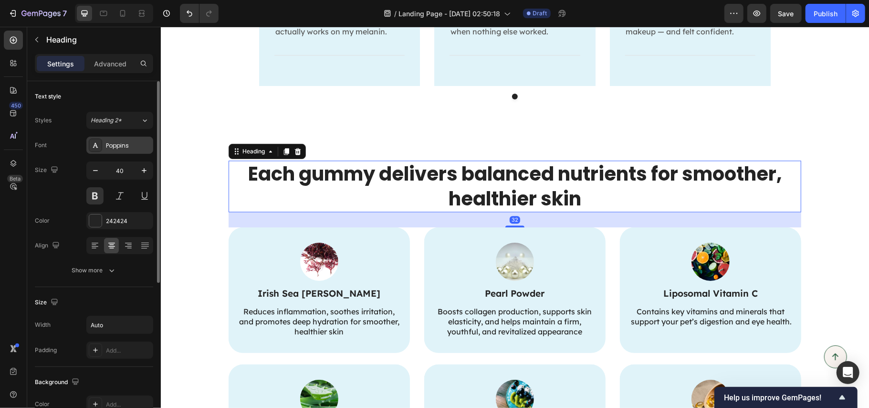
click at [109, 145] on div "Poppins" at bounding box center [128, 145] width 45 height 9
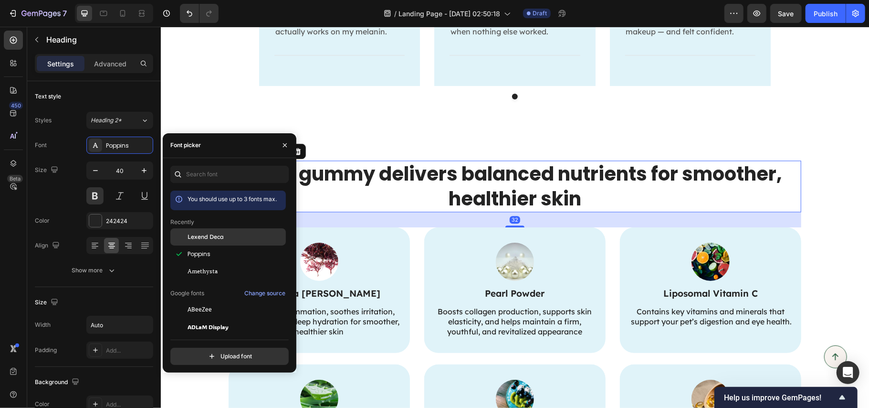
click at [214, 236] on span "Lexend Deca" at bounding box center [206, 236] width 36 height 9
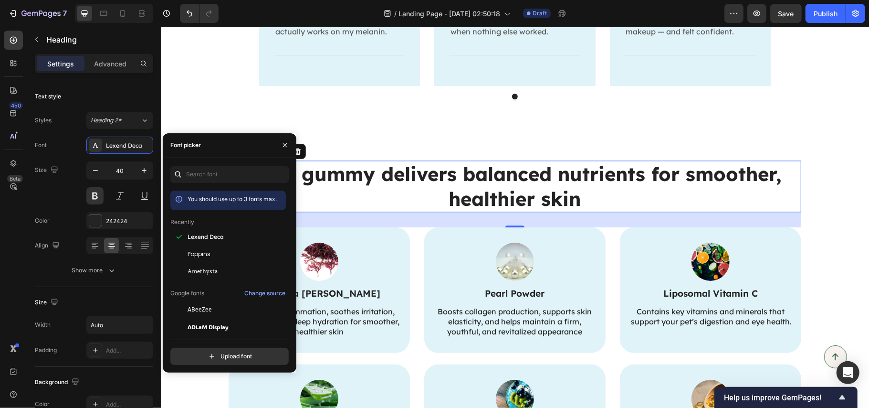
click at [652, 174] on h2 "Each gummy delivers balanced nutrients for smoother, healthier skin" at bounding box center [514, 186] width 573 height 52
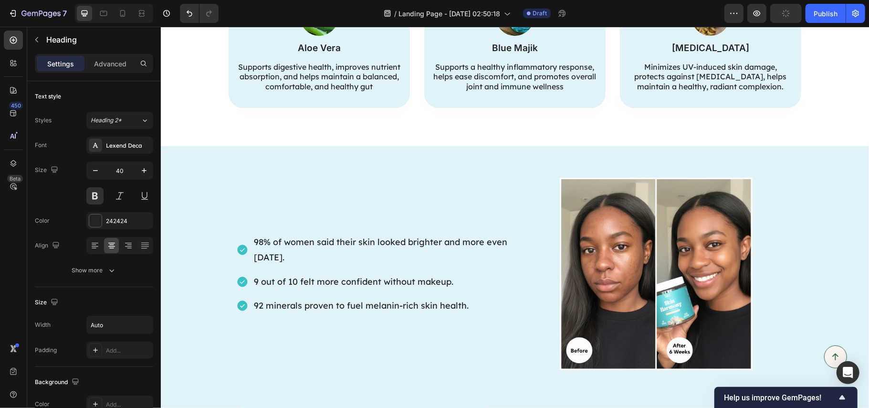
scroll to position [2100, 0]
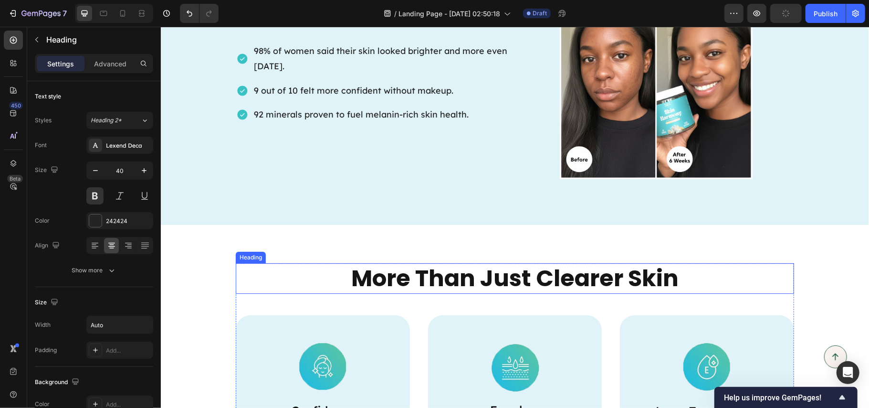
click at [583, 269] on h2 "More Than Just Clearer Skin" at bounding box center [514, 278] width 558 height 31
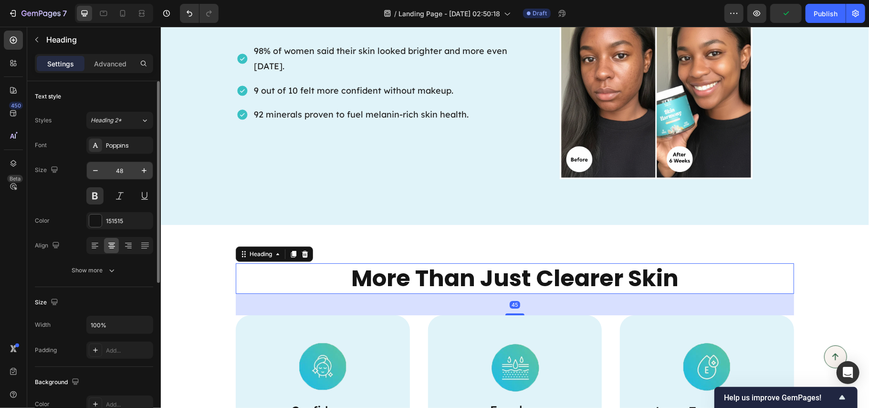
click at [123, 163] on input "48" at bounding box center [120, 170] width 32 height 17
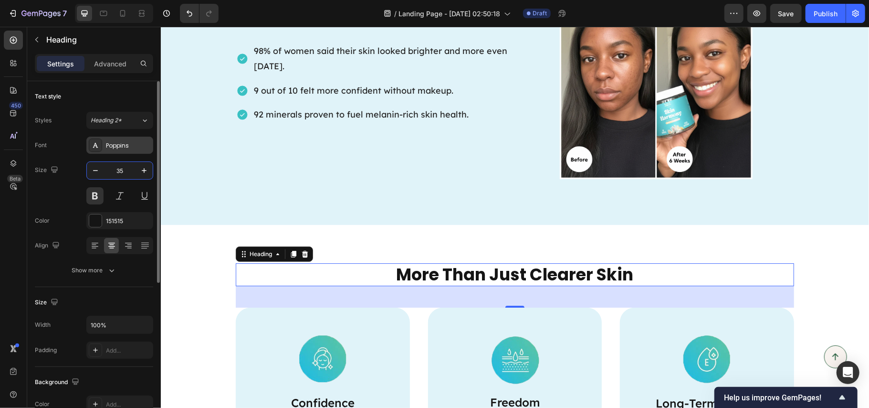
type input "35"
click at [121, 153] on div "Poppins" at bounding box center [119, 145] width 67 height 17
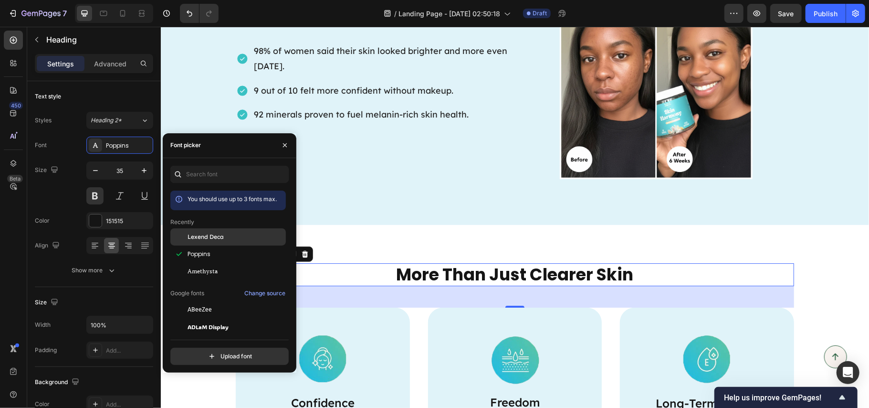
click at [230, 237] on div "Lexend Deca" at bounding box center [236, 236] width 96 height 9
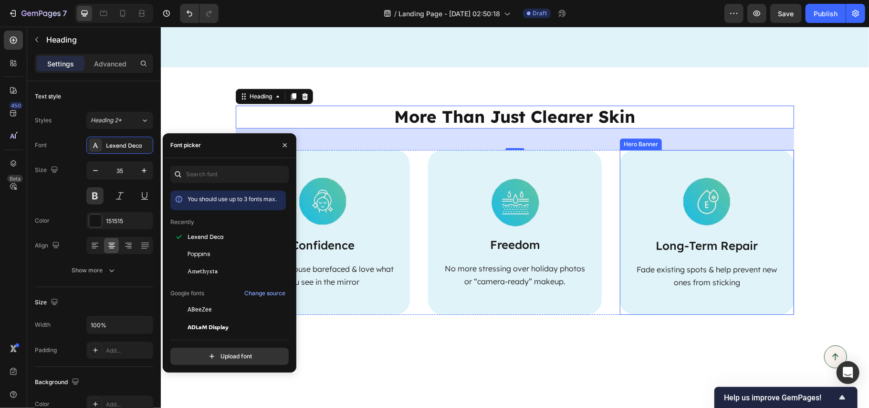
scroll to position [2355, 0]
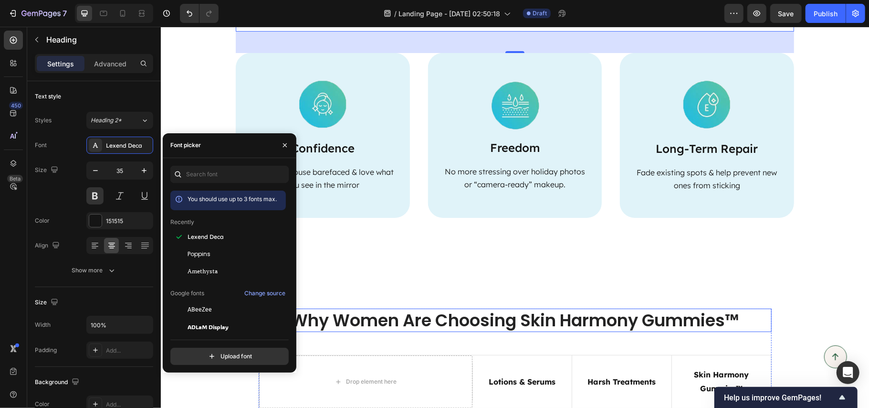
click at [584, 313] on h2 "Why Women Are Choosing Skin Harmony Gummies™" at bounding box center [514, 320] width 513 height 24
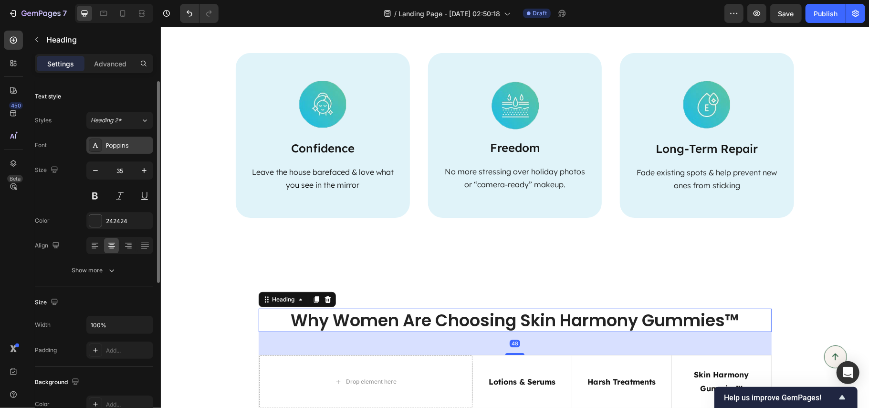
click at [113, 140] on div "Poppins" at bounding box center [119, 145] width 67 height 17
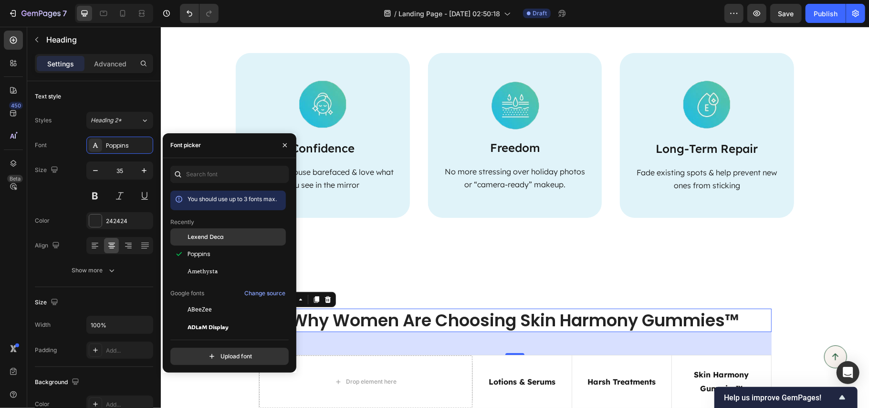
click at [218, 231] on div "Lexend Deca" at bounding box center [228, 236] width 116 height 17
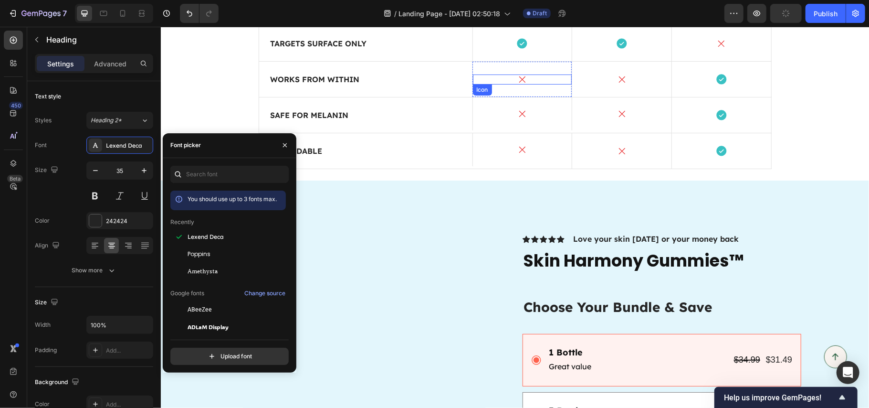
scroll to position [2864, 0]
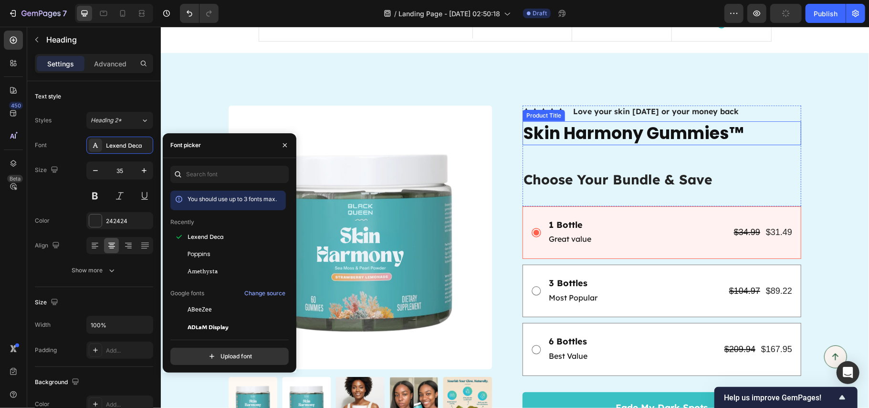
click at [573, 134] on h1 "Skin Harmony Gummies™" at bounding box center [661, 133] width 279 height 24
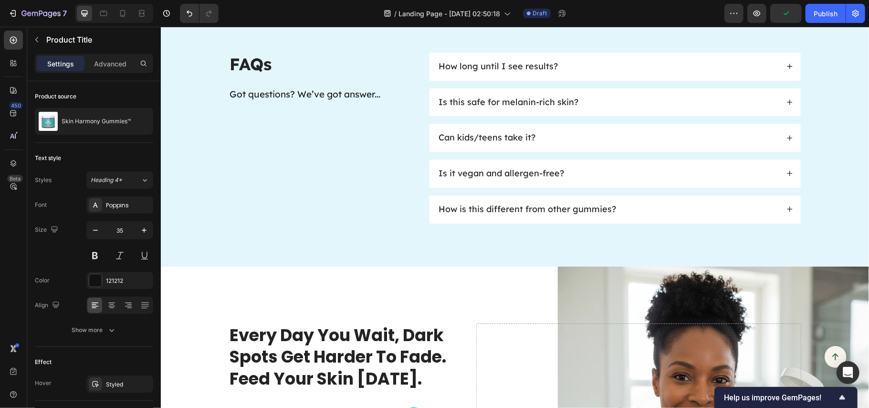
scroll to position [3500, 0]
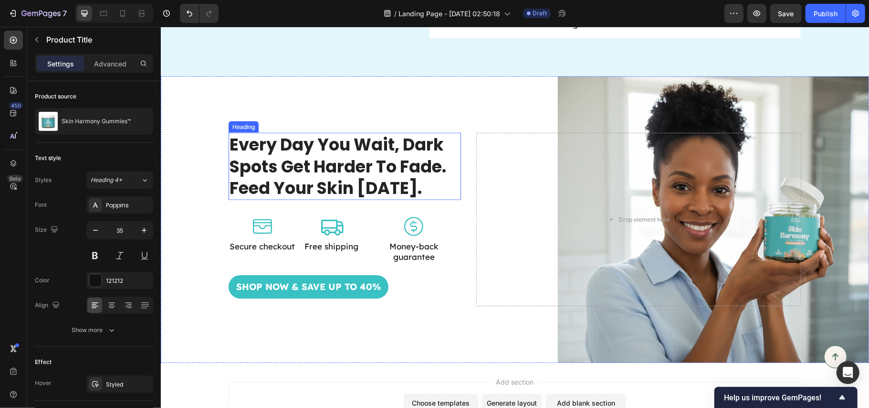
click at [363, 176] on h2 "every day you wait, dark spots get harder to fade. feed your skin [DATE]." at bounding box center [344, 165] width 232 height 67
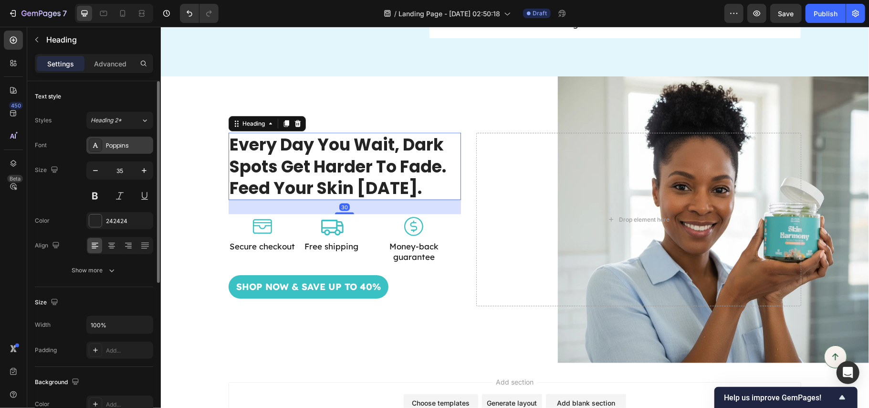
click at [121, 146] on div "Poppins" at bounding box center [128, 145] width 45 height 9
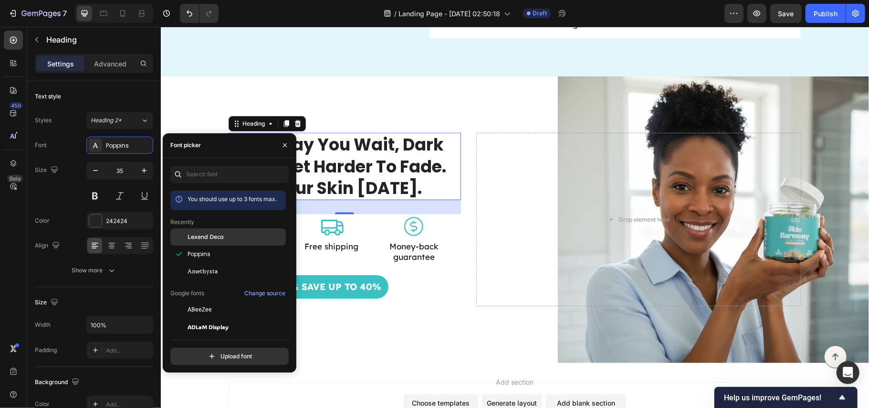
click at [212, 235] on span "Lexend Deca" at bounding box center [206, 236] width 36 height 9
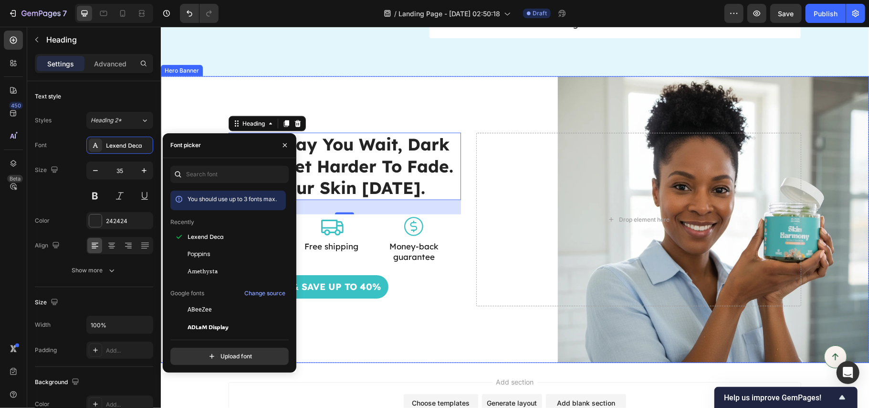
click at [517, 124] on div "Background Image" at bounding box center [514, 219] width 708 height 286
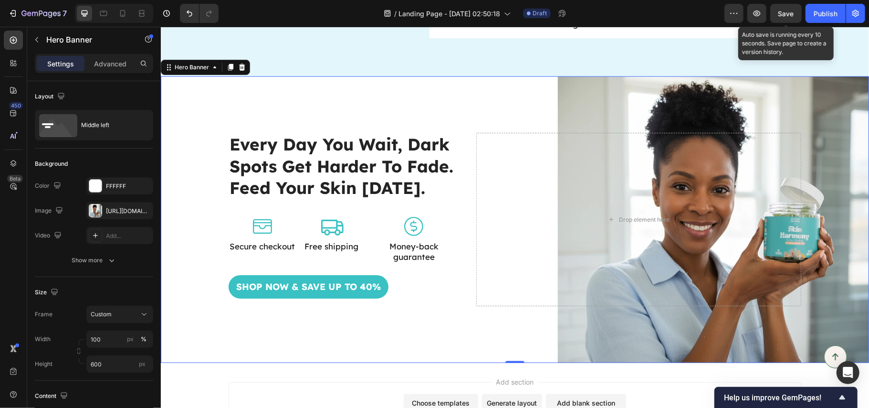
click at [791, 11] on span "Save" at bounding box center [787, 14] width 16 height 8
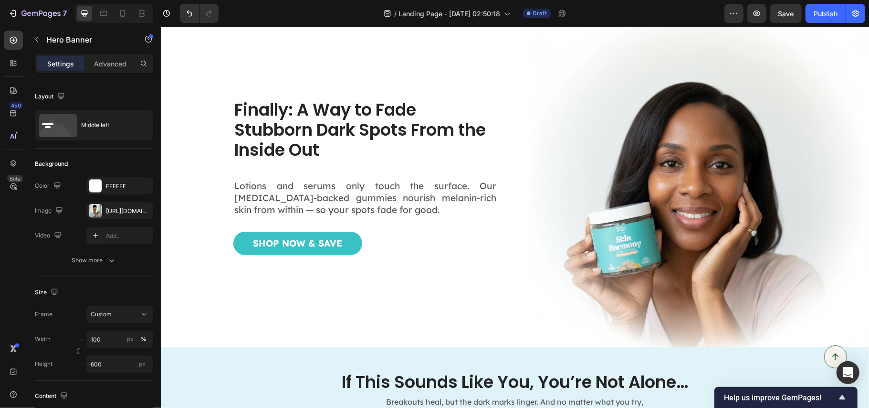
scroll to position [0, 0]
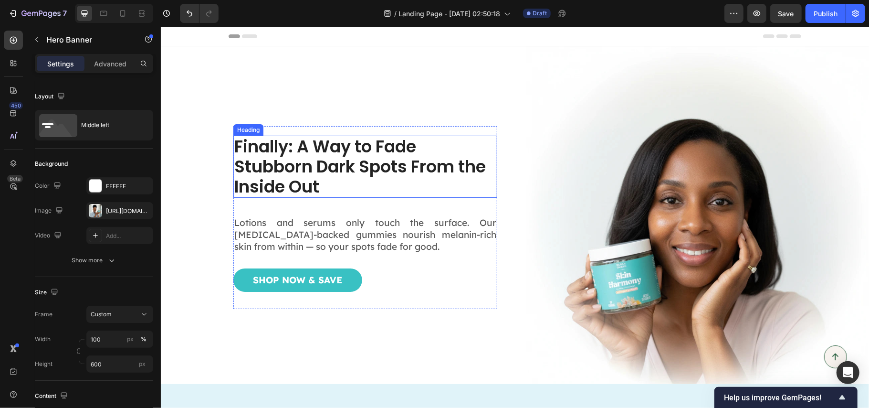
click at [299, 153] on h1 "Finally: A Way to Fade Stubborn Dark Spots From the Inside Out" at bounding box center [365, 166] width 264 height 62
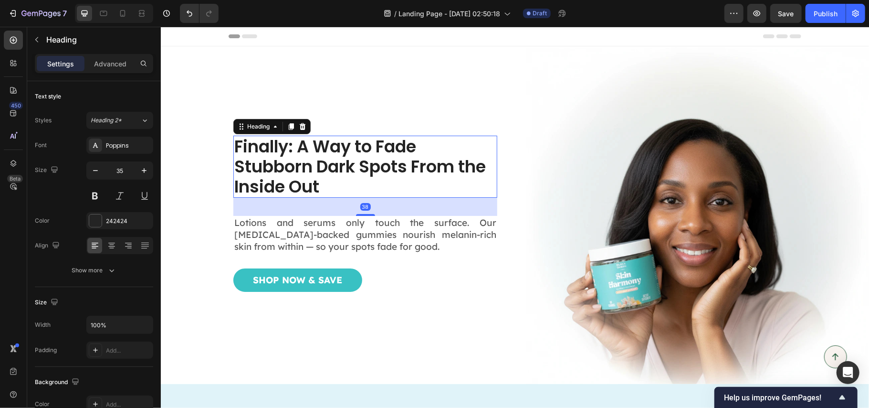
click at [299, 153] on h1 "Finally: A Way to Fade Stubborn Dark Spots From the Inside Out" at bounding box center [365, 166] width 264 height 62
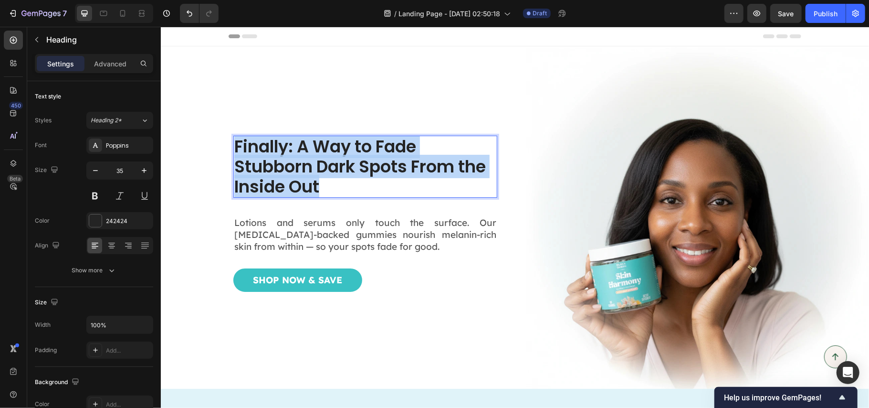
click at [299, 153] on p "Finally: A Way to Fade Stubborn Dark Spots From the Inside Out" at bounding box center [365, 166] width 262 height 60
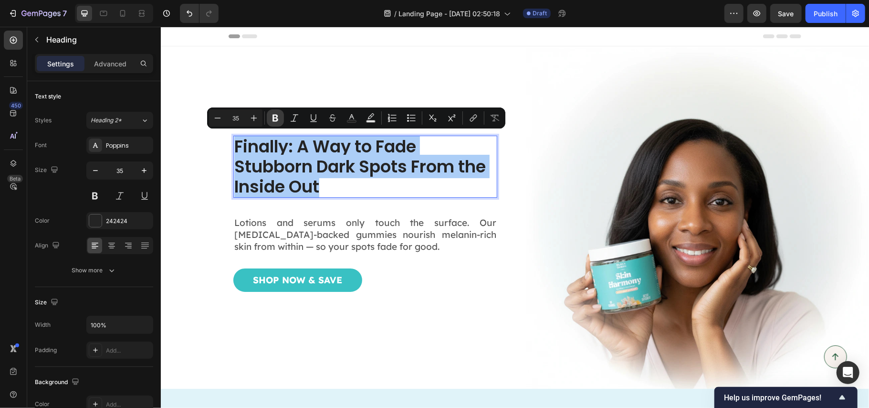
click at [279, 116] on icon "Editor contextual toolbar" at bounding box center [276, 118] width 10 height 10
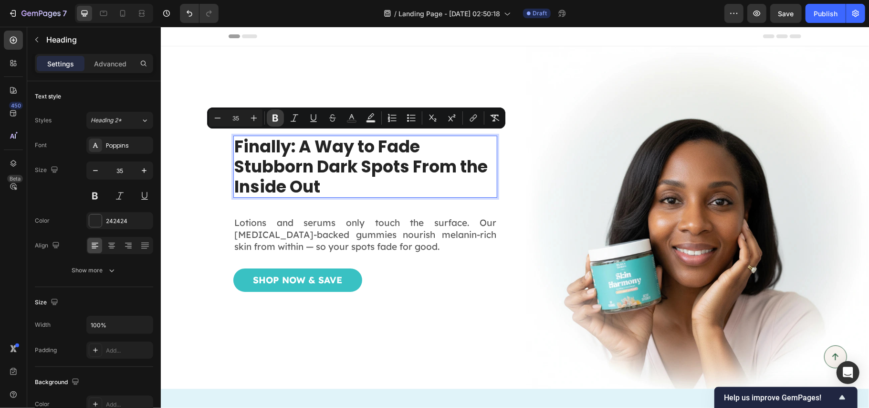
click at [277, 115] on div "Finally: A Way to Fade Stubborn Dark Spots From the Inside Out Heading 38 Lotio…" at bounding box center [341, 217] width 342 height 342
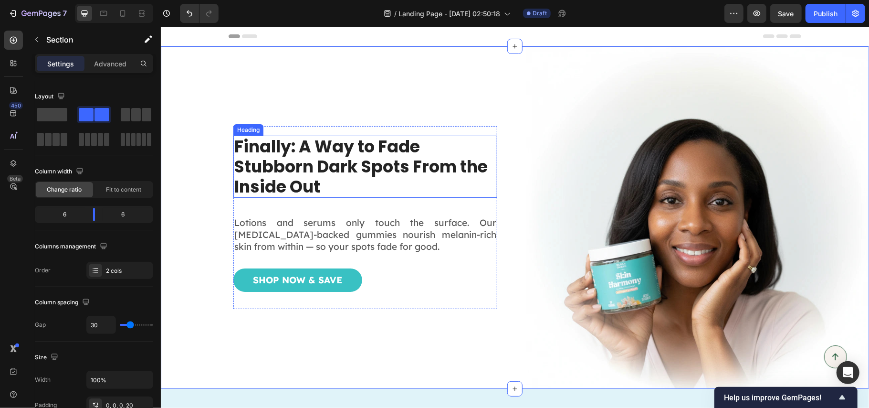
click at [291, 154] on strong "Finally: A Way to Fade Stubborn Dark Spots From the Inside Out" at bounding box center [360, 165] width 253 height 63
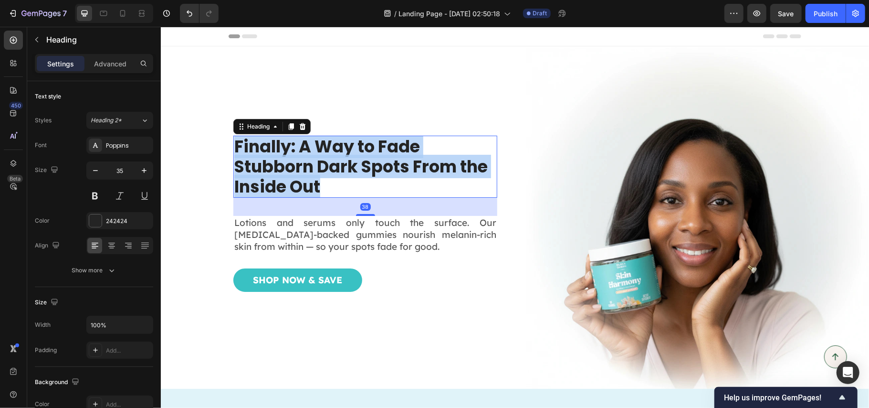
click at [291, 154] on strong "Finally: A Way to Fade Stubborn Dark Spots From the Inside Out" at bounding box center [360, 165] width 253 height 63
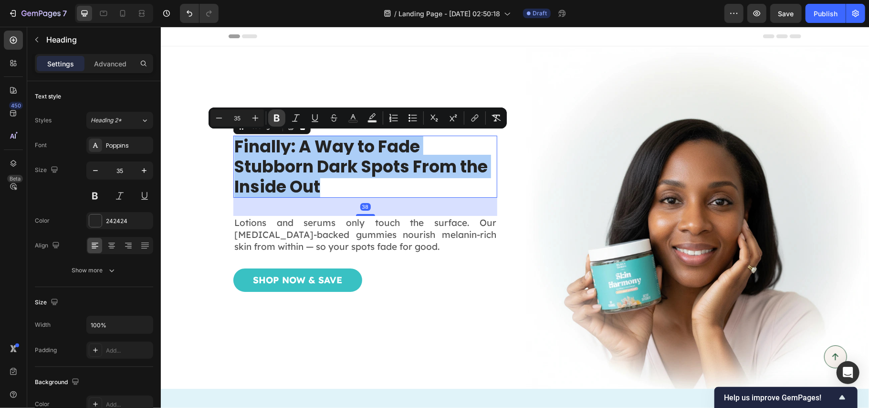
click at [277, 117] on icon "Editor contextual toolbar" at bounding box center [277, 118] width 10 height 10
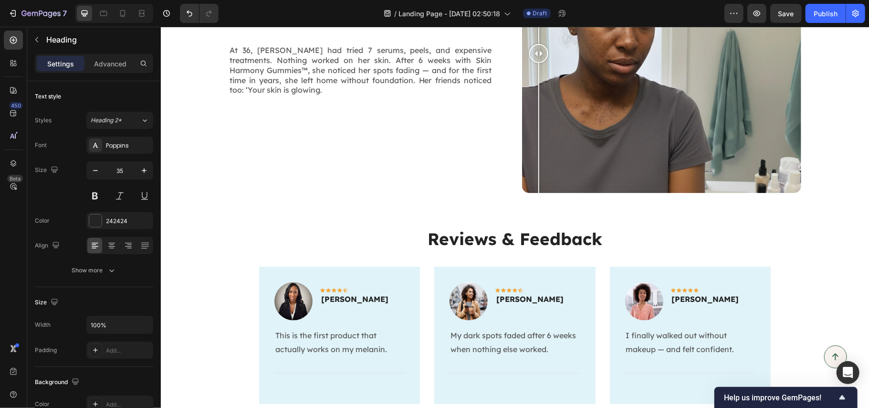
scroll to position [1273, 0]
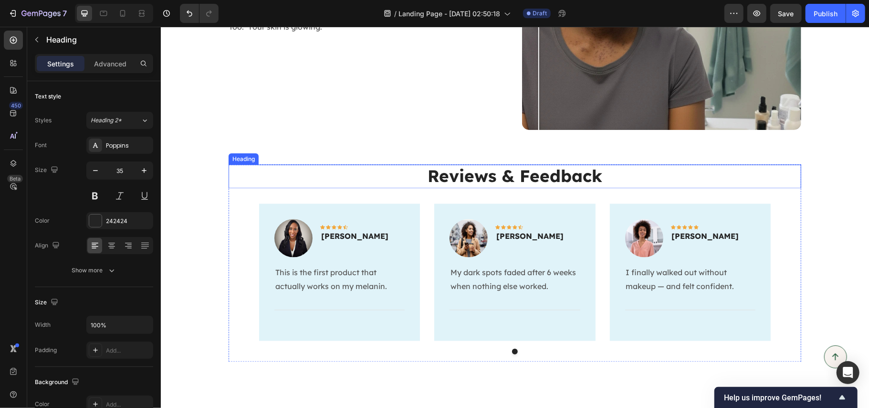
click at [491, 170] on strong "Reviews & Feedback" at bounding box center [514, 175] width 175 height 21
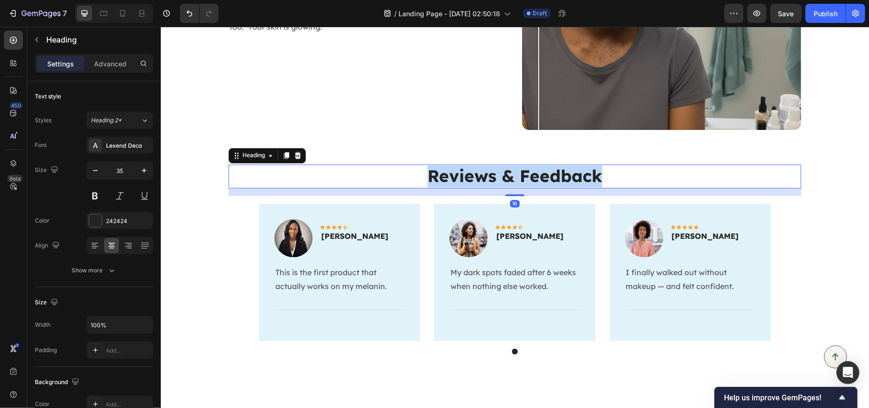
click at [491, 170] on strong "Reviews & Feedback" at bounding box center [514, 175] width 175 height 21
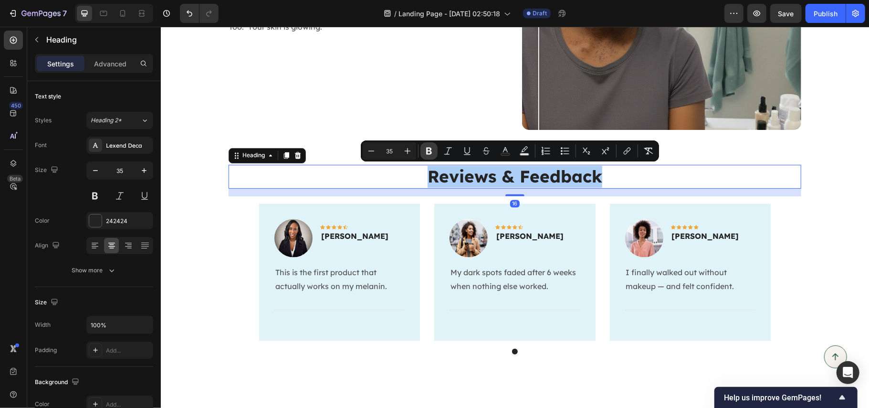
click at [424, 151] on icon "Editor contextual toolbar" at bounding box center [429, 151] width 10 height 10
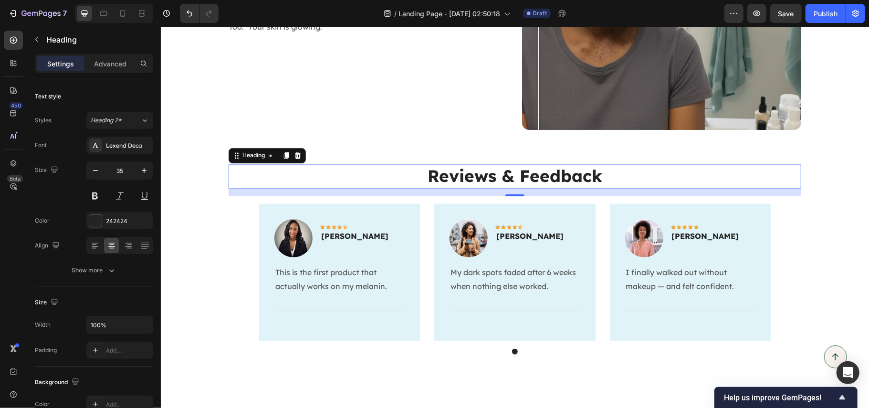
click at [438, 169] on p "Reviews & Feedback" at bounding box center [514, 176] width 571 height 22
click at [525, 174] on p "Reviews & Feedback" at bounding box center [514, 176] width 571 height 22
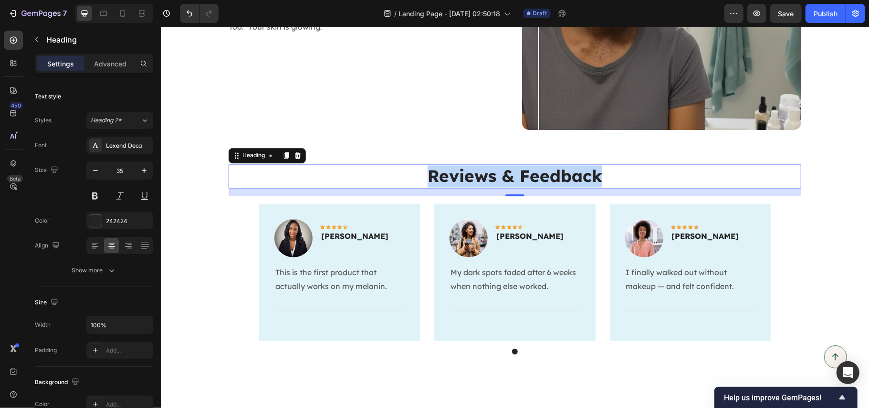
click at [525, 174] on p "Reviews & Feedback" at bounding box center [514, 176] width 571 height 22
click at [535, 232] on p "[PERSON_NAME]" at bounding box center [529, 235] width 67 height 11
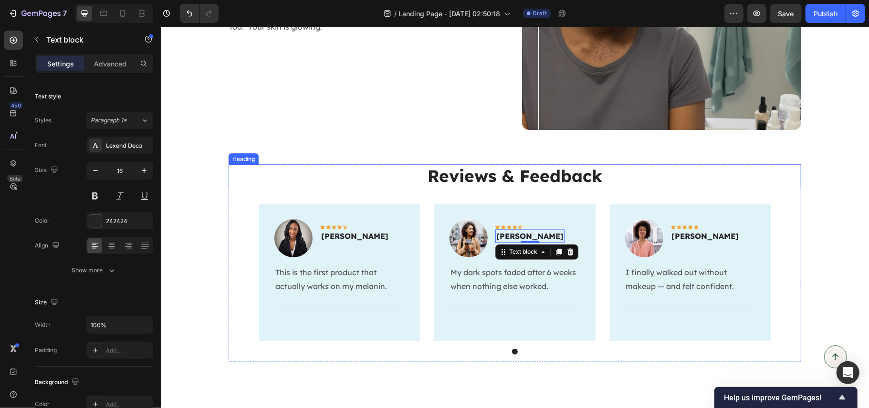
click at [543, 176] on p "Reviews & Feedback" at bounding box center [514, 176] width 571 height 22
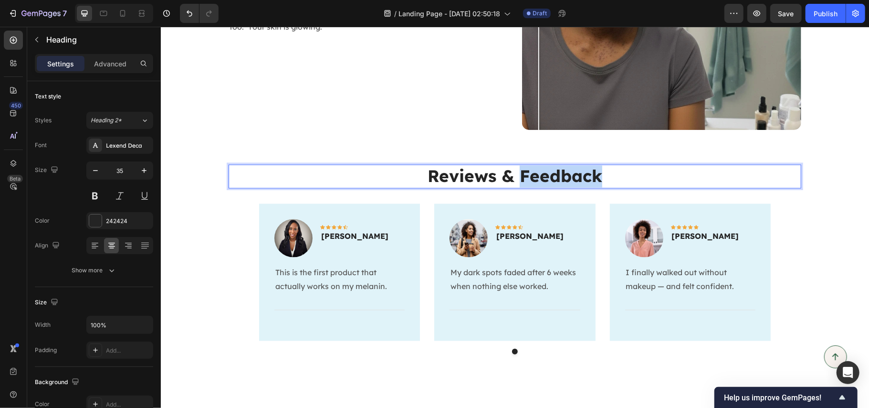
click at [543, 176] on p "Reviews & Feedback" at bounding box center [514, 176] width 571 height 22
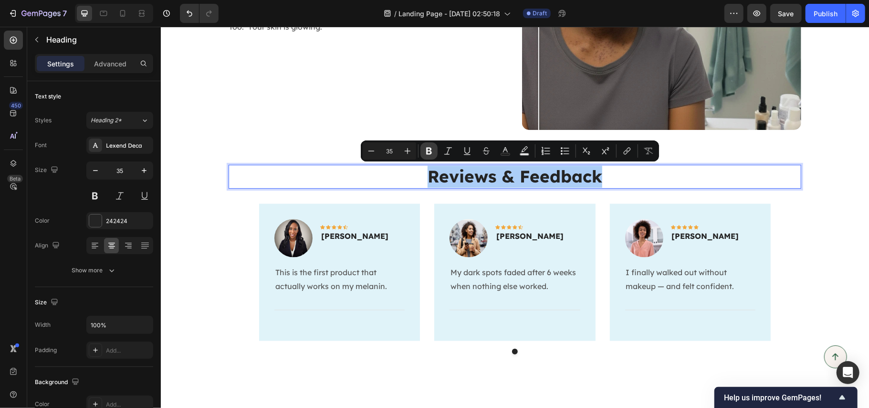
click at [434, 150] on button "Bold" at bounding box center [429, 150] width 17 height 17
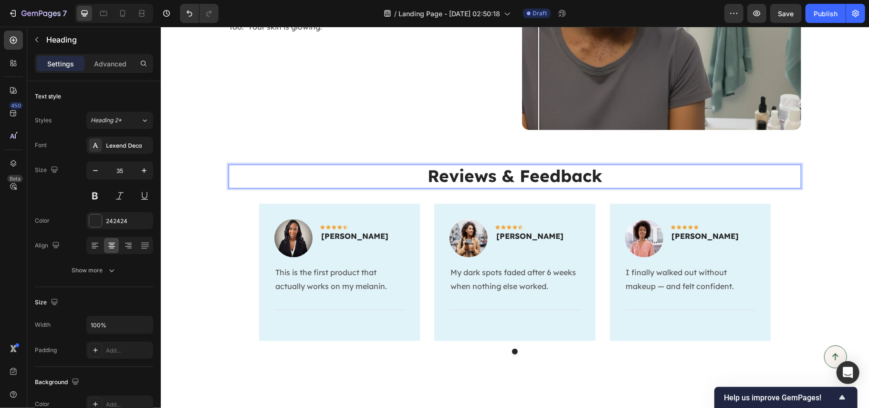
click at [443, 180] on strong "Reviews & Feedback" at bounding box center [514, 175] width 175 height 21
click at [573, 179] on strong "Reviews & Feedback" at bounding box center [514, 175] width 175 height 21
click at [482, 172] on strong "Reviews & Feedback" at bounding box center [514, 175] width 175 height 21
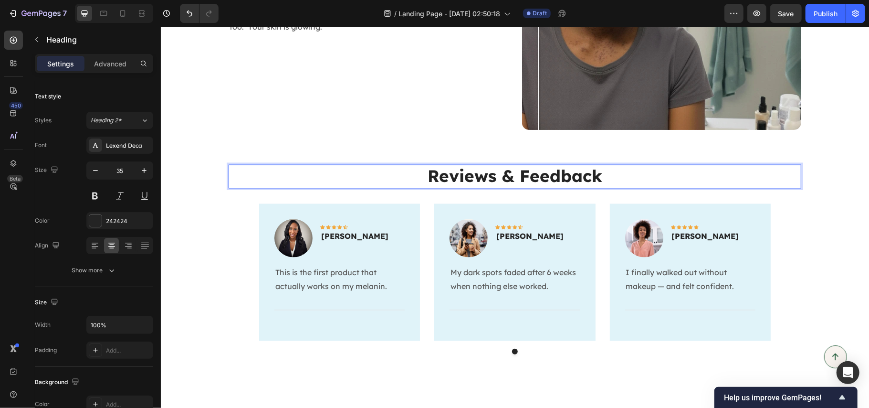
click at [607, 172] on p "Reviews & Feedback" at bounding box center [514, 176] width 571 height 22
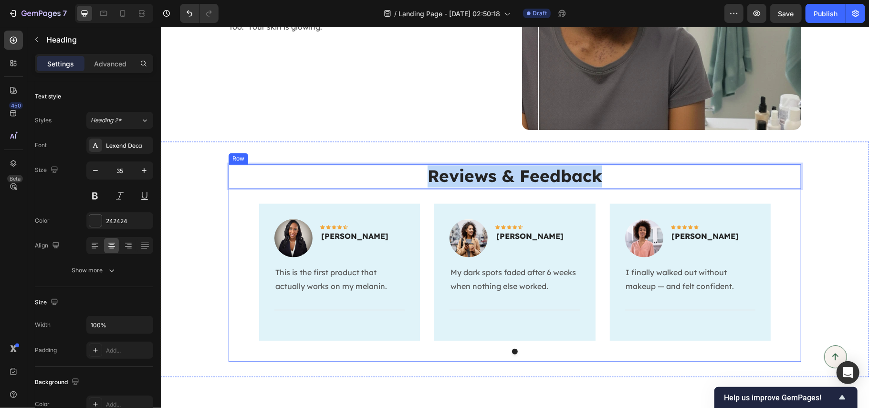
scroll to position [1464, 0]
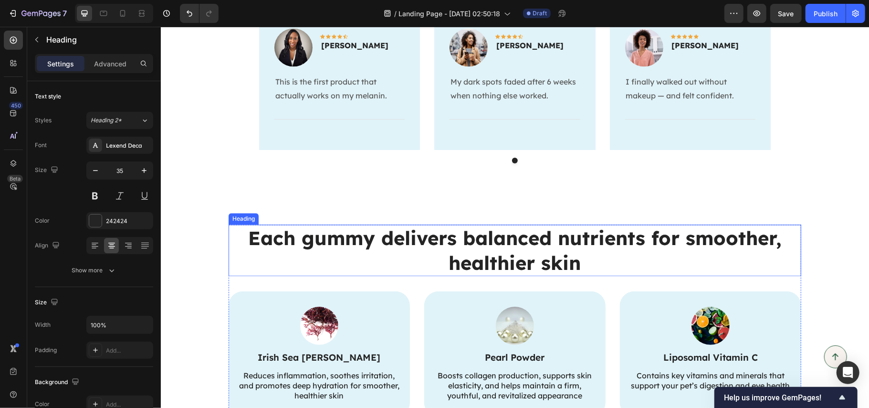
click at [505, 233] on h2 "Each gummy delivers balanced nutrients for smoother, healthier skin" at bounding box center [514, 250] width 573 height 52
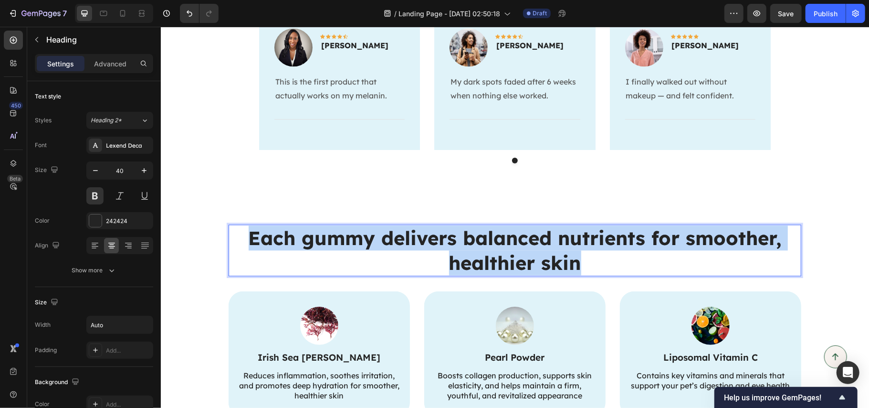
click at [505, 233] on p "Each gummy delivers balanced nutrients for smoother, healthier skin" at bounding box center [514, 250] width 571 height 50
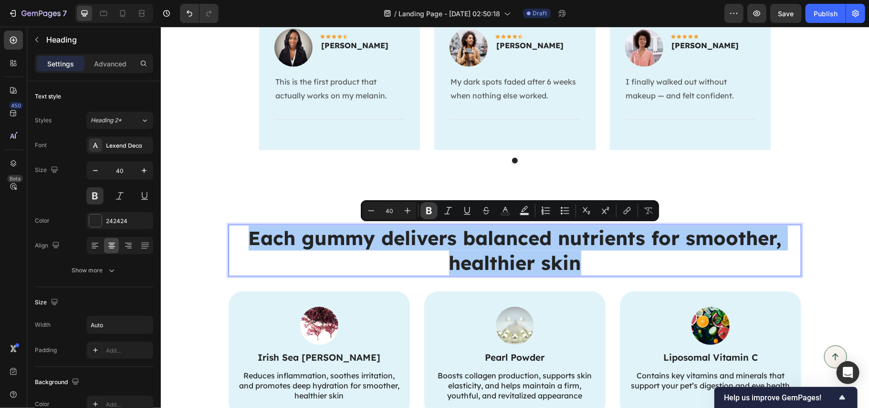
click at [429, 206] on icon "Editor contextual toolbar" at bounding box center [429, 211] width 10 height 10
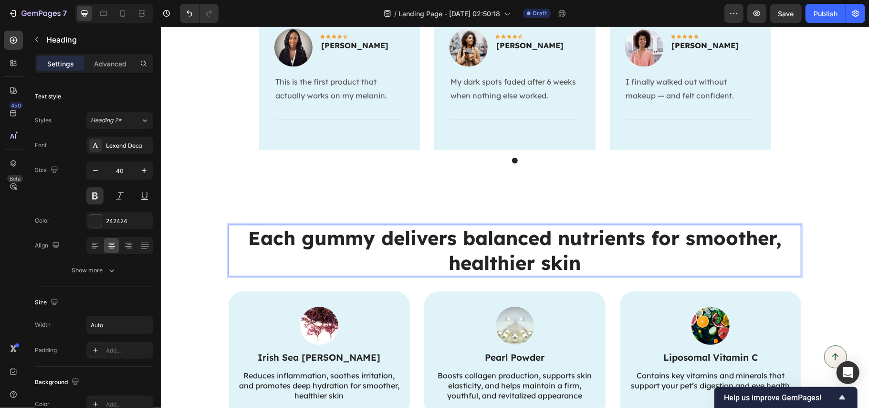
click at [455, 244] on strong "Each gummy delivers balanced nutrients for smoother, healthier skin" at bounding box center [514, 249] width 533 height 49
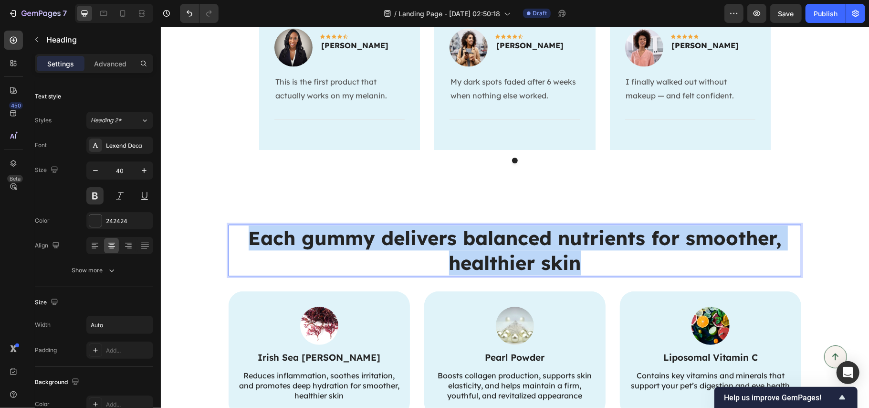
click at [455, 244] on strong "Each gummy delivers balanced nutrients for smoother, healthier skin" at bounding box center [514, 249] width 533 height 49
click at [537, 252] on strong "Each gummy delivers balanced nutrients for smoother, healthier skin" at bounding box center [514, 249] width 533 height 49
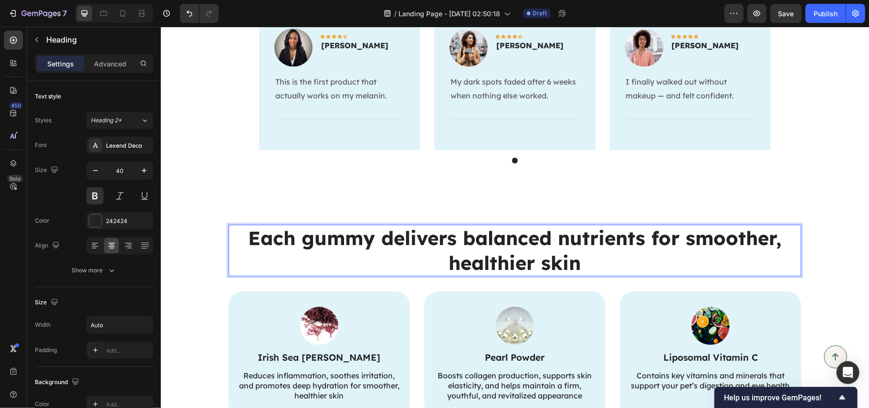
click at [589, 257] on p "Each gummy delivers balanced nutrients for smoother, healthier skin" at bounding box center [514, 250] width 571 height 50
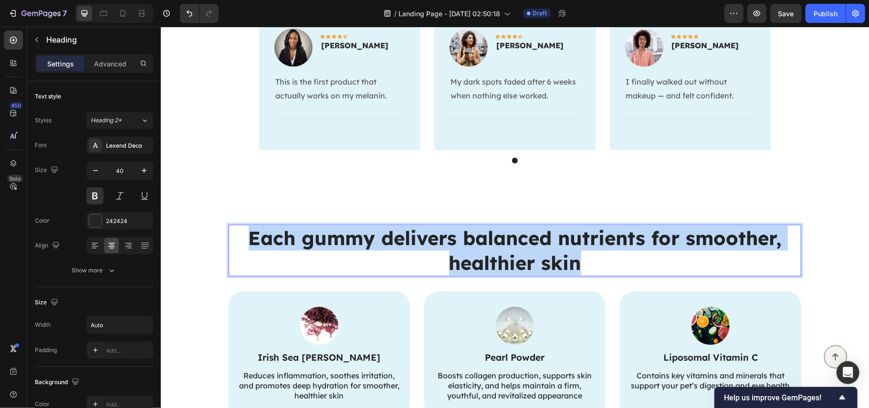
drag, startPoint x: 589, startPoint y: 257, endPoint x: 241, endPoint y: 235, distance: 348.7
click at [241, 235] on p "Each gummy delivers balanced nutrients for smoother, healthier skin" at bounding box center [514, 250] width 571 height 50
click at [486, 251] on strong "Each gummy delivers balanced nutrients for smoother, healthier skin" at bounding box center [514, 249] width 533 height 49
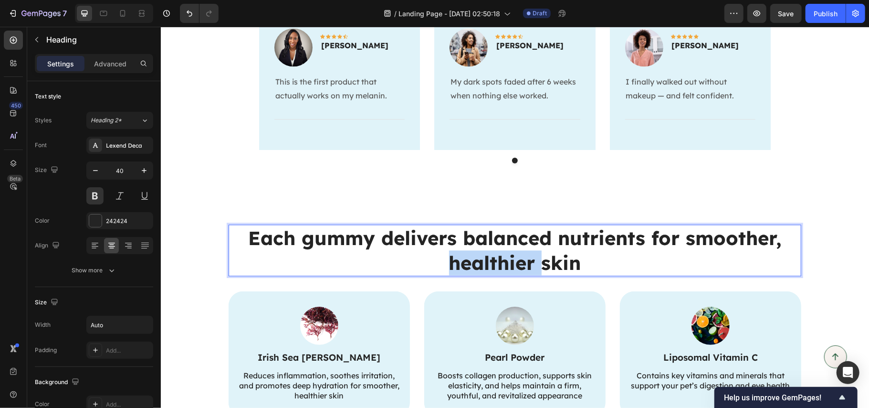
click at [486, 251] on strong "Each gummy delivers balanced nutrients for smoother, healthier skin" at bounding box center [514, 249] width 533 height 49
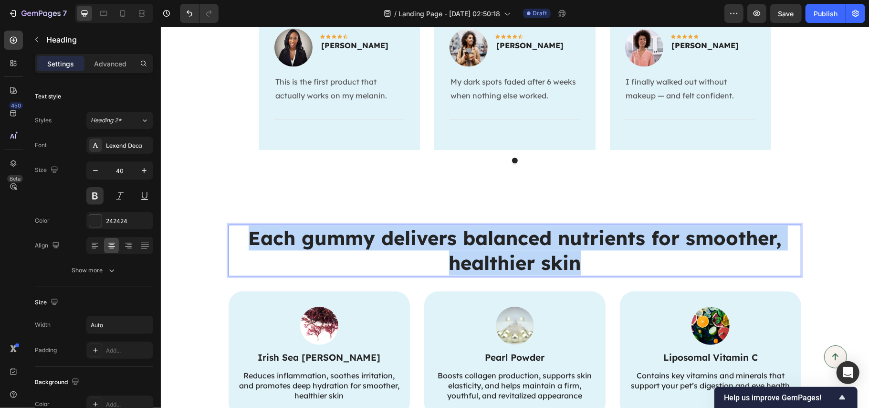
click at [486, 251] on strong "Each gummy delivers balanced nutrients for smoother, healthier skin" at bounding box center [514, 249] width 533 height 49
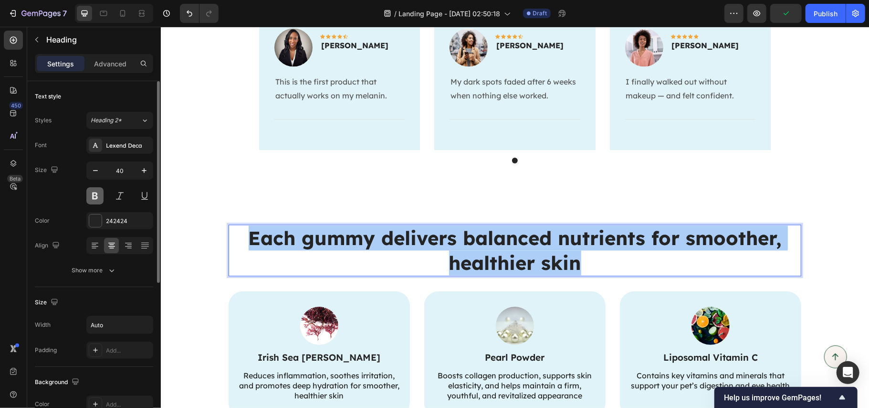
click at [96, 193] on button at bounding box center [94, 195] width 17 height 17
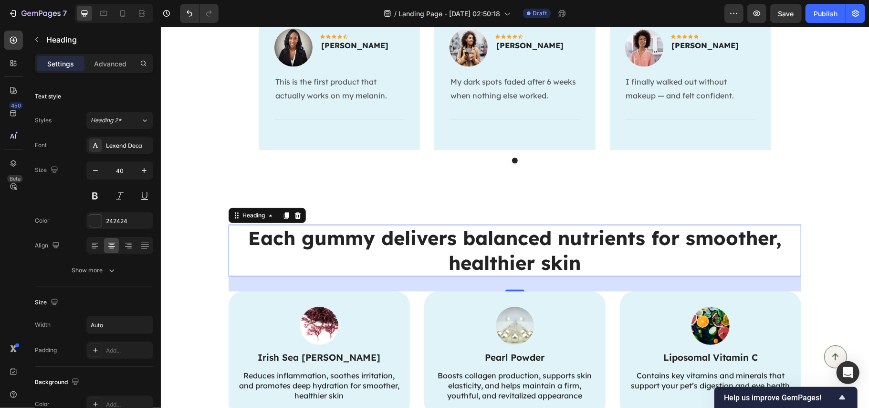
click at [397, 250] on p "Each gummy delivers balanced nutrients for smoother, healthier skin" at bounding box center [514, 250] width 571 height 50
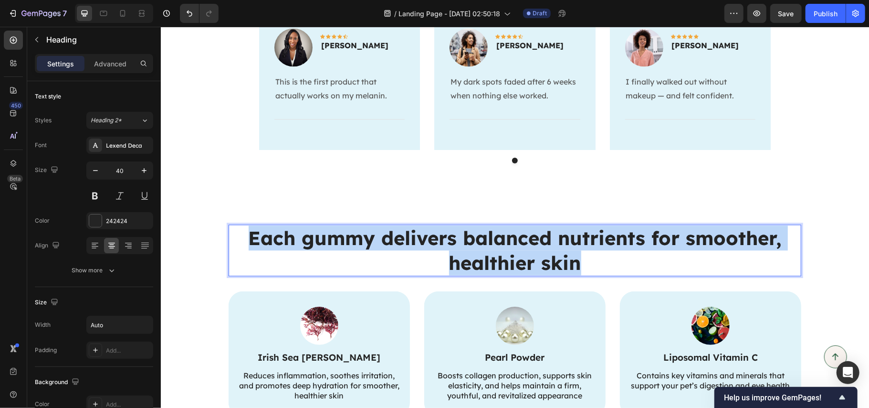
click at [397, 250] on p "Each gummy delivers balanced nutrients for smoother, healthier skin" at bounding box center [514, 250] width 571 height 50
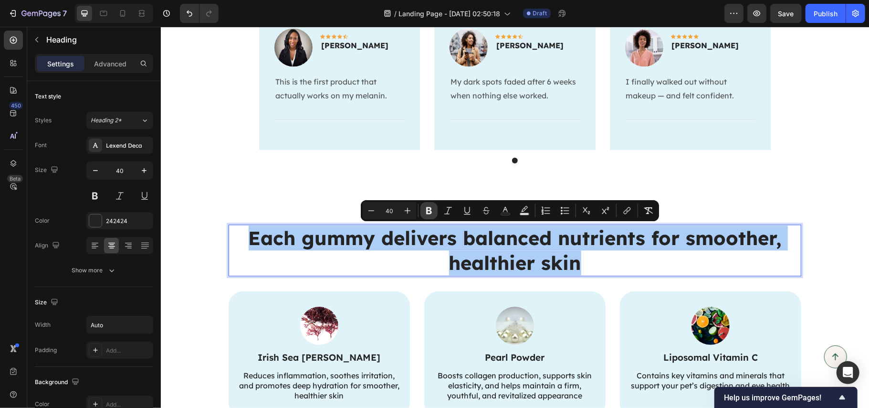
click at [432, 207] on icon "Editor contextual toolbar" at bounding box center [429, 211] width 10 height 10
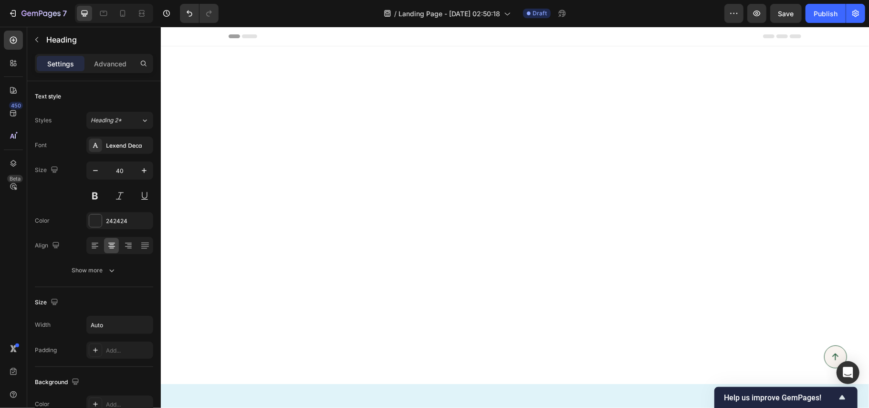
scroll to position [1464, 0]
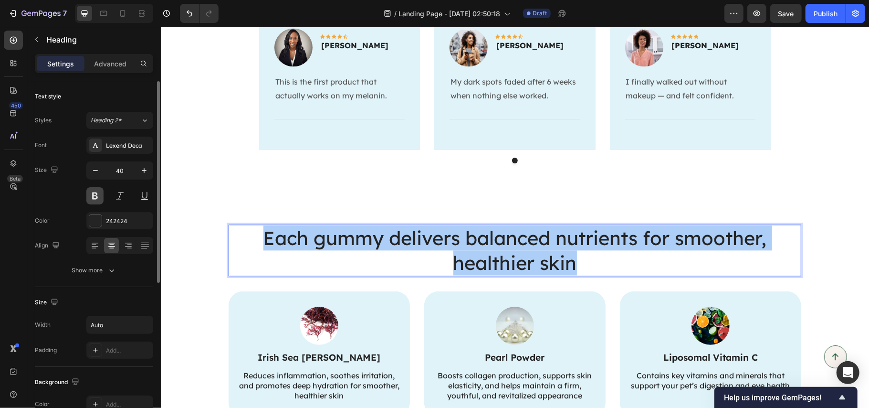
click at [97, 190] on button at bounding box center [94, 195] width 17 height 17
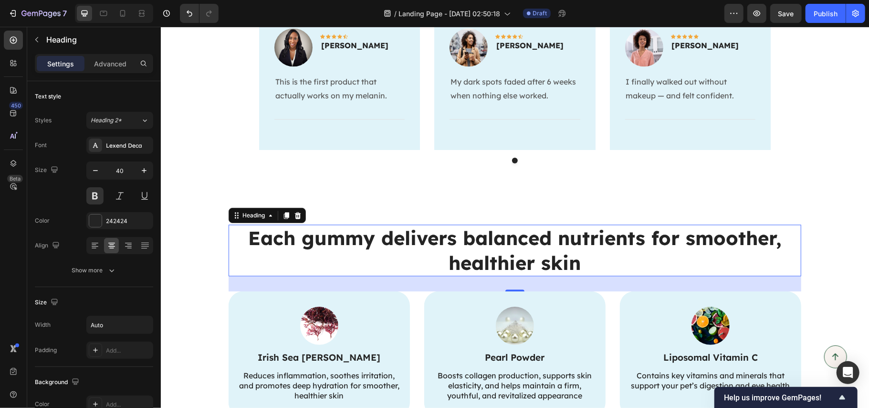
click at [466, 239] on p "Each gummy delivers balanced nutrients for smoother, healthier skin" at bounding box center [514, 250] width 571 height 50
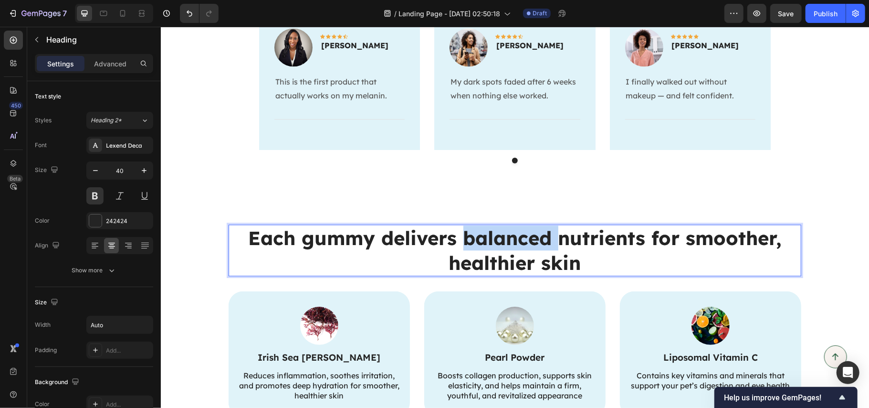
click at [466, 239] on p "Each gummy delivers balanced nutrients for smoother, healthier skin" at bounding box center [514, 250] width 571 height 50
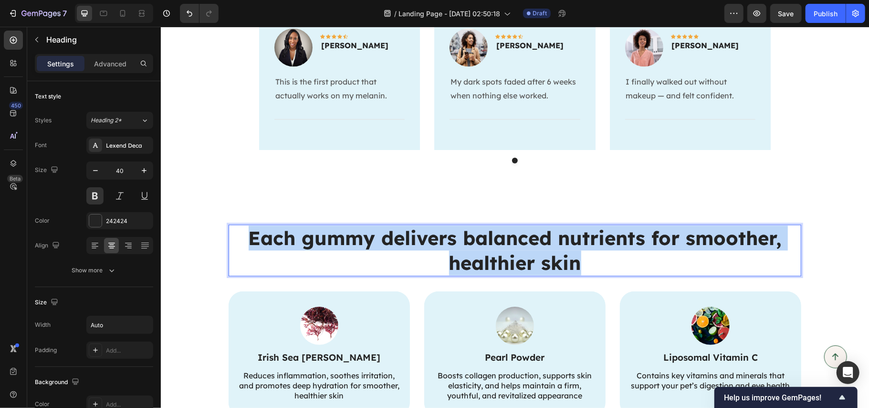
click at [466, 239] on p "Each gummy delivers balanced nutrients for smoother, healthier skin" at bounding box center [514, 250] width 571 height 50
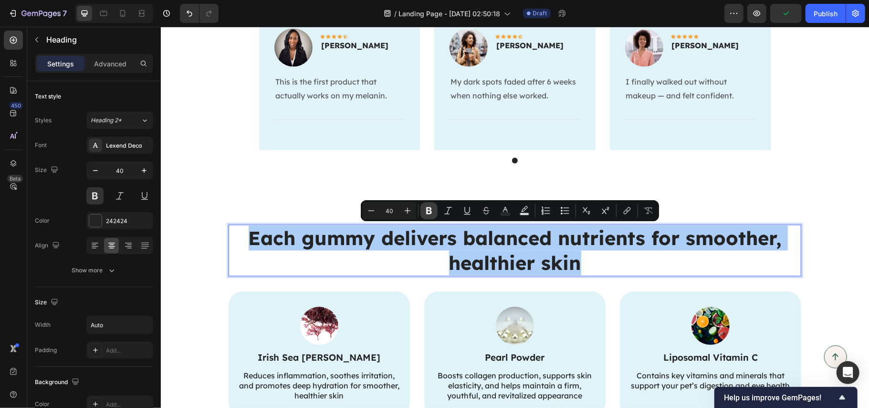
click at [434, 205] on button "Bold" at bounding box center [429, 210] width 17 height 17
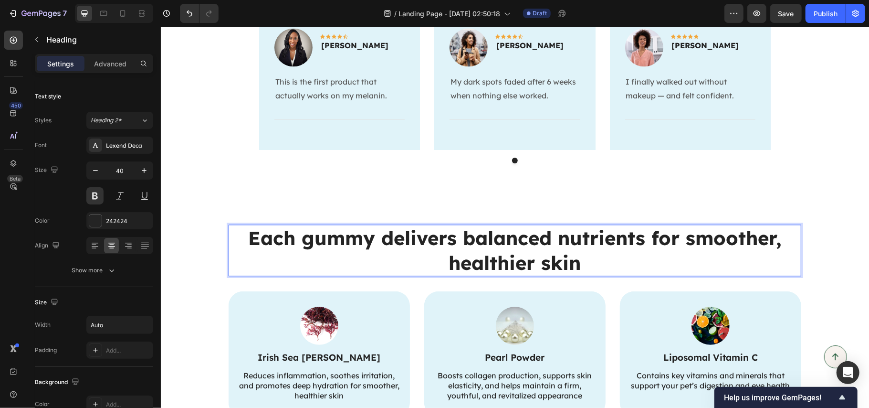
click at [318, 235] on strong "Each gummy delivers balanced nutrients for smoother, healthier skin" at bounding box center [514, 249] width 533 height 49
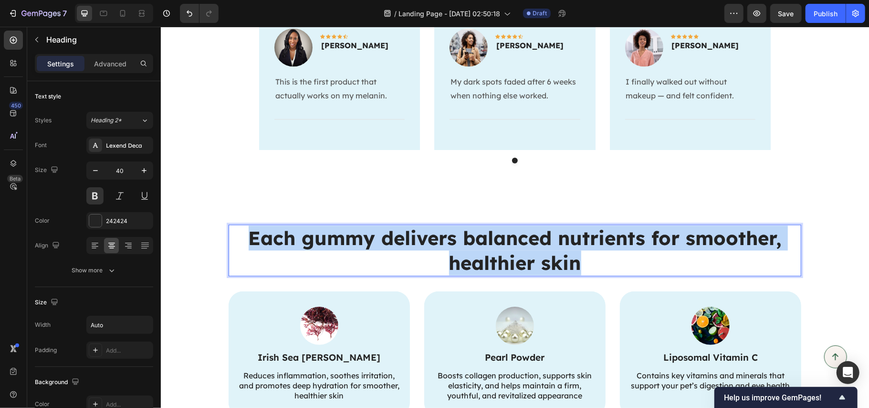
click at [318, 235] on strong "Each gummy delivers balanced nutrients for smoother, healthier skin" at bounding box center [514, 249] width 533 height 49
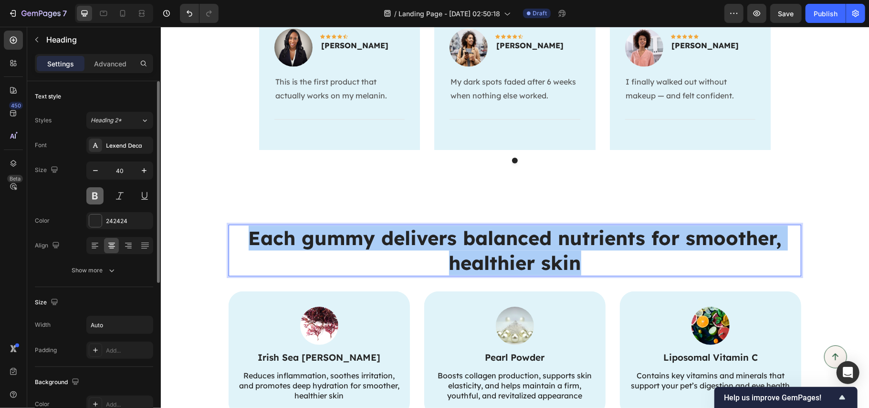
click at [94, 203] on button at bounding box center [94, 195] width 17 height 17
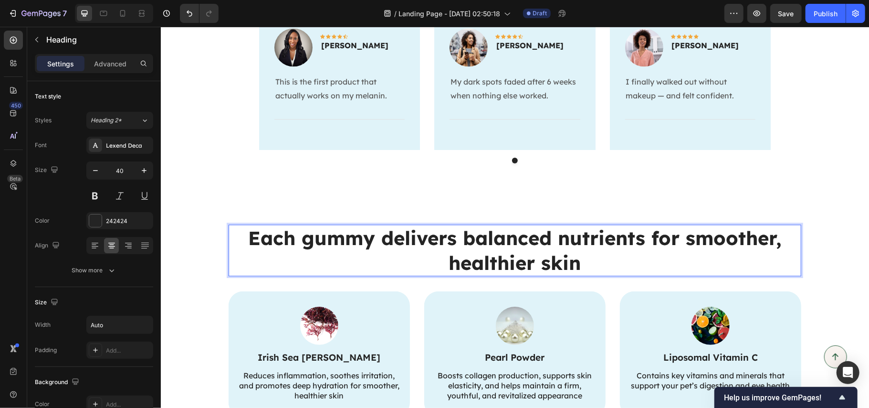
click at [400, 235] on strong "Each gummy delivers balanced nutrients for smoother, healthier skin" at bounding box center [514, 249] width 533 height 49
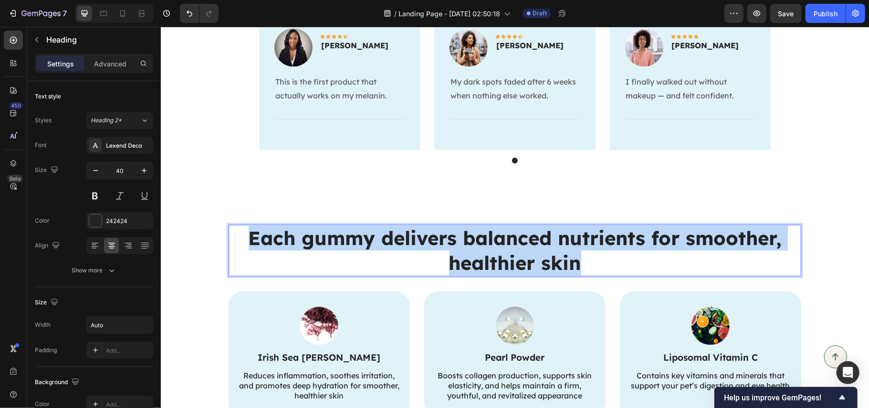
click at [400, 235] on strong "Each gummy delivers balanced nutrients for smoother, healthier skin" at bounding box center [514, 249] width 533 height 49
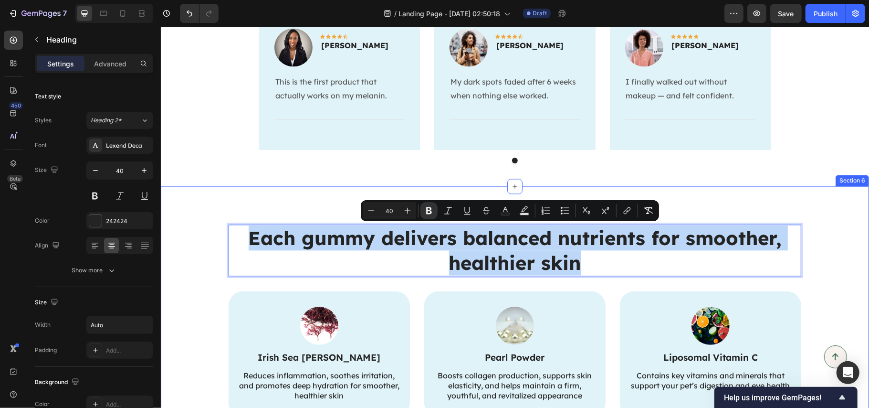
click at [715, 190] on div "Each gummy delivers balanced nutrients for smoother, healthier skin Heading 32 …" at bounding box center [514, 389] width 708 height 406
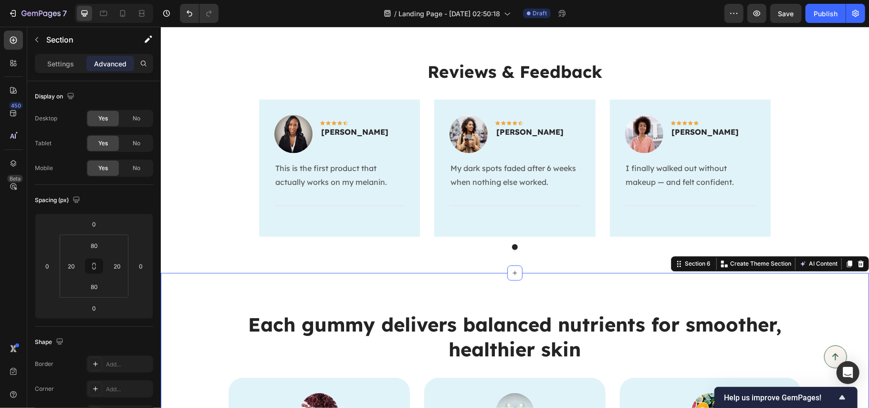
scroll to position [1337, 0]
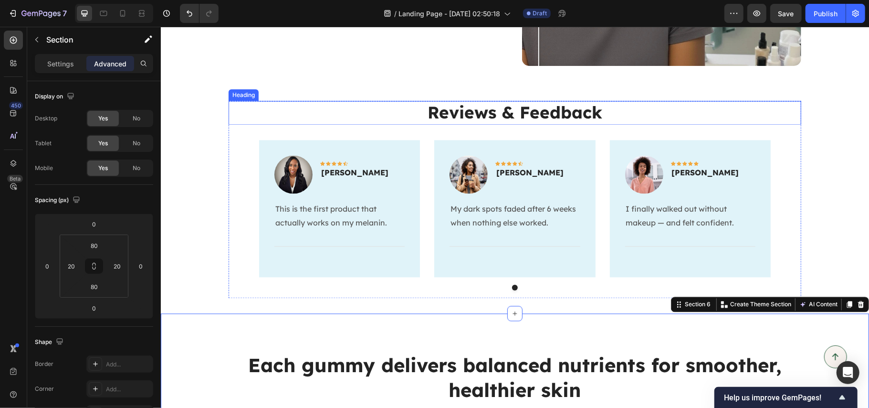
click at [541, 115] on strong "Reviews & Feedback" at bounding box center [514, 111] width 175 height 21
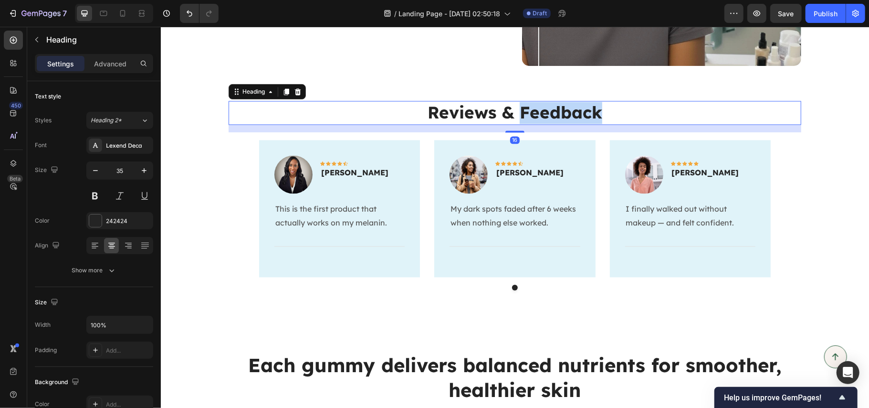
click at [541, 115] on strong "Reviews & Feedback" at bounding box center [514, 111] width 175 height 21
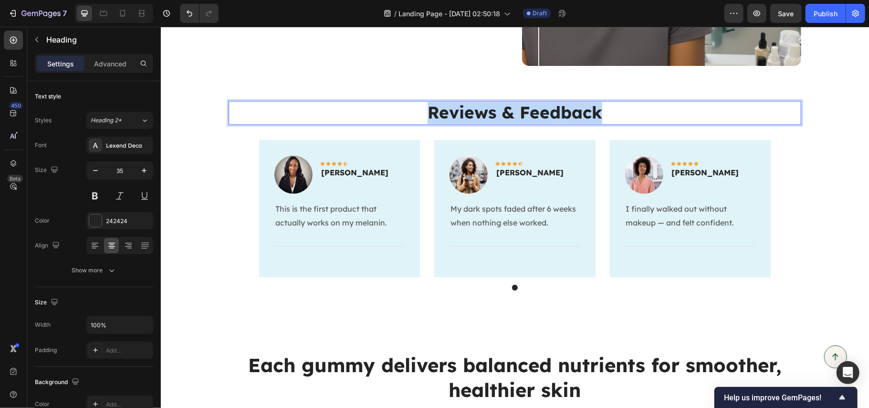
click at [541, 115] on strong "Reviews & Feedback" at bounding box center [514, 111] width 175 height 21
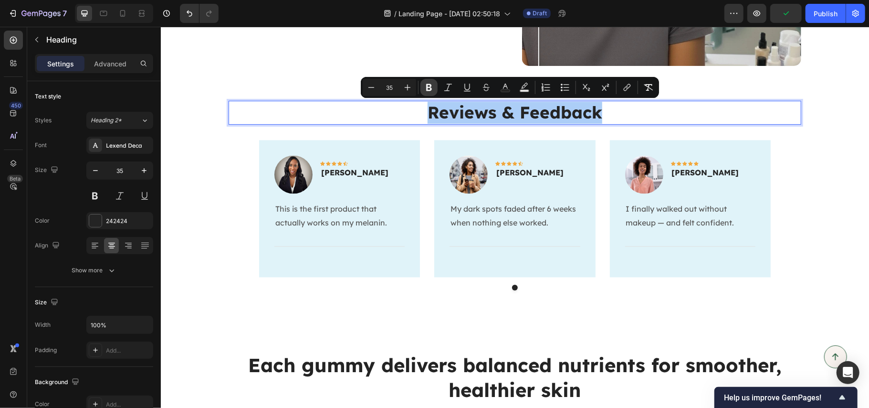
click at [431, 87] on icon "Editor contextual toolbar" at bounding box center [429, 88] width 10 height 10
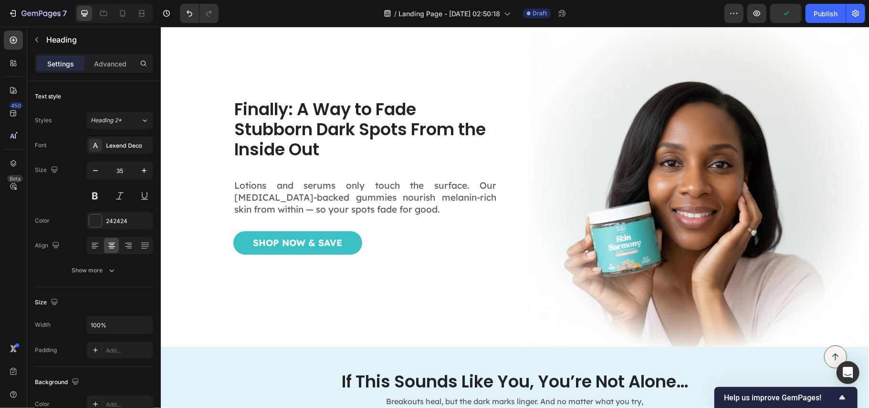
scroll to position [0, 0]
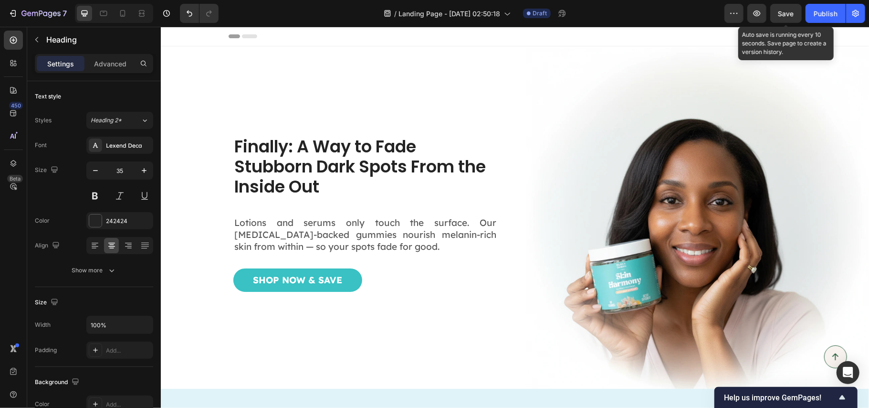
click at [787, 16] on span "Save" at bounding box center [787, 14] width 16 height 8
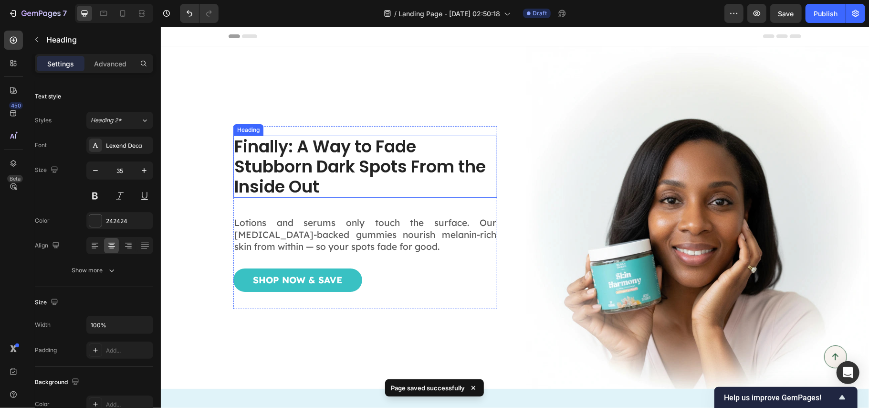
click at [344, 158] on h1 "Finally: A Way to Fade Stubborn Dark Spots From the Inside Out" at bounding box center [365, 166] width 264 height 62
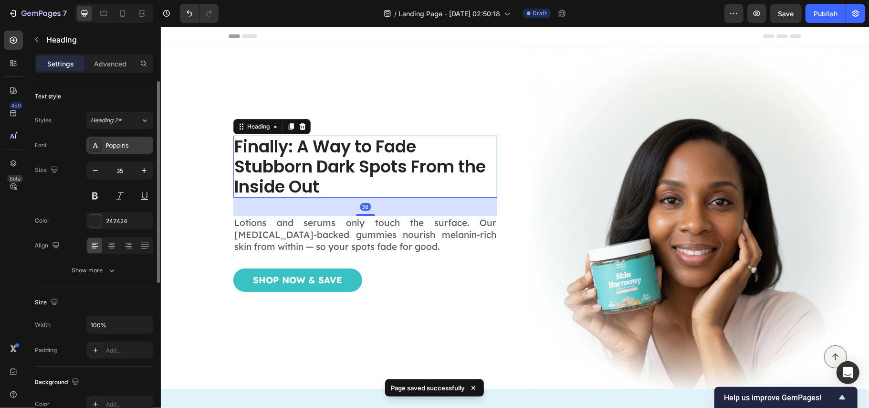
click at [113, 146] on div "Poppins" at bounding box center [128, 145] width 45 height 9
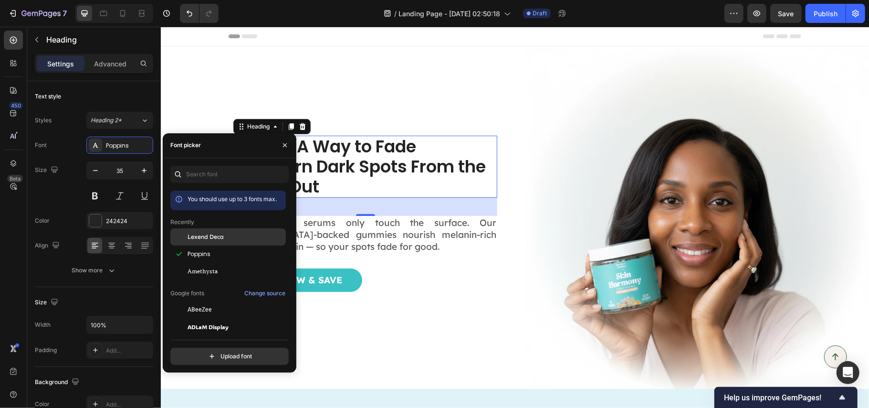
click at [216, 234] on span "Lexend Deca" at bounding box center [206, 236] width 36 height 9
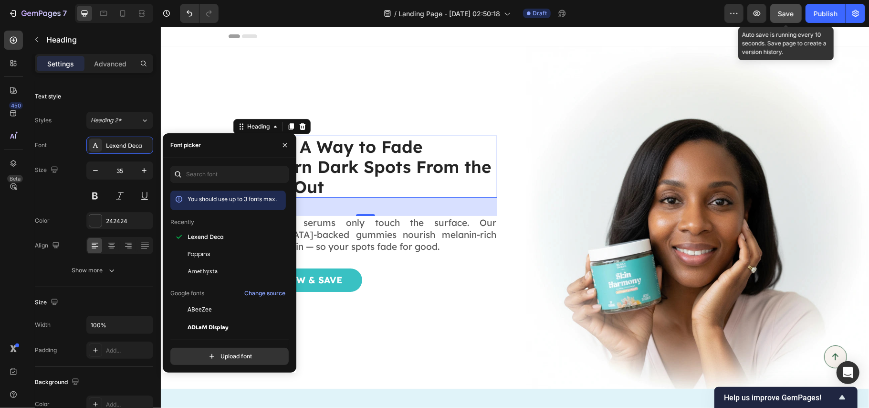
click at [779, 16] on span "Save" at bounding box center [787, 14] width 16 height 8
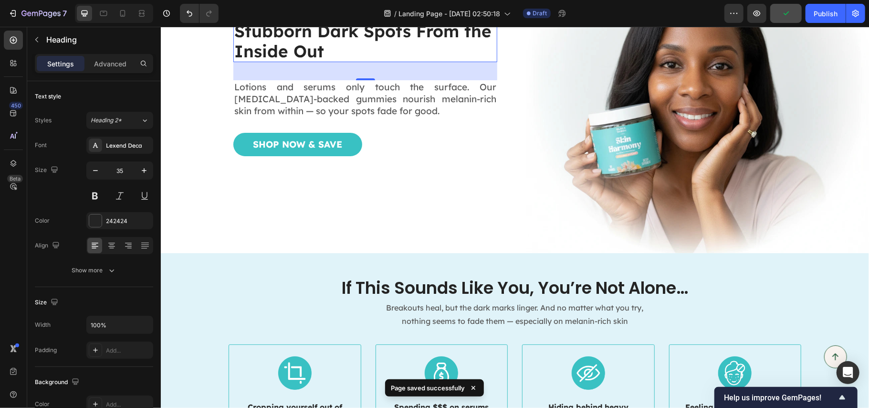
scroll to position [318, 0]
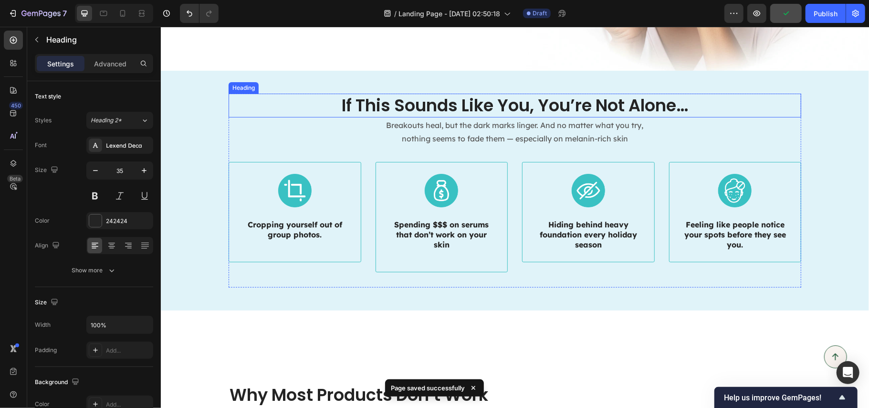
click at [479, 99] on h2 "If This Sounds Like You, You’re Not Alone…" at bounding box center [514, 105] width 573 height 24
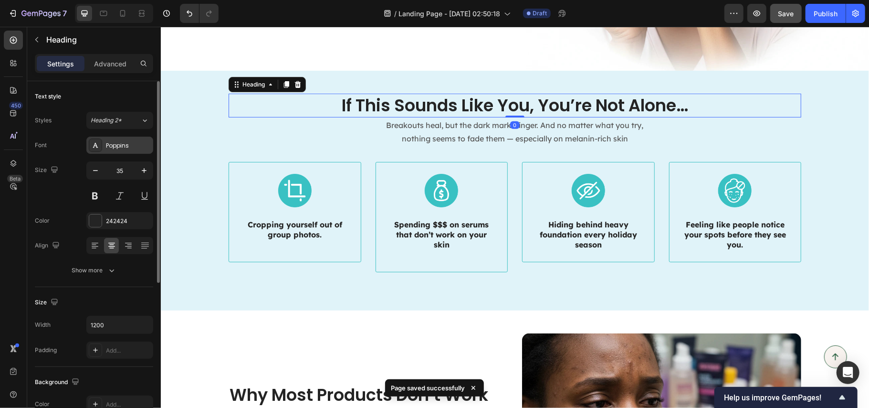
click at [108, 147] on div "Poppins" at bounding box center [128, 145] width 45 height 9
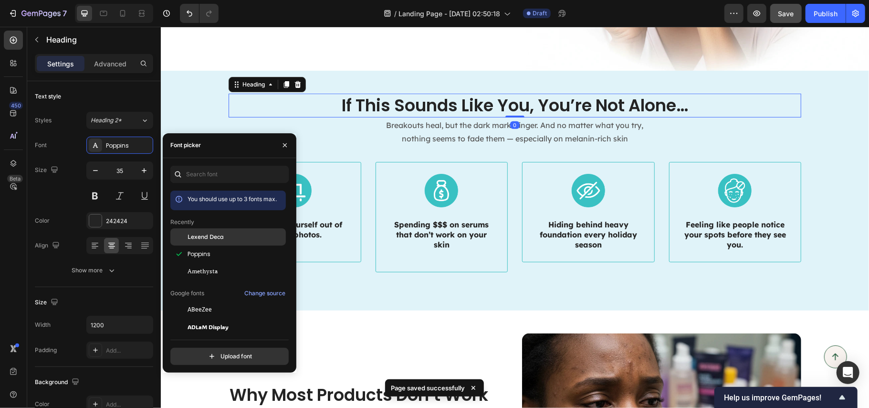
click at [208, 234] on span "Lexend Deca" at bounding box center [206, 236] width 36 height 9
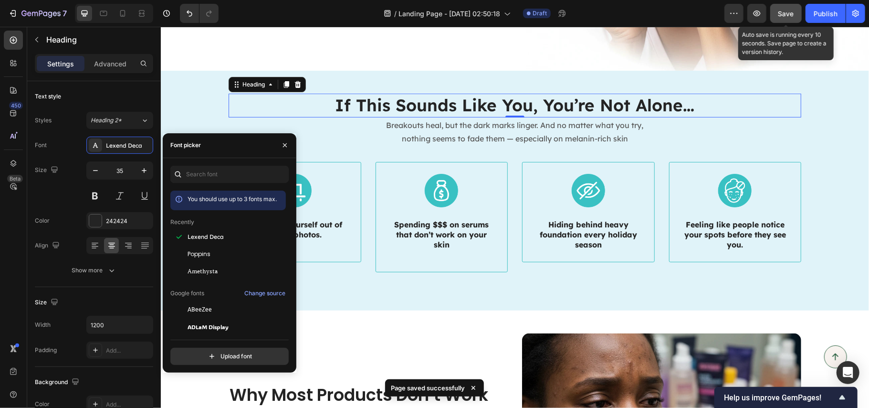
click at [780, 15] on span "Save" at bounding box center [787, 14] width 16 height 8
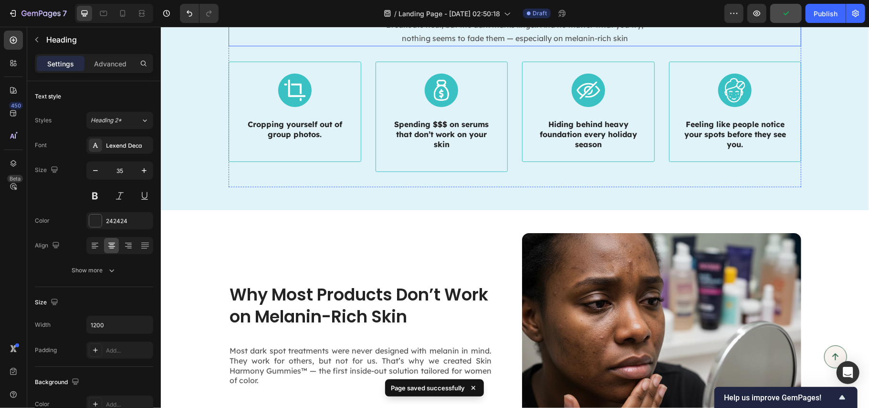
scroll to position [445, 0]
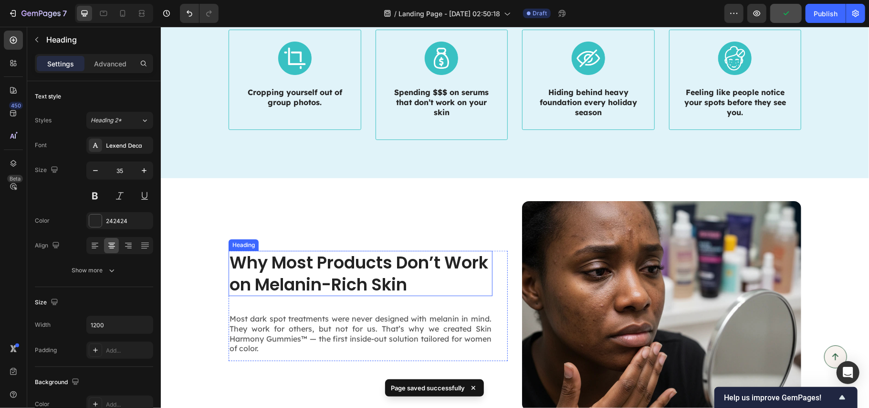
click at [389, 268] on h2 "Why Most Products Don’t Work on Melanin-Rich Skin" at bounding box center [360, 272] width 264 height 45
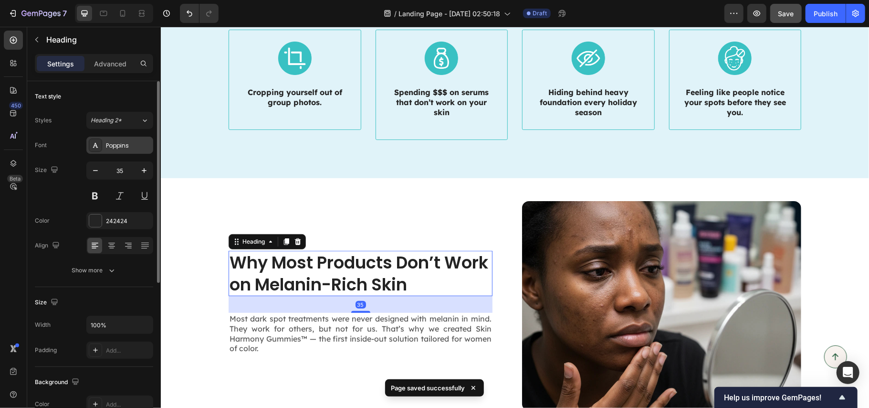
click at [119, 144] on div "Poppins" at bounding box center [128, 145] width 45 height 9
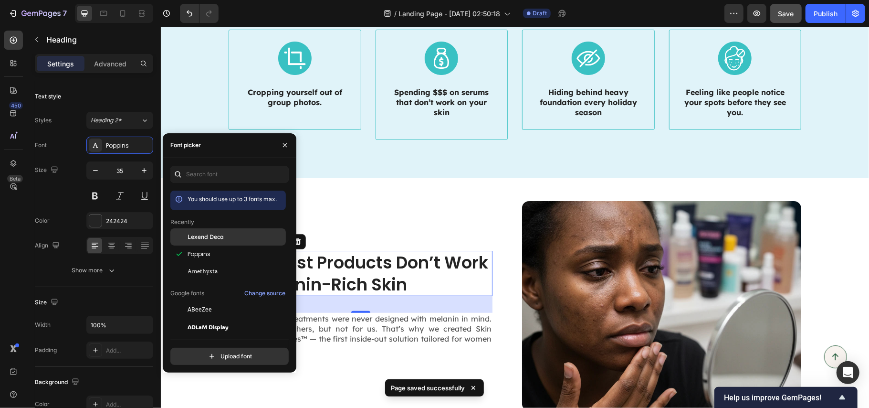
click at [206, 228] on div "Lexend Deca" at bounding box center [228, 236] width 116 height 17
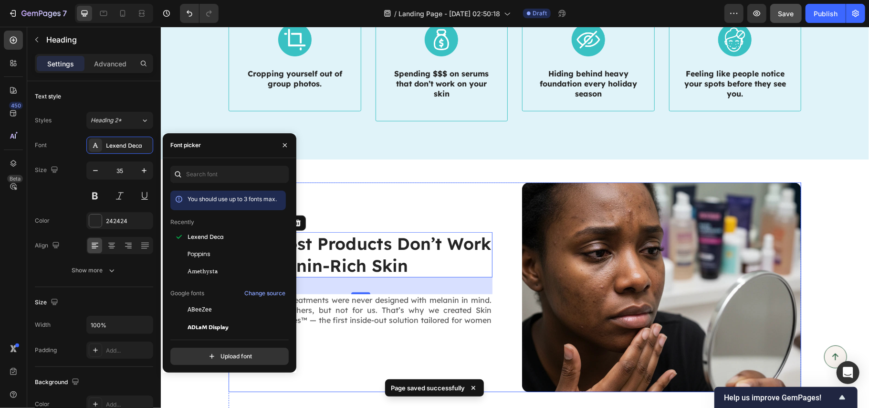
scroll to position [636, 0]
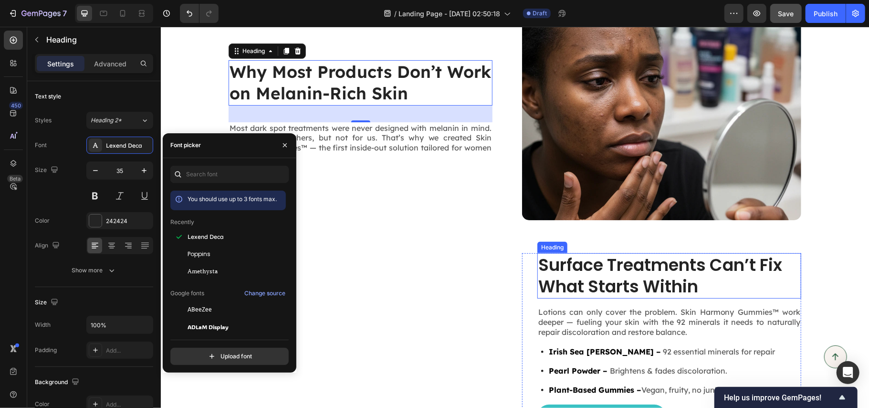
click at [626, 264] on h2 "Surface Treatments Can’t Fix What Starts Within" at bounding box center [669, 275] width 264 height 45
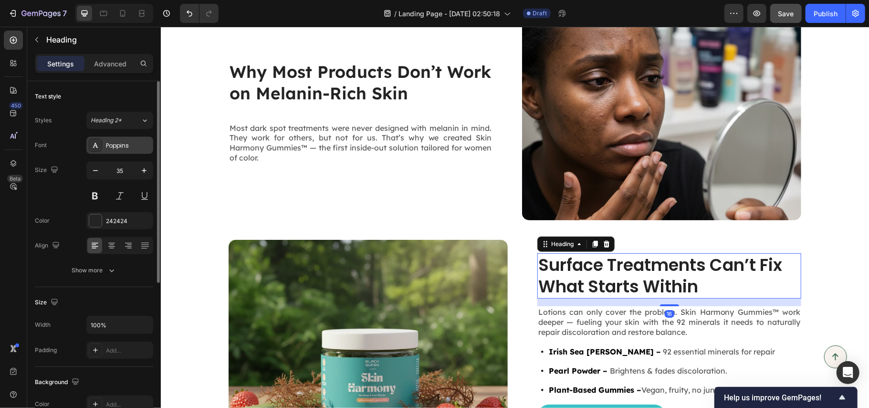
click at [128, 147] on div "Poppins" at bounding box center [128, 145] width 45 height 9
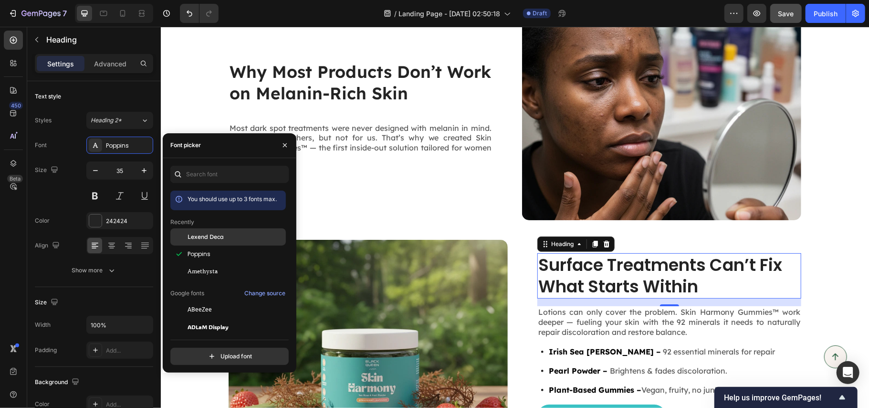
click at [252, 241] on div "Lexend Deca" at bounding box center [236, 236] width 96 height 9
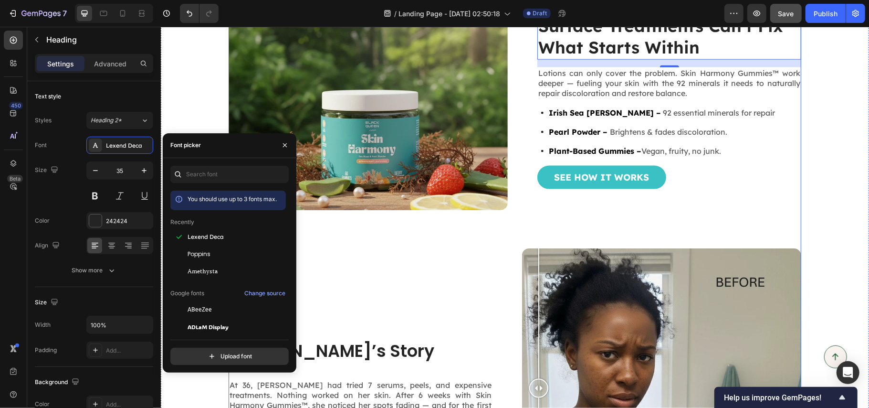
scroll to position [891, 0]
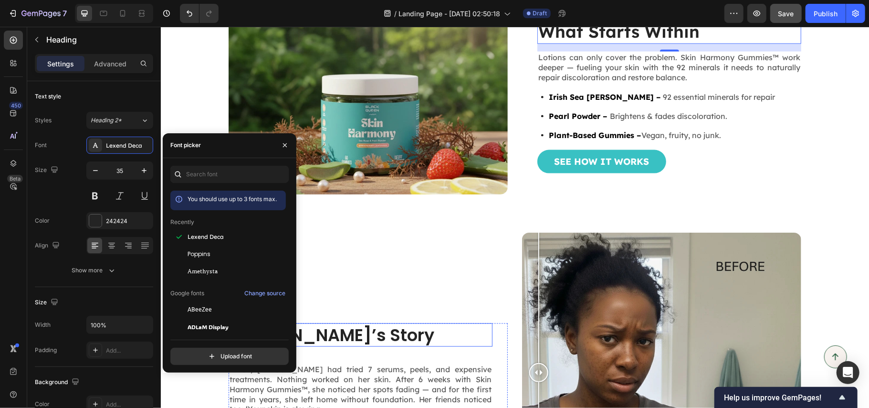
click at [335, 325] on h2 "[PERSON_NAME]’s Story" at bounding box center [360, 335] width 264 height 24
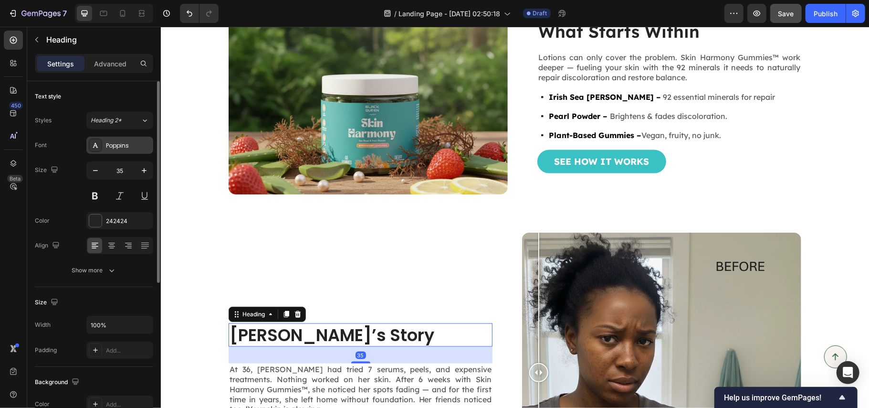
click at [122, 144] on div "Poppins" at bounding box center [128, 145] width 45 height 9
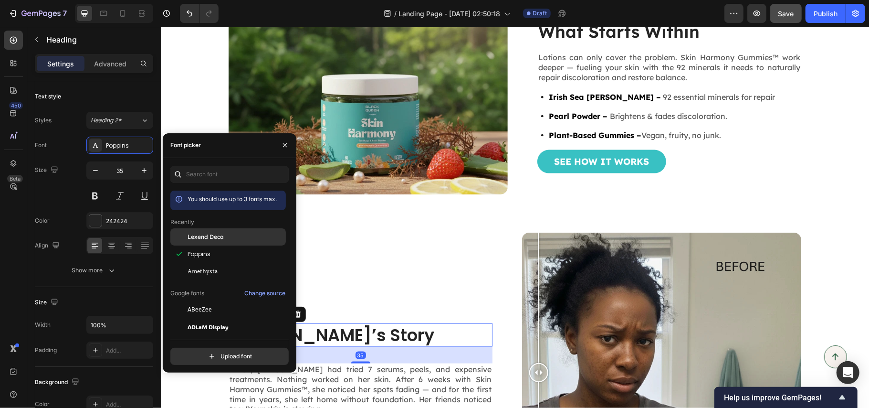
click at [211, 239] on span "Lexend Deca" at bounding box center [206, 236] width 36 height 9
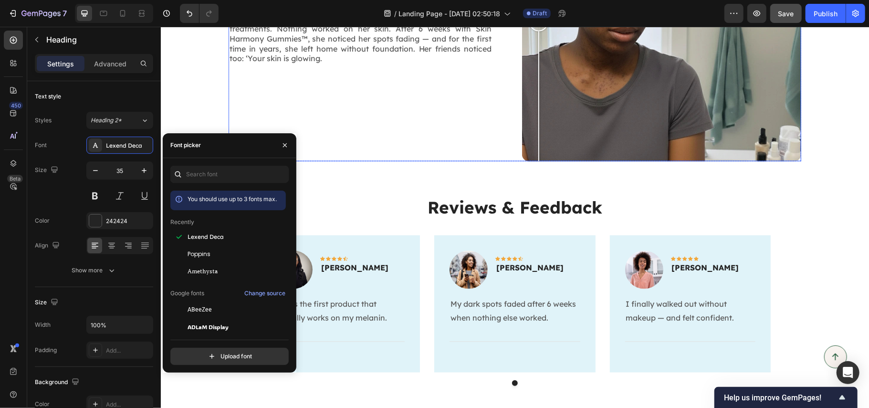
scroll to position [1337, 0]
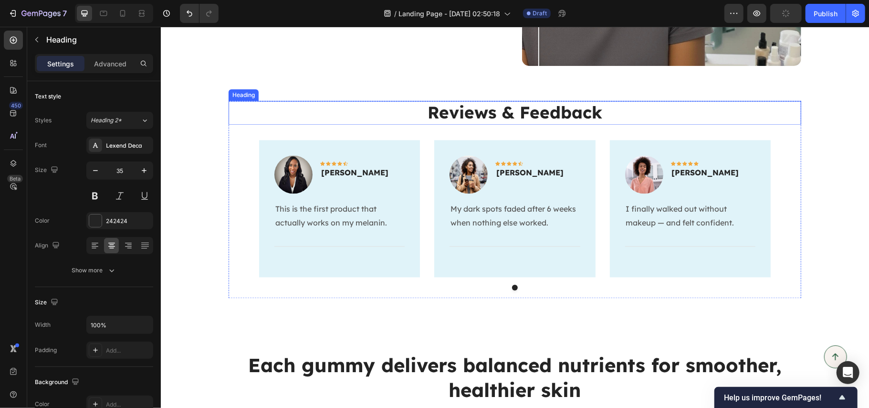
click at [497, 114] on h2 "Reviews & Feedback" at bounding box center [514, 112] width 573 height 24
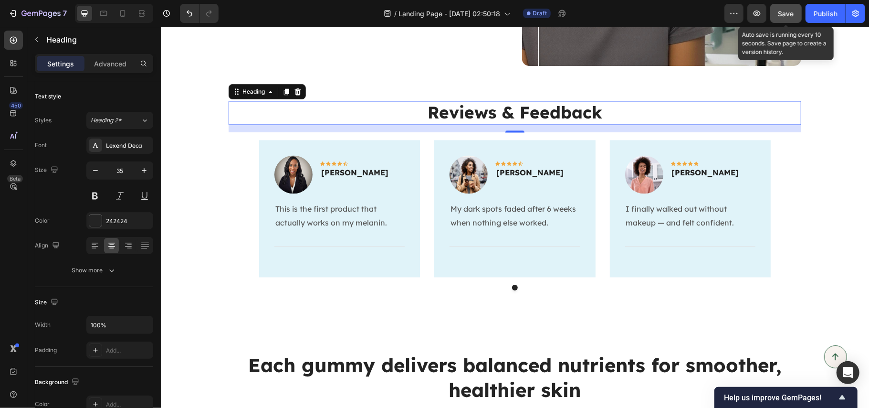
click at [786, 10] on span "Save" at bounding box center [787, 14] width 16 height 8
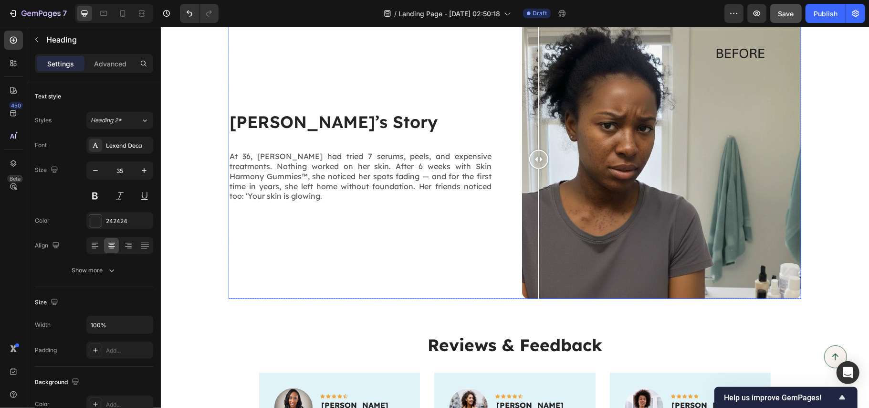
scroll to position [1082, 0]
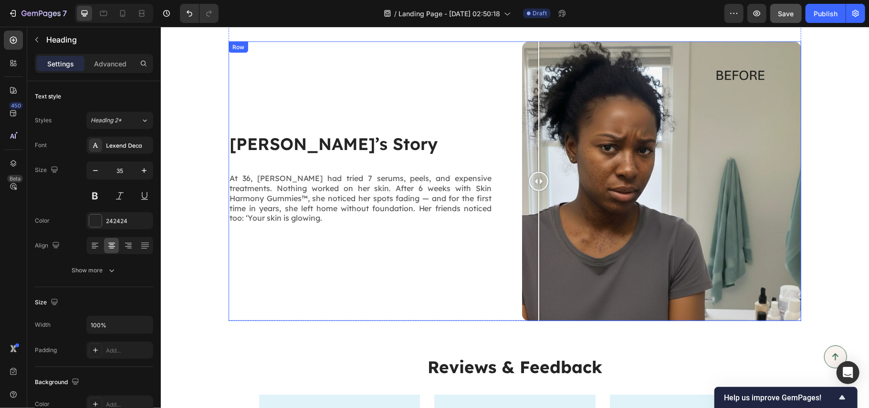
click at [407, 90] on div "[PERSON_NAME]’s Story Heading At 36, [PERSON_NAME] had tried 7 serums, peels, a…" at bounding box center [367, 180] width 279 height 279
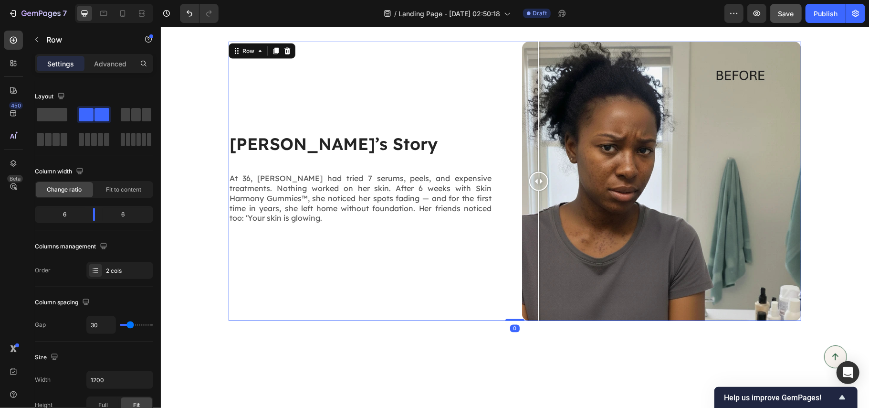
scroll to position [827, 0]
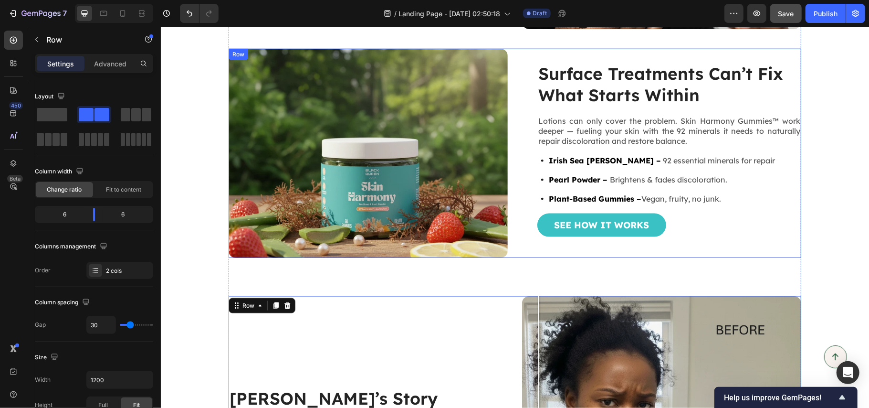
click at [532, 52] on div "Surface Treatments Can’t Fix What Starts Within Heading Lotions can only cover …" at bounding box center [661, 153] width 279 height 210
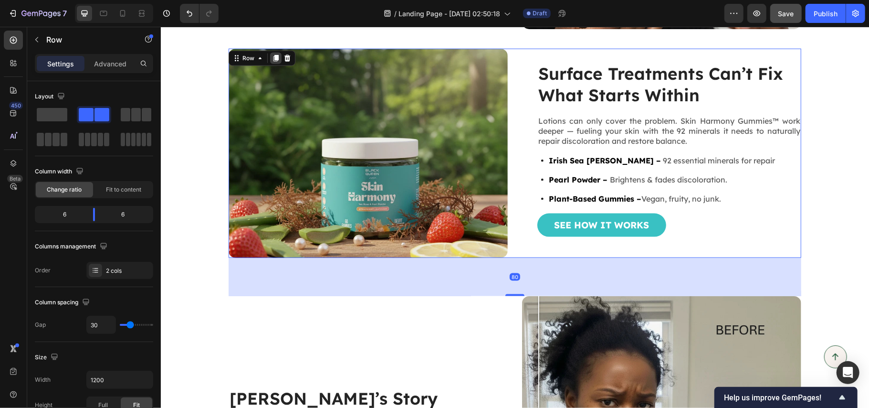
click at [273, 58] on icon at bounding box center [275, 57] width 5 height 7
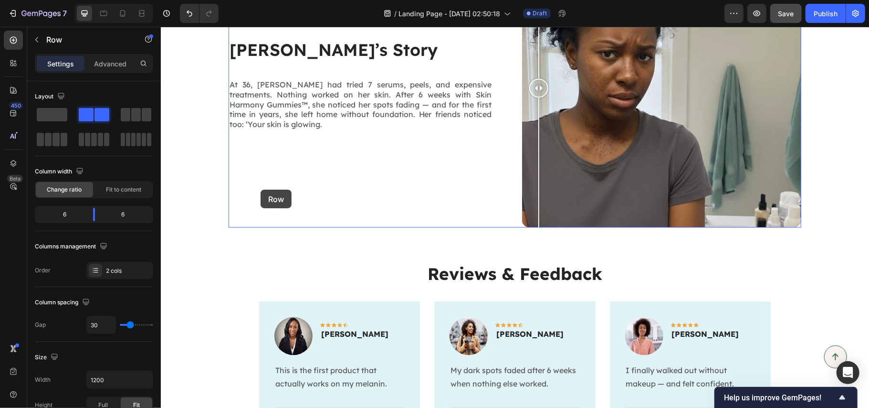
scroll to position [1445, 0]
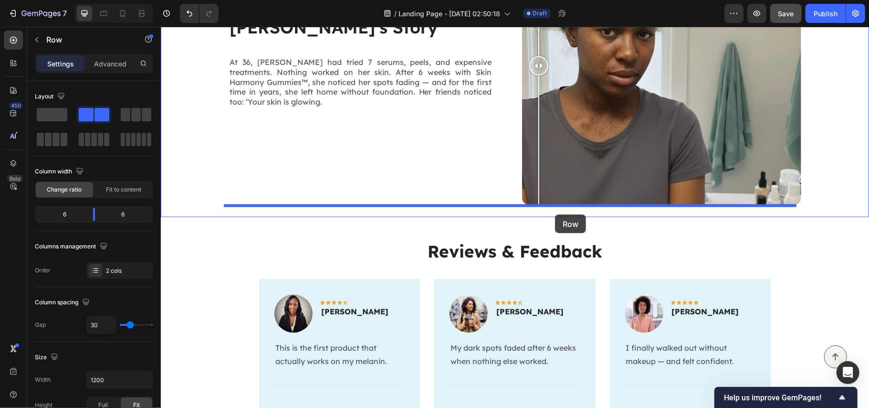
drag, startPoint x: 246, startPoint y: 52, endPoint x: 555, endPoint y: 214, distance: 348.5
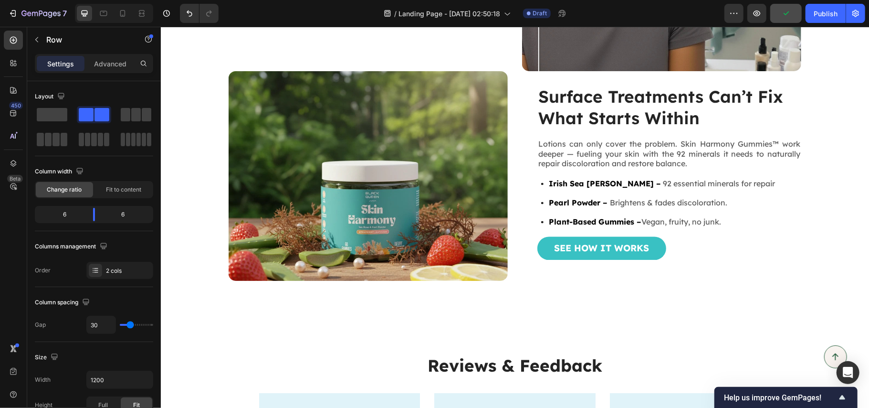
scroll to position [1261, 0]
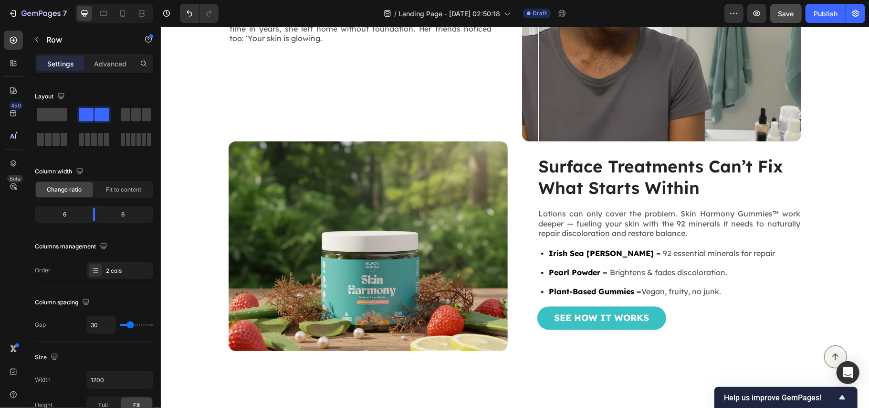
click at [508, 145] on div "Surface Treatments Can’t Fix What Starts Within Heading Lotions can only cover …" at bounding box center [514, 246] width 573 height 210
click at [228, 160] on img at bounding box center [367, 246] width 279 height 210
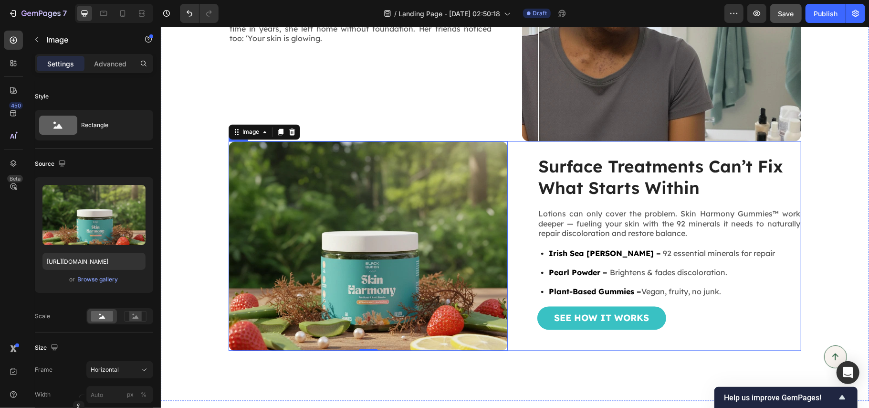
click at [508, 147] on div "Surface Treatments Can’t Fix What Starts Within Heading Lotions can only cover …" at bounding box center [514, 246] width 573 height 210
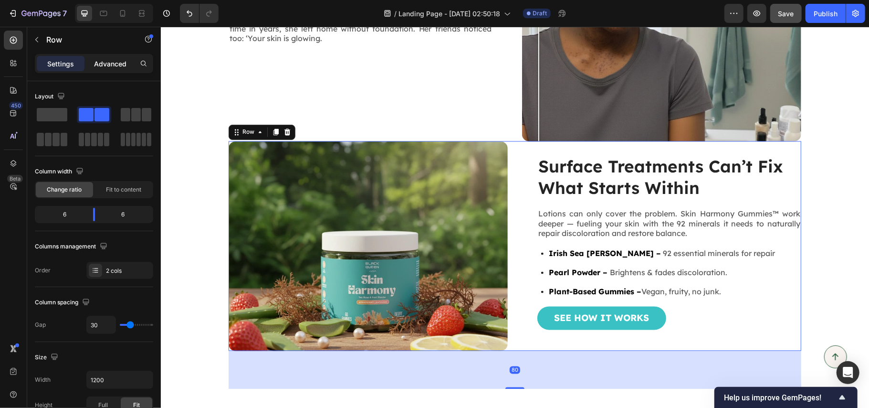
click at [113, 65] on p "Advanced" at bounding box center [110, 64] width 32 height 10
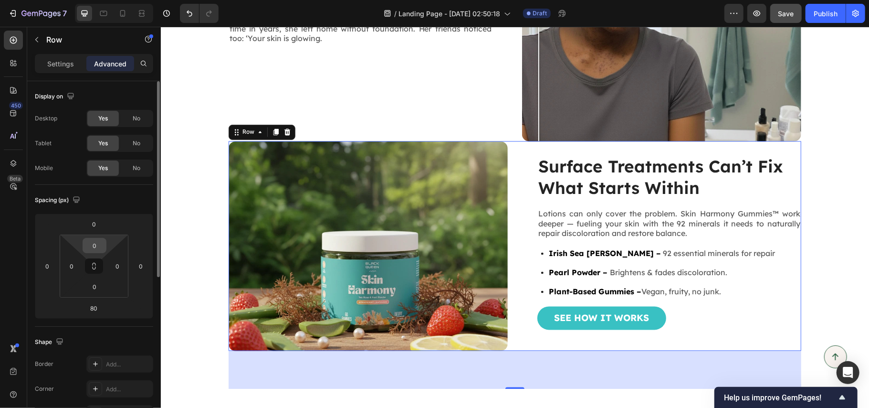
click at [98, 243] on input "0" at bounding box center [94, 245] width 19 height 14
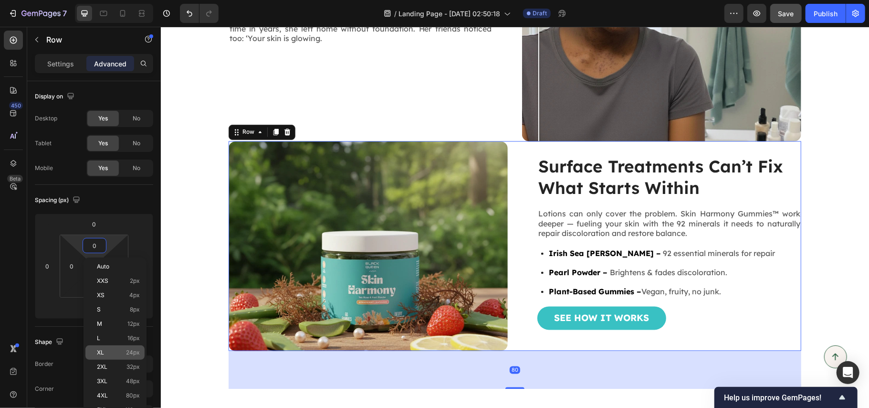
click at [95, 351] on div "XL 24px" at bounding box center [114, 352] width 59 height 14
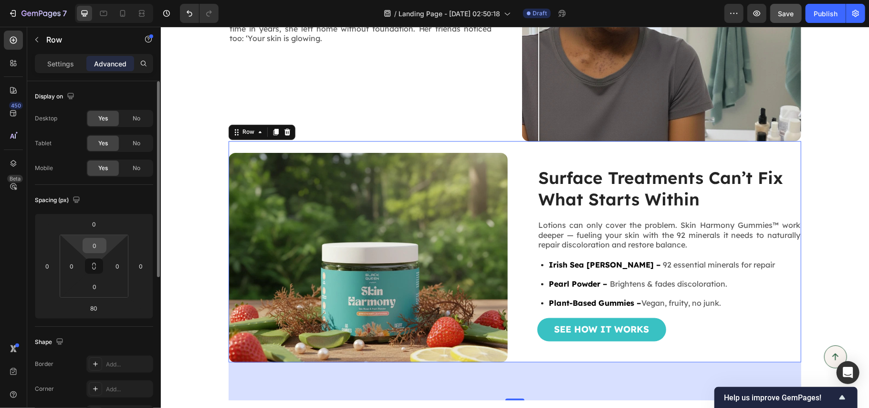
click at [92, 241] on input "0" at bounding box center [94, 245] width 19 height 14
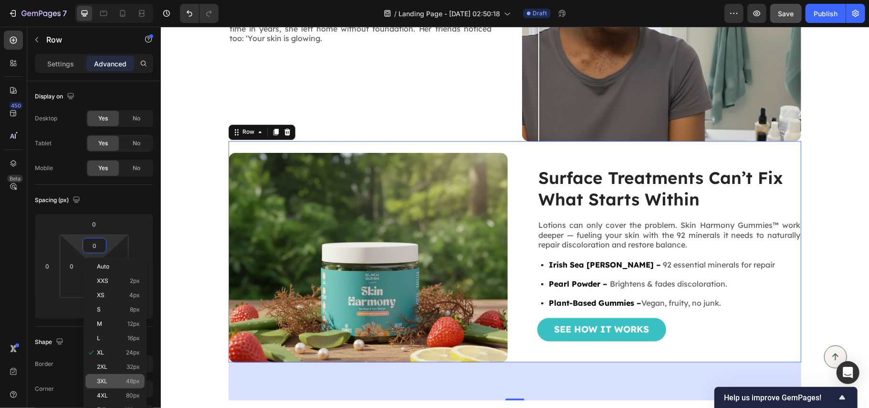
click at [111, 378] on p "3XL 48px" at bounding box center [118, 381] width 43 height 7
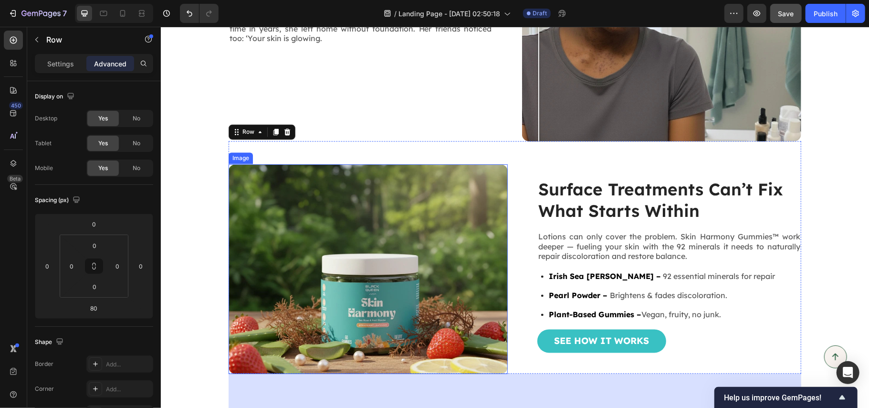
click at [364, 249] on img at bounding box center [367, 269] width 279 height 210
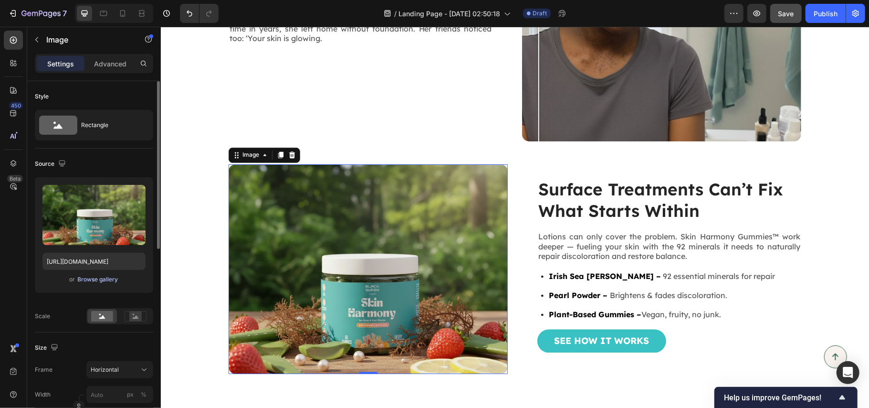
click at [104, 282] on div "Browse gallery" at bounding box center [98, 279] width 41 height 9
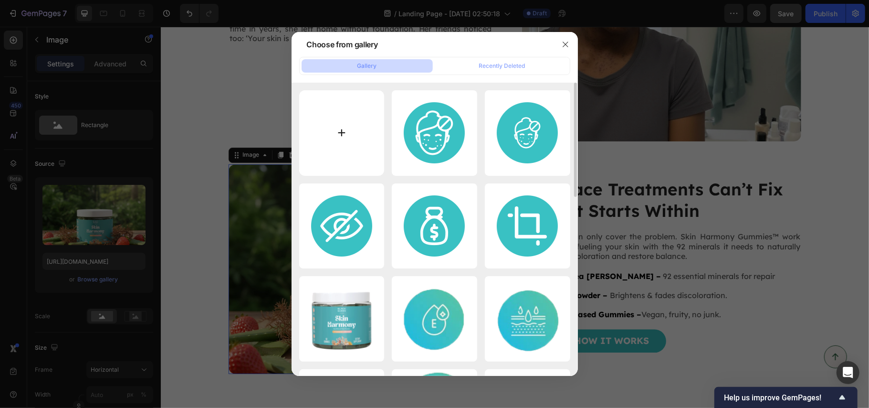
click at [359, 119] on input "file" at bounding box center [341, 132] width 85 height 85
type input "C:\fakepath\gummy.webp"
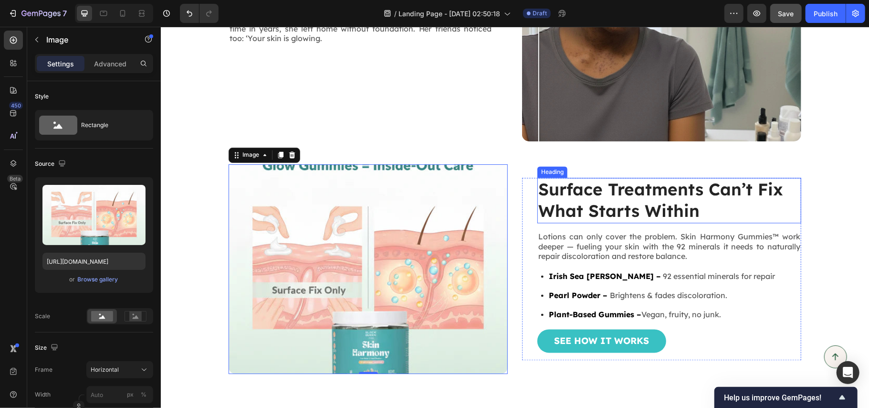
click at [608, 192] on h2 "Surface Treatments Can’t Fix What Starts Within" at bounding box center [669, 200] width 264 height 45
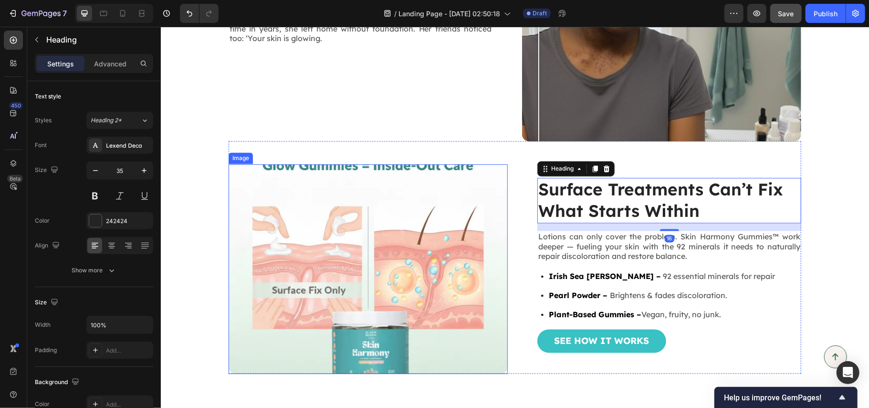
click at [397, 212] on img at bounding box center [367, 269] width 279 height 210
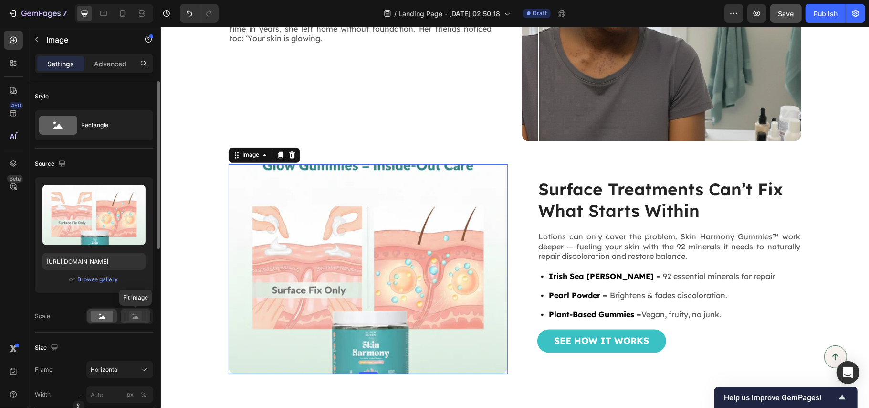
click at [130, 316] on rect at bounding box center [135, 316] width 12 height 10
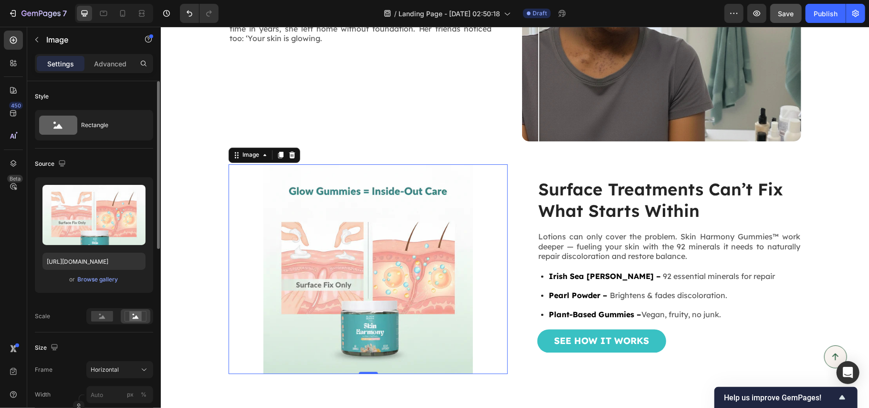
scroll to position [63, 0]
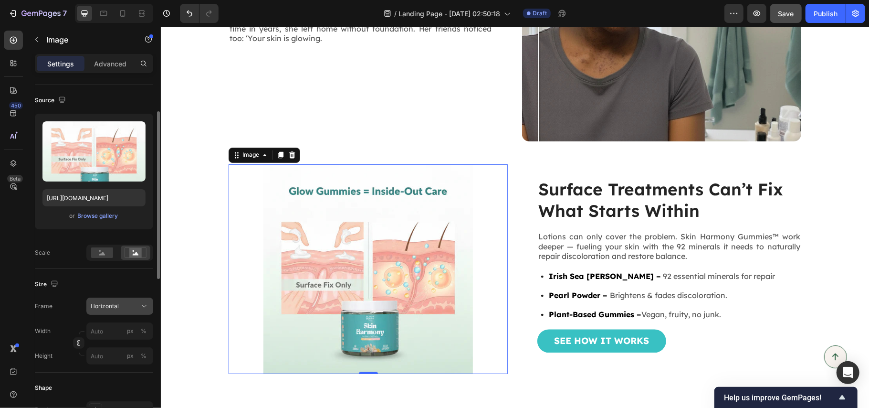
click at [107, 311] on div "Horizontal" at bounding box center [120, 306] width 58 height 10
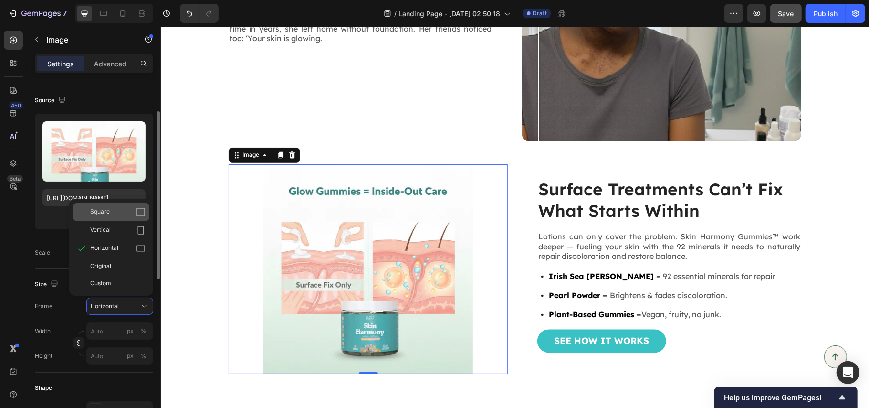
click at [120, 218] on div "Square" at bounding box center [111, 212] width 76 height 18
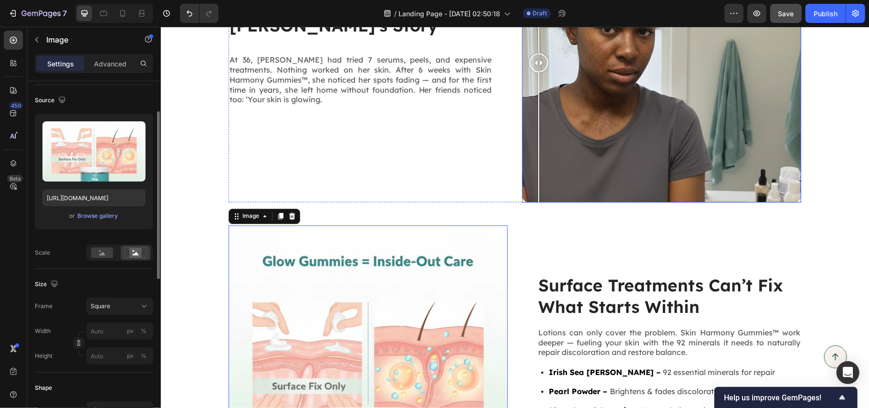
scroll to position [1261, 0]
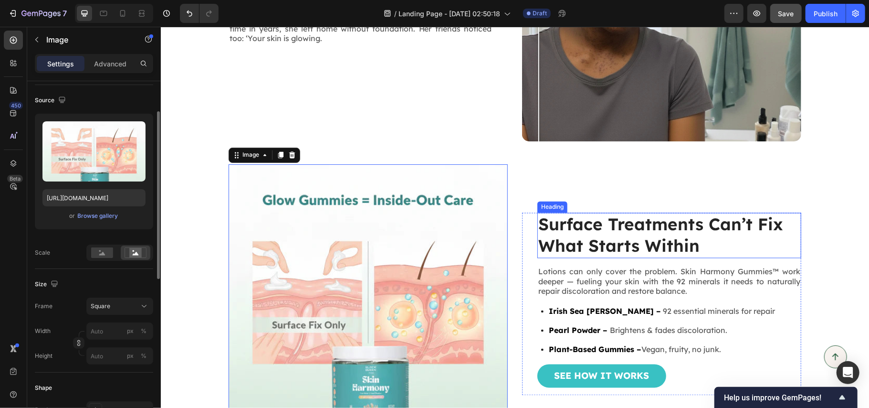
click at [605, 239] on h2 "Surface Treatments Can’t Fix What Starts Within" at bounding box center [669, 234] width 264 height 45
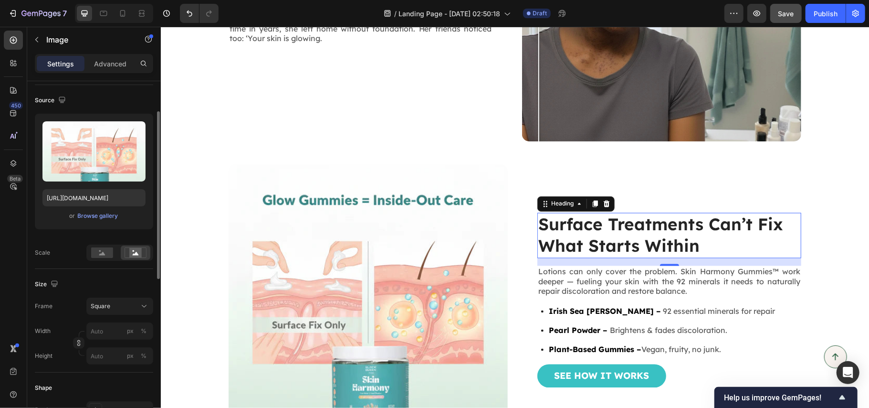
click at [605, 239] on h2 "Surface Treatments Can’t Fix What Starts Within" at bounding box center [669, 234] width 264 height 45
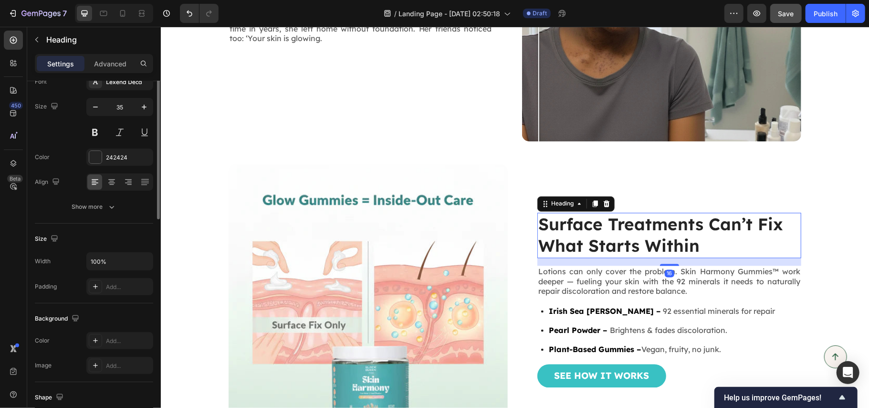
scroll to position [0, 0]
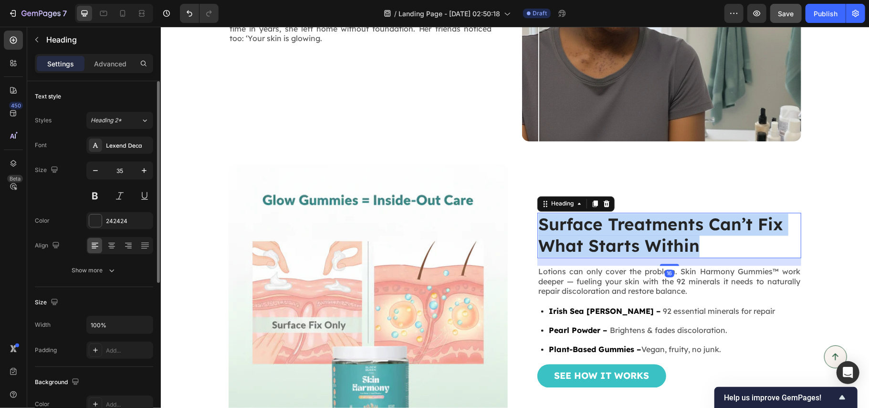
click at [605, 239] on p "Surface Treatments Can’t Fix What Starts Within" at bounding box center [669, 234] width 262 height 43
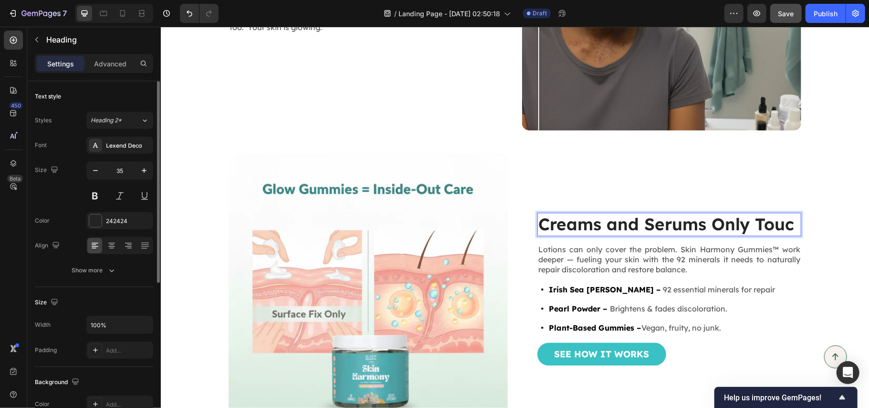
scroll to position [1261, 0]
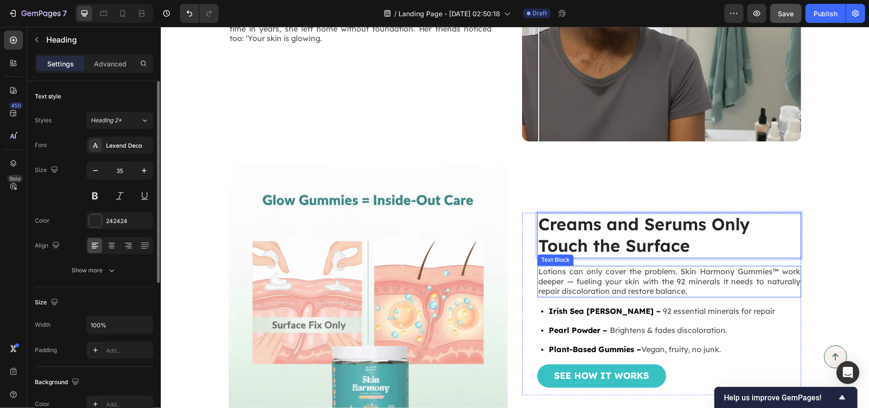
click at [621, 273] on p "Lotions can only cover the problem. Skin Harmony Gummies™ work deeper — fueling…" at bounding box center [669, 281] width 262 height 30
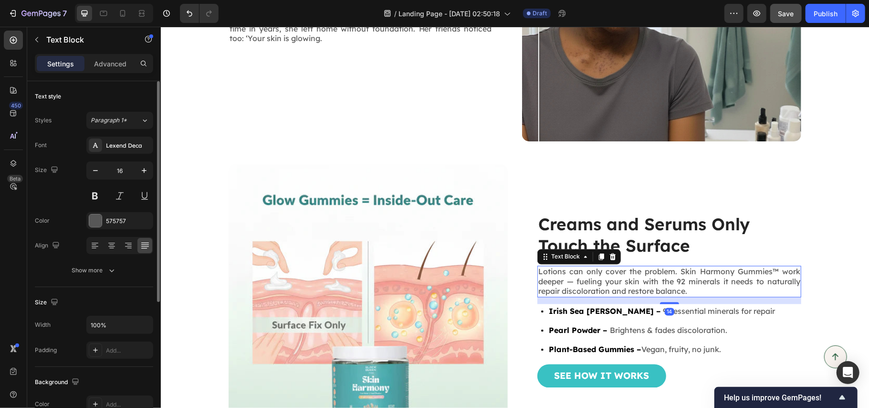
click at [688, 286] on p "Lotions can only cover the problem. Skin Harmony Gummies™ work deeper — fueling…" at bounding box center [669, 281] width 262 height 30
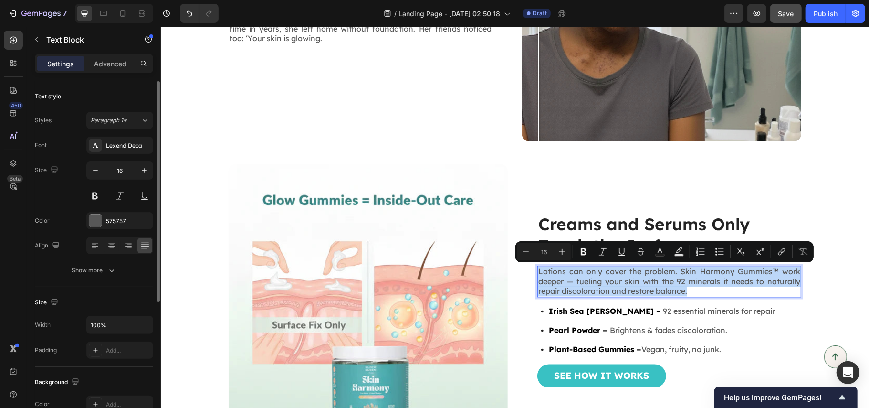
drag, startPoint x: 691, startPoint y: 288, endPoint x: 533, endPoint y: 270, distance: 159.6
click at [538, 270] on p "Lotions can only cover the problem. Skin Harmony Gummies™ work deeper — fueling…" at bounding box center [669, 281] width 262 height 30
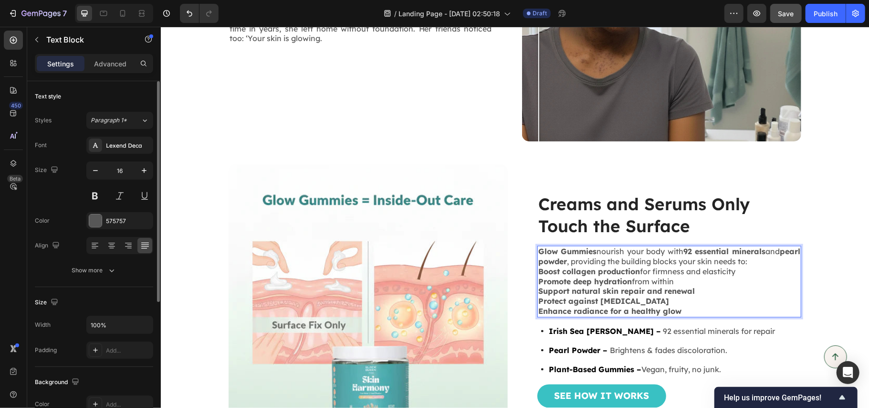
scroll to position [1241, 0]
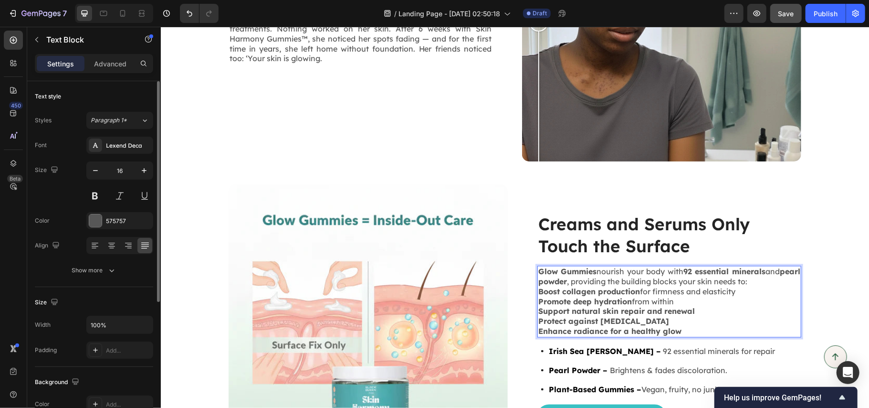
click at [776, 281] on p "Glow Gummies nourish your body with 92 essential minerals and pearl powder , pr…" at bounding box center [669, 276] width 262 height 20
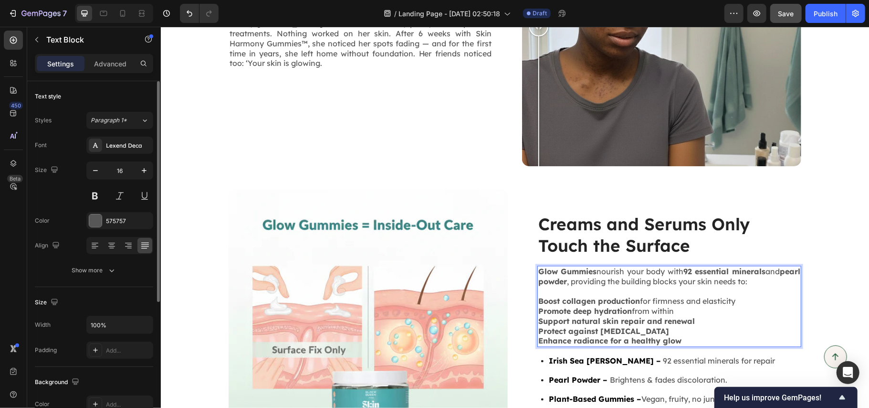
click at [684, 338] on p "Enhance radiance for a healthy glow" at bounding box center [669, 341] width 262 height 10
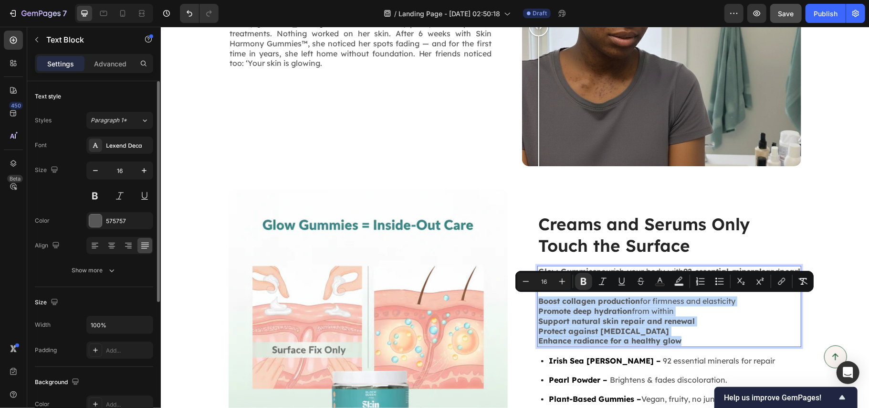
drag, startPoint x: 689, startPoint y: 338, endPoint x: 533, endPoint y: 304, distance: 159.8
click at [537, 304] on div "Glow Gummies nourish your body with 92 essential minerals and pearl powder , pr…" at bounding box center [669, 305] width 264 height 81
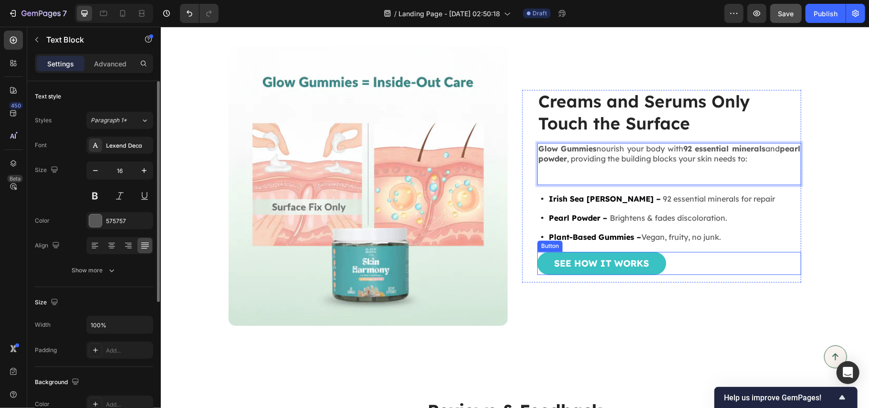
scroll to position [1383, 0]
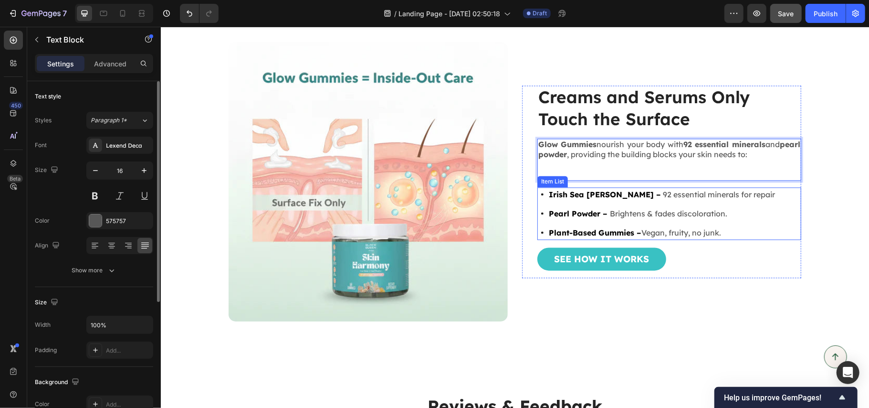
click at [646, 206] on div "Pearl Powder – Brightens & fades discoloration." at bounding box center [661, 213] width 229 height 14
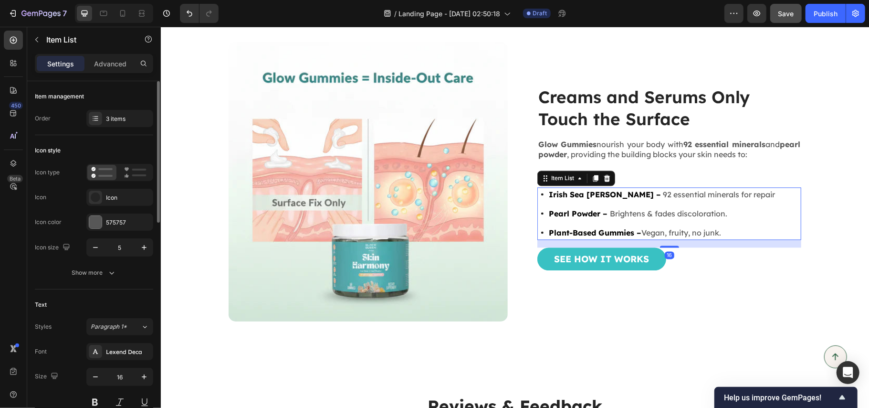
click at [658, 190] on p "Irish Sea [PERSON_NAME] – 92 essential minerals for repair" at bounding box center [661, 193] width 226 height 11
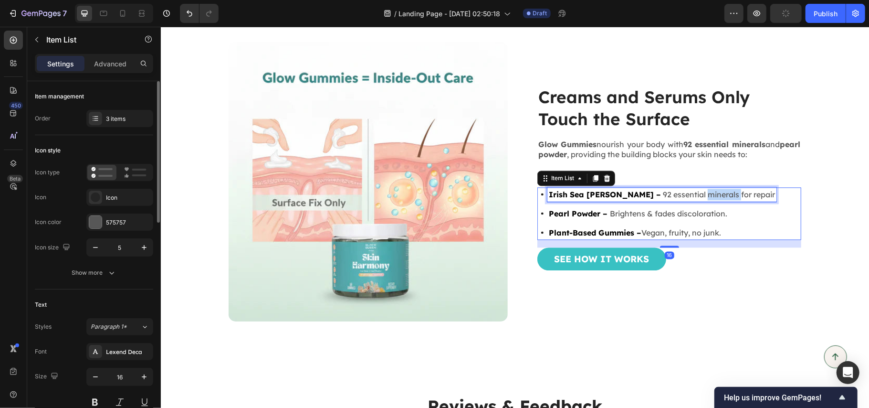
click at [658, 190] on p "Irish Sea [PERSON_NAME] – 92 essential minerals for repair" at bounding box center [661, 193] width 226 height 11
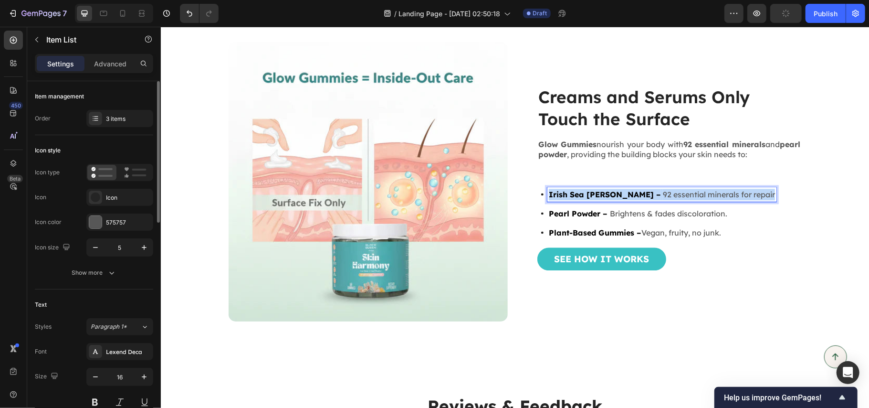
click at [658, 190] on p "Irish Sea [PERSON_NAME] – 92 essential minerals for repair" at bounding box center [661, 193] width 226 height 11
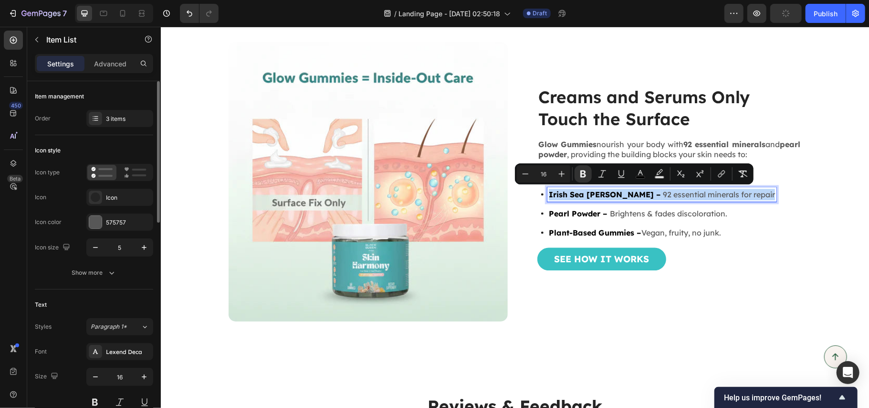
scroll to position [1360, 0]
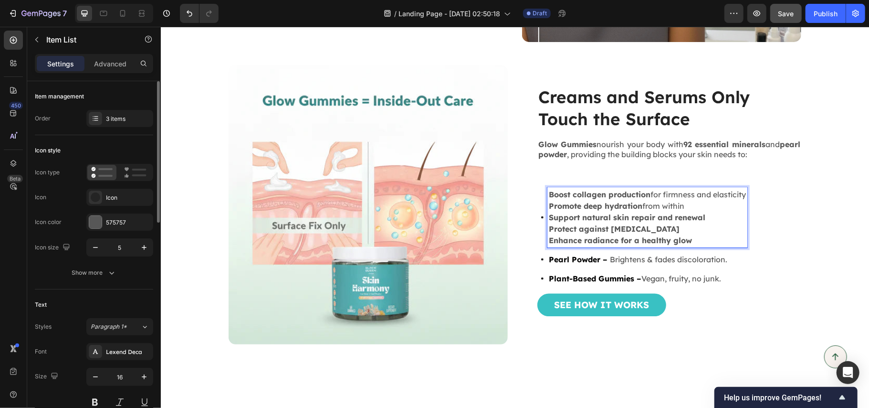
click at [617, 205] on strong "Promote deep hydration" at bounding box center [595, 205] width 94 height 10
click at [606, 256] on p "Pearl Powder – Brightens & fades discoloration." at bounding box center [646, 258] width 197 height 11
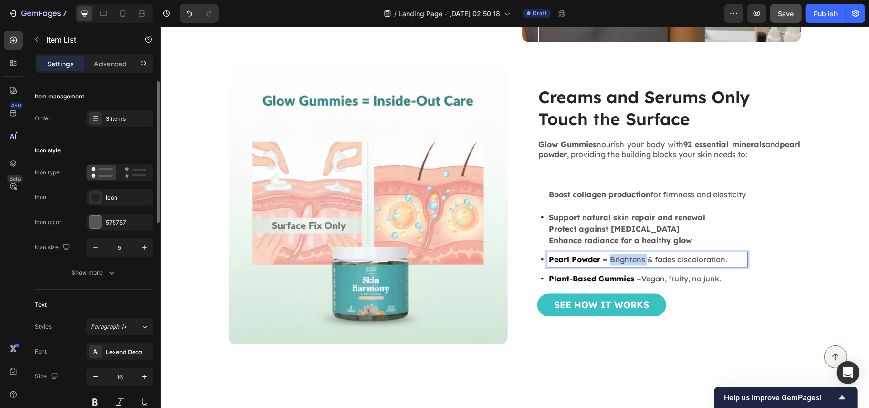
click at [606, 256] on p "Pearl Powder – Brightens & fades discoloration." at bounding box center [646, 258] width 197 height 11
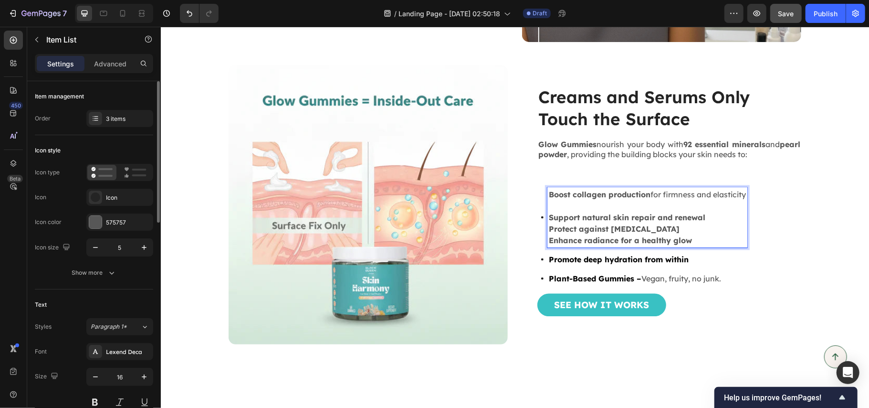
click at [604, 214] on strong "Support natural skin repair and renewal" at bounding box center [626, 217] width 157 height 10
click at [602, 276] on strong "Plant-Based Gummies –" at bounding box center [594, 278] width 93 height 10
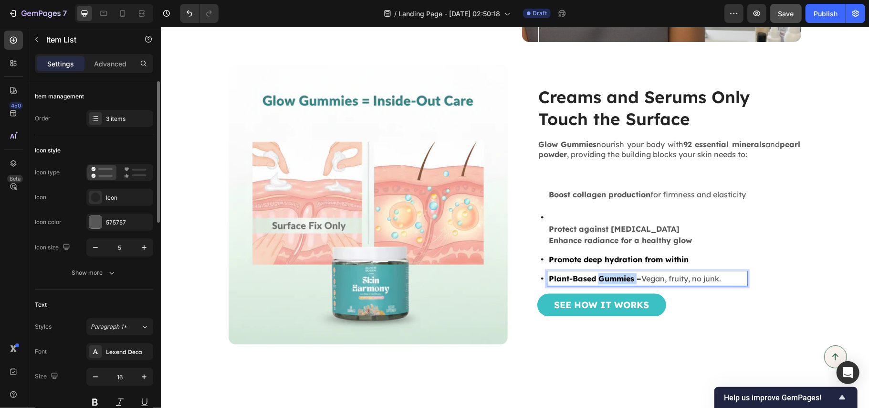
click at [602, 276] on strong "Plant-Based Gummies –" at bounding box center [594, 278] width 93 height 10
click at [106, 121] on div "3 items" at bounding box center [128, 119] width 45 height 9
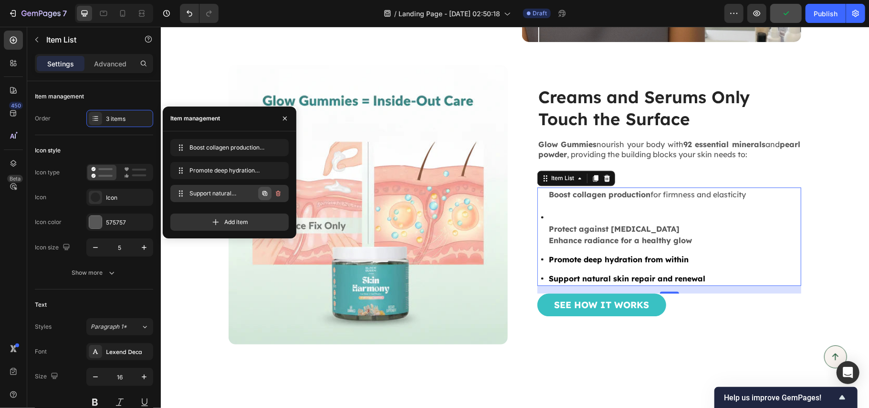
click at [262, 192] on icon "button" at bounding box center [265, 194] width 8 height 8
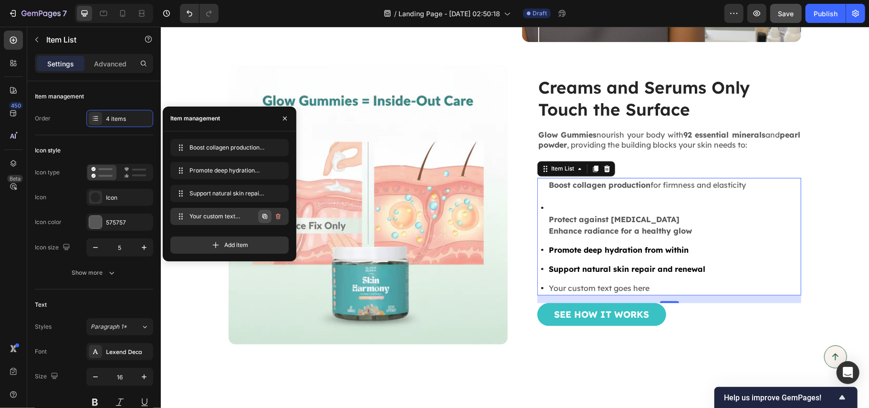
click at [264, 212] on icon "button" at bounding box center [265, 216] width 8 height 8
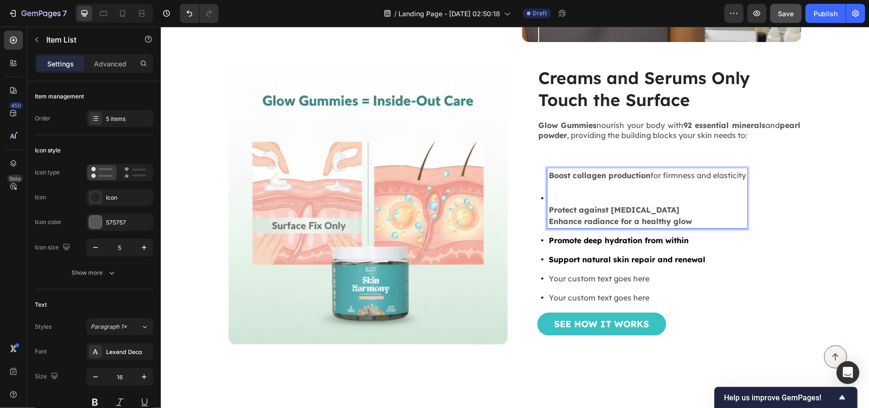
click at [610, 208] on strong "Protect against [MEDICAL_DATA]" at bounding box center [613, 209] width 131 height 10
click at [613, 275] on p "Your custom text goes here" at bounding box center [646, 277] width 197 height 11
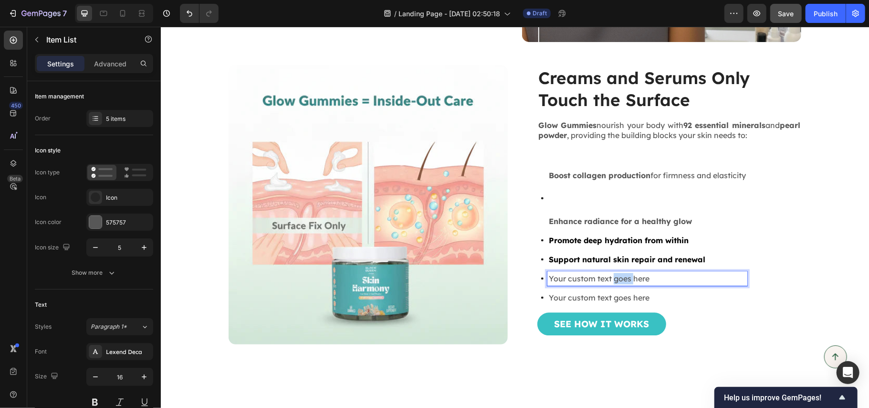
click at [613, 275] on p "Your custom text goes here" at bounding box center [646, 277] width 197 height 11
click at [606, 220] on strong "Enhance radiance for a healthy glow" at bounding box center [619, 221] width 143 height 10
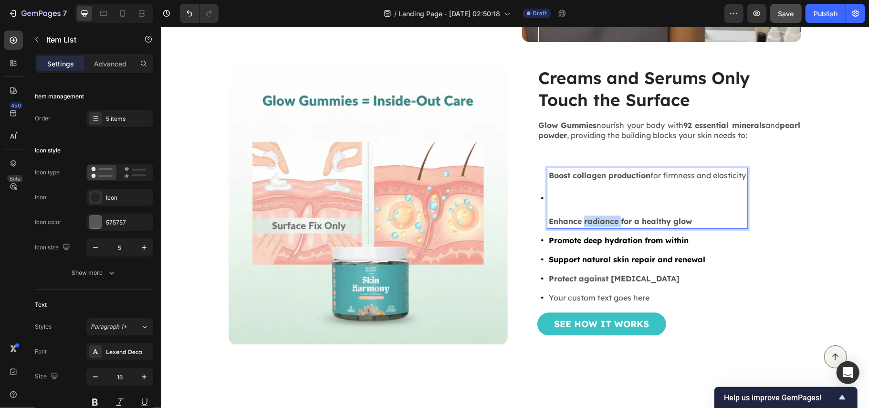
click at [606, 220] on strong "Enhance radiance for a healthy glow" at bounding box center [619, 221] width 143 height 10
click at [589, 292] on p "Your custom text goes here" at bounding box center [646, 296] width 197 height 11
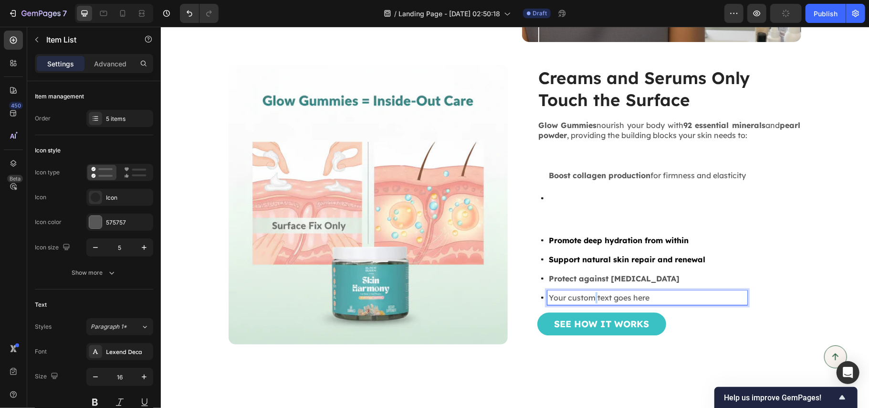
click at [589, 292] on p "Your custom text goes here" at bounding box center [646, 296] width 197 height 11
click at [587, 199] on p "Rich Text Editor. Editing area: main" at bounding box center [646, 197] width 197 height 11
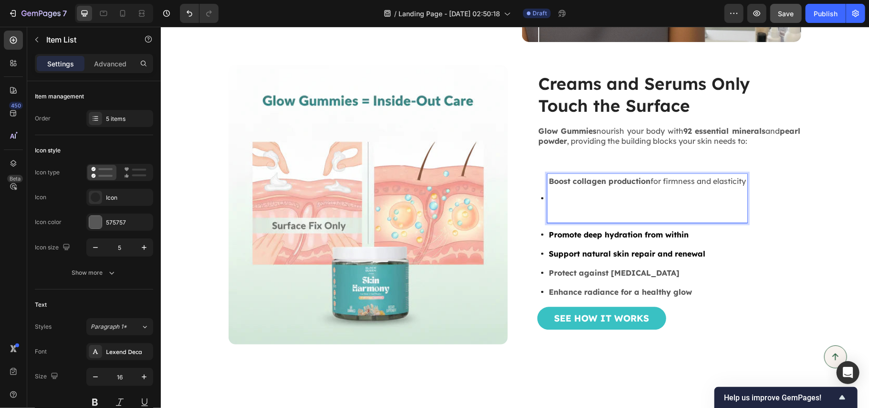
scroll to position [1366, 0]
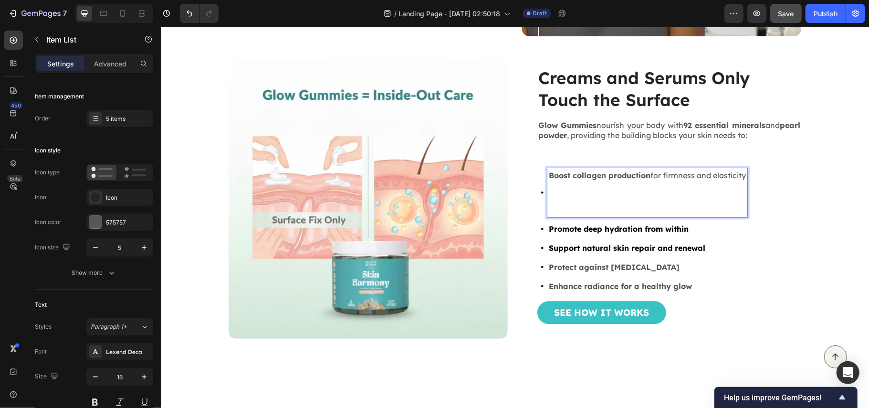
click at [560, 199] on p "Rich Text Editor. Editing area: main" at bounding box center [646, 197] width 197 height 11
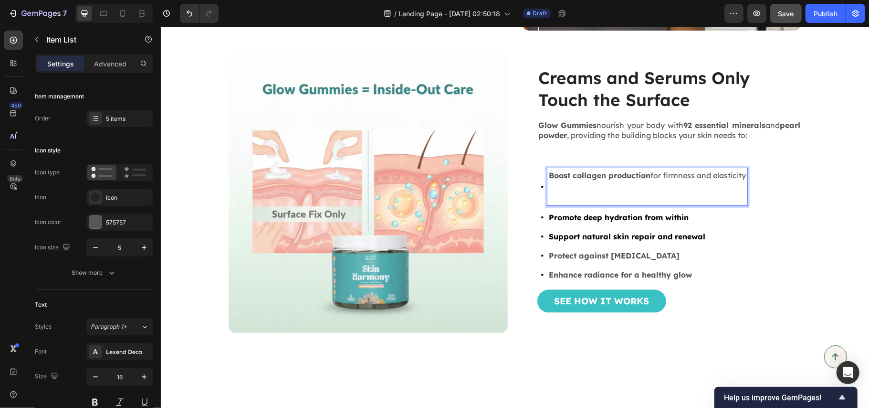
click at [556, 196] on p "Rich Text Editor. Editing area: main" at bounding box center [646, 197] width 197 height 11
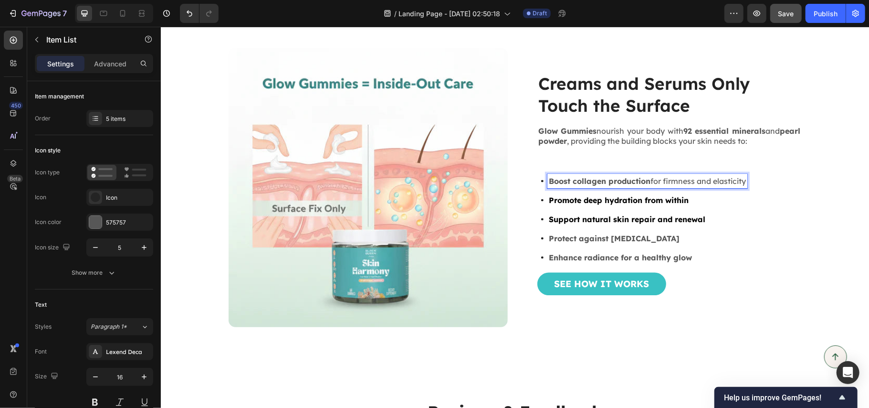
scroll to position [1383, 0]
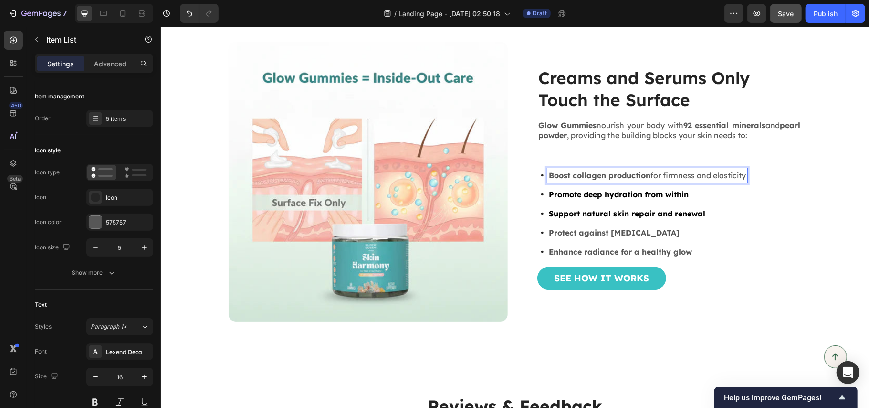
click at [602, 194] on strong "Promote deep hydration from within" at bounding box center [618, 194] width 140 height 10
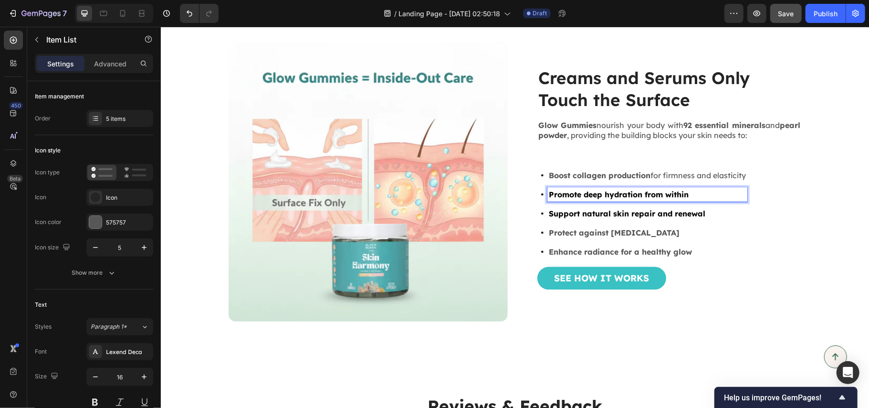
click at [663, 212] on strong "Support natural skin repair and renewal" at bounding box center [626, 213] width 157 height 10
click at [637, 232] on strong "Protect against [MEDICAL_DATA]" at bounding box center [613, 232] width 131 height 10
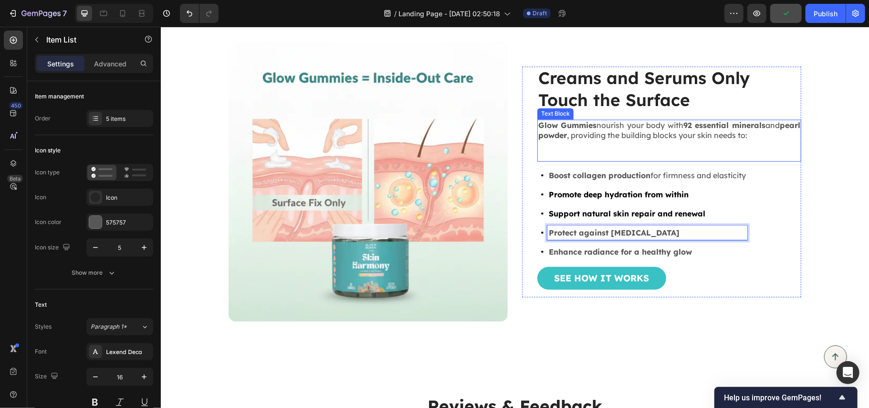
click at [637, 150] on p "Rich Text Editor. Editing area: main" at bounding box center [669, 155] width 262 height 10
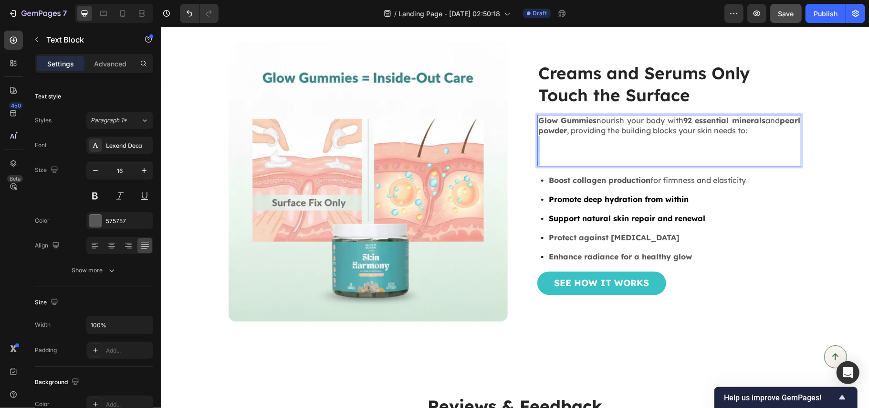
click at [657, 148] on p "Glow Gummies nourish your body with 92 essential minerals and pearl powder , pr…" at bounding box center [669, 135] width 262 height 40
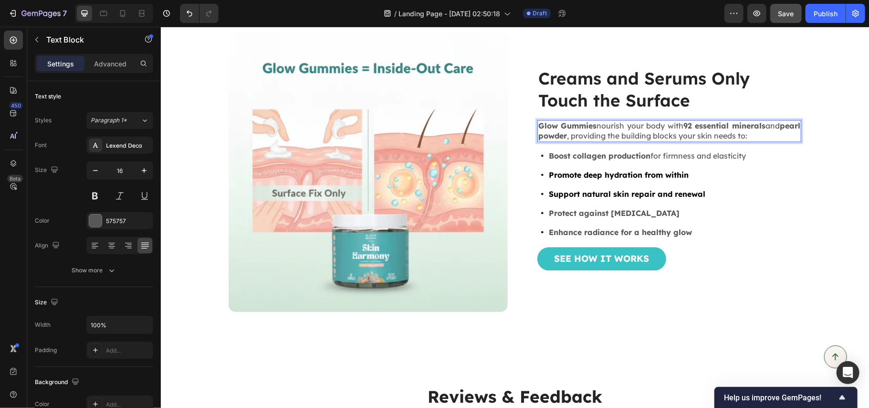
scroll to position [1398, 0]
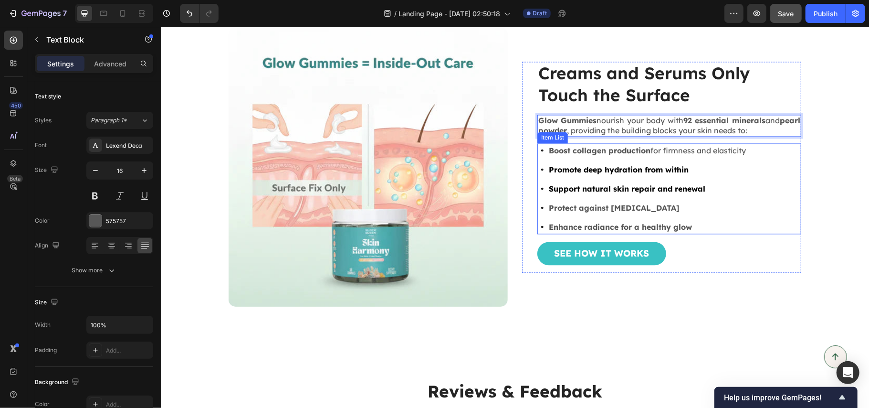
click at [756, 200] on div "Boost collagen production for firmness and elasticity Promote deep hydration fr…" at bounding box center [669, 188] width 264 height 91
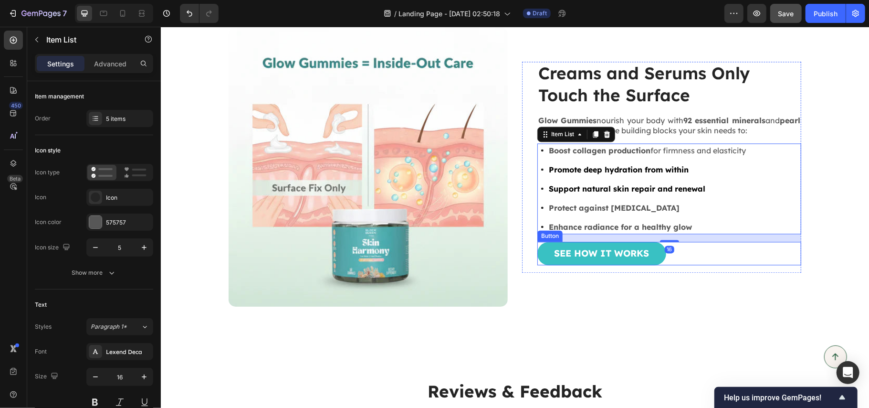
click at [740, 260] on div "See How It Works Button" at bounding box center [669, 252] width 264 height 23
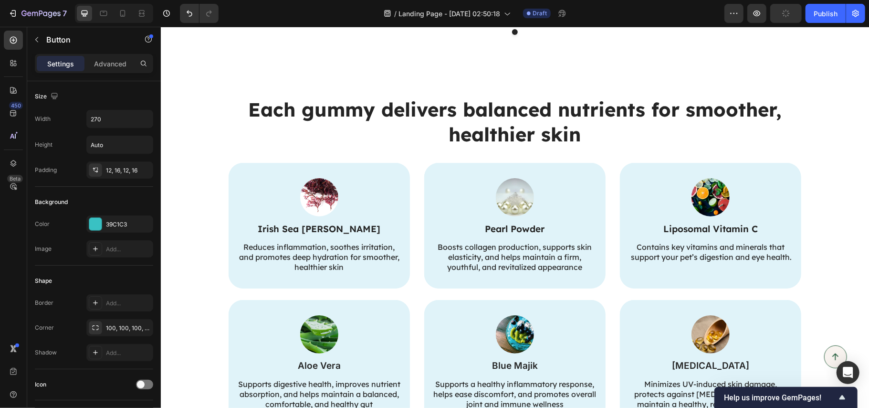
scroll to position [1941, 0]
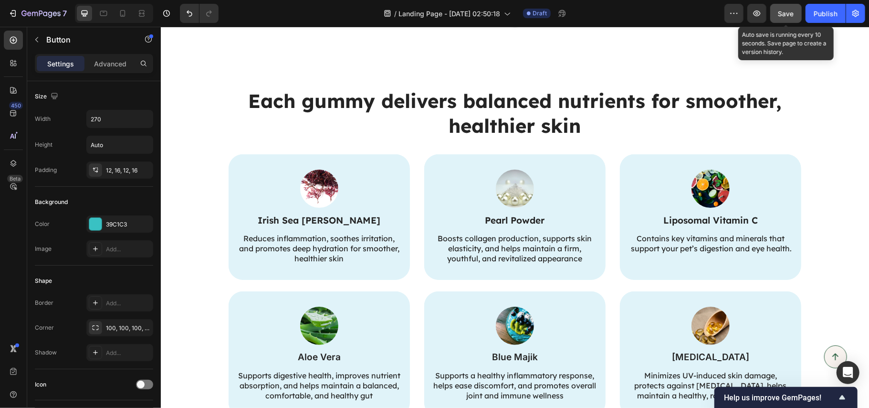
click at [789, 14] on span "Save" at bounding box center [787, 14] width 16 height 8
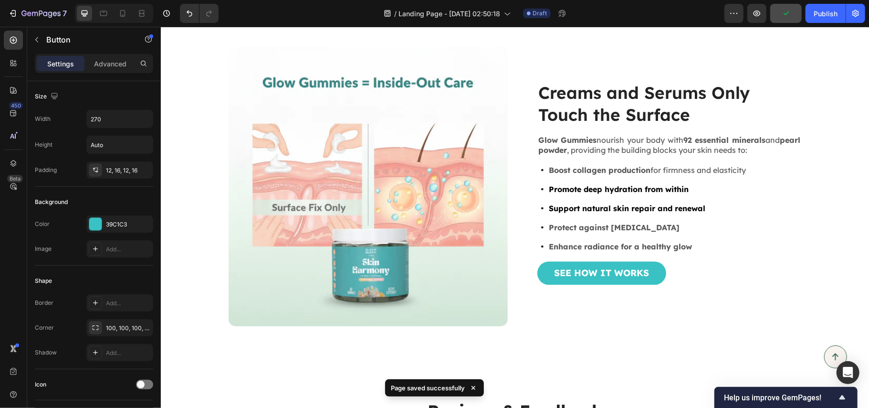
scroll to position [1305, 0]
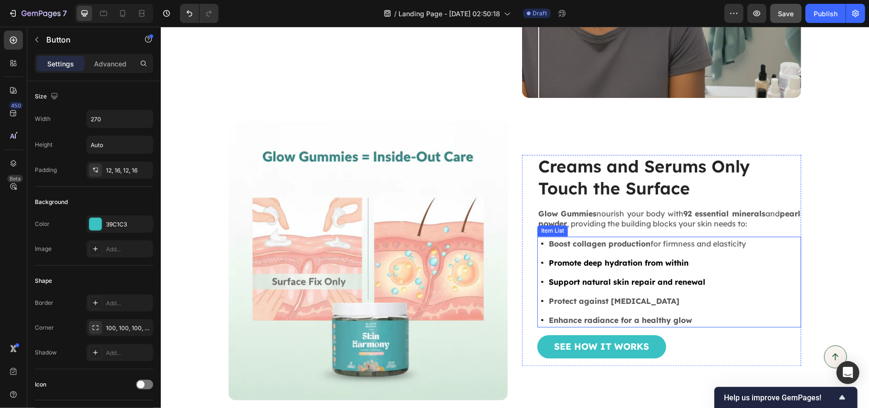
click at [573, 267] on p "Promote deep hydration from within" at bounding box center [646, 262] width 197 height 11
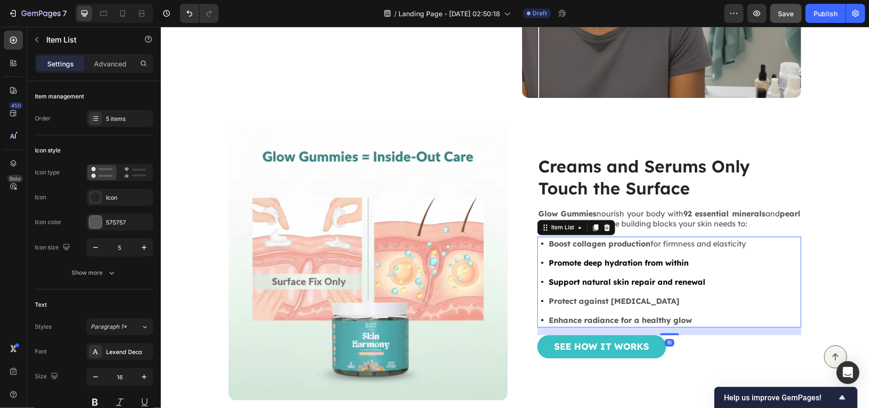
click at [573, 267] on p "Promote deep hydration from within" at bounding box center [646, 262] width 197 height 11
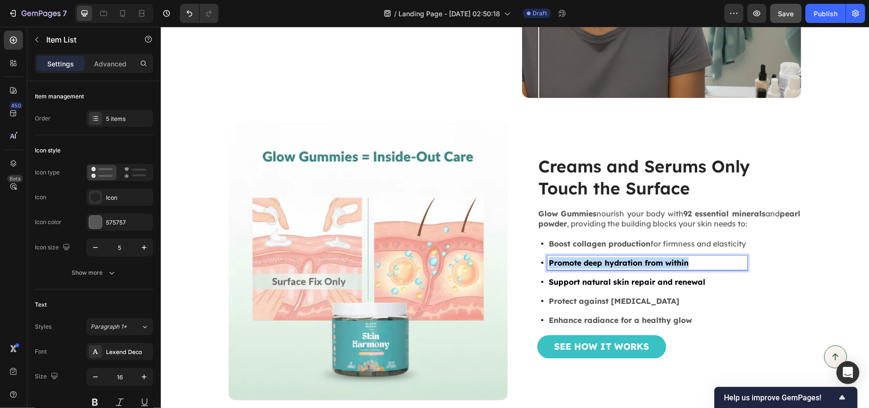
click at [573, 267] on p "Promote deep hydration from within" at bounding box center [646, 262] width 197 height 11
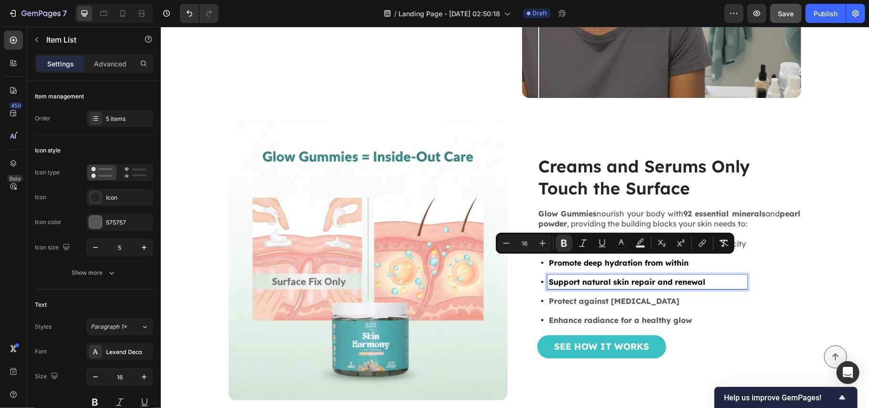
click at [596, 282] on strong "Support natural skin repair and renewal" at bounding box center [626, 282] width 157 height 10
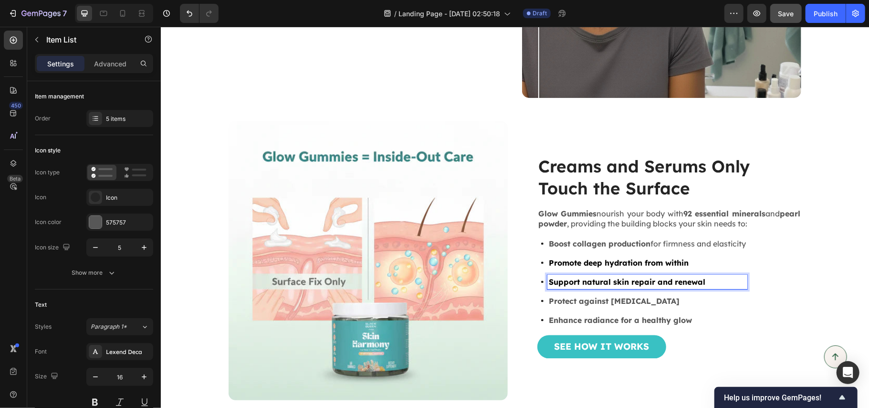
click at [596, 263] on strong "Promote deep hydration from within" at bounding box center [618, 263] width 140 height 10
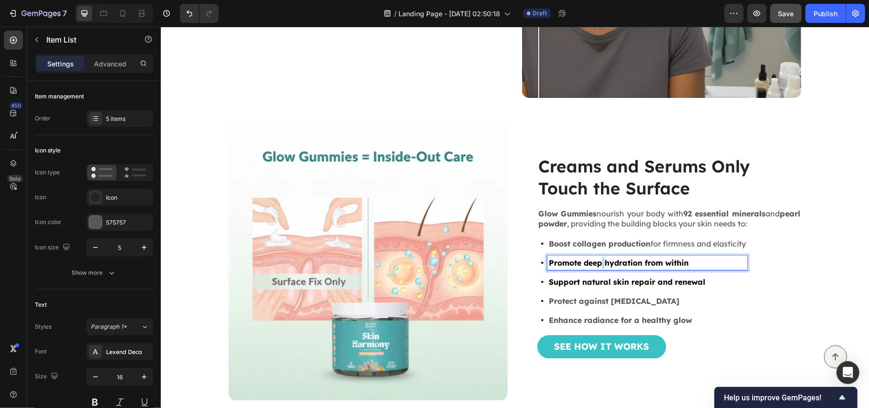
click at [596, 263] on strong "Promote deep hydration from within" at bounding box center [618, 263] width 140 height 10
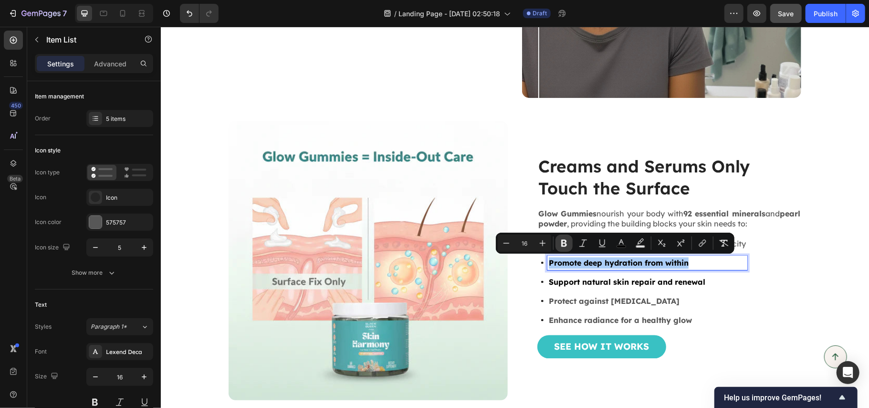
click at [566, 245] on icon "Editor contextual toolbar" at bounding box center [564, 243] width 6 height 7
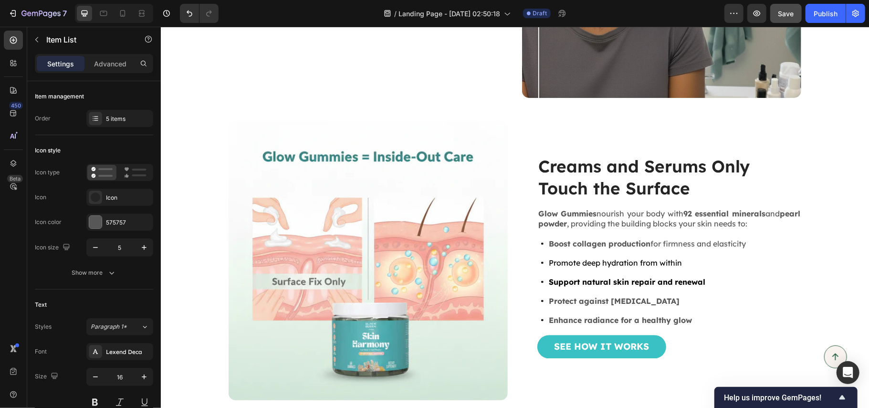
click at [586, 281] on strong "Support natural skin repair and renewal" at bounding box center [626, 282] width 157 height 10
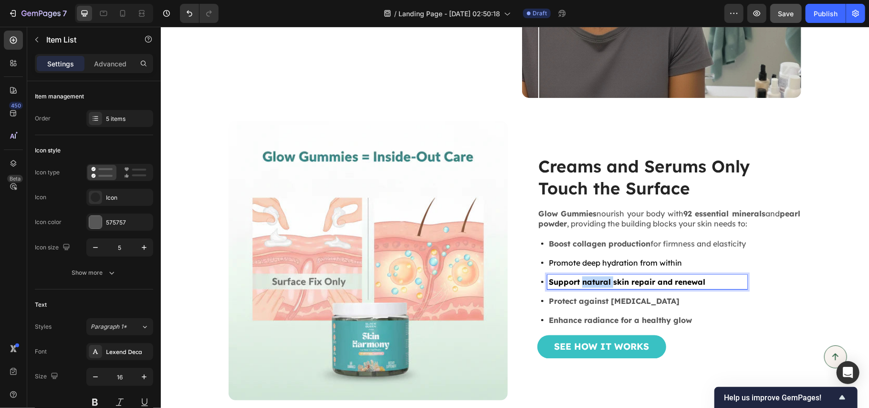
click at [586, 281] on strong "Support natural skin repair and renewal" at bounding box center [626, 282] width 157 height 10
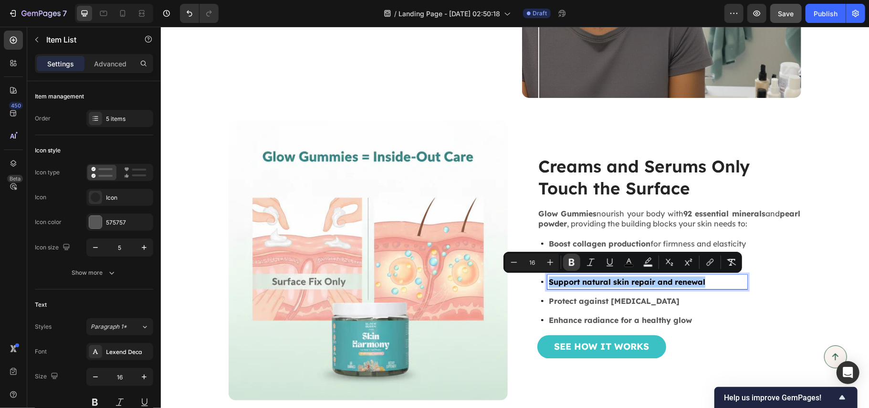
click at [569, 263] on icon "Editor contextual toolbar" at bounding box center [572, 262] width 10 height 10
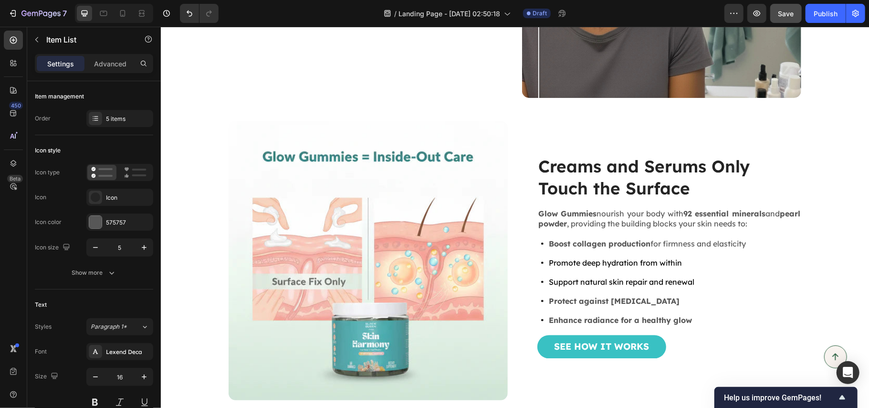
click at [581, 300] on strong "Protect against [MEDICAL_DATA]" at bounding box center [613, 301] width 131 height 10
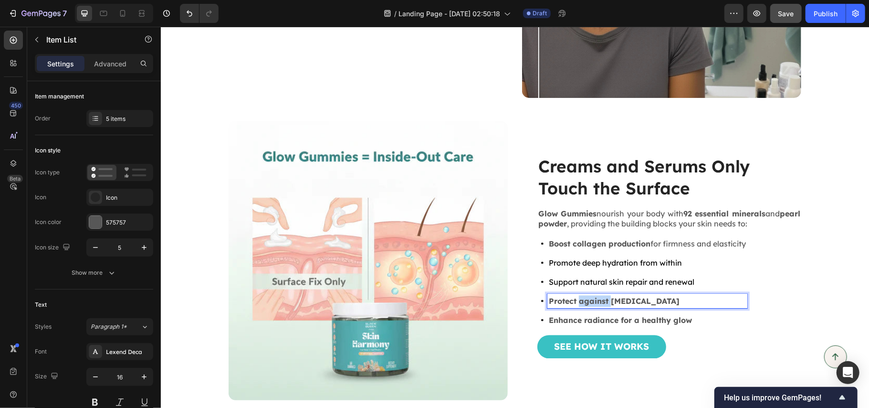
click at [581, 300] on strong "Protect against [MEDICAL_DATA]" at bounding box center [613, 301] width 131 height 10
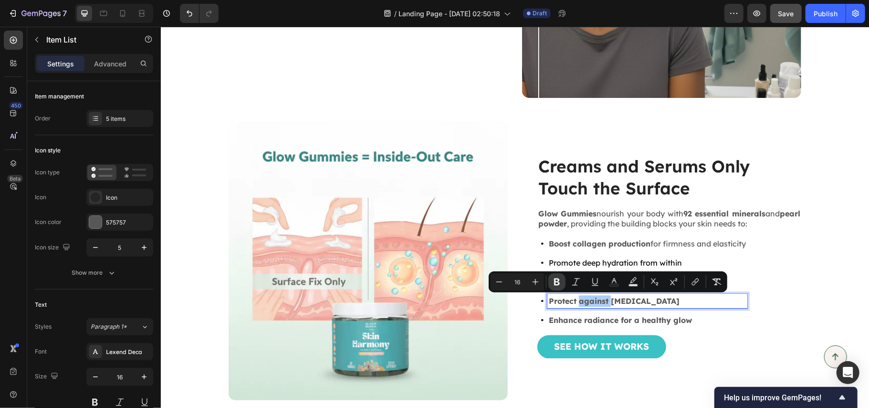
click at [562, 283] on button "Bold" at bounding box center [556, 281] width 17 height 17
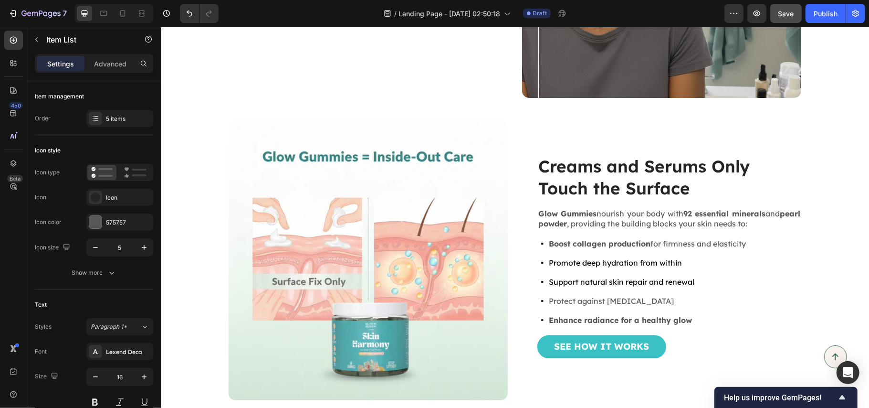
click at [582, 320] on strong "Enhance radiance for a healthy glow" at bounding box center [619, 320] width 143 height 10
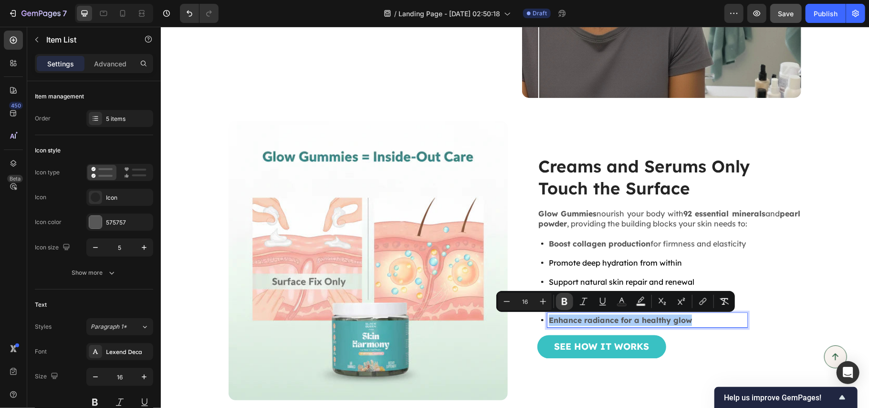
click at [568, 301] on icon "Editor contextual toolbar" at bounding box center [565, 301] width 10 height 10
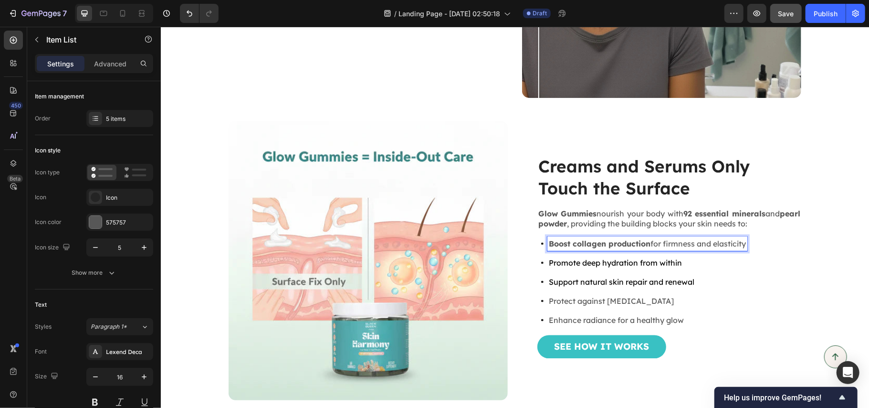
click at [589, 242] on strong "Boost collagen production" at bounding box center [599, 244] width 102 height 10
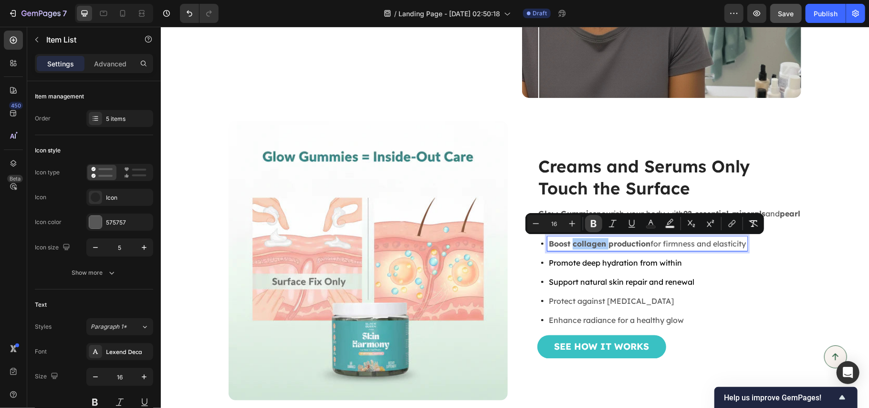
click at [589, 223] on icon "Editor contextual toolbar" at bounding box center [594, 224] width 10 height 10
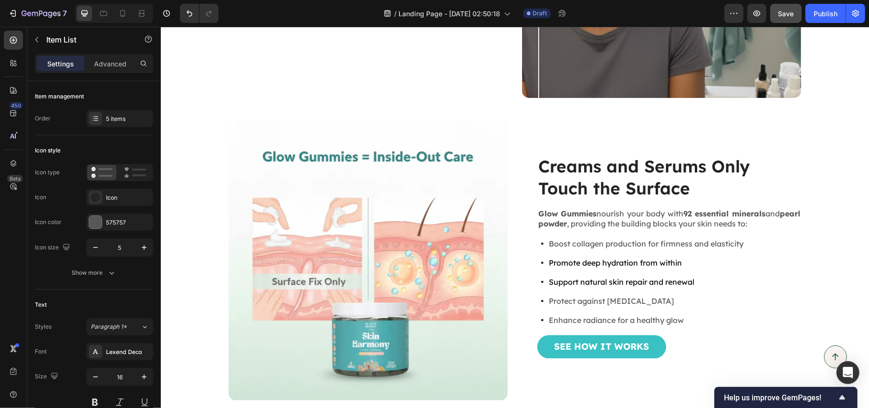
click at [616, 263] on span "Promote deep hydration from within" at bounding box center [614, 263] width 133 height 10
click at [750, 300] on div "Boost collagen production for firmness and elasticity Promote deep hydration fr…" at bounding box center [669, 281] width 264 height 91
click at [666, 350] on div "See How It Works Button" at bounding box center [669, 346] width 264 height 23
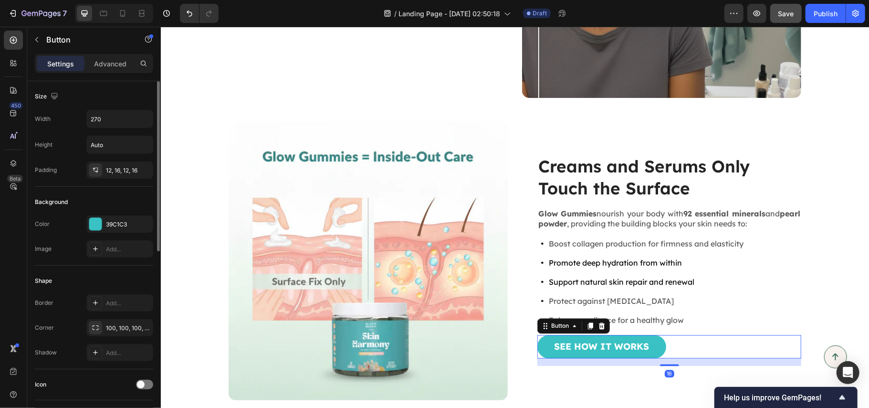
scroll to position [318, 0]
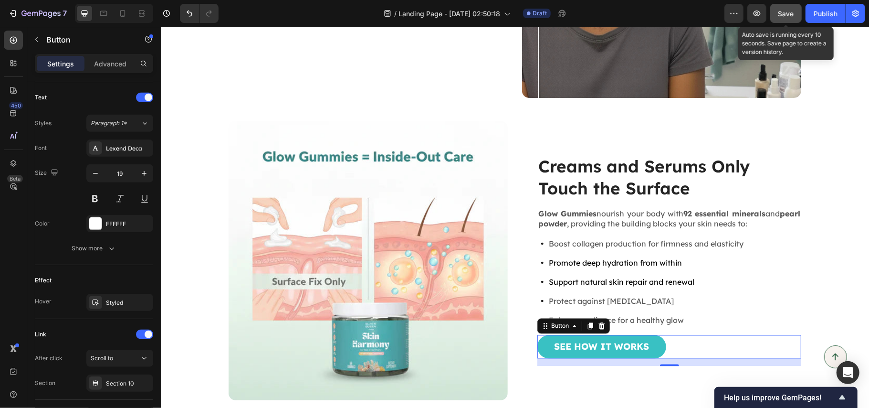
click at [788, 12] on span "Save" at bounding box center [787, 14] width 16 height 8
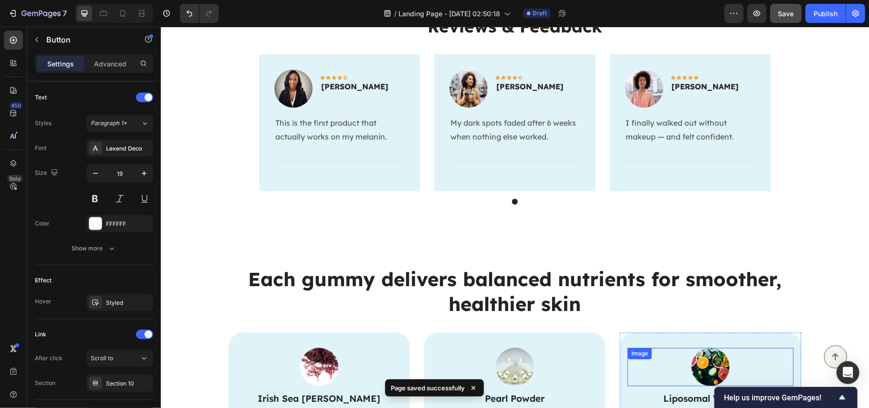
scroll to position [1623, 0]
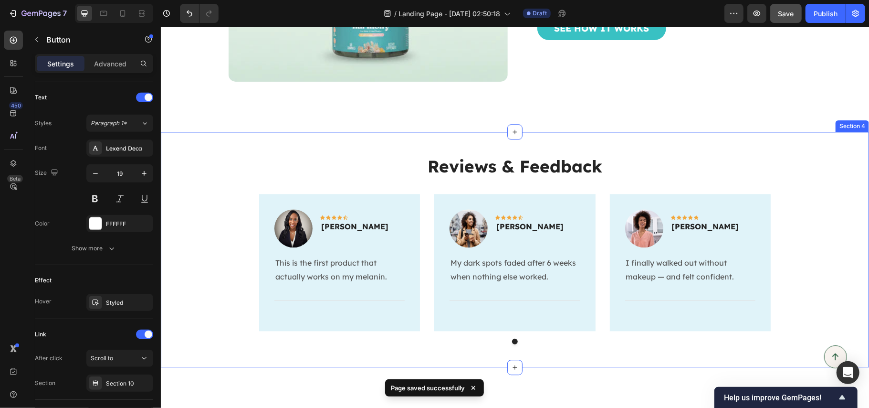
click at [716, 135] on div "Reviews & Feedback Heading Image Icon Icon Icon Icon Icon Row [PERSON_NAME] Tex…" at bounding box center [514, 248] width 708 height 235
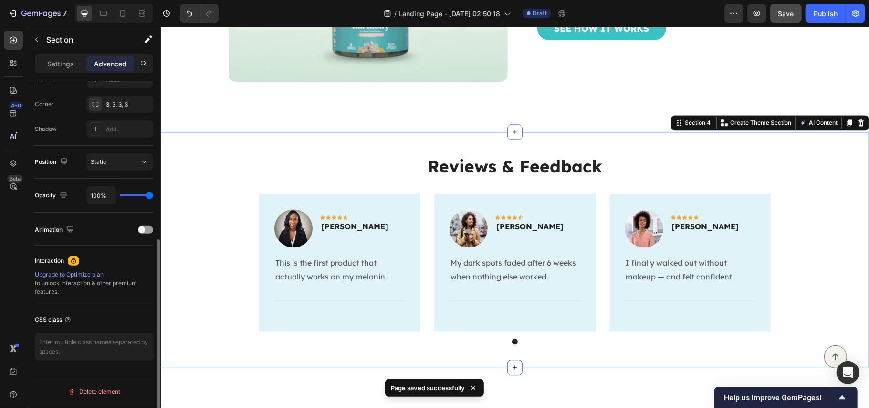
scroll to position [0, 0]
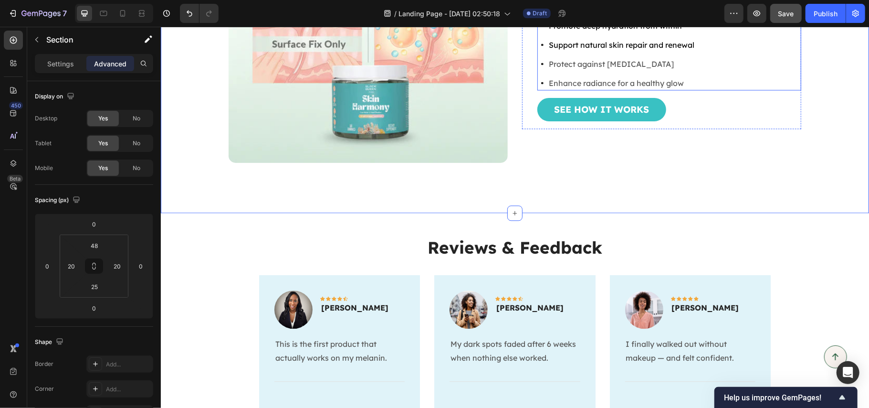
scroll to position [1686, 0]
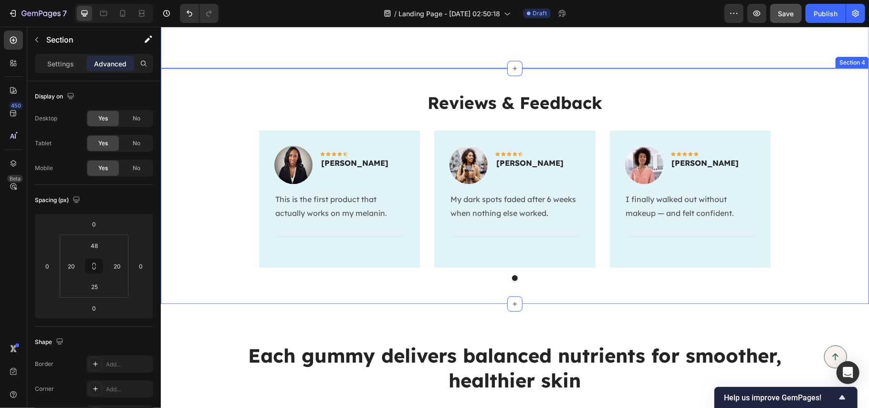
click at [805, 179] on div "Reviews & Feedback Heading Image Icon Icon Icon Icon Icon Row [PERSON_NAME] Tex…" at bounding box center [515, 189] width 694 height 197
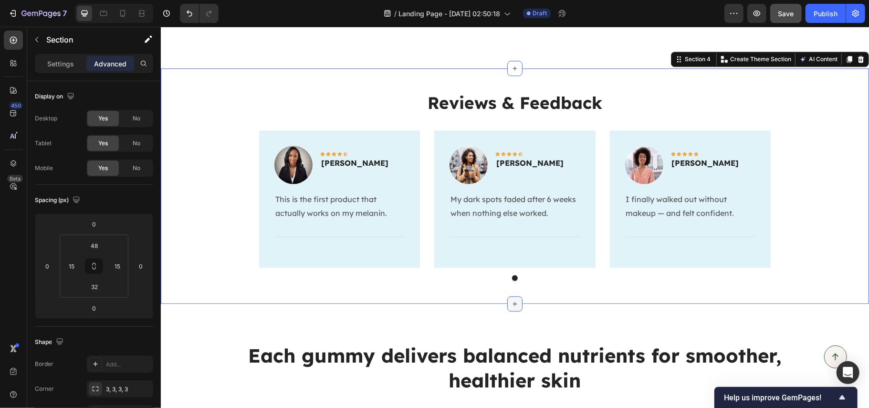
click at [511, 306] on icon at bounding box center [515, 303] width 8 height 8
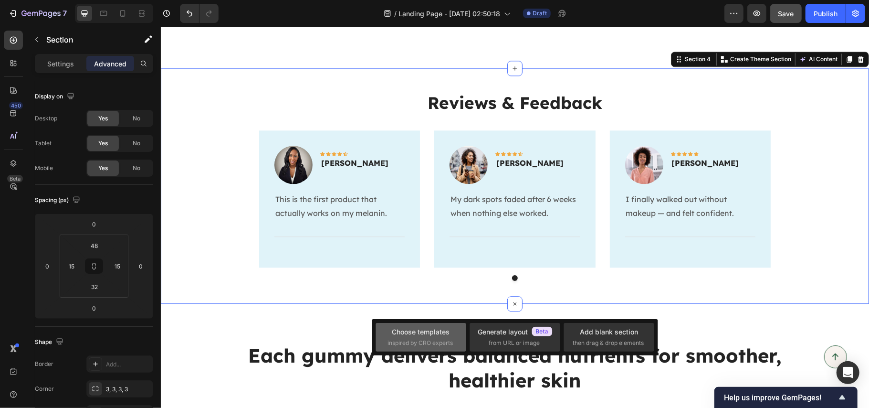
click at [442, 338] on div "Choose templates inspired by CRO experts" at bounding box center [421, 337] width 67 height 21
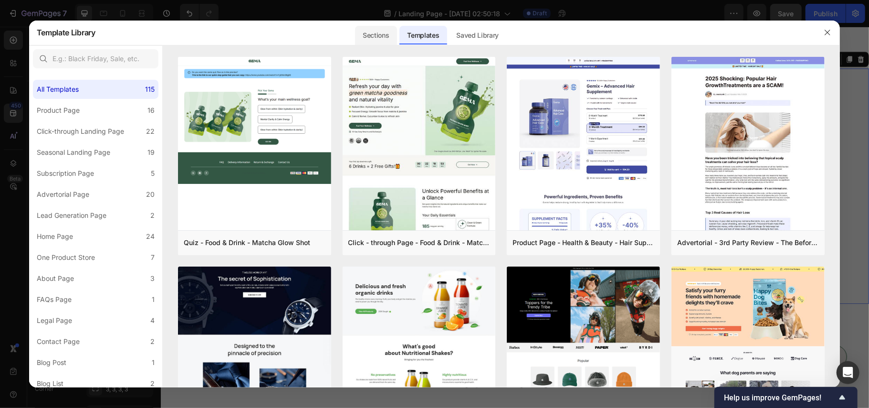
click at [381, 38] on div "Sections" at bounding box center [376, 35] width 42 height 19
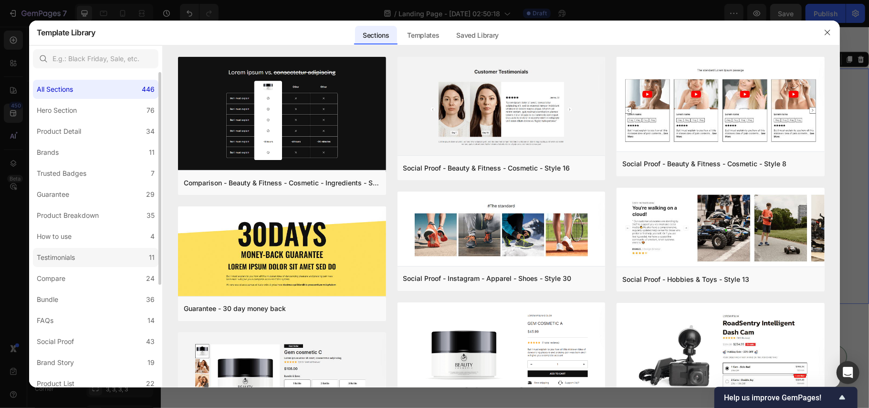
click at [79, 254] on div "Testimonials" at bounding box center [58, 257] width 42 height 11
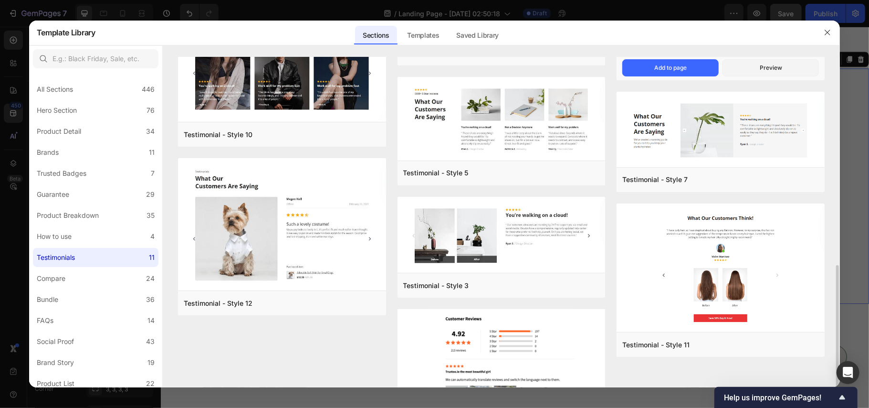
scroll to position [256, 0]
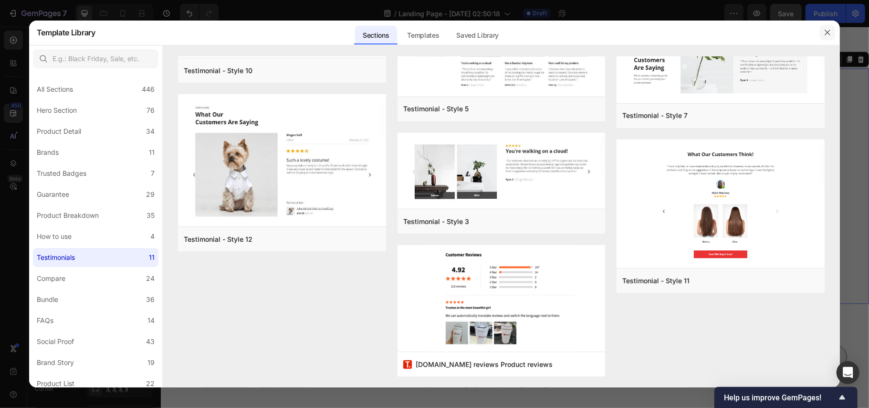
click at [824, 34] on icon "button" at bounding box center [828, 33] width 8 height 8
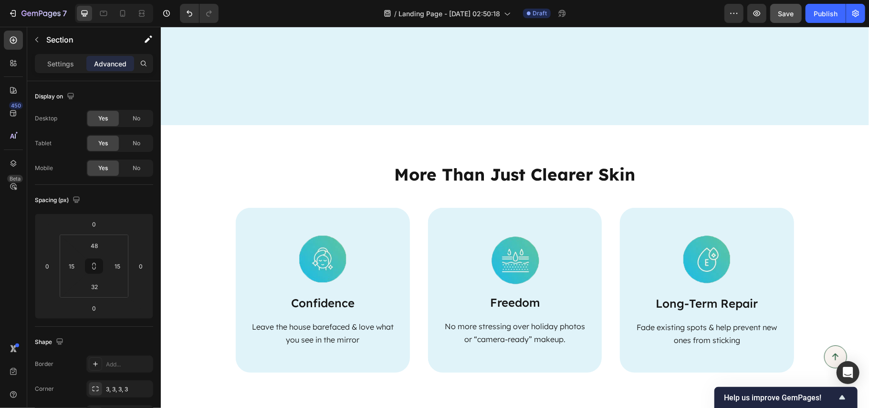
scroll to position [2896, 0]
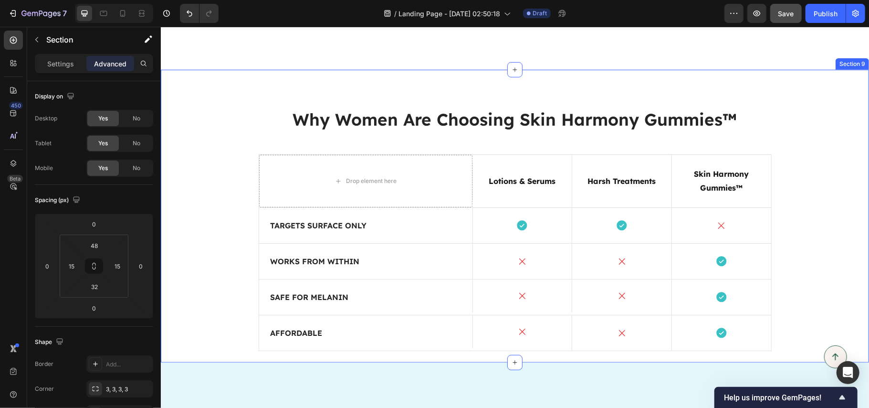
click at [469, 88] on div "Why Women Are Choosing Skin Harmony Gummies™ Heading Drop element here Lotions …" at bounding box center [514, 215] width 708 height 293
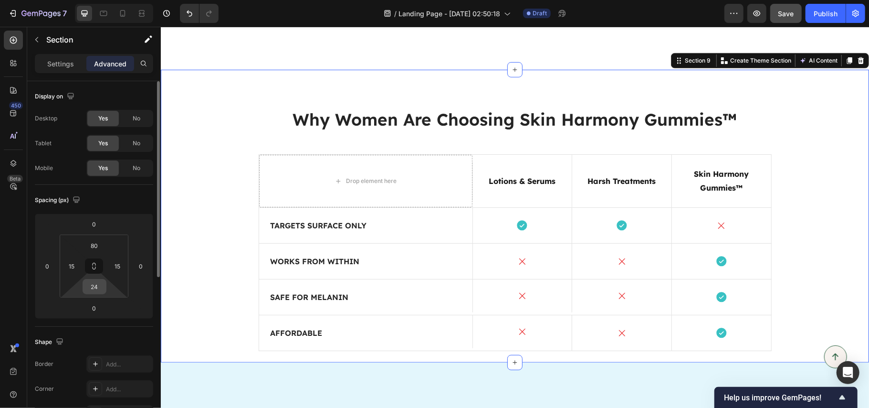
click at [102, 283] on input "24" at bounding box center [94, 286] width 19 height 14
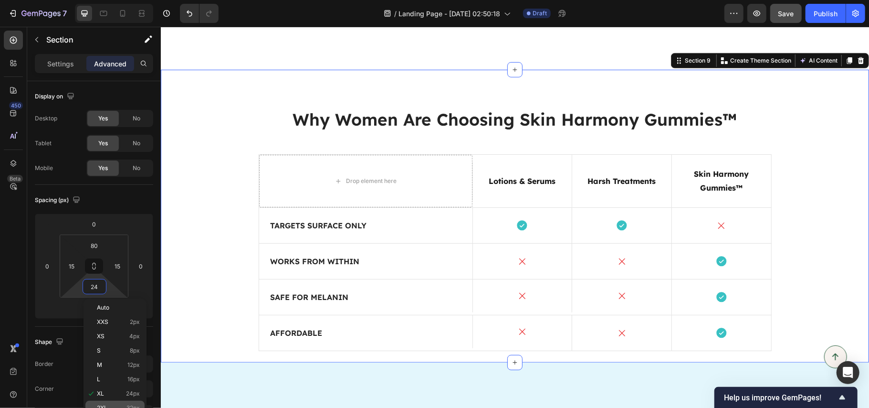
click at [126, 404] on span "32px" at bounding box center [132, 407] width 13 height 7
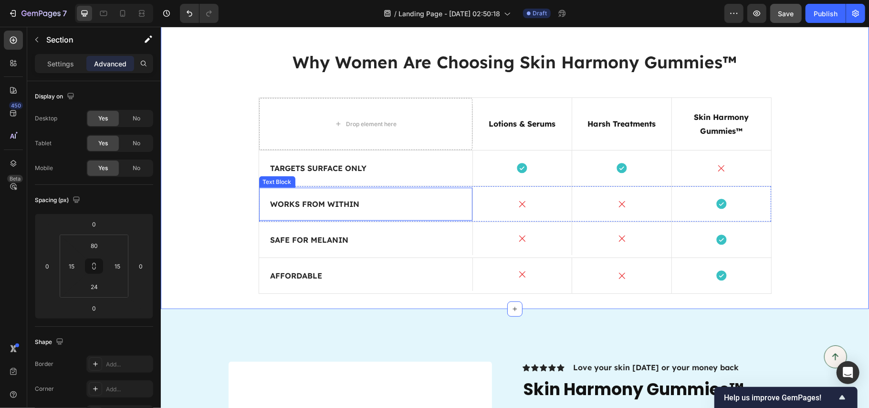
scroll to position [3023, 0]
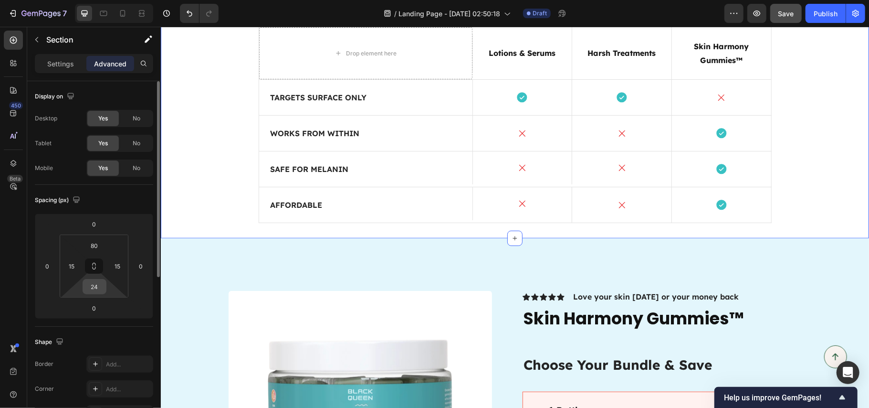
click at [98, 292] on input "24" at bounding box center [94, 286] width 19 height 14
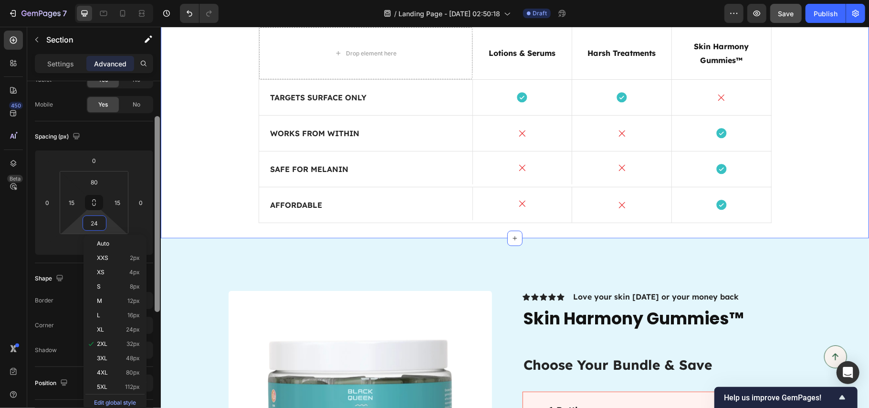
scroll to position [127, 0]
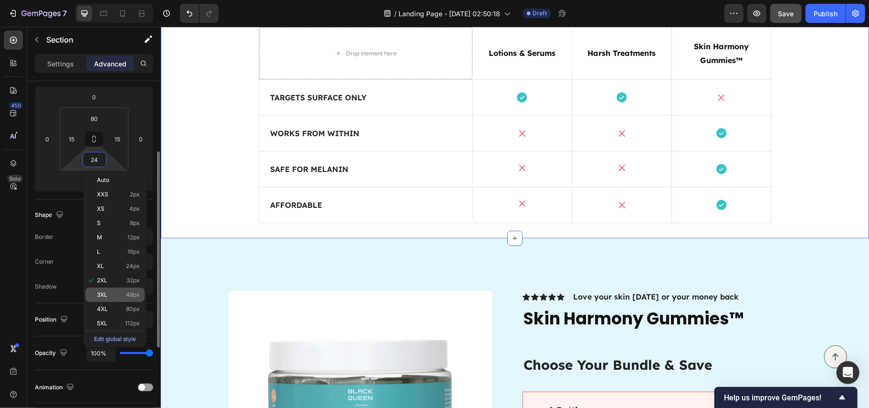
click at [113, 291] on p "3XL 48px" at bounding box center [118, 294] width 43 height 7
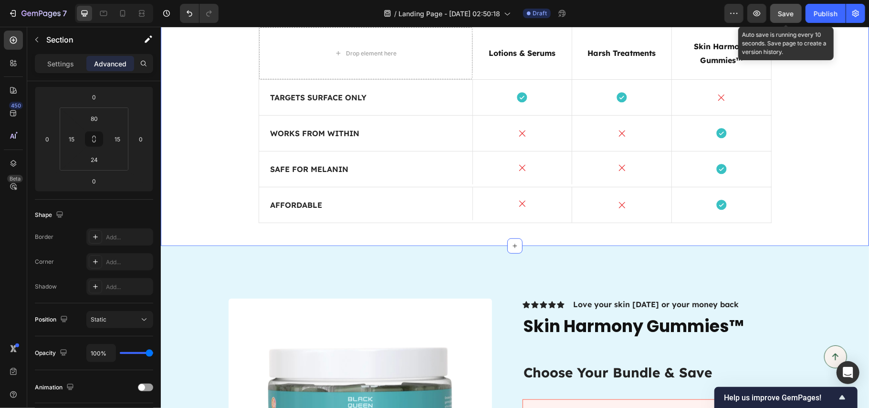
click at [782, 14] on span "Save" at bounding box center [787, 14] width 16 height 8
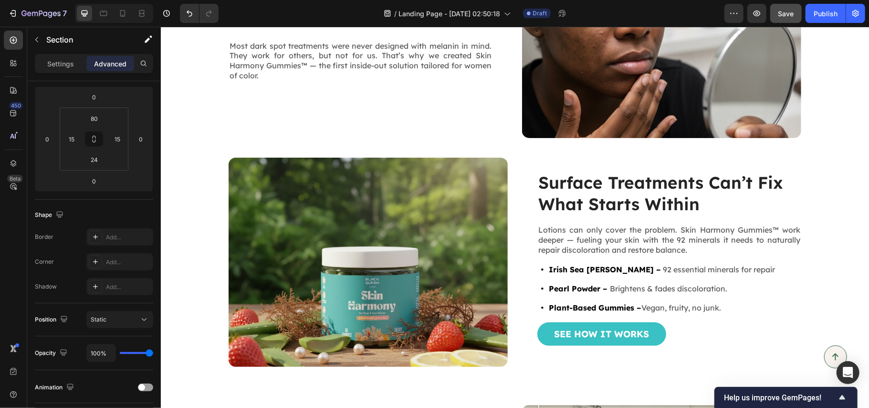
scroll to position [668, 0]
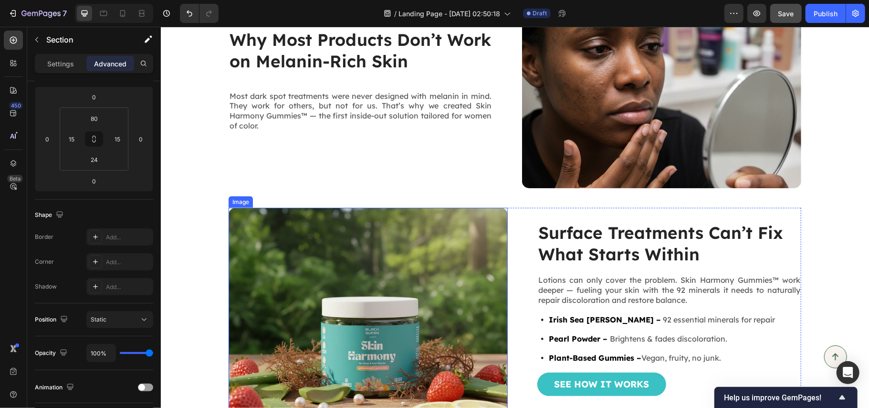
click at [419, 257] on img at bounding box center [367, 312] width 279 height 210
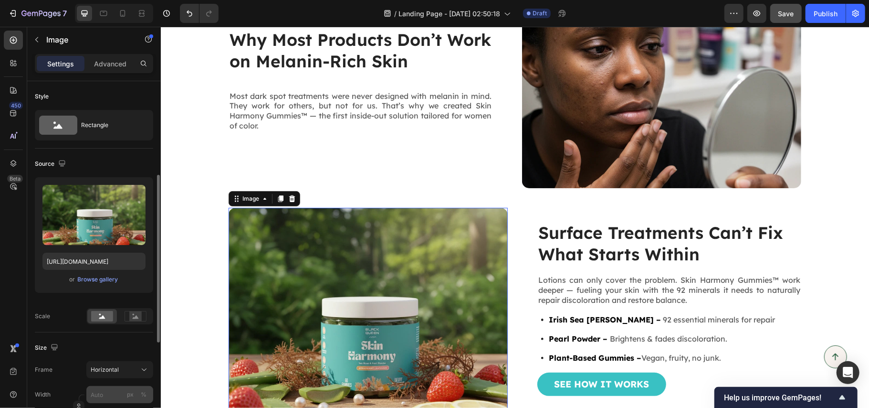
scroll to position [127, 0]
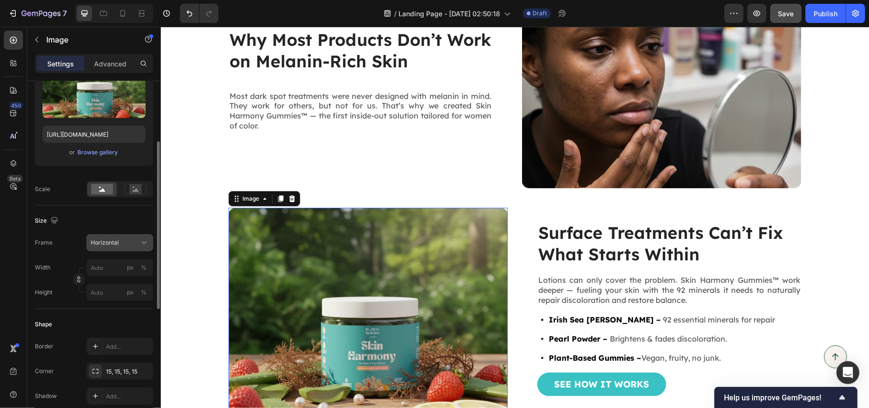
click at [115, 249] on button "Horizontal" at bounding box center [119, 242] width 67 height 17
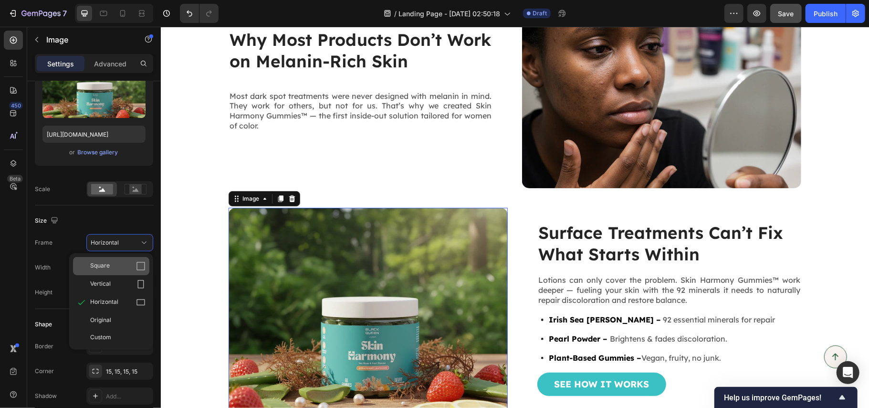
click at [115, 266] on div "Square" at bounding box center [117, 266] width 55 height 10
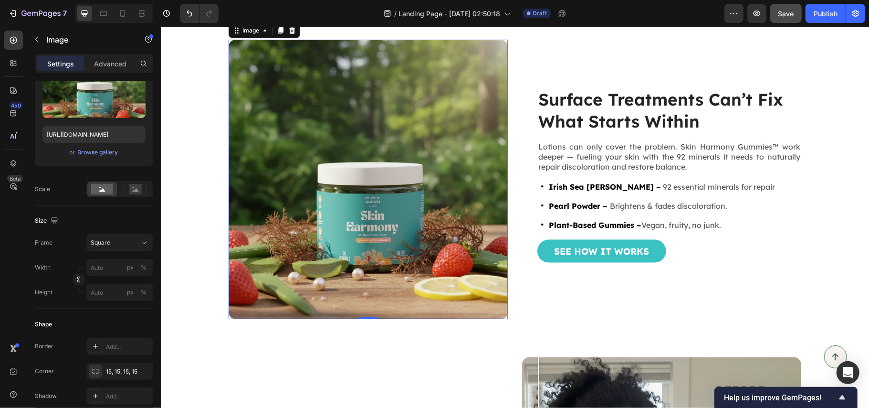
scroll to position [795, 0]
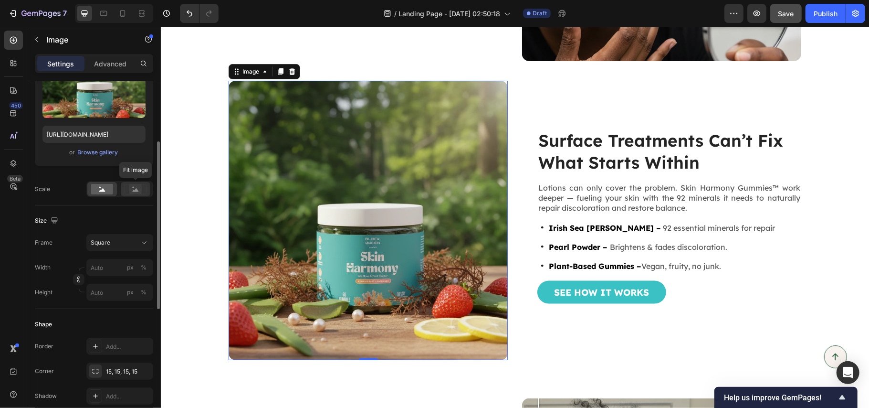
click at [137, 188] on rect at bounding box center [135, 189] width 12 height 10
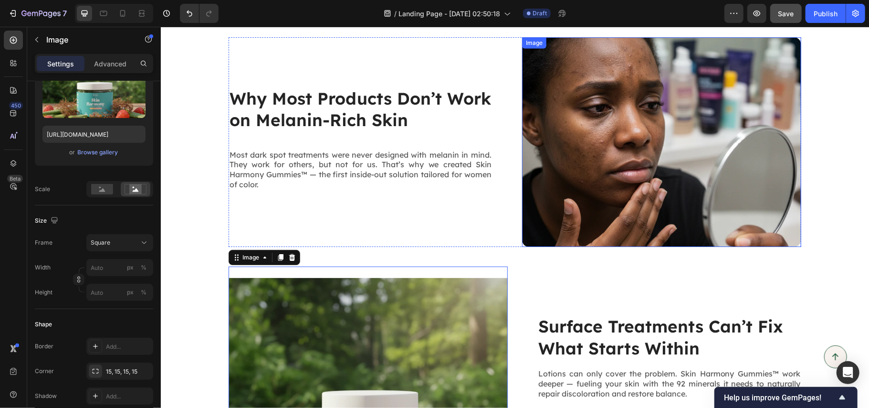
scroll to position [604, 0]
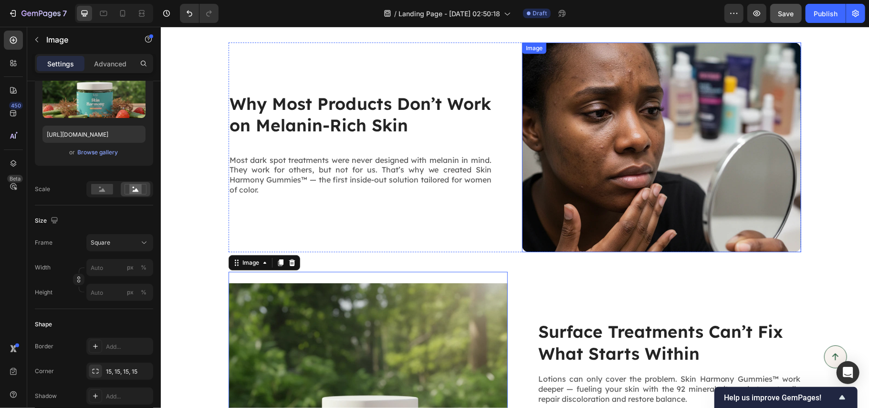
click at [628, 168] on img at bounding box center [661, 147] width 279 height 210
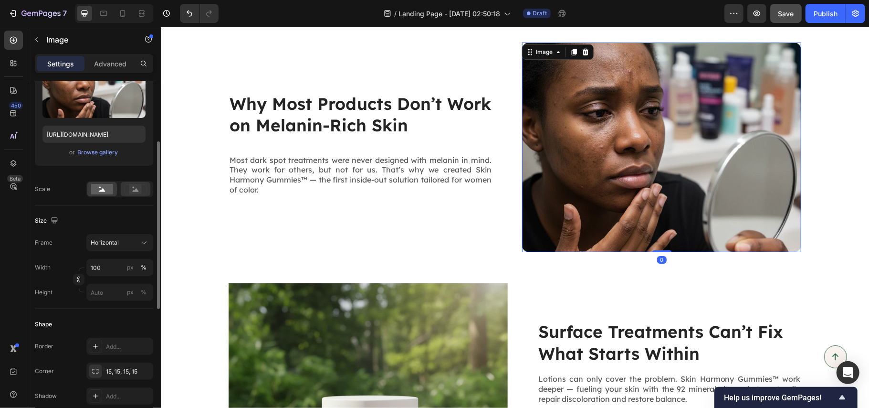
click at [140, 191] on rect at bounding box center [135, 189] width 12 height 10
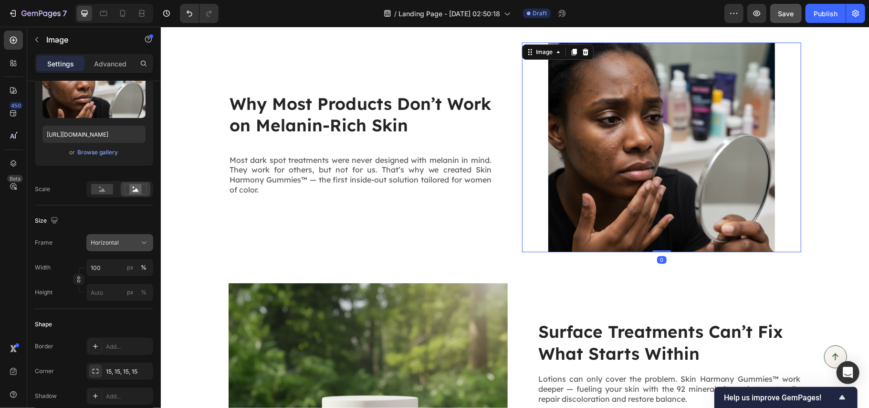
click at [126, 239] on div "Horizontal" at bounding box center [114, 242] width 47 height 9
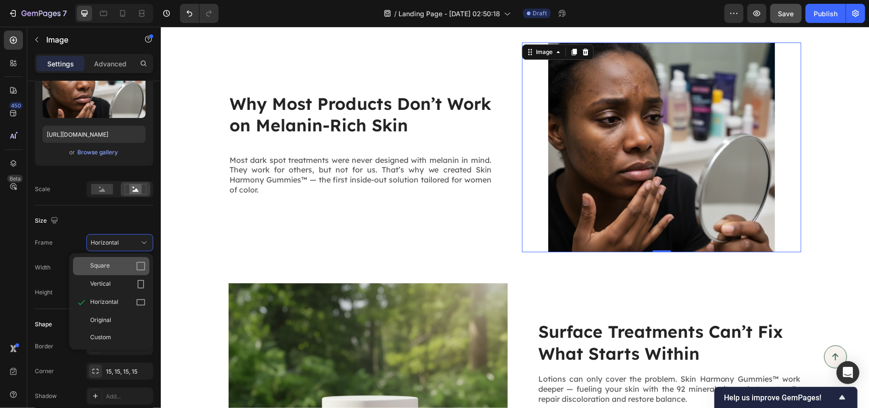
click at [122, 261] on div "Square" at bounding box center [117, 266] width 55 height 10
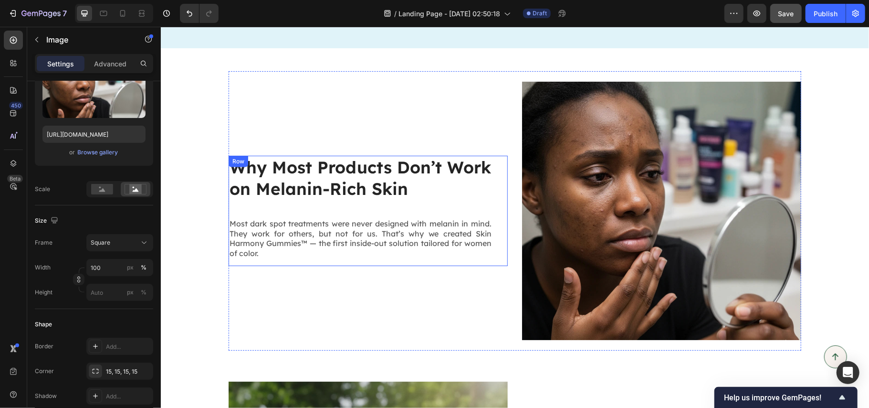
scroll to position [573, 0]
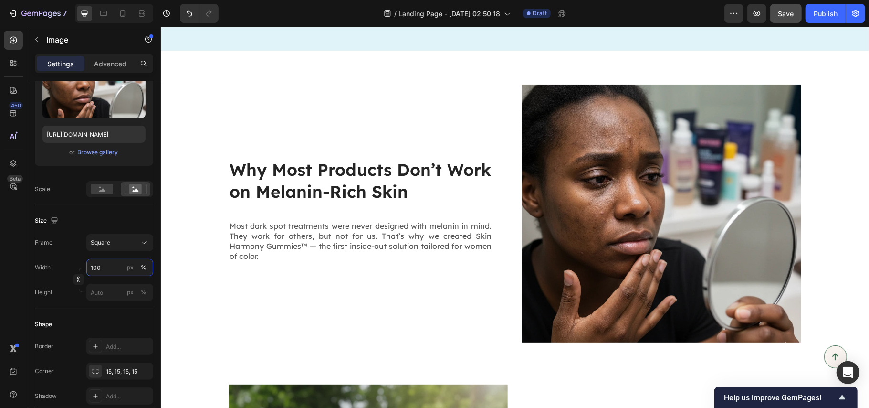
click at [113, 269] on input "100" at bounding box center [119, 267] width 67 height 17
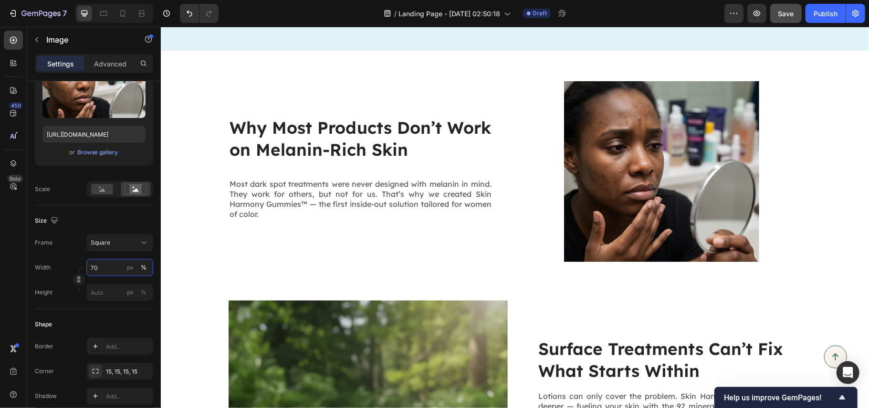
drag, startPoint x: 107, startPoint y: 270, endPoint x: 73, endPoint y: 260, distance: 35.7
click at [73, 260] on div "Width 70 px %" at bounding box center [94, 267] width 118 height 17
type input "80"
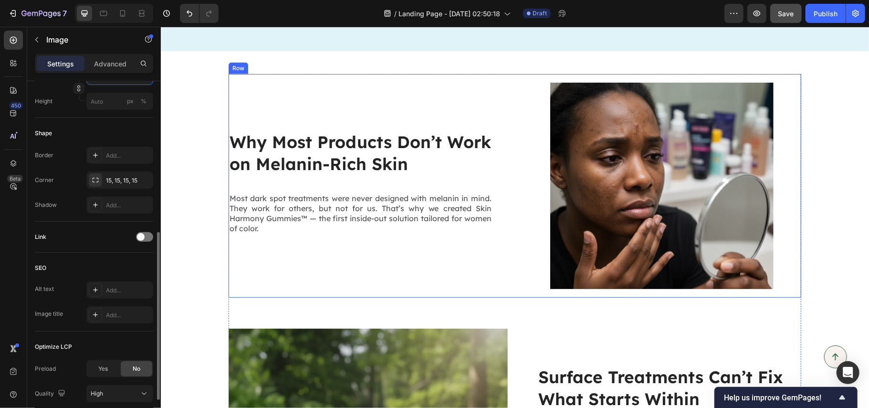
scroll to position [700, 0]
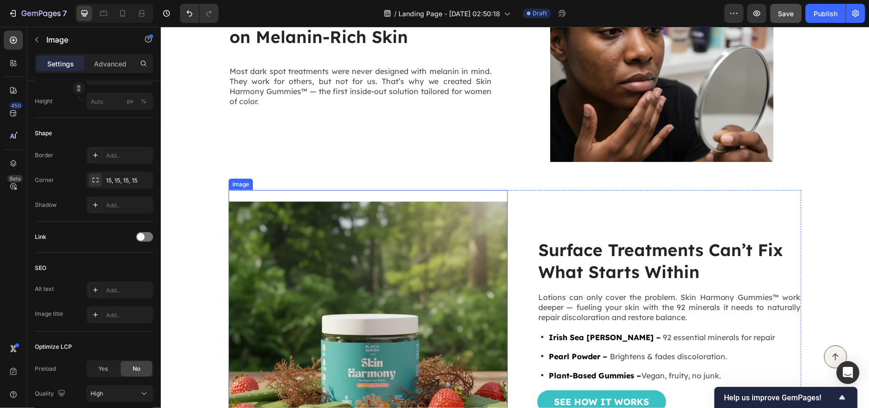
click at [400, 252] on img at bounding box center [367, 329] width 279 height 279
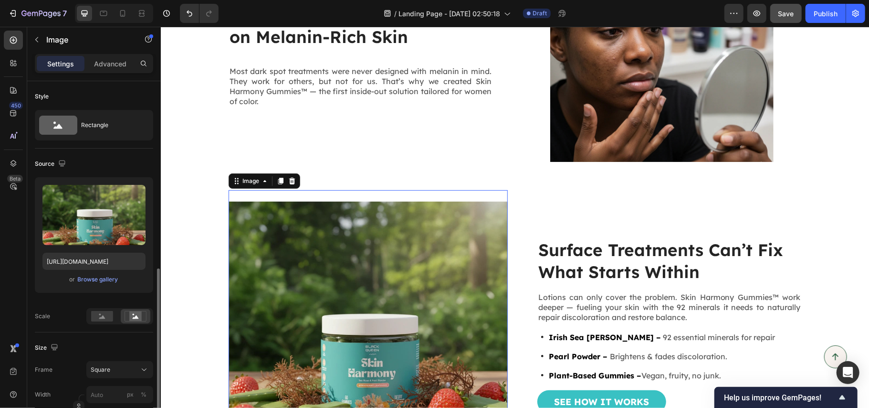
scroll to position [127, 0]
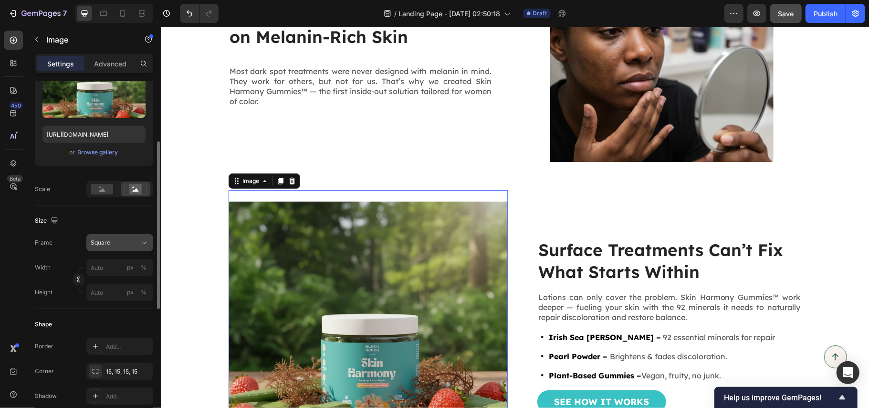
click at [113, 241] on div "Square" at bounding box center [114, 242] width 47 height 9
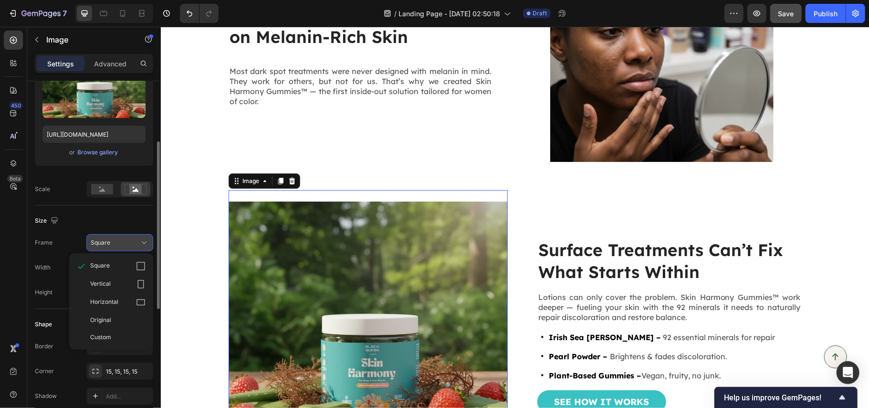
click at [113, 241] on div "Square" at bounding box center [114, 242] width 47 height 9
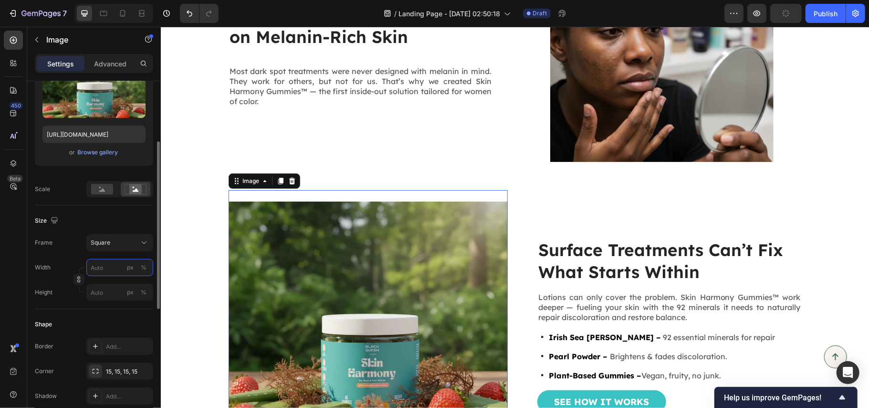
click at [110, 263] on input "px %" at bounding box center [119, 267] width 67 height 17
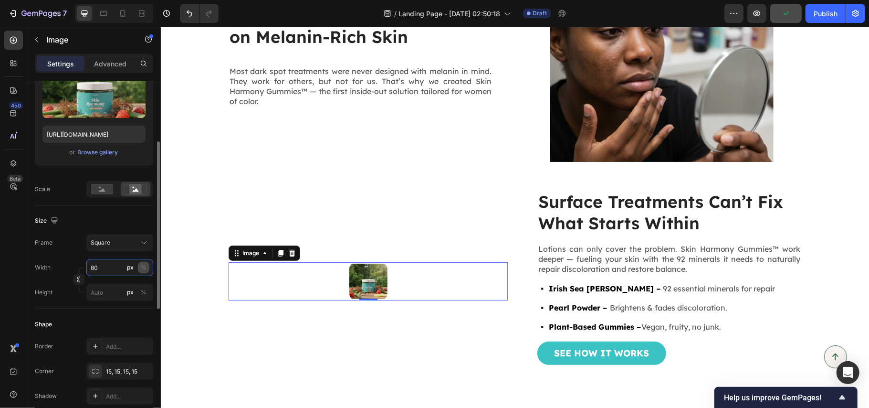
type input "80"
click at [144, 268] on div "%" at bounding box center [144, 267] width 6 height 9
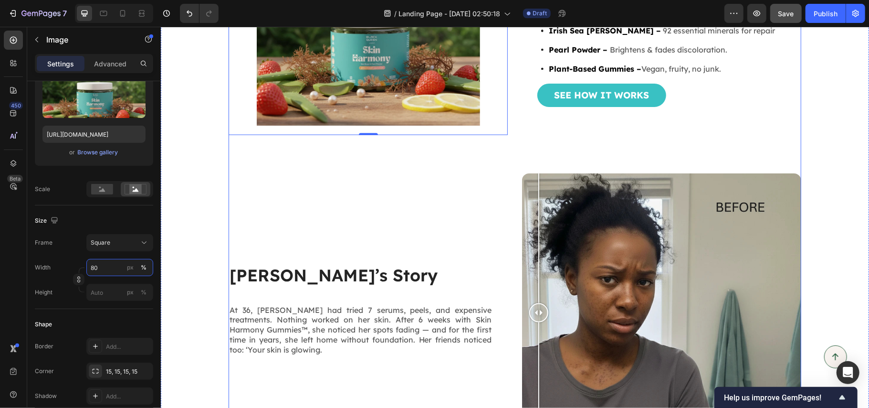
scroll to position [1018, 0]
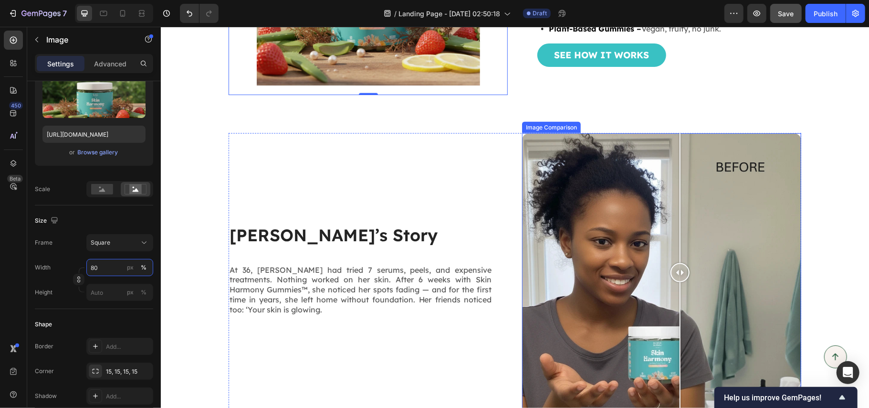
click at [675, 226] on div at bounding box center [661, 272] width 279 height 279
click at [570, 154] on div at bounding box center [661, 272] width 279 height 279
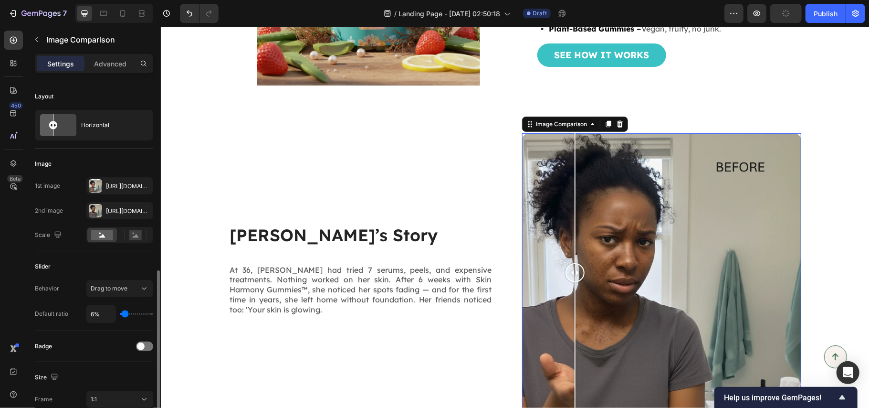
scroll to position [127, 0]
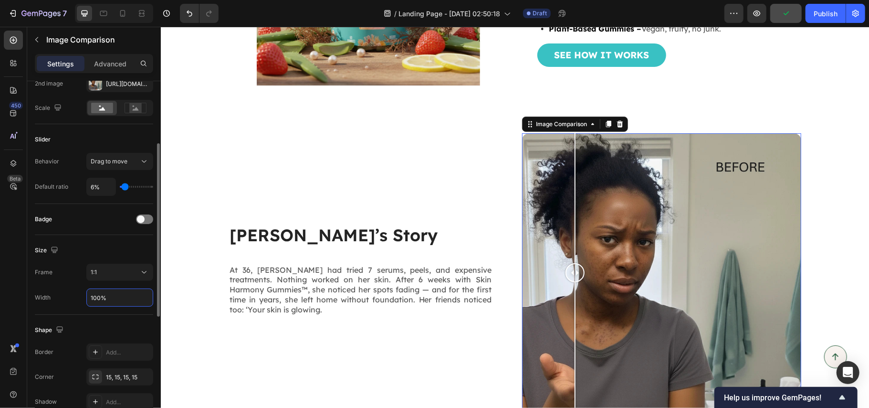
click at [114, 299] on input "100%" at bounding box center [120, 297] width 66 height 17
type input "80%"
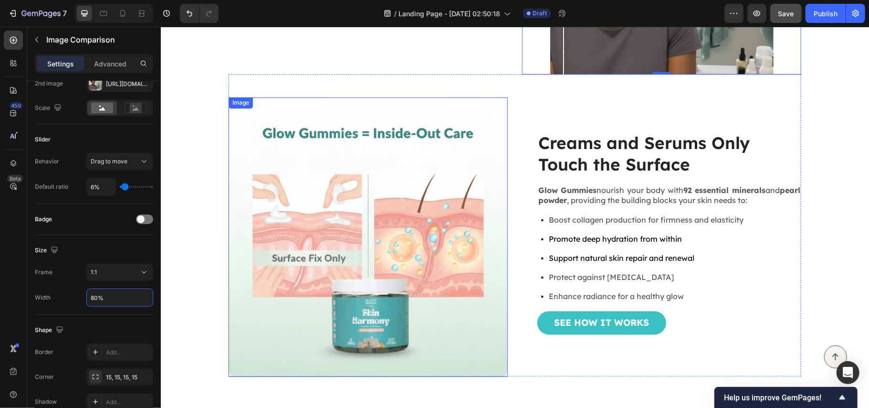
scroll to position [1400, 0]
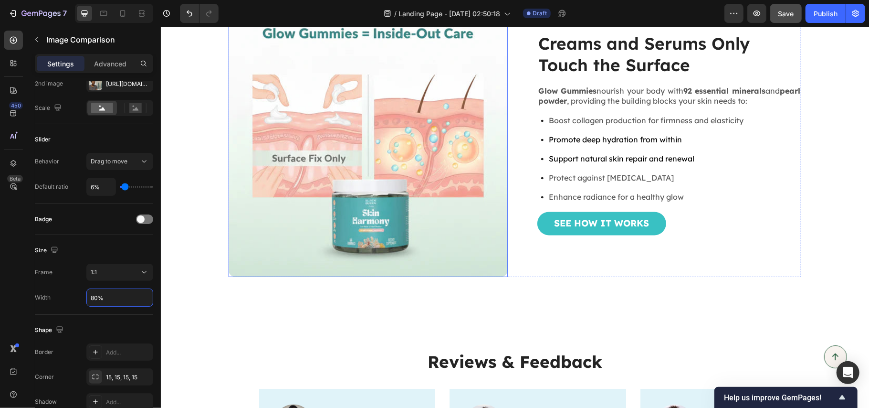
click at [411, 156] on img at bounding box center [367, 136] width 279 height 279
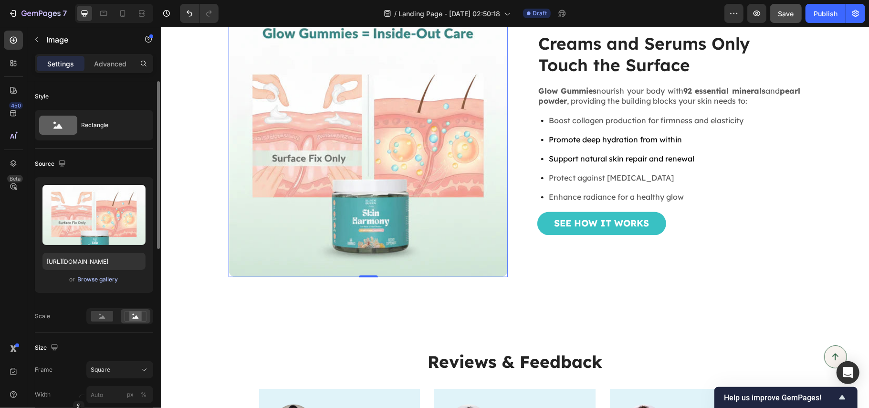
scroll to position [127, 0]
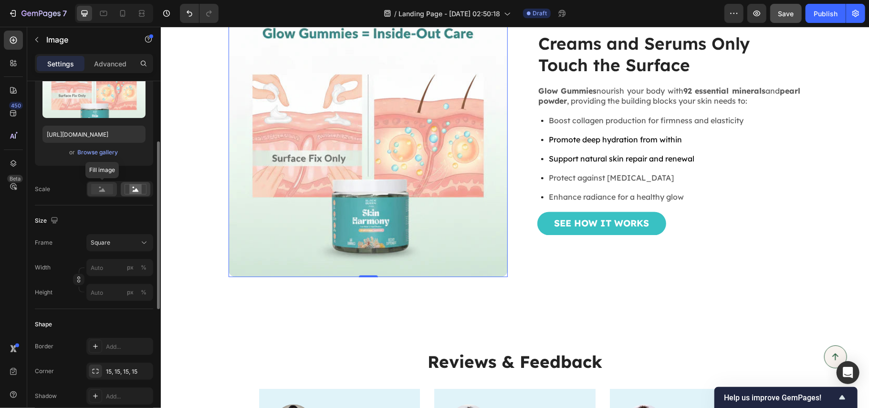
click at [100, 190] on icon at bounding box center [102, 189] width 6 height 3
click at [105, 259] on input "px %" at bounding box center [119, 267] width 67 height 17
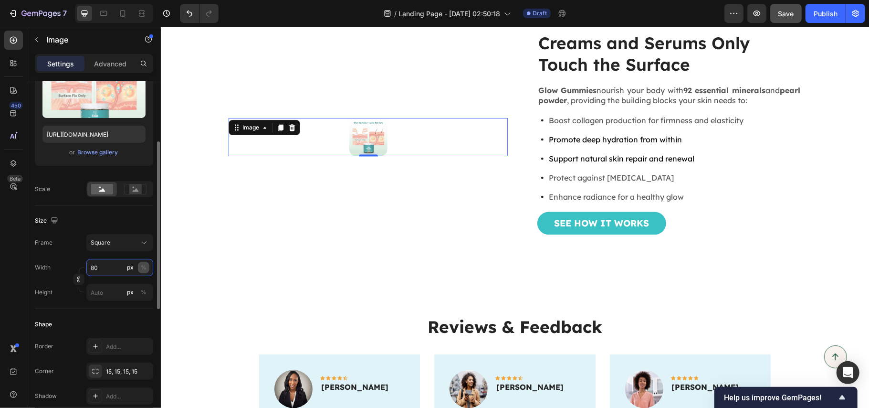
type input "80"
click at [141, 268] on div "%" at bounding box center [144, 267] width 6 height 9
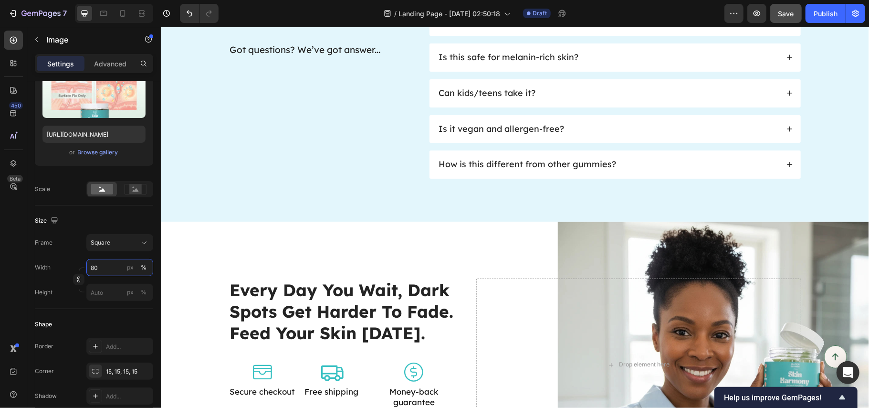
scroll to position [3819, 0]
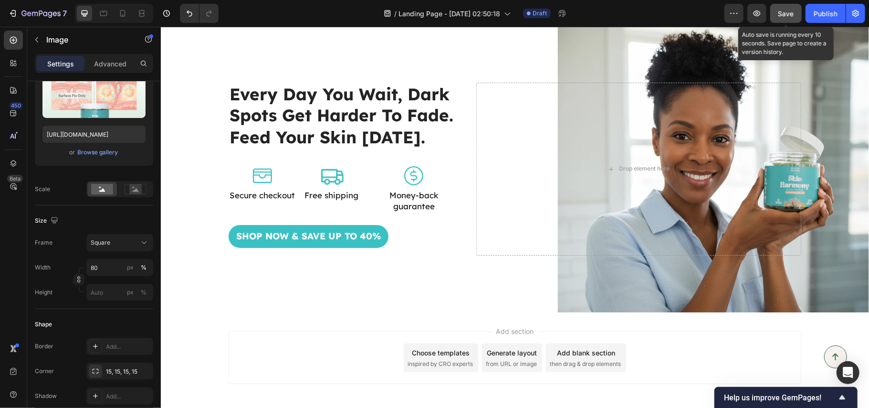
click at [782, 14] on span "Save" at bounding box center [787, 14] width 16 height 8
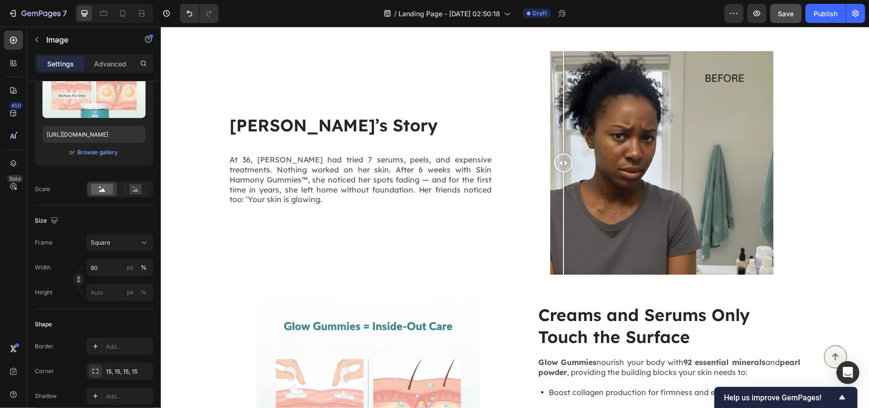
scroll to position [1146, 0]
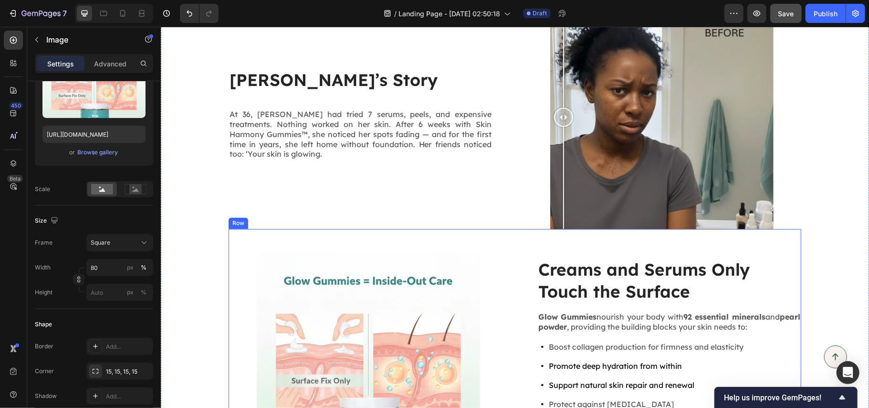
click at [515, 248] on div "Creams and Serums Only Touch the Surface Heading Glow Gummies nourish your body…" at bounding box center [514, 352] width 573 height 246
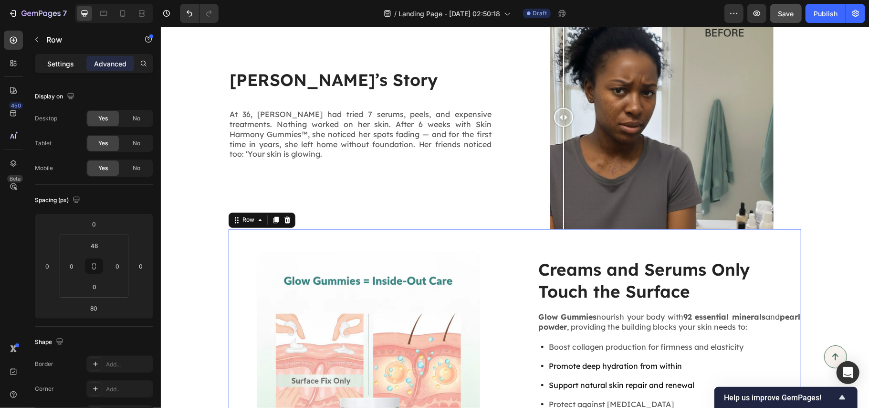
click at [69, 60] on p "Settings" at bounding box center [60, 64] width 27 height 10
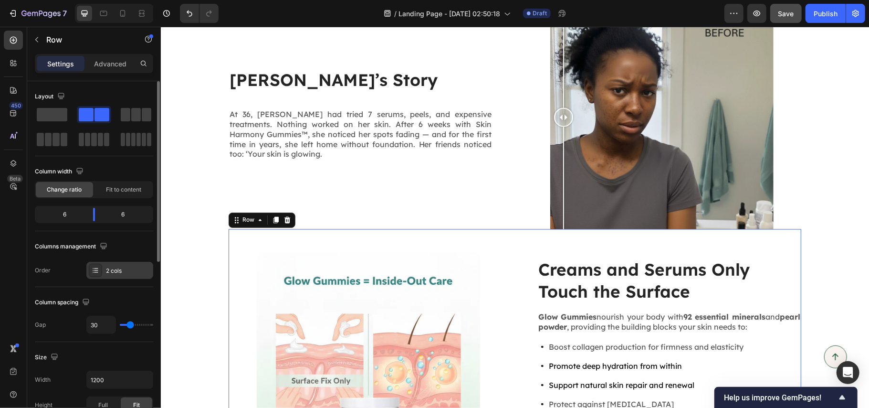
click at [113, 274] on div "2 cols" at bounding box center [128, 270] width 45 height 9
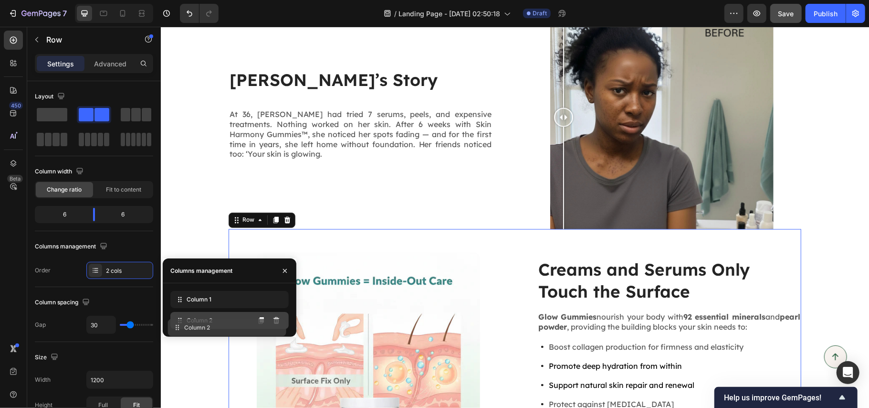
drag, startPoint x: 216, startPoint y: 298, endPoint x: 214, endPoint y: 326, distance: 27.8
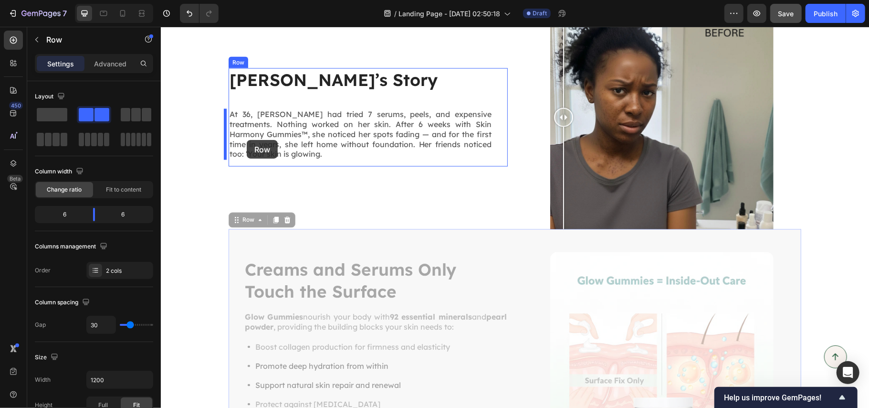
scroll to position [1018, 0]
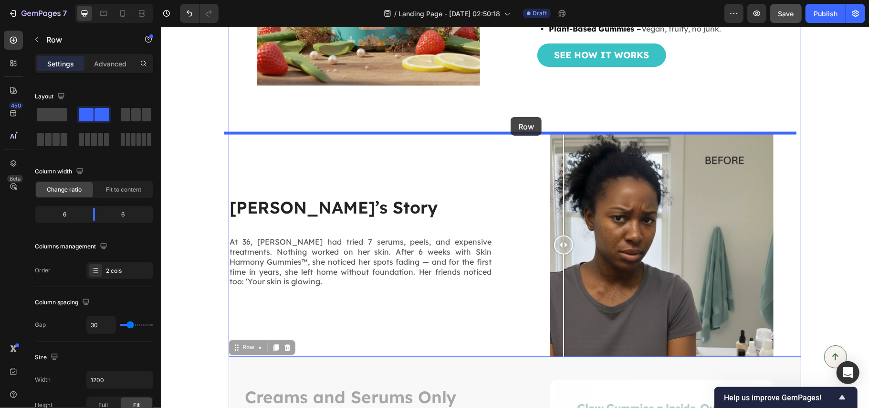
drag, startPoint x: 244, startPoint y: 222, endPoint x: 510, endPoint y: 116, distance: 286.0
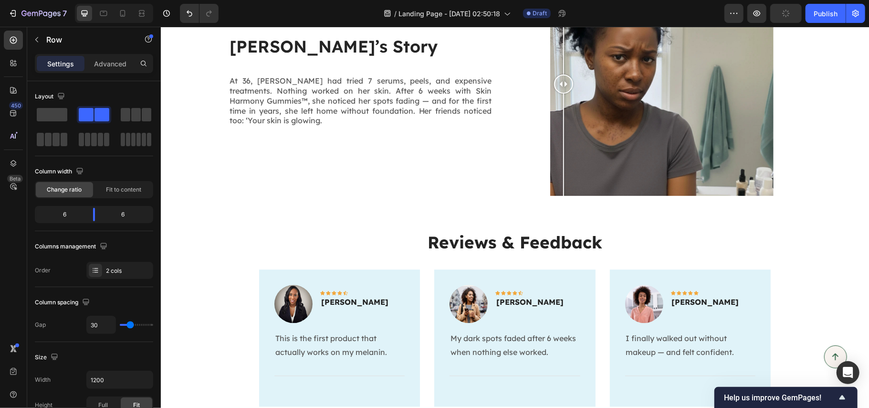
scroll to position [1273, 0]
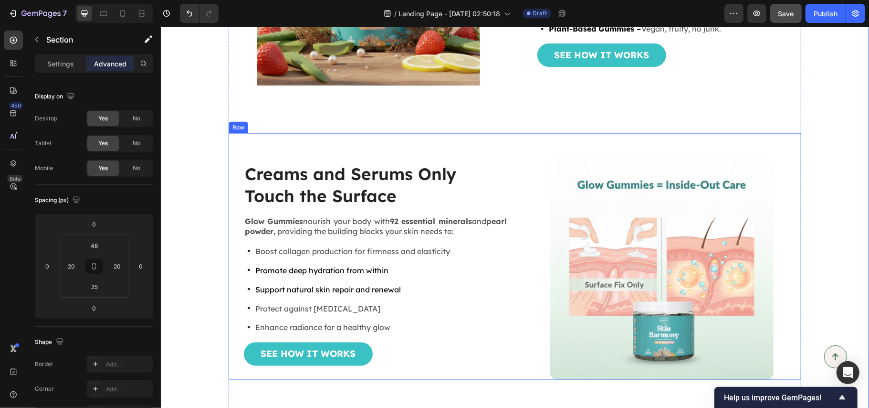
scroll to position [1209, 0]
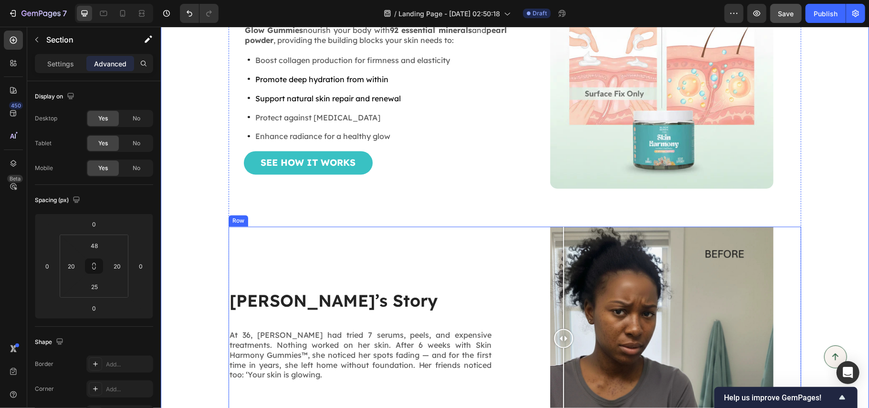
click at [516, 233] on div "[PERSON_NAME]’s Story Heading At 36, [PERSON_NAME] had tried 7 serums, peels, a…" at bounding box center [514, 337] width 573 height 223
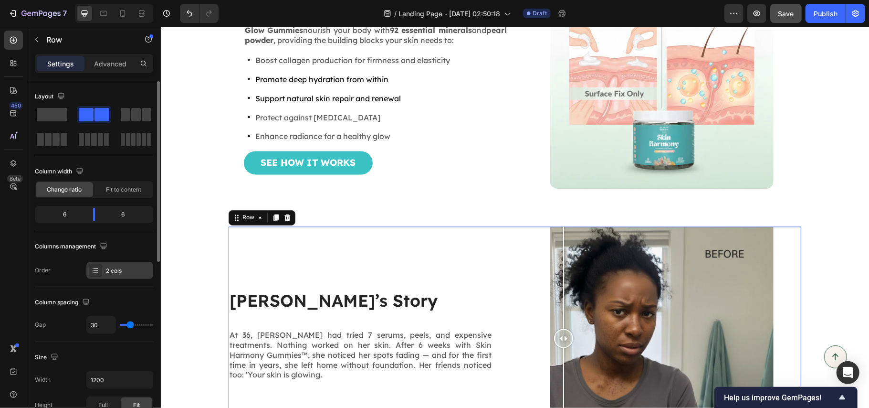
click at [115, 270] on div "2 cols" at bounding box center [128, 270] width 45 height 9
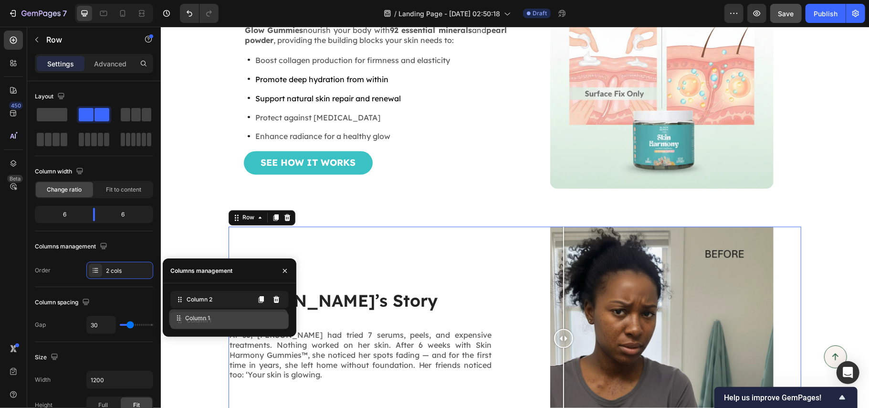
drag, startPoint x: 199, startPoint y: 300, endPoint x: 197, endPoint y: 318, distance: 18.2
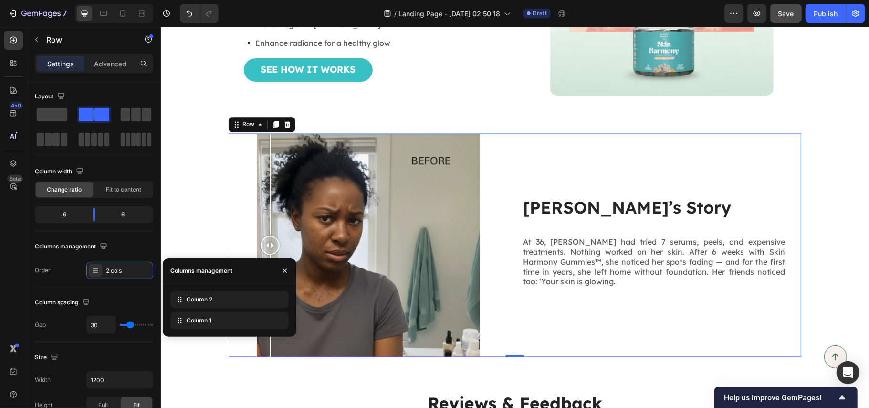
scroll to position [1337, 0]
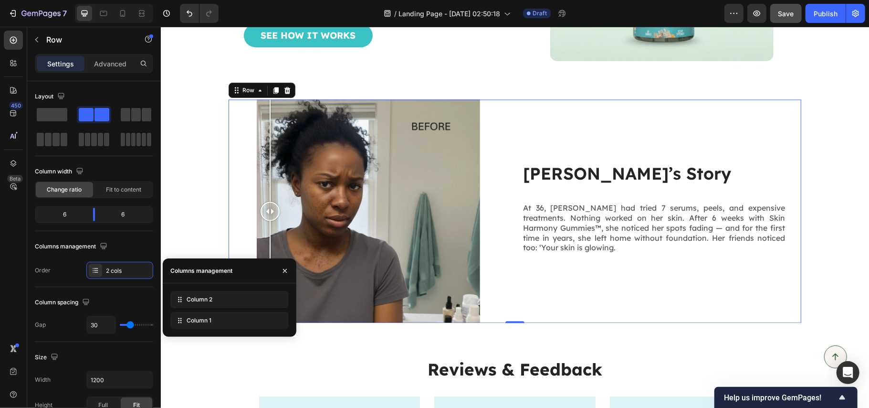
click at [509, 147] on div "[PERSON_NAME]’s Story Heading At 36, [PERSON_NAME] had tried 7 serums, peels, a…" at bounding box center [514, 210] width 573 height 223
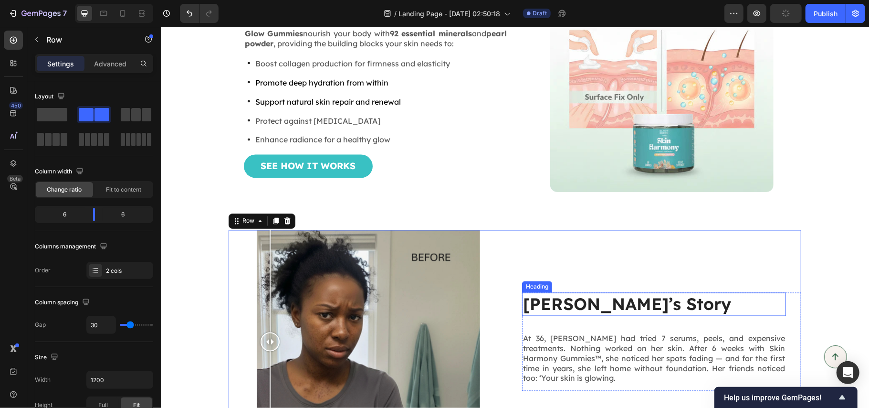
scroll to position [1146, 0]
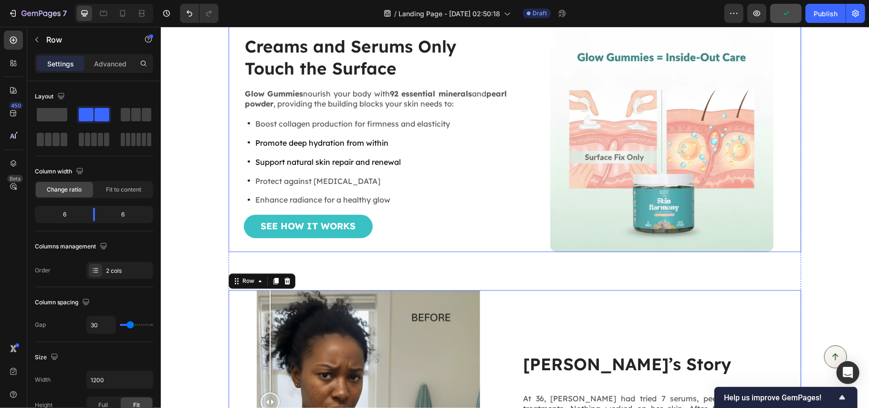
click at [508, 183] on div "Creams and Serums Only Touch the Surface Heading Glow Gummies nourish your body…" at bounding box center [514, 128] width 573 height 246
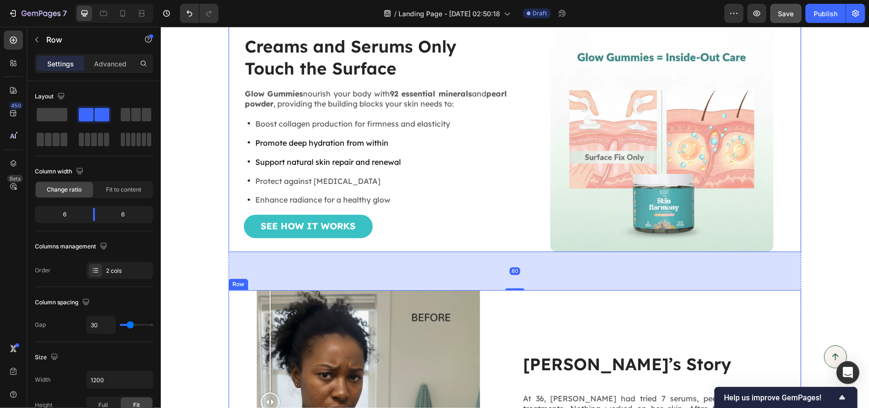
scroll to position [1209, 0]
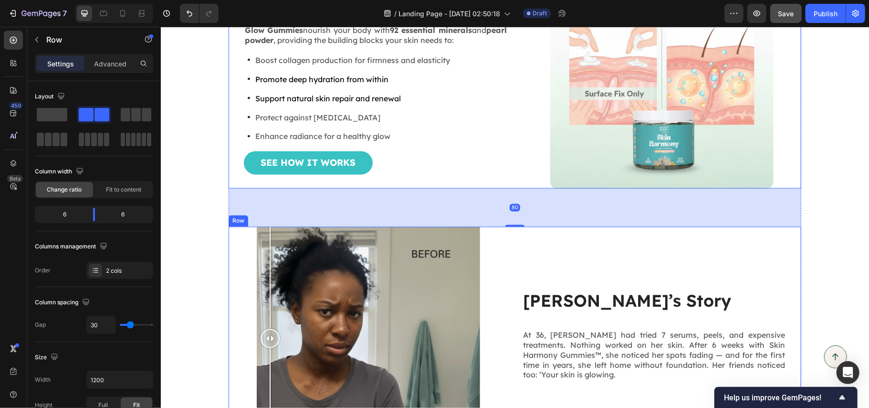
click at [523, 237] on div "[PERSON_NAME]’s Story Heading At 36, [PERSON_NAME] had tried 7 serums, peels, a…" at bounding box center [661, 337] width 279 height 223
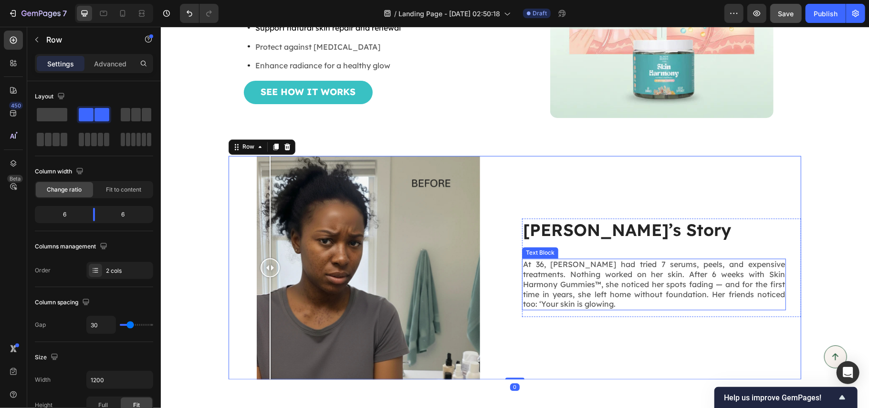
scroll to position [1337, 0]
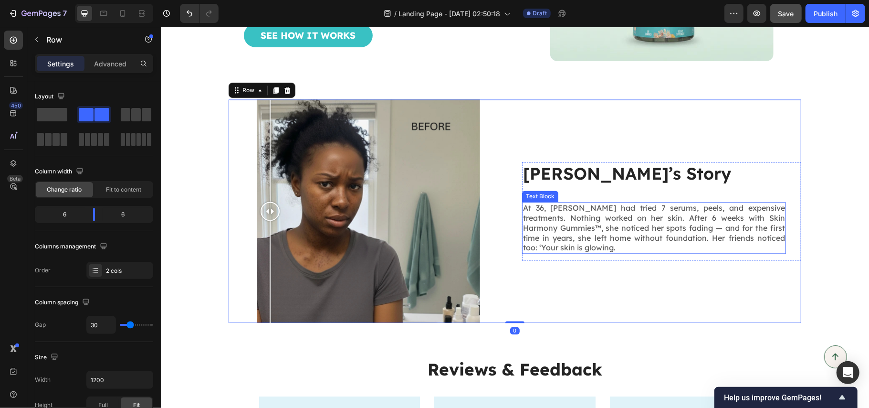
click at [523, 228] on p "At 36, [PERSON_NAME] had tried 7 serums, peels, and expensive treatments. Nothi…" at bounding box center [654, 227] width 262 height 50
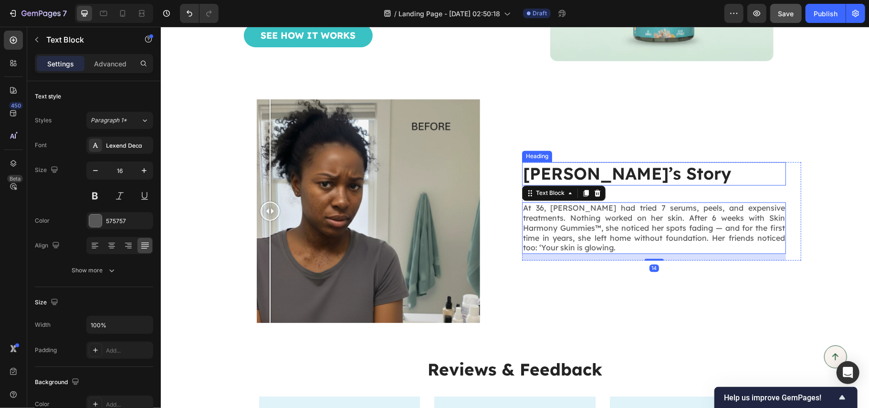
click at [604, 171] on h2 "[PERSON_NAME]’s Story" at bounding box center [654, 173] width 264 height 24
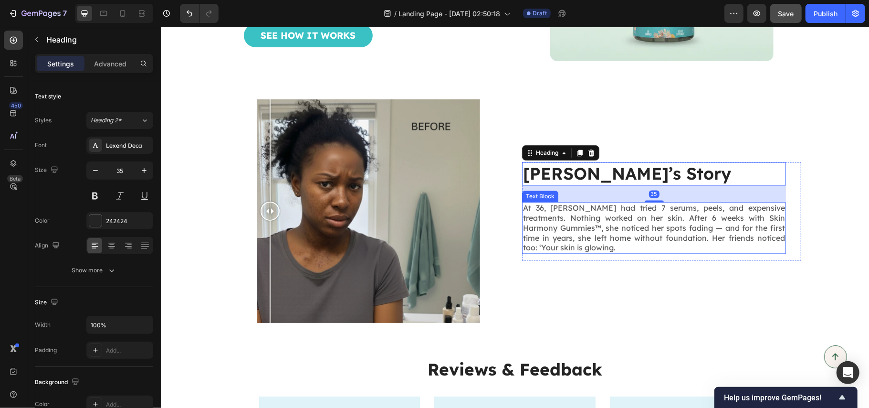
click at [524, 217] on p "At 36, [PERSON_NAME] had tried 7 serums, peels, and expensive treatments. Nothi…" at bounding box center [654, 227] width 262 height 50
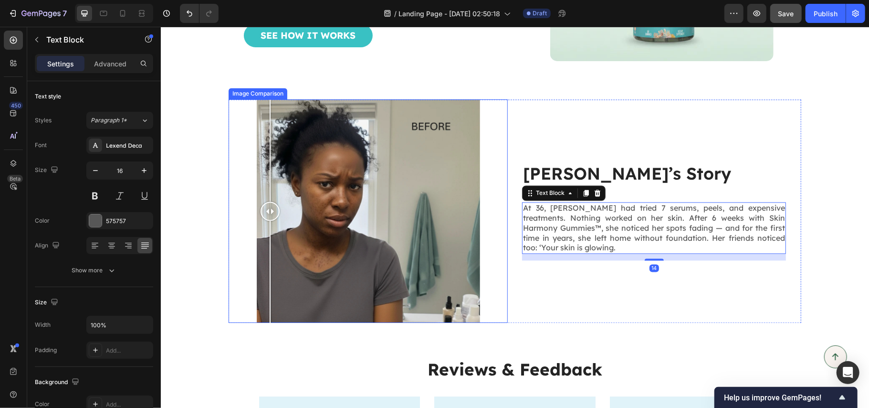
click at [491, 205] on div at bounding box center [367, 210] width 279 height 223
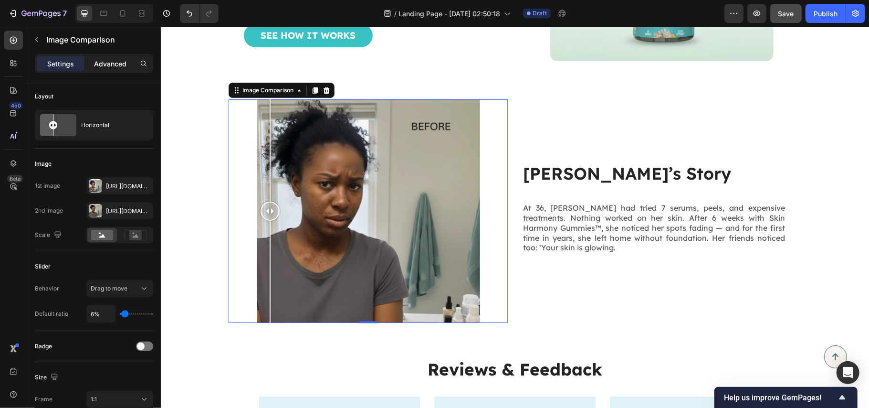
click at [103, 66] on p "Advanced" at bounding box center [110, 64] width 32 height 10
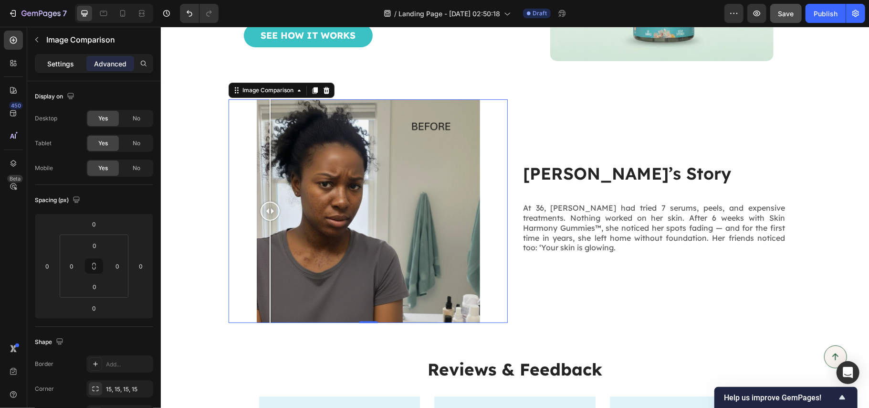
click at [56, 67] on p "Settings" at bounding box center [60, 64] width 27 height 10
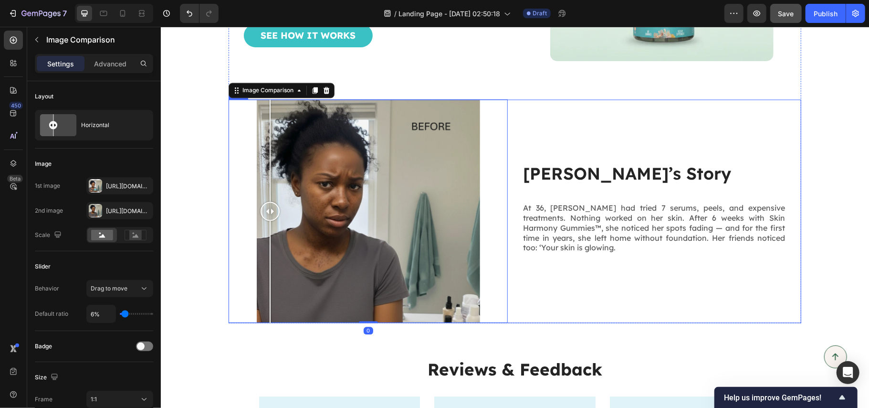
click at [531, 103] on div "[PERSON_NAME]’s Story Heading At 36, [PERSON_NAME] had tried 7 serums, peels, a…" at bounding box center [661, 210] width 279 height 223
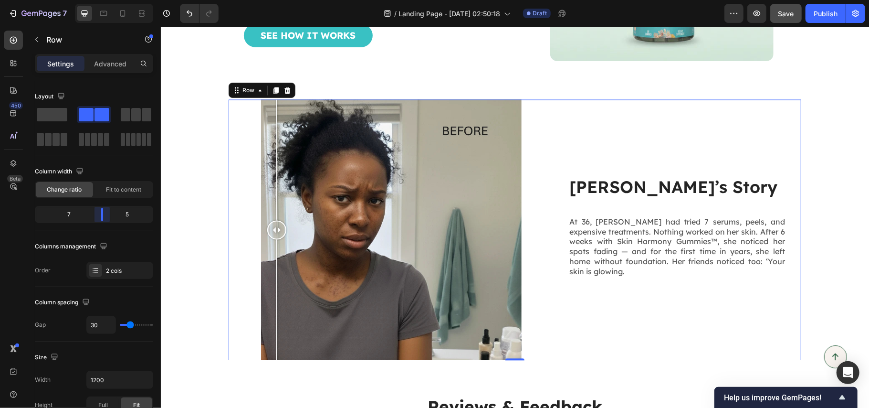
drag, startPoint x: 94, startPoint y: 216, endPoint x: 48, endPoint y: 179, distance: 59.3
click at [100, 0] on body "7 Version history / Landing Page - [DATE] 02:50:18 Draft Preview Save Publish 4…" at bounding box center [434, 0] width 869 height 0
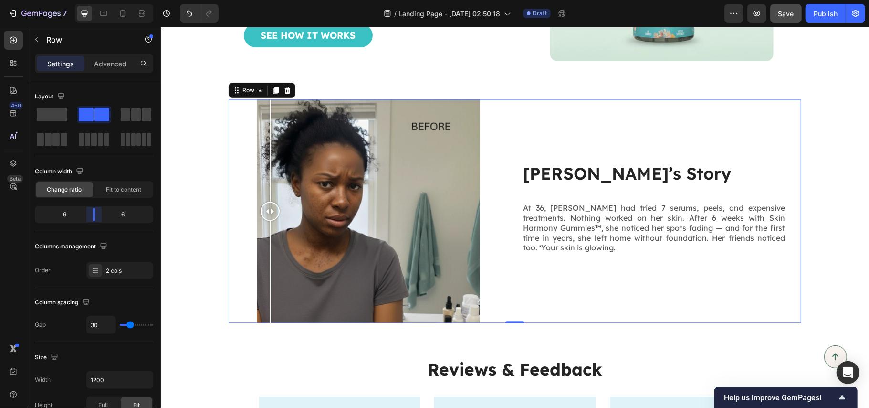
click at [96, 0] on body "7 Version history / Landing Page - [DATE] 02:50:18 Draft Preview Save Publish 4…" at bounding box center [434, 0] width 869 height 0
click at [120, 187] on span "Fit to content" at bounding box center [123, 189] width 35 height 9
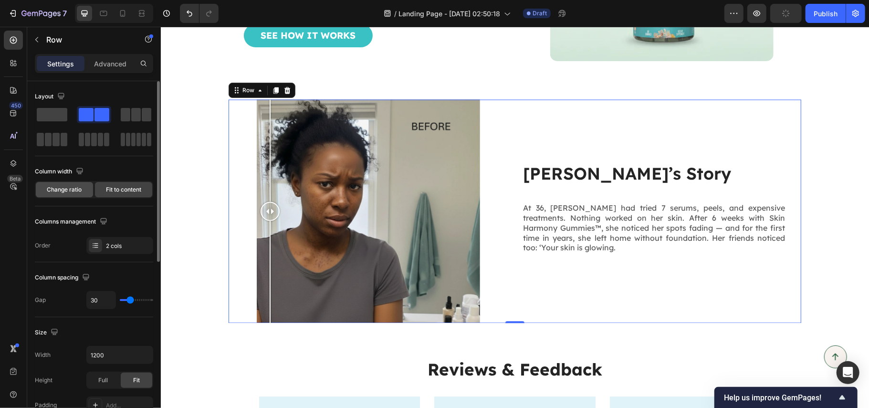
click at [77, 192] on span "Change ratio" at bounding box center [64, 189] width 35 height 9
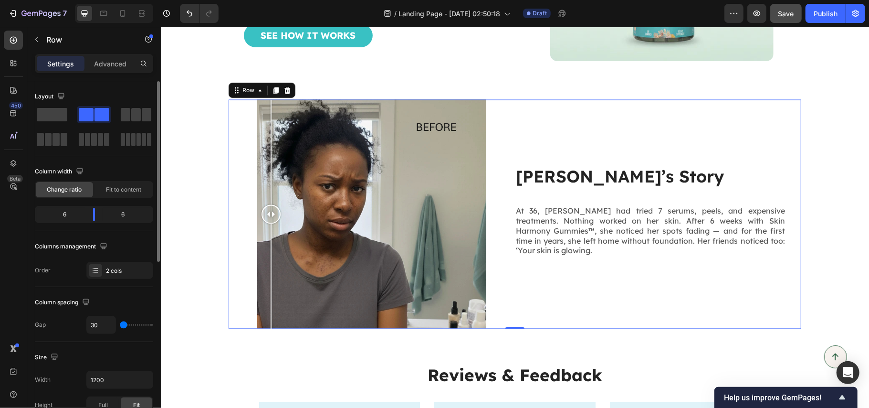
drag, startPoint x: 126, startPoint y: 325, endPoint x: 119, endPoint y: 323, distance: 7.5
type input "0"
click at [120, 324] on input "range" at bounding box center [136, 325] width 33 height 2
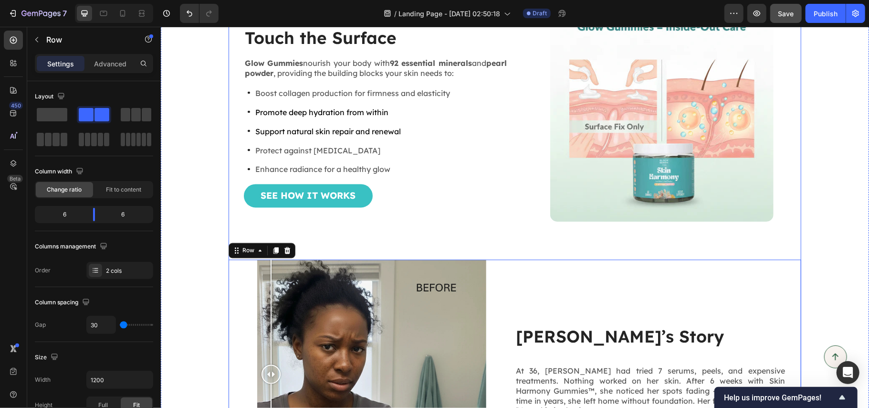
scroll to position [1146, 0]
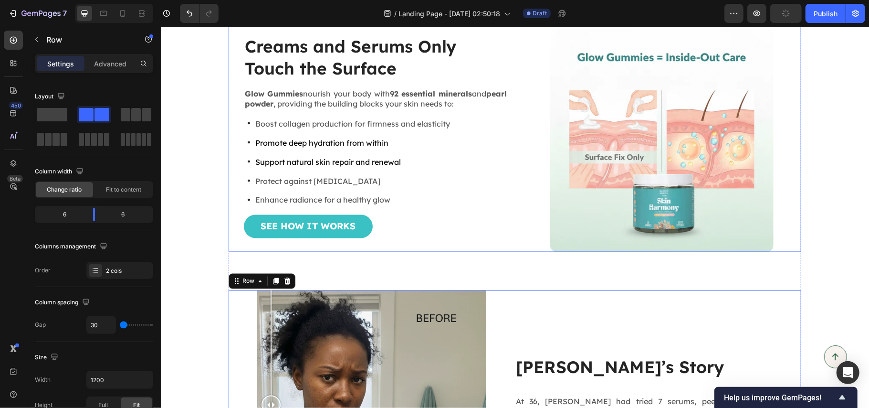
click at [515, 193] on div "Creams and Serums Only Touch the Surface Heading Glow Gummies nourish your body…" at bounding box center [514, 128] width 573 height 246
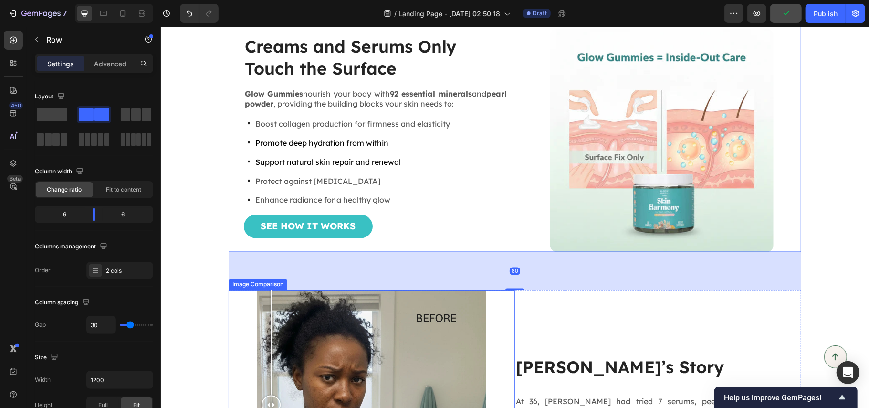
scroll to position [1273, 0]
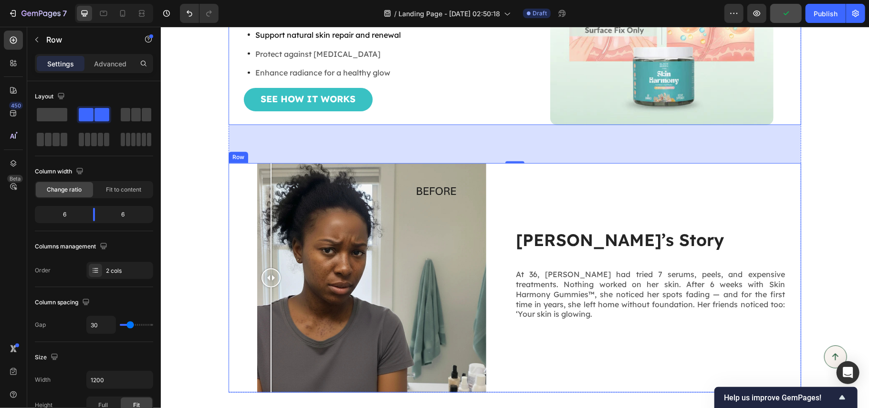
click at [517, 202] on div "[PERSON_NAME]’s Story Heading At 36, [PERSON_NAME] had tried 7 serums, peels, a…" at bounding box center [658, 277] width 286 height 229
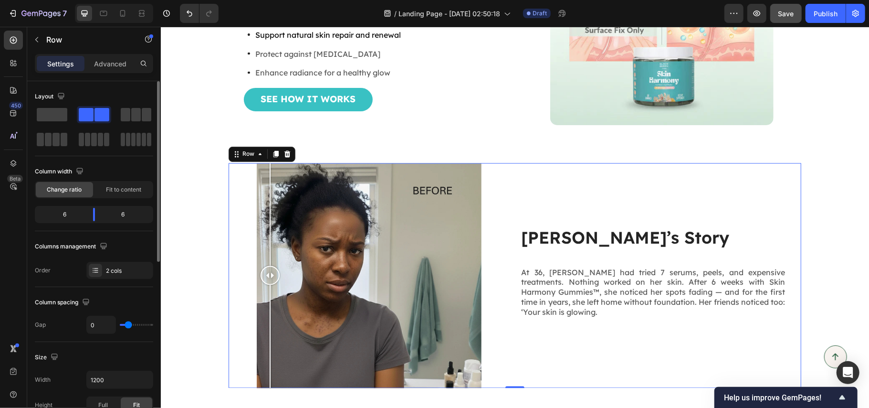
drag, startPoint x: 123, startPoint y: 326, endPoint x: 128, endPoint y: 323, distance: 5.8
type input "23"
click at [128, 324] on input "range" at bounding box center [136, 325] width 33 height 2
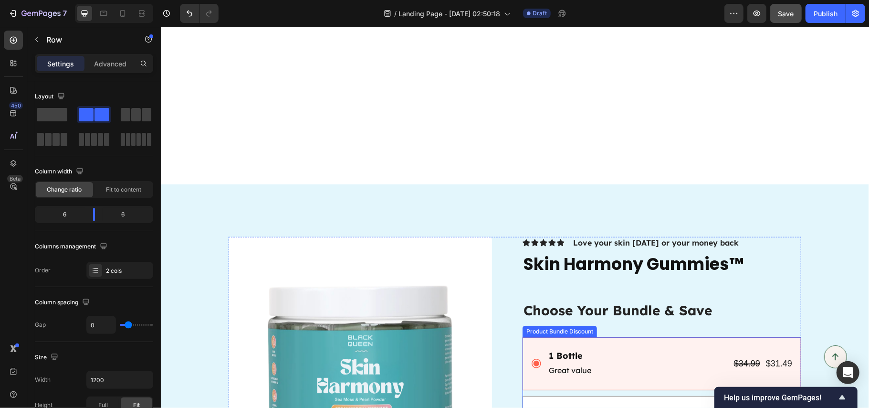
scroll to position [3246, 0]
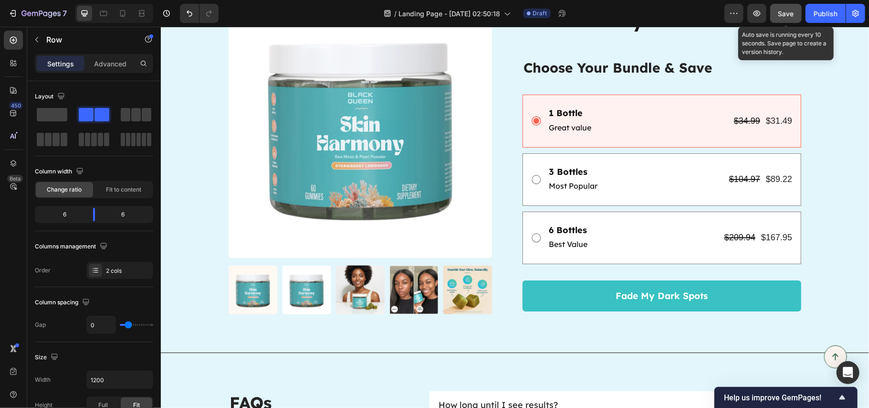
click at [787, 12] on span "Save" at bounding box center [787, 14] width 16 height 8
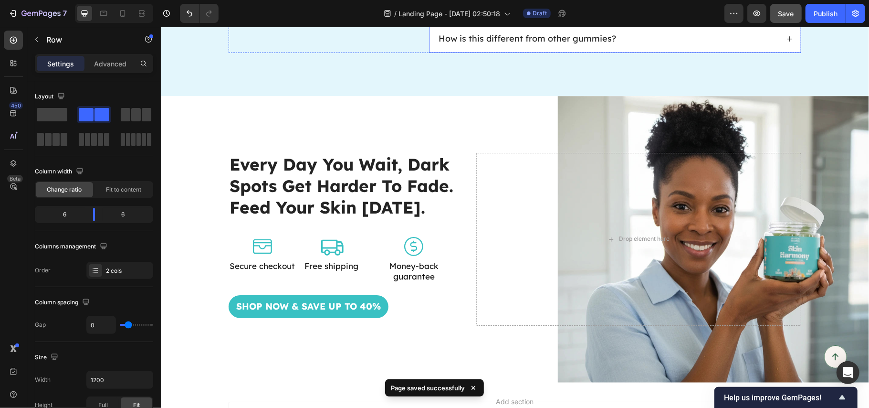
scroll to position [3867, 0]
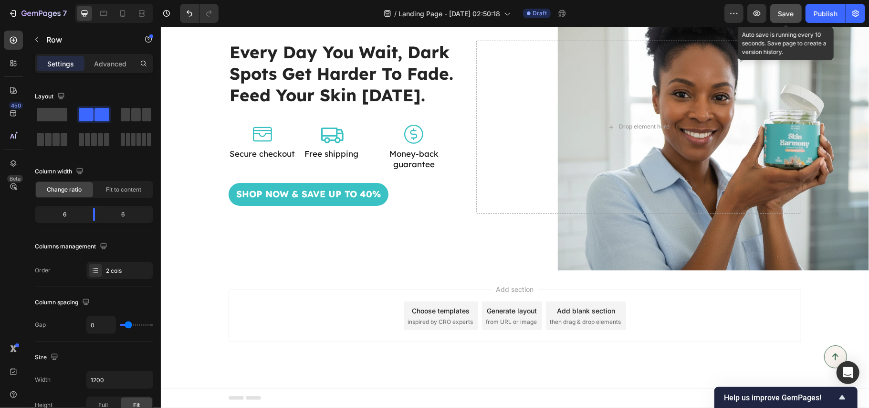
click at [785, 13] on span "Save" at bounding box center [787, 14] width 16 height 8
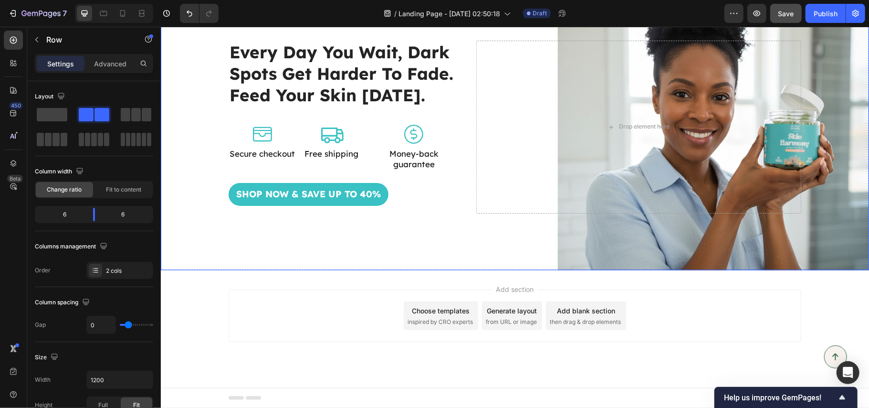
click at [408, 244] on div "Background Image" at bounding box center [514, 126] width 708 height 286
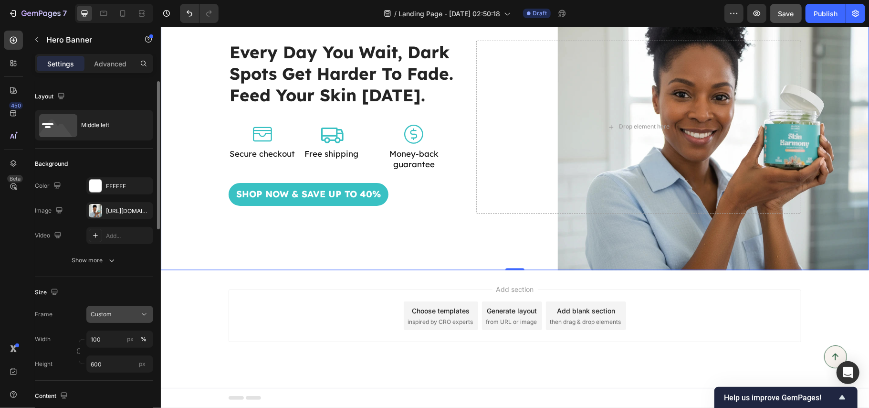
click at [111, 314] on span "Custom" at bounding box center [101, 314] width 21 height 9
click at [123, 290] on div "Size" at bounding box center [94, 291] width 118 height 15
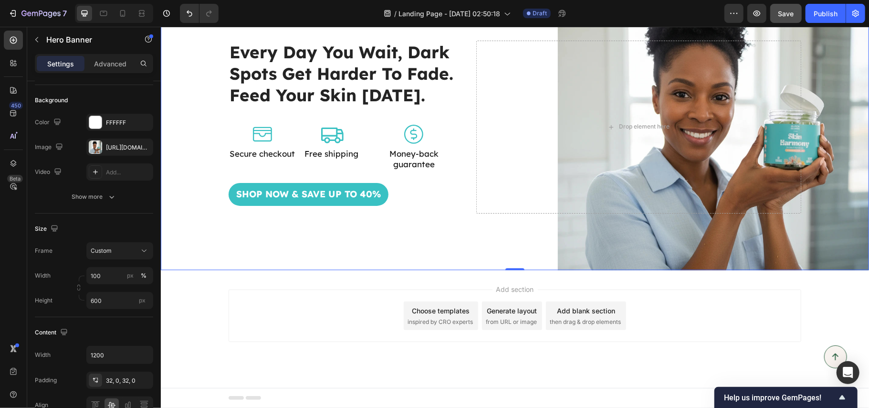
click at [111, 54] on div "Settings Advanced" at bounding box center [94, 63] width 118 height 19
click at [110, 64] on p "Advanced" at bounding box center [110, 64] width 32 height 10
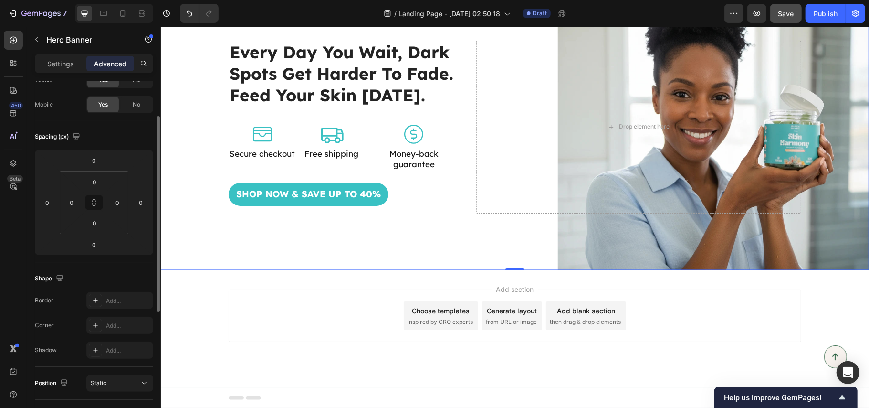
click at [67, 59] on p "Settings" at bounding box center [60, 64] width 27 height 10
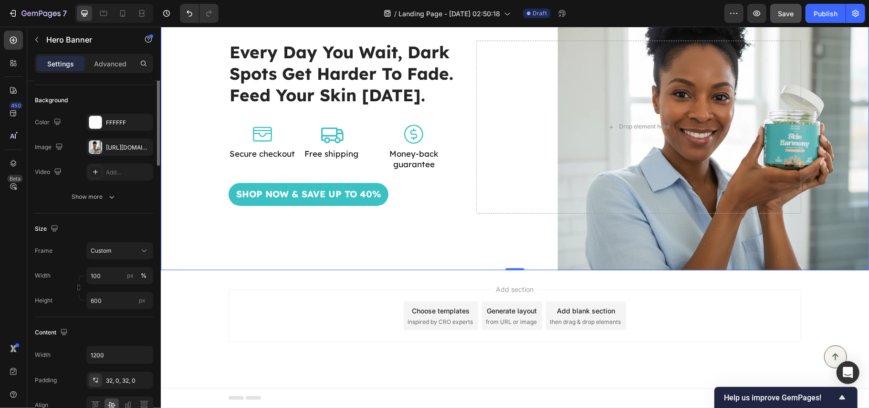
scroll to position [0, 0]
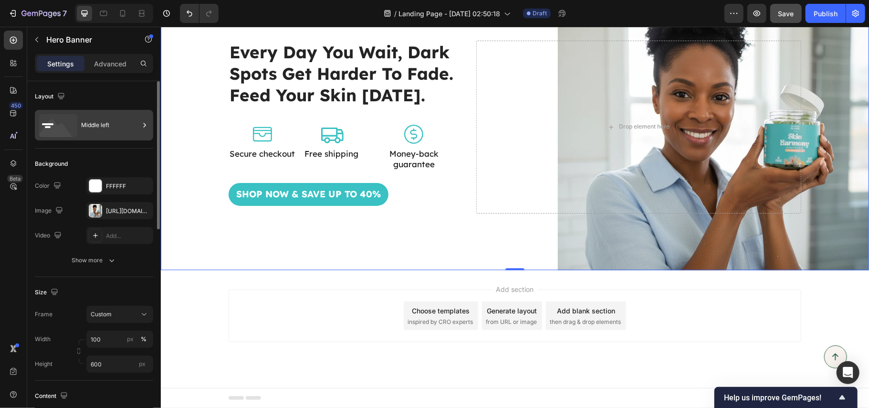
click at [90, 121] on div "Middle left" at bounding box center [110, 125] width 58 height 22
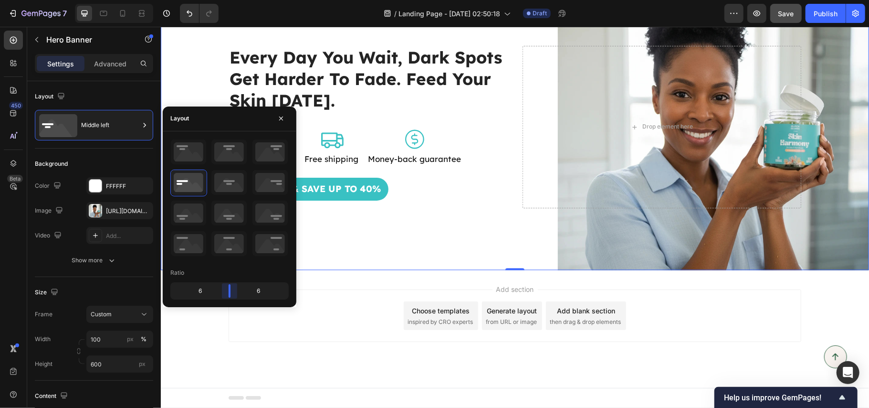
drag, startPoint x: 222, startPoint y: 287, endPoint x: 188, endPoint y: 247, distance: 53.2
click at [228, 0] on body "7 Version history / Landing Page - [DATE] 02:50:18 Draft Preview Save Publish 4…" at bounding box center [434, 0] width 869 height 0
click at [489, 220] on div "Image every day you wait, dark spots get harder to fade. feed your skin [DATE].…" at bounding box center [514, 126] width 573 height 193
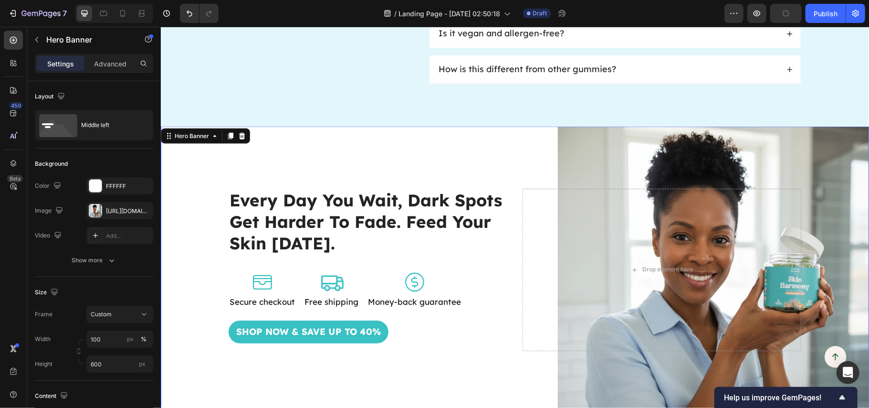
scroll to position [3677, 0]
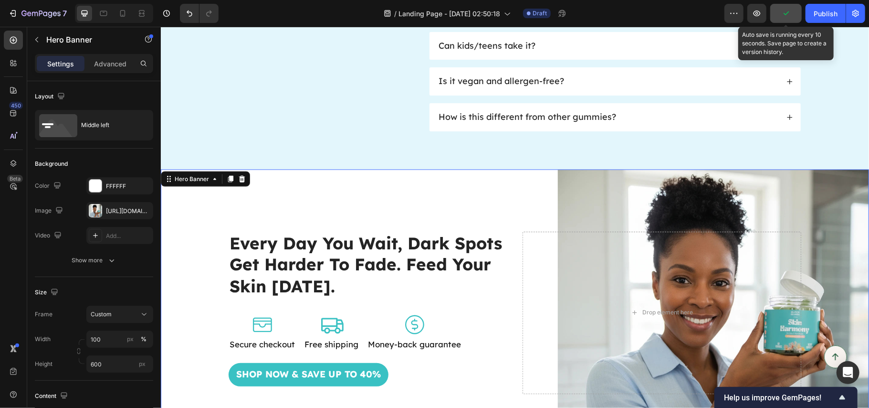
click at [794, 14] on button "button" at bounding box center [786, 13] width 32 height 19
click at [781, 11] on span "Save" at bounding box center [787, 14] width 16 height 8
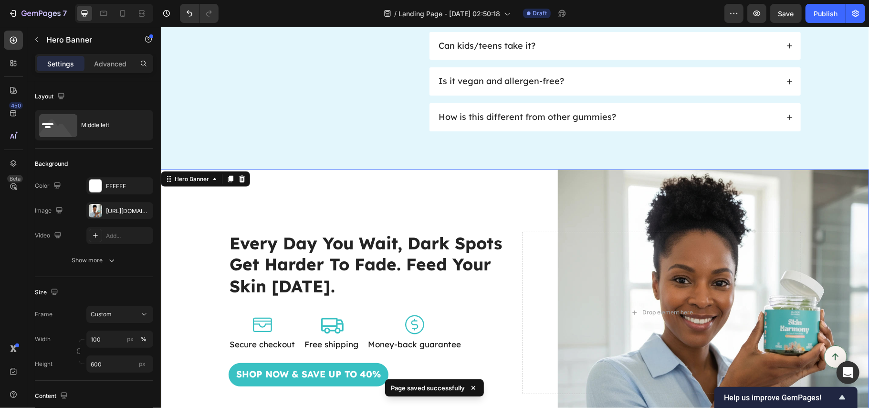
click at [473, 190] on div "Background Image" at bounding box center [514, 312] width 708 height 286
click at [106, 71] on div "Advanced" at bounding box center [110, 63] width 48 height 15
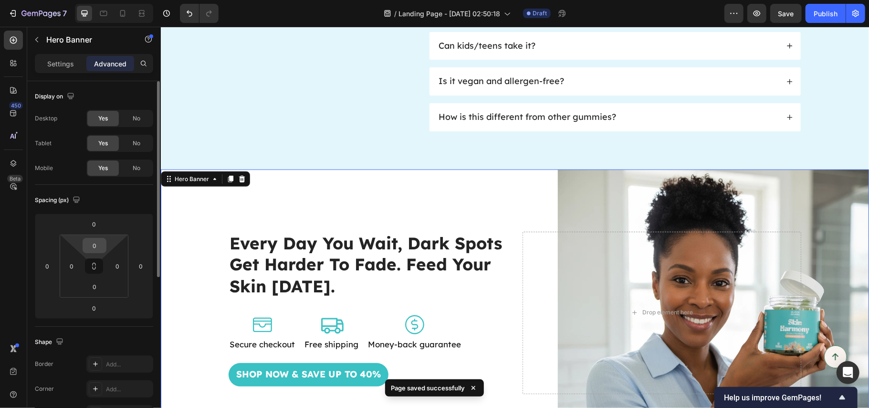
click at [94, 247] on input "0" at bounding box center [94, 245] width 19 height 14
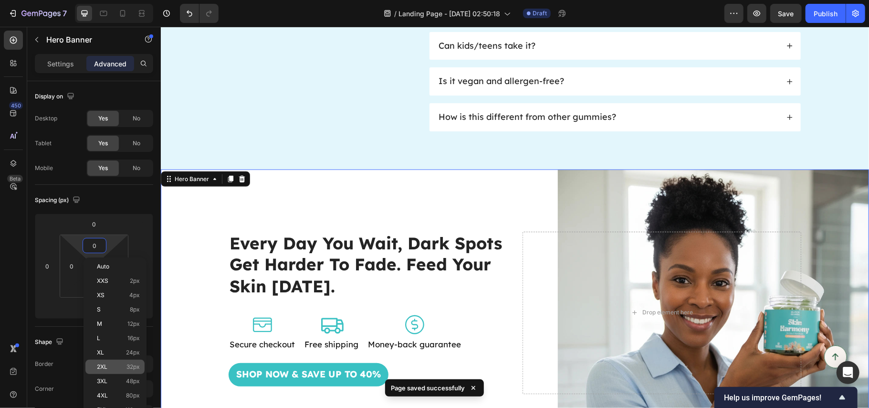
click at [109, 359] on div "2XL 32px" at bounding box center [114, 366] width 59 height 14
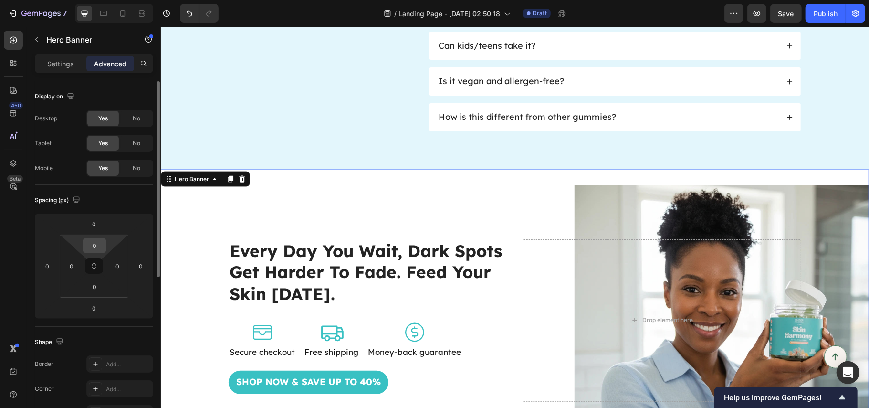
click at [90, 242] on input "0" at bounding box center [94, 245] width 19 height 14
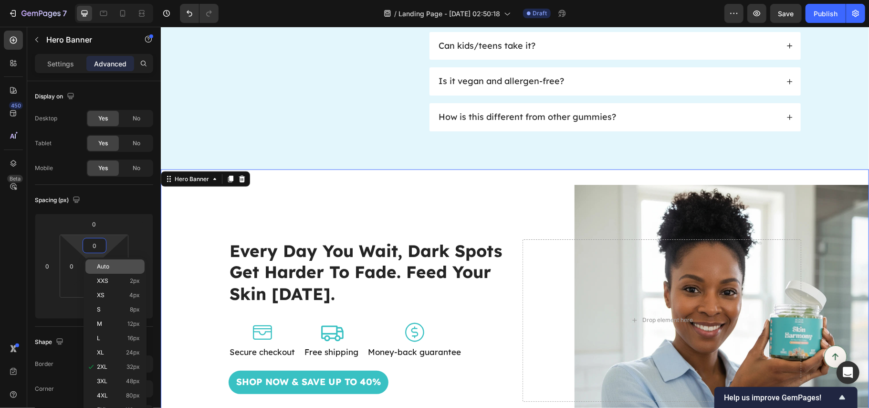
click at [102, 260] on div "Auto" at bounding box center [114, 266] width 59 height 14
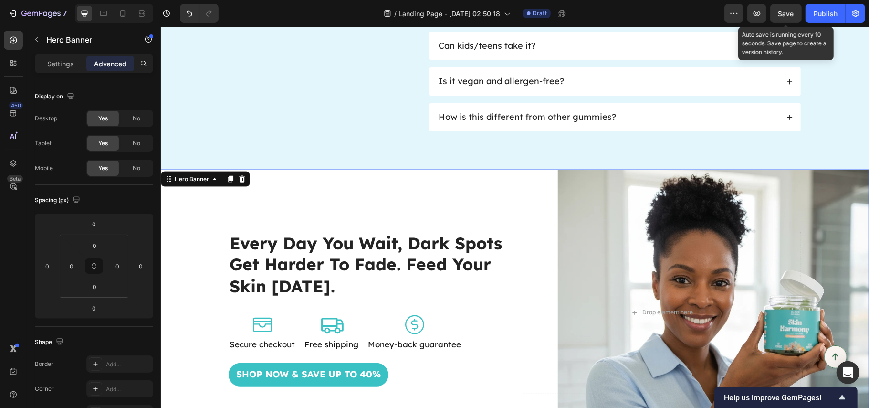
click at [784, 16] on span "Save" at bounding box center [787, 14] width 16 height 8
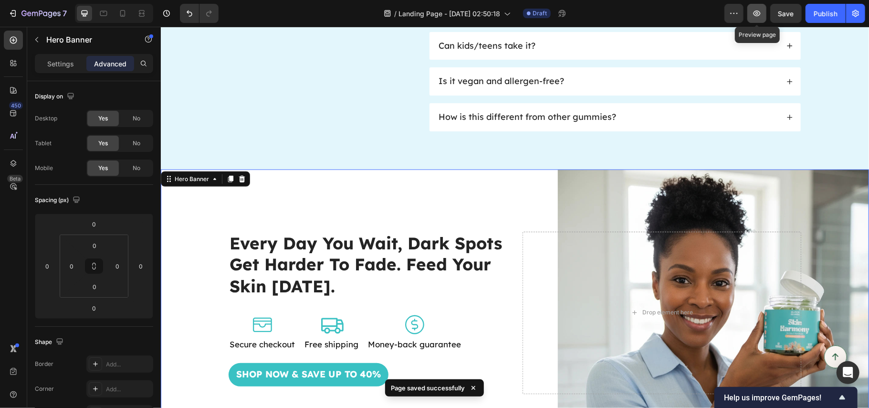
click at [755, 16] on icon "button" at bounding box center [757, 14] width 10 height 10
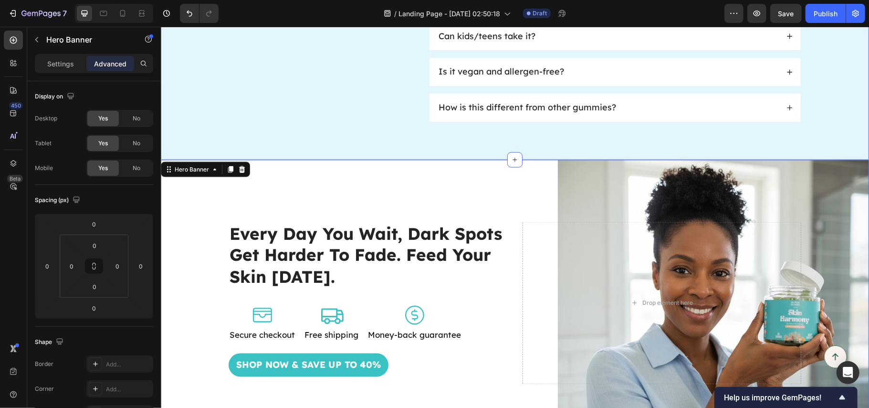
scroll to position [3804, 0]
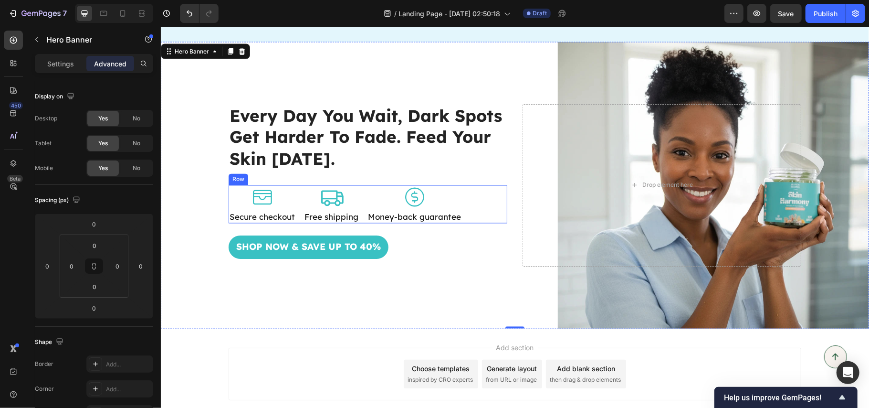
click at [470, 204] on div "Icon Secure checkout Text Block Icon Free shipping Text Block Icon Money-back g…" at bounding box center [367, 204] width 279 height 38
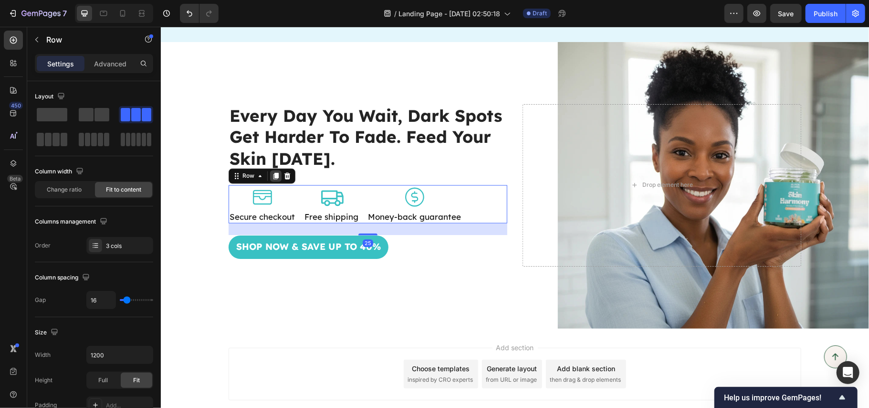
click at [270, 181] on div at bounding box center [275, 175] width 11 height 11
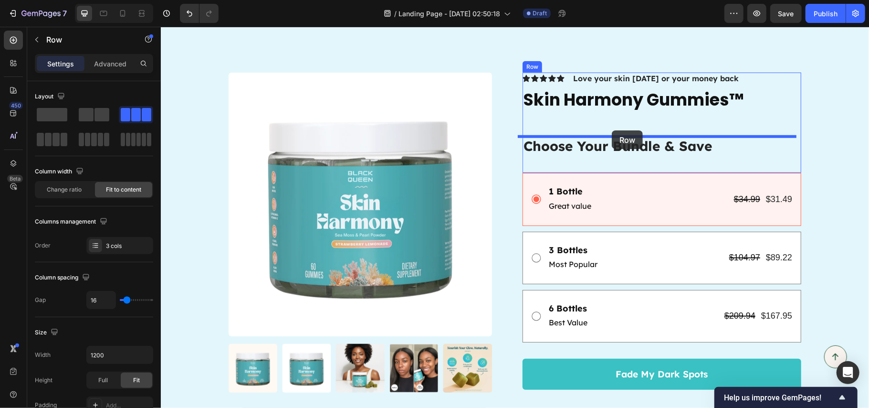
scroll to position [3104, 0]
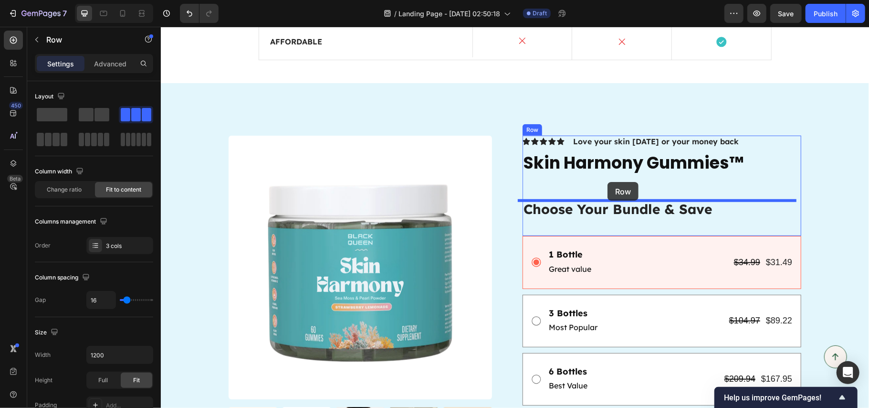
drag, startPoint x: 241, startPoint y: 210, endPoint x: 607, endPoint y: 181, distance: 367.2
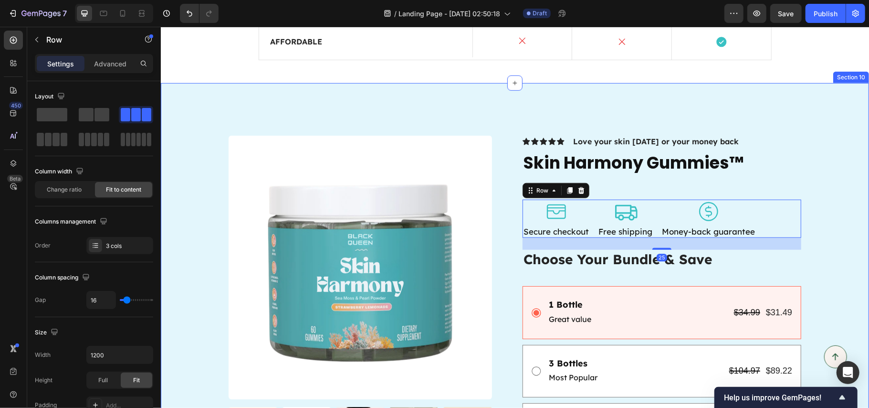
click at [813, 211] on div "Product Images Icon Icon Icon Icon Icon Icon List Love your skin [DATE] or your…" at bounding box center [514, 322] width 689 height 375
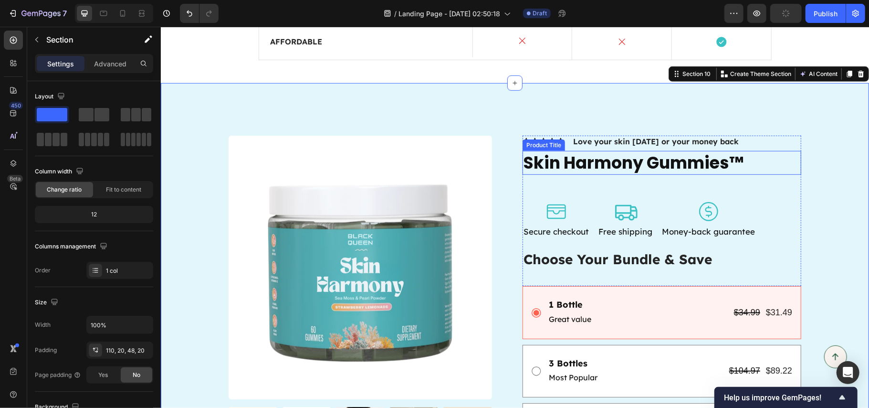
click at [653, 166] on h1 "Skin Harmony Gummies™" at bounding box center [661, 162] width 279 height 24
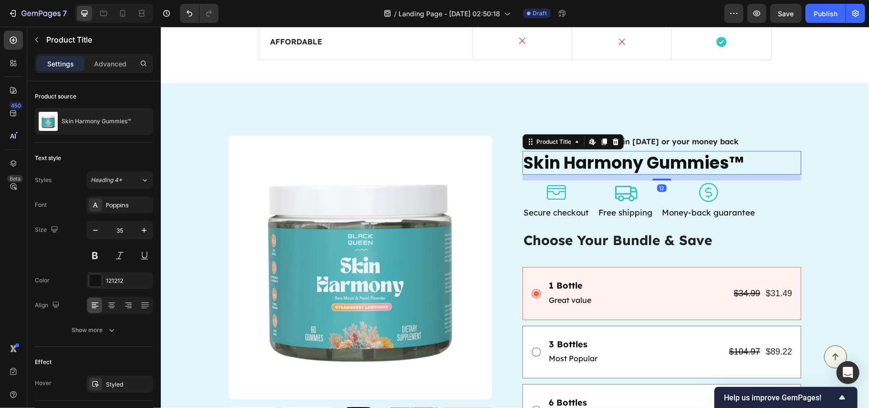
drag, startPoint x: 658, startPoint y: 197, endPoint x: 654, endPoint y: 178, distance: 19.5
click at [654, 178] on div at bounding box center [661, 179] width 19 height 2
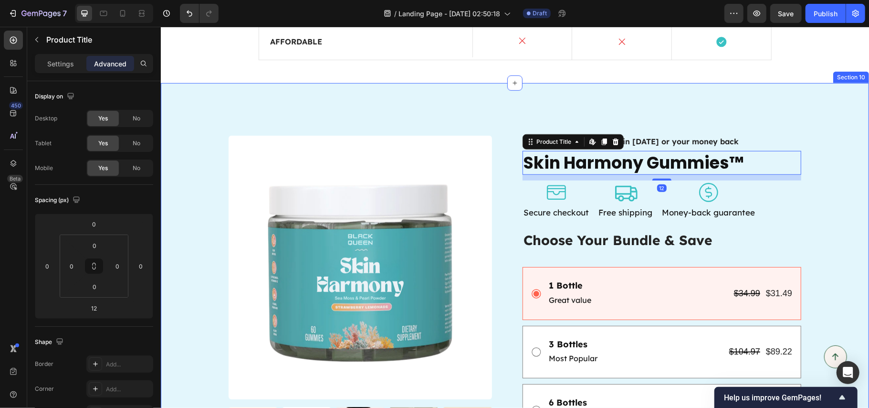
click at [796, 195] on div "Product Images Icon Icon Icon Icon Icon Icon List Love your skin [DATE] or your…" at bounding box center [514, 313] width 689 height 356
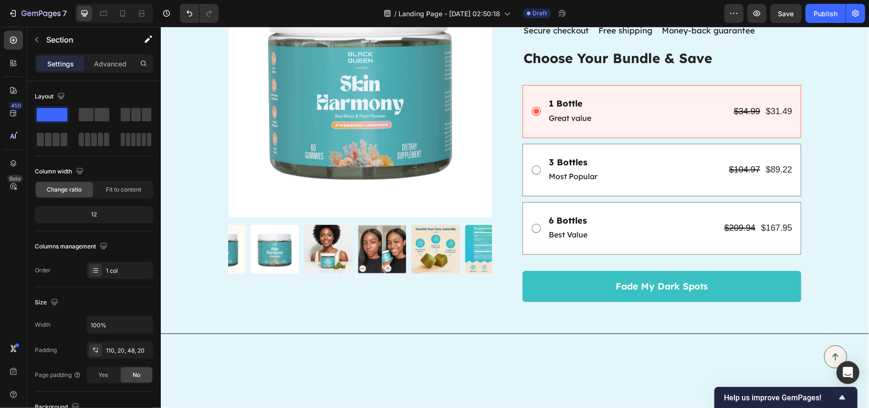
scroll to position [3168, 0]
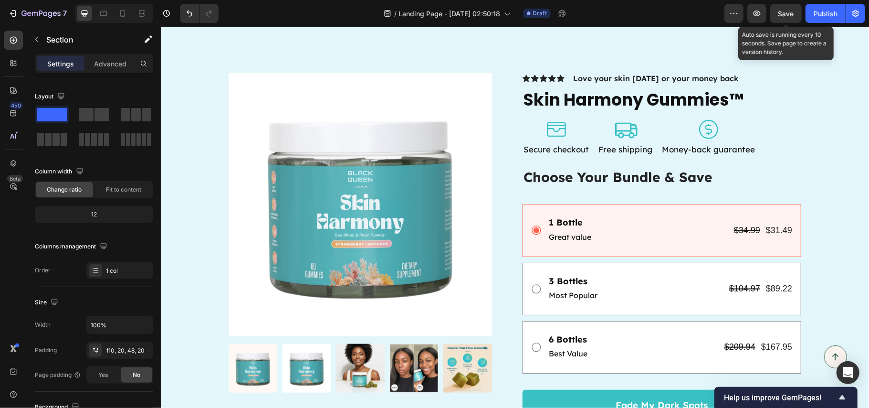
click at [785, 16] on span "Save" at bounding box center [787, 14] width 16 height 8
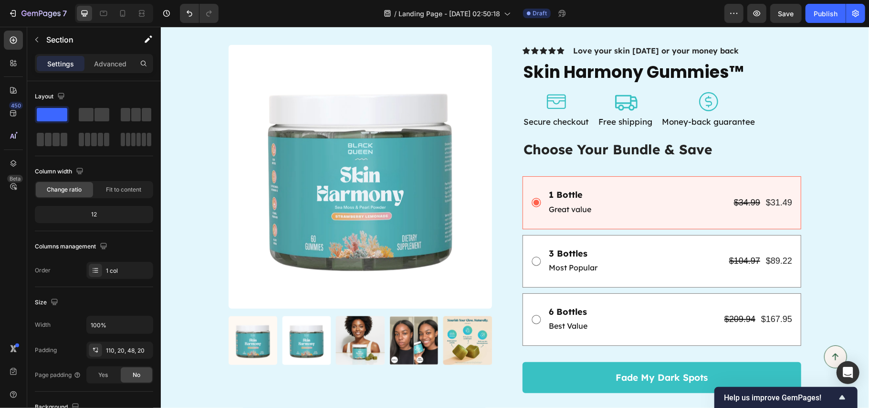
scroll to position [3104, 0]
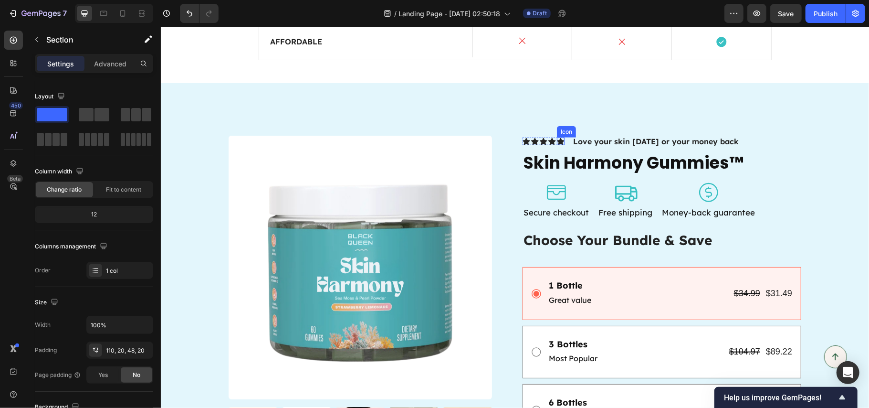
click at [557, 141] on icon at bounding box center [561, 140] width 8 height 7
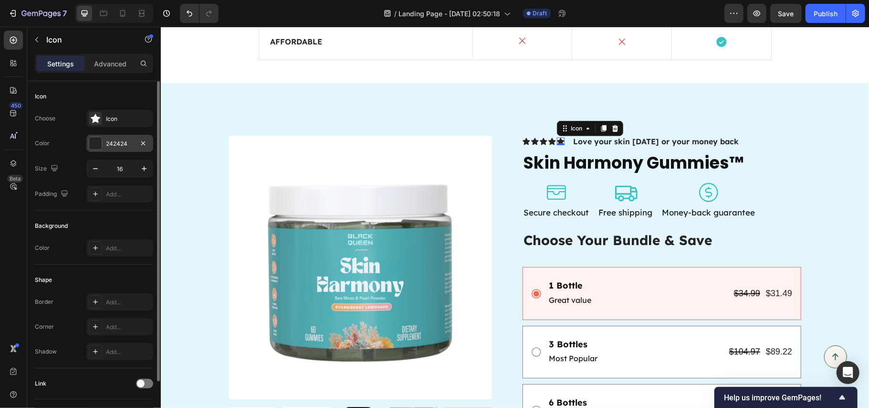
click at [108, 141] on div "242424" at bounding box center [120, 143] width 28 height 9
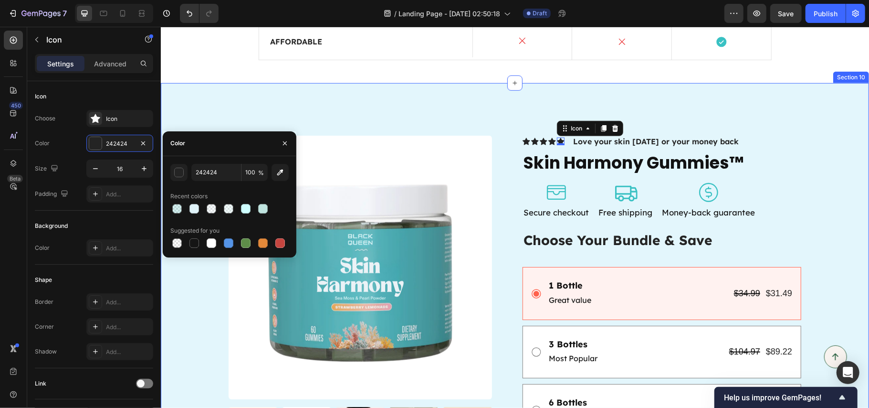
click at [462, 122] on div "Product Images Icon Icon Icon Icon Icon 0 Icon List Love your skin [DATE] or yo…" at bounding box center [514, 298] width 708 height 431
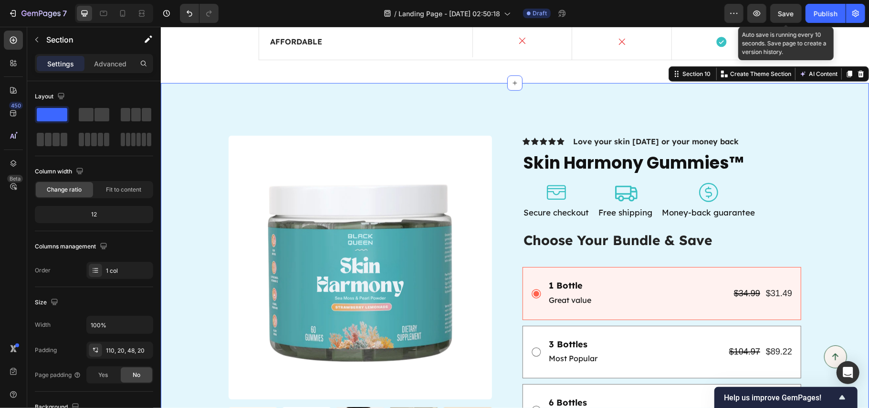
click at [785, 14] on span "Save" at bounding box center [787, 14] width 16 height 8
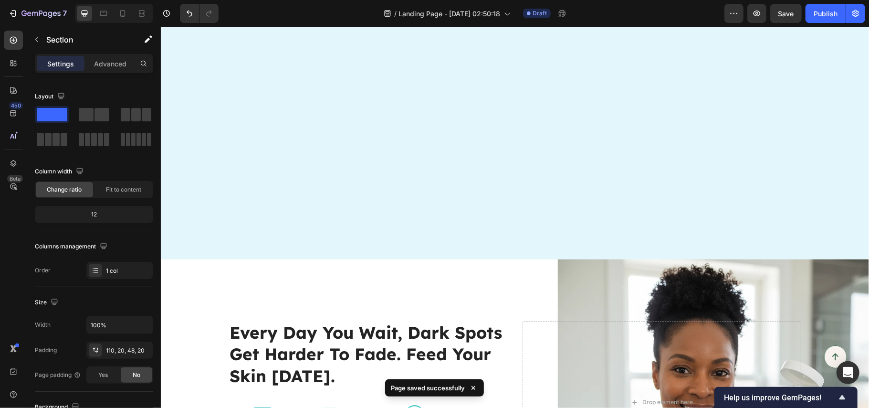
scroll to position [3888, 0]
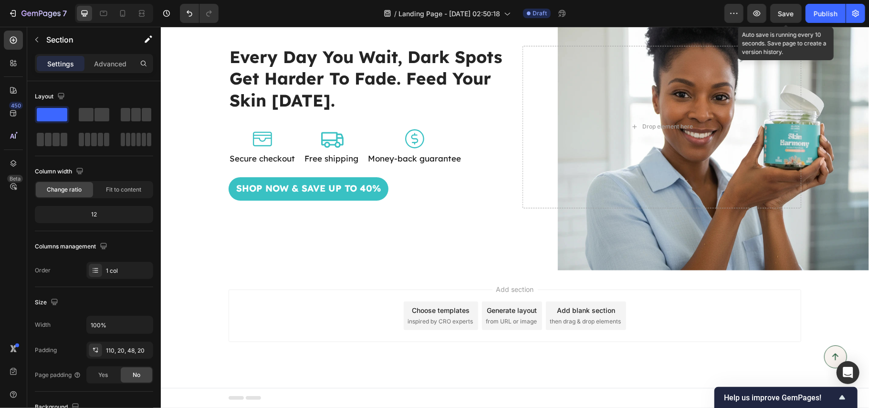
click at [785, 15] on span "Save" at bounding box center [787, 14] width 16 height 8
